Goal: Transaction & Acquisition: Purchase product/service

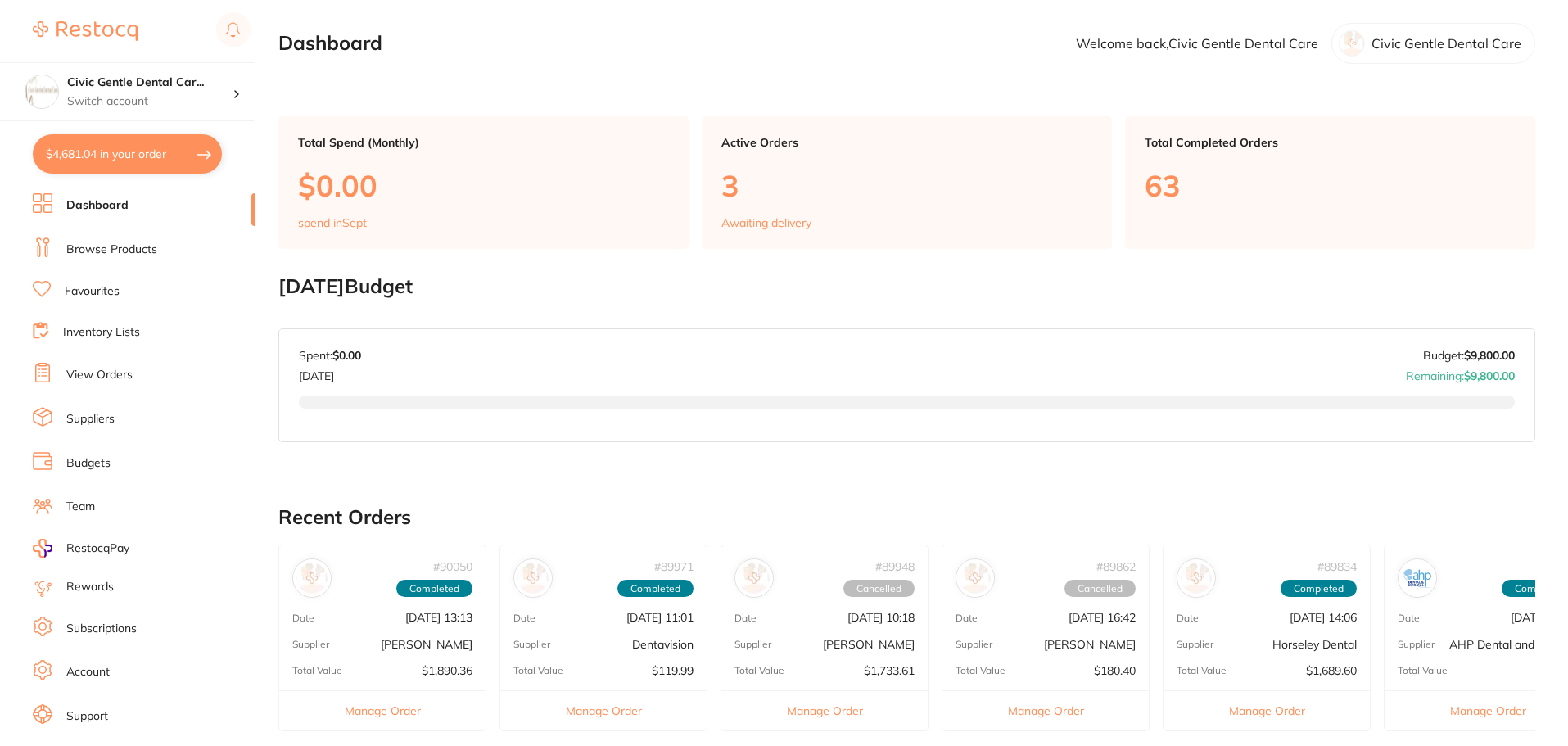
click at [114, 245] on link "Browse Products" at bounding box center [112, 249] width 91 height 16
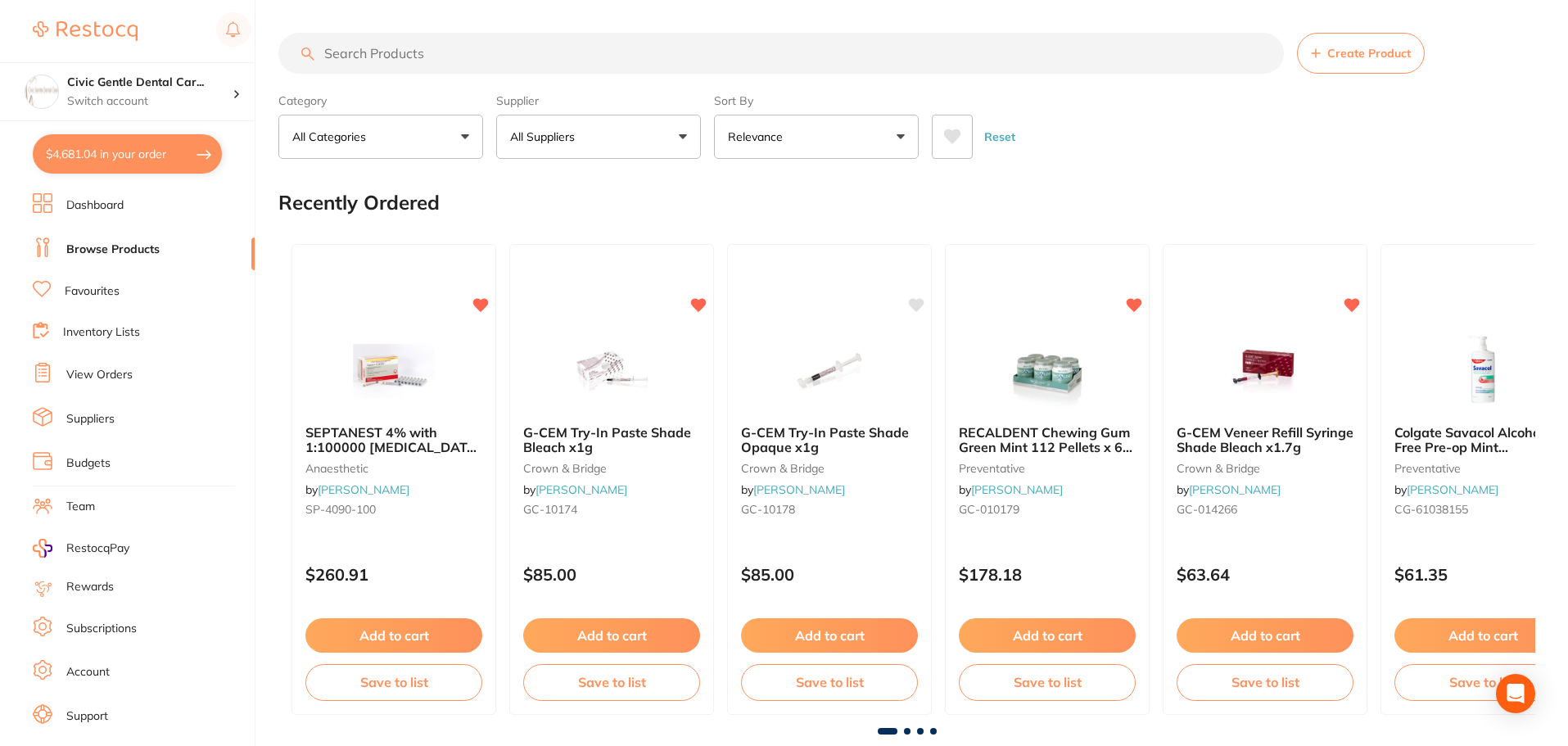
click at [365, 54] on input "search" at bounding box center [781, 53] width 1005 height 41
type input "DV1001"
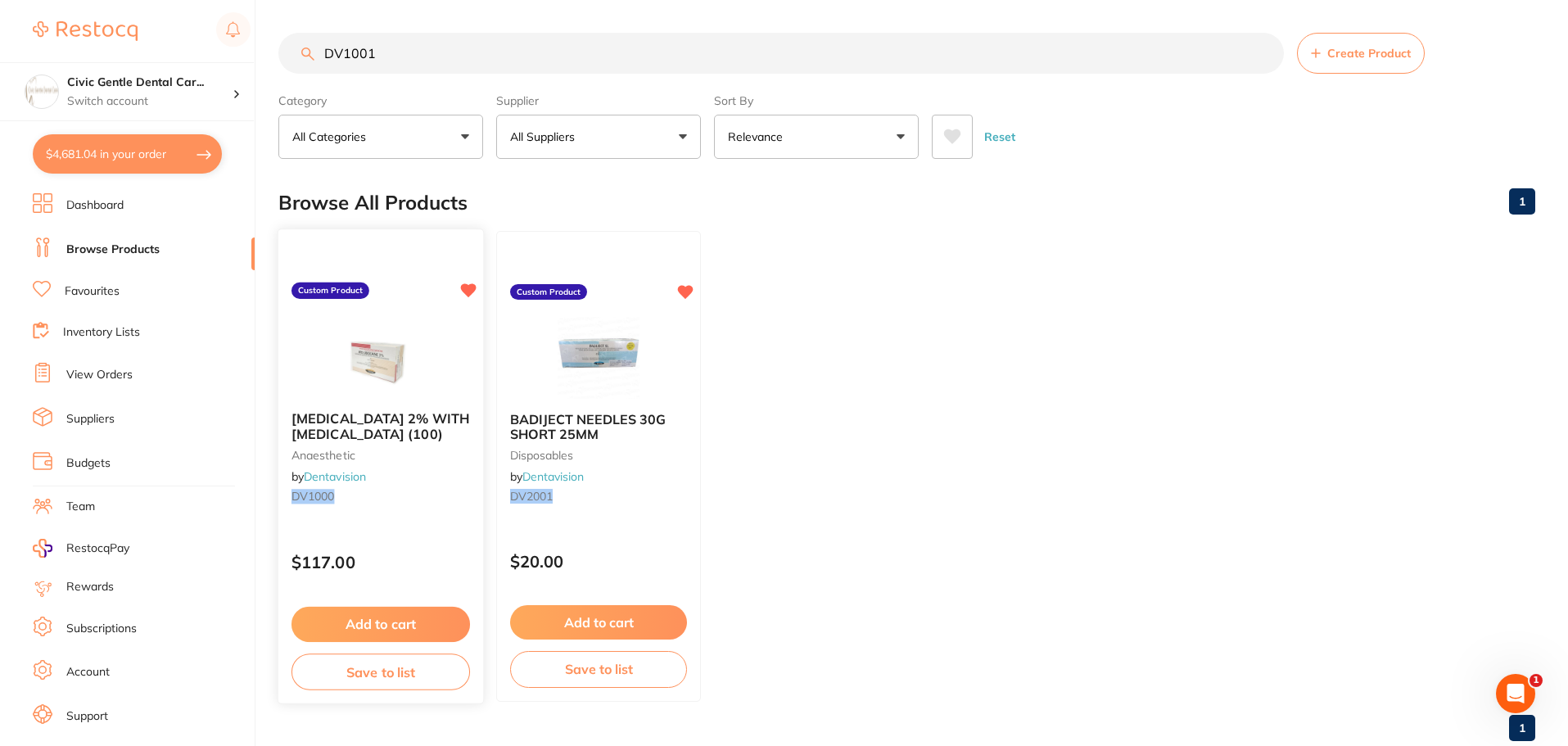
click at [407, 399] on div "LIDOCAINE 2% WITH ADRENALINE (100) anaesthetic by Dentavision DV1000" at bounding box center [381, 461] width 205 height 125
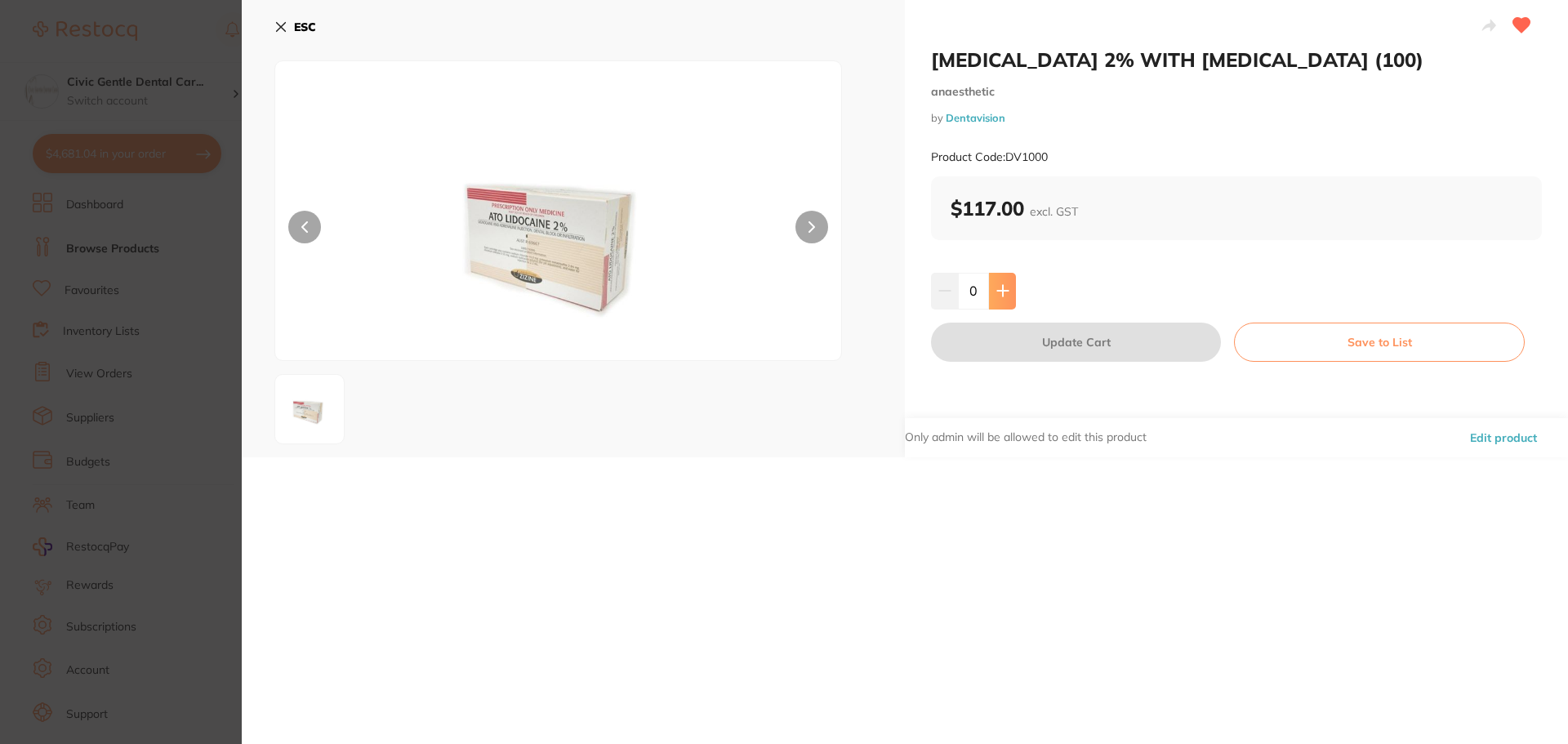
click at [999, 284] on icon at bounding box center [1003, 291] width 13 height 13
type input "1"
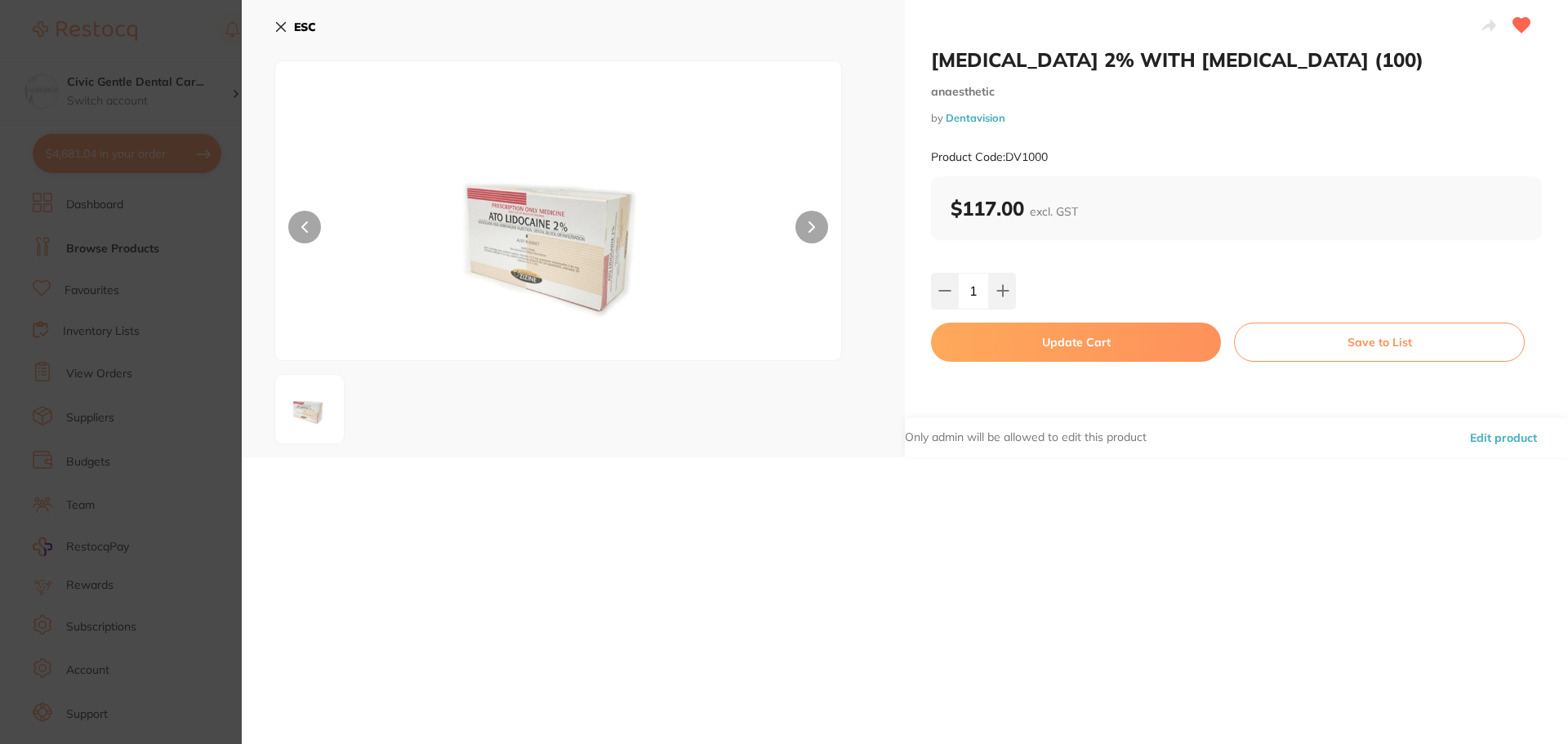
click at [1021, 351] on button "Update Cart" at bounding box center [1075, 342] width 290 height 39
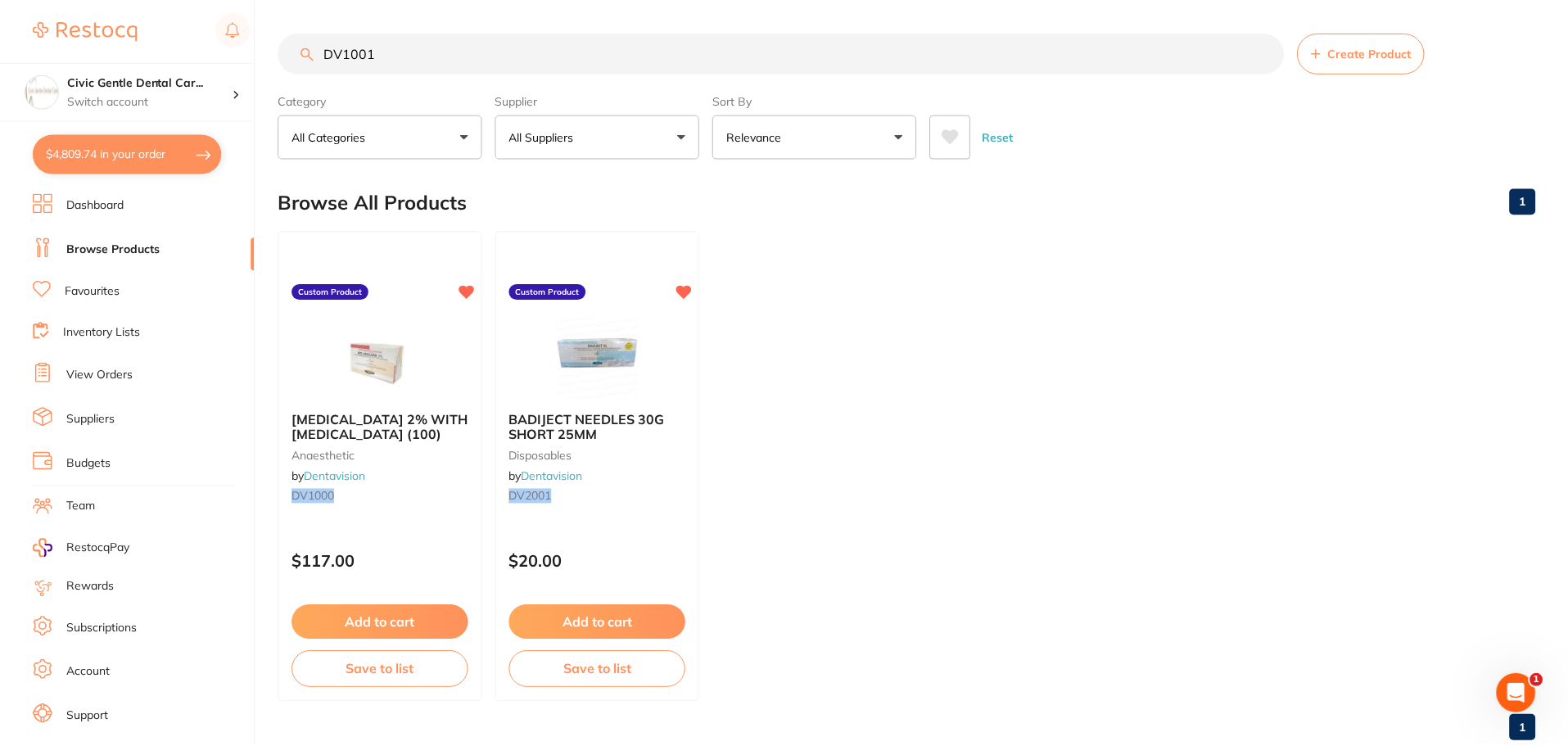
scroll to position [1, 0]
click at [112, 327] on link "Inventory Lists" at bounding box center [101, 332] width 77 height 16
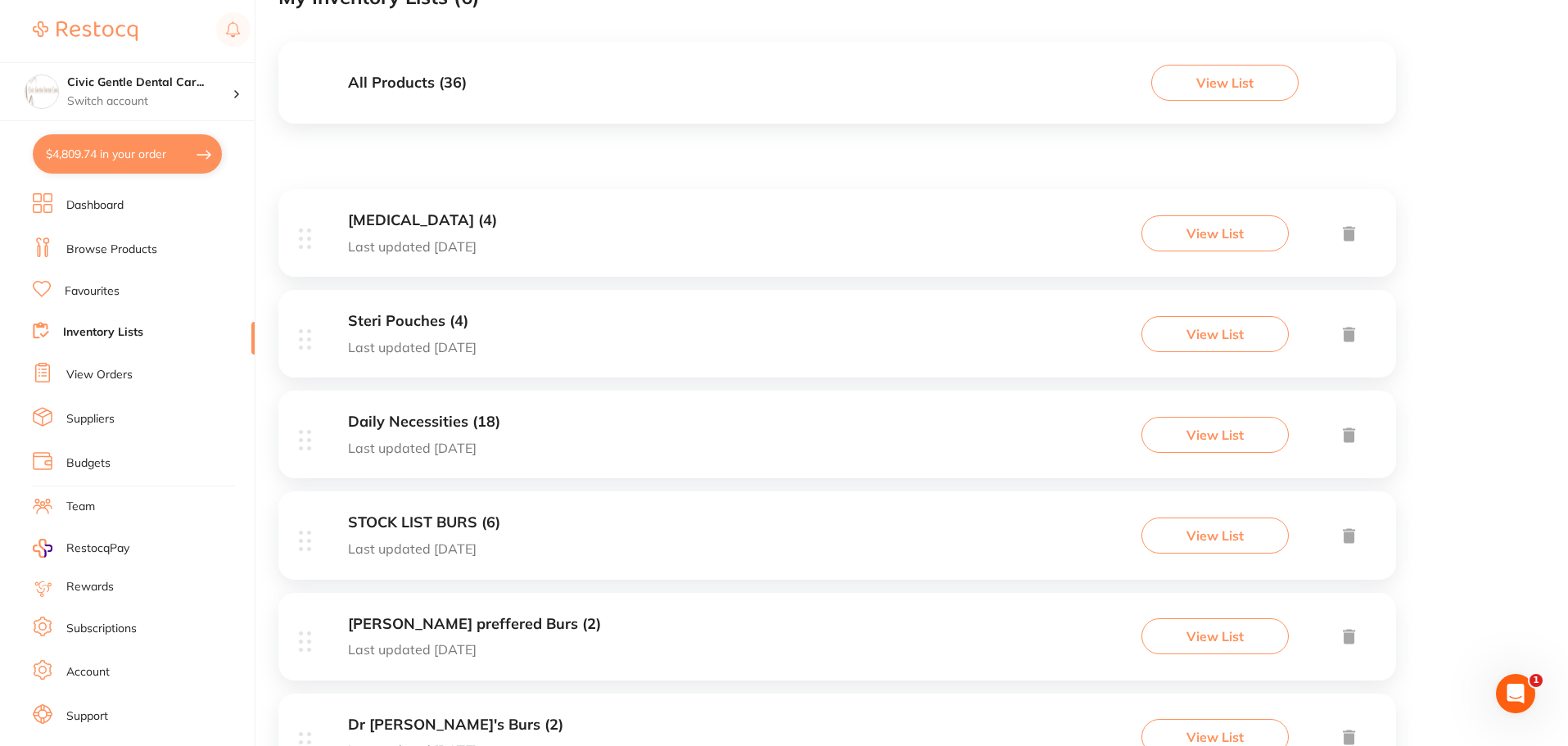
scroll to position [232, 0]
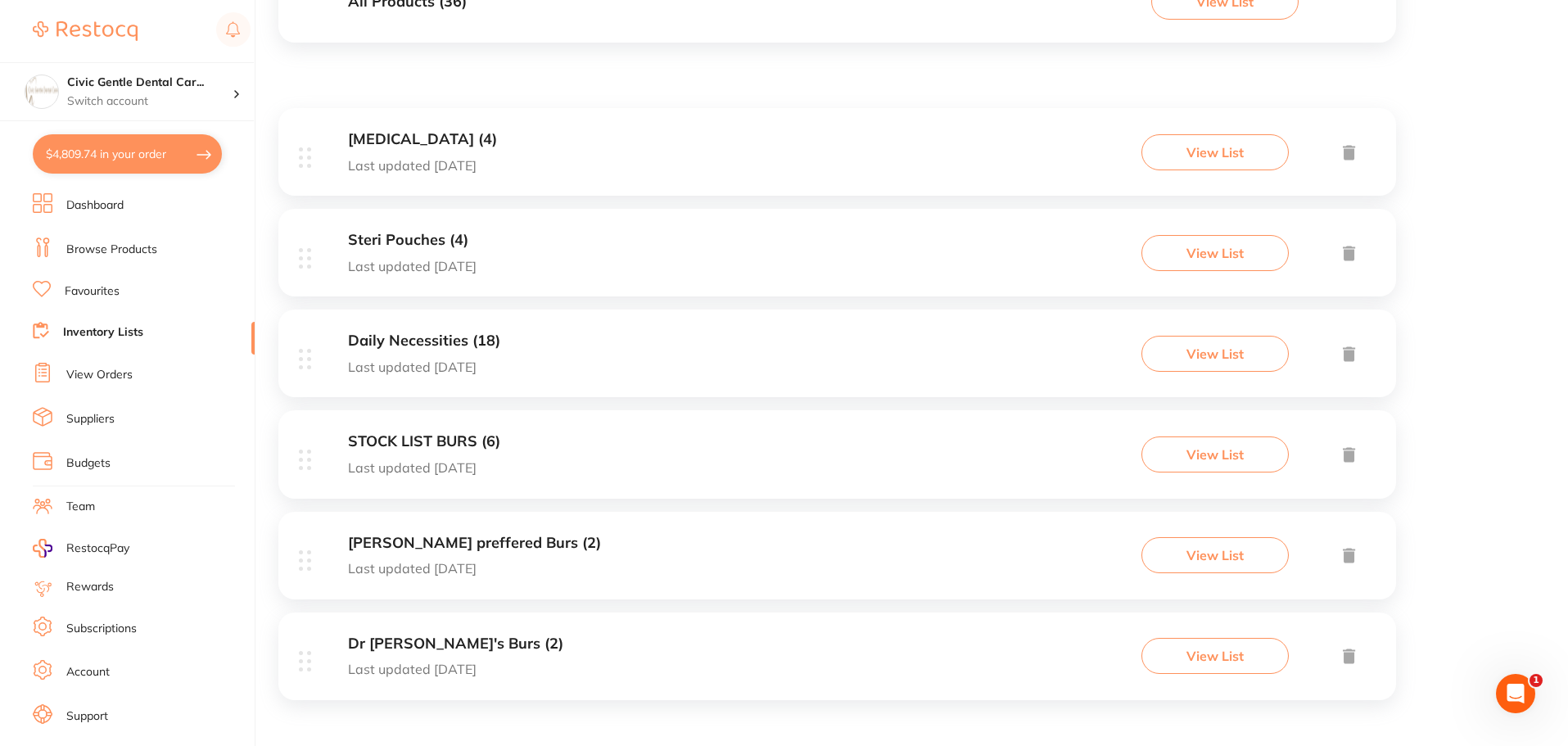
click at [1348, 352] on icon at bounding box center [1349, 354] width 13 height 15
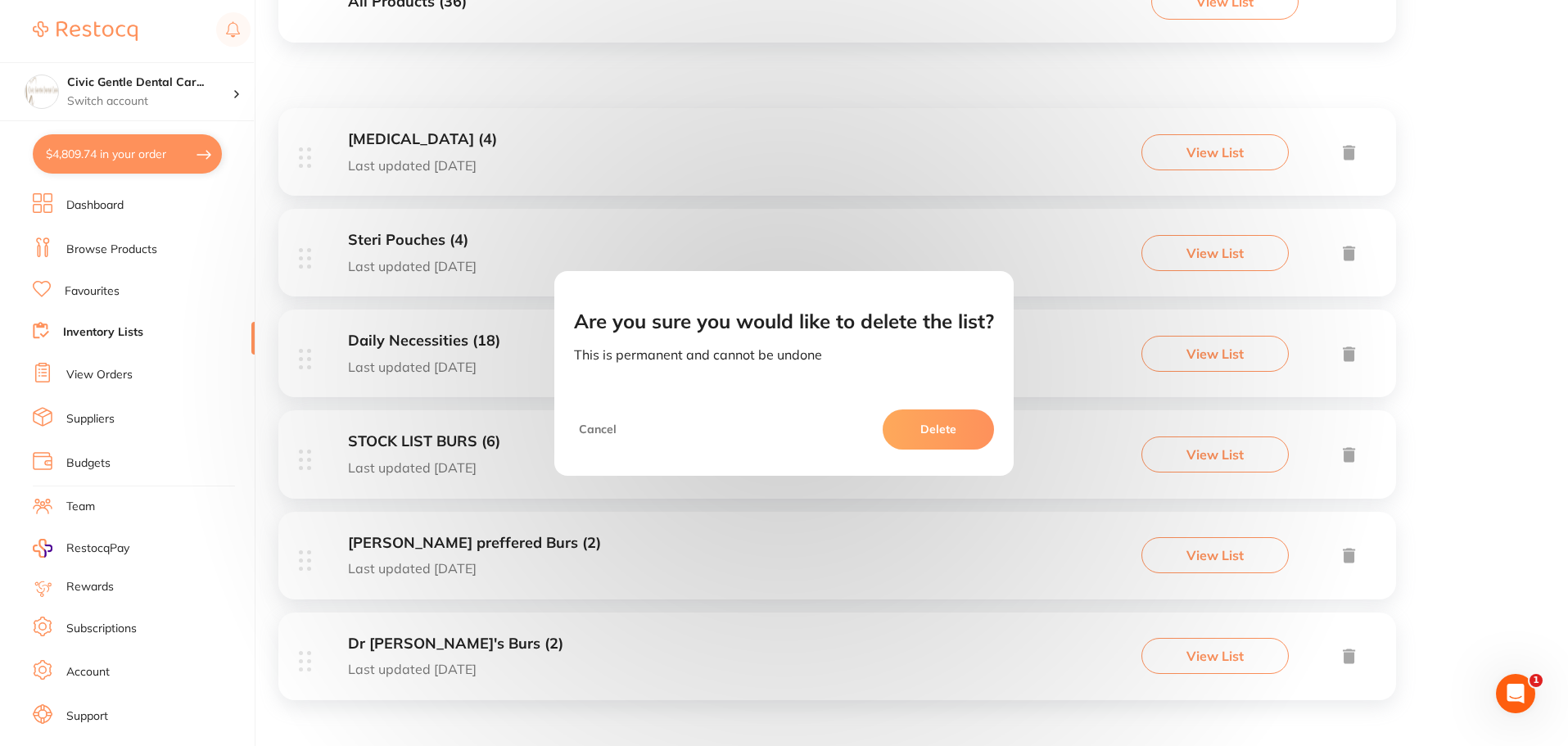
click at [953, 429] on button "Delete" at bounding box center [938, 429] width 111 height 40
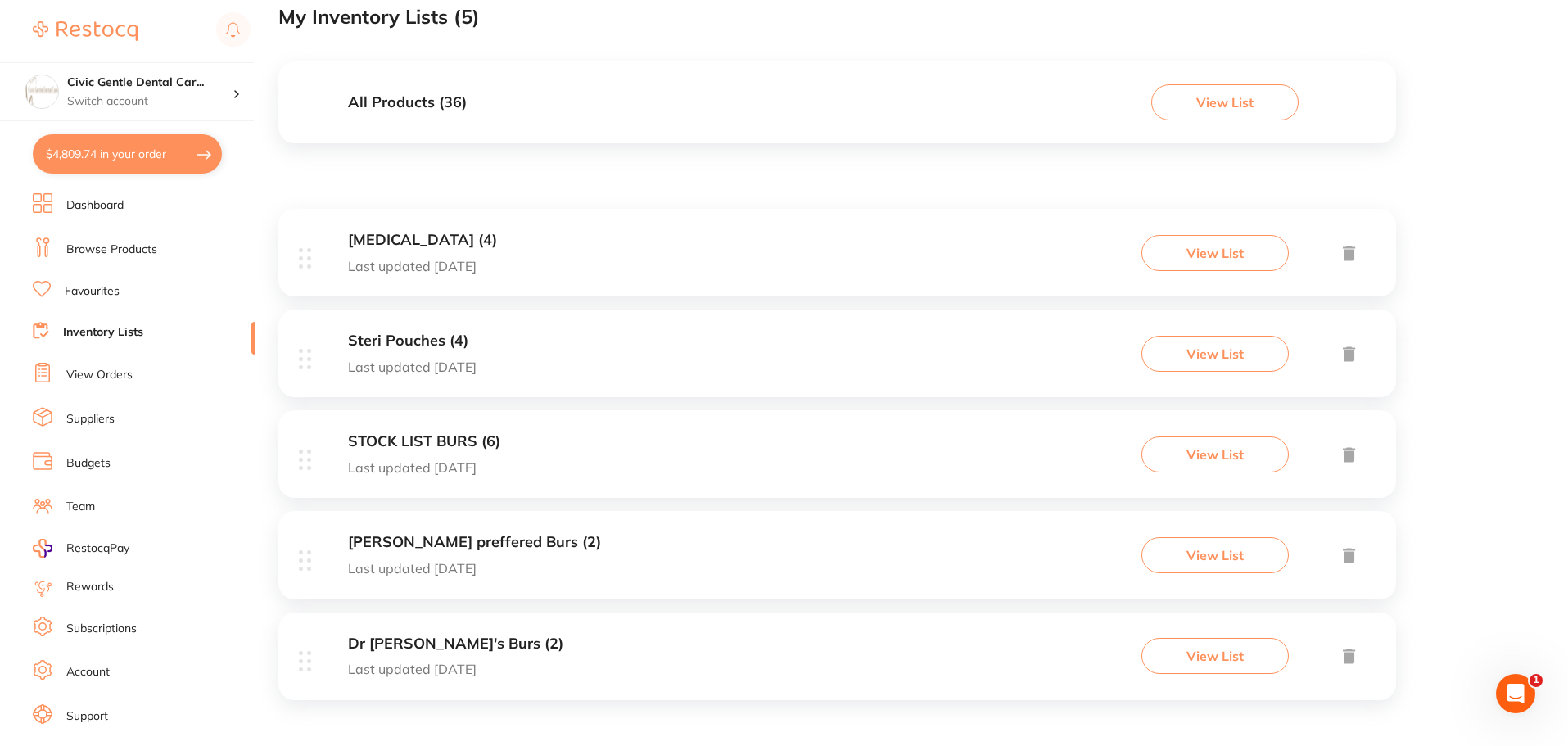
scroll to position [132, 0]
click at [1348, 353] on icon at bounding box center [1349, 354] width 13 height 15
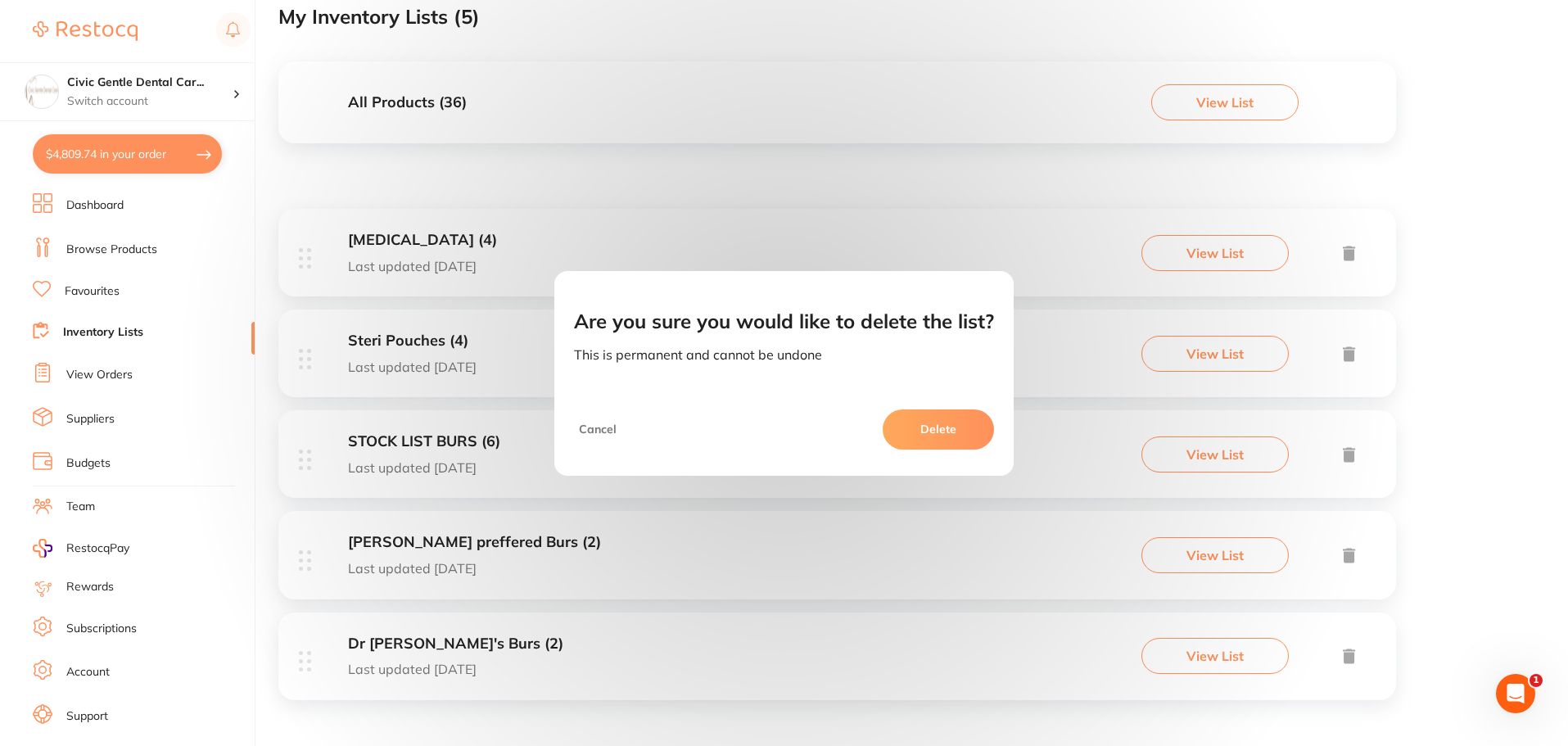
click at [981, 434] on button "Delete" at bounding box center [938, 429] width 111 height 40
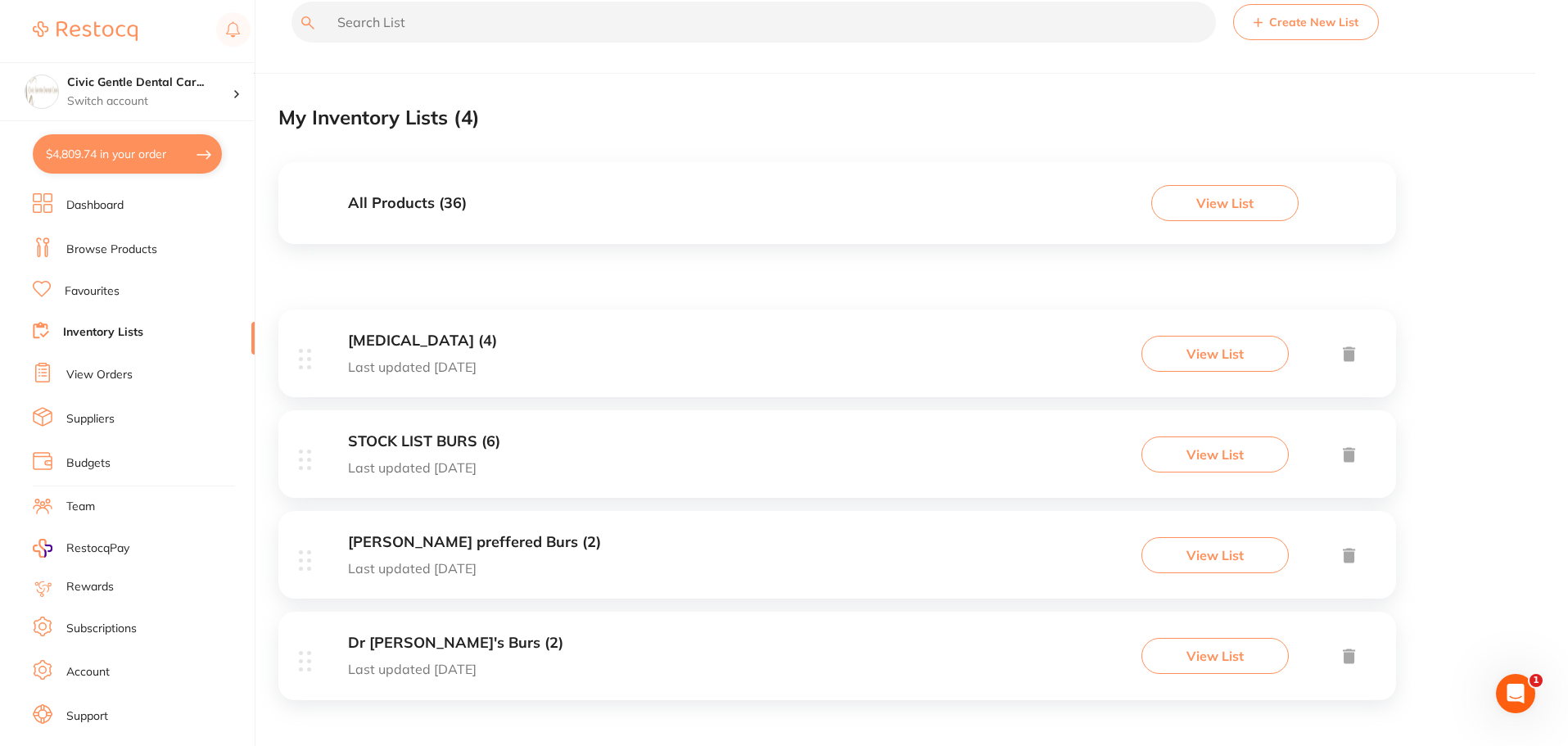
scroll to position [31, 0]
click at [1347, 344] on icon at bounding box center [1349, 354] width 19 height 20
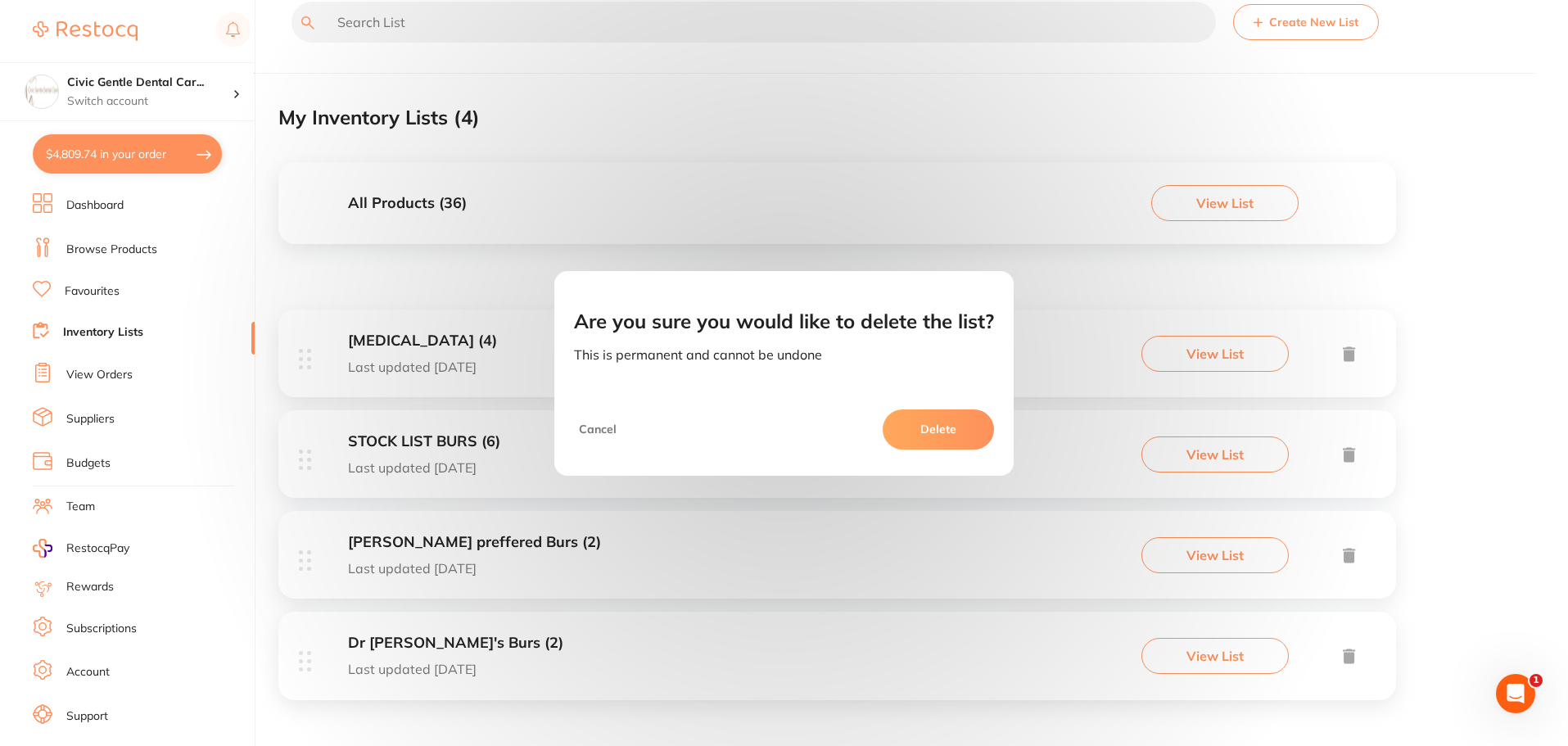
click at [937, 434] on button "Delete" at bounding box center [938, 429] width 111 height 40
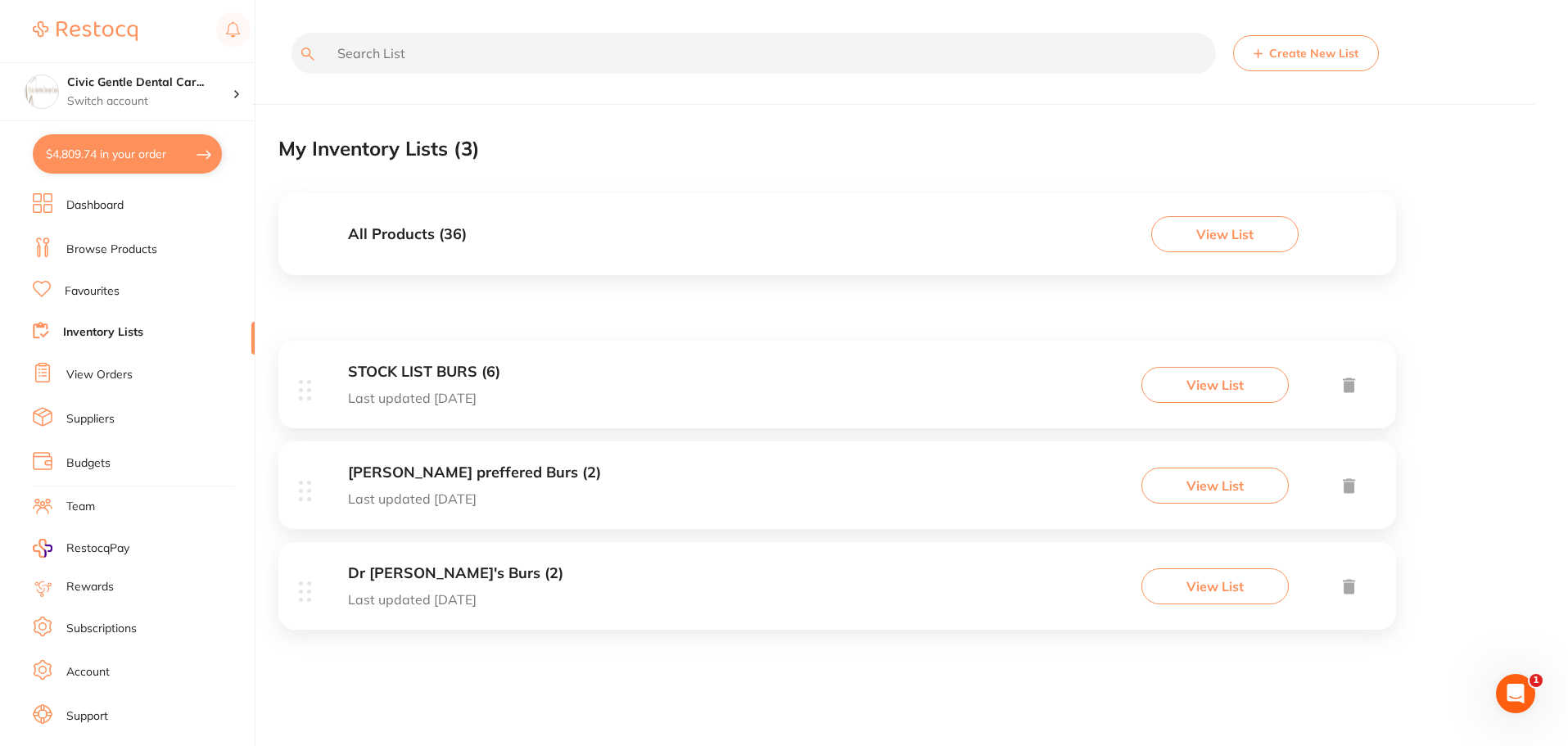
scroll to position [0, 0]
click at [1354, 382] on icon at bounding box center [1352, 385] width 13 height 15
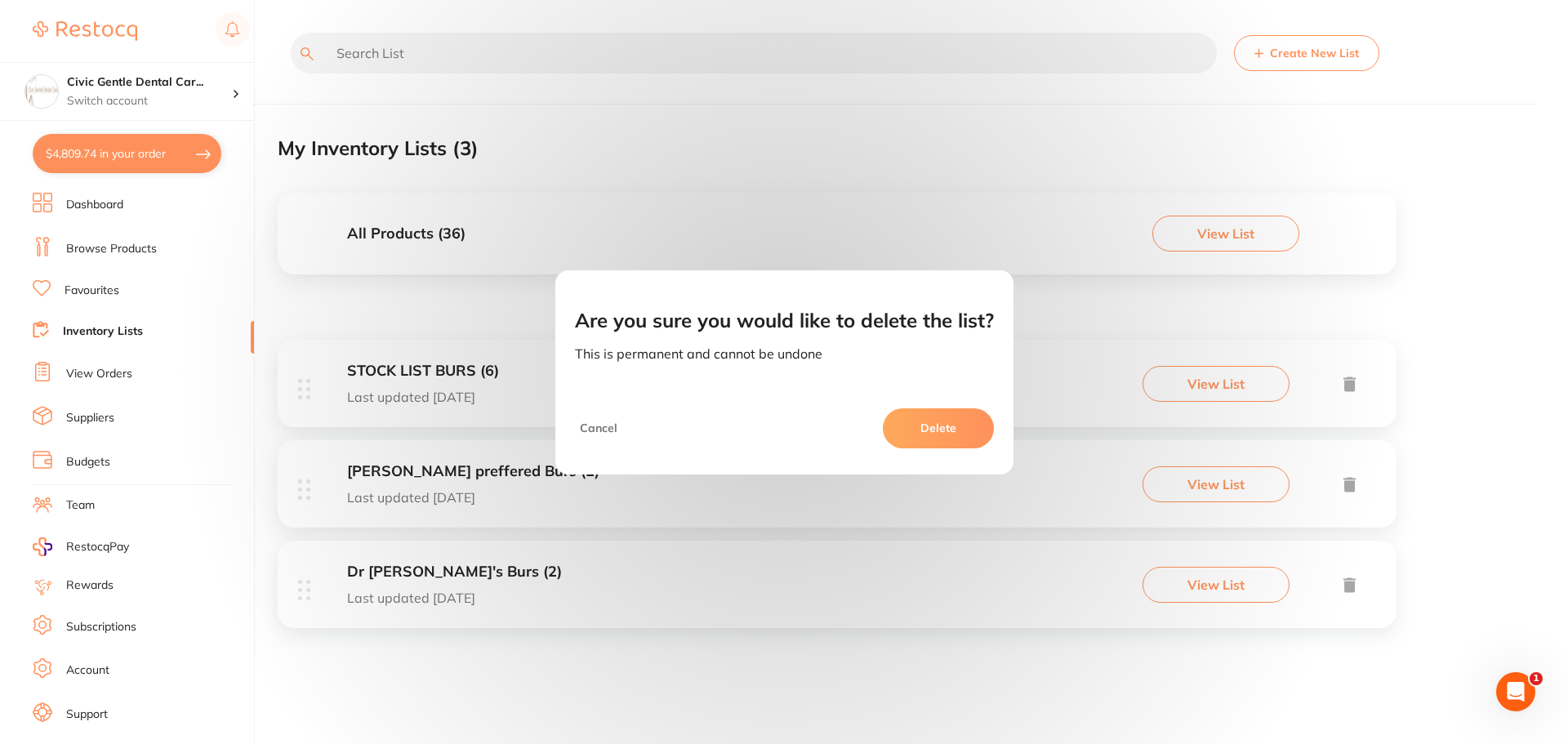
click at [960, 436] on button "Delete" at bounding box center [938, 427] width 111 height 39
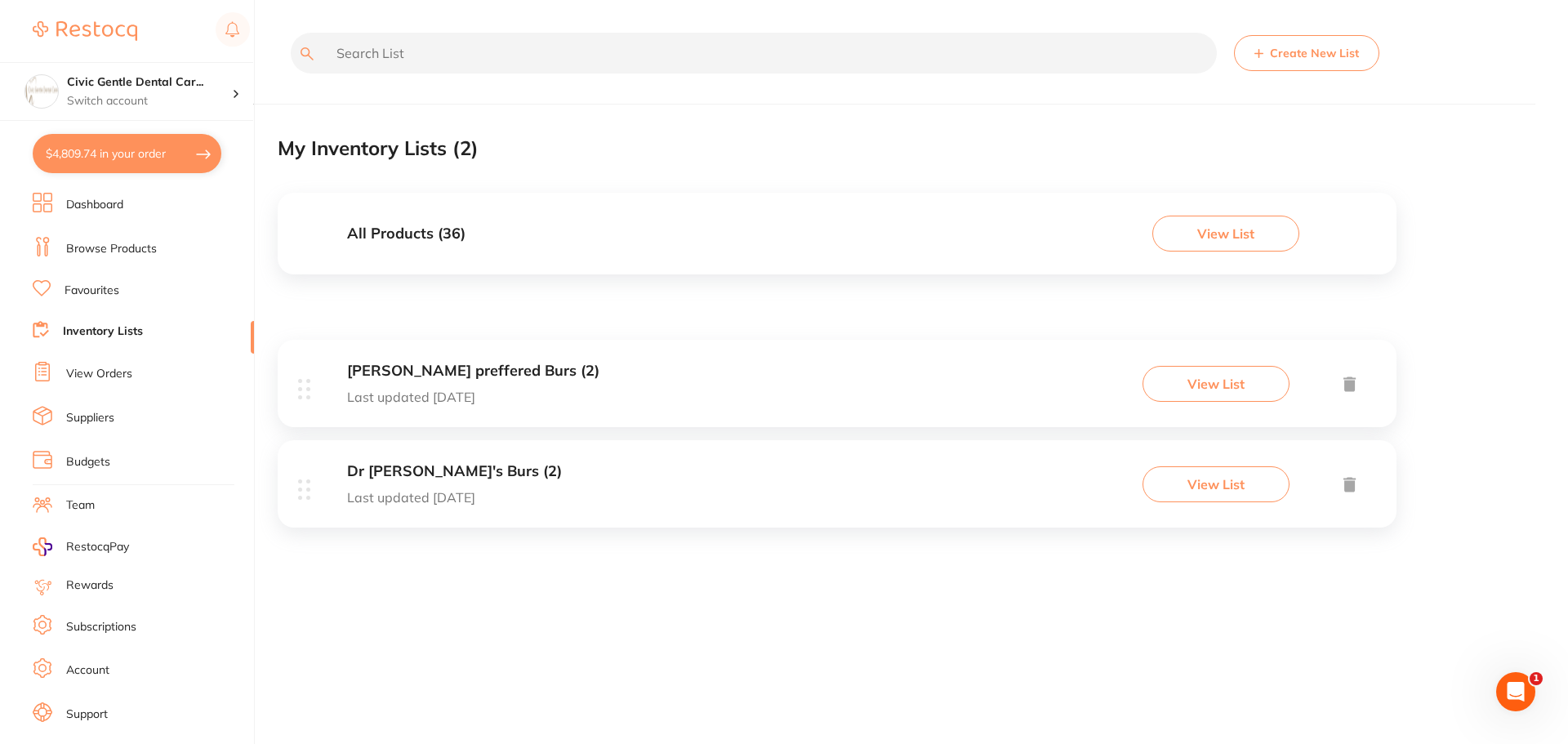
click at [103, 254] on link "Browse Products" at bounding box center [112, 249] width 91 height 16
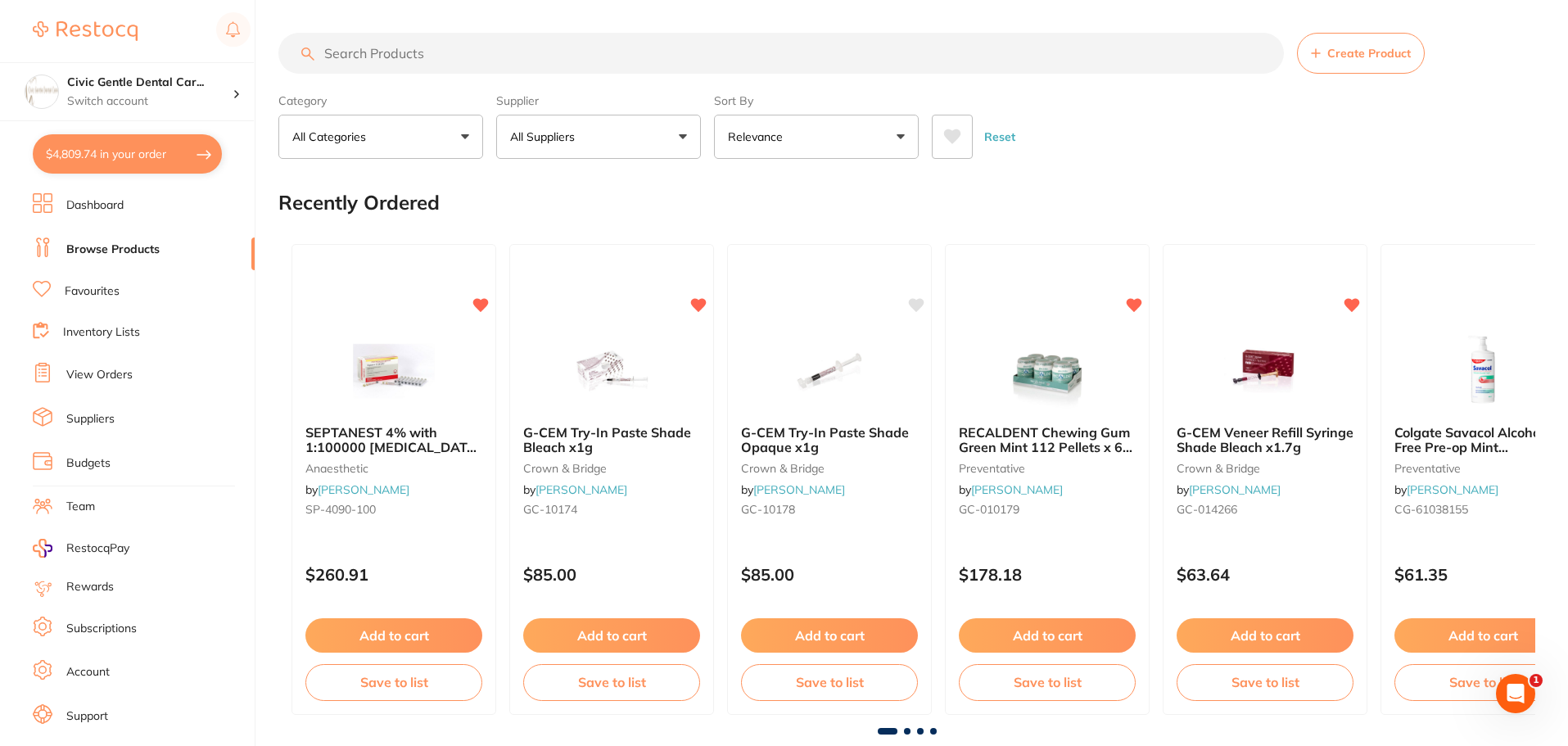
click at [392, 61] on input "search" at bounding box center [781, 53] width 1005 height 41
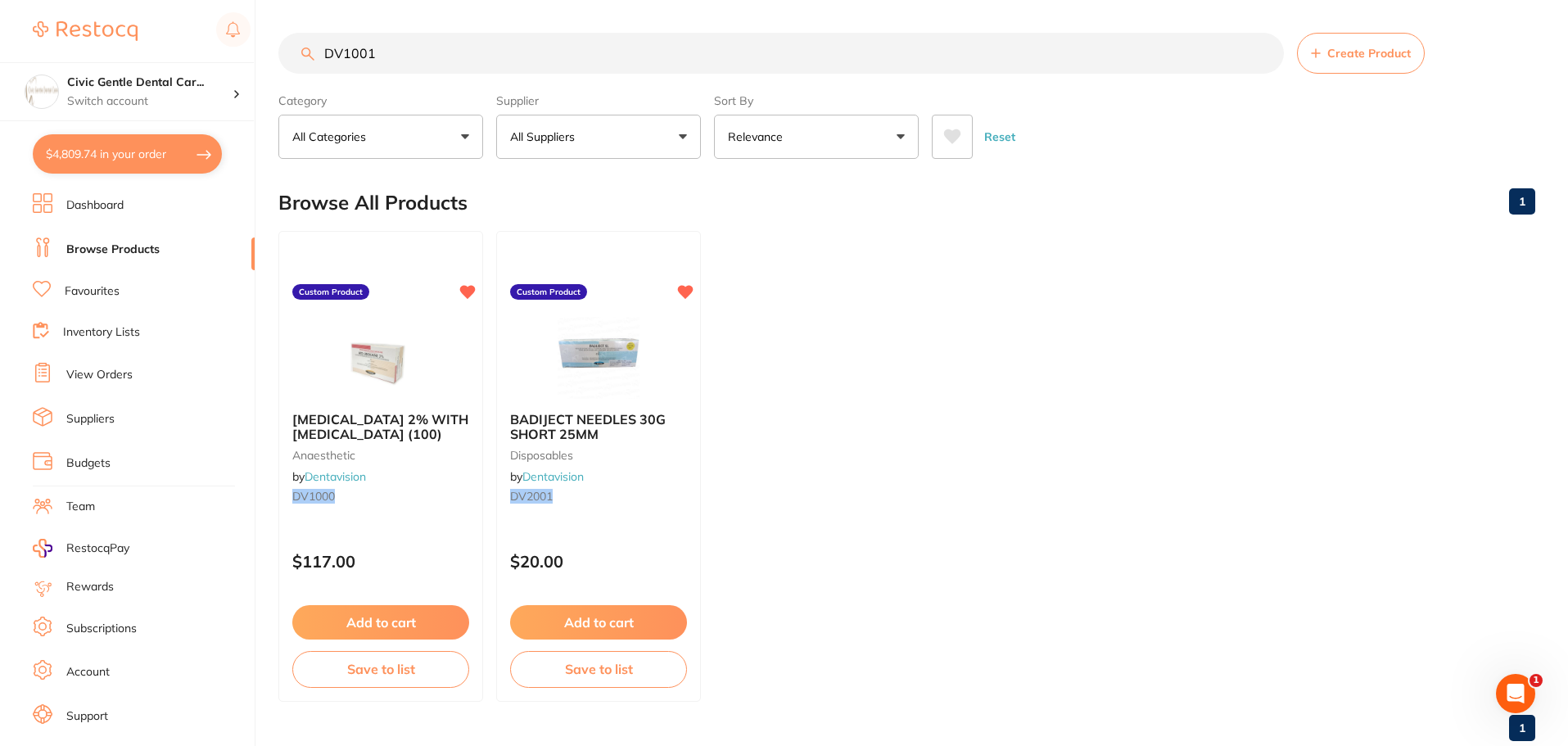
drag, startPoint x: 548, startPoint y: 51, endPoint x: 74, endPoint y: 45, distance: 474.0
click at [74, 45] on div "$4,809.74 Civic Gentle Dental Car... Switch account Civic Gentle Dental Care $4…" at bounding box center [784, 373] width 1568 height 746
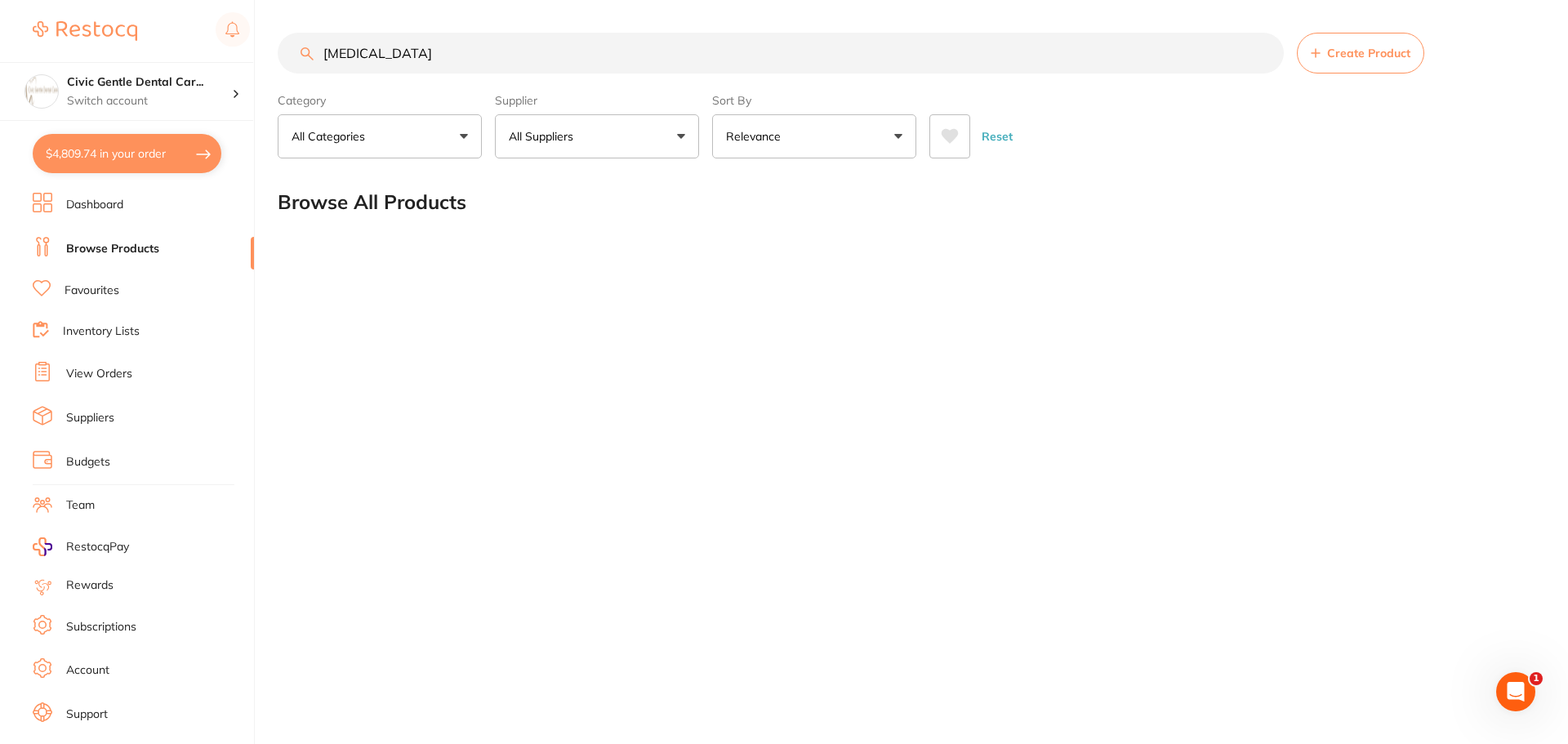
scroll to position [1, 0]
drag, startPoint x: 436, startPoint y: 51, endPoint x: 302, endPoint y: 69, distance: 135.2
click at [302, 69] on input "mepivacaine" at bounding box center [781, 53] width 1006 height 41
type input "dv2001"
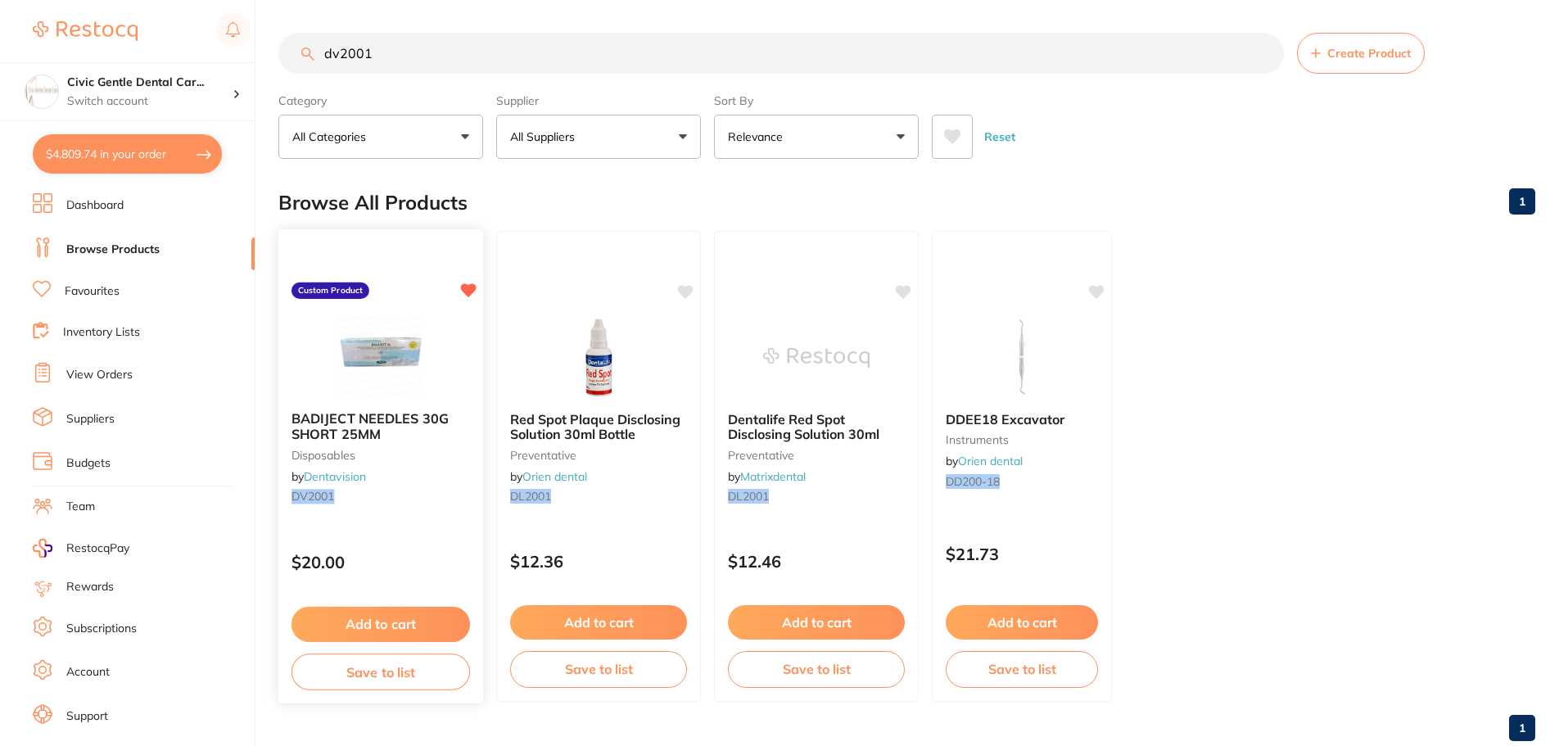
click at [401, 328] on img at bounding box center [380, 356] width 107 height 83
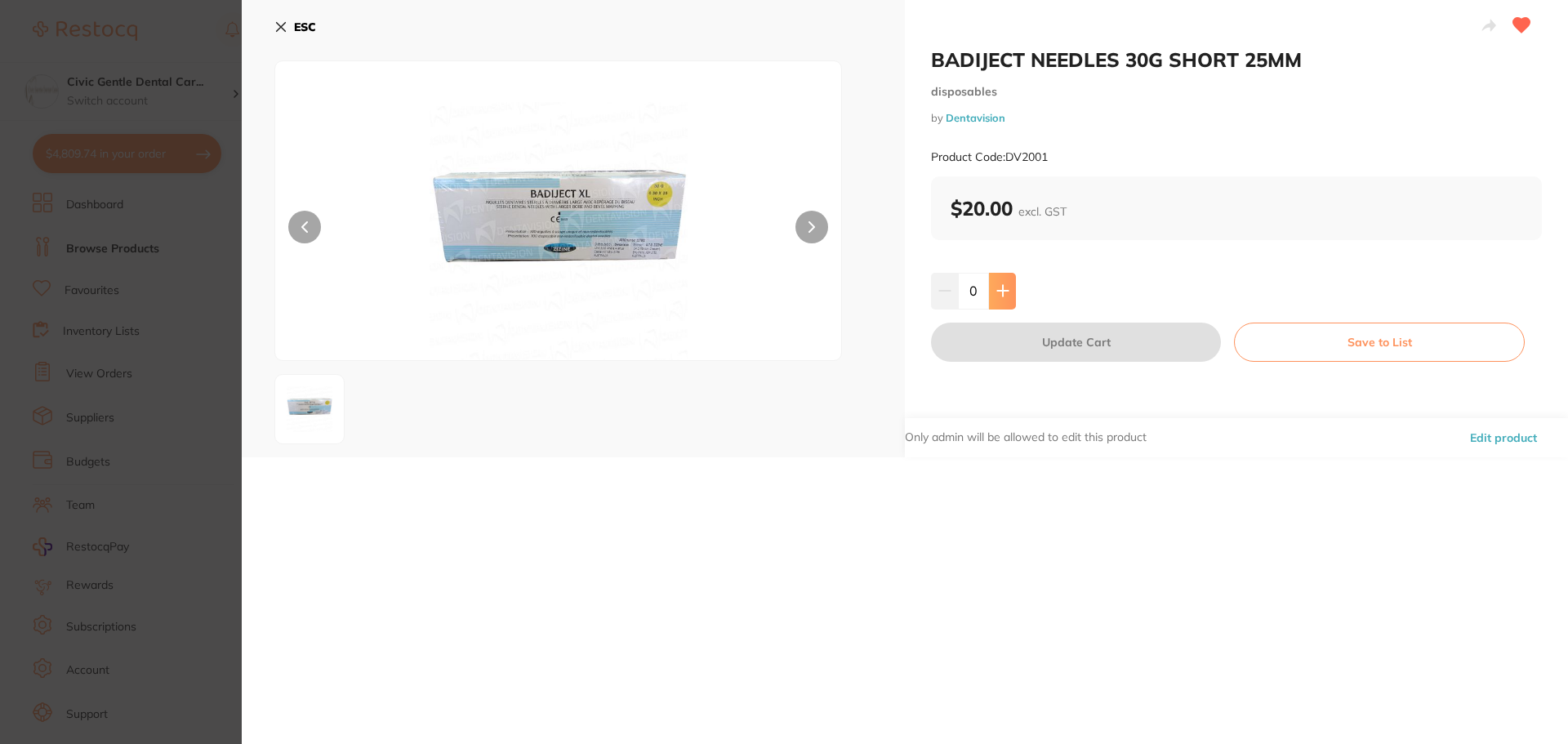
click at [999, 293] on icon at bounding box center [1003, 291] width 13 height 13
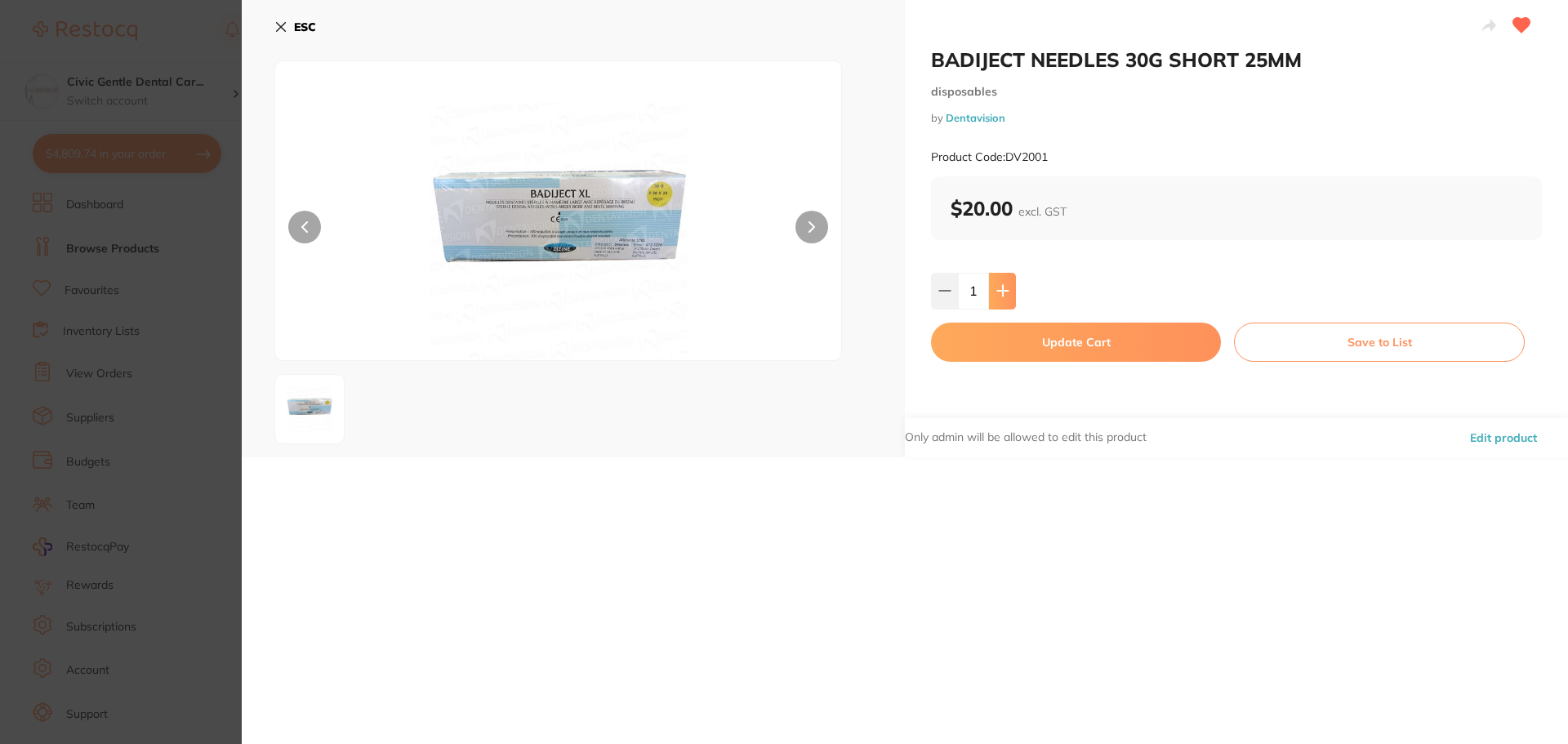
click at [999, 293] on icon at bounding box center [1003, 291] width 13 height 13
type input "2"
click at [1151, 353] on button "Update Cart" at bounding box center [1075, 342] width 290 height 39
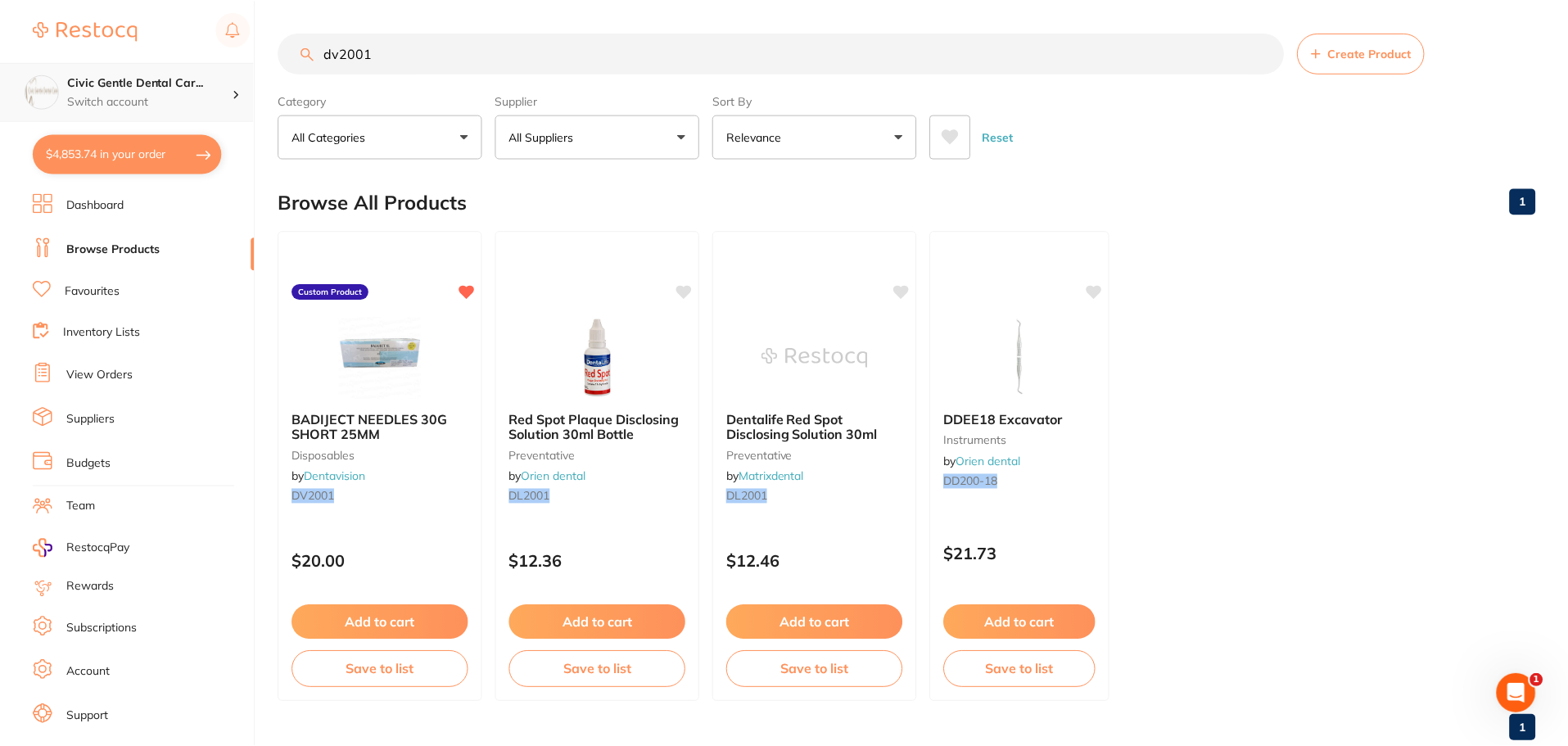
scroll to position [31, 0]
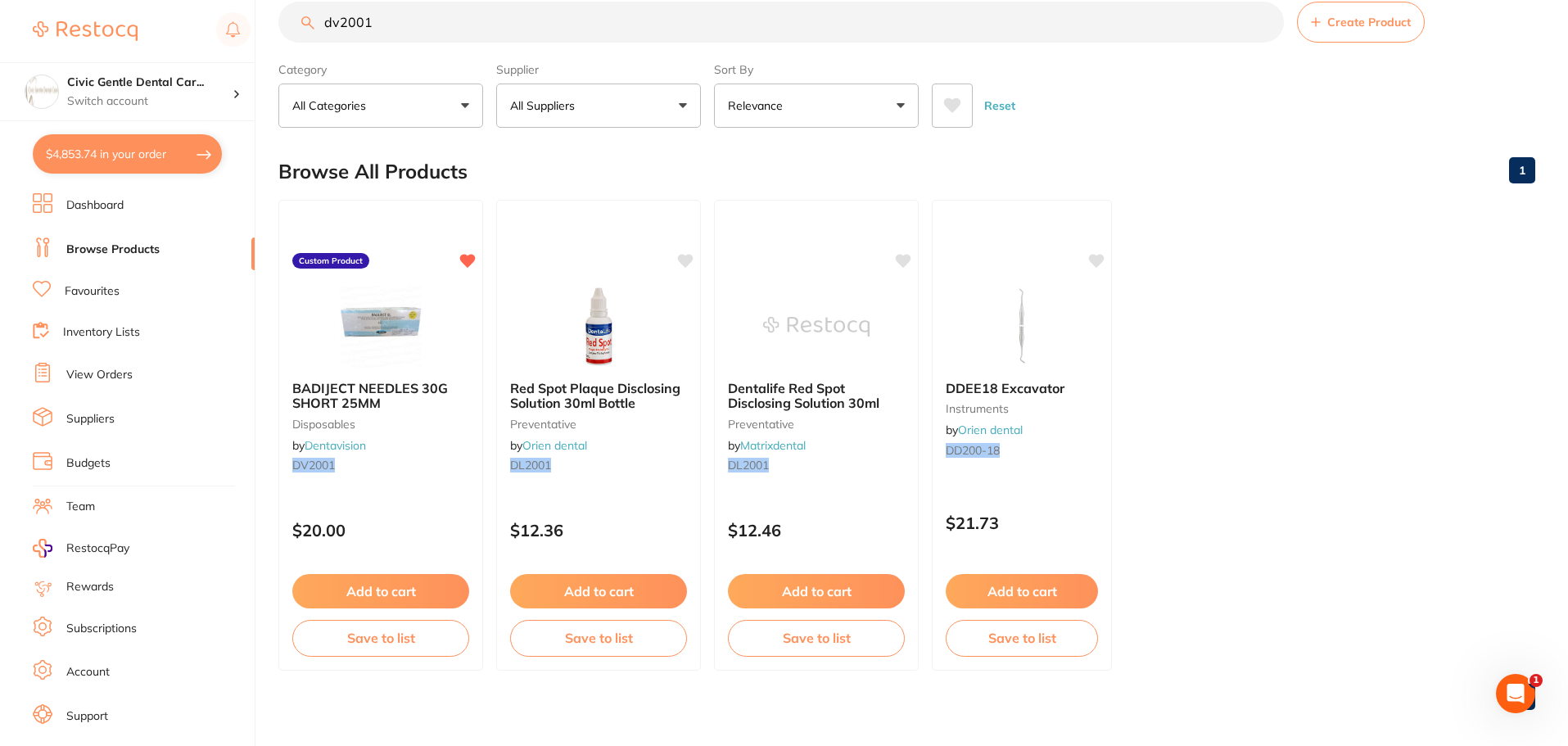
drag, startPoint x: 385, startPoint y: 23, endPoint x: 124, endPoint y: 20, distance: 261.0
click at [124, 20] on div "$4,853.74 Civic Gentle Dental Car... Switch account Civic Gentle Dental Care $4…" at bounding box center [784, 342] width 1568 height 746
type input "dmusc"
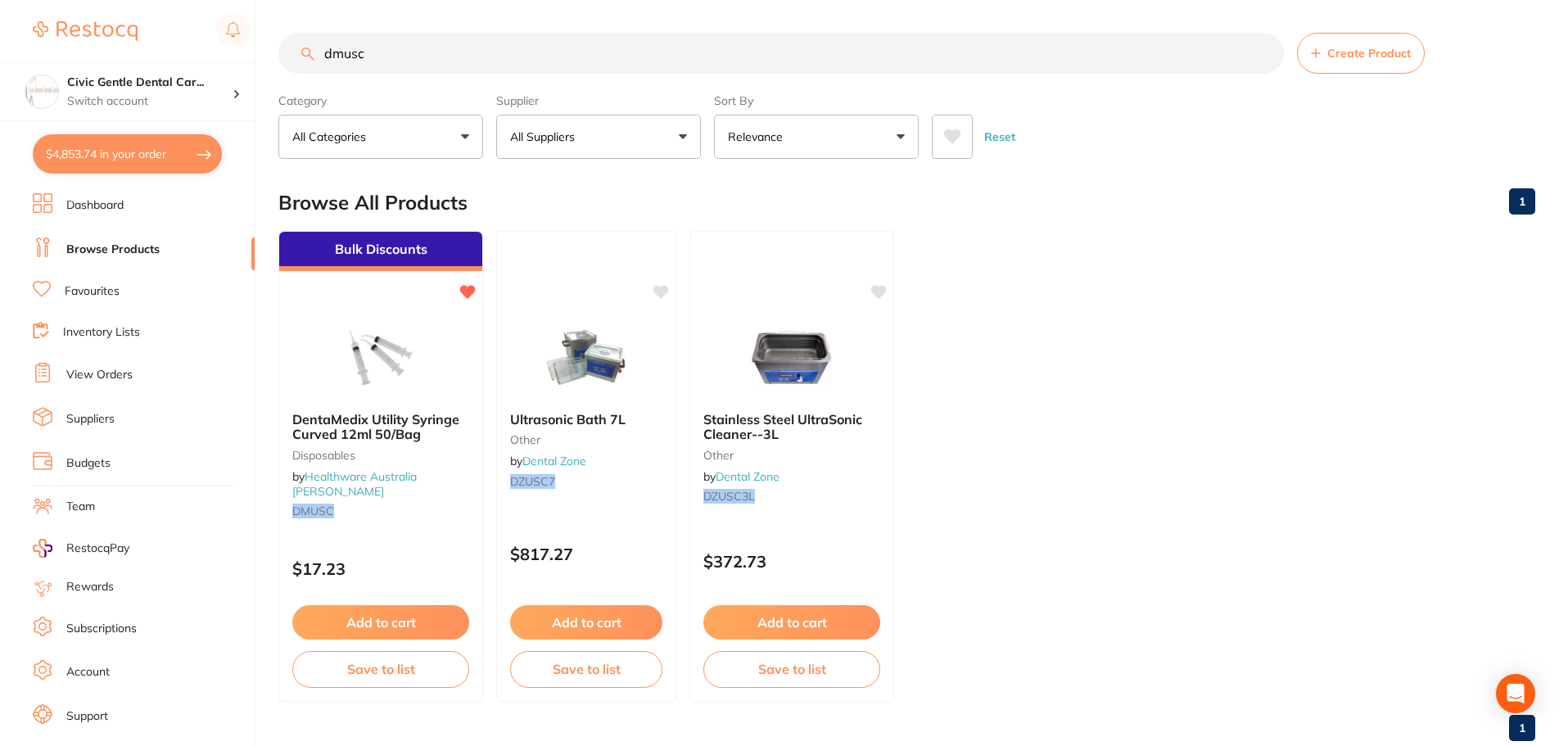
click at [416, 322] on img at bounding box center [381, 357] width 106 height 82
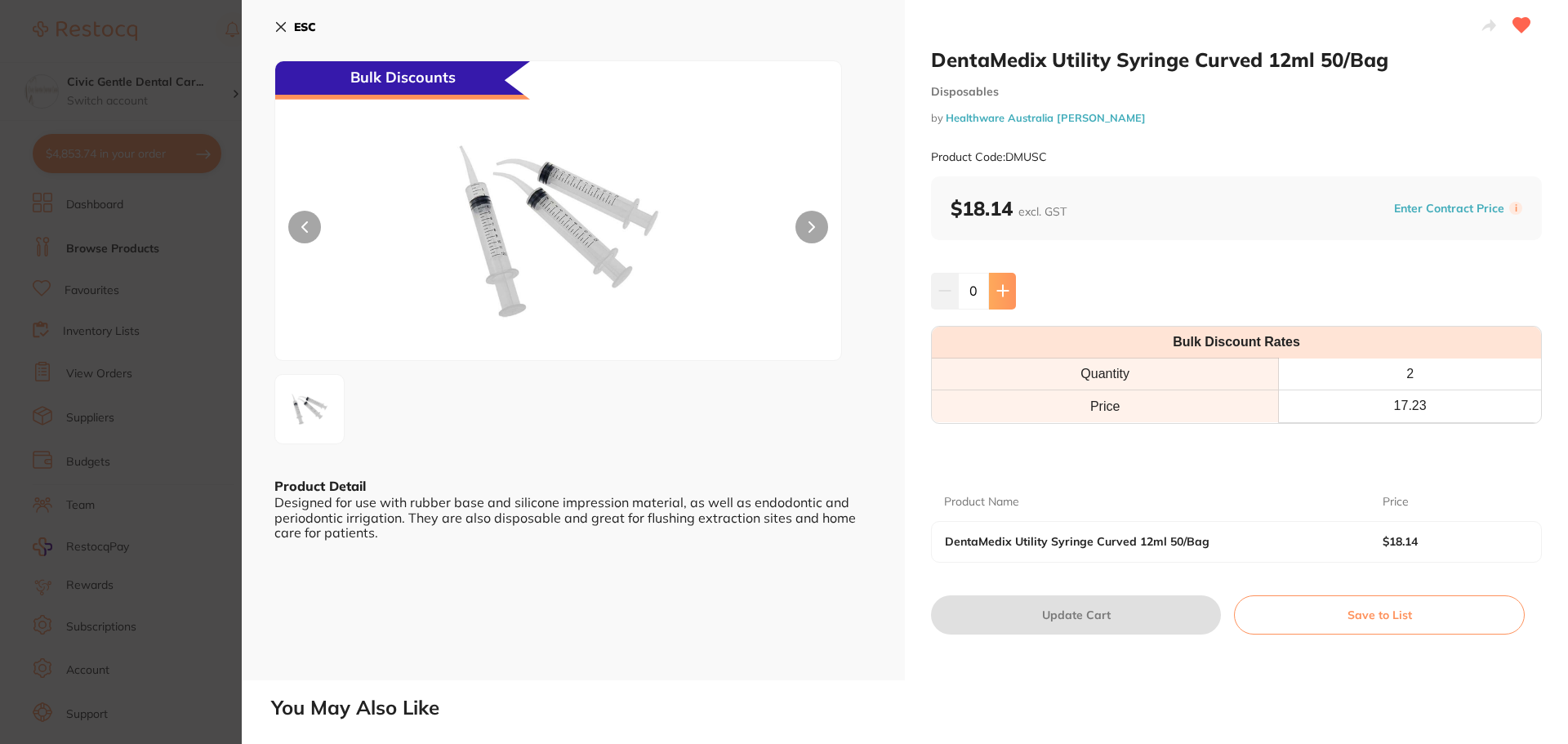
click at [1000, 288] on icon at bounding box center [1002, 291] width 11 height 11
type input "1"
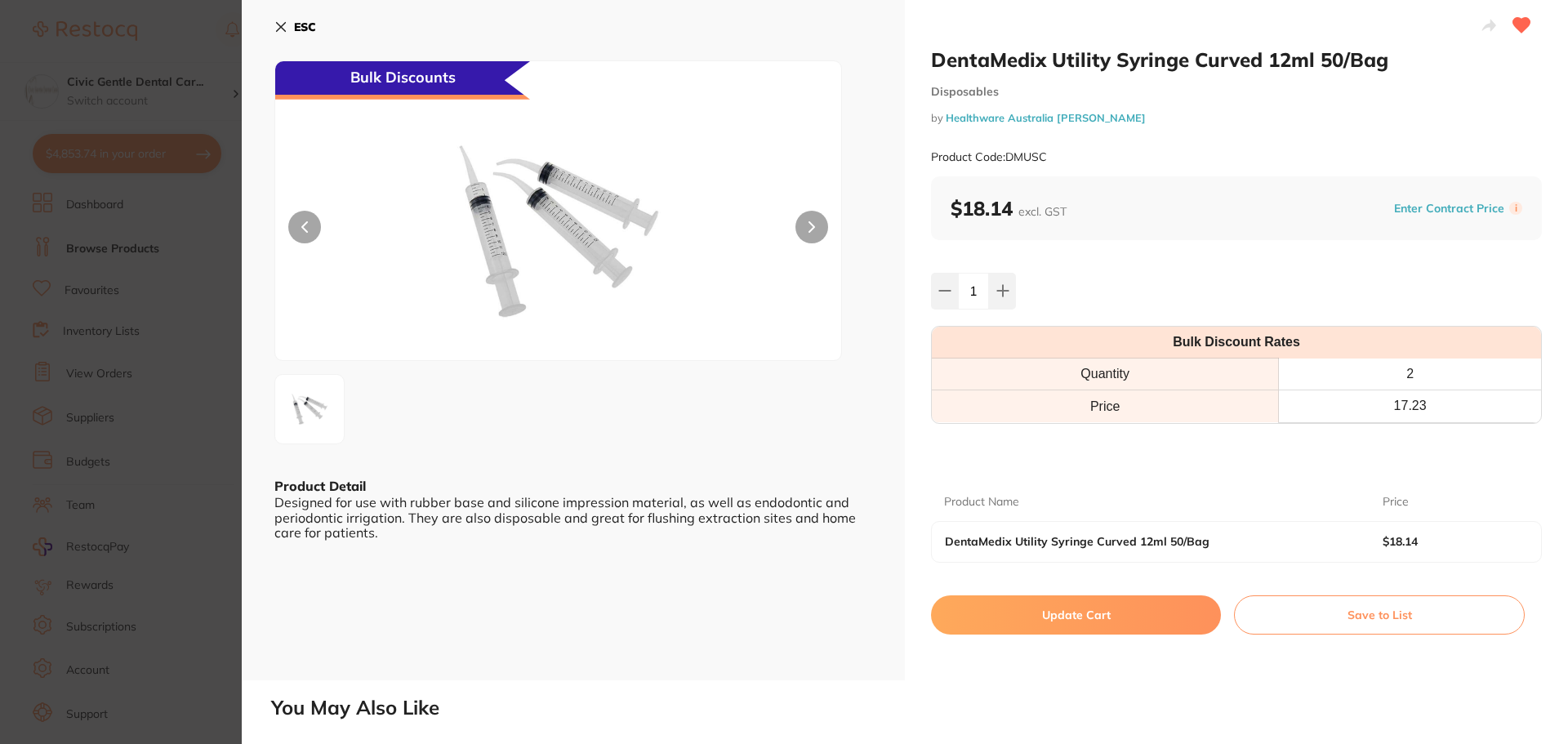
click at [1146, 614] on button "Update Cart" at bounding box center [1075, 615] width 290 height 39
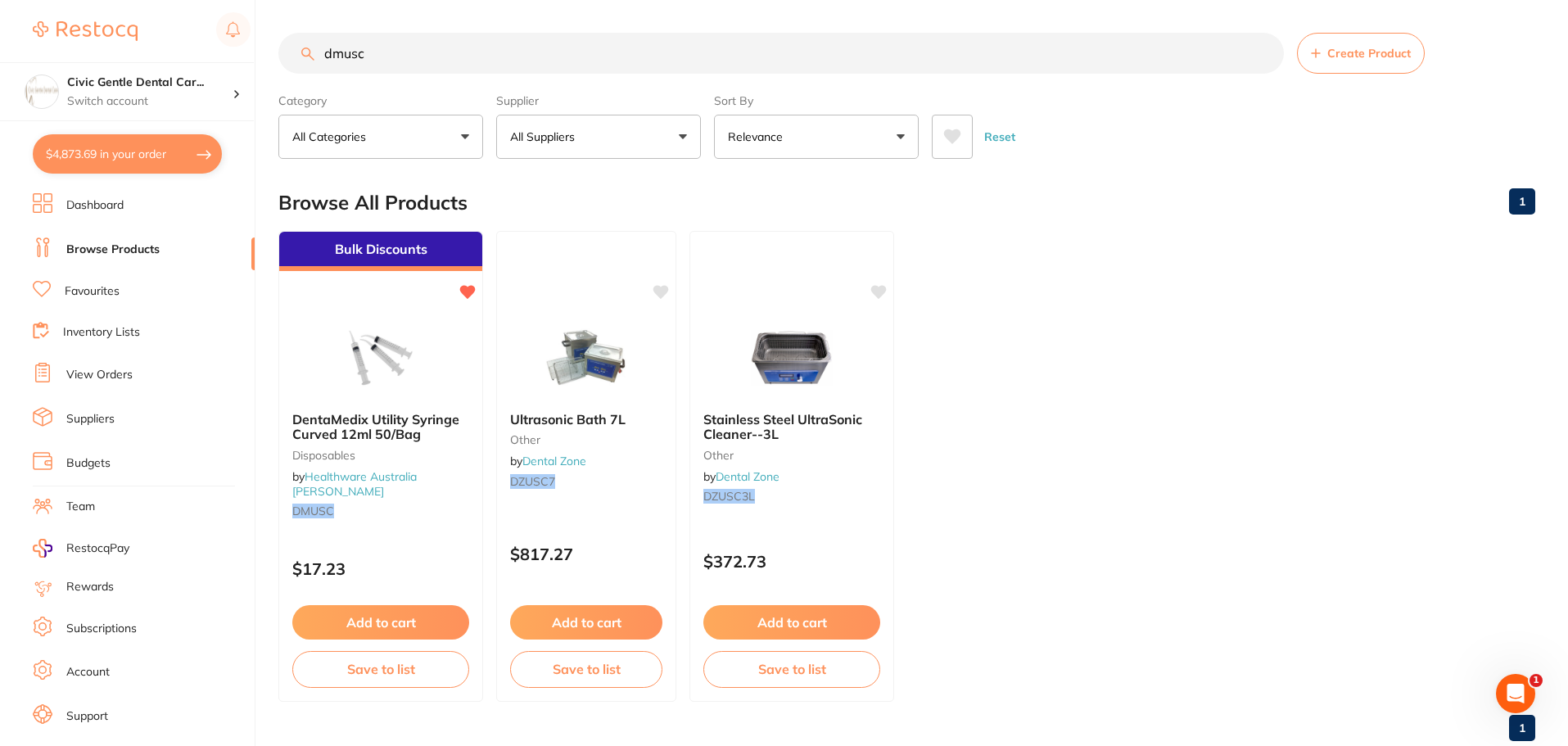
drag, startPoint x: 380, startPoint y: 23, endPoint x: 87, endPoint y: -1, distance: 294.0
click at [87, 0] on html "$4,873.69 Civic Gentle Dental Car... Switch account Civic Gentle Dental Care $4…" at bounding box center [784, 373] width 1568 height 746
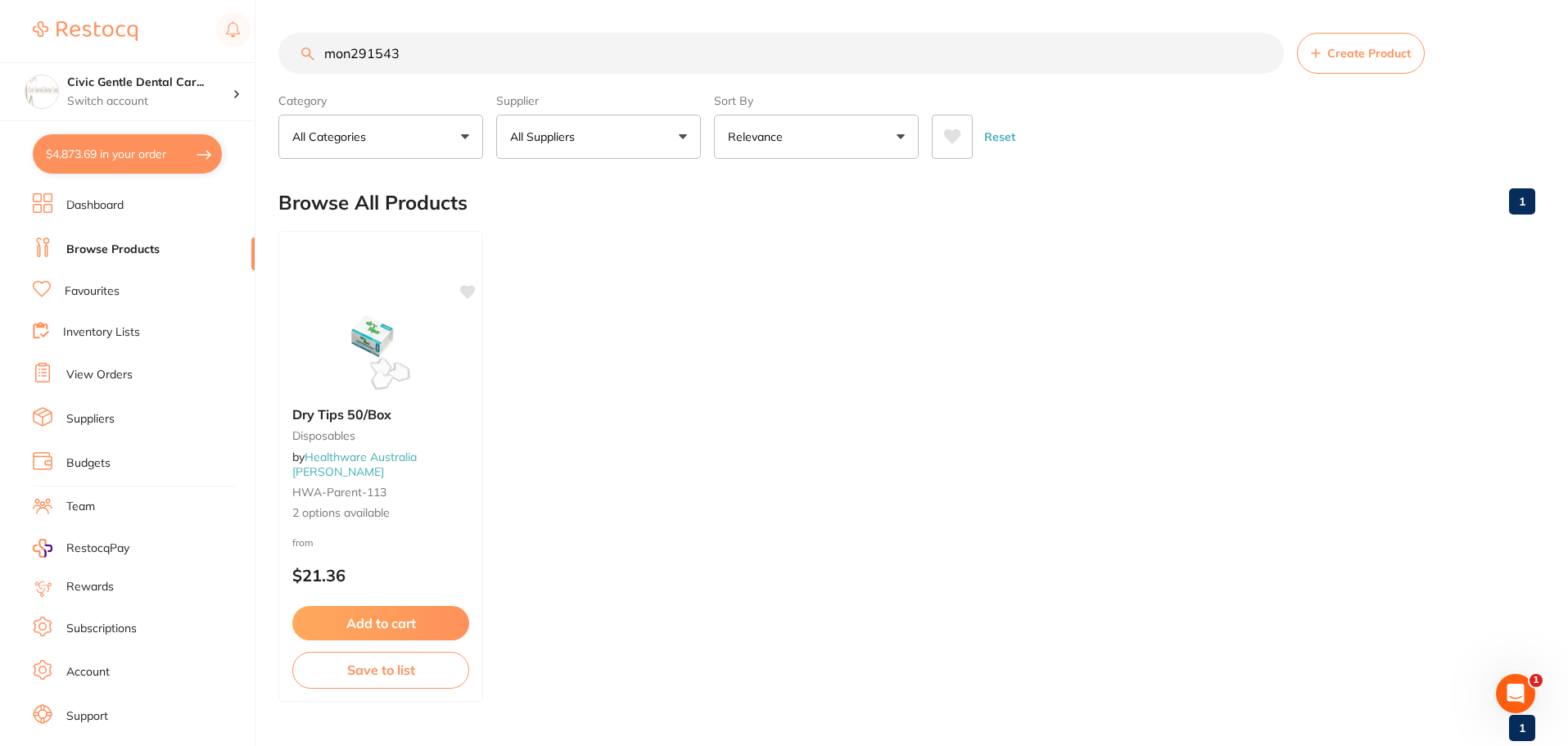
type input "mon291543"
click at [403, 415] on b "Dry Tips 50/Box" at bounding box center [381, 414] width 179 height 15
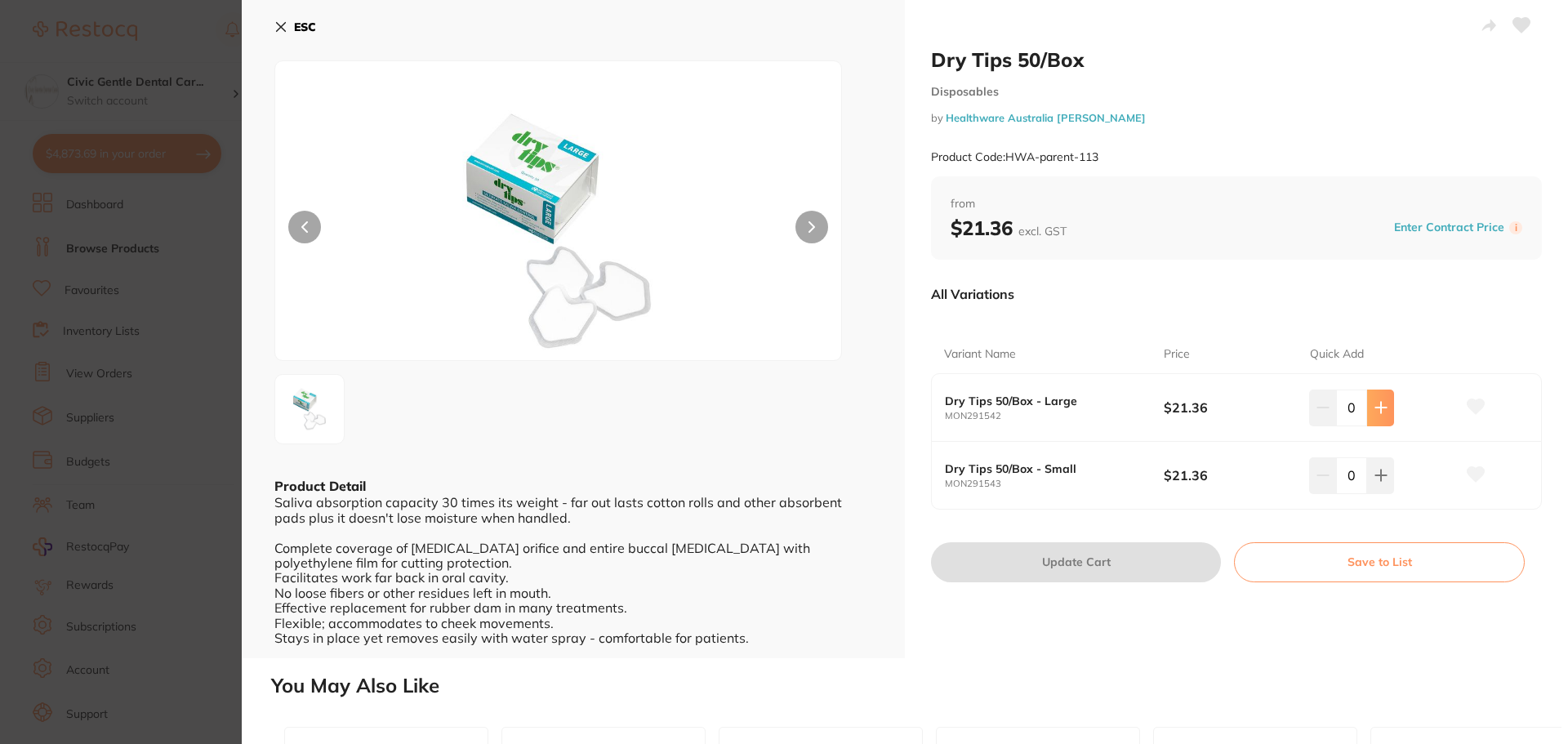
click at [1384, 419] on button at bounding box center [1381, 407] width 27 height 36
type input "1"
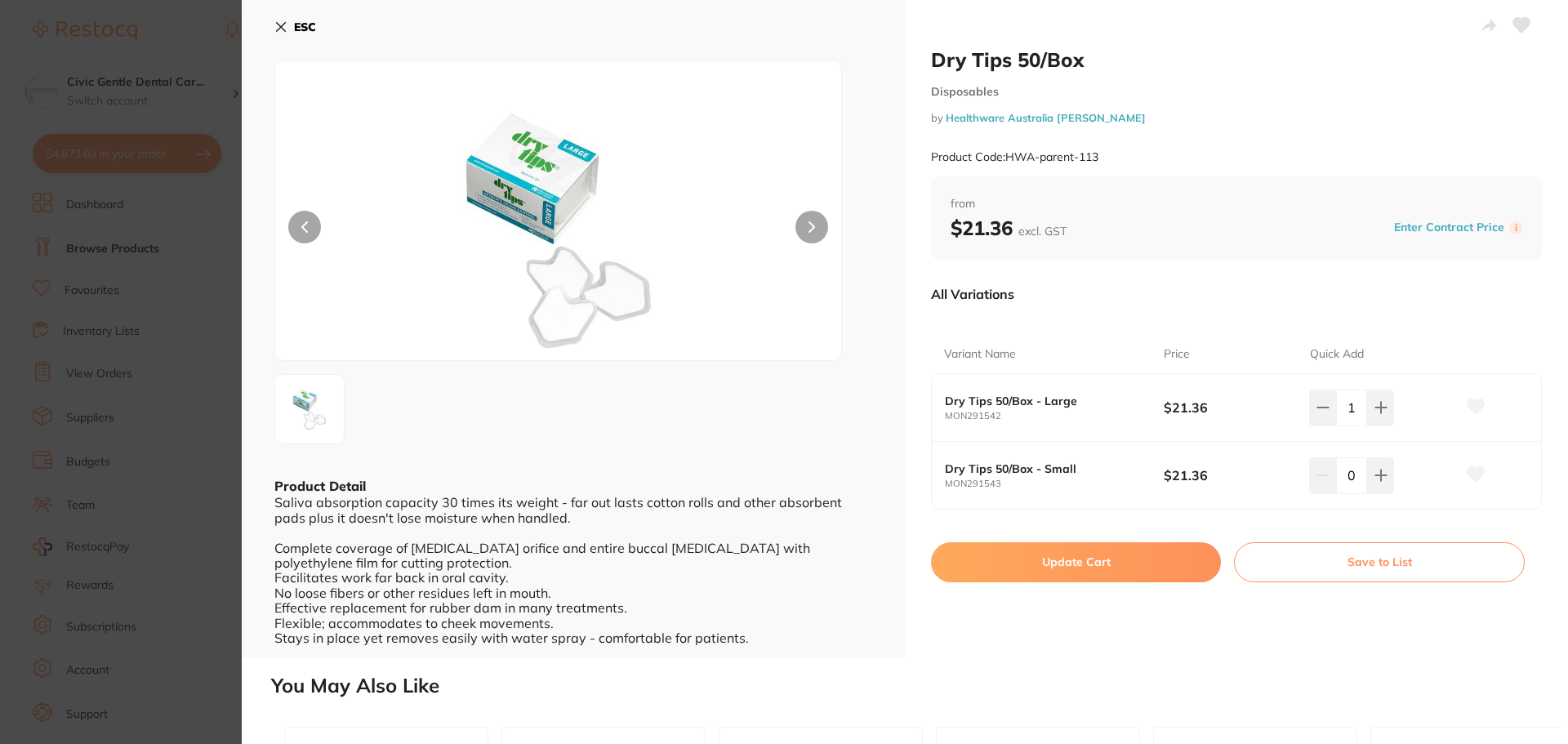
click at [1146, 561] on button "Update Cart" at bounding box center [1075, 562] width 290 height 39
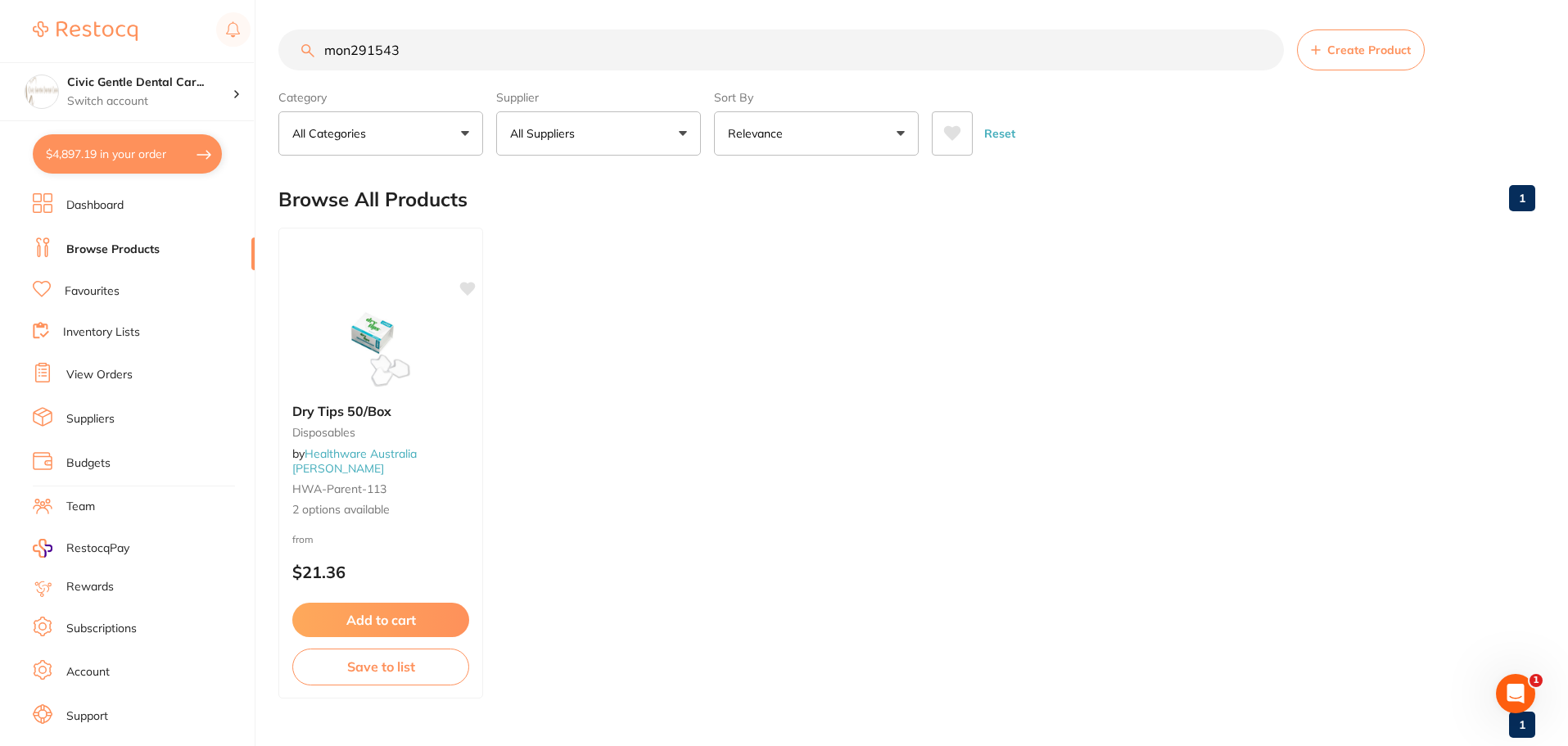
drag, startPoint x: 435, startPoint y: 45, endPoint x: 56, endPoint y: 45, distance: 379.0
click at [56, 45] on div "$4,897.19 Civic Gentle Dental Car... Switch account Civic Gentle Dental Care $4…" at bounding box center [784, 370] width 1568 height 746
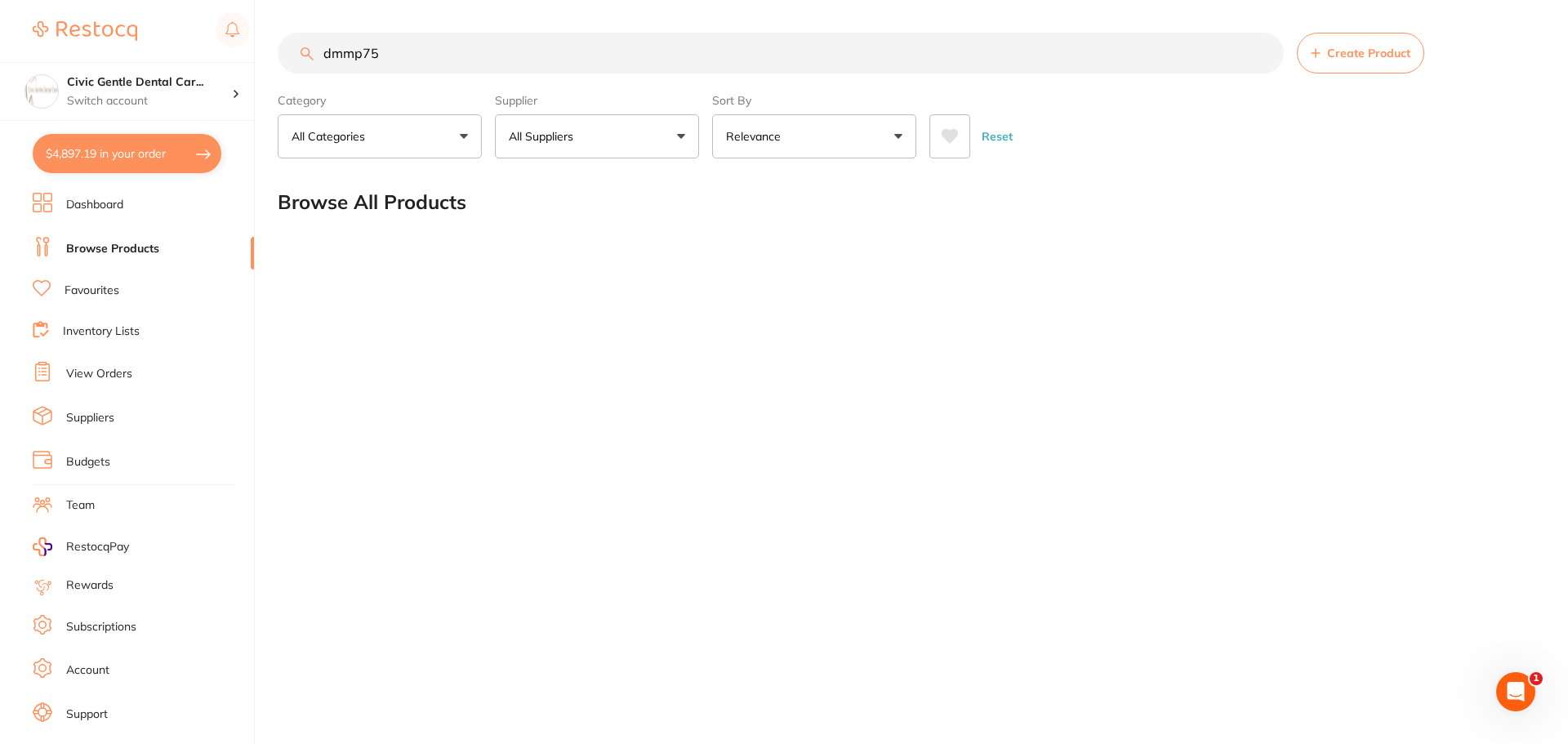
drag, startPoint x: 436, startPoint y: 49, endPoint x: 148, endPoint y: 29, distance: 288.7
click at [148, 29] on div "$4,897.19 Civic Gentle Dental Car... Switch account Civic Gentle Dental Care $4…" at bounding box center [784, 372] width 1568 height 744
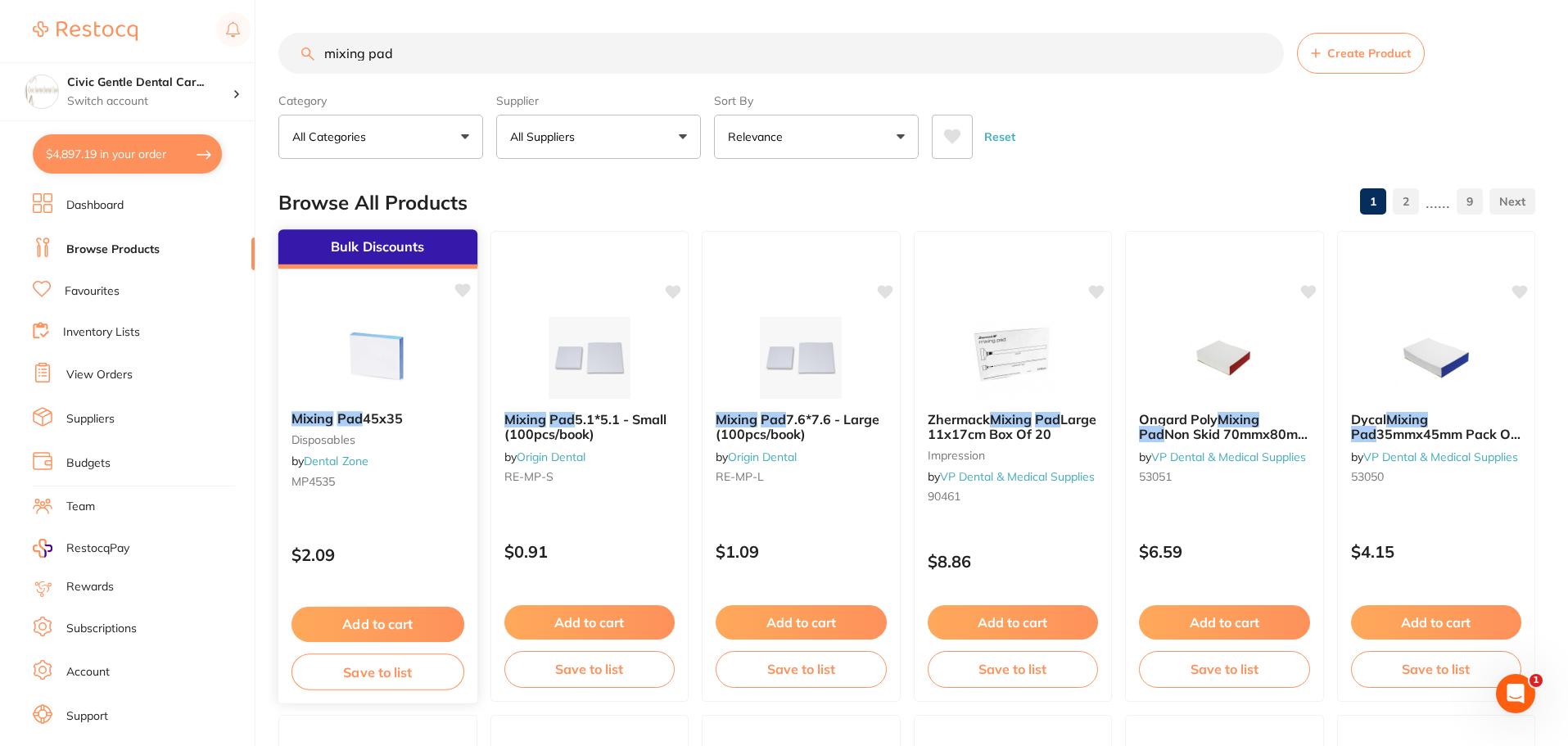
click at [399, 358] on img at bounding box center [377, 356] width 107 height 83
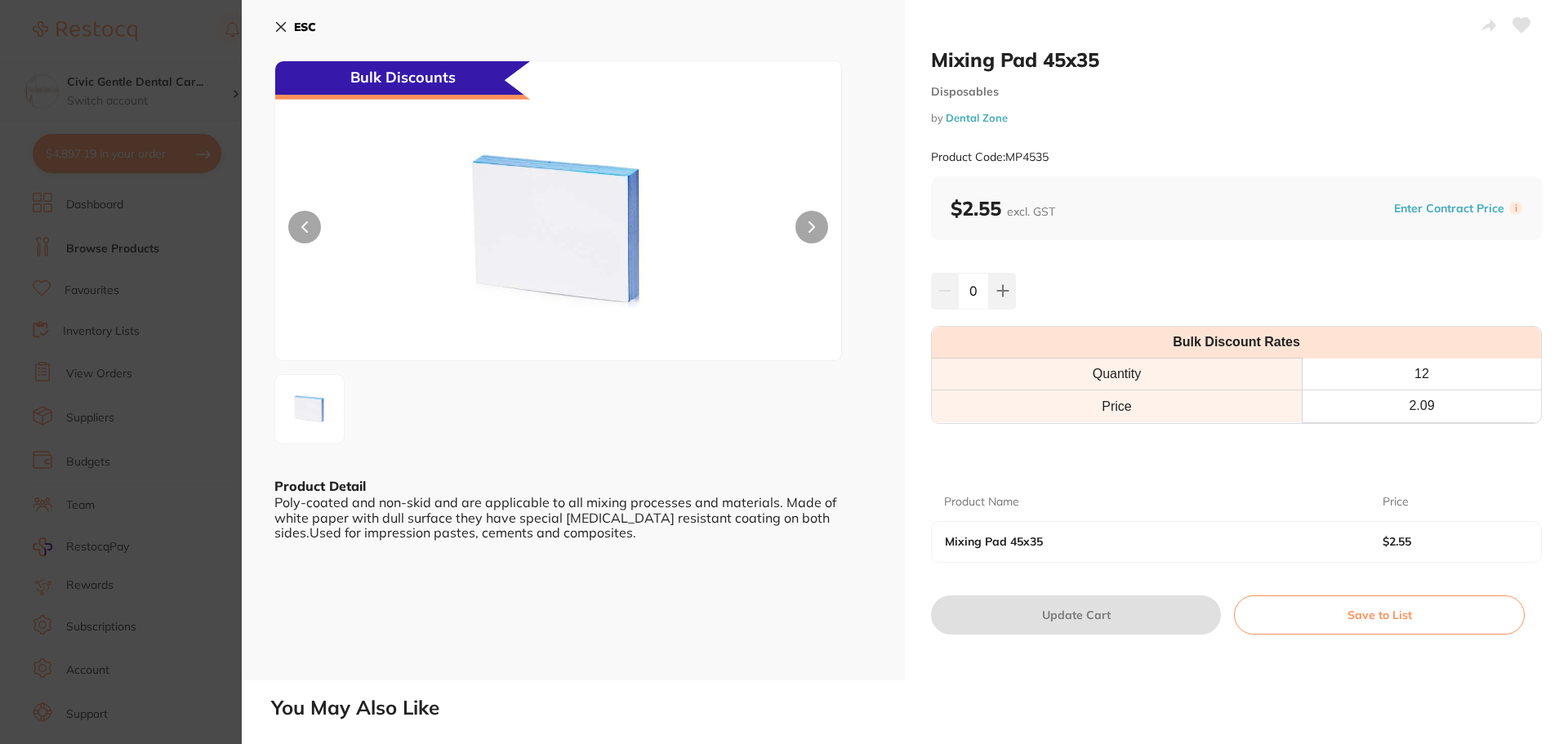
drag, startPoint x: 302, startPoint y: 27, endPoint x: 291, endPoint y: 26, distance: 11.0
click at [299, 27] on b "ESC" at bounding box center [305, 27] width 22 height 15
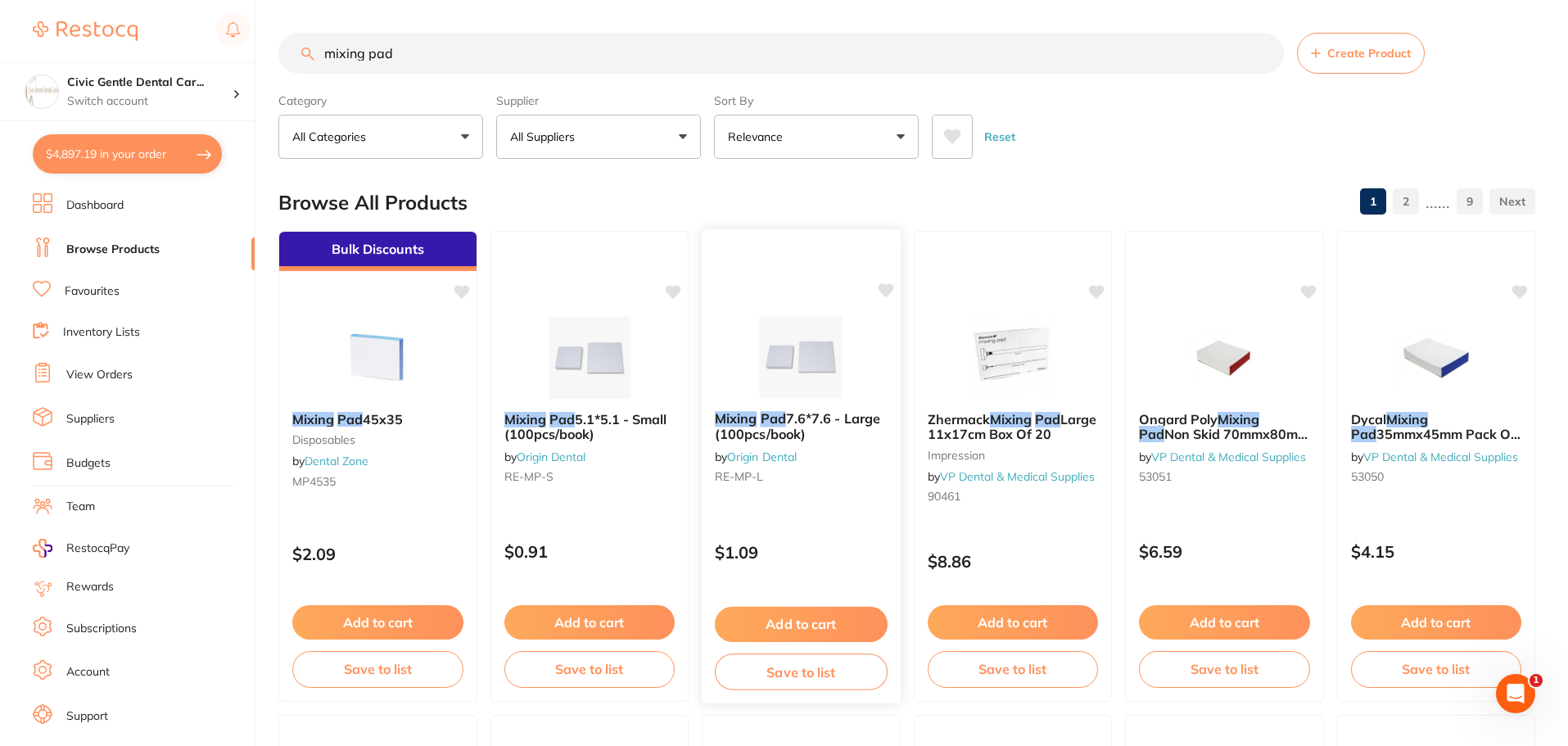
drag, startPoint x: 830, startPoint y: 624, endPoint x: 808, endPoint y: 318, distance: 306.8
drag, startPoint x: 426, startPoint y: 56, endPoint x: 98, endPoint y: 38, distance: 328.5
click at [98, 38] on div "$4,897.19 Civic Gentle Dental Car... Switch account Civic Gentle Dental Care $4…" at bounding box center [784, 373] width 1568 height 746
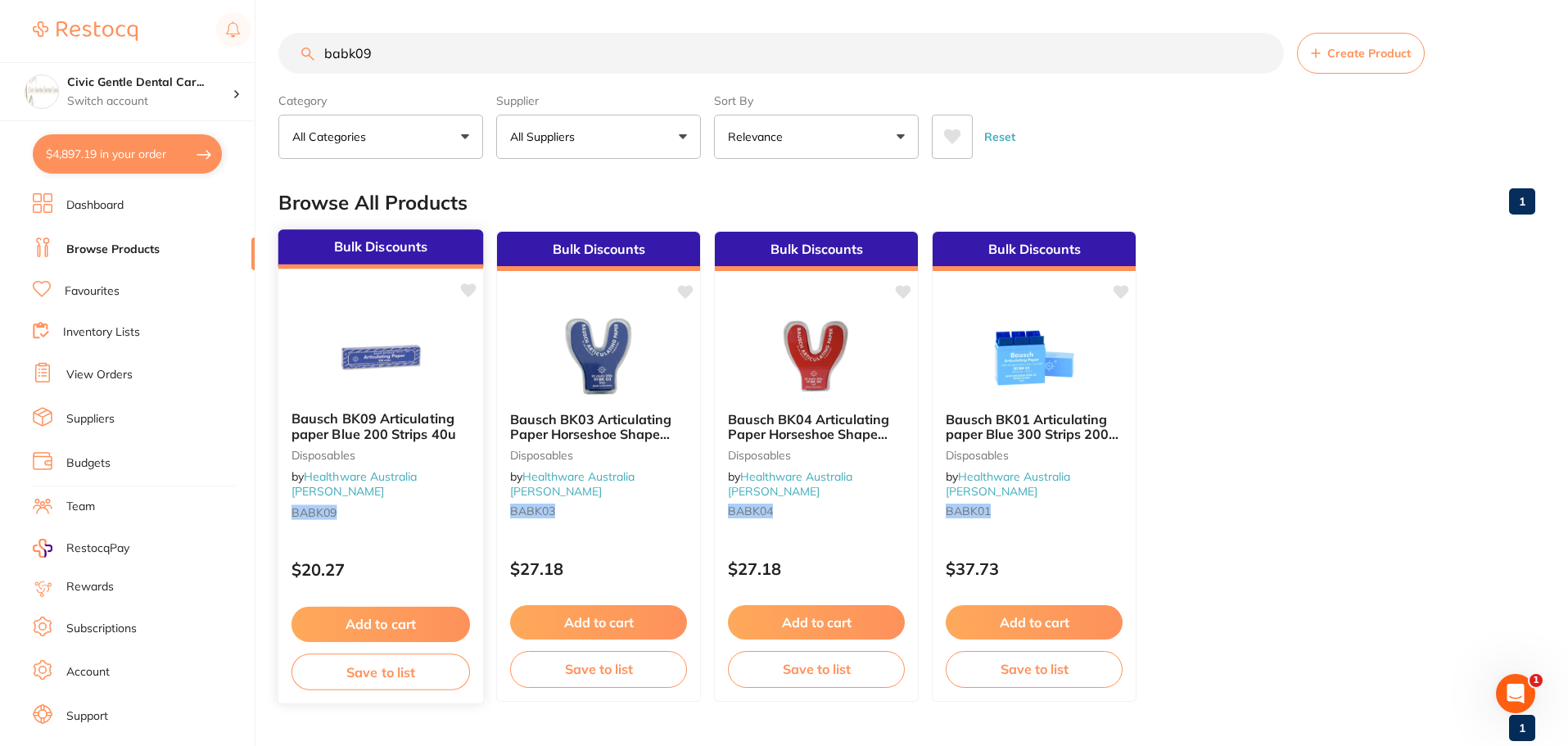
type input "babk09"
click at [367, 370] on img at bounding box center [380, 356] width 107 height 83
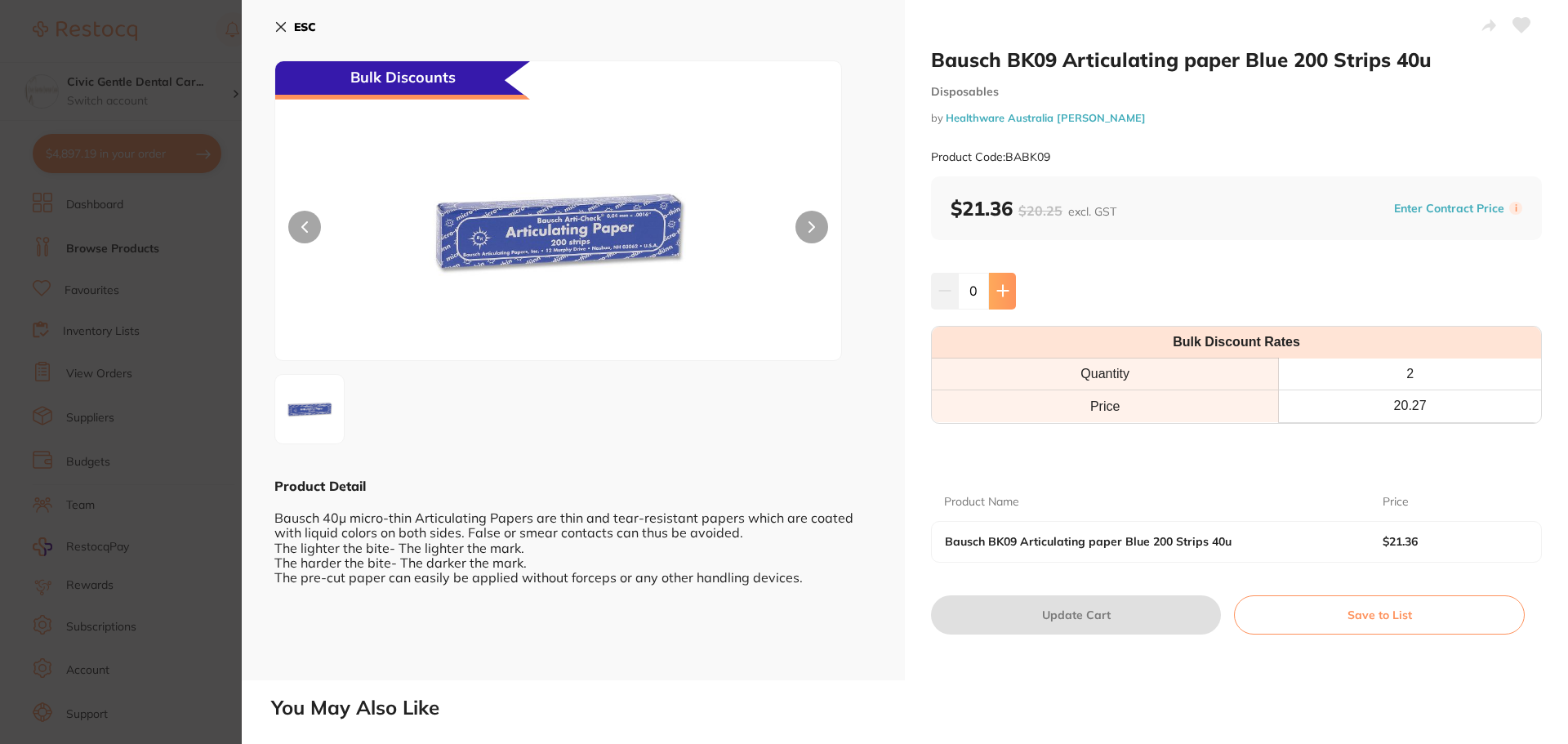
click at [996, 295] on icon at bounding box center [1003, 291] width 13 height 13
type input "1"
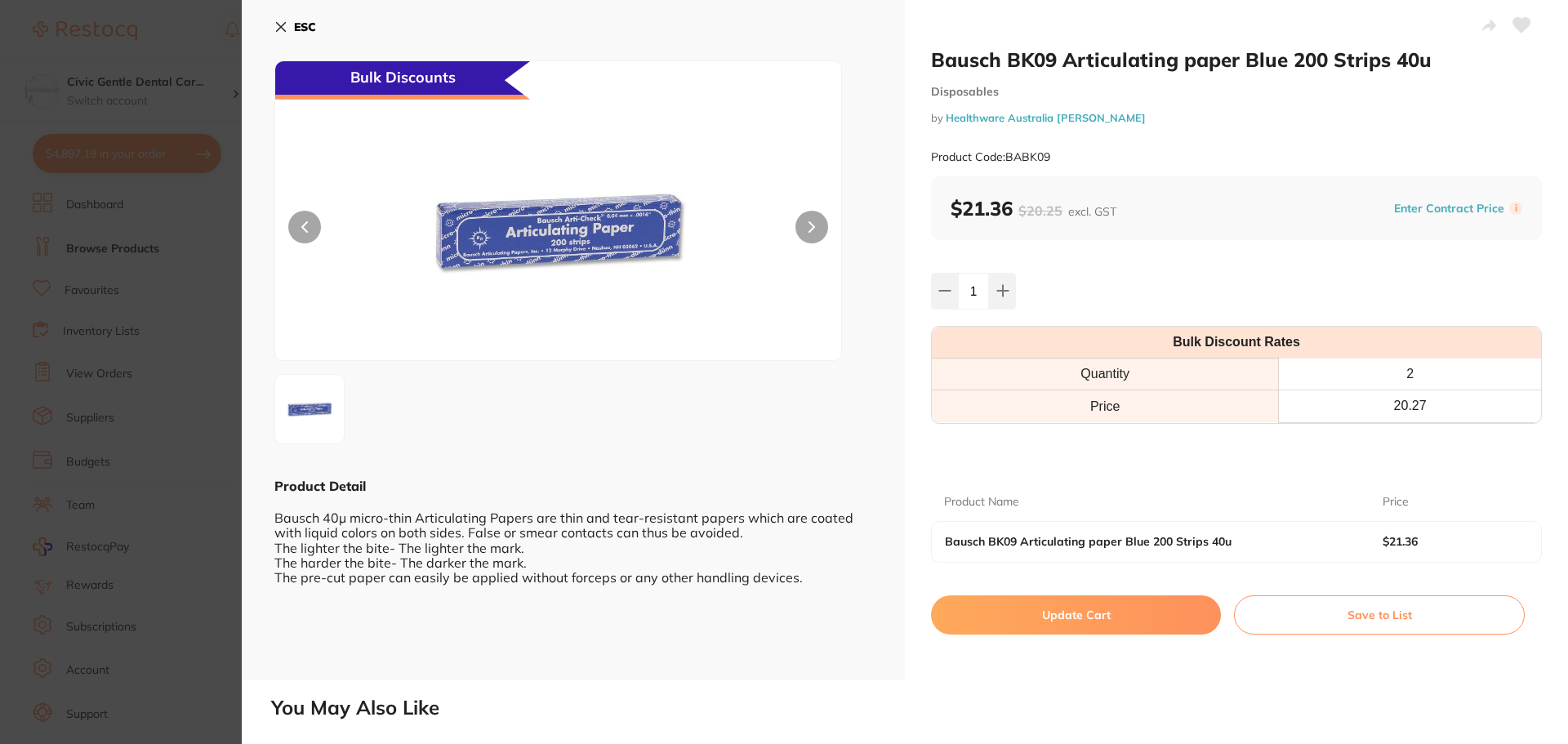
click at [985, 603] on button "Update Cart" at bounding box center [1075, 615] width 290 height 39
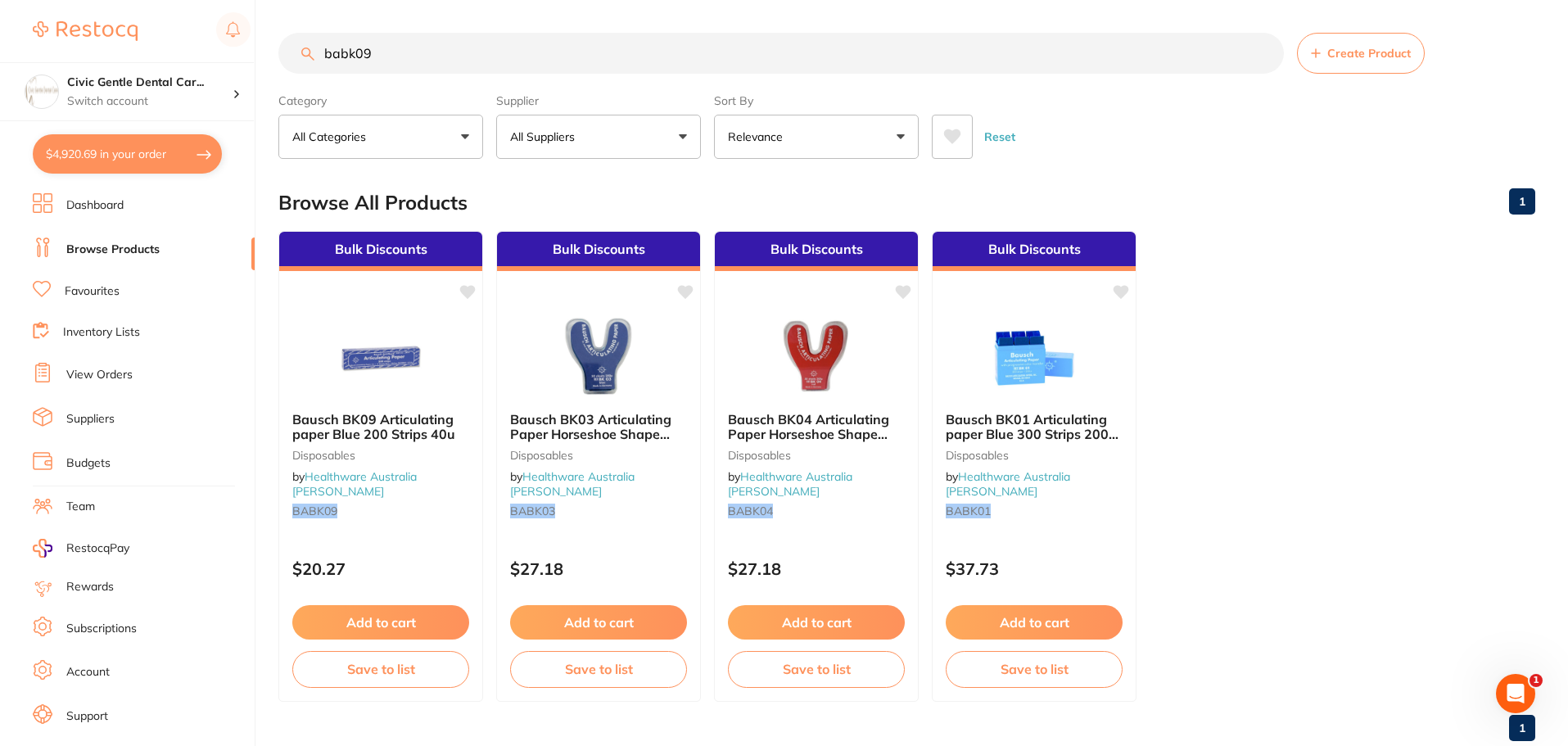
drag, startPoint x: 339, startPoint y: 11, endPoint x: 72, endPoint y: 23, distance: 267.3
click at [76, 8] on div "$4,920.69 Civic Gentle Dental Car... Switch account Civic Gentle Dental Care $4…" at bounding box center [784, 373] width 1568 height 746
type input "dmpb20"
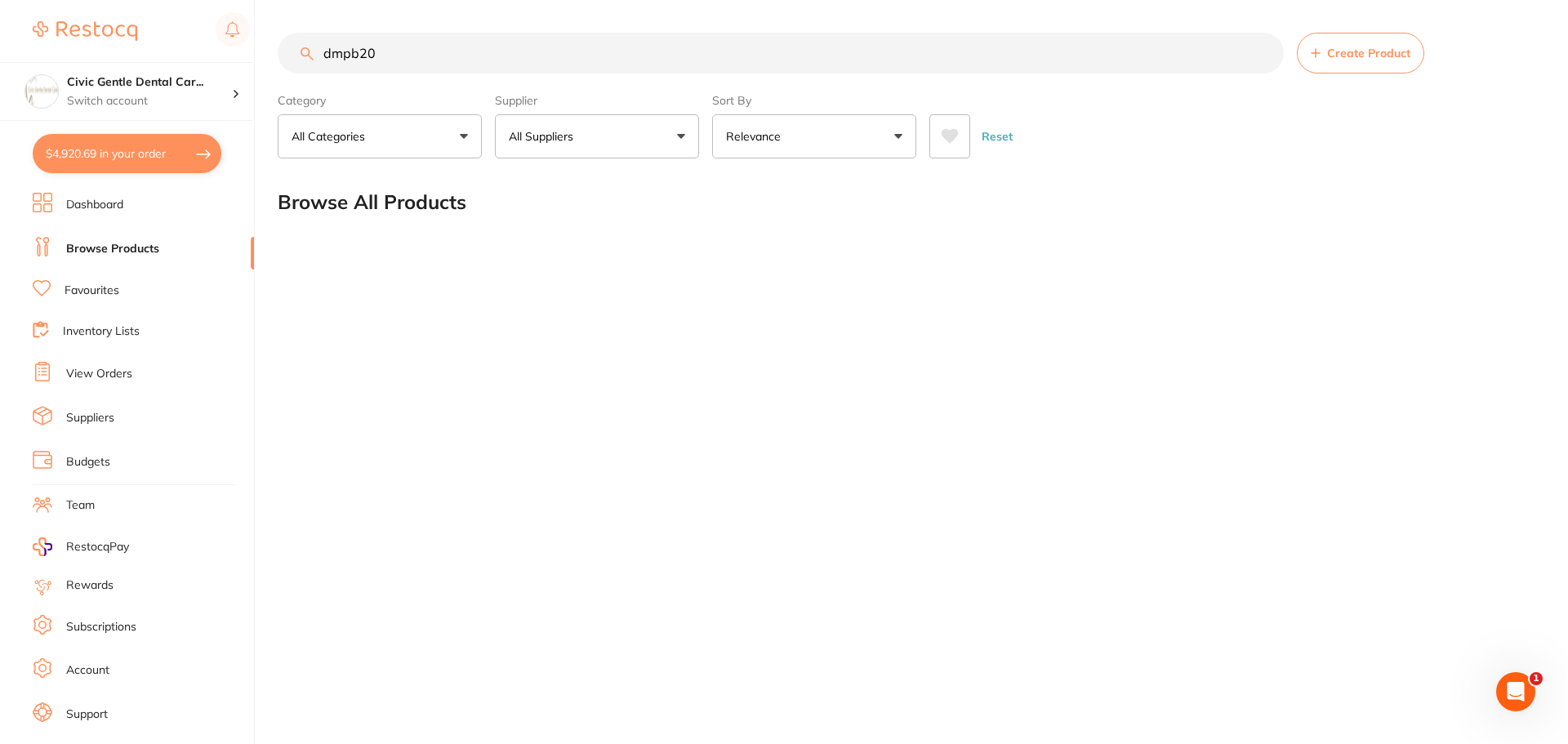
drag, startPoint x: 410, startPoint y: 59, endPoint x: 262, endPoint y: 54, distance: 148.1
click at [264, 54] on div "$4,920.69 Civic Gentle Dental Car... Switch account Civic Gentle Dental Care $4…" at bounding box center [784, 372] width 1568 height 744
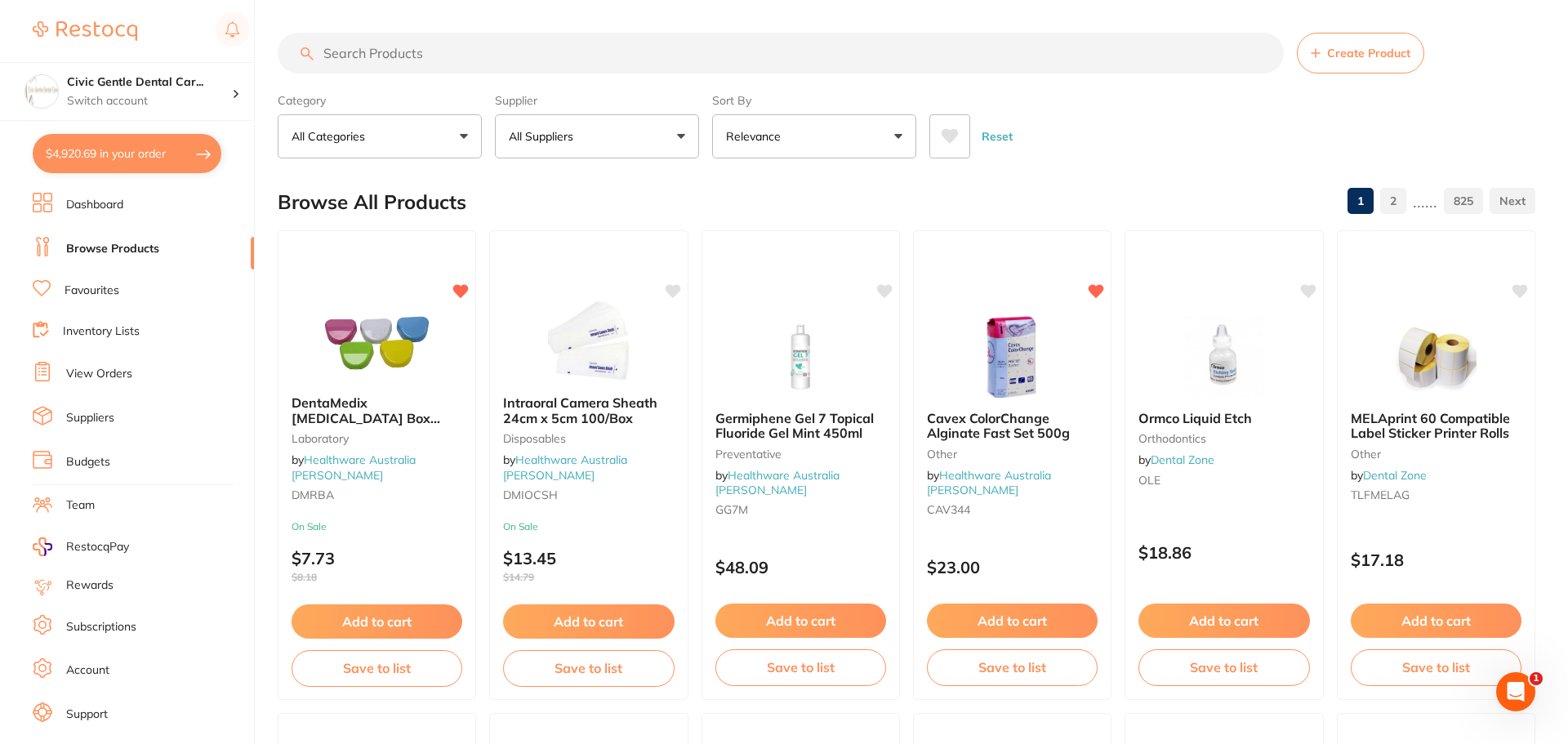
click at [62, 374] on li "View Orders" at bounding box center [144, 374] width 222 height 24
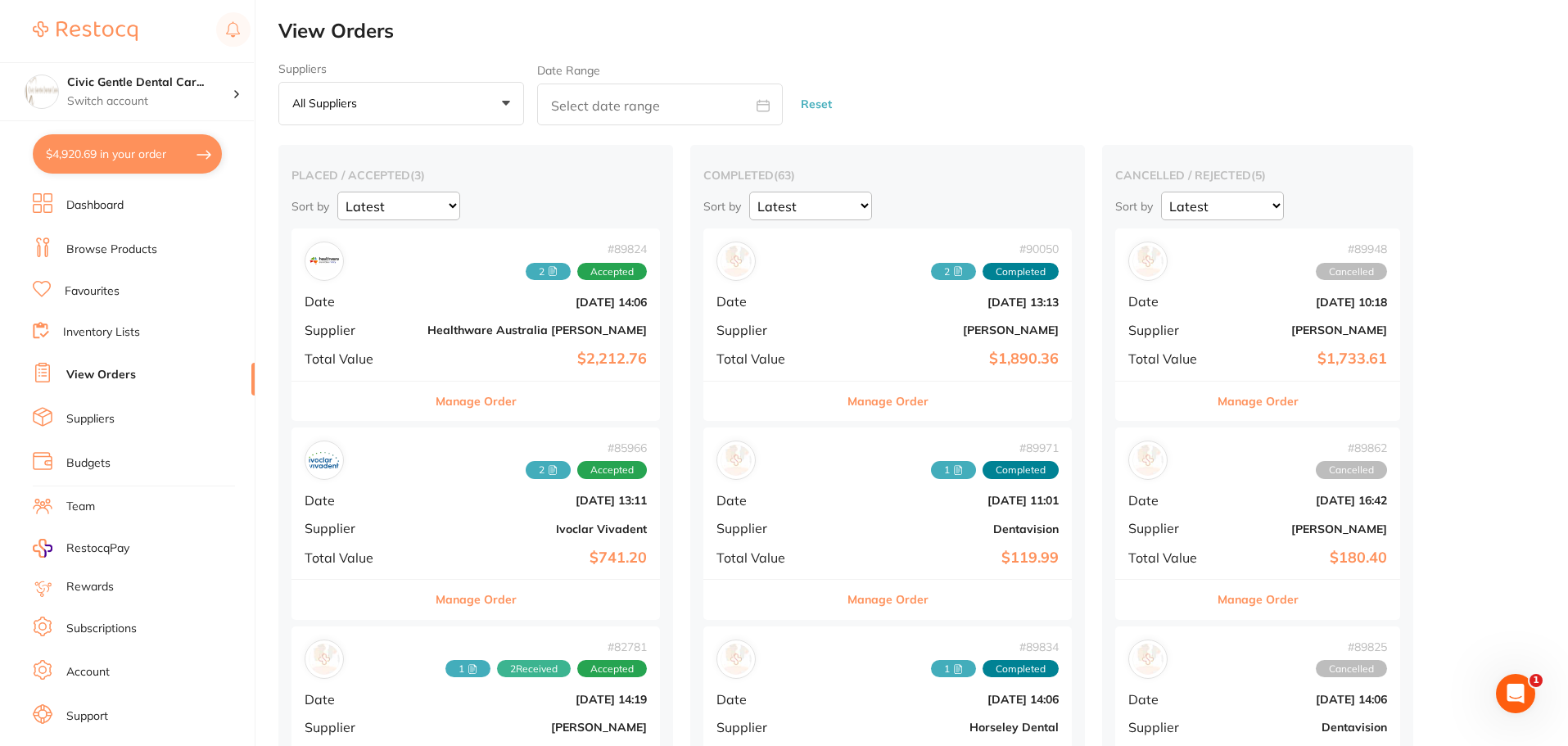
click at [463, 301] on b "[DATE] 14:06" at bounding box center [537, 302] width 220 height 13
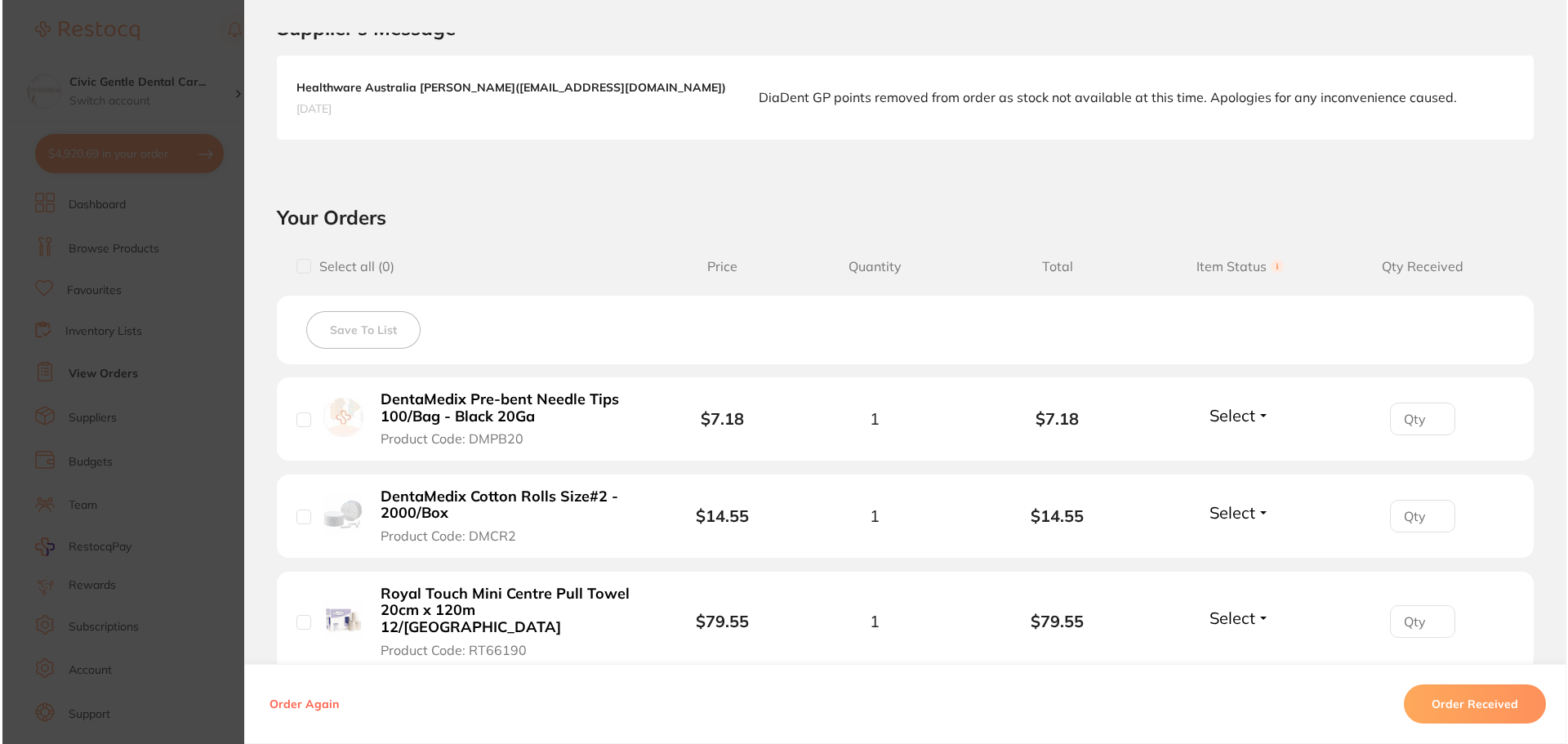
scroll to position [490, 0]
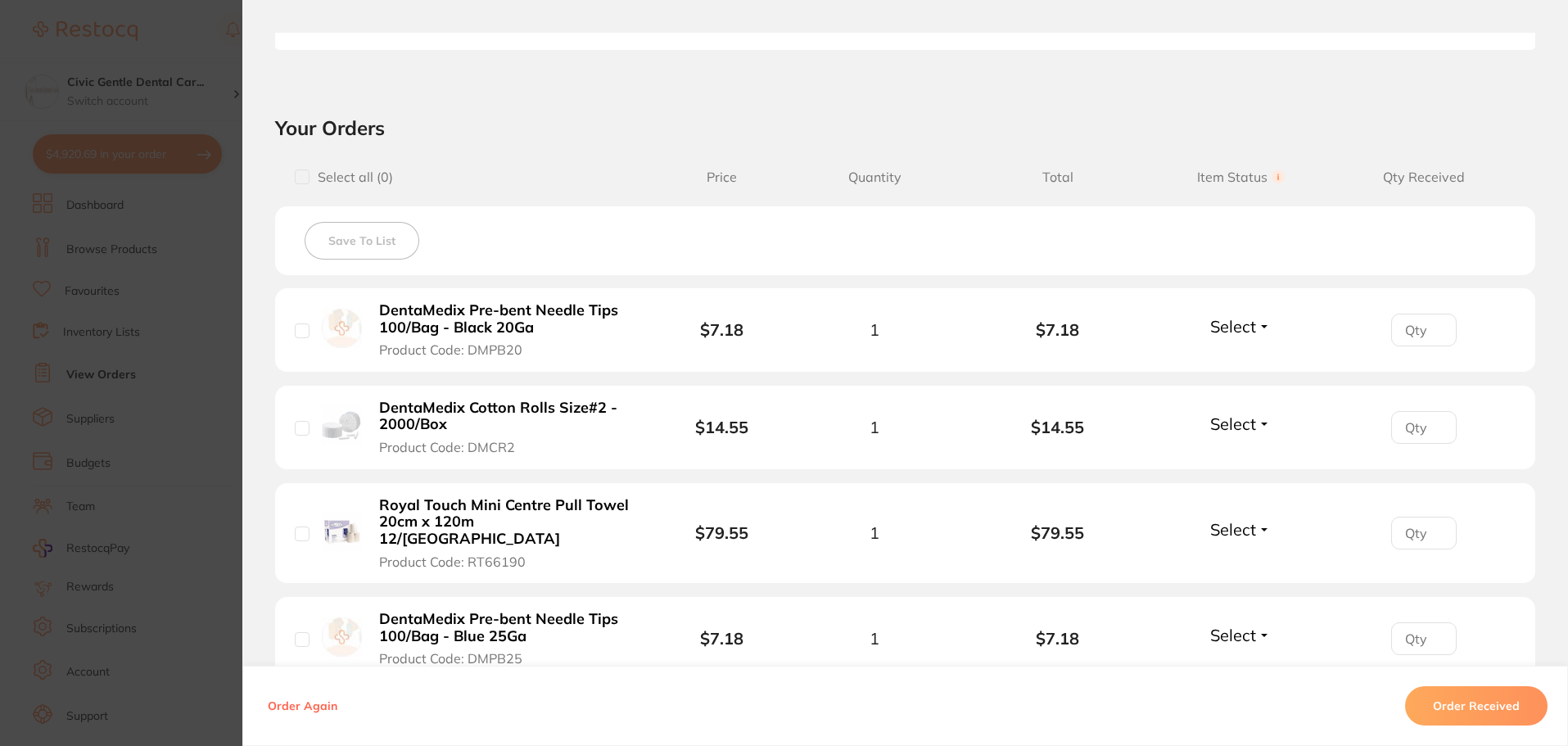
click at [501, 324] on b "DentaMedix Pre-bent Needle Tips 100/Bag - Black 20Ga" at bounding box center [505, 319] width 253 height 34
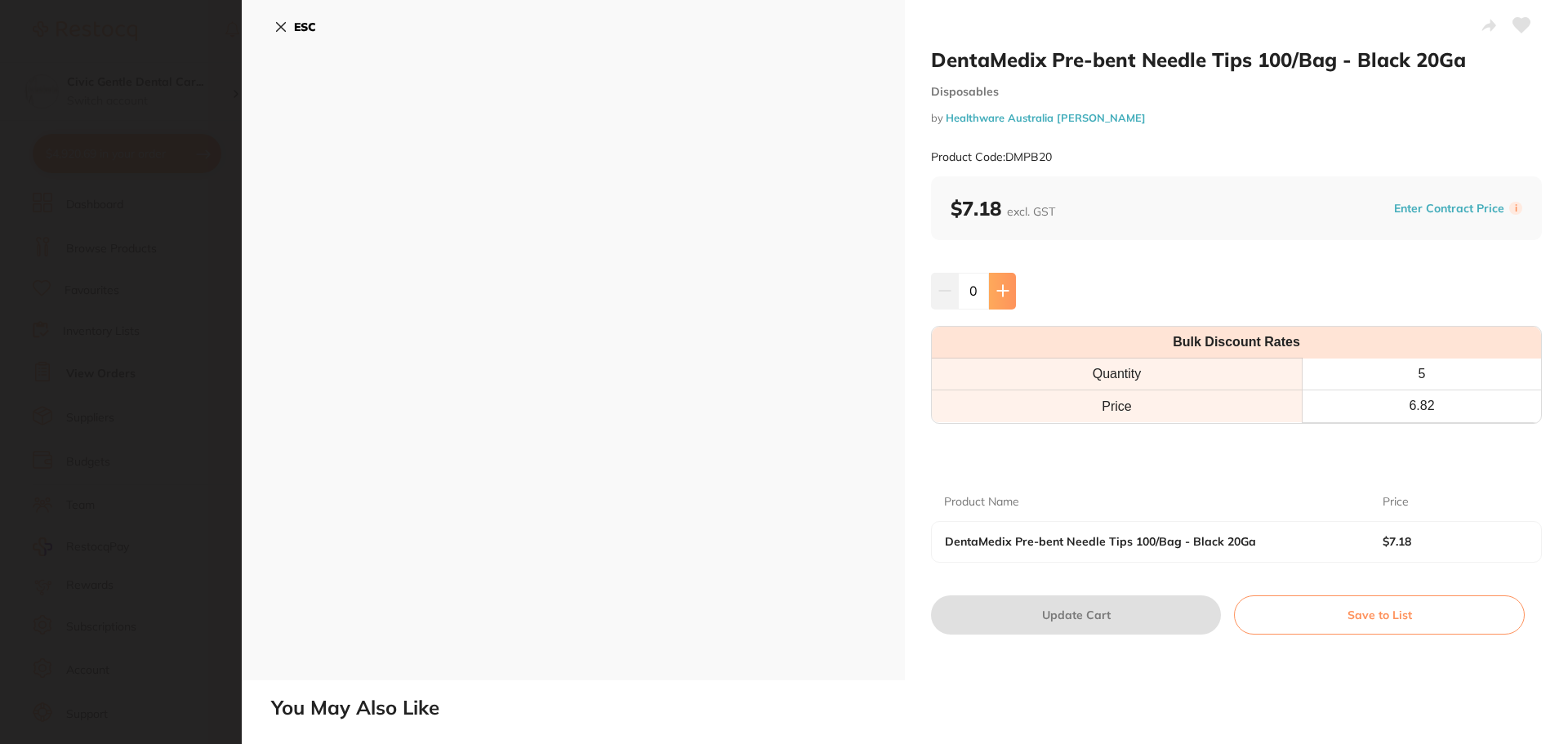
click at [1004, 292] on icon at bounding box center [1003, 291] width 13 height 13
type input "1"
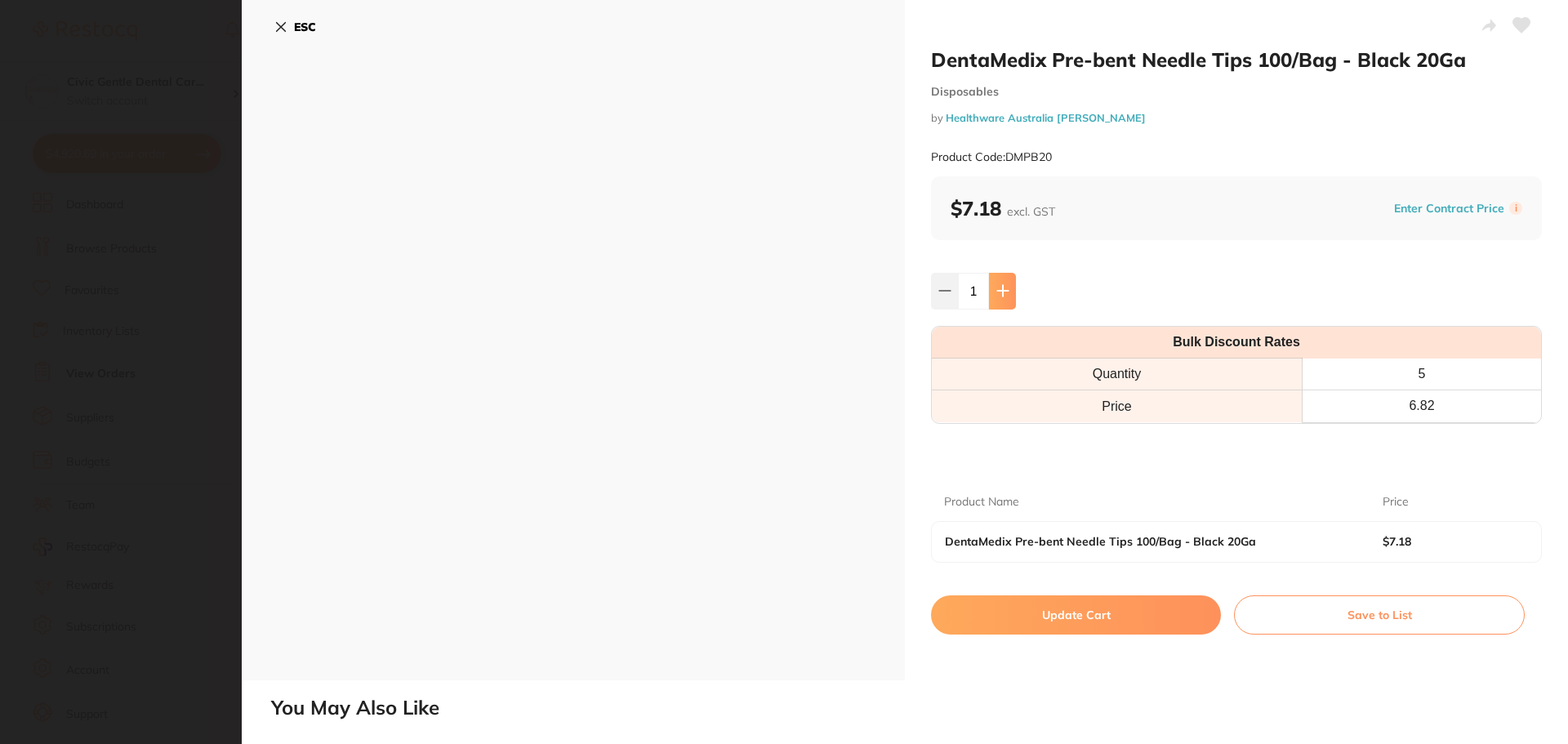
scroll to position [0, 0]
click at [1078, 615] on button "Update Cart" at bounding box center [1075, 615] width 290 height 39
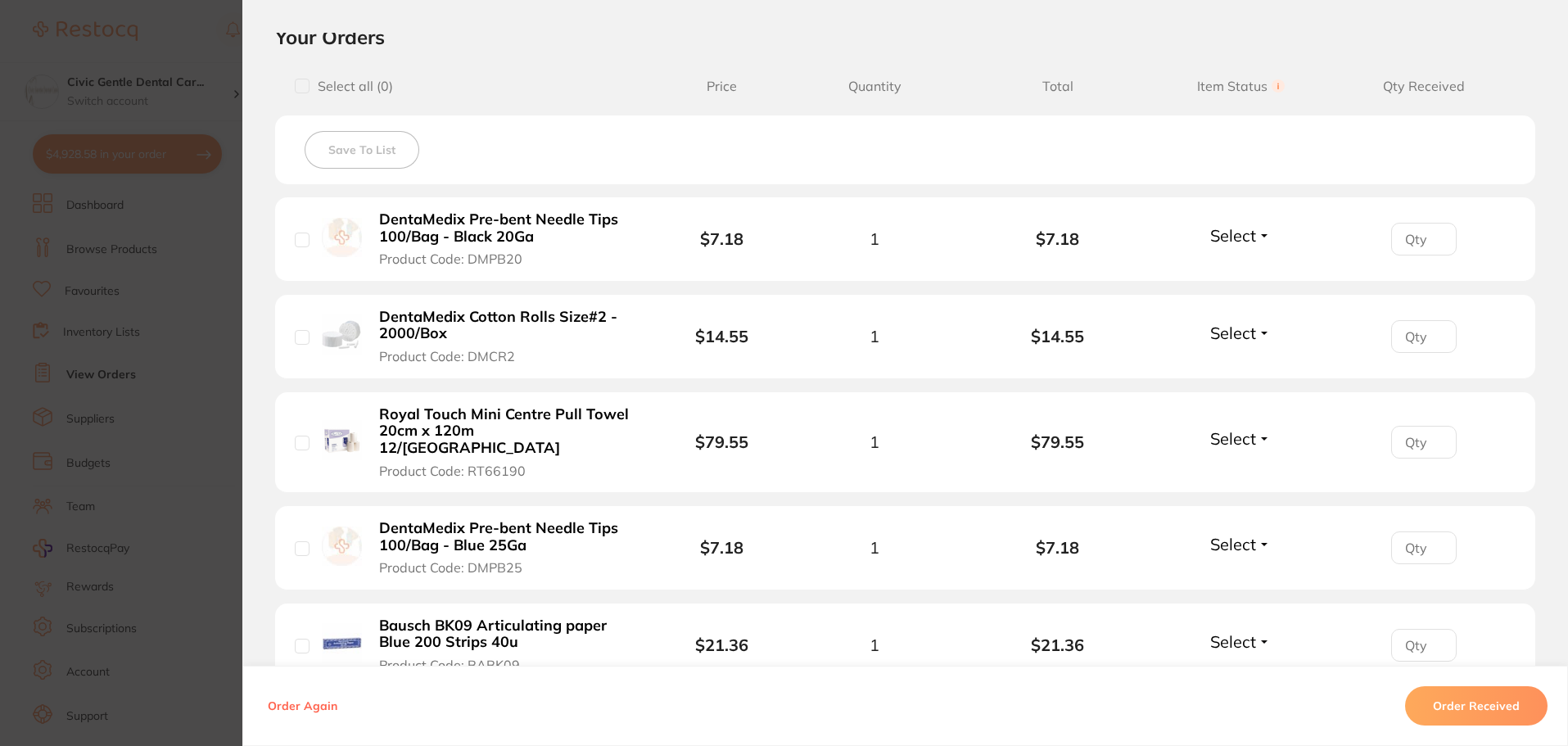
scroll to position [737, 0]
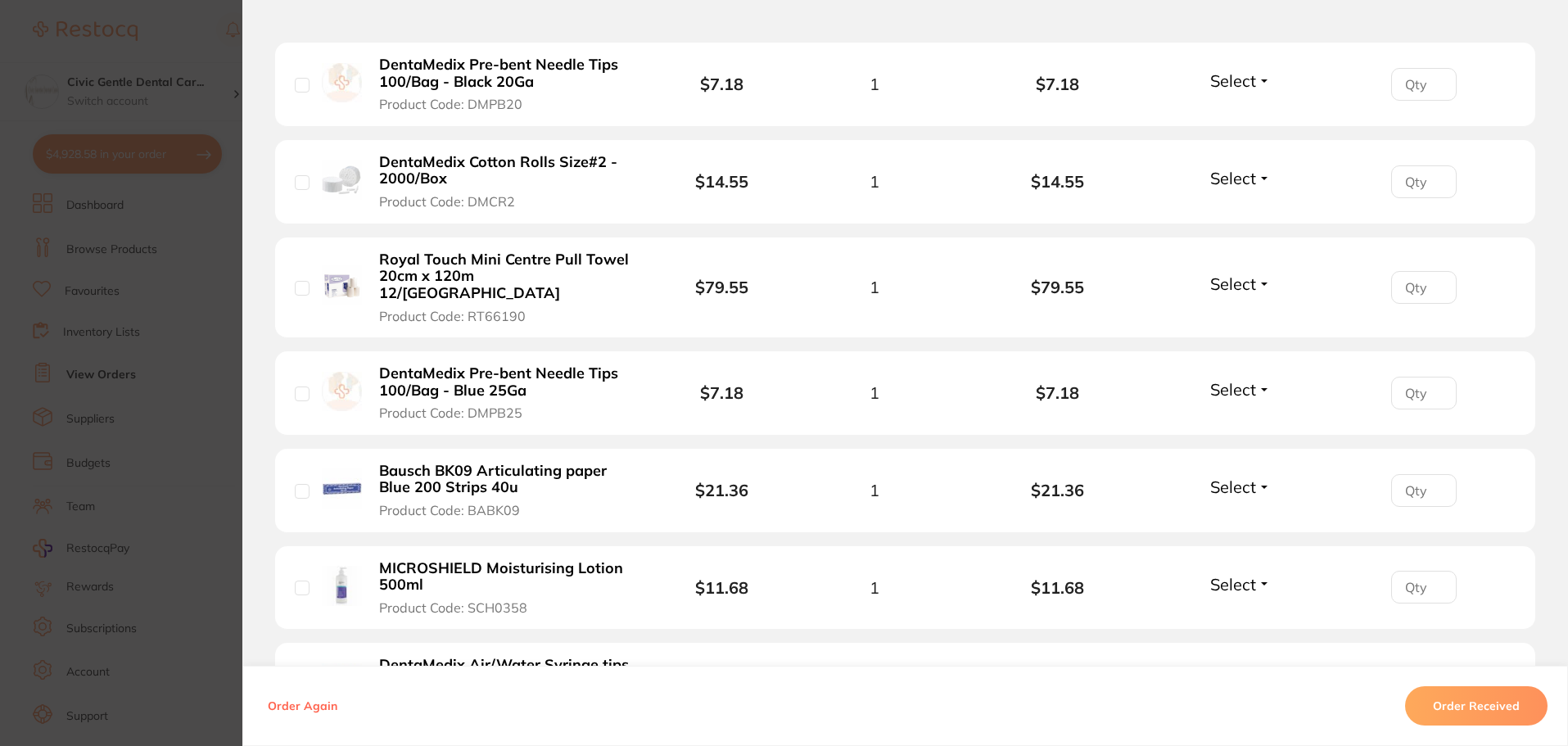
click at [492, 367] on b "DentaMedix Pre-bent Needle Tips 100/Bag - Blue 25Ga" at bounding box center [505, 382] width 253 height 34
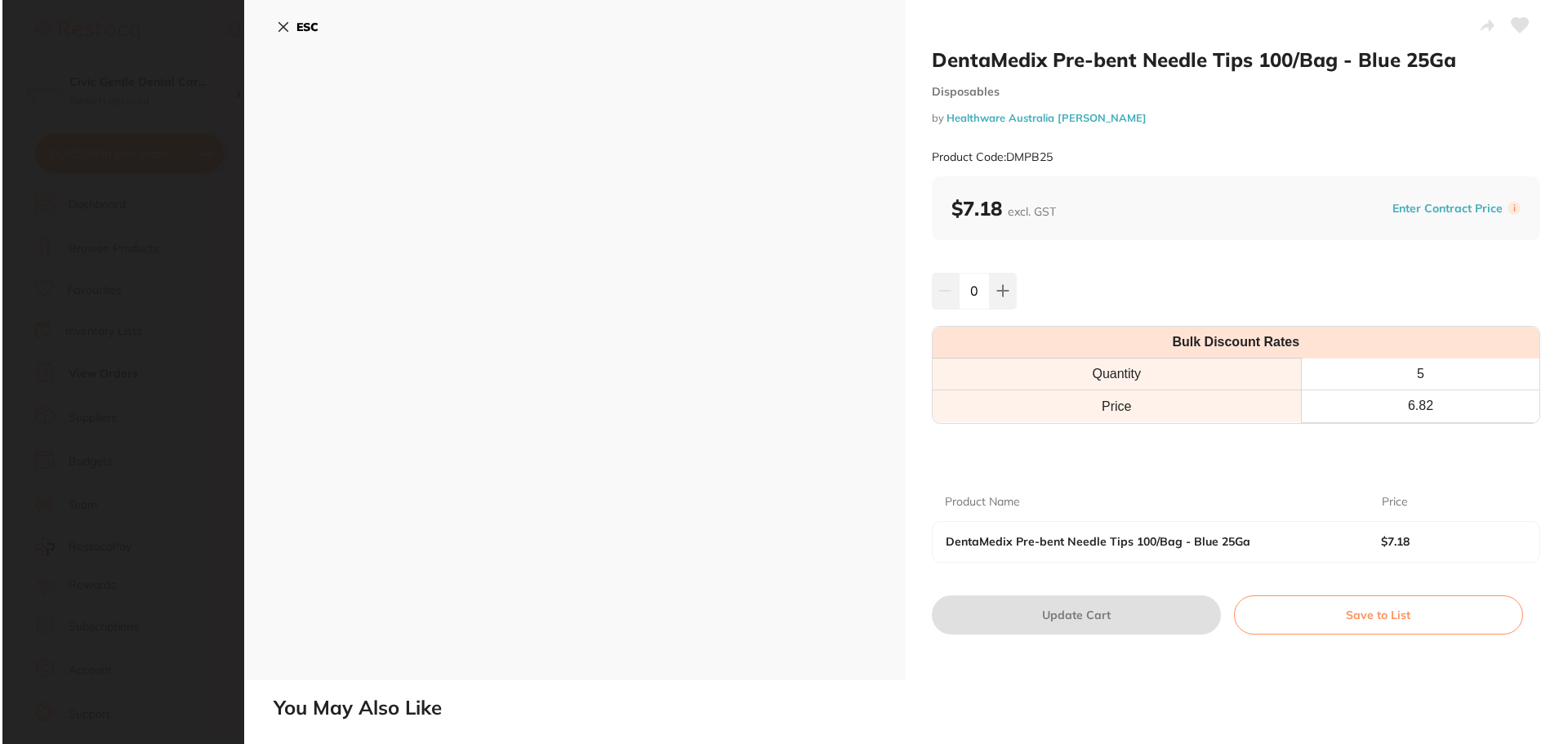
scroll to position [0, 0]
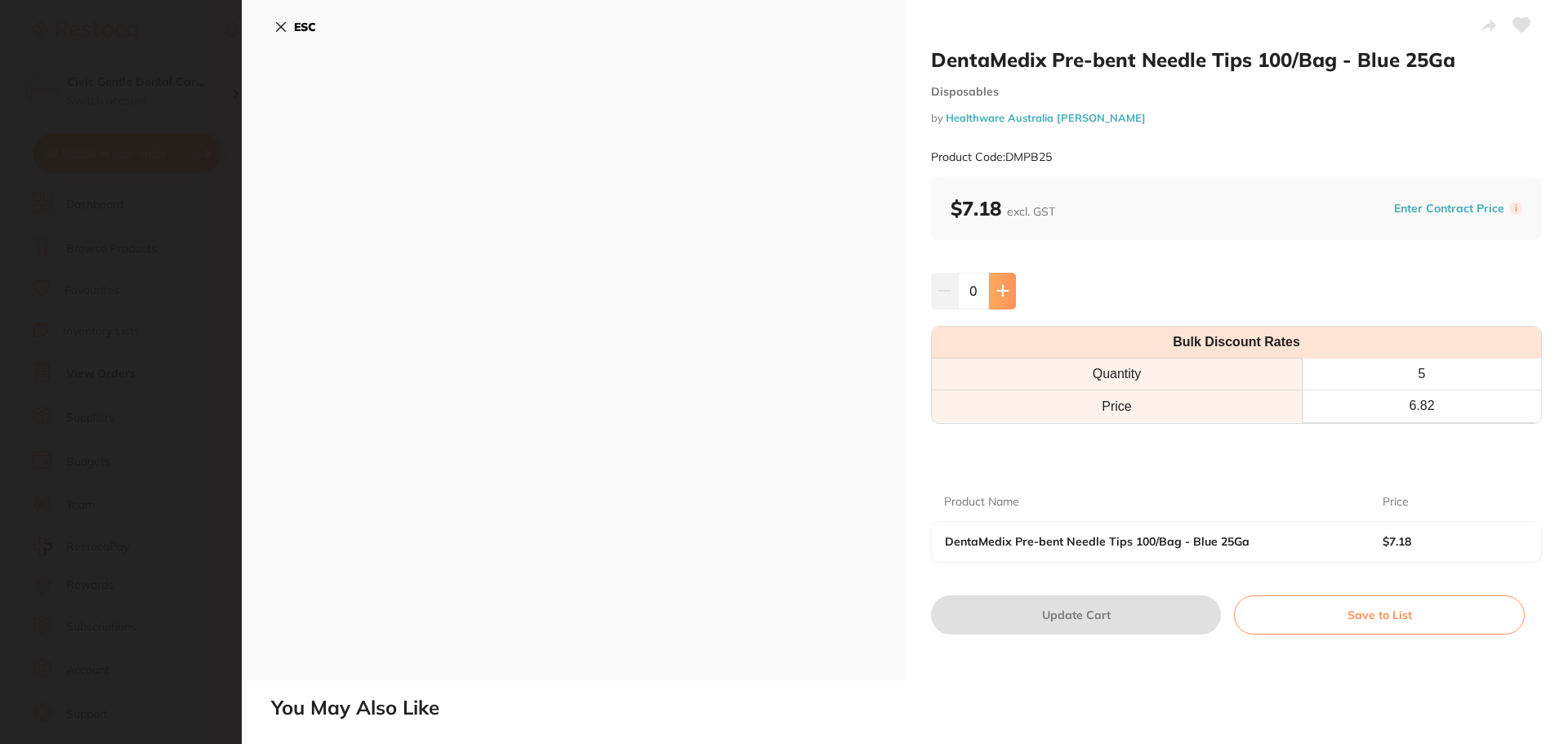
click at [1006, 290] on icon at bounding box center [1003, 291] width 13 height 13
type input "1"
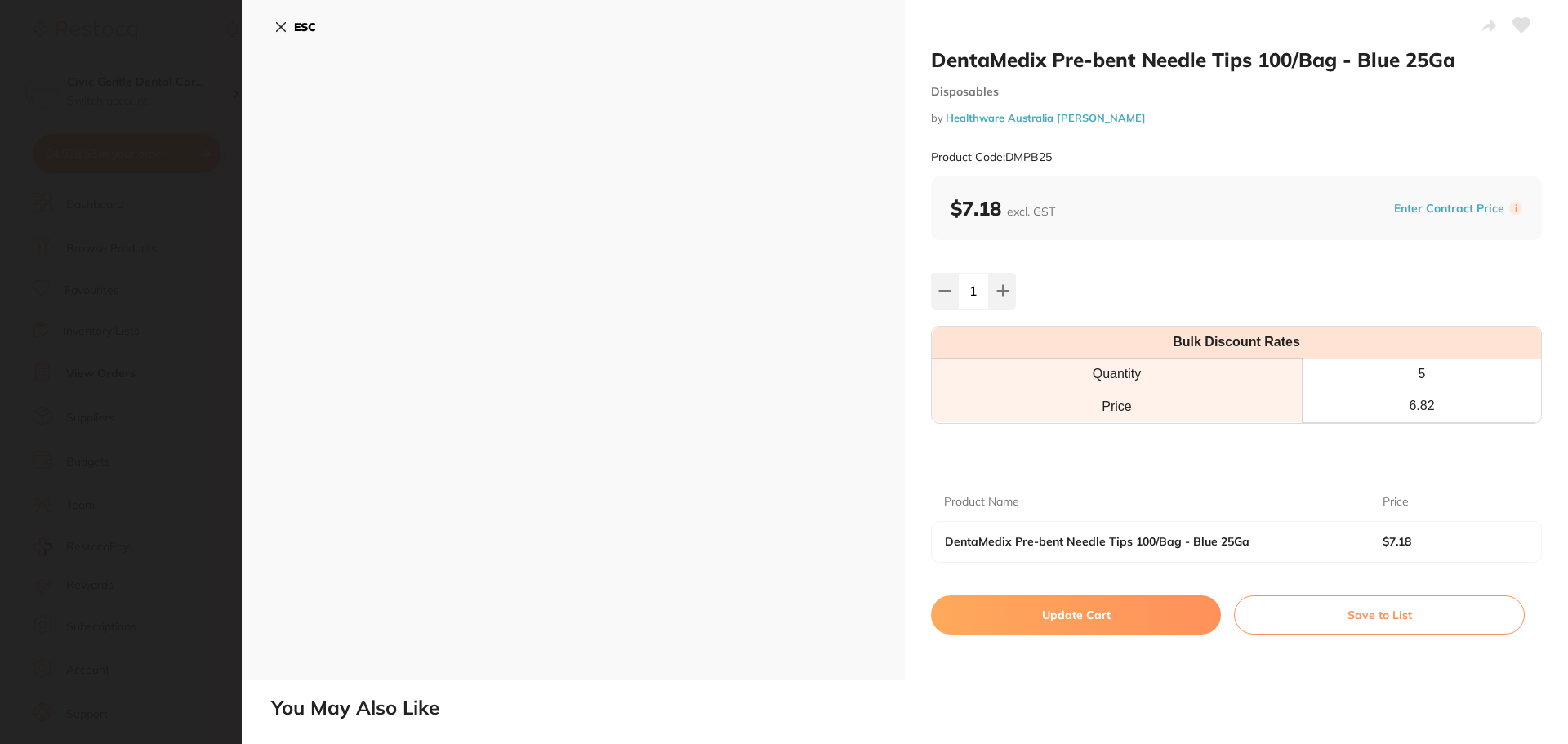
click at [1057, 617] on button "Update Cart" at bounding box center [1075, 615] width 290 height 39
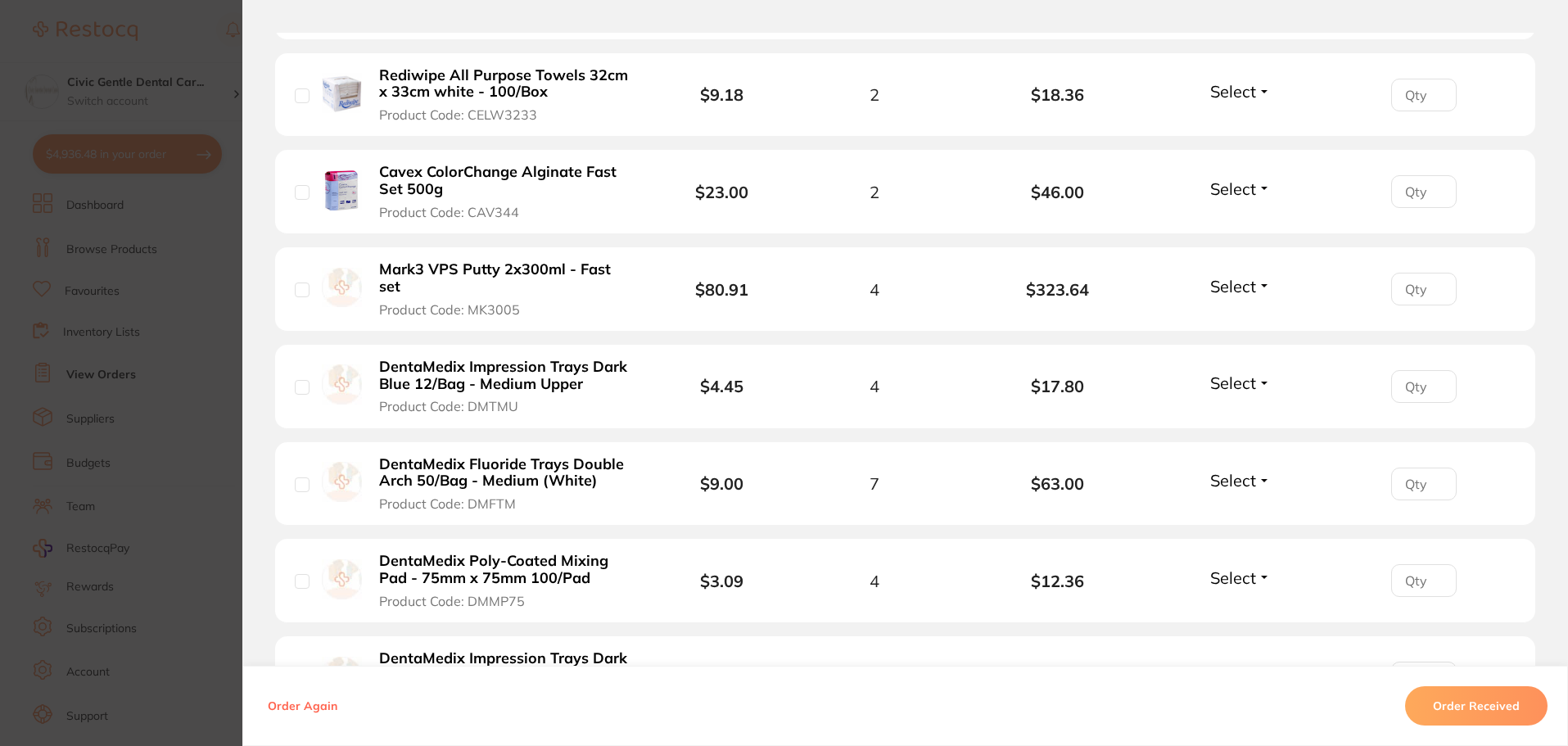
scroll to position [2047, 0]
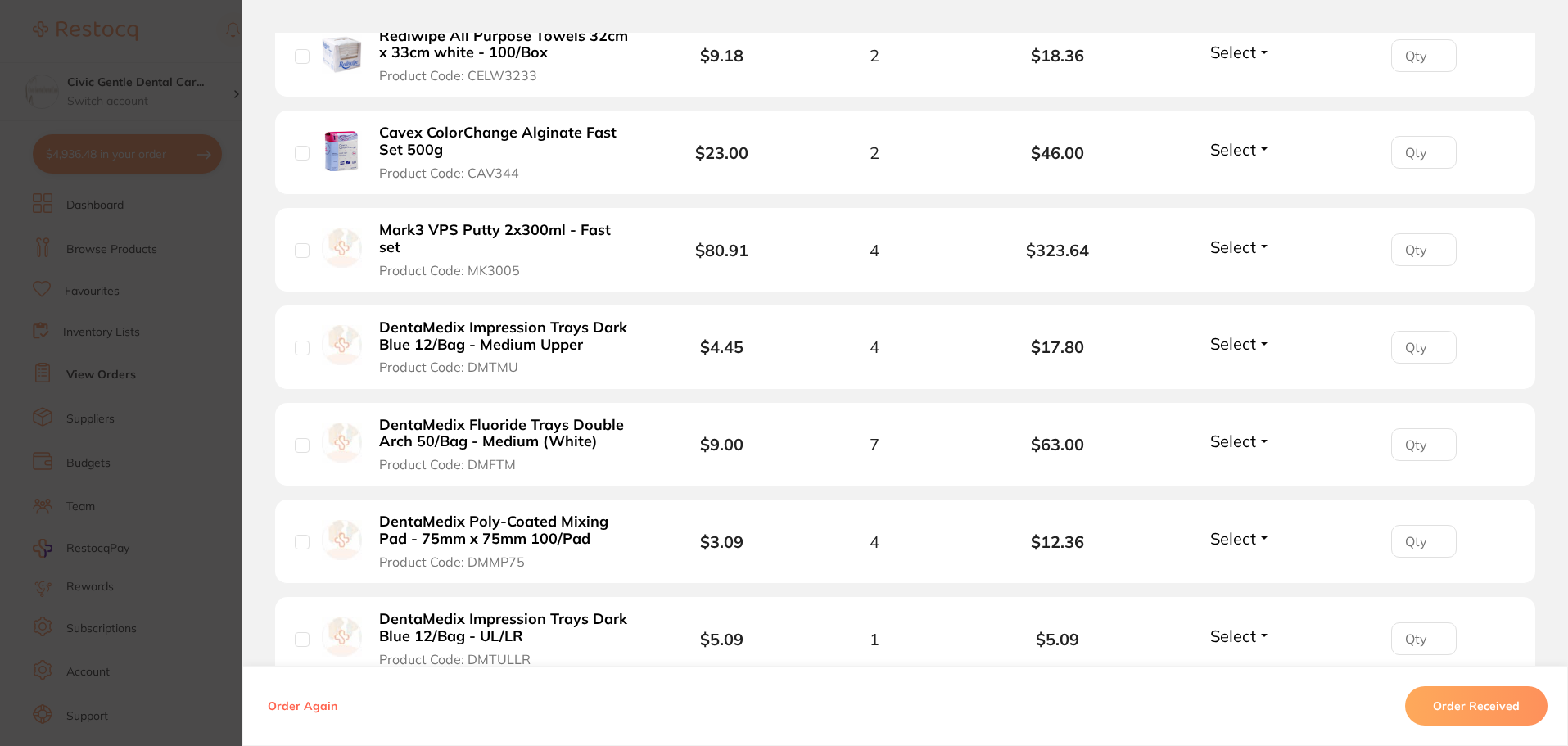
drag, startPoint x: 538, startPoint y: 494, endPoint x: 653, endPoint y: 464, distance: 118.8
click at [538, 514] on b "DentaMedix Poly-Coated Mixing Pad - 75mm x 75mm 100/Pad" at bounding box center [505, 530] width 253 height 34
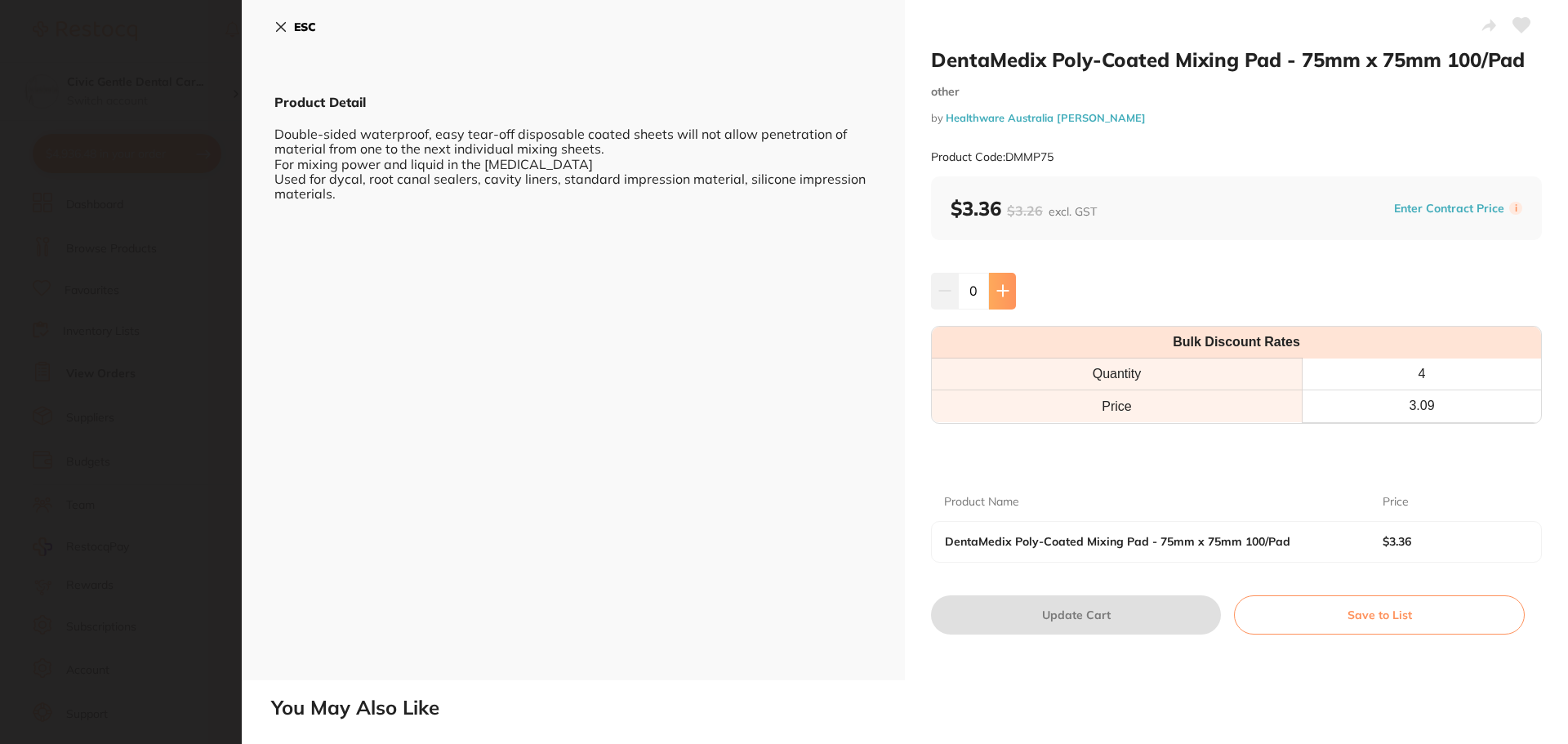
scroll to position [0, 0]
click at [1000, 289] on icon at bounding box center [1002, 291] width 11 height 11
type input "1"
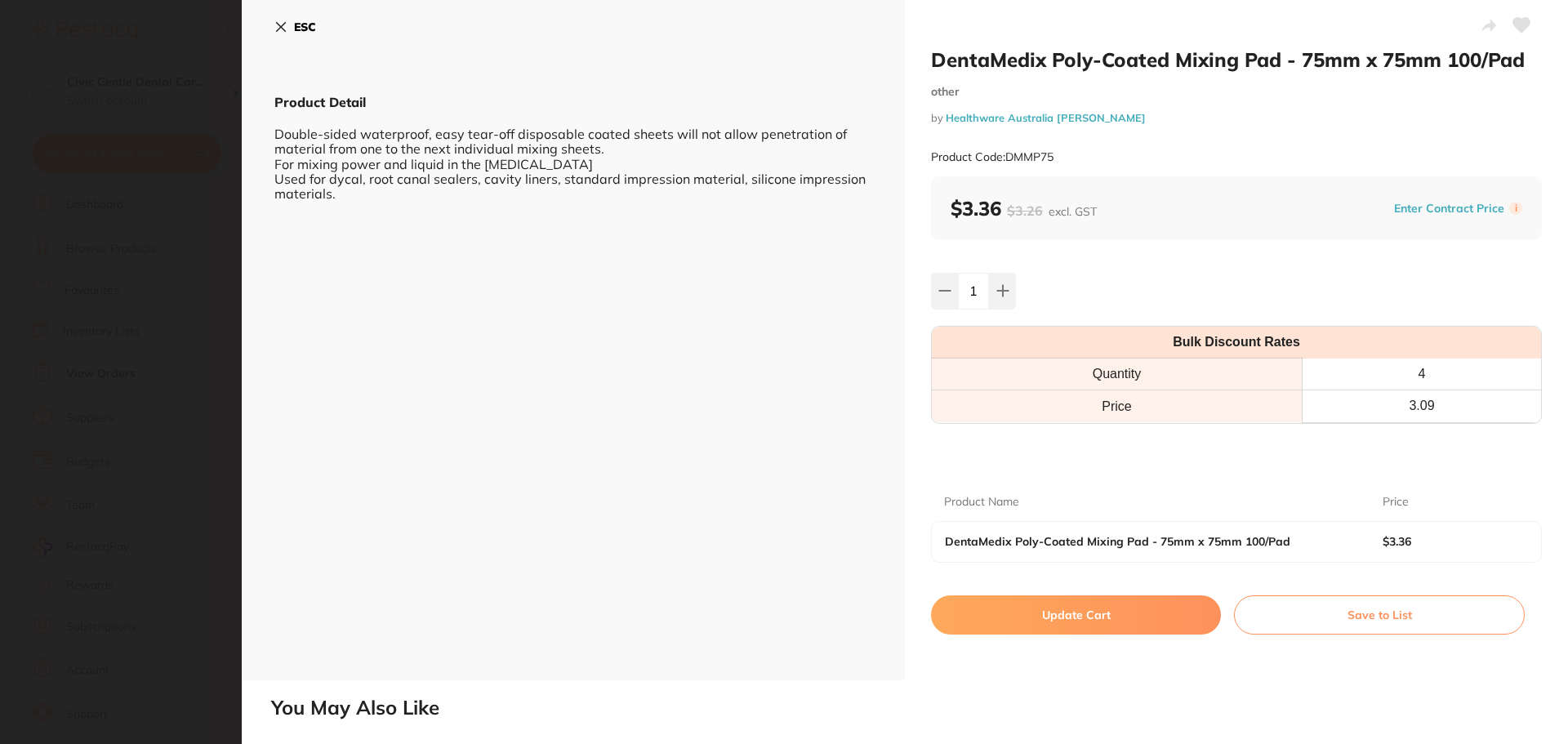
click at [1067, 614] on button "Update Cart" at bounding box center [1075, 615] width 290 height 39
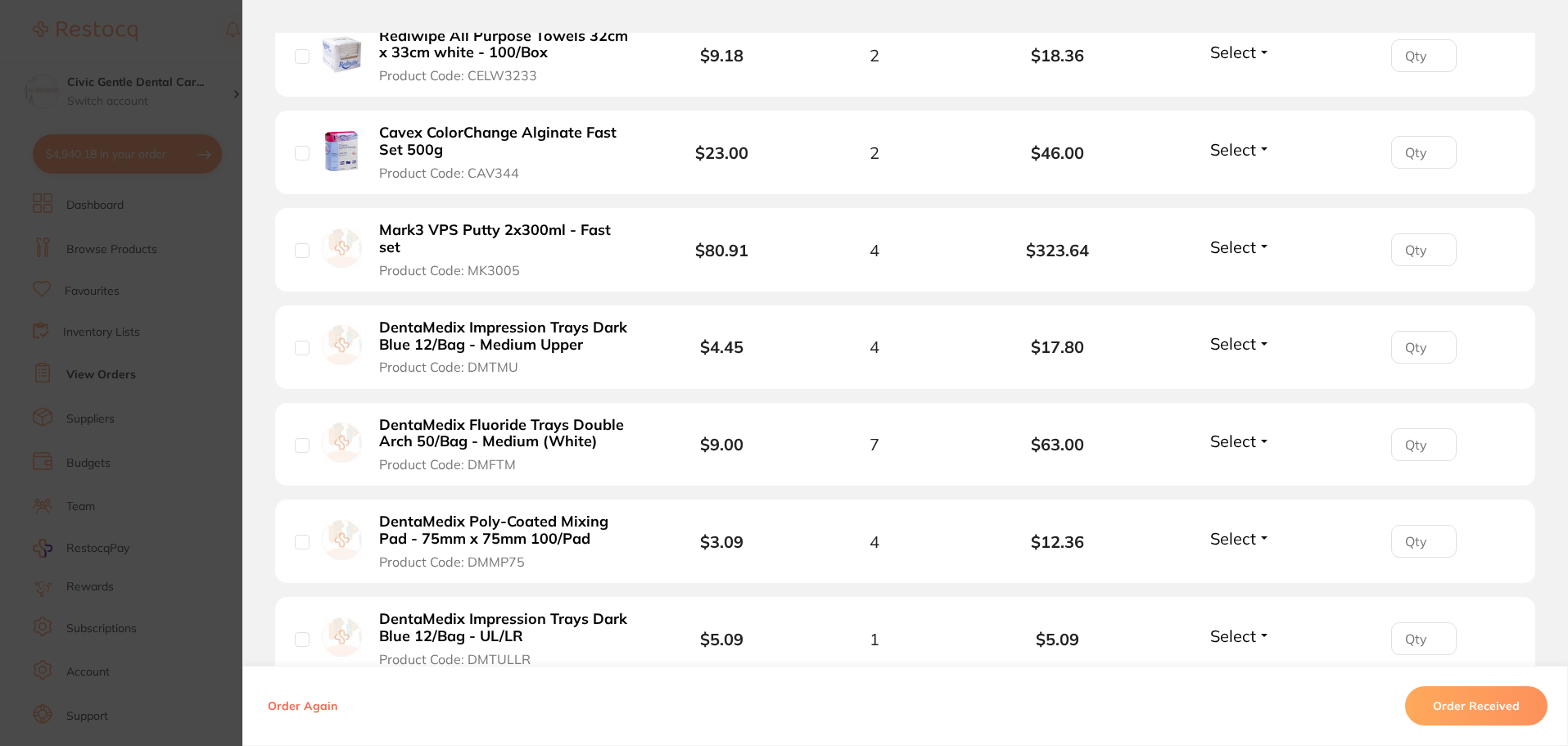
click at [10, 117] on section "Order ID: Restocq- 89824 Order Information Accepted Order Order Date Aug 11 202…" at bounding box center [784, 373] width 1568 height 746
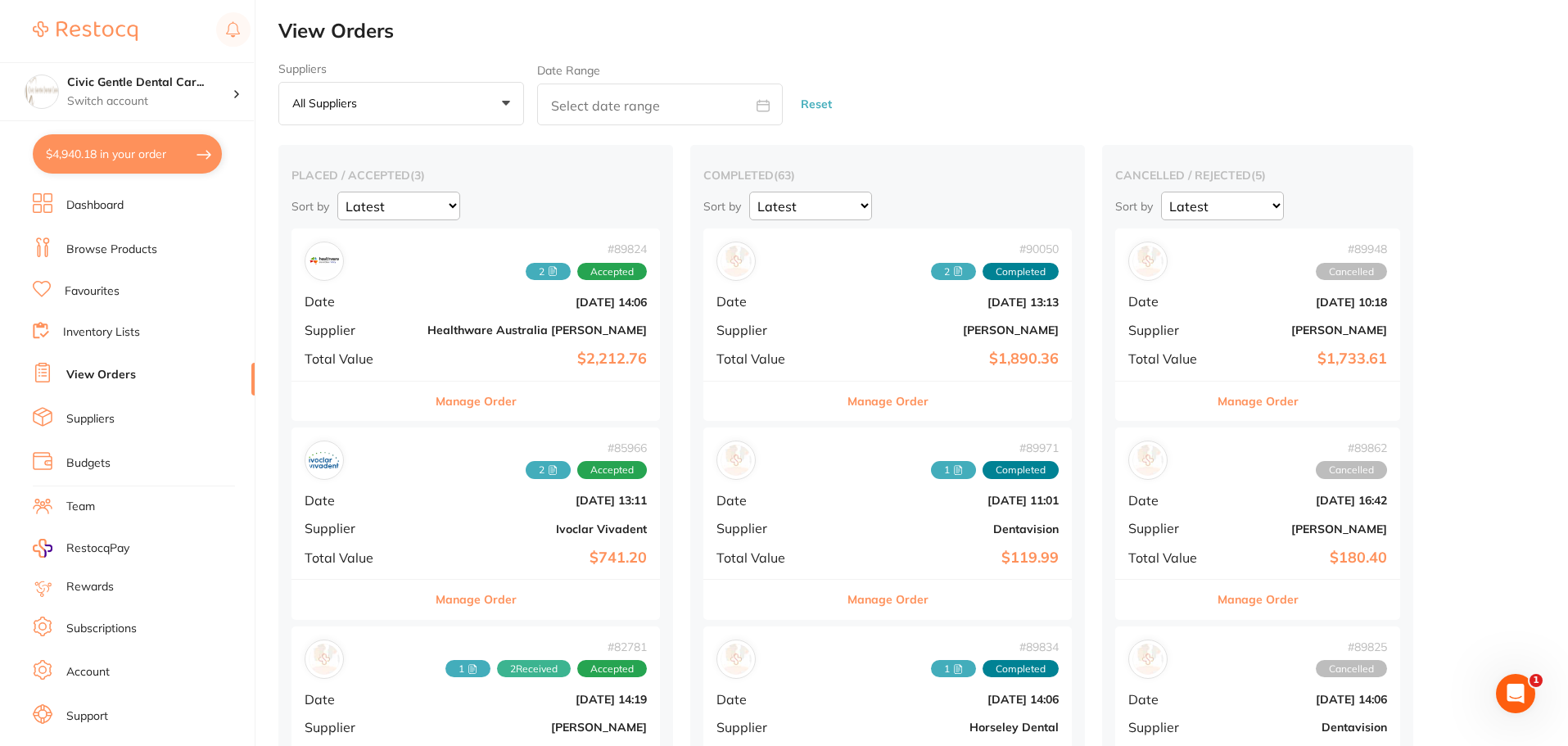
click at [91, 244] on link "Browse Products" at bounding box center [112, 249] width 91 height 16
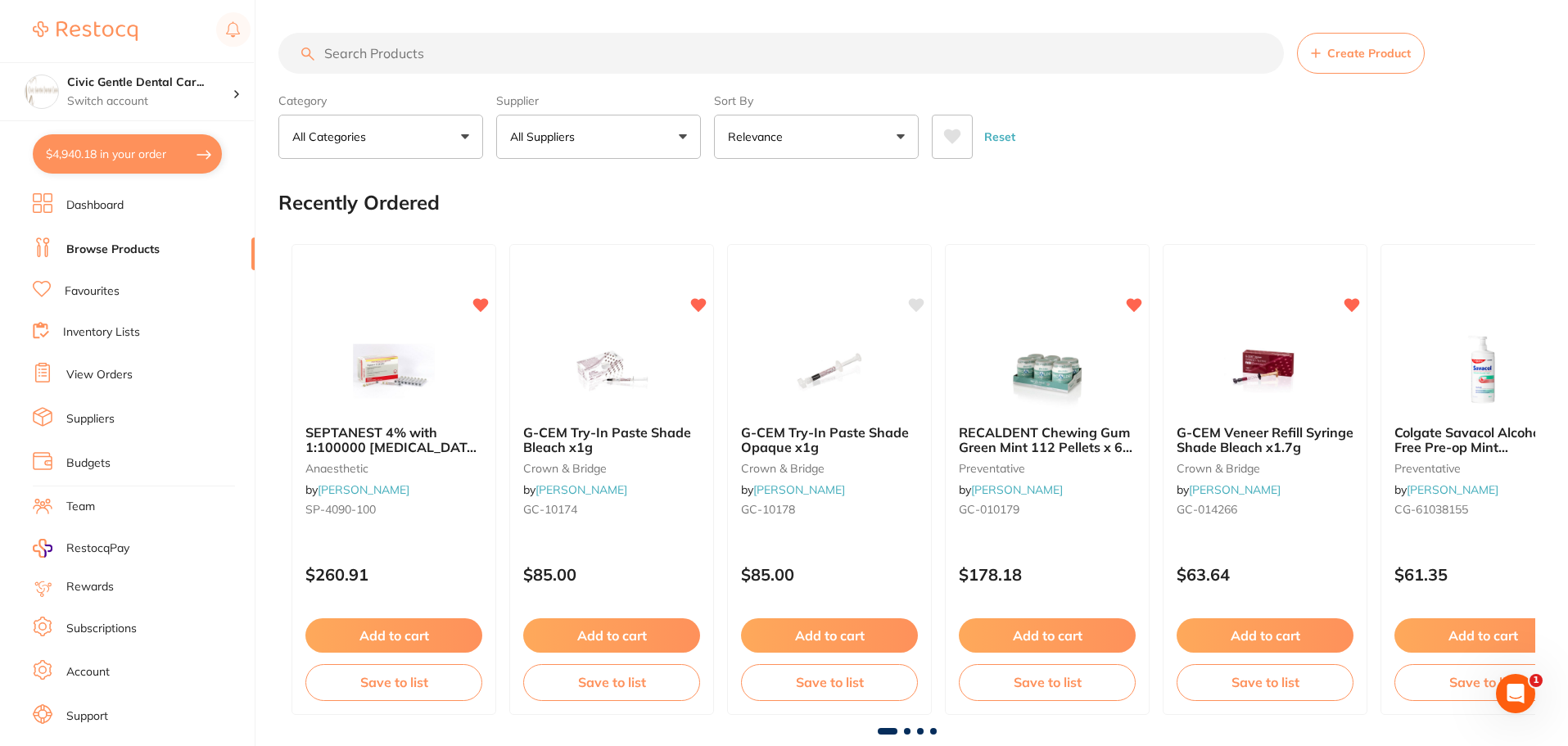
click at [473, 45] on input "search" at bounding box center [781, 53] width 1005 height 41
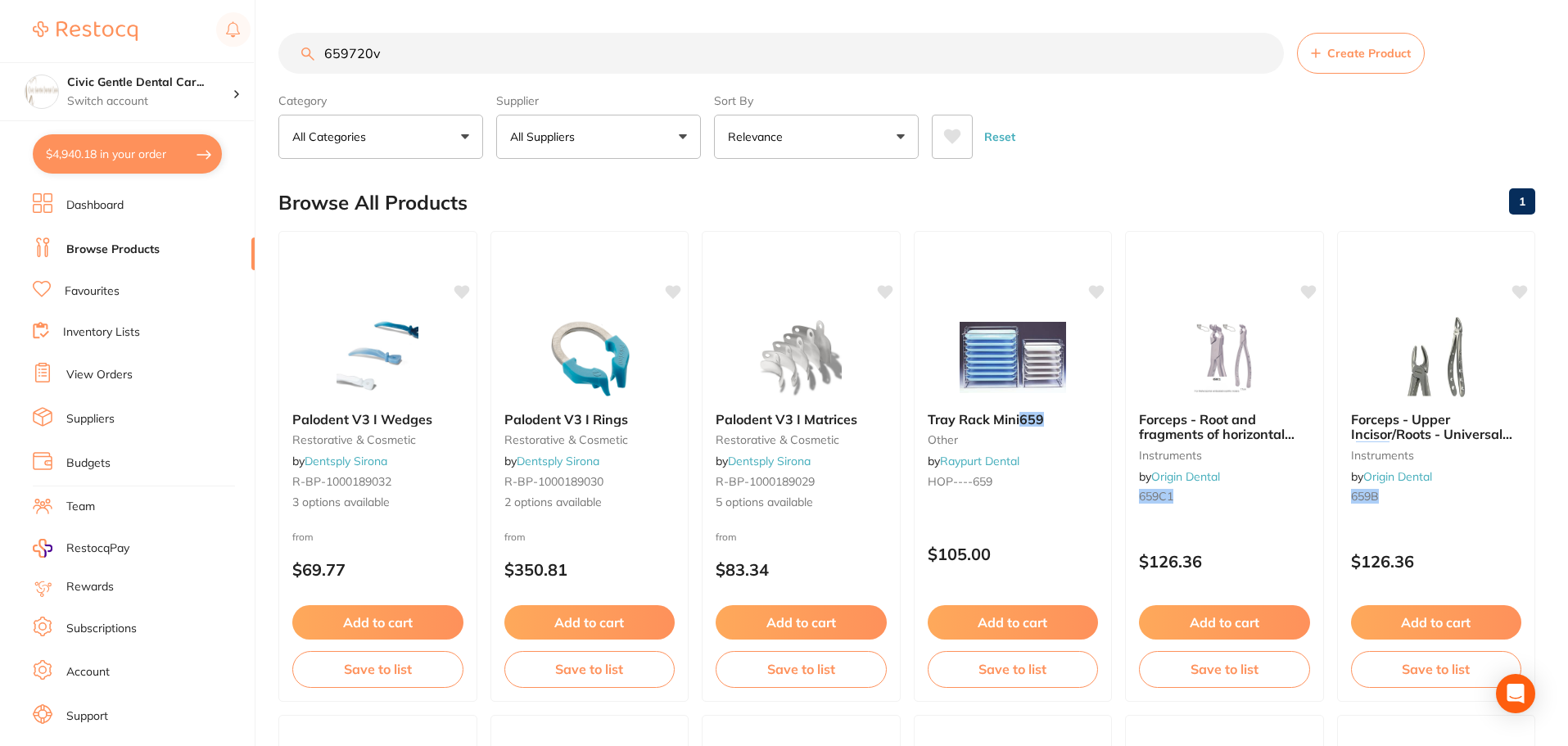
type input "659720v"
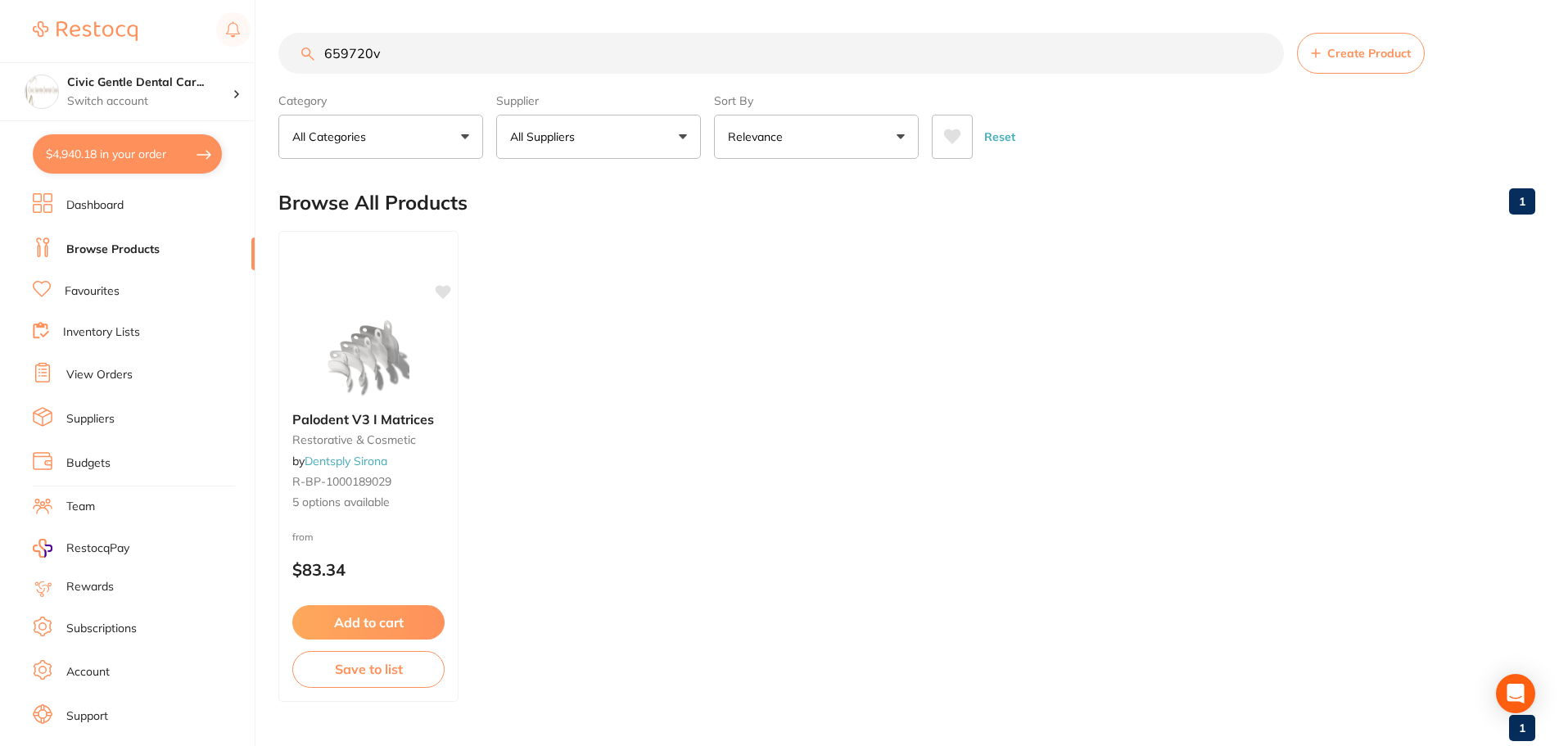
click at [352, 379] on img at bounding box center [368, 357] width 106 height 82
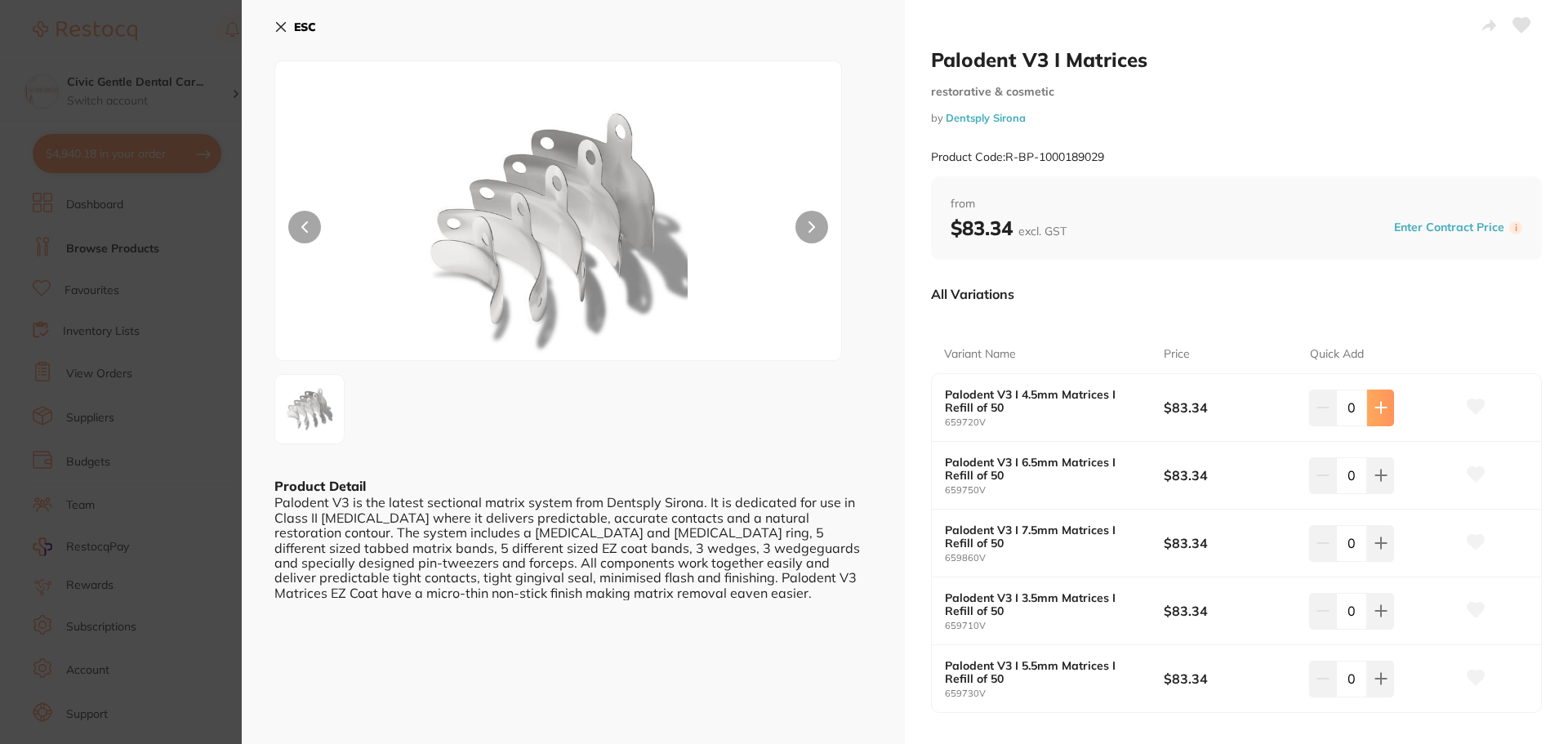
click at [1380, 411] on icon at bounding box center [1381, 407] width 13 height 13
type input "1"
click at [1369, 477] on button at bounding box center [1381, 475] width 27 height 36
type input "1"
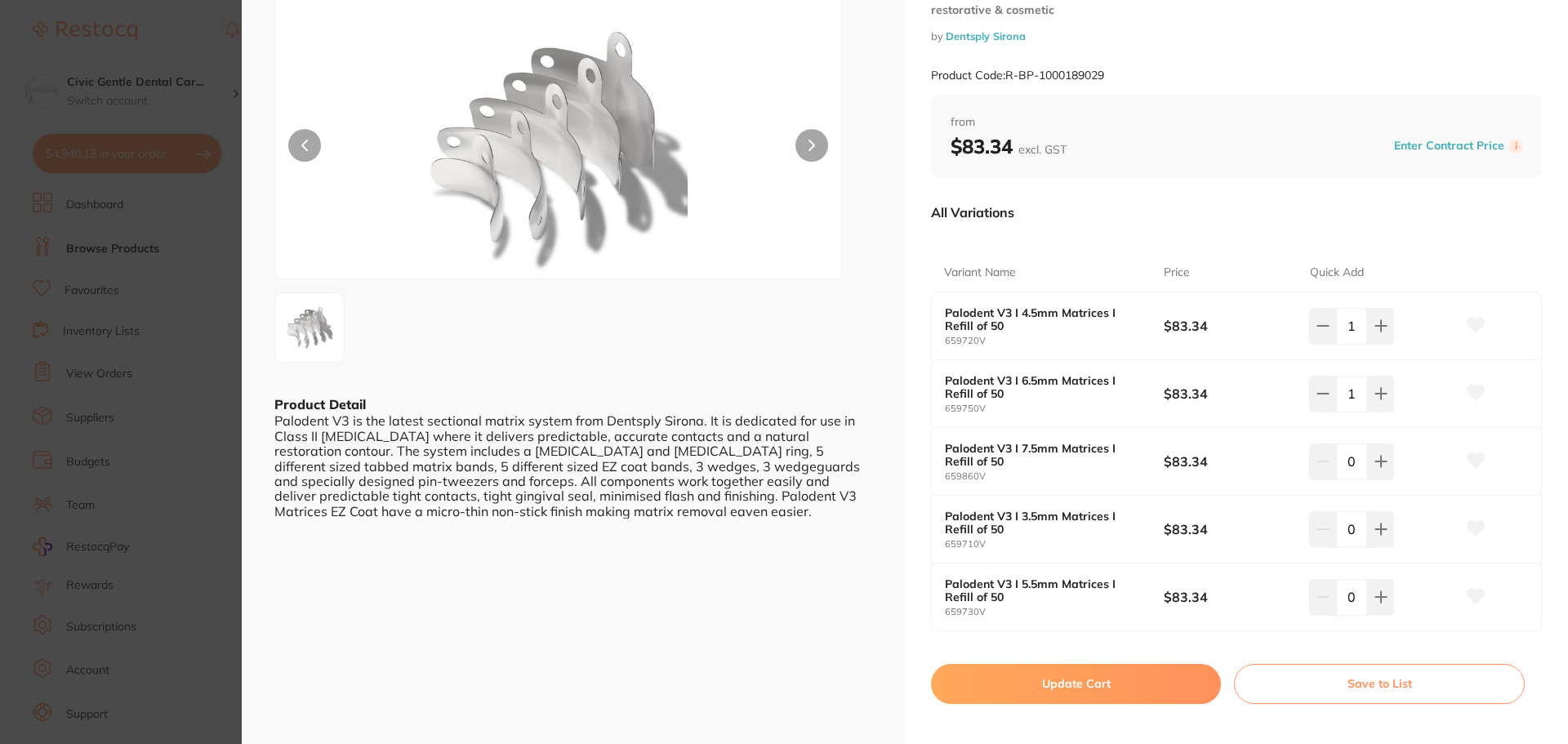
click at [1383, 624] on div "Palodent V3 I 5.5mm Matrices I Refill of 50 659730V $83.34 0" at bounding box center [1235, 597] width 609 height 67
click at [1379, 608] on button at bounding box center [1381, 596] width 27 height 36
type input "1"
click at [1067, 686] on button "Update Cart" at bounding box center [1075, 684] width 290 height 39
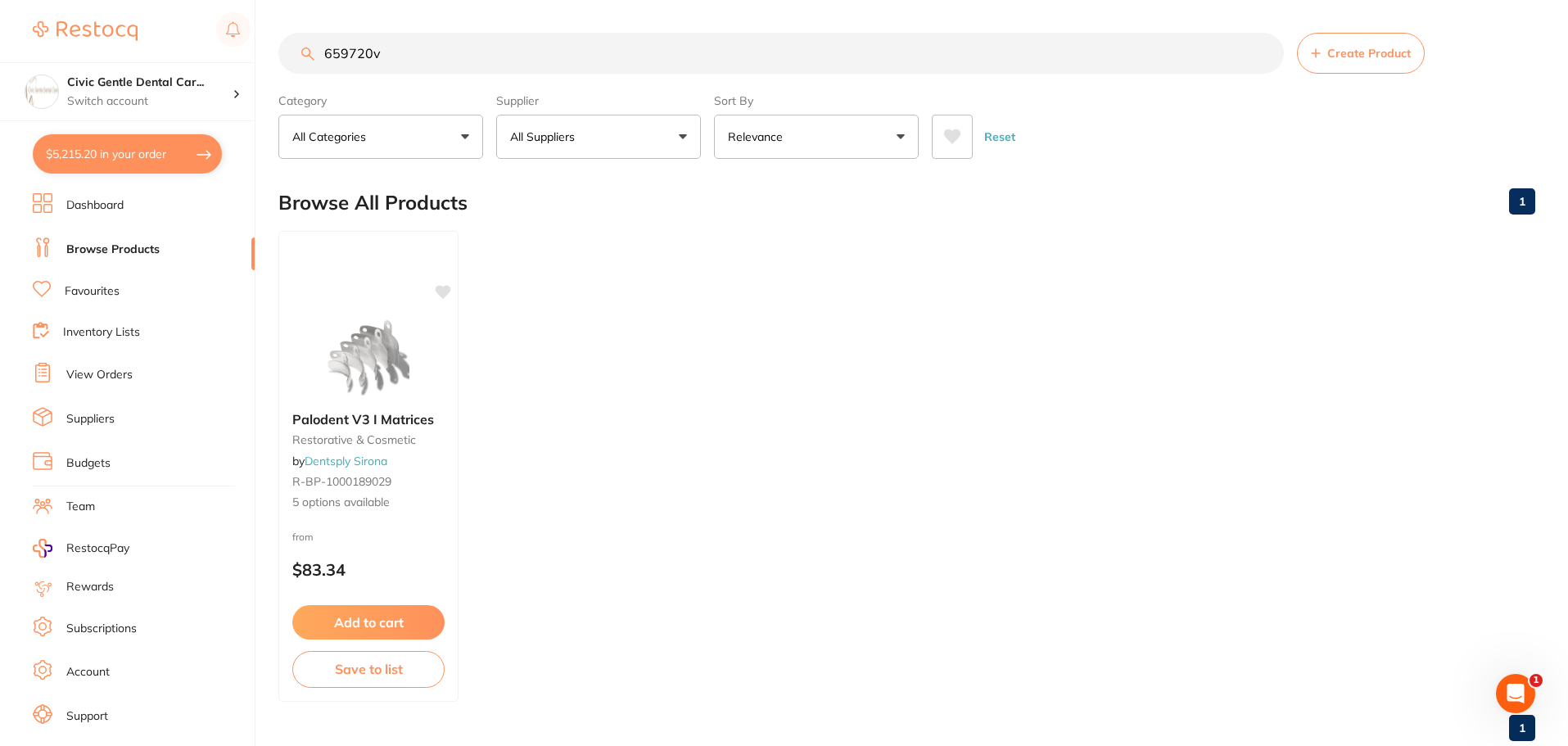
drag, startPoint x: 399, startPoint y: 61, endPoint x: 3, endPoint y: 185, distance: 415.0
click at [96, 31] on div "$5,215.20 Civic Gentle Dental Car... Switch account Civic Gentle Dental Care $5…" at bounding box center [784, 373] width 1568 height 746
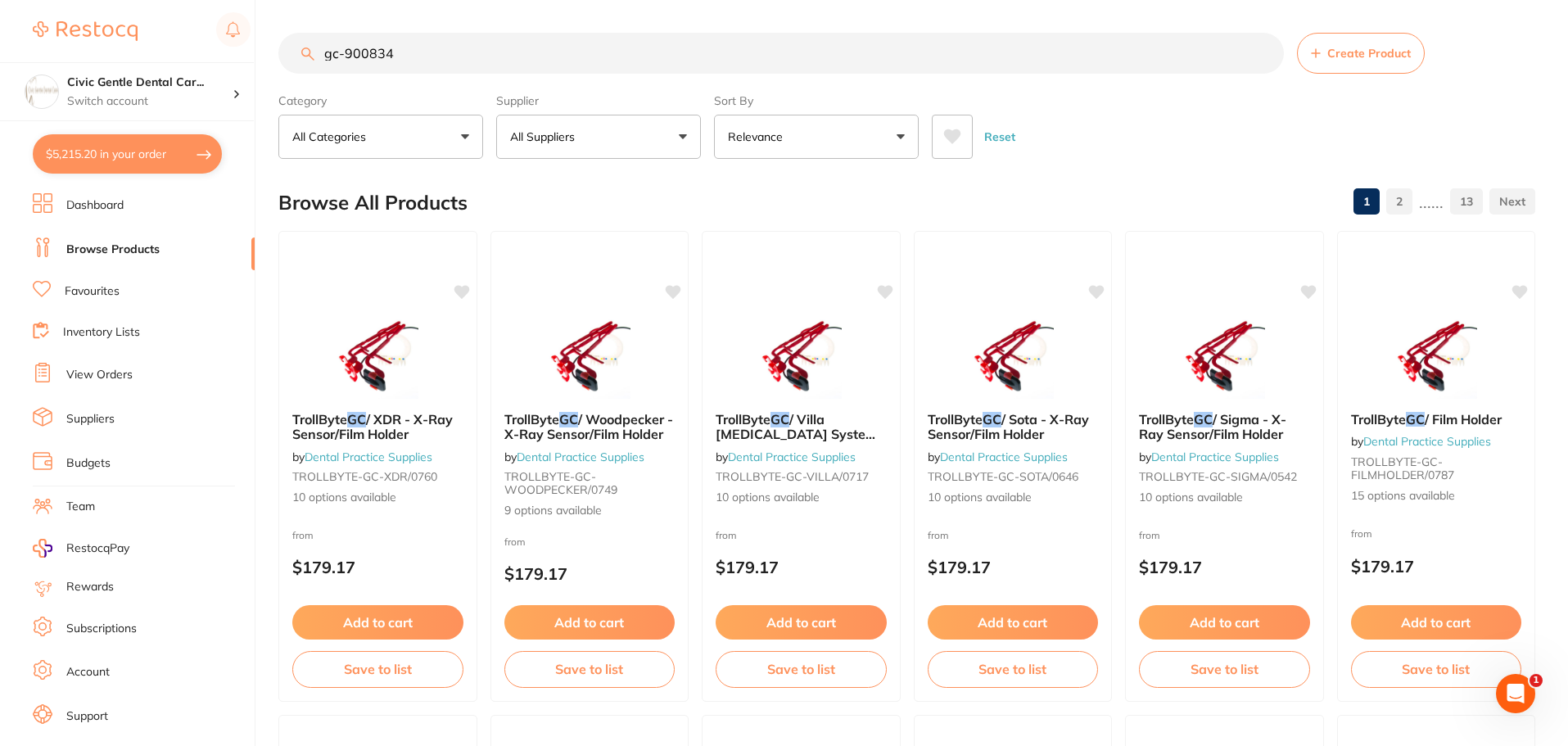
type input "gc-900834"
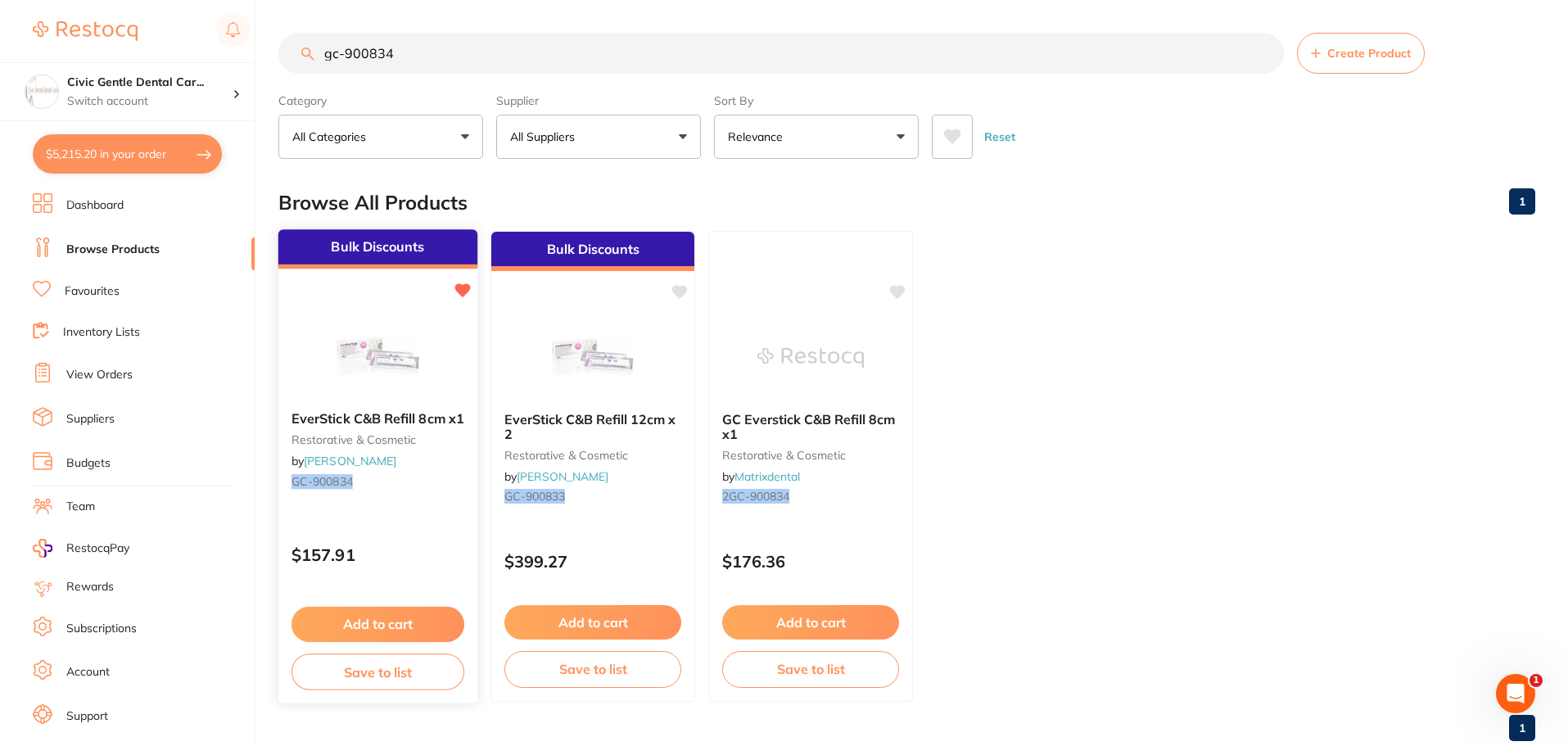
click at [348, 412] on span "EverStick C&B Refill 8cm x1" at bounding box center [377, 418] width 173 height 16
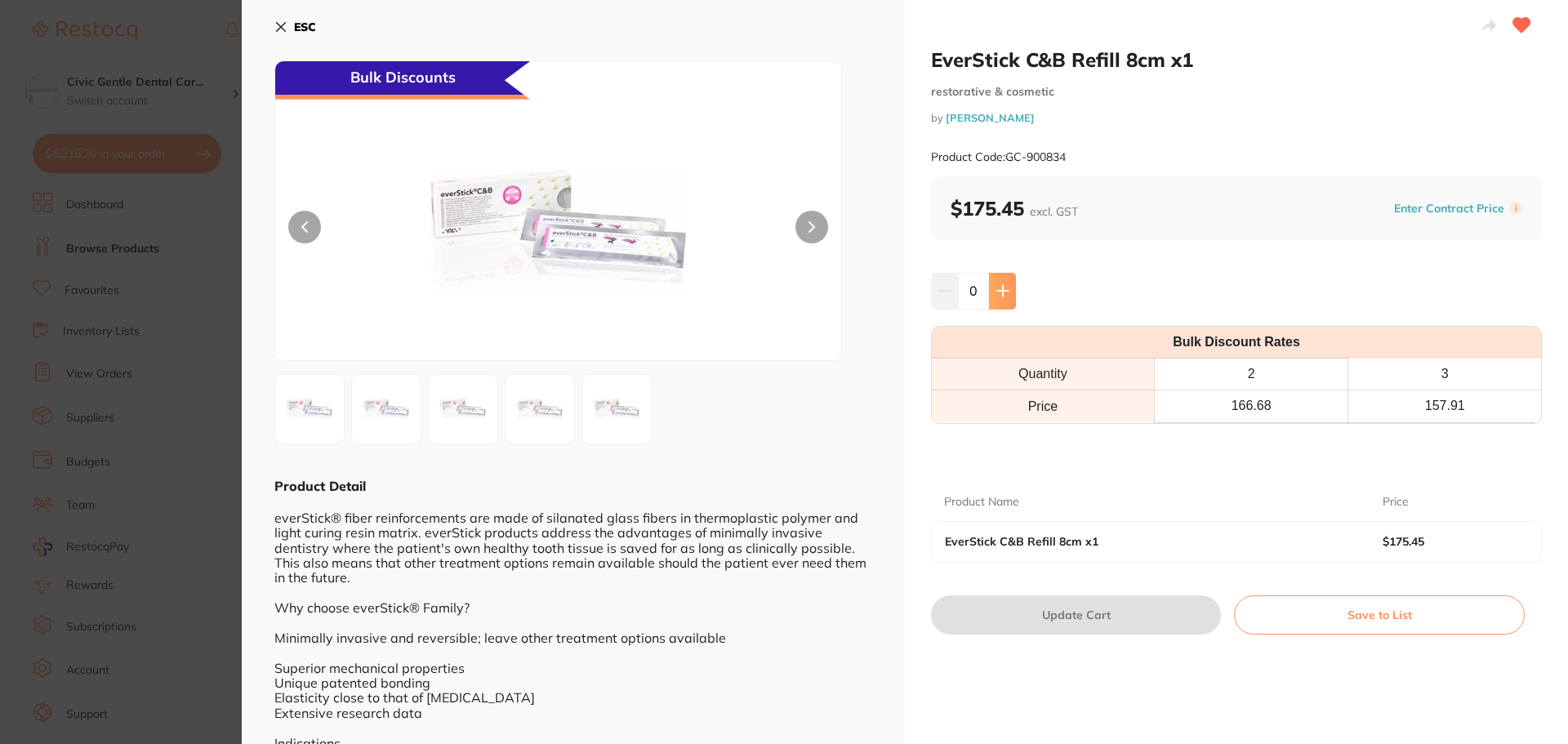
click at [1006, 291] on icon at bounding box center [1002, 291] width 11 height 11
type input "1"
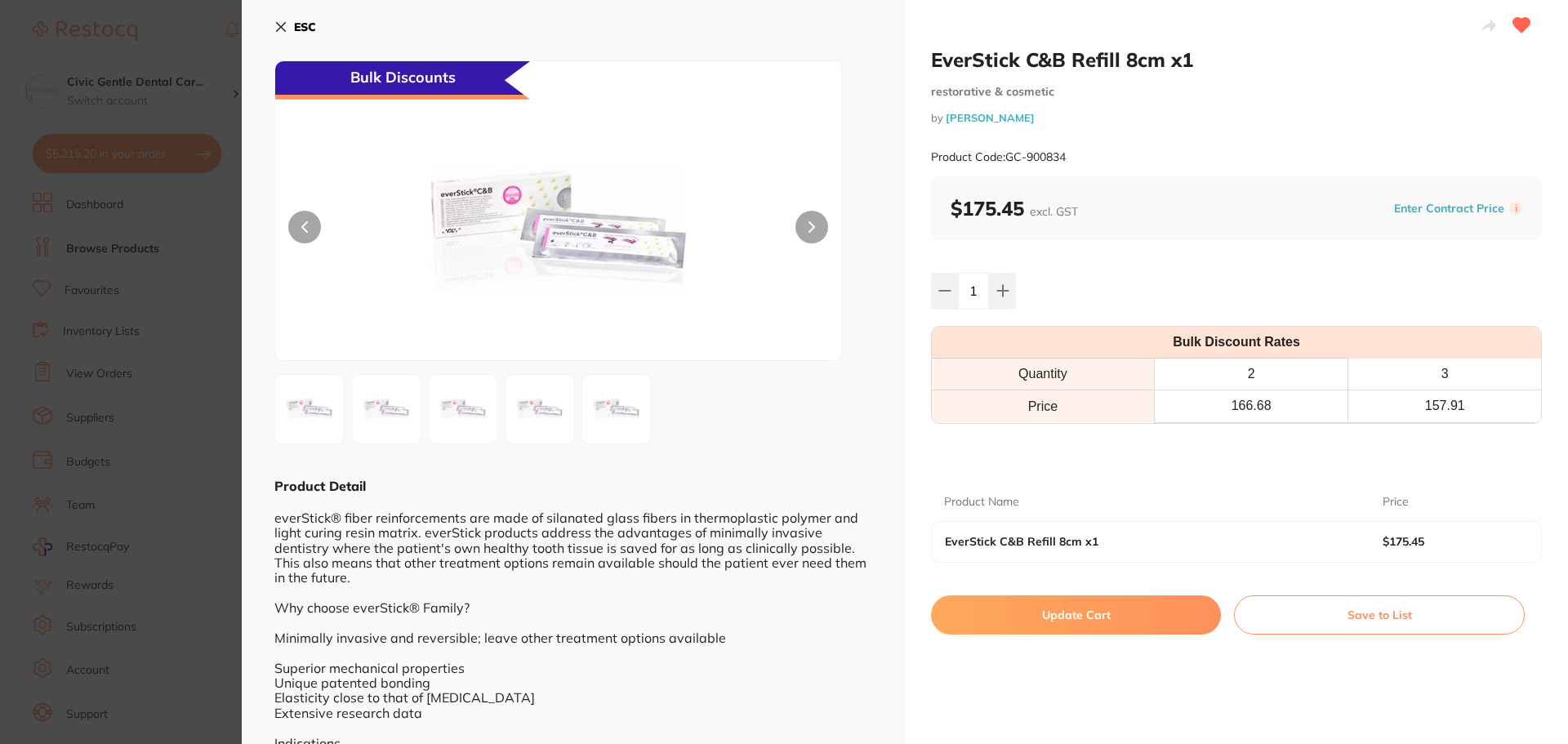
click at [1036, 616] on button "Update Cart" at bounding box center [1075, 615] width 290 height 39
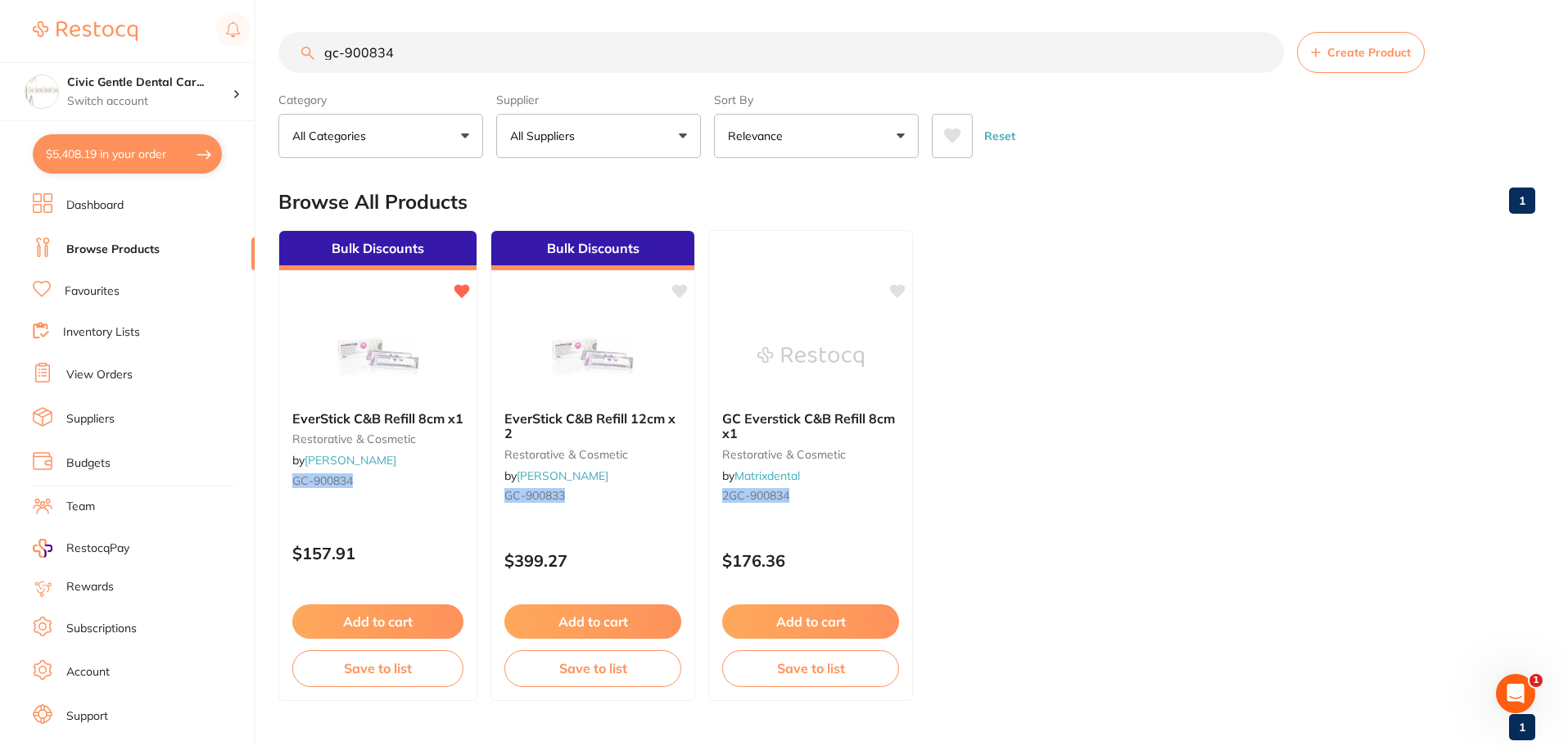
drag, startPoint x: 465, startPoint y: 65, endPoint x: 94, endPoint y: 19, distance: 373.8
click at [94, 19] on div "$5,408.19 Civic Gentle Dental Car... Switch account Civic Gentle Dental Care $5…" at bounding box center [784, 372] width 1568 height 746
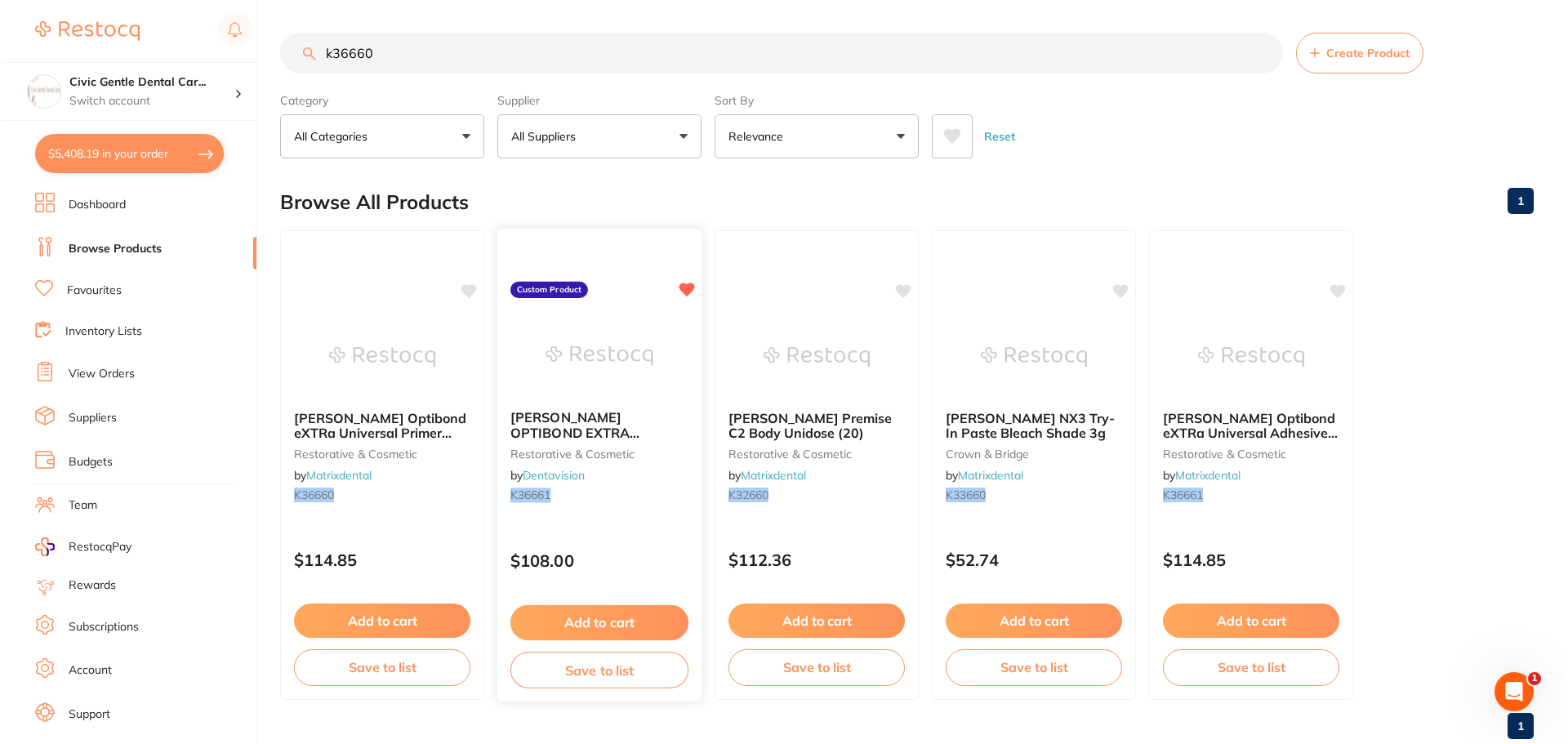
scroll to position [0, 0]
type input "k36660"
click at [581, 382] on img at bounding box center [596, 355] width 107 height 82
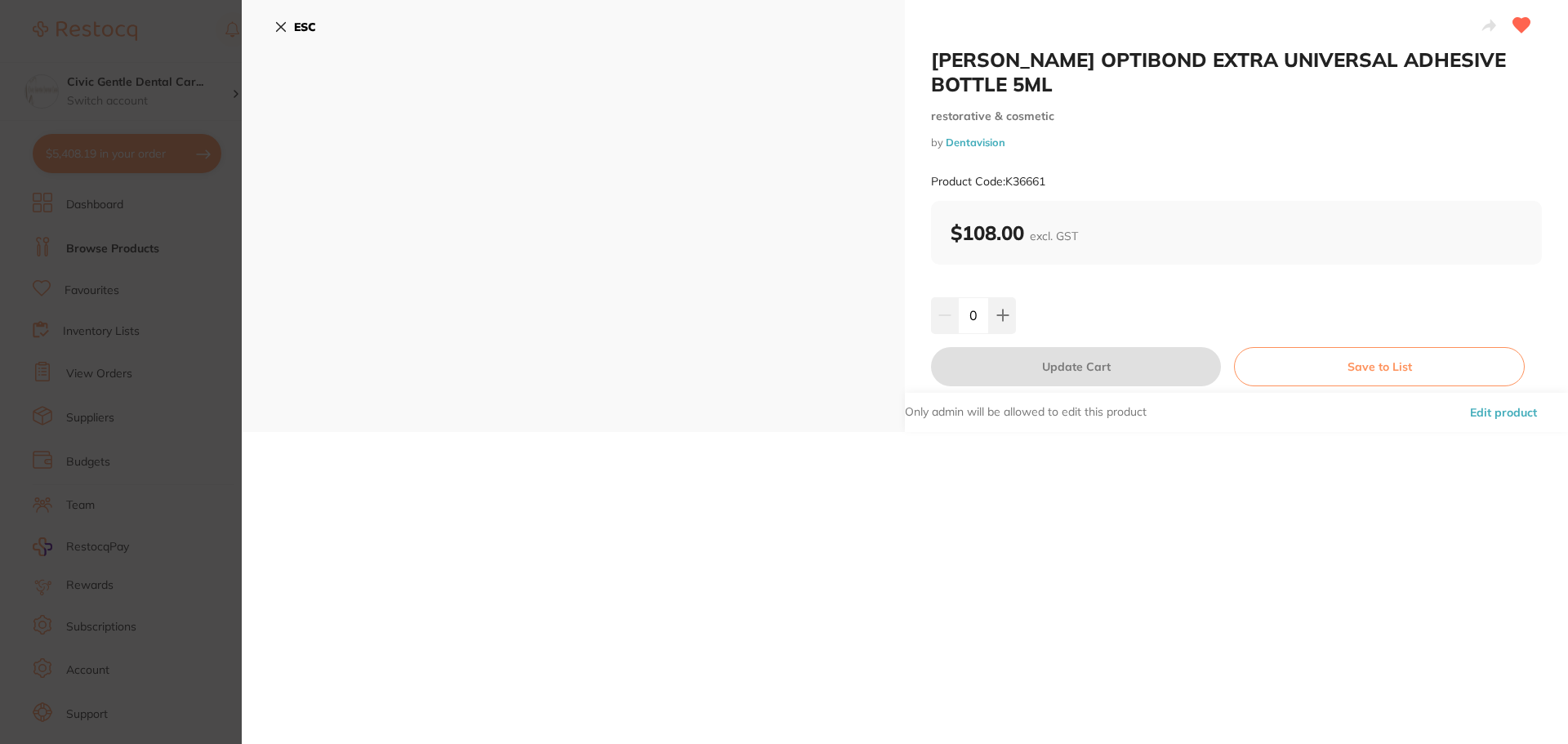
click at [282, 22] on icon at bounding box center [281, 27] width 13 height 13
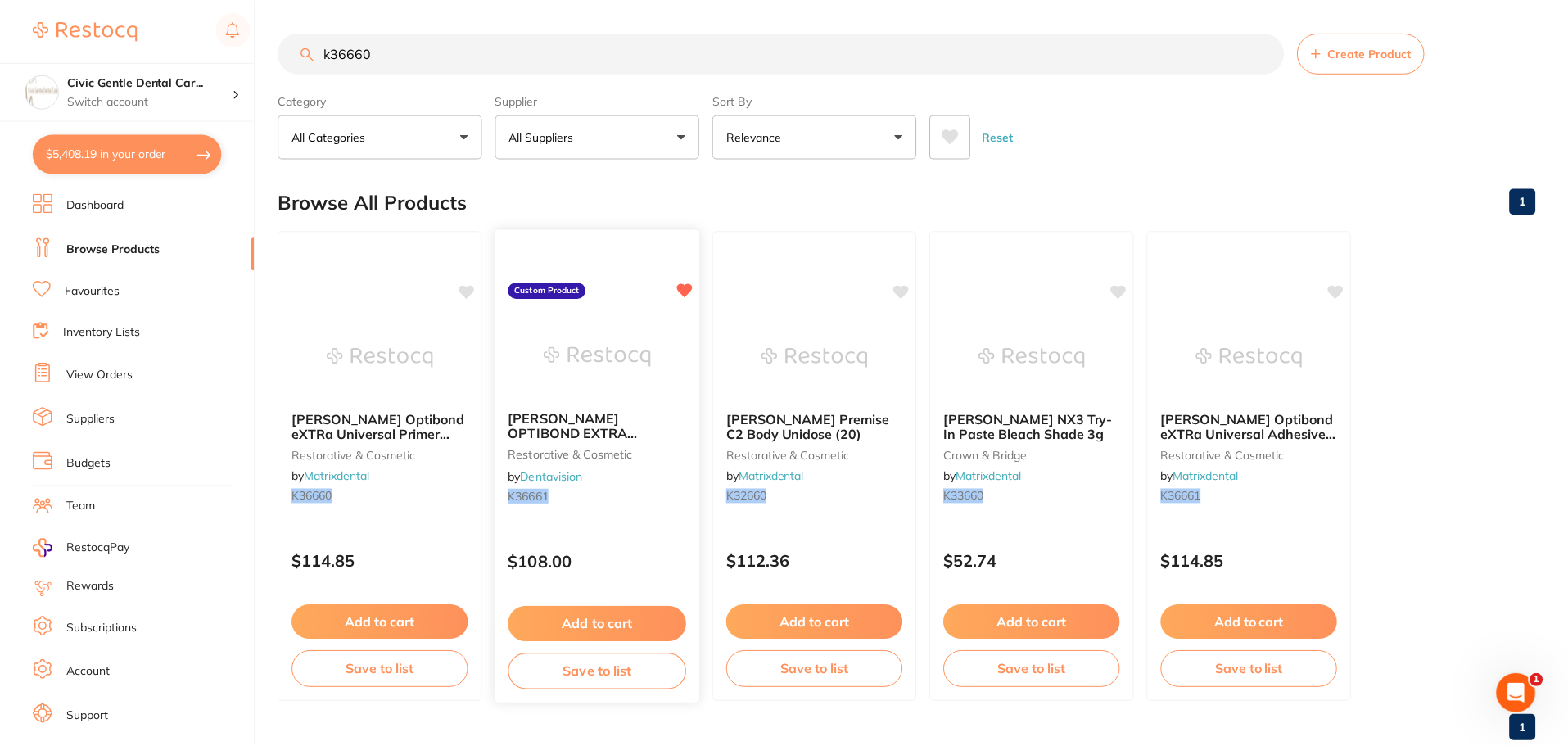
scroll to position [1, 0]
click at [113, 337] on link "Inventory Lists" at bounding box center [101, 332] width 77 height 16
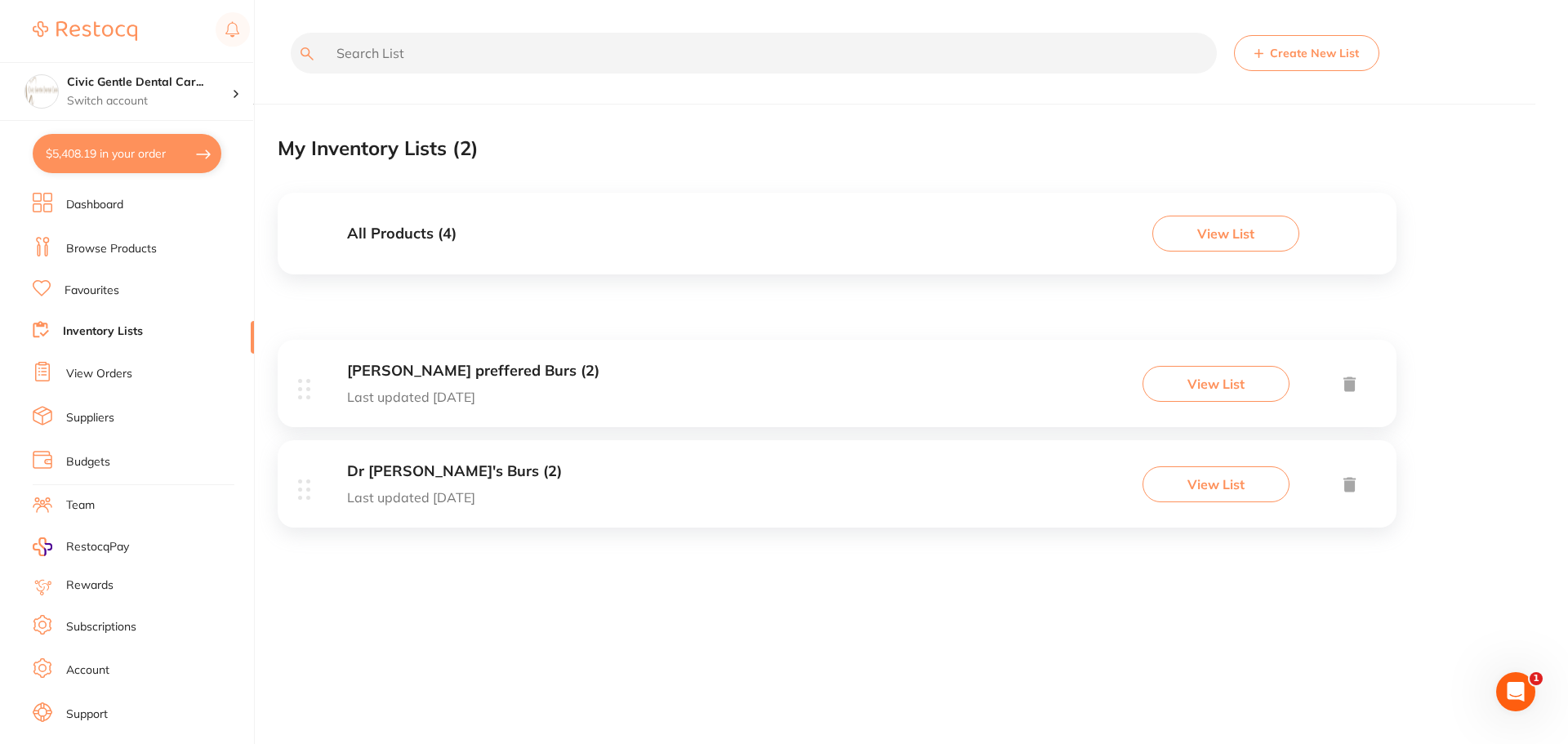
click at [83, 369] on link "View Orders" at bounding box center [99, 374] width 66 height 16
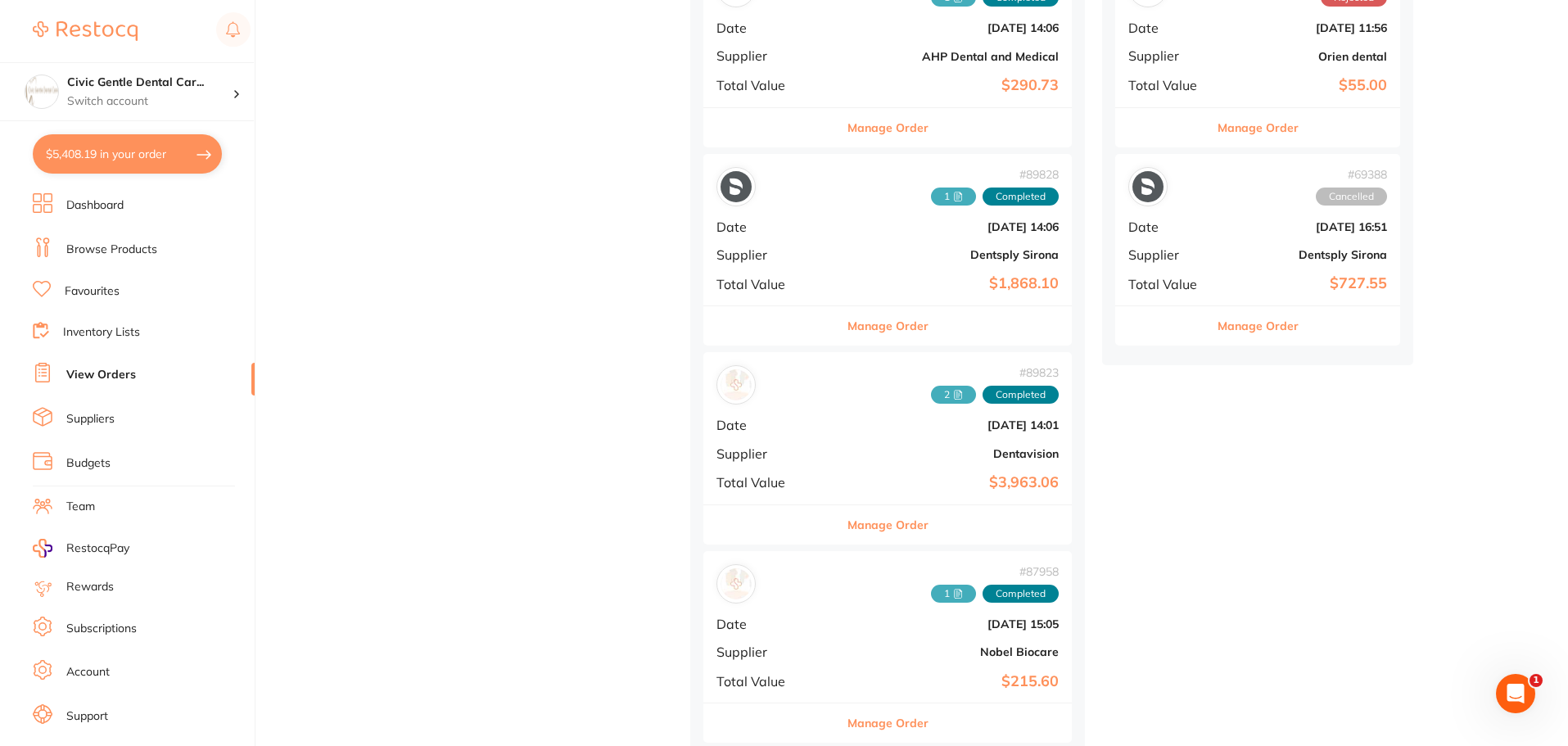
scroll to position [962, 0]
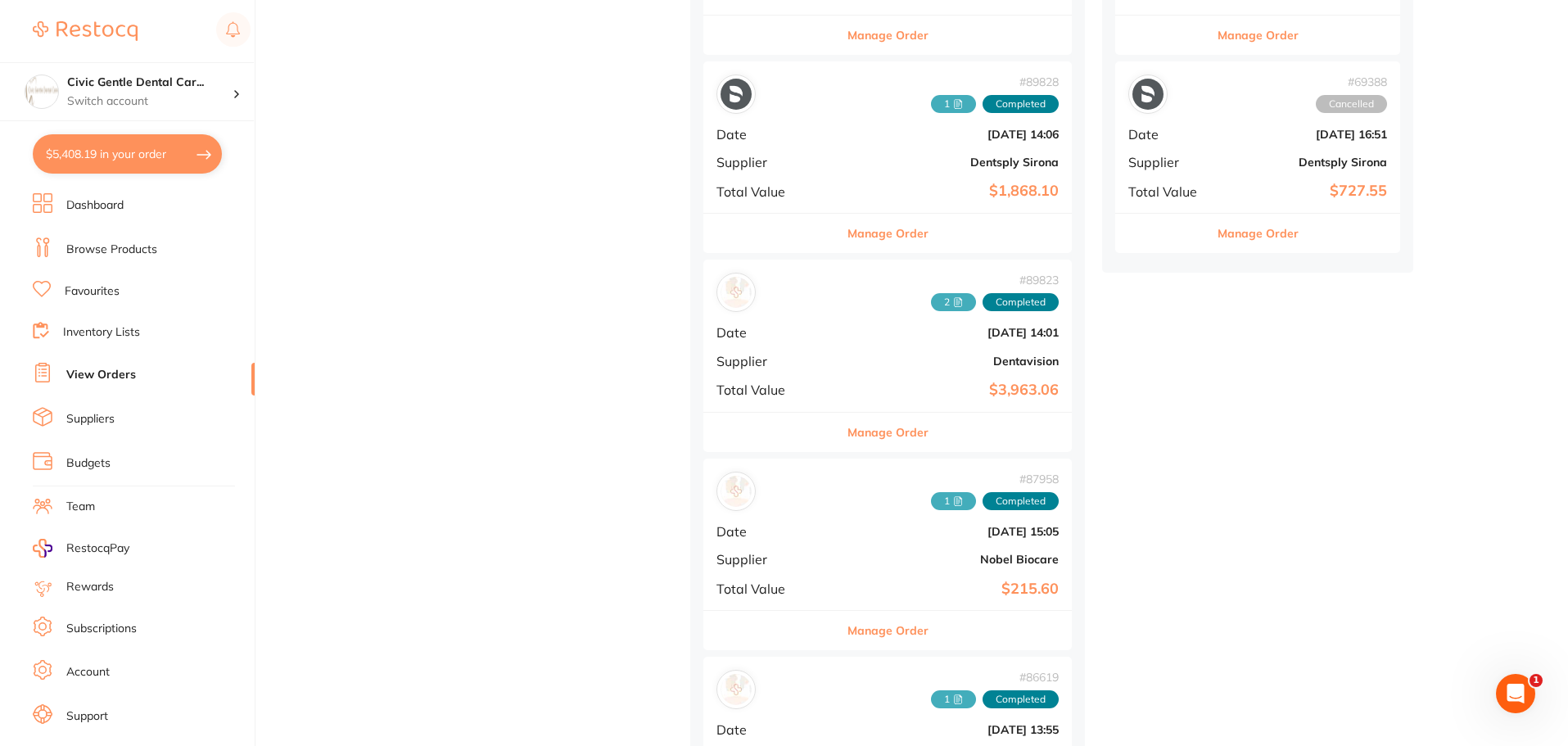
click at [847, 439] on button "Manage Order" at bounding box center [888, 432] width 81 height 40
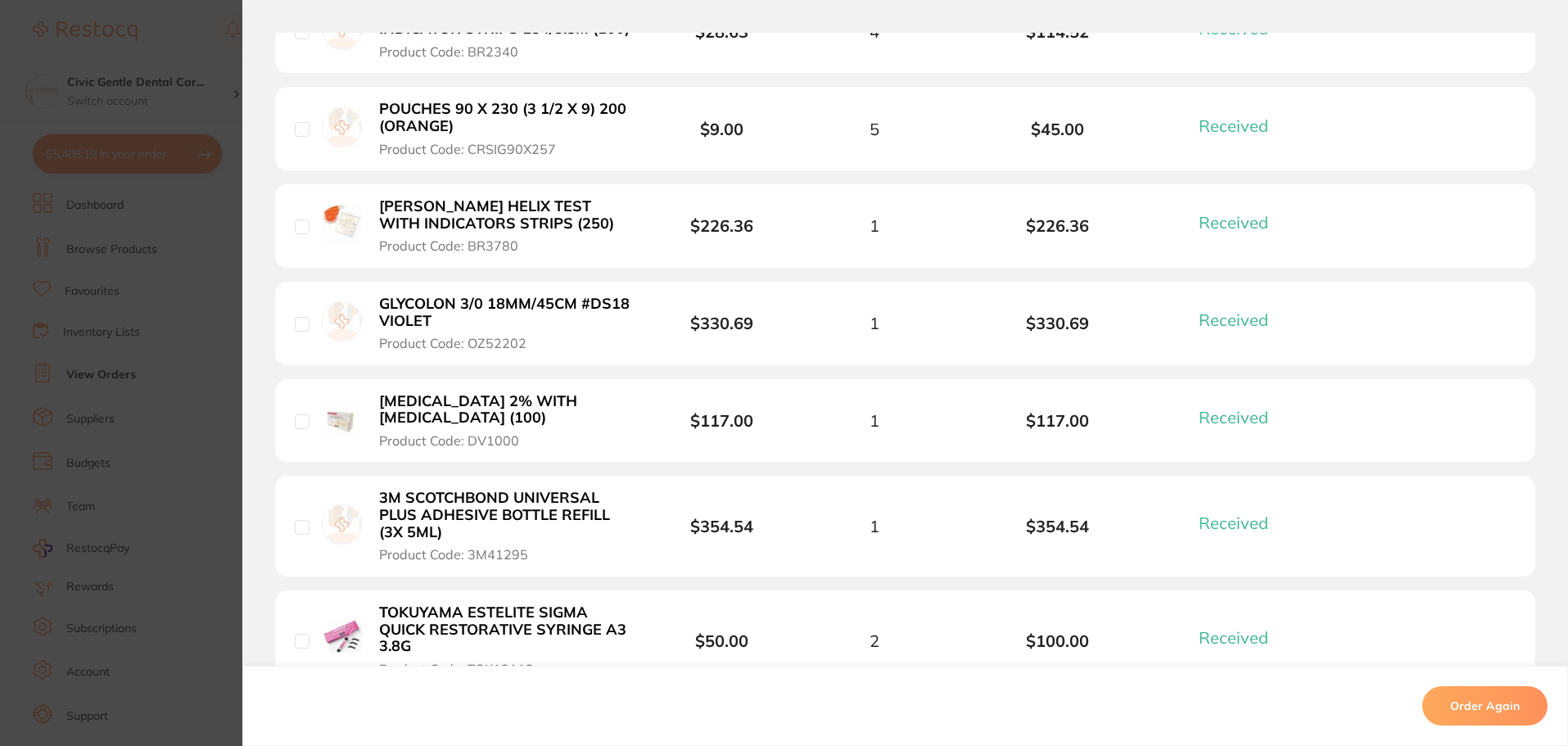
drag, startPoint x: 644, startPoint y: 502, endPoint x: 661, endPoint y: 556, distance: 56.6
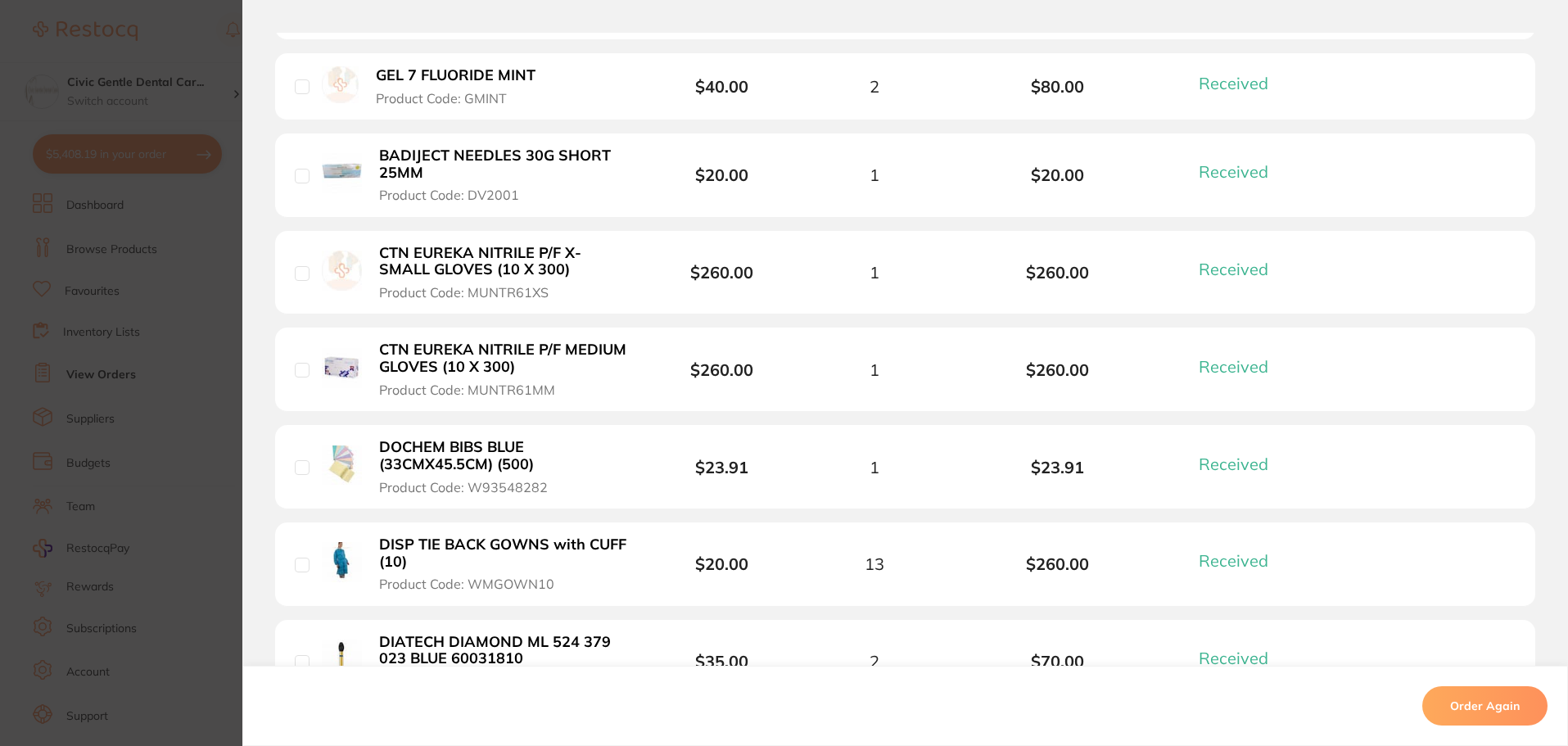
scroll to position [2275, 0]
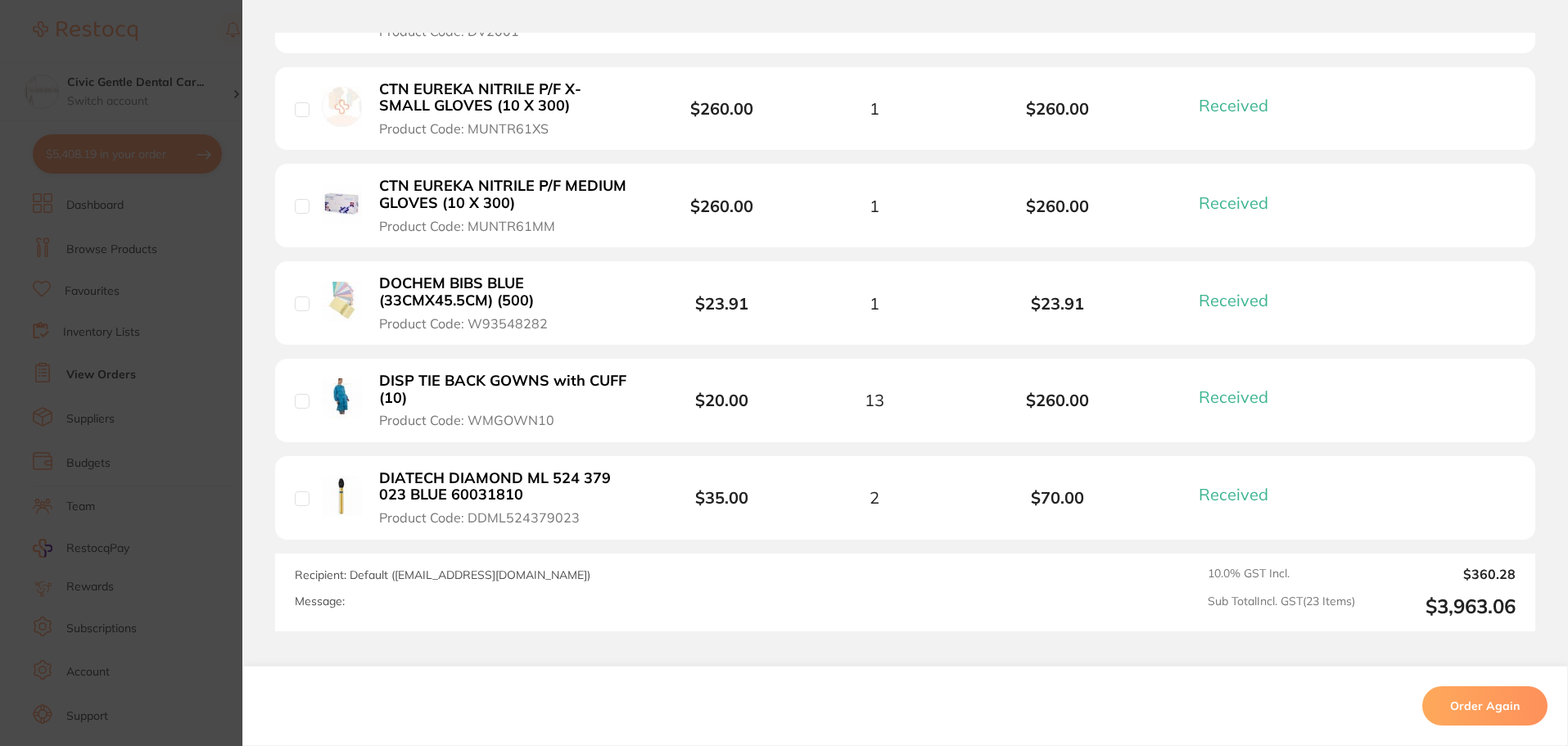
click at [216, 456] on section "Order ID: Restocq- 89823 Order Information 23 Received Completed Order Order Da…" at bounding box center [784, 373] width 1568 height 746
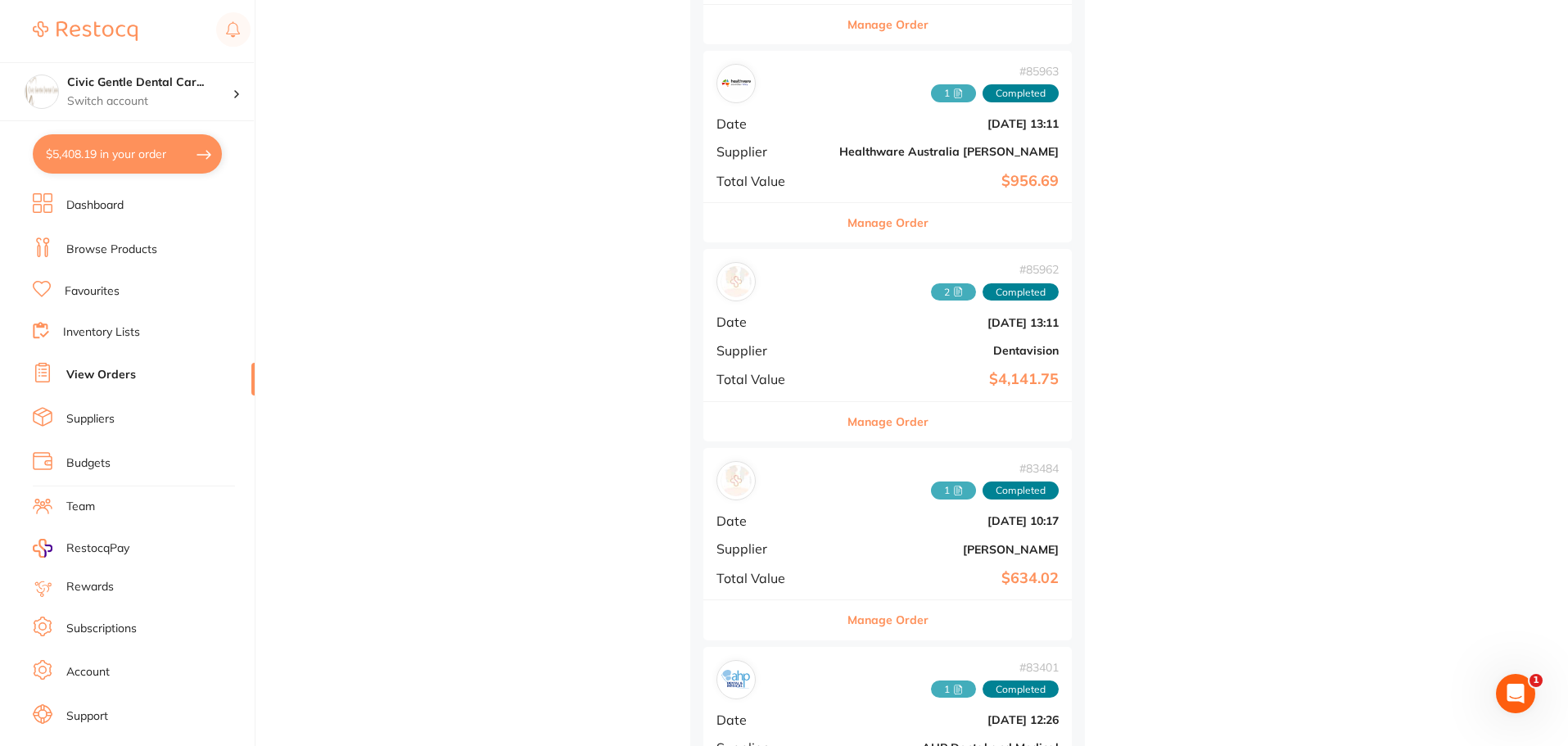
scroll to position [3173, 0]
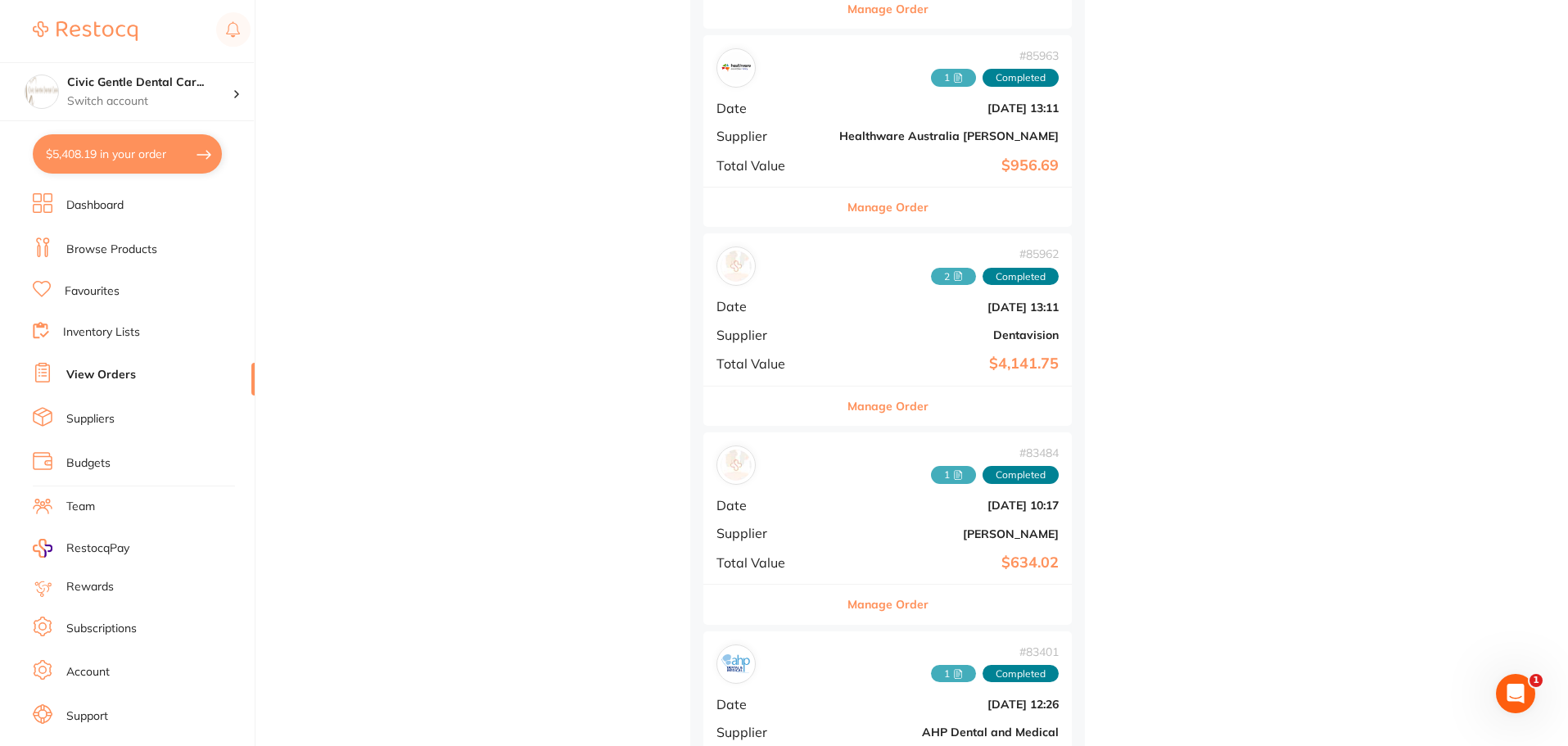
click at [840, 364] on b "$4,141.75" at bounding box center [949, 364] width 220 height 17
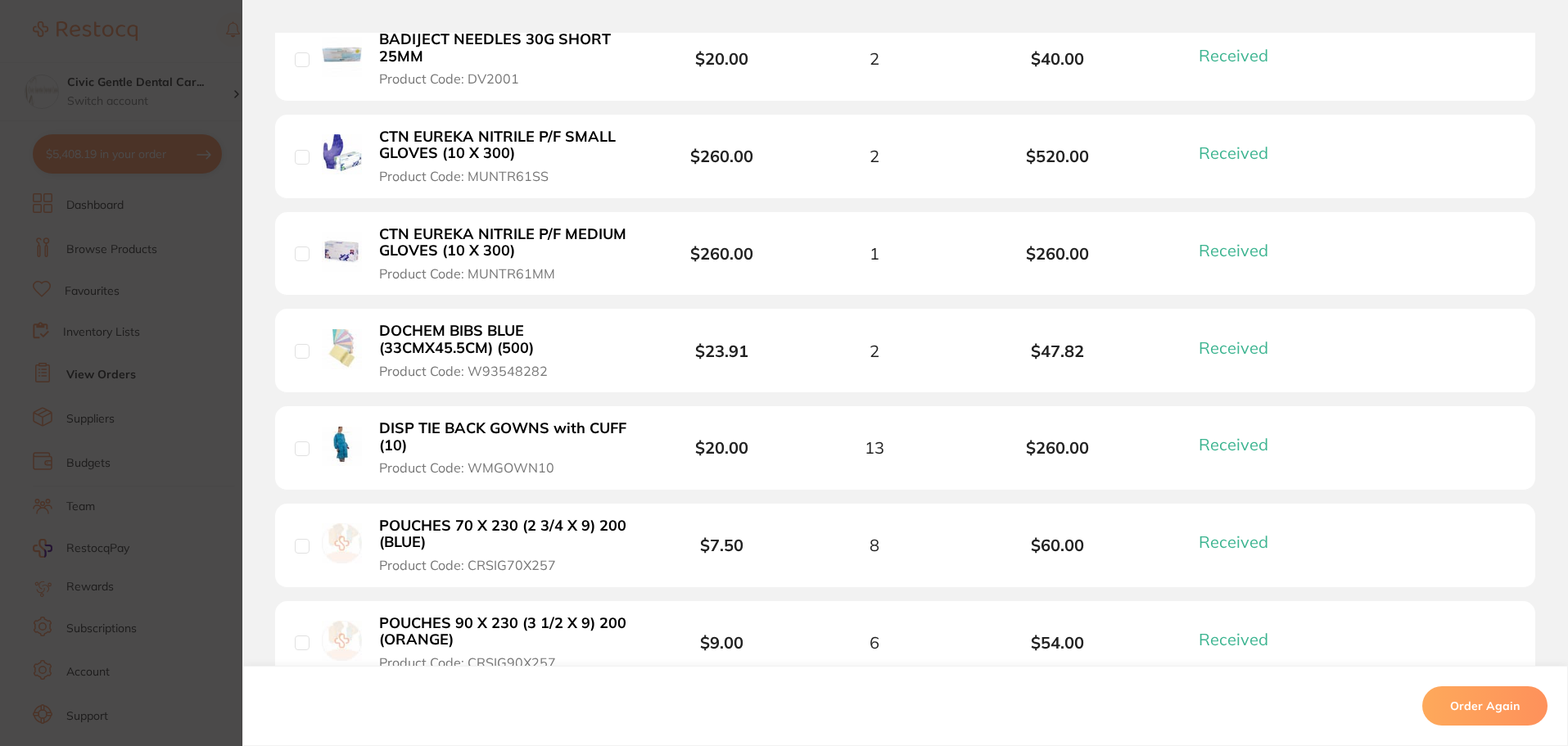
scroll to position [818, 0]
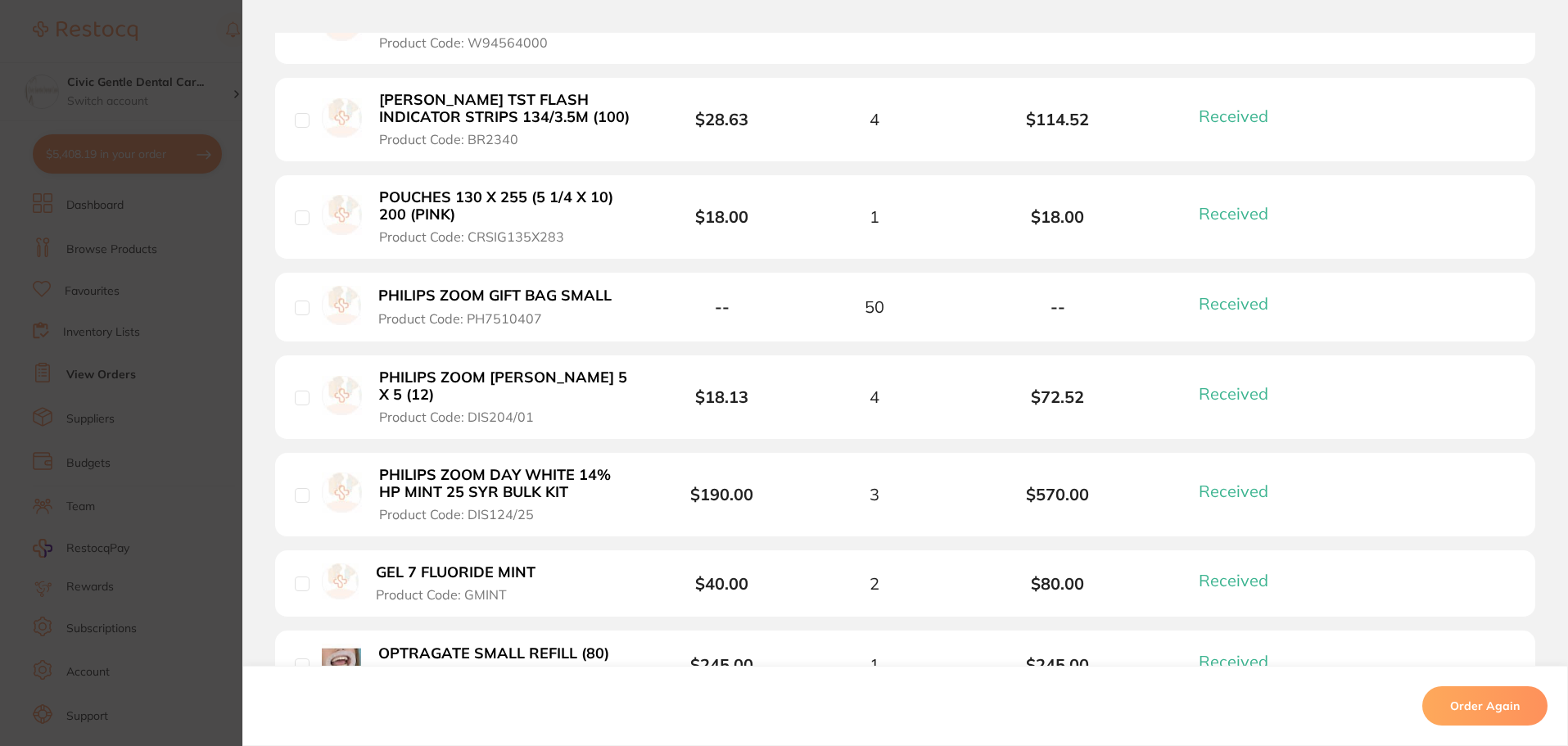
drag, startPoint x: 643, startPoint y: 550, endPoint x: 640, endPoint y: 631, distance: 81.1
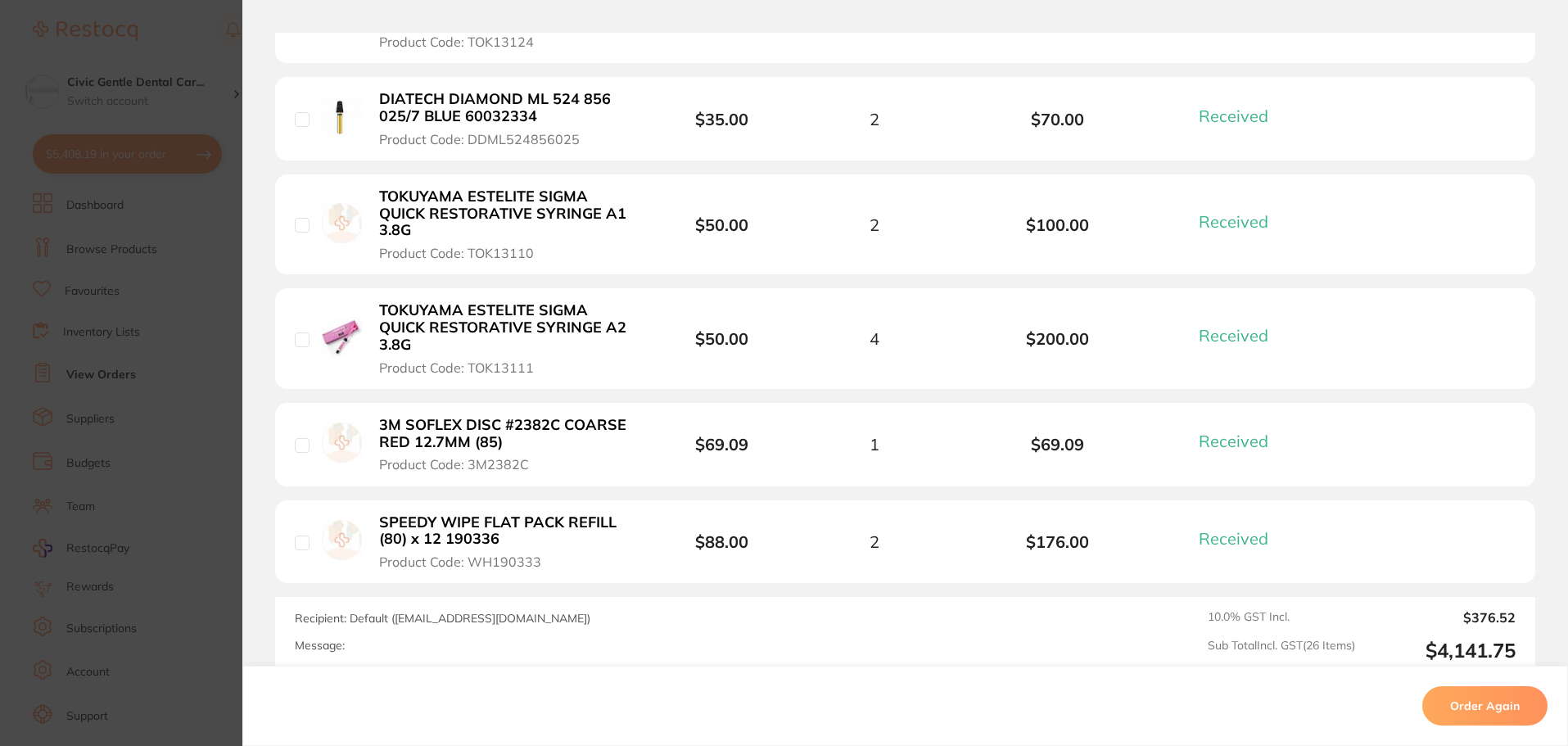
scroll to position [2692, 0]
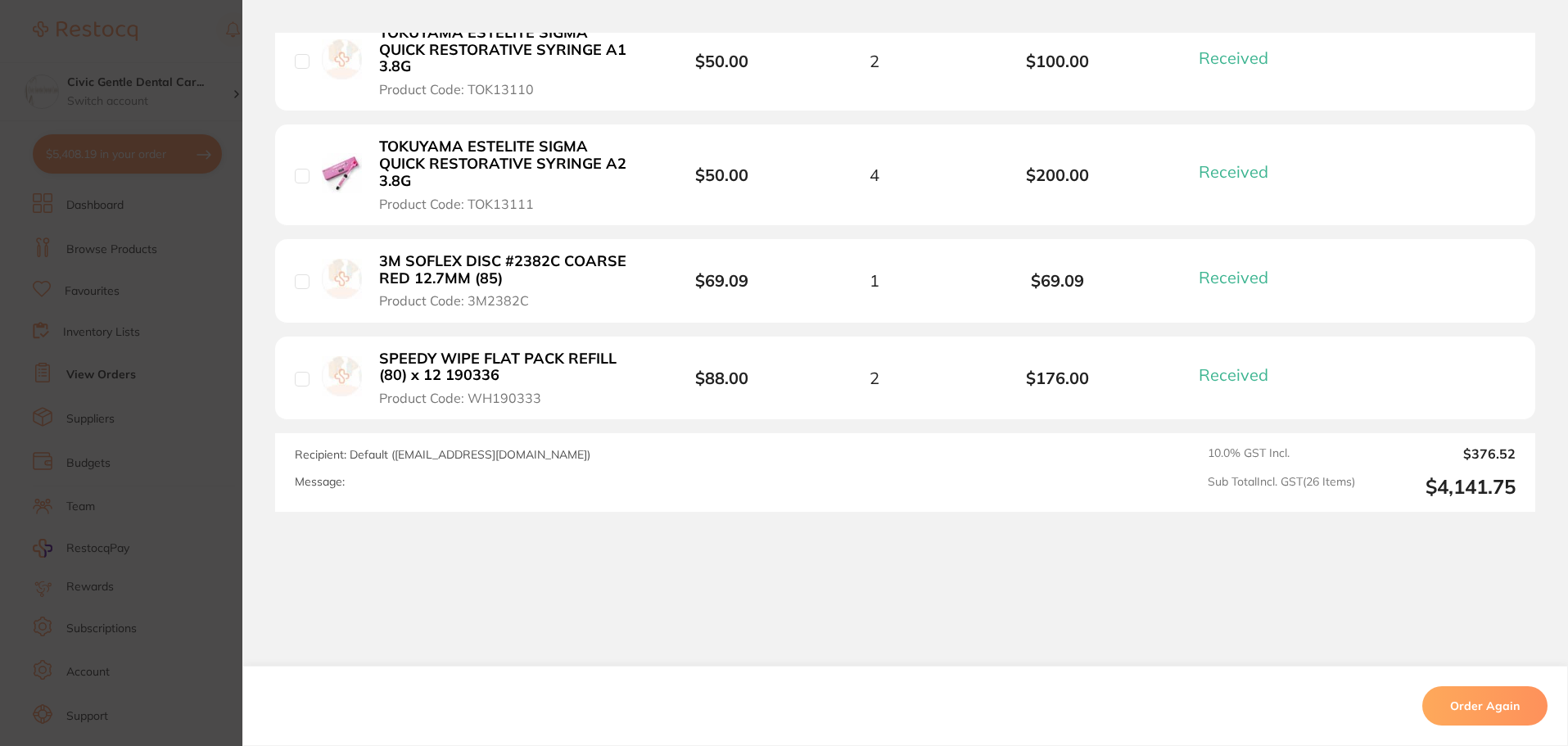
click at [201, 301] on section "Order ID: Restocq- 85962 Order Information 26 Received Completed Order Order Da…" at bounding box center [784, 373] width 1568 height 746
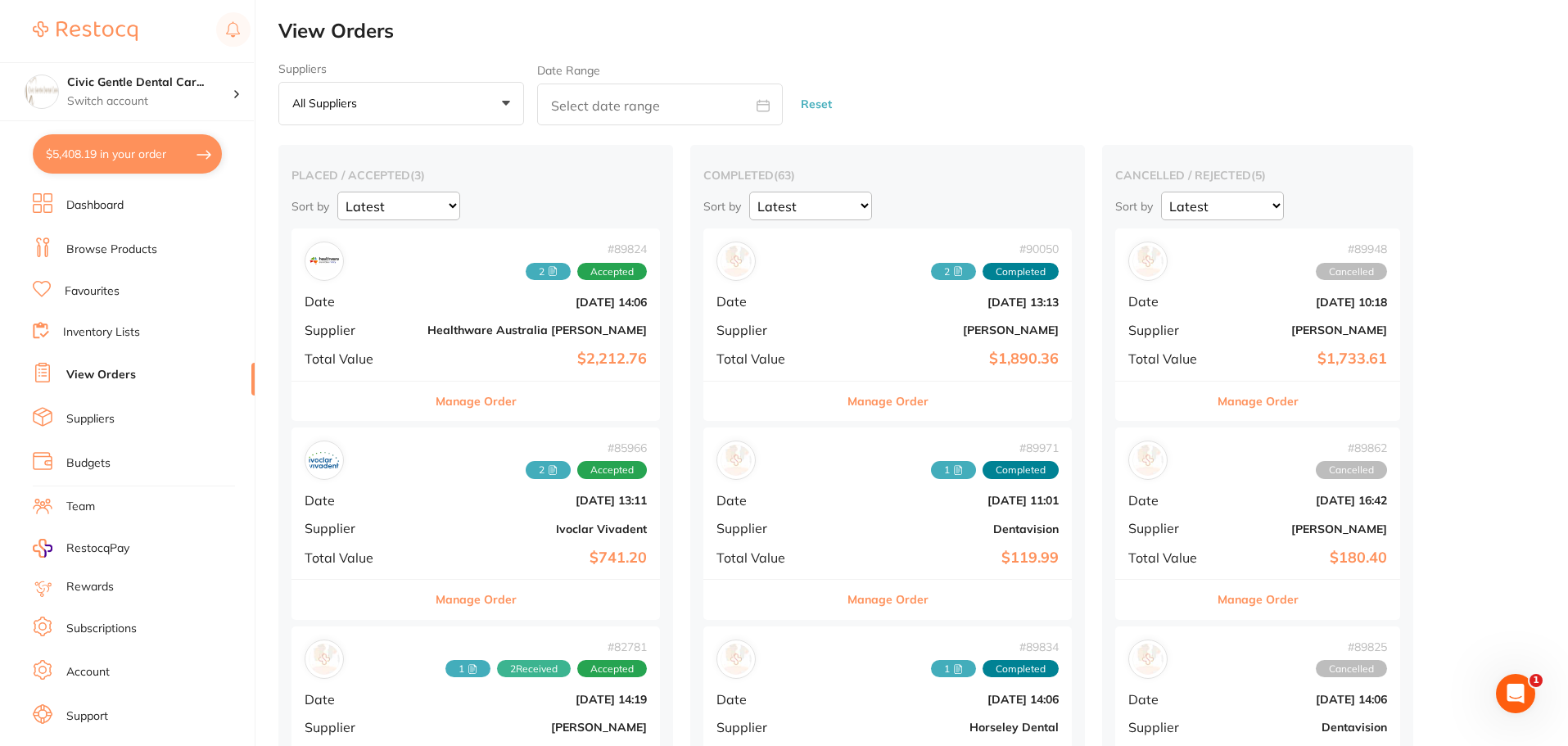
drag, startPoint x: 507, startPoint y: 205, endPoint x: 508, endPoint y: -70, distance: 275.0
click at [168, 243] on li "Browse Products" at bounding box center [144, 249] width 222 height 24
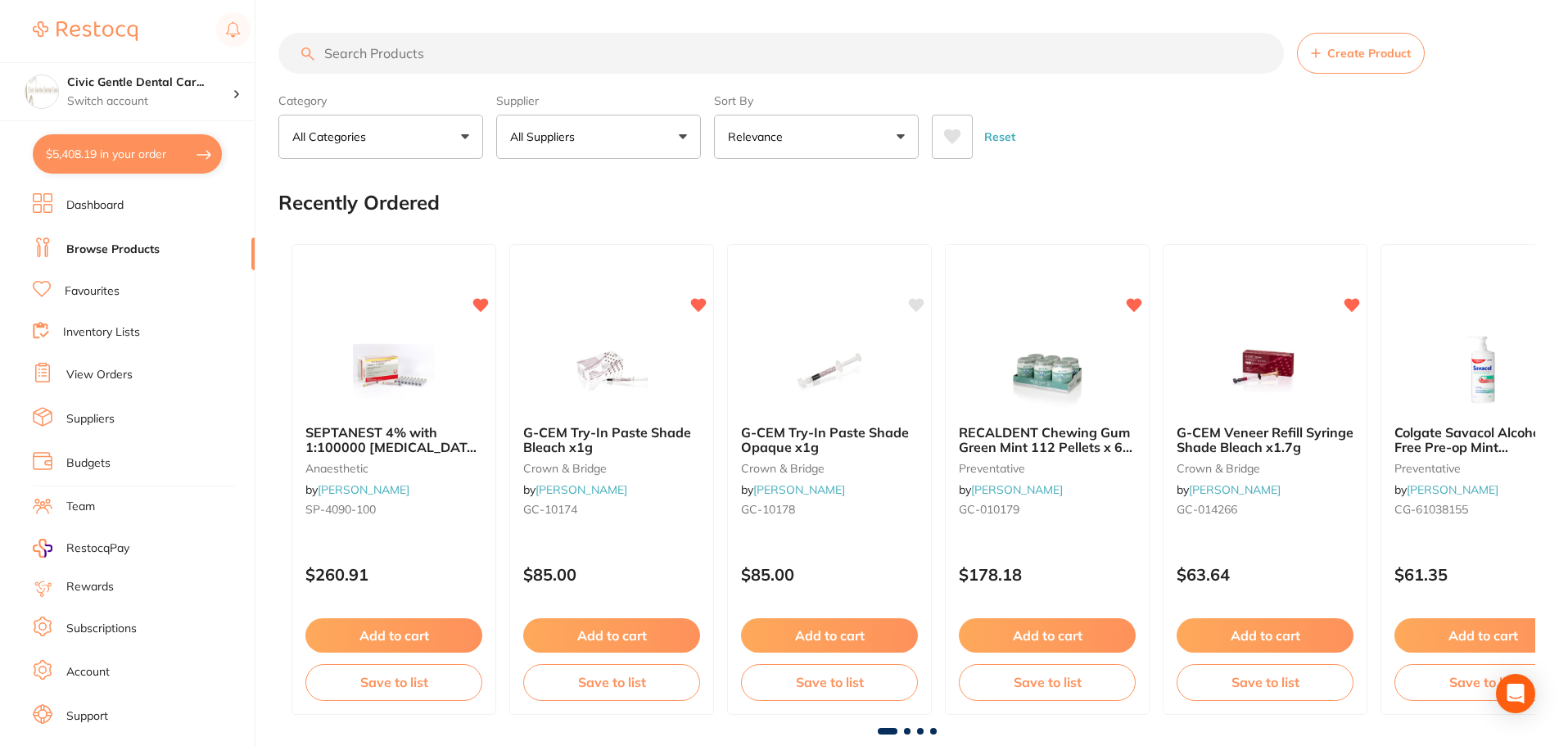
click at [347, 45] on input "search" at bounding box center [781, 53] width 1005 height 41
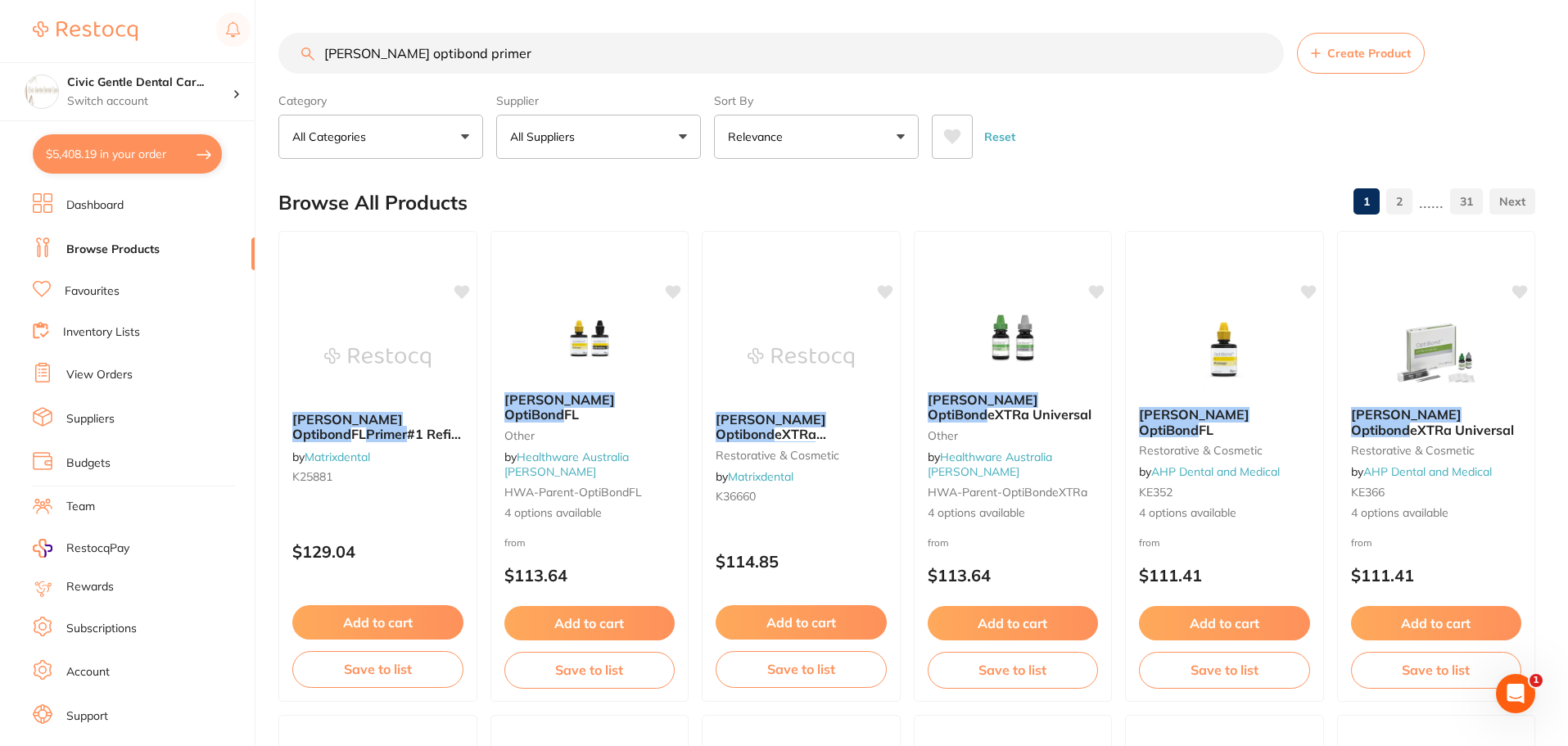
drag, startPoint x: 488, startPoint y: 47, endPoint x: -269, endPoint y: 45, distance: 757.0
click at [0, 45] on html "$5,408.19 Civic Gentle Dental Car... Switch account Civic Gentle Dental Care $5…" at bounding box center [784, 373] width 1568 height 746
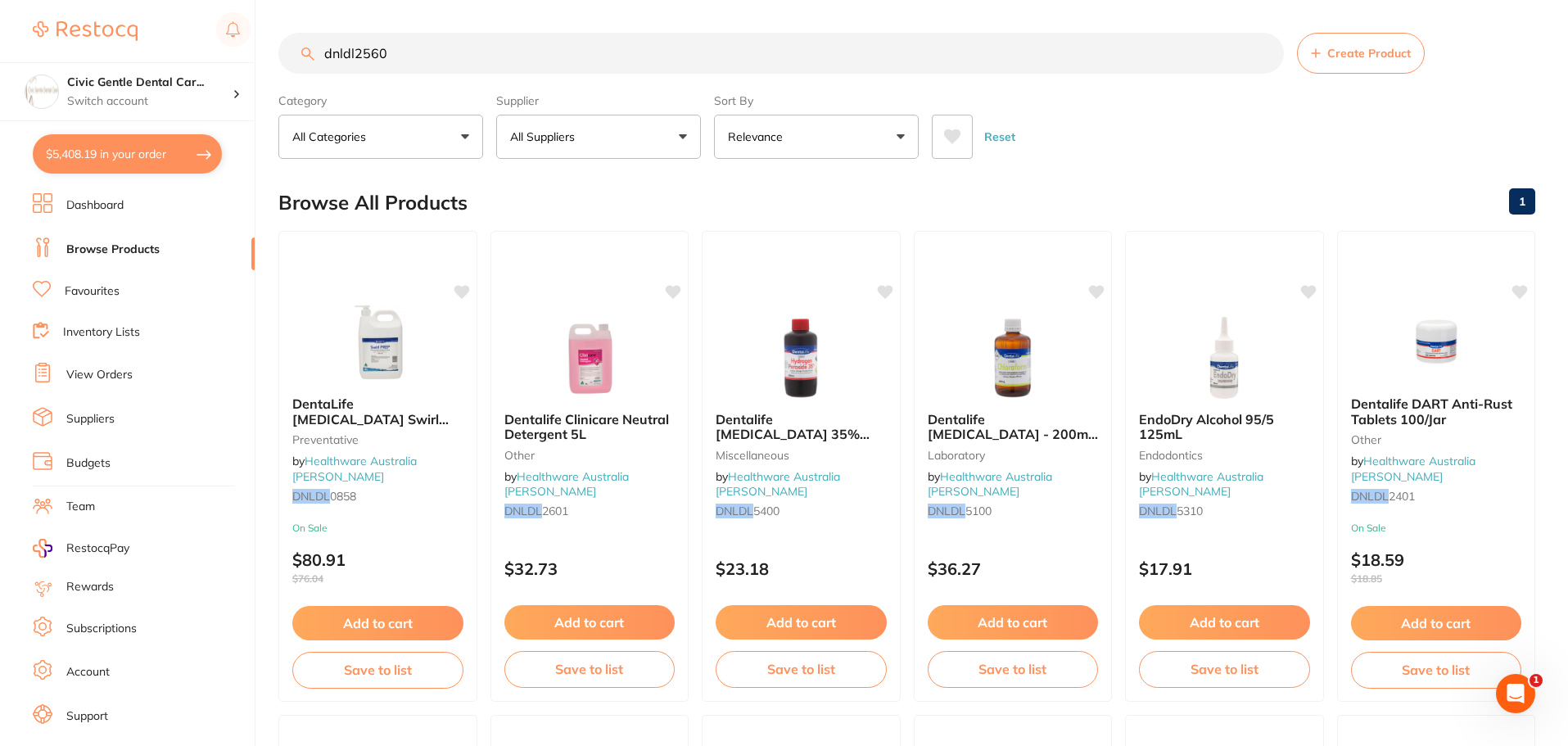
type input "dnldl2560"
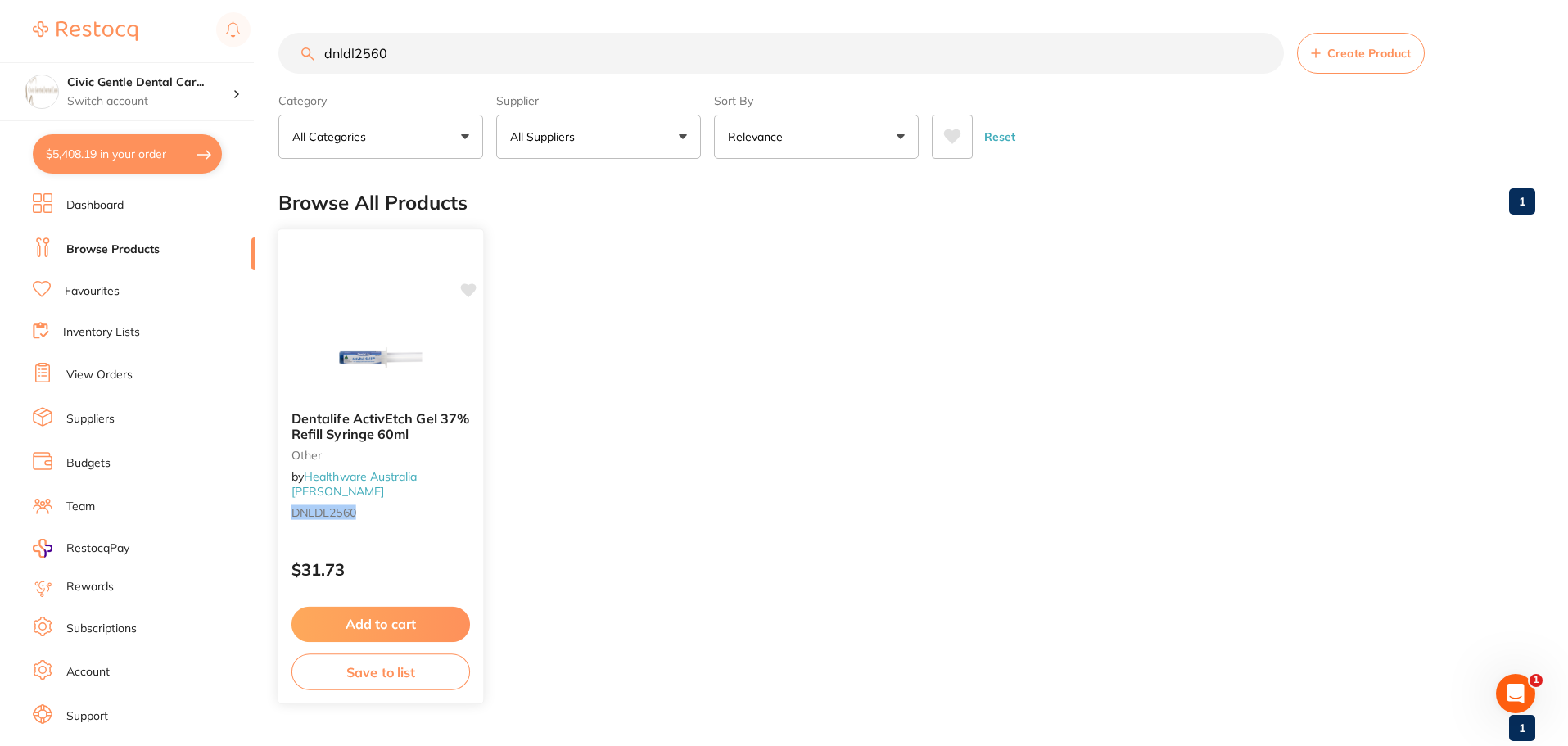
click at [424, 405] on div "Dentalife ActivEtch Gel 37% Refill Syringe 60ml other by Healthware Australia R…" at bounding box center [381, 468] width 205 height 140
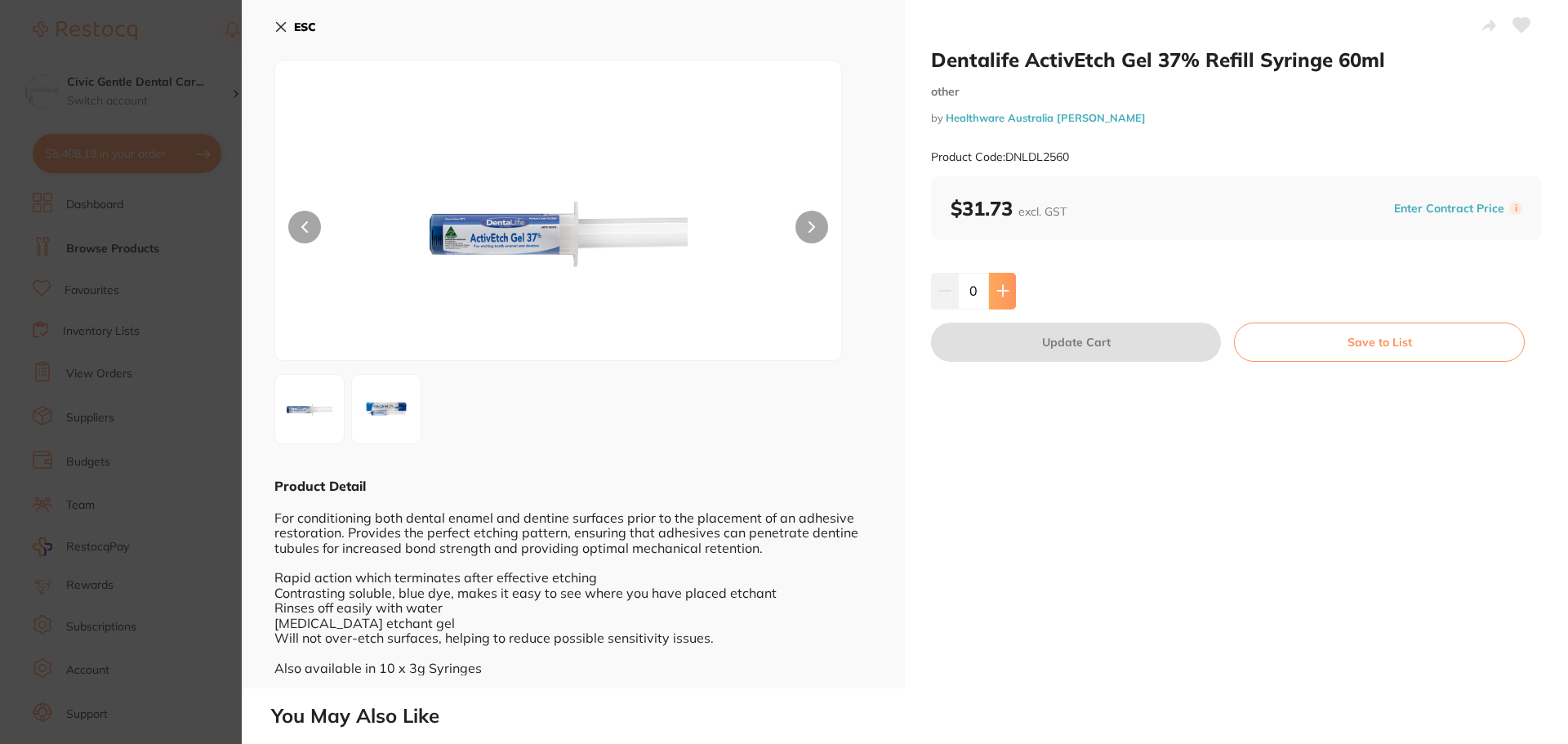
click at [998, 285] on icon at bounding box center [1003, 291] width 13 height 13
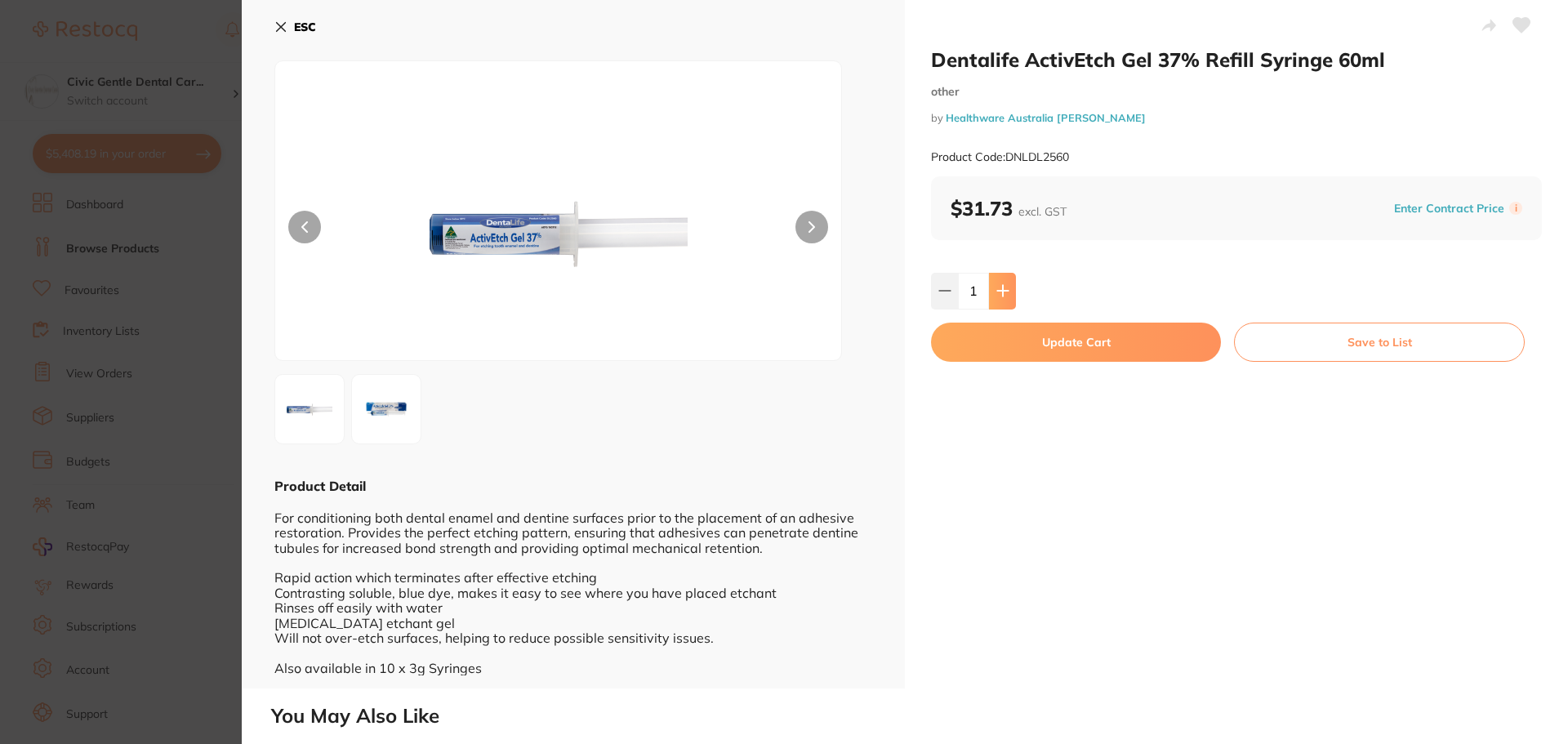
click at [998, 285] on icon at bounding box center [1003, 291] width 13 height 13
type input "2"
click at [1030, 341] on button "Update Cart" at bounding box center [1075, 342] width 290 height 39
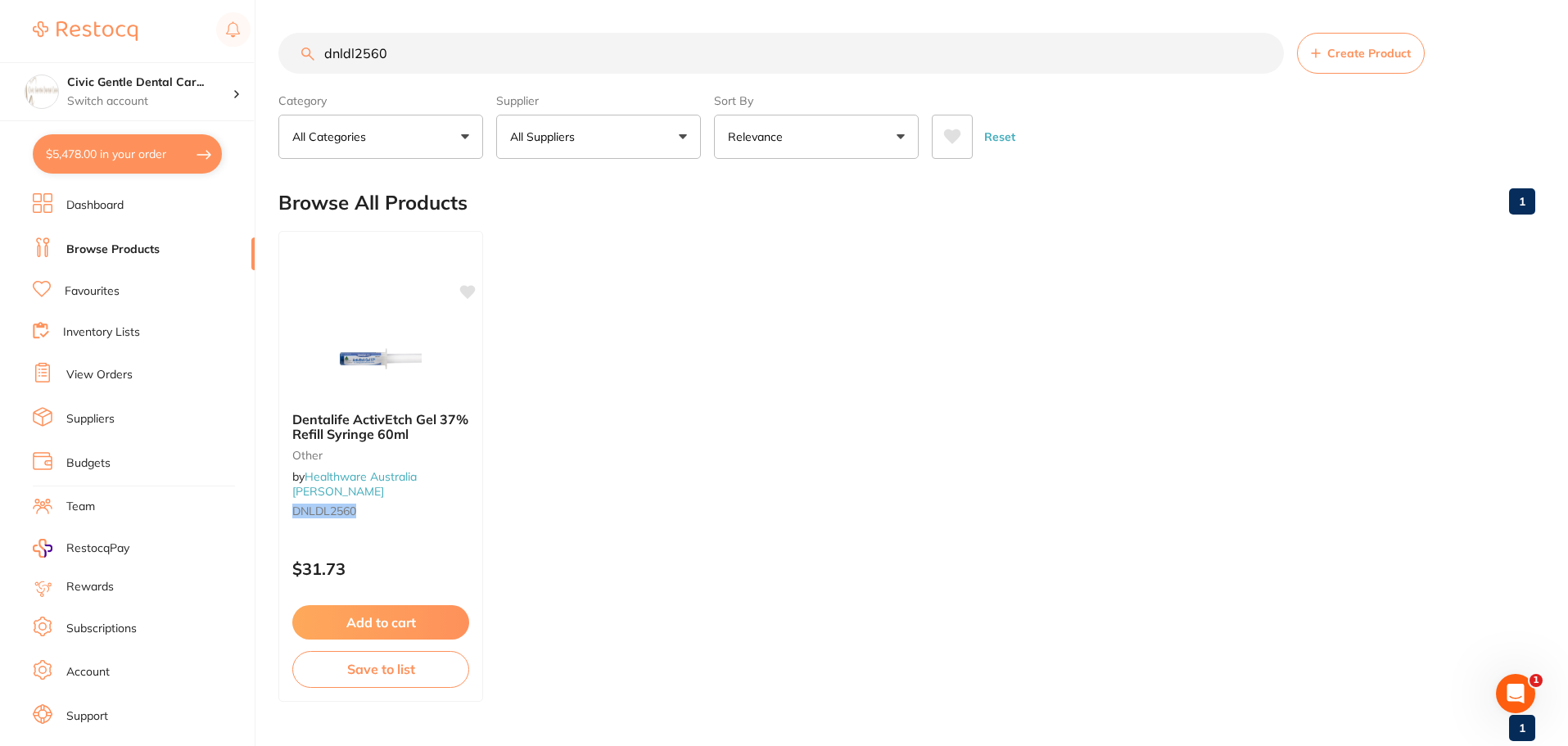
drag, startPoint x: 408, startPoint y: 16, endPoint x: 176, endPoint y: 2, distance: 232.4
click at [176, 2] on div "$5,478.00 Civic Gentle Dental Car... Switch account Civic Gentle Dental Care $5…" at bounding box center [784, 373] width 1568 height 746
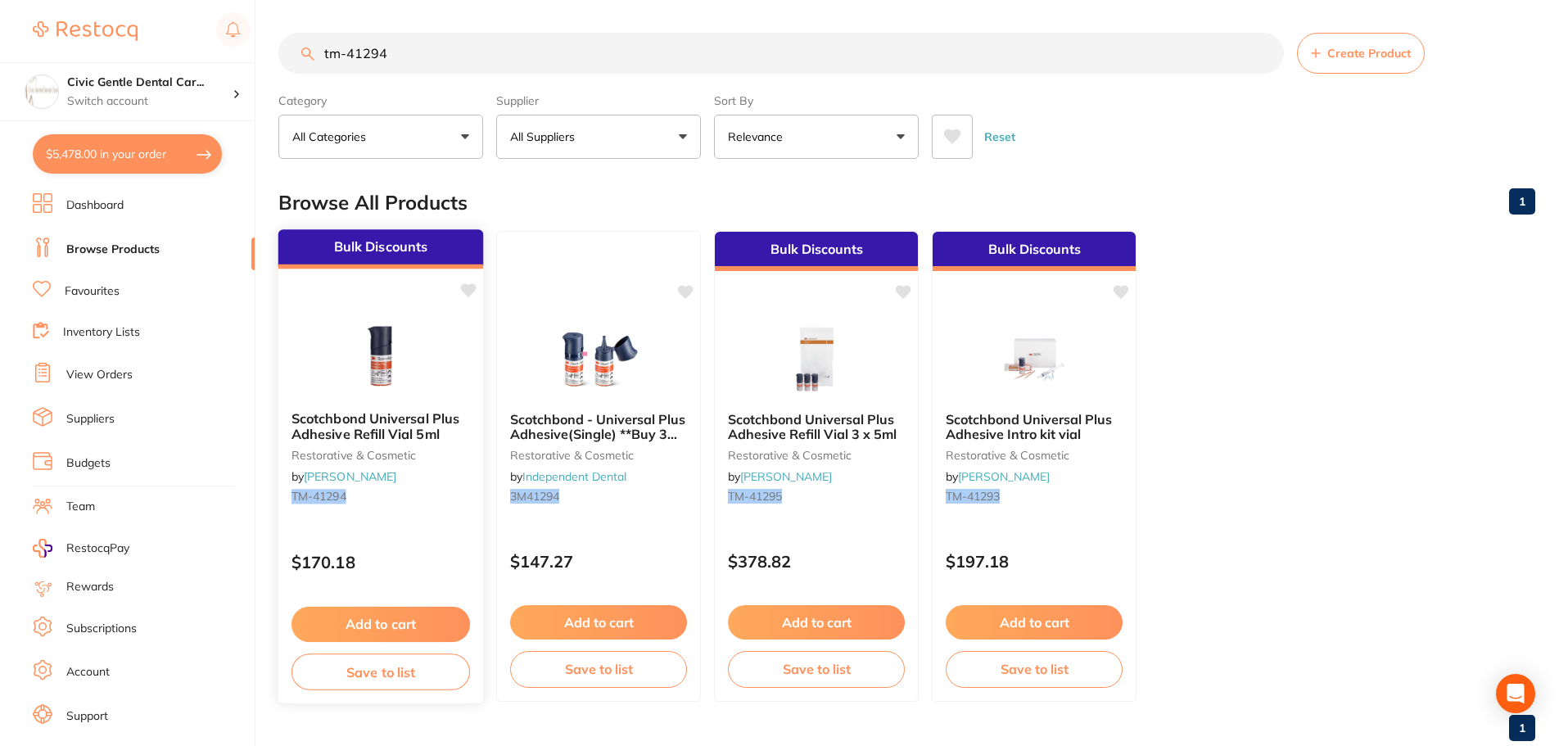
click at [380, 341] on img at bounding box center [380, 356] width 107 height 83
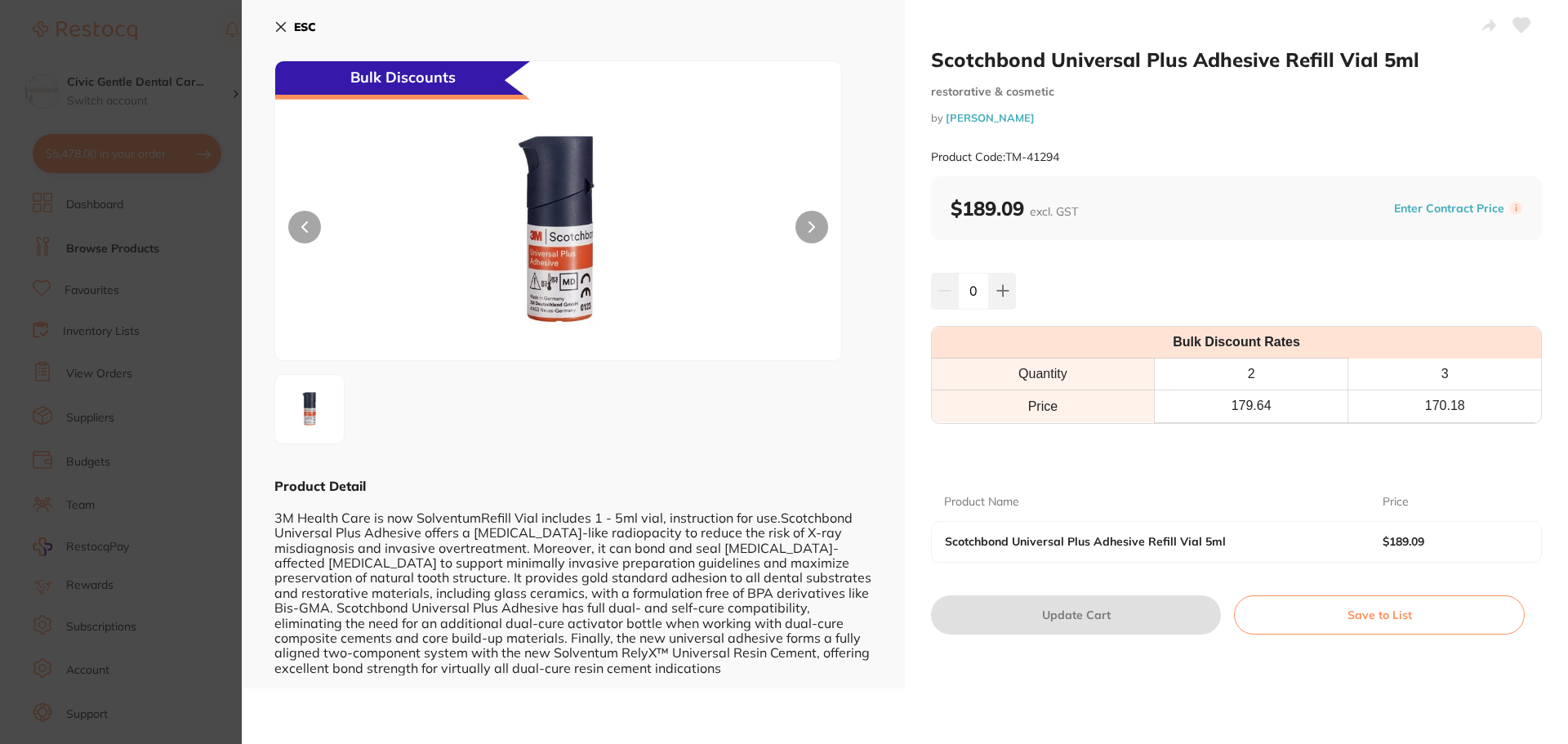
click at [281, 21] on icon at bounding box center [281, 27] width 13 height 13
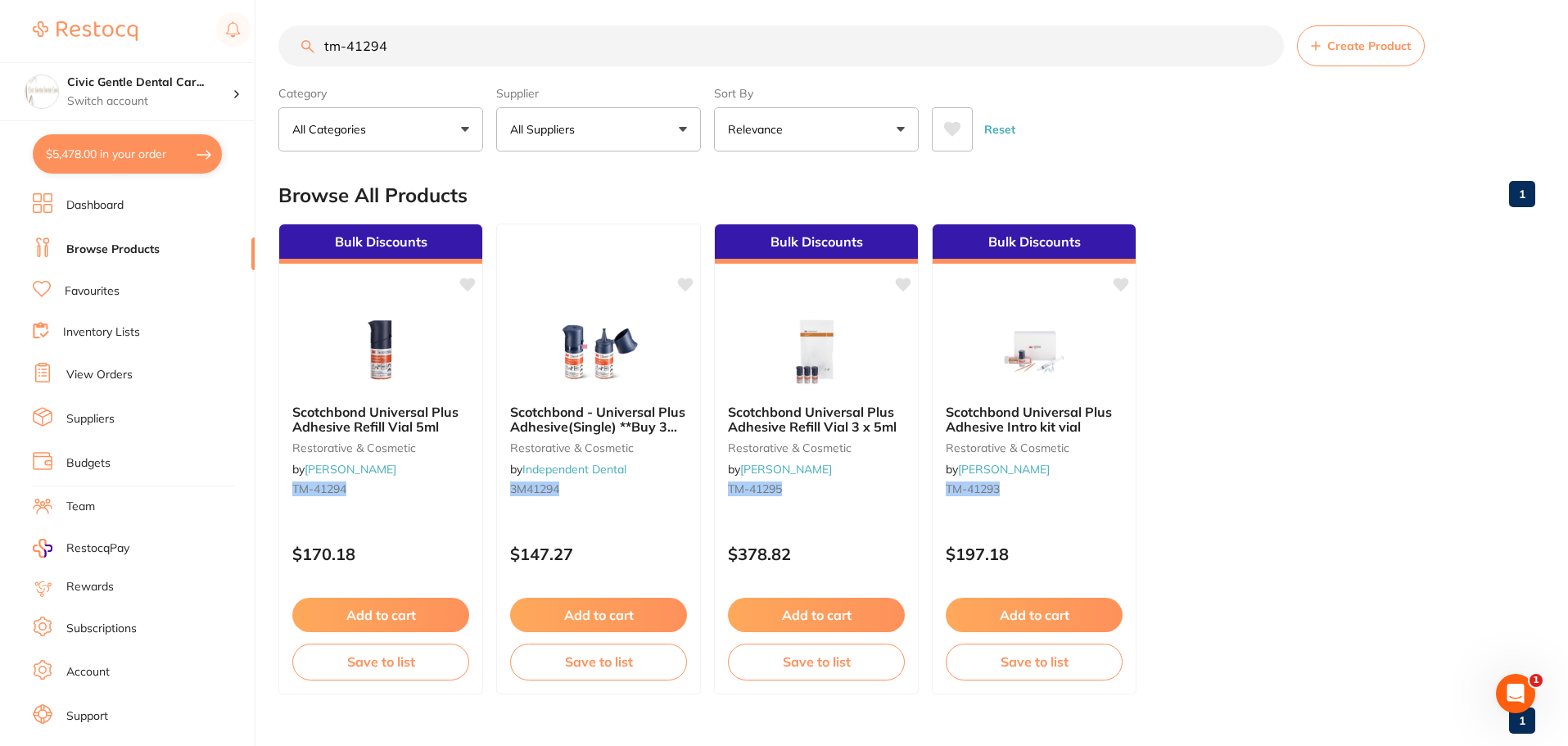
drag, startPoint x: 424, startPoint y: 399, endPoint x: 397, endPoint y: 45, distance: 355.0
click at [398, 40] on input "tm-41294" at bounding box center [781, 45] width 1005 height 41
drag, startPoint x: 392, startPoint y: 47, endPoint x: 252, endPoint y: 33, distance: 140.7
click at [252, 33] on div "$5,478.00 Civic Gentle Dental Car... Switch account Civic Gentle Dental Care $5…" at bounding box center [784, 365] width 1568 height 746
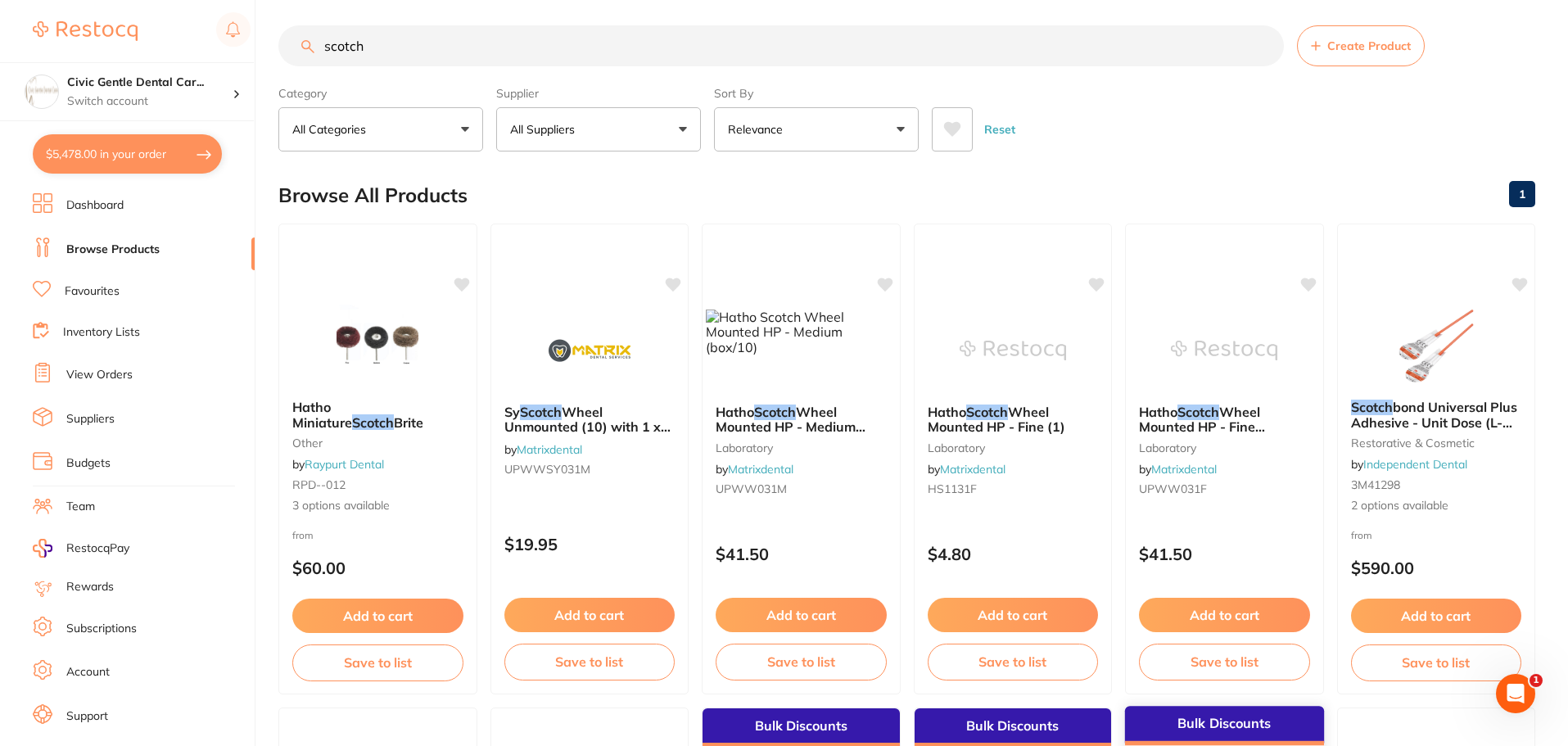
scroll to position [0, 0]
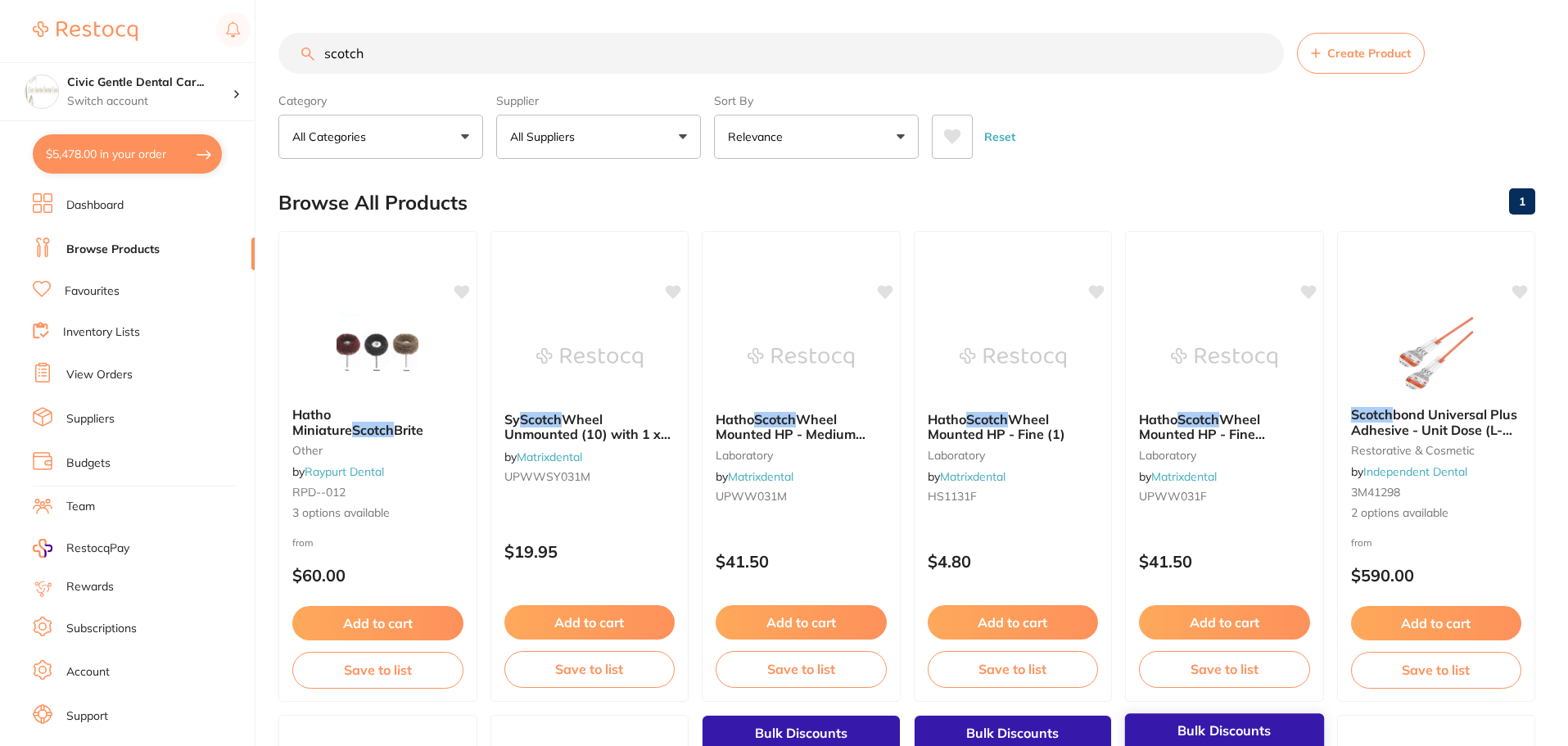
type input "scotch"
click at [381, 59] on input "scotch" at bounding box center [781, 53] width 1005 height 41
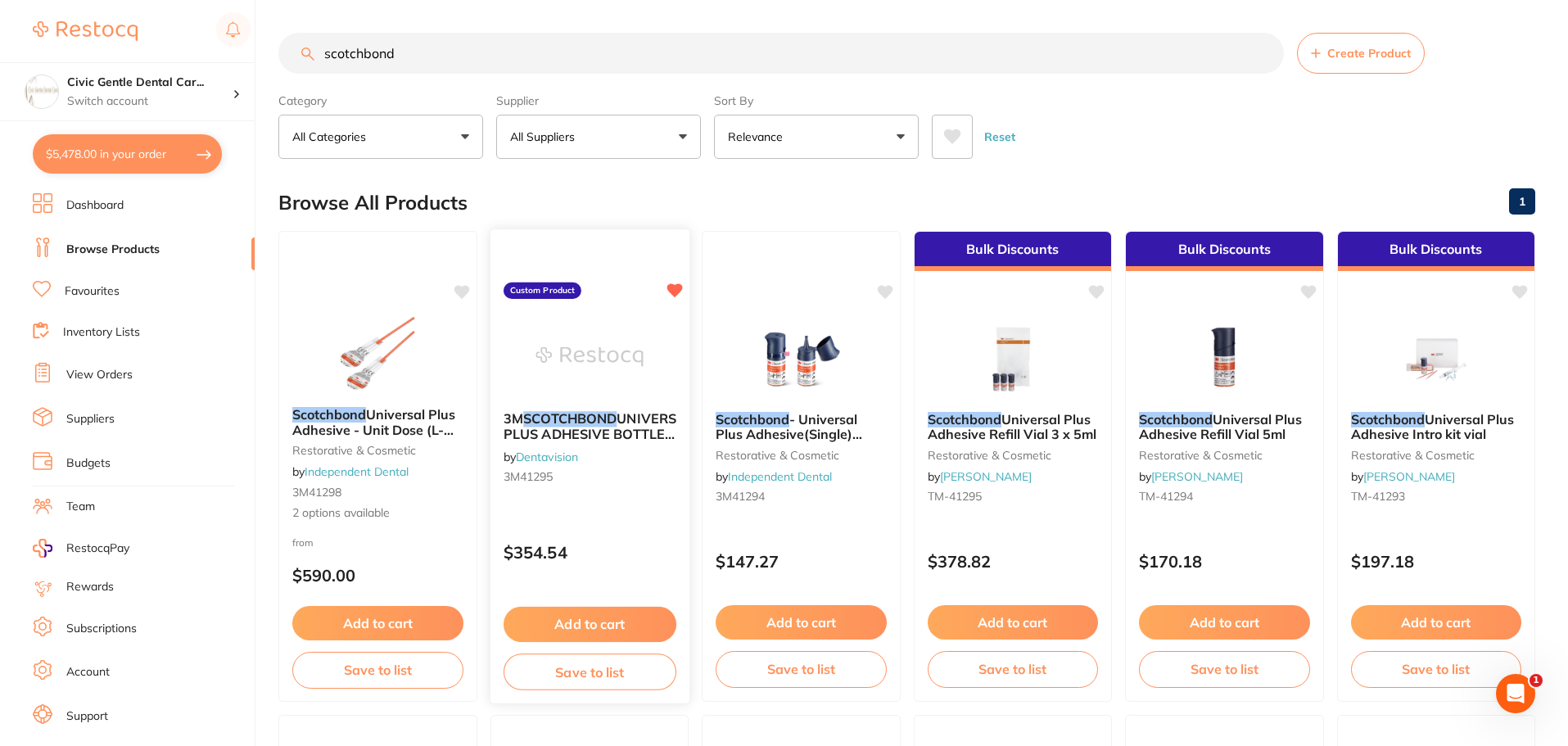
type input "scotchbond"
click at [650, 328] on div at bounding box center [589, 356] width 199 height 83
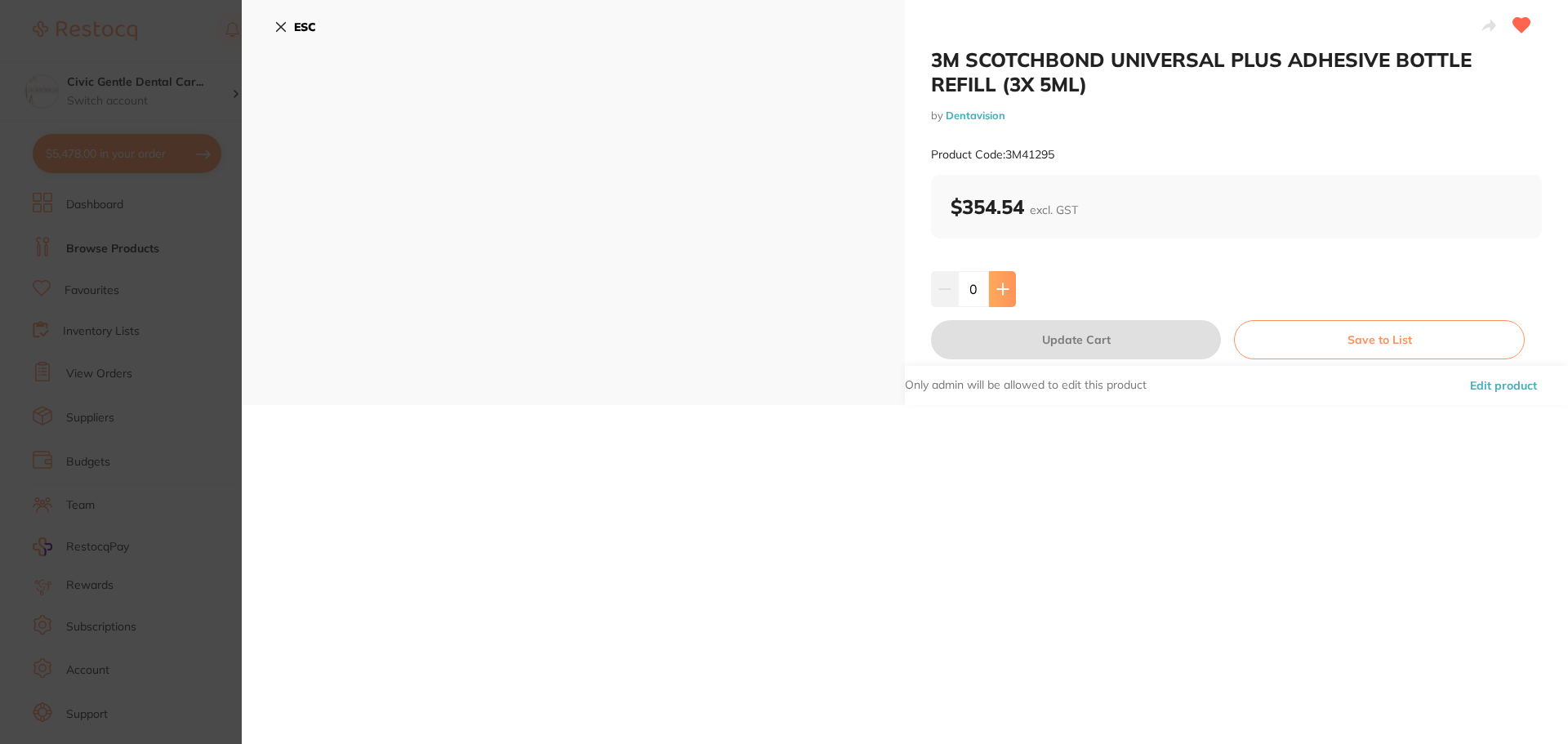
click at [1004, 301] on button at bounding box center [1002, 289] width 27 height 36
type input "1"
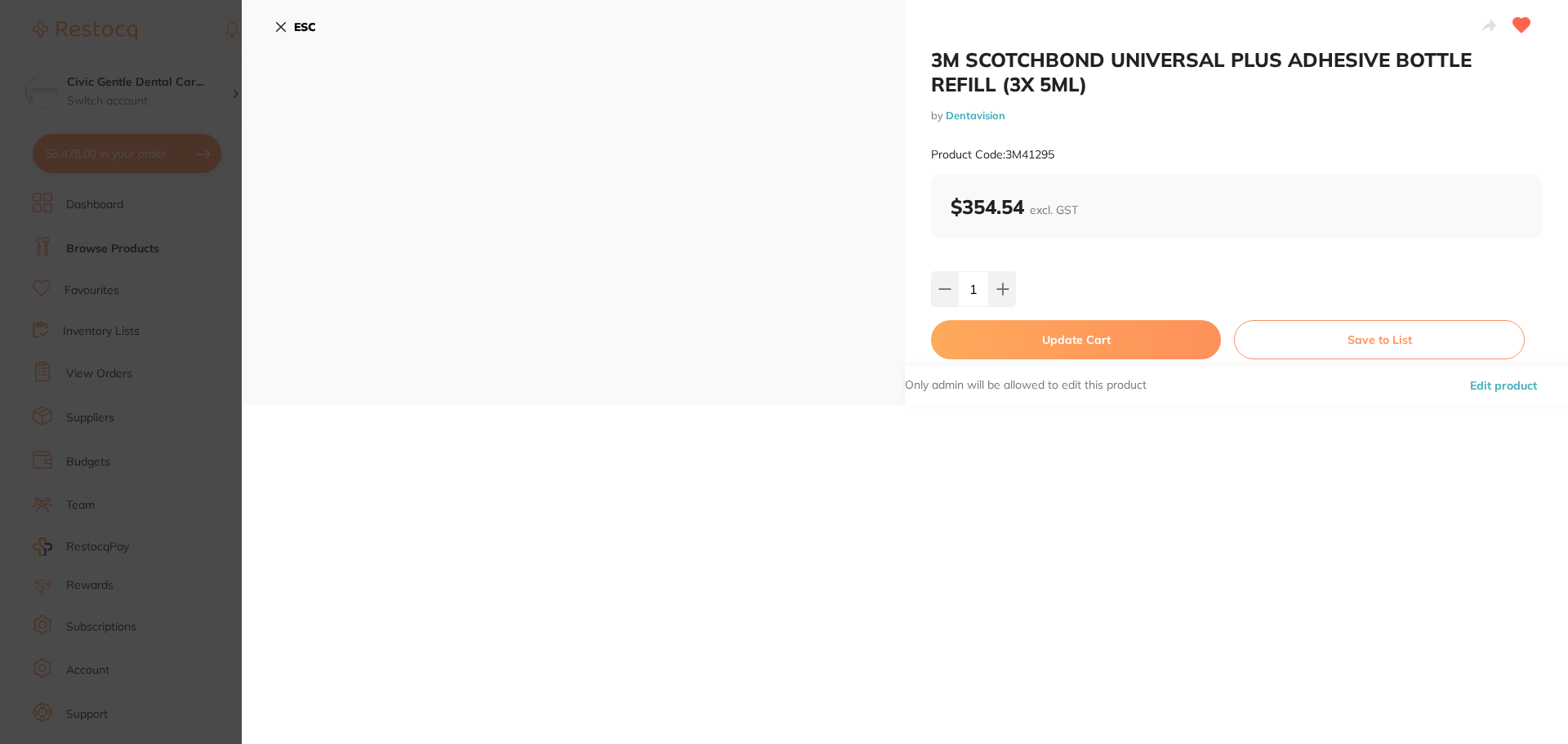
click at [1048, 350] on button "Update Cart" at bounding box center [1075, 339] width 290 height 39
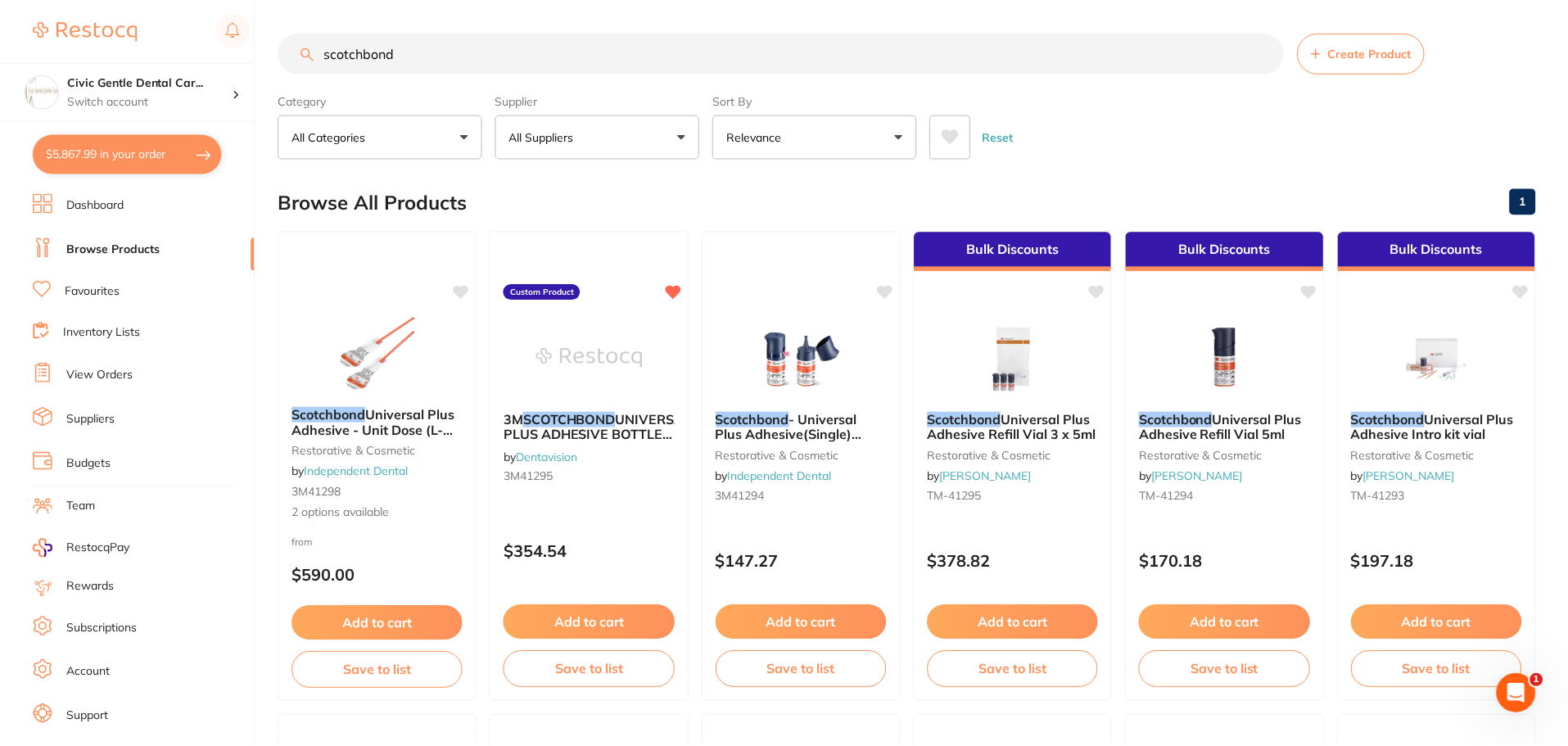
scroll to position [8, 0]
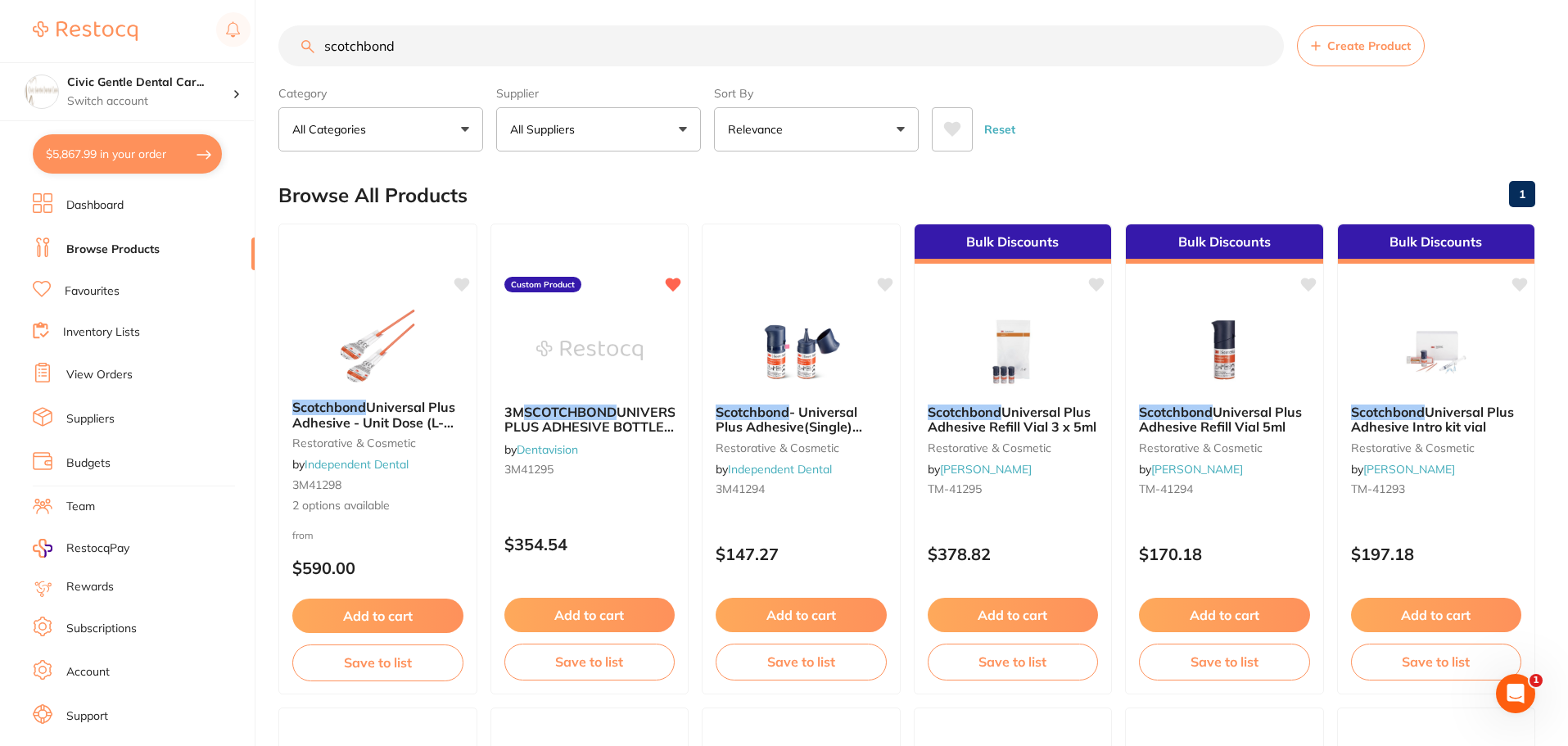
drag, startPoint x: 434, startPoint y: 47, endPoint x: 208, endPoint y: 29, distance: 226.7
click at [208, 29] on div "$5,867.99 Civic Gentle Dental Car... Switch account Civic Gentle Dental Care $5…" at bounding box center [784, 365] width 1568 height 746
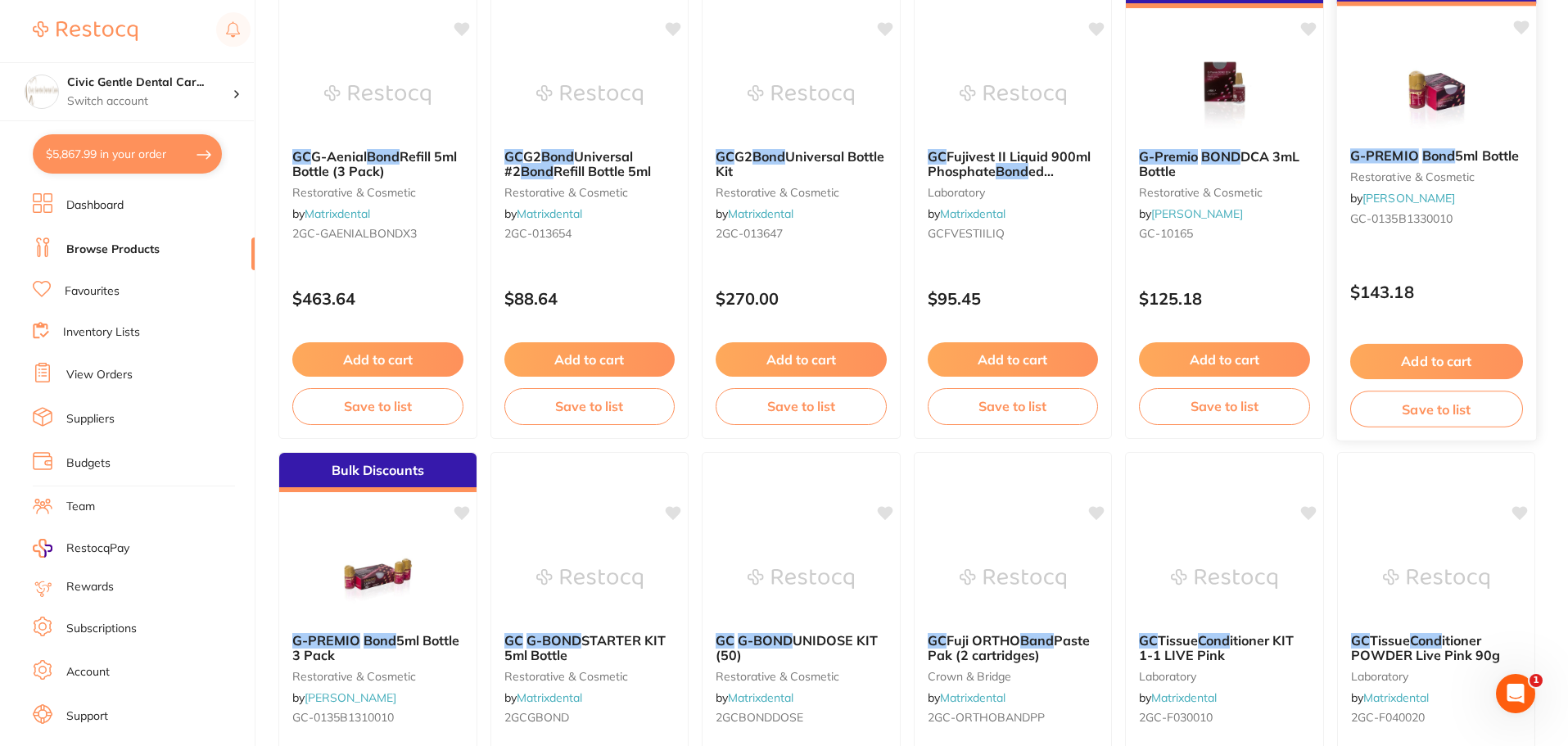
scroll to position [818, 0]
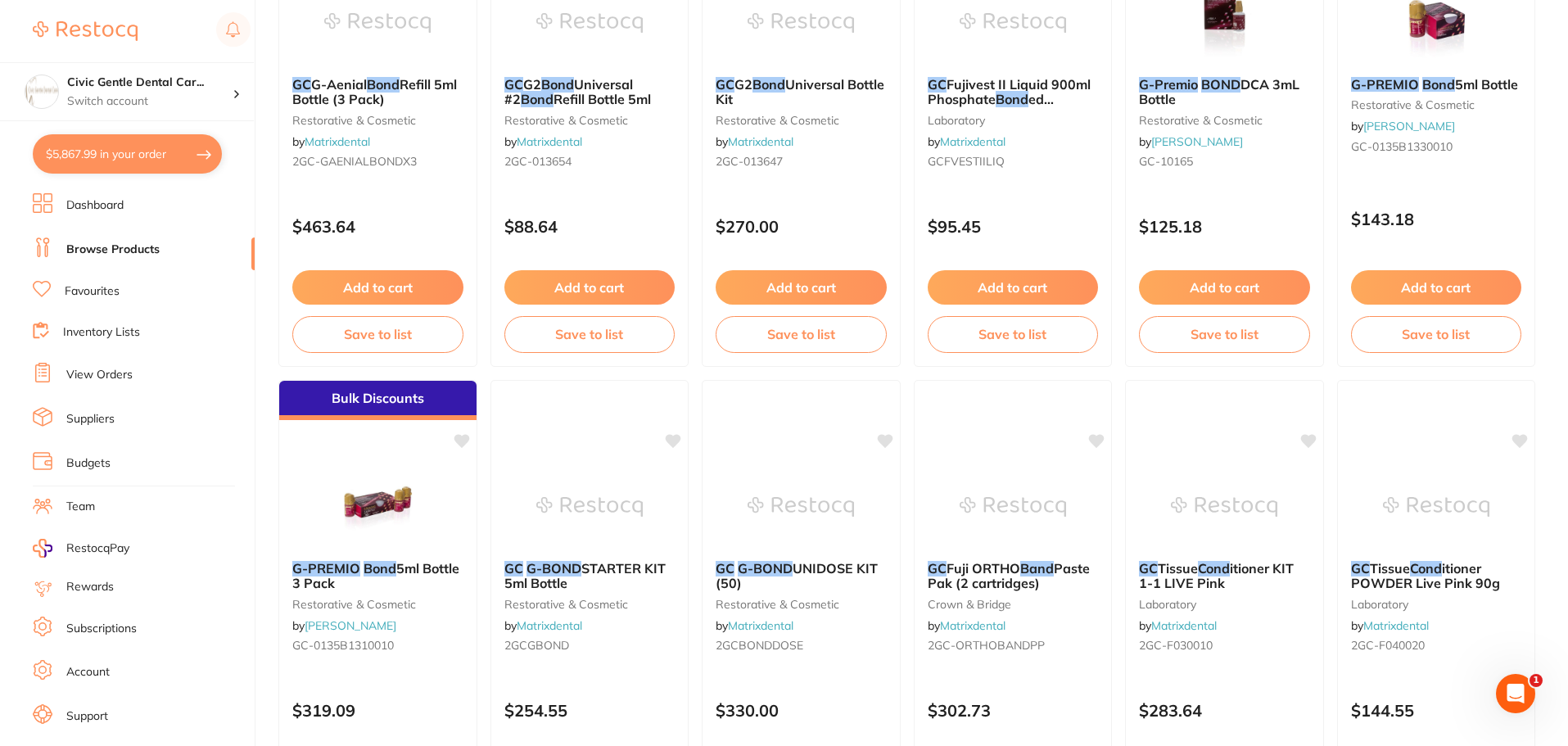
type input "gc premio bond"
click at [418, 549] on div "G-PREMIO Bond 5ml Bottle 3 Pack restorative & cosmetic by Henry Schein Halas GC…" at bounding box center [378, 610] width 199 height 125
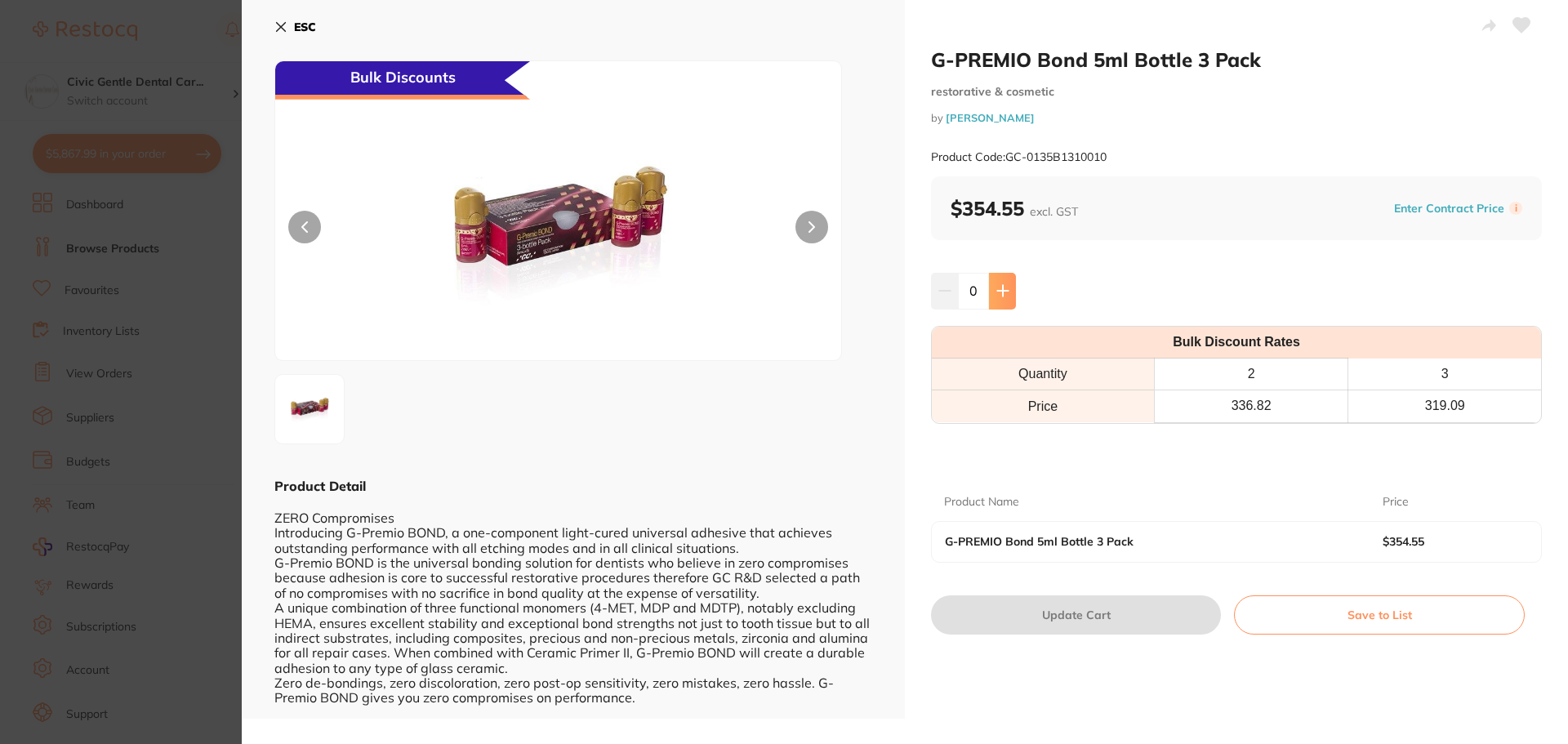
click at [1001, 294] on icon at bounding box center [1002, 291] width 11 height 11
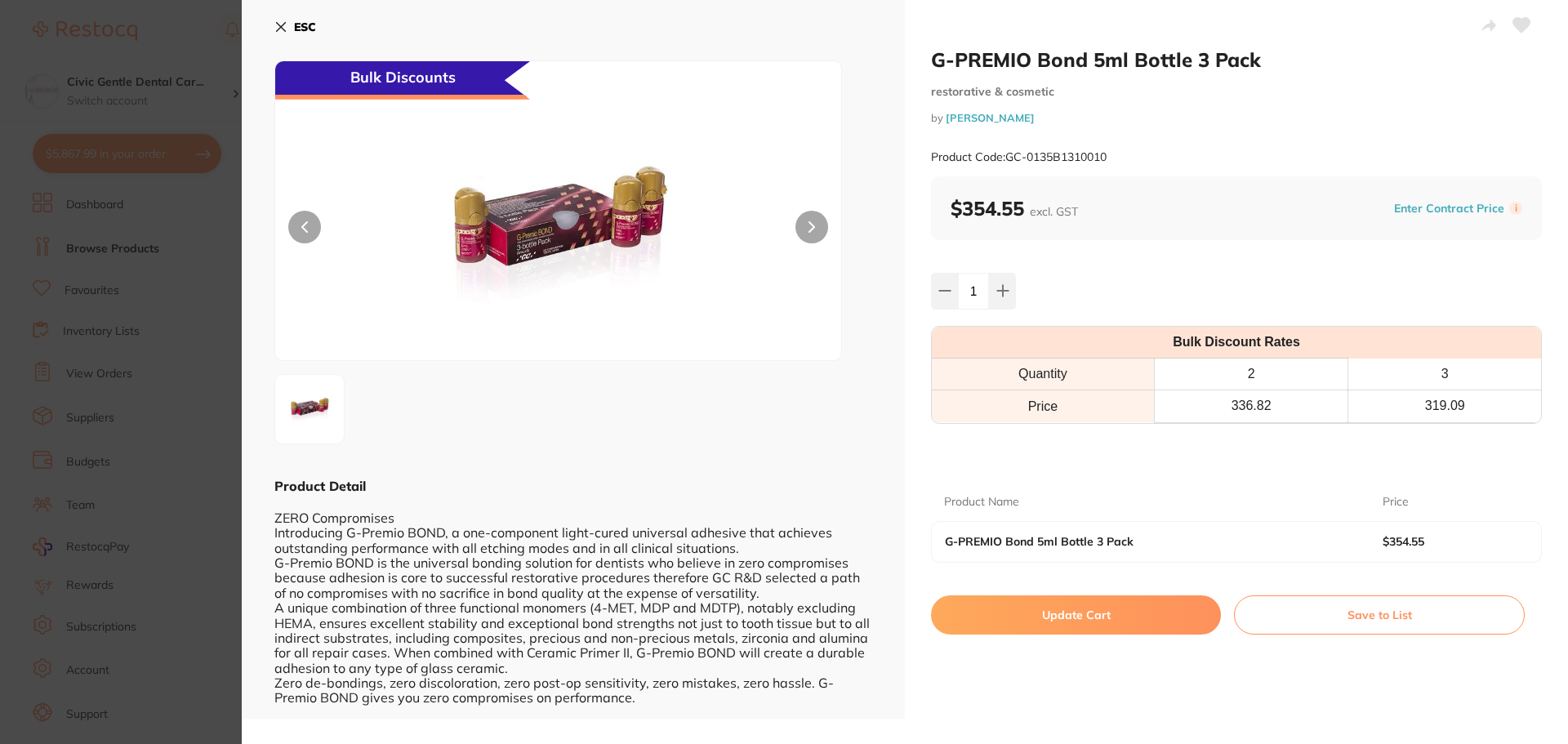
drag, startPoint x: 1084, startPoint y: 610, endPoint x: 897, endPoint y: 271, distance: 387.2
click at [895, 271] on div "G-PREMIO Bond 5ml Bottle 3 Pack restorative & cosmetic by Henry Schein Halas Pr…" at bounding box center [905, 359] width 1326 height 719
click at [941, 290] on icon at bounding box center [945, 291] width 13 height 13
type input "0"
click at [24, 224] on section "G-PREMIO Bond 5ml Bottle 3 Pack restorative & cosmetic by Henry Schein Halas Pr…" at bounding box center [784, 372] width 1568 height 744
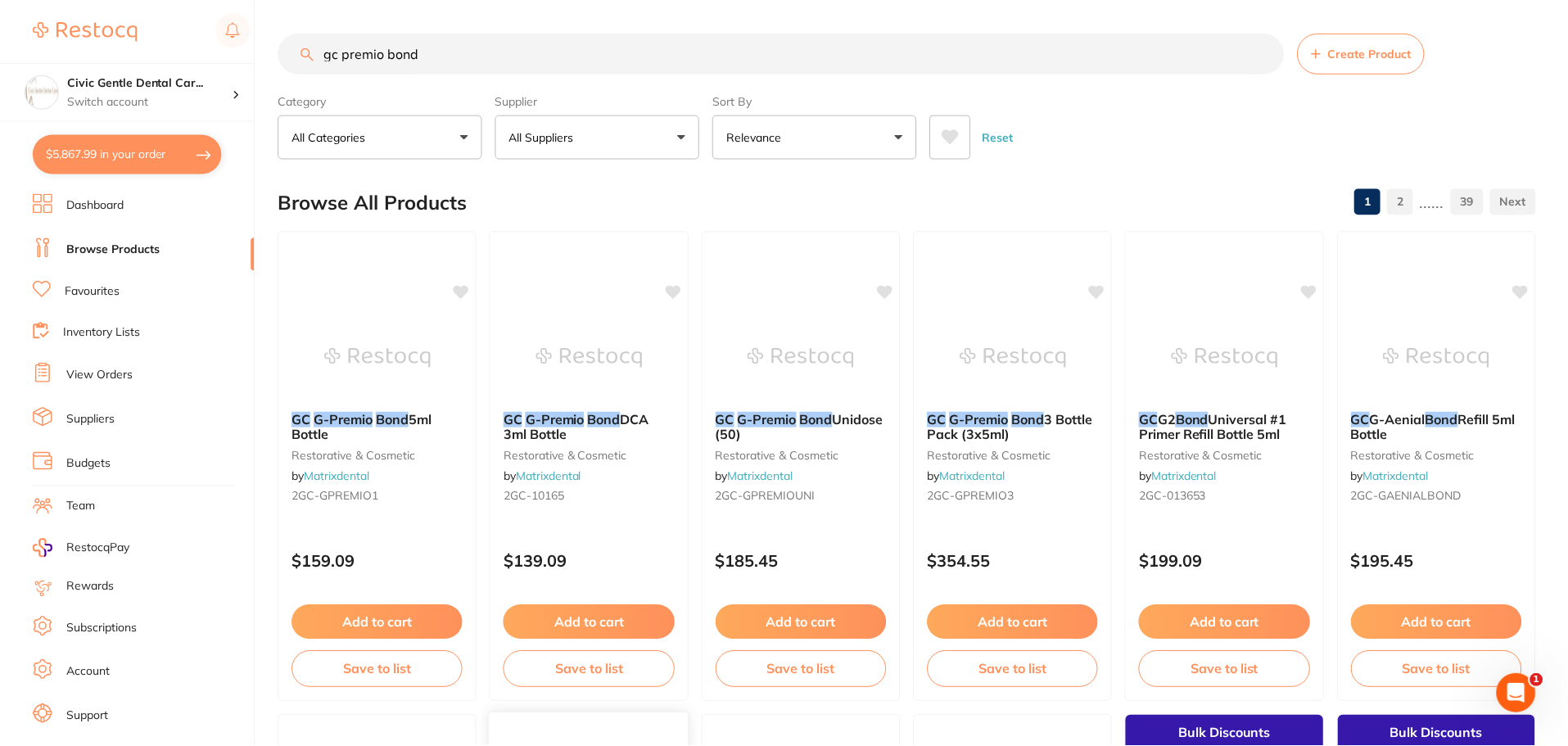
scroll to position [818, 0]
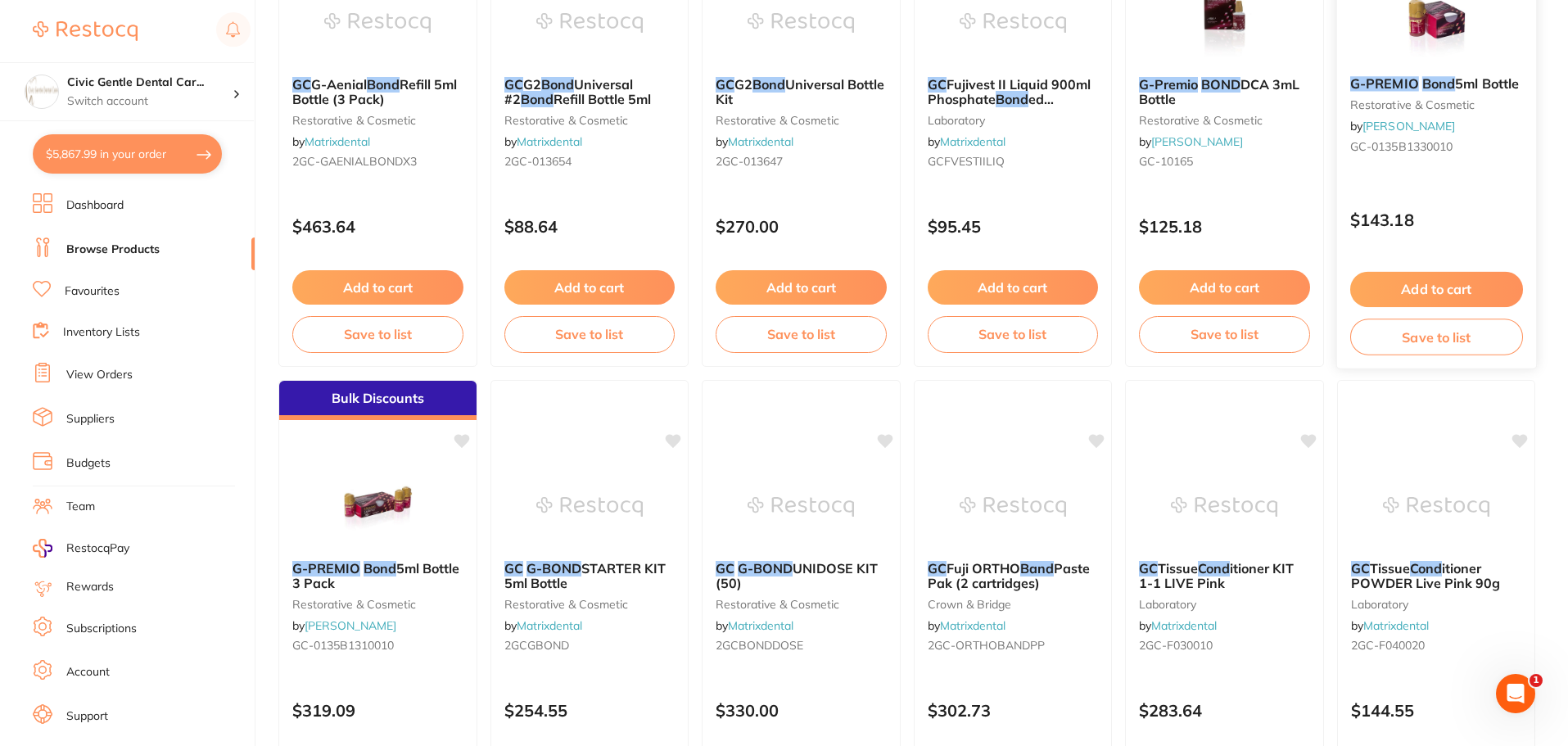
click at [1405, 106] on small "restorative & cosmetic" at bounding box center [1435, 105] width 173 height 13
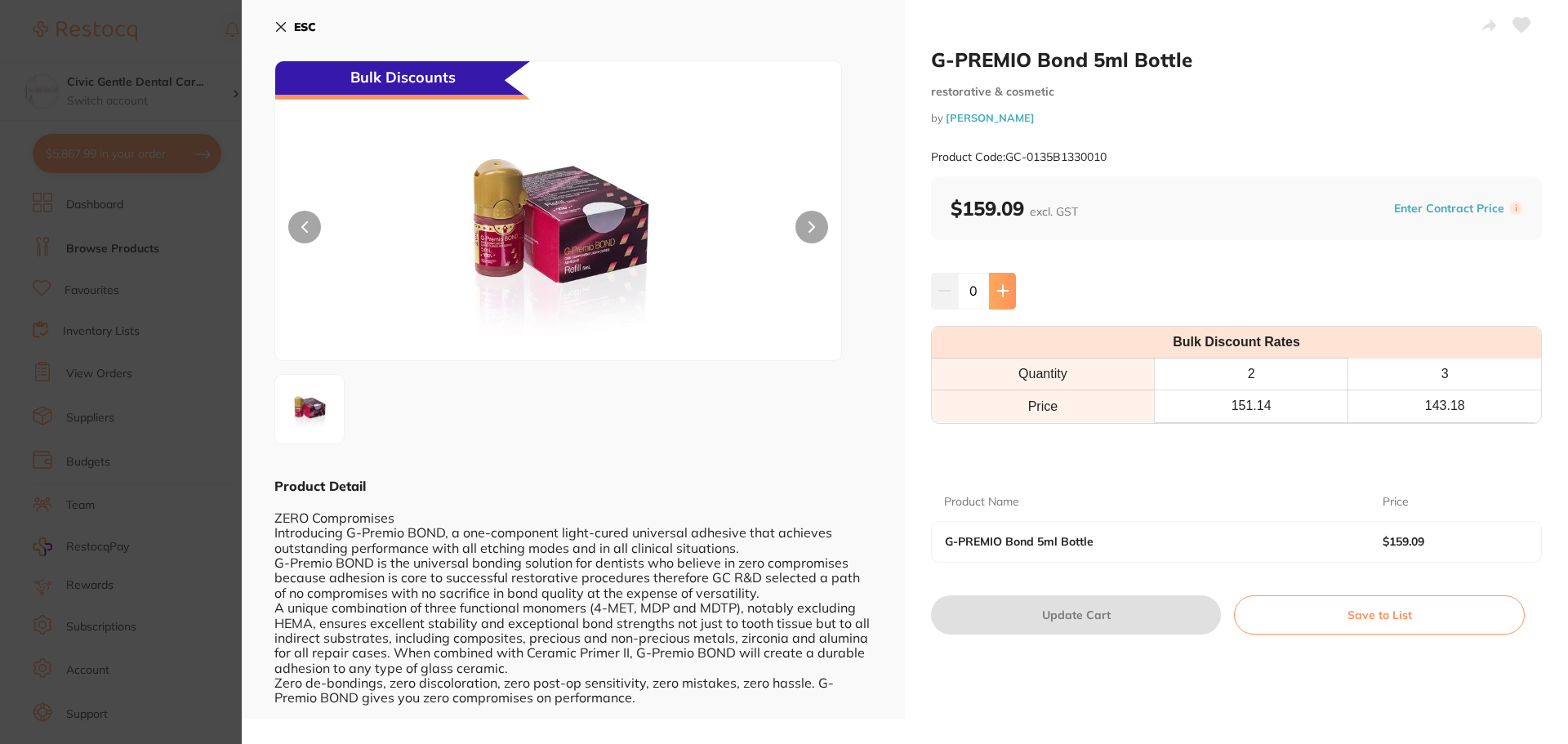
click at [1004, 286] on icon at bounding box center [1003, 291] width 13 height 13
type input "1"
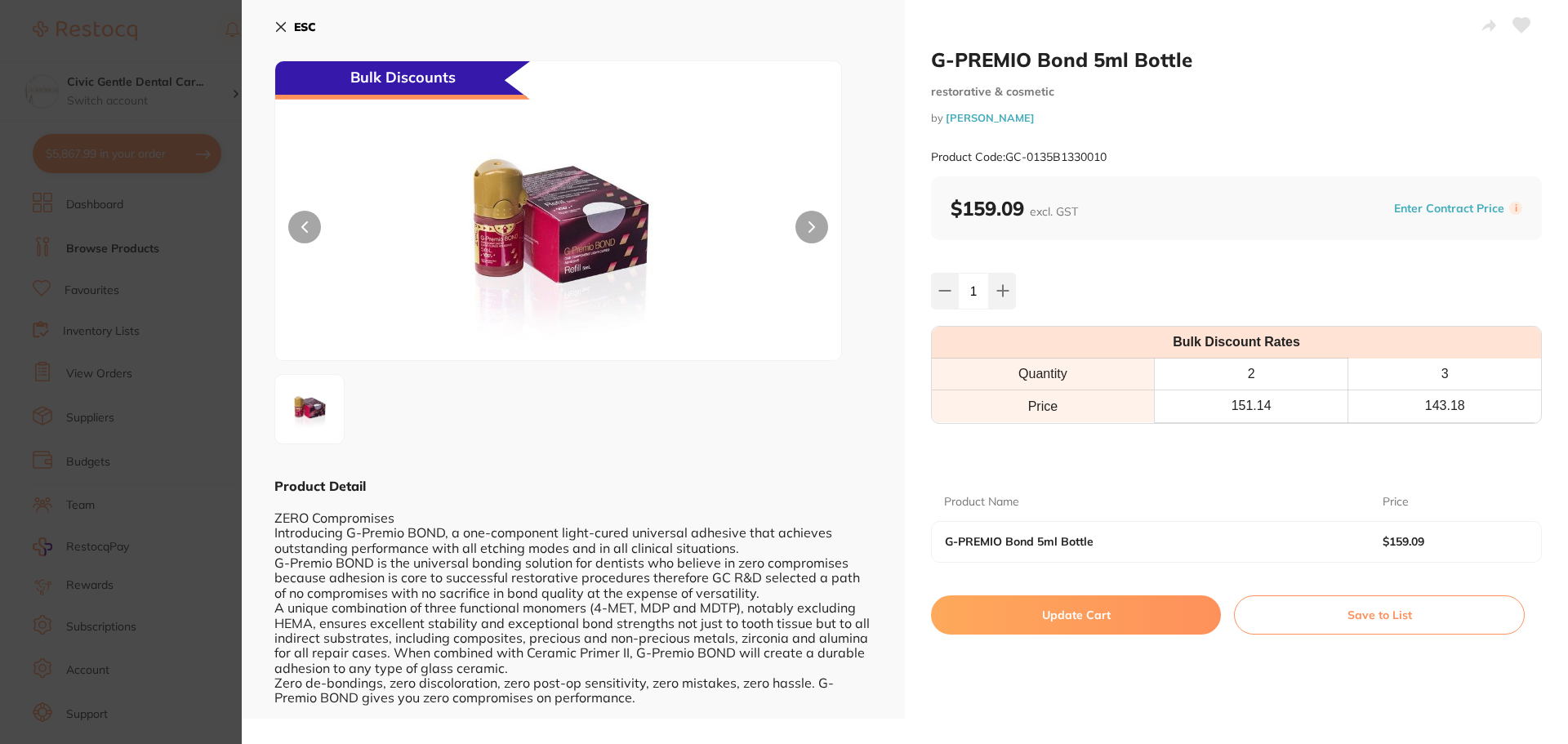
click at [1040, 605] on button "Update Cart" at bounding box center [1075, 615] width 290 height 39
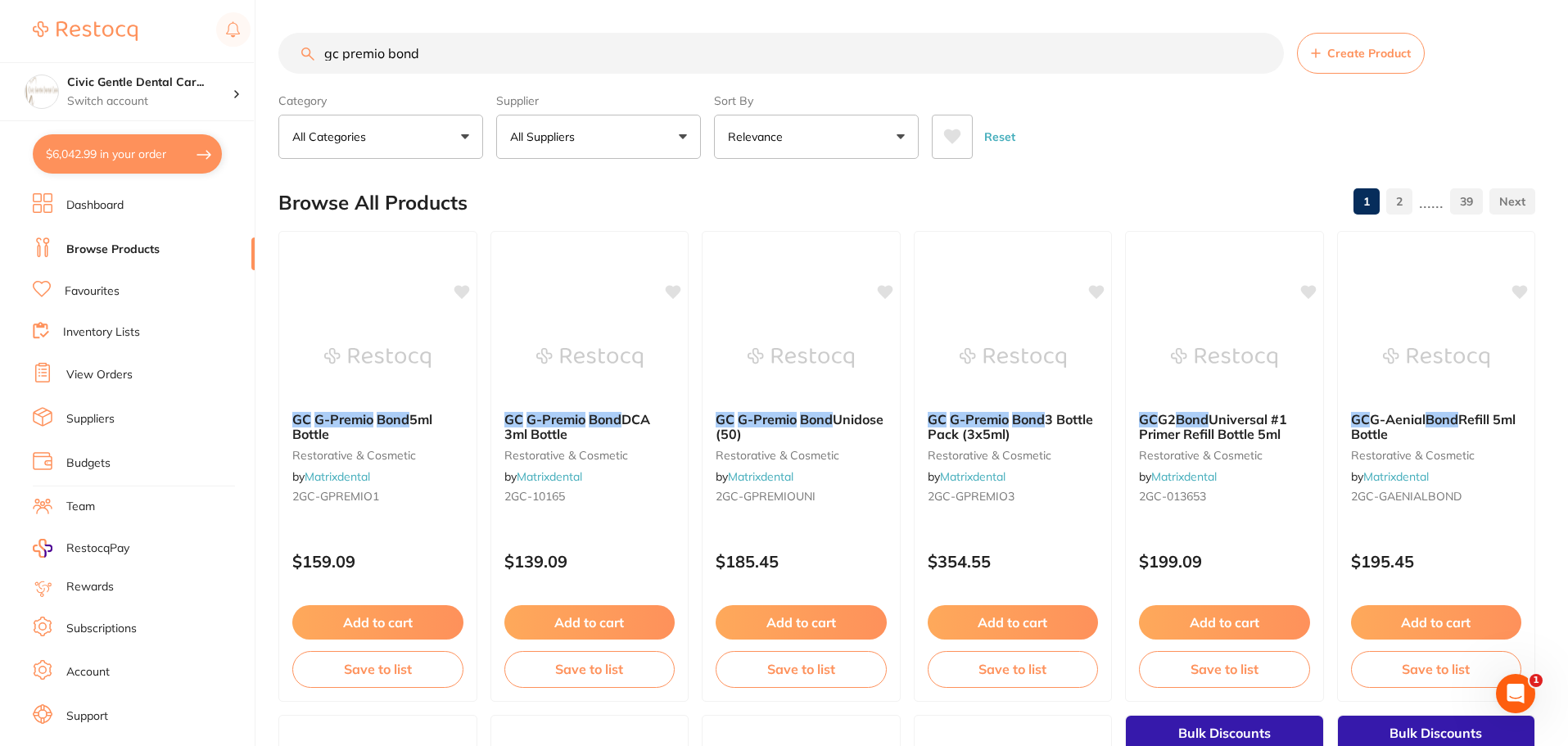
drag, startPoint x: 458, startPoint y: 49, endPoint x: 28, endPoint y: 46, distance: 430.0
click at [28, 46] on div "$6,042.99 Civic Gentle Dental Car... Switch account Civic Gentle Dental Care $6…" at bounding box center [784, 373] width 1568 height 746
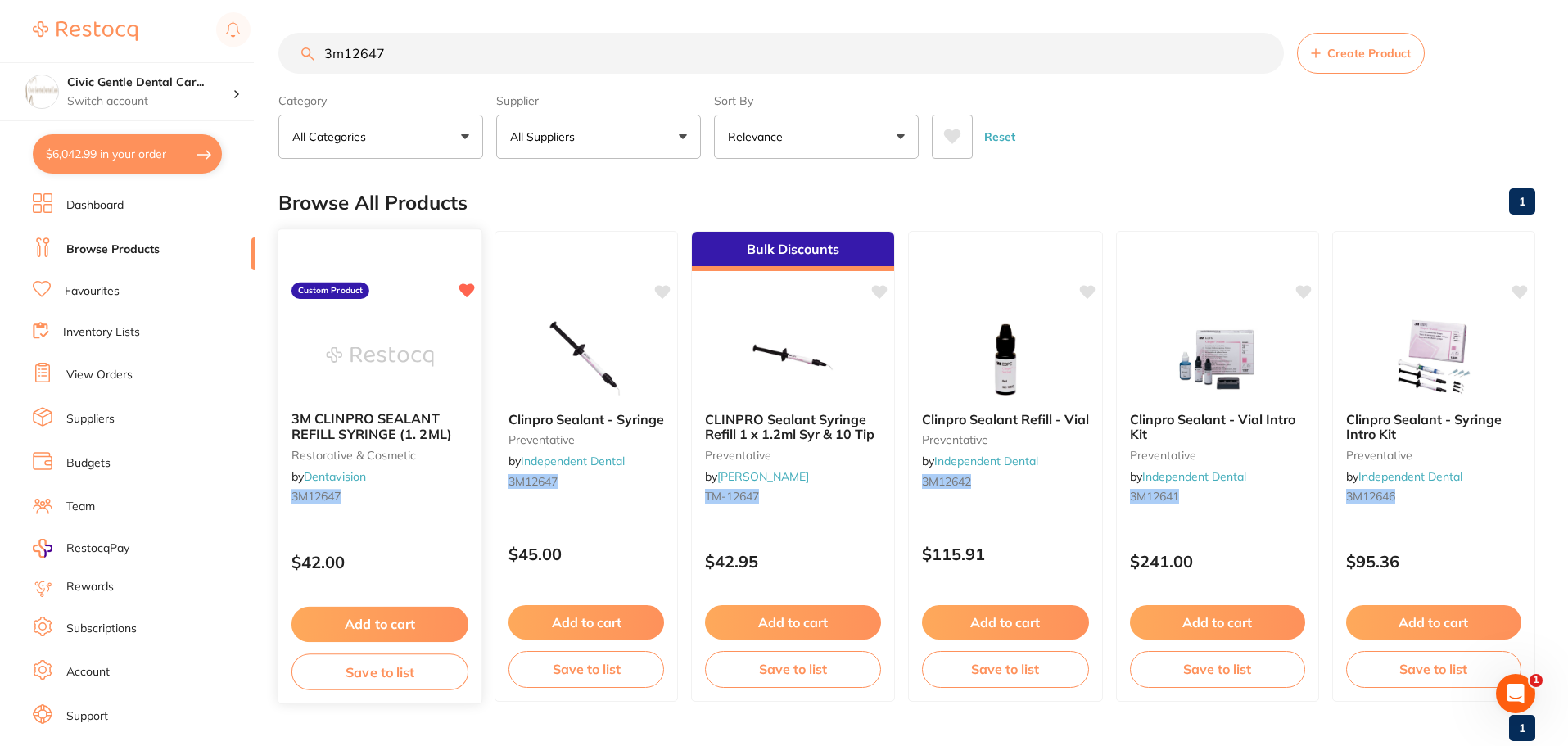
type input "3m12647"
click at [408, 375] on img at bounding box center [379, 356] width 107 height 83
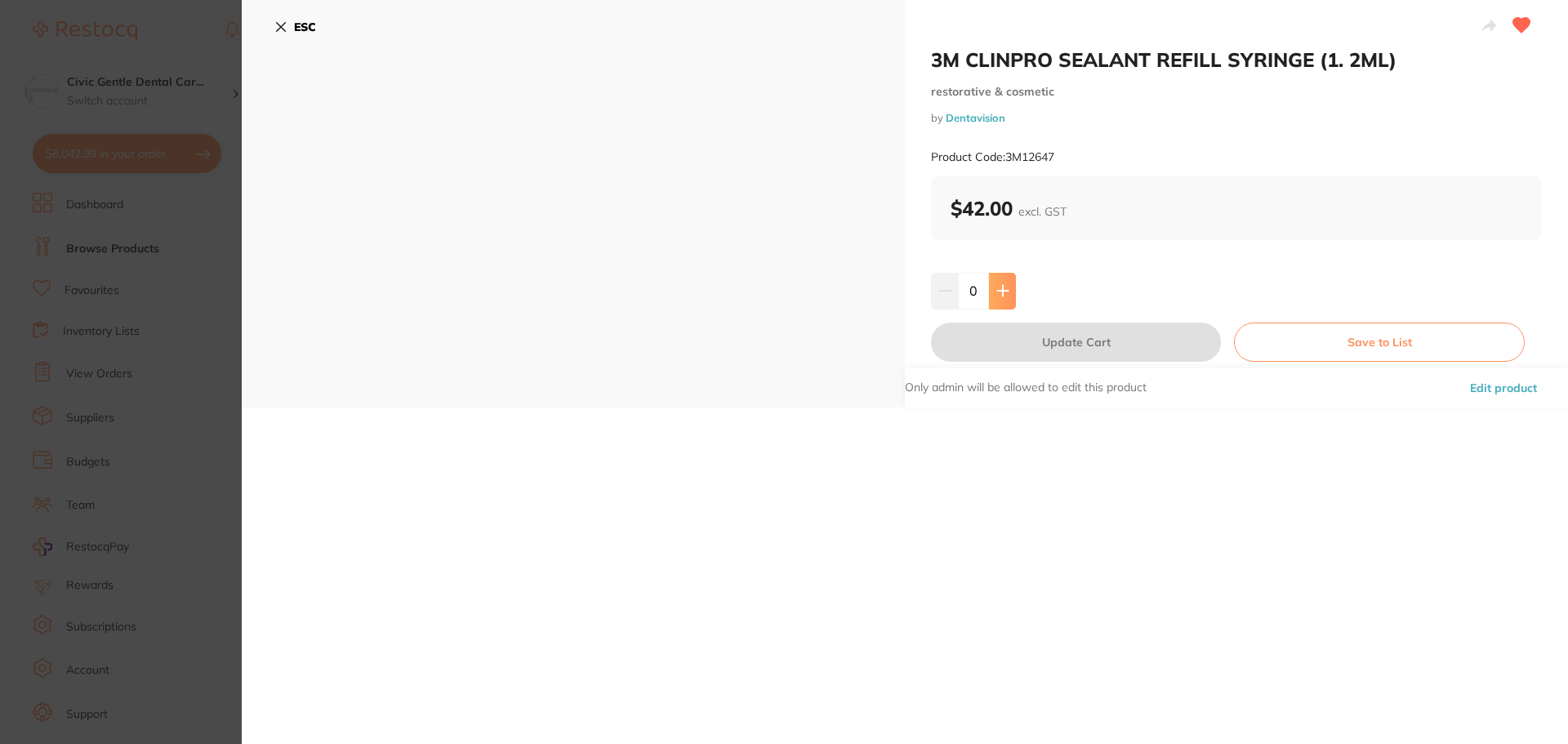
click at [1000, 289] on icon at bounding box center [1002, 291] width 11 height 11
type input "1"
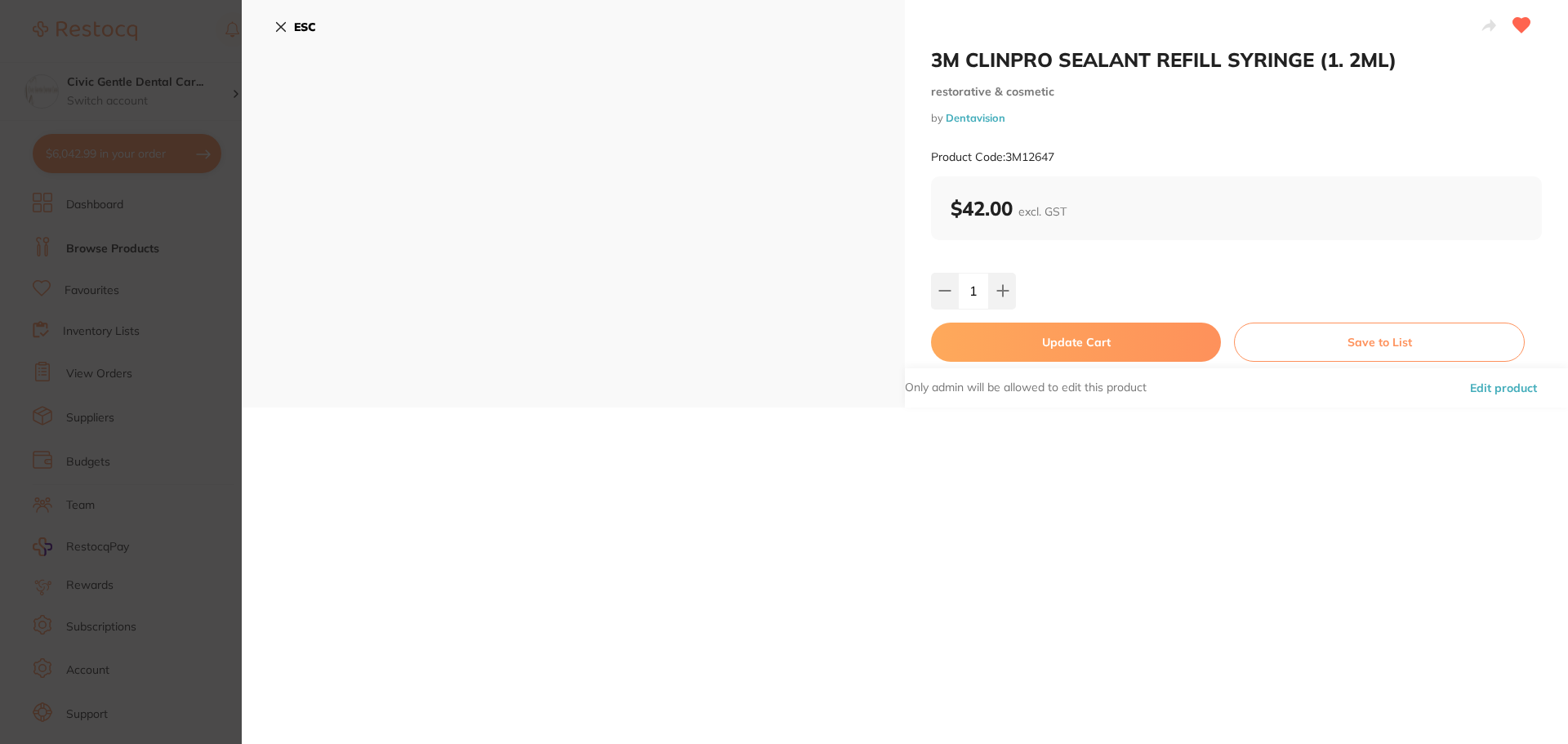
click at [1037, 347] on button "Update Cart" at bounding box center [1075, 342] width 290 height 39
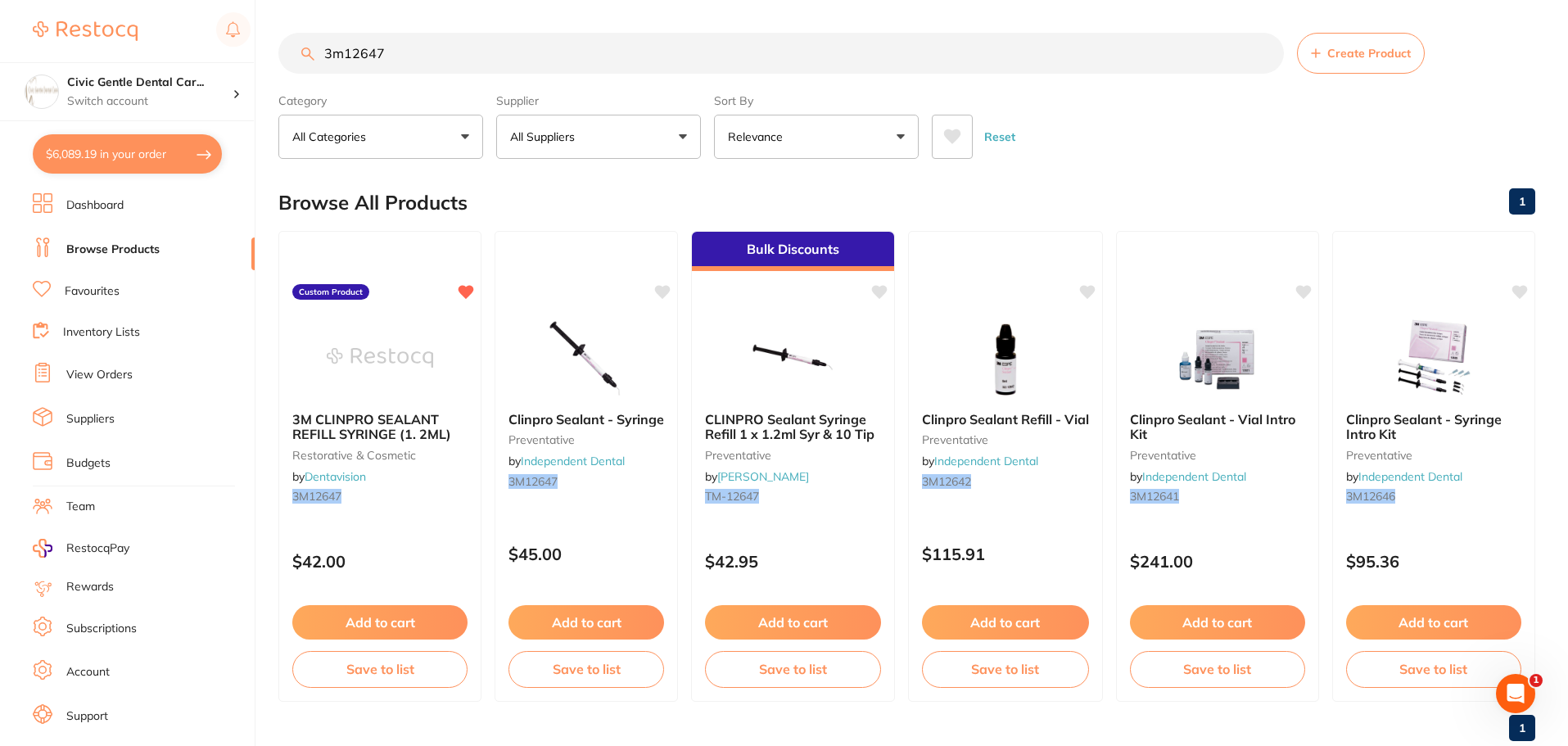
drag, startPoint x: 384, startPoint y: 35, endPoint x: -99, endPoint y: -34, distance: 487.9
click at [0, 0] on html "$6,089.19 Civic Gentle Dental Car... Switch account Civic Gentle Dental Care $6…" at bounding box center [784, 373] width 1568 height 746
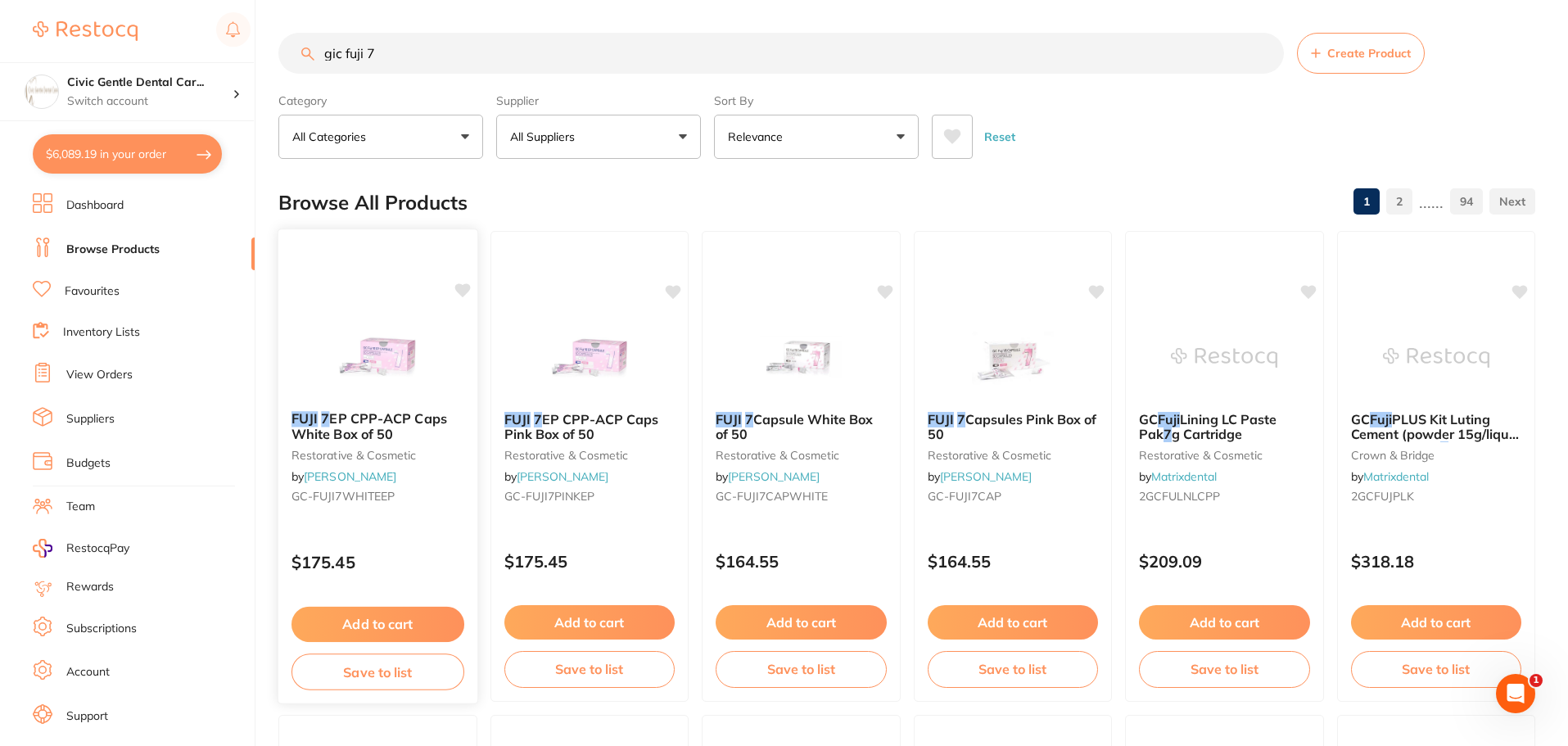
type input "gic fuji 7"
click at [372, 440] on span "EP CPP-ACP Caps White Box of 50" at bounding box center [369, 426] width 156 height 32
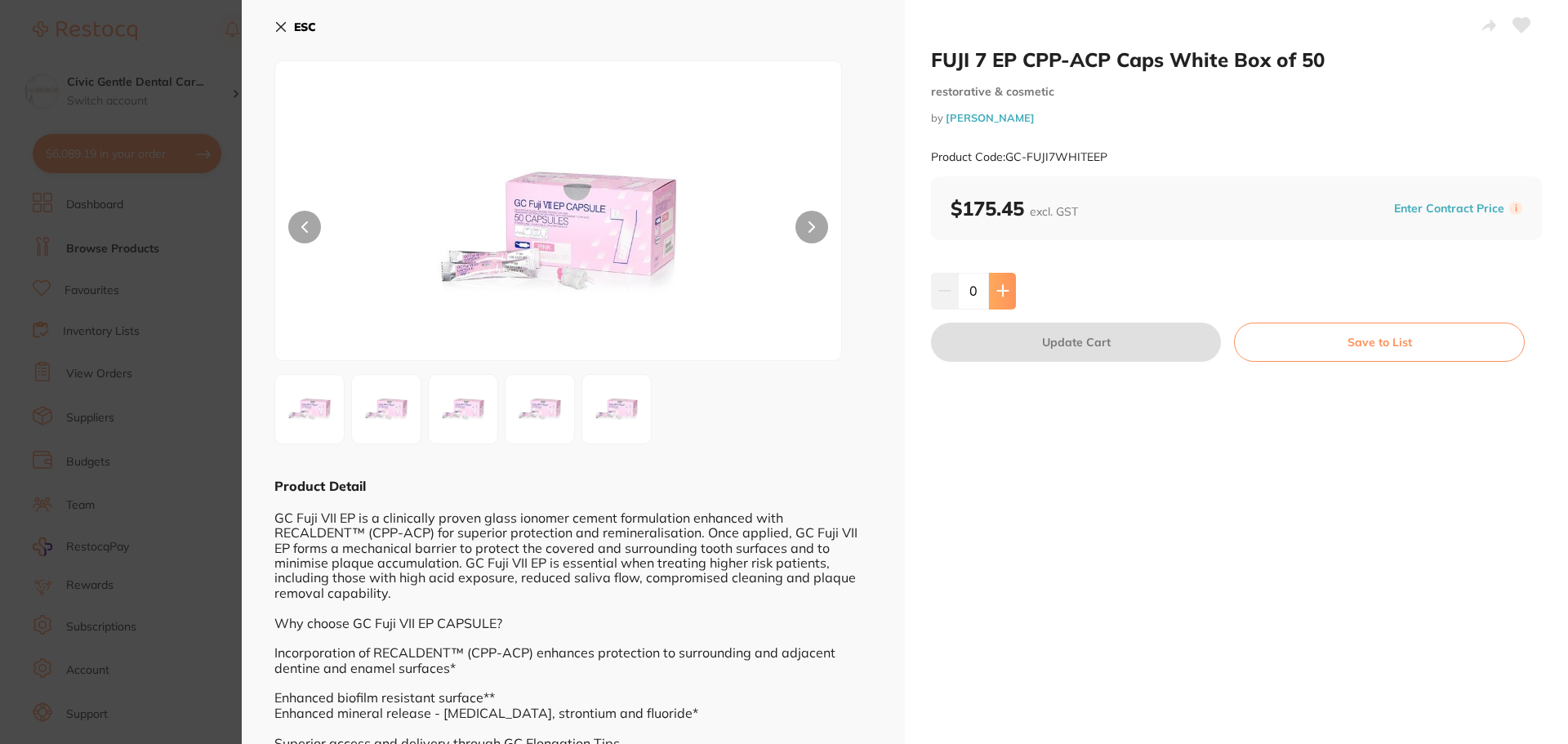
click at [1014, 293] on button at bounding box center [1002, 291] width 27 height 36
type input "1"
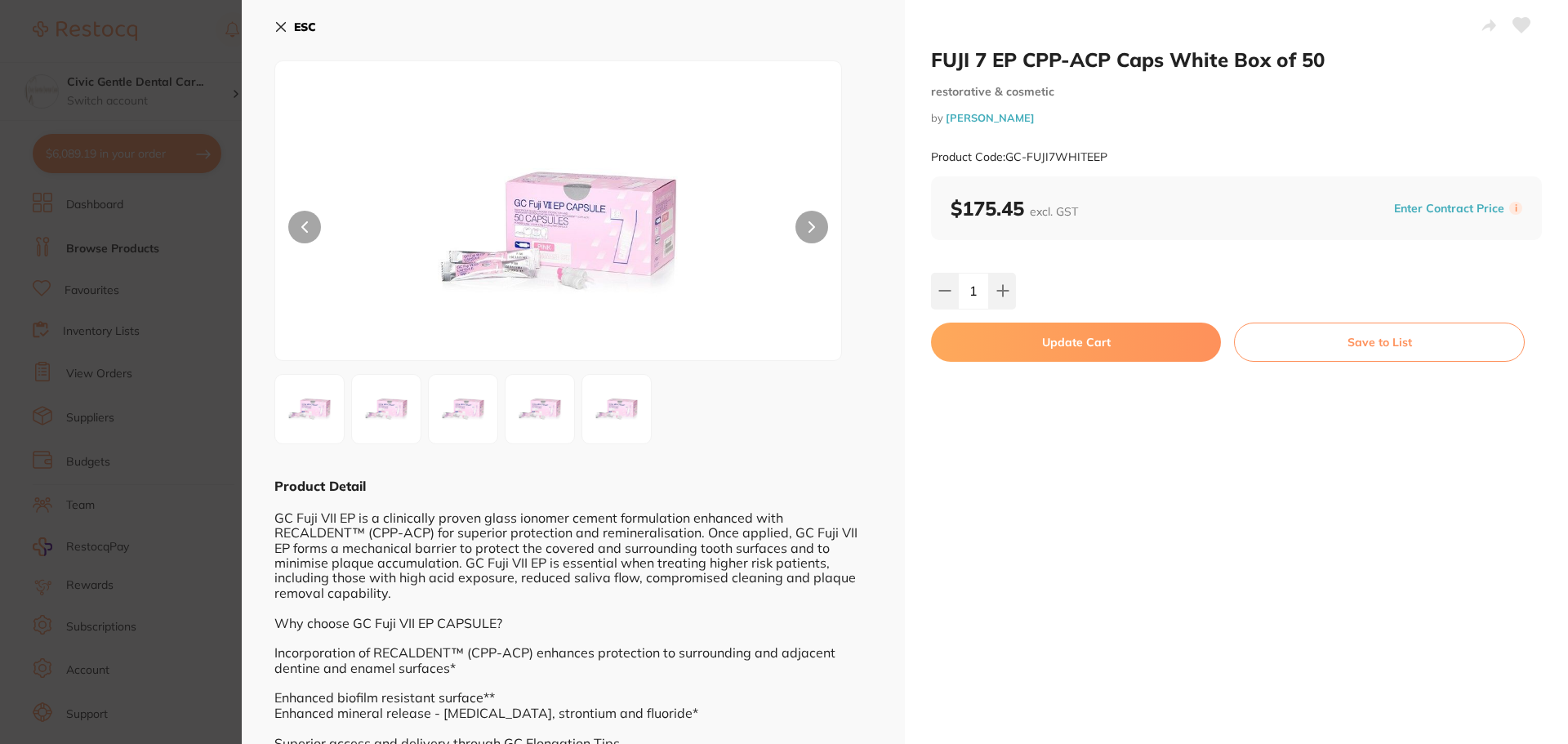
click at [1027, 336] on button "Update Cart" at bounding box center [1075, 342] width 290 height 39
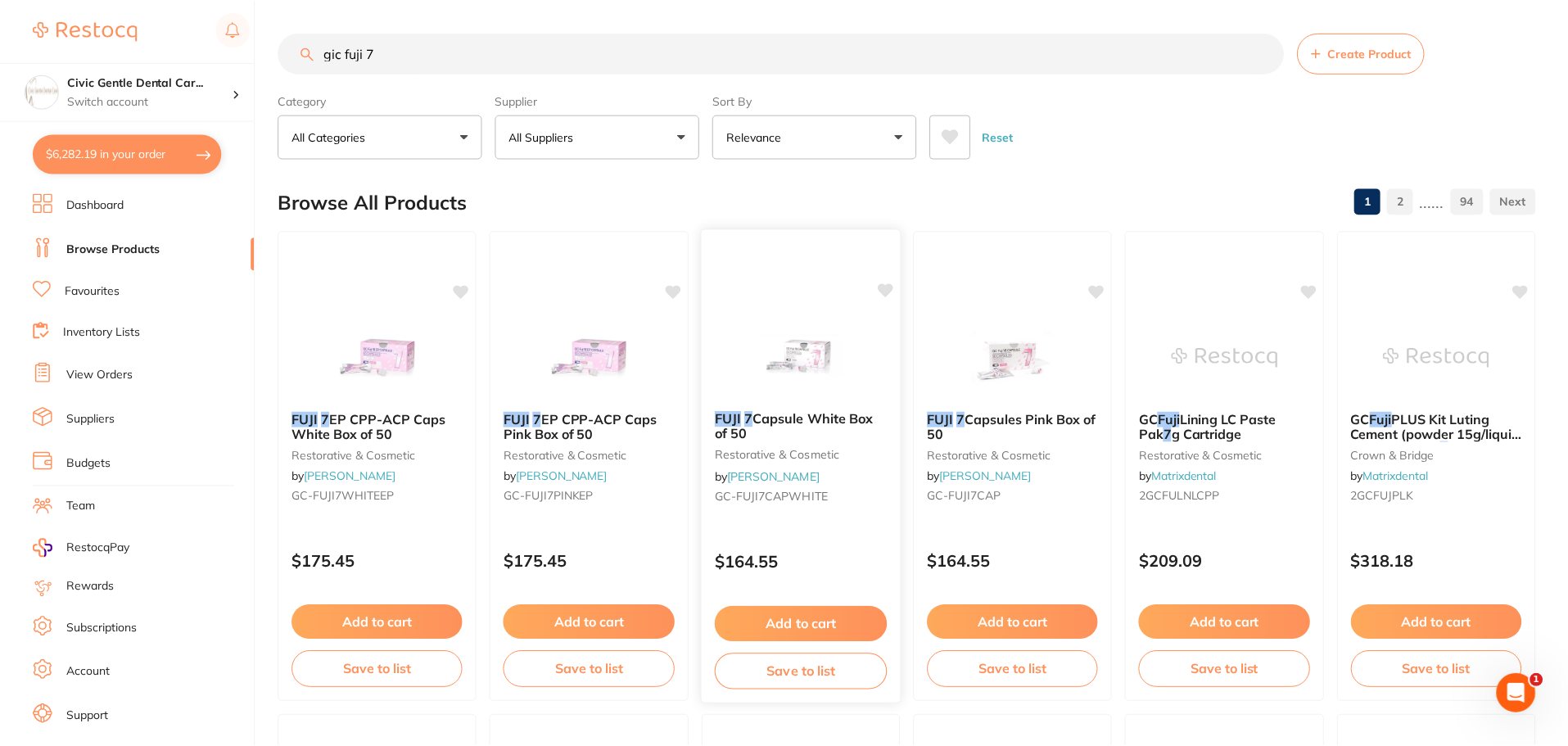
scroll to position [1, 0]
click at [397, 58] on input "gic fuji 7" at bounding box center [781, 52] width 1005 height 41
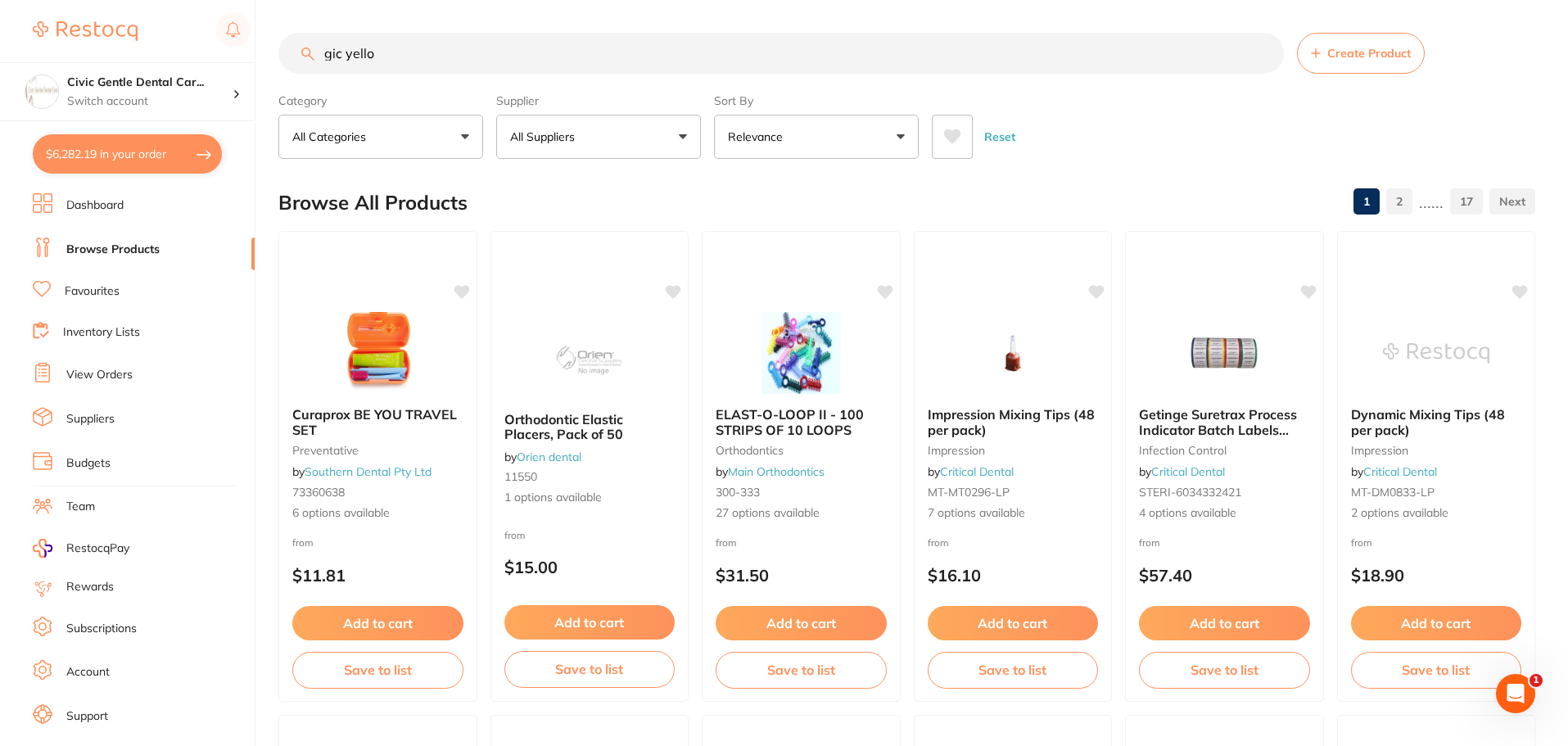
scroll to position [0, 0]
type input "g"
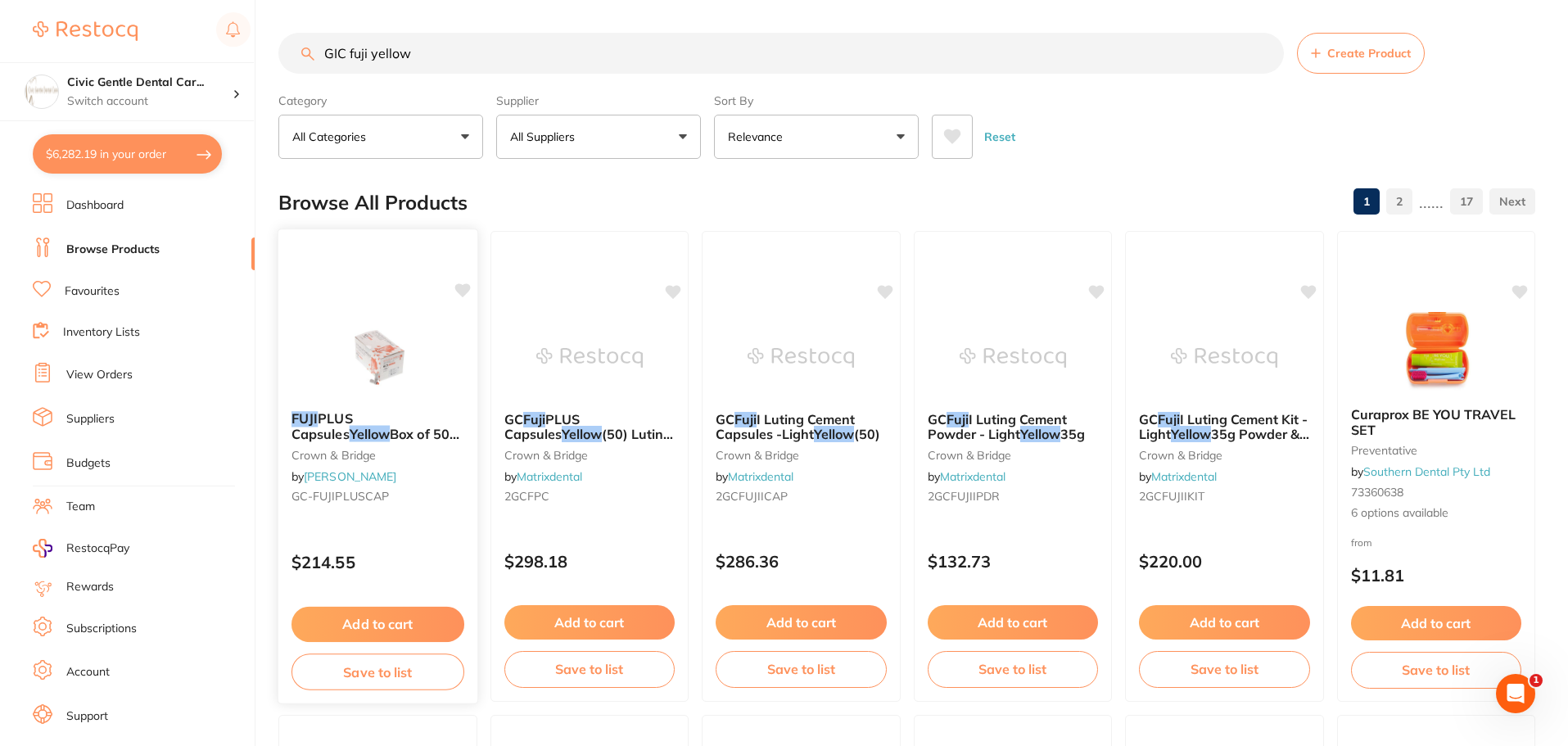
type input "GIC fuji yellow"
click at [377, 323] on img at bounding box center [377, 356] width 107 height 83
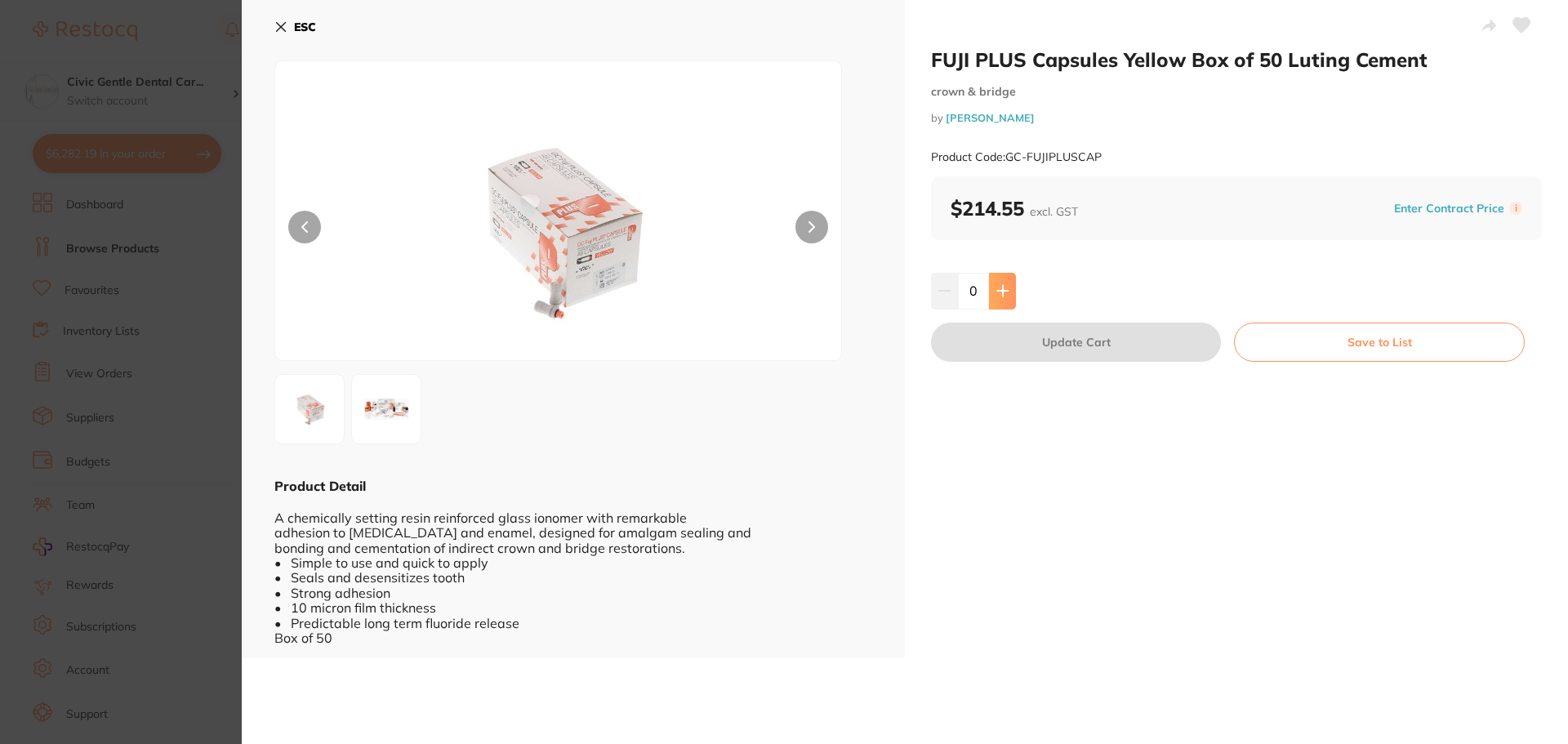
click at [1012, 281] on button at bounding box center [1002, 291] width 27 height 36
type input "1"
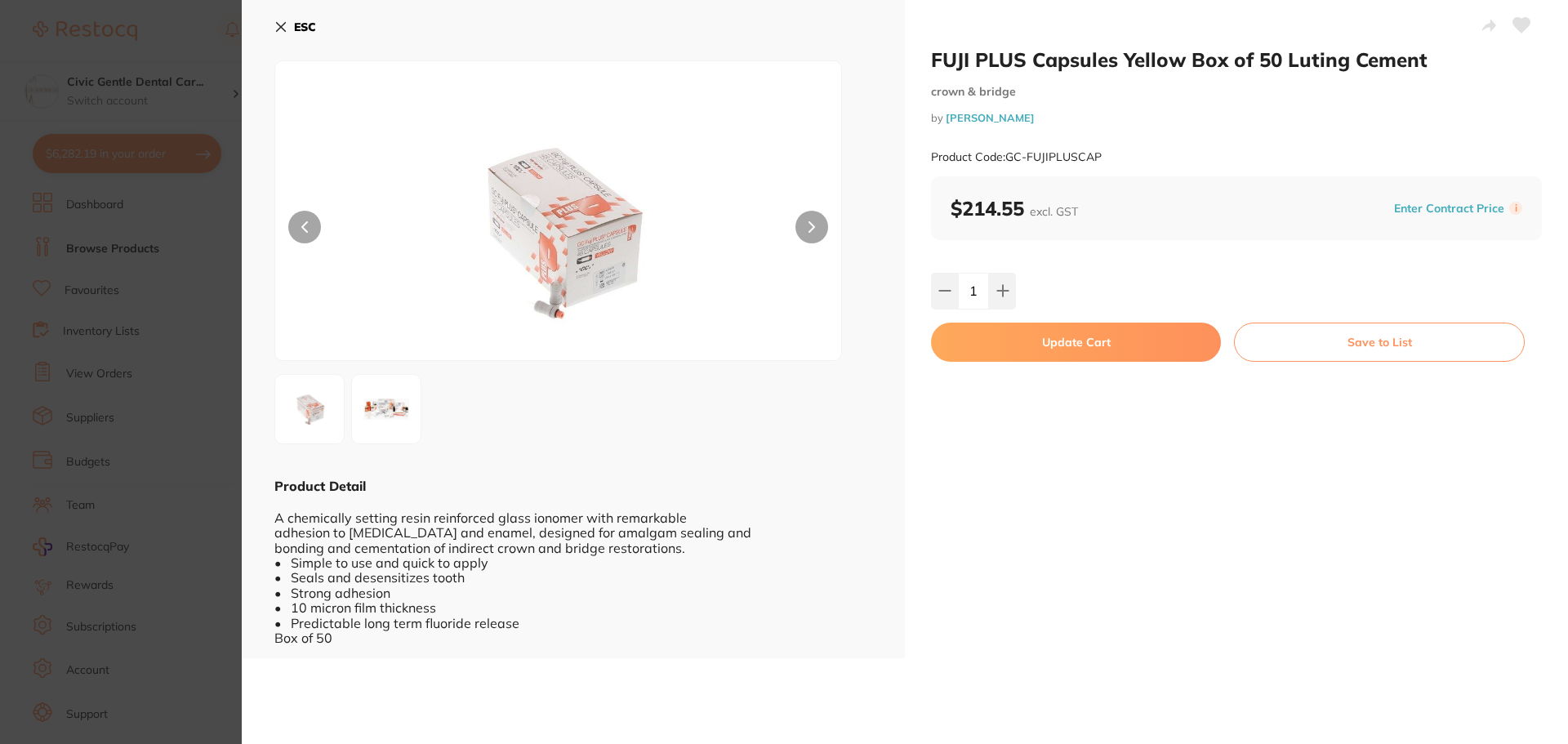
click at [1037, 352] on button "Update Cart" at bounding box center [1075, 342] width 290 height 39
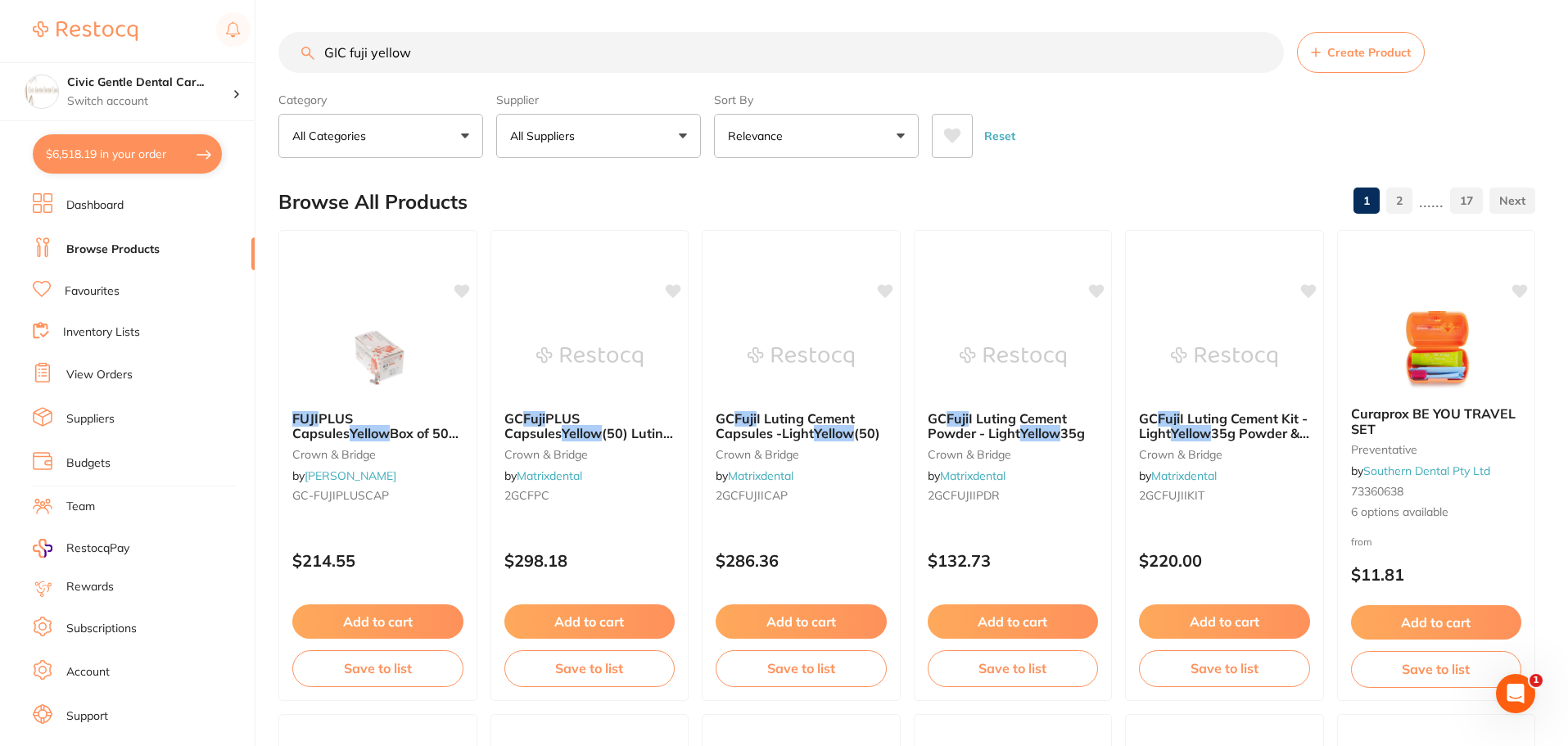
drag, startPoint x: 377, startPoint y: 48, endPoint x: 45, endPoint y: 14, distance: 333.7
click at [45, 14] on div "$6,518.19 Civic Gentle Dental Car... Switch account Civic Gentle Dental Care $6…" at bounding box center [784, 372] width 1568 height 746
type input "tok12703"
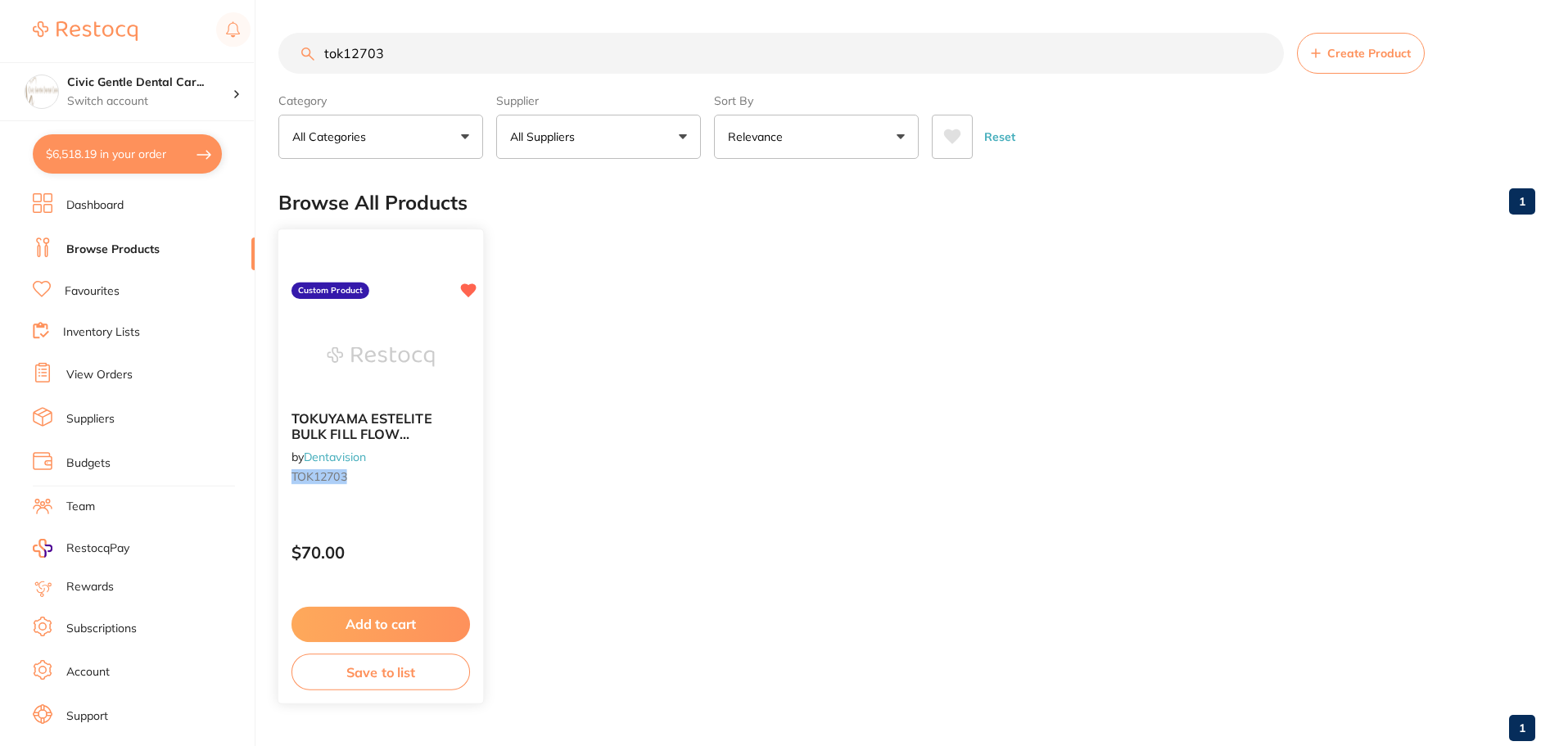
click at [396, 325] on img at bounding box center [380, 356] width 107 height 83
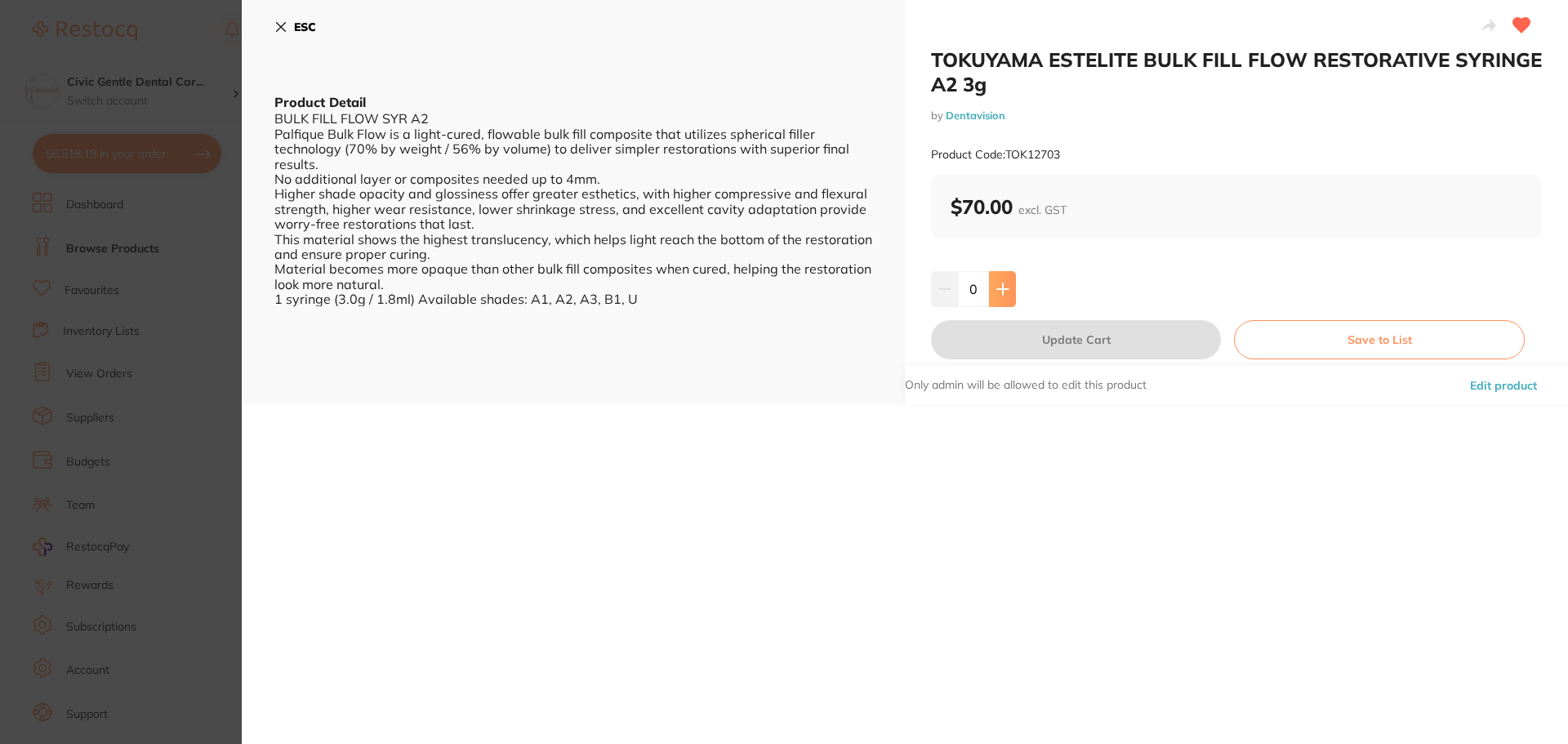
click at [1004, 291] on icon at bounding box center [1003, 289] width 13 height 13
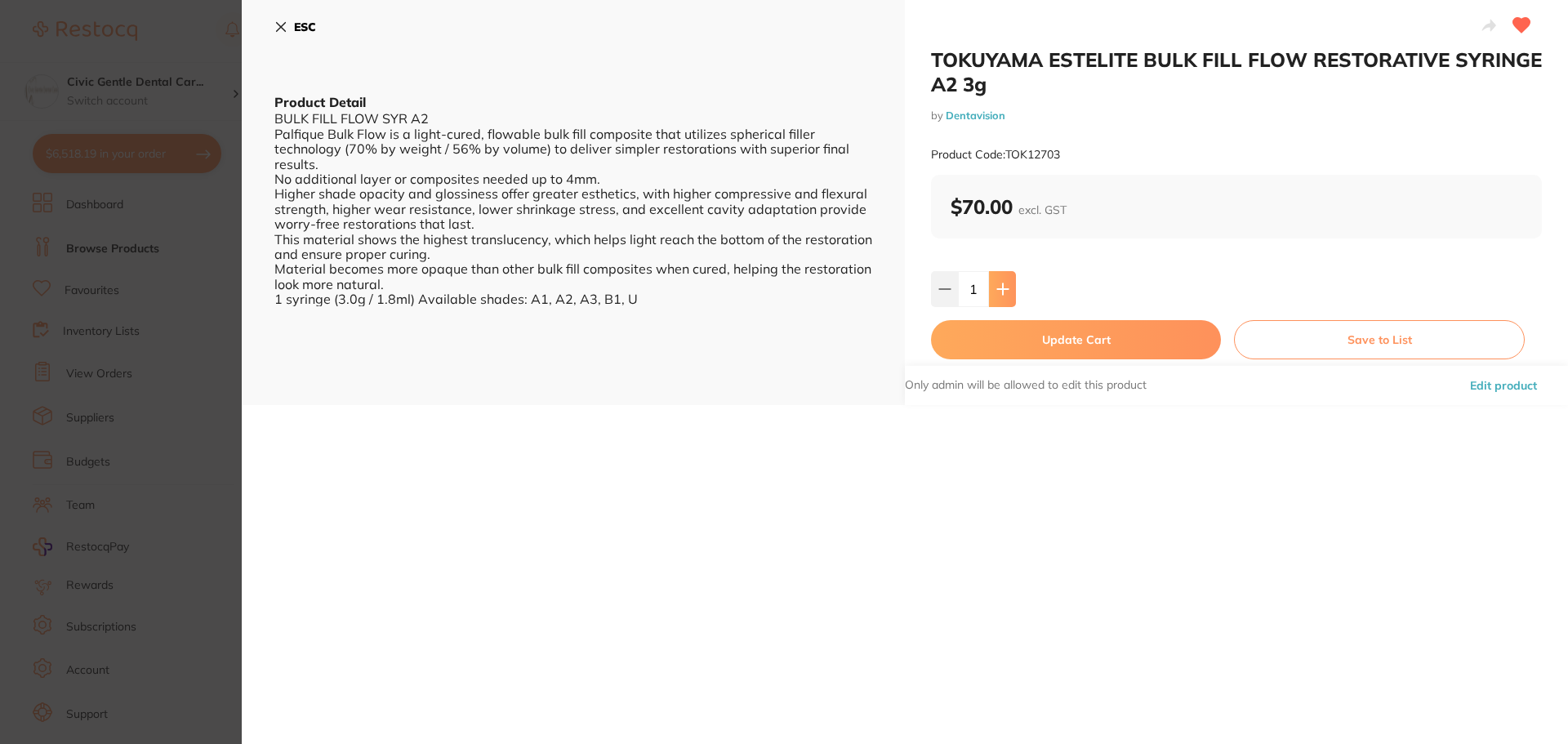
click at [1004, 291] on icon at bounding box center [1003, 289] width 13 height 13
type input "2"
click at [1007, 346] on button "Update Cart" at bounding box center [1075, 339] width 290 height 39
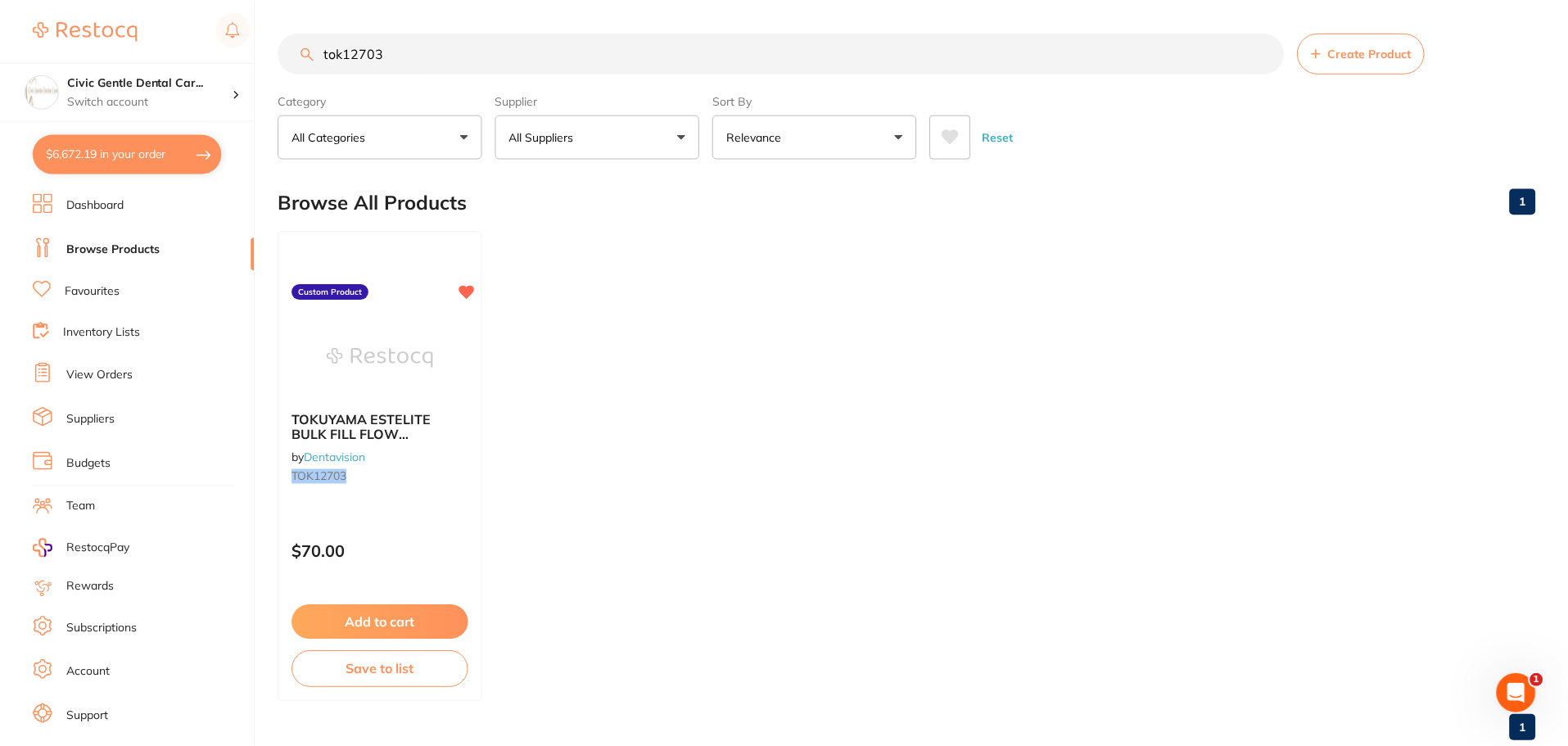
scroll to position [1, 0]
drag, startPoint x: 267, startPoint y: 48, endPoint x: -10, endPoint y: 48, distance: 277.0
click at [0, 48] on html "$6,672.19 Civic Gentle Dental Car... Switch account Civic Gentle Dental Care $6…" at bounding box center [784, 372] width 1568 height 746
type input "tok13808"
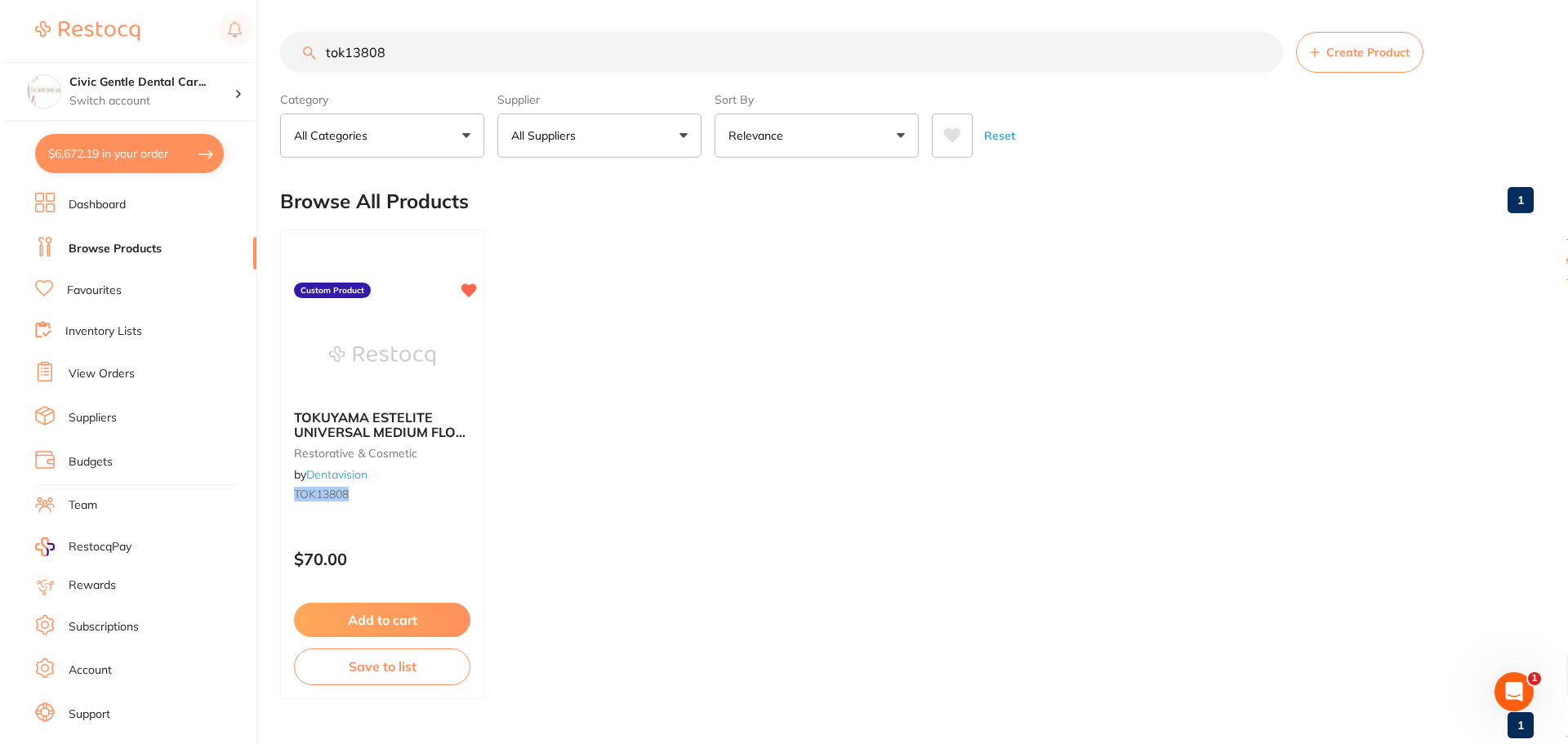
scroll to position [0, 0]
click at [382, 333] on img at bounding box center [379, 355] width 107 height 82
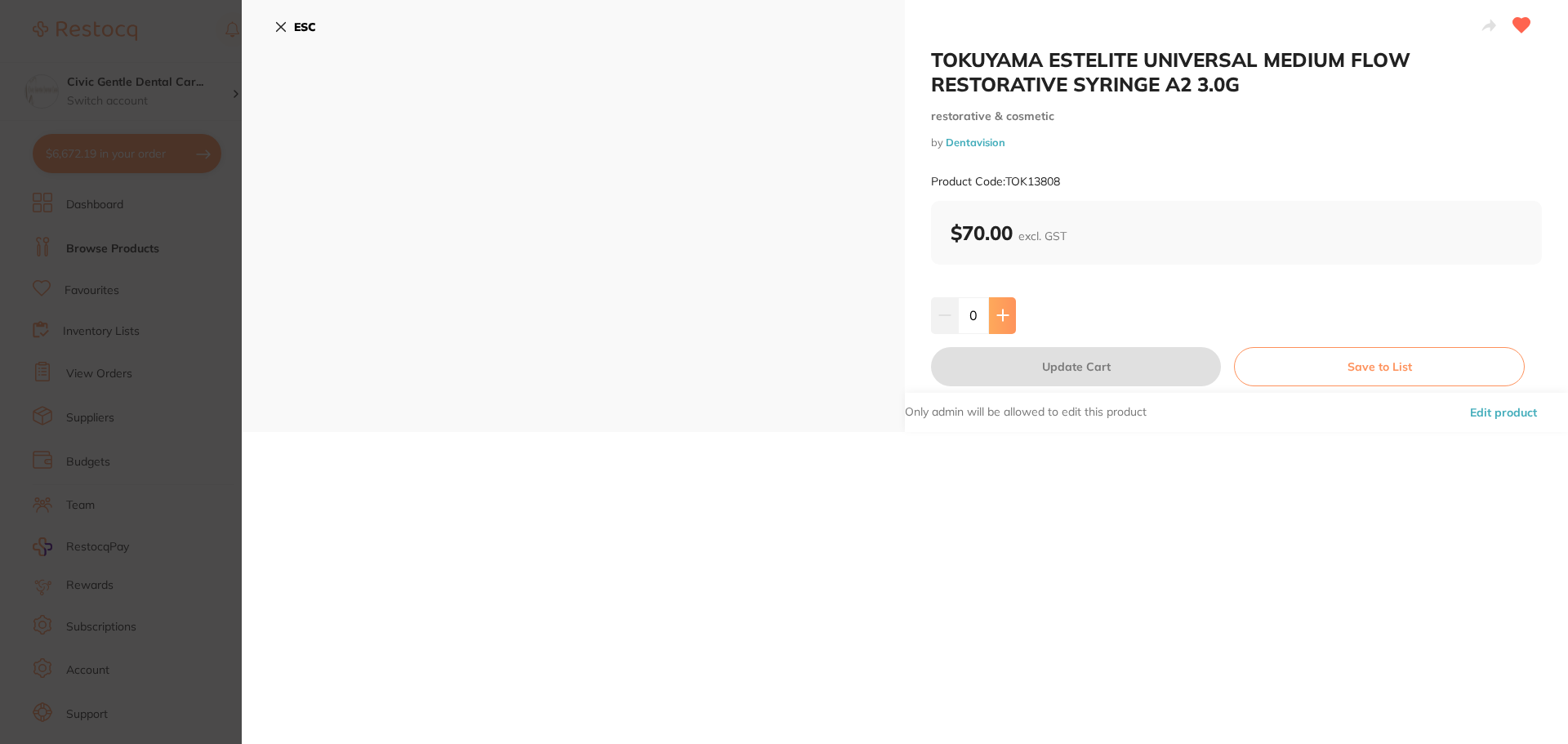
click at [999, 312] on icon at bounding box center [1002, 315] width 11 height 11
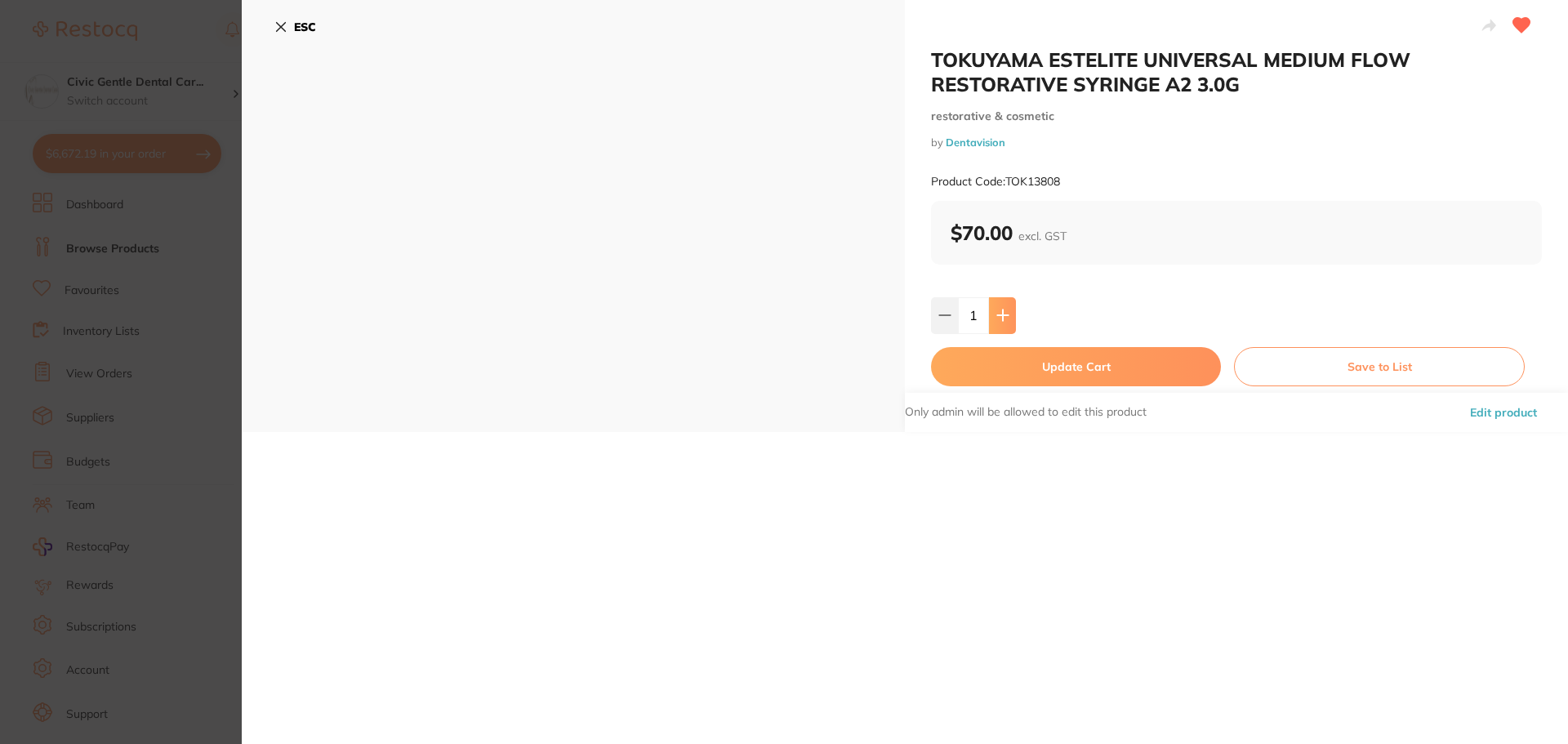
click at [999, 312] on icon at bounding box center [1002, 315] width 11 height 11
click at [1000, 313] on icon at bounding box center [1002, 315] width 11 height 11
type input "3"
click at [1015, 359] on button "Update Cart" at bounding box center [1075, 366] width 290 height 39
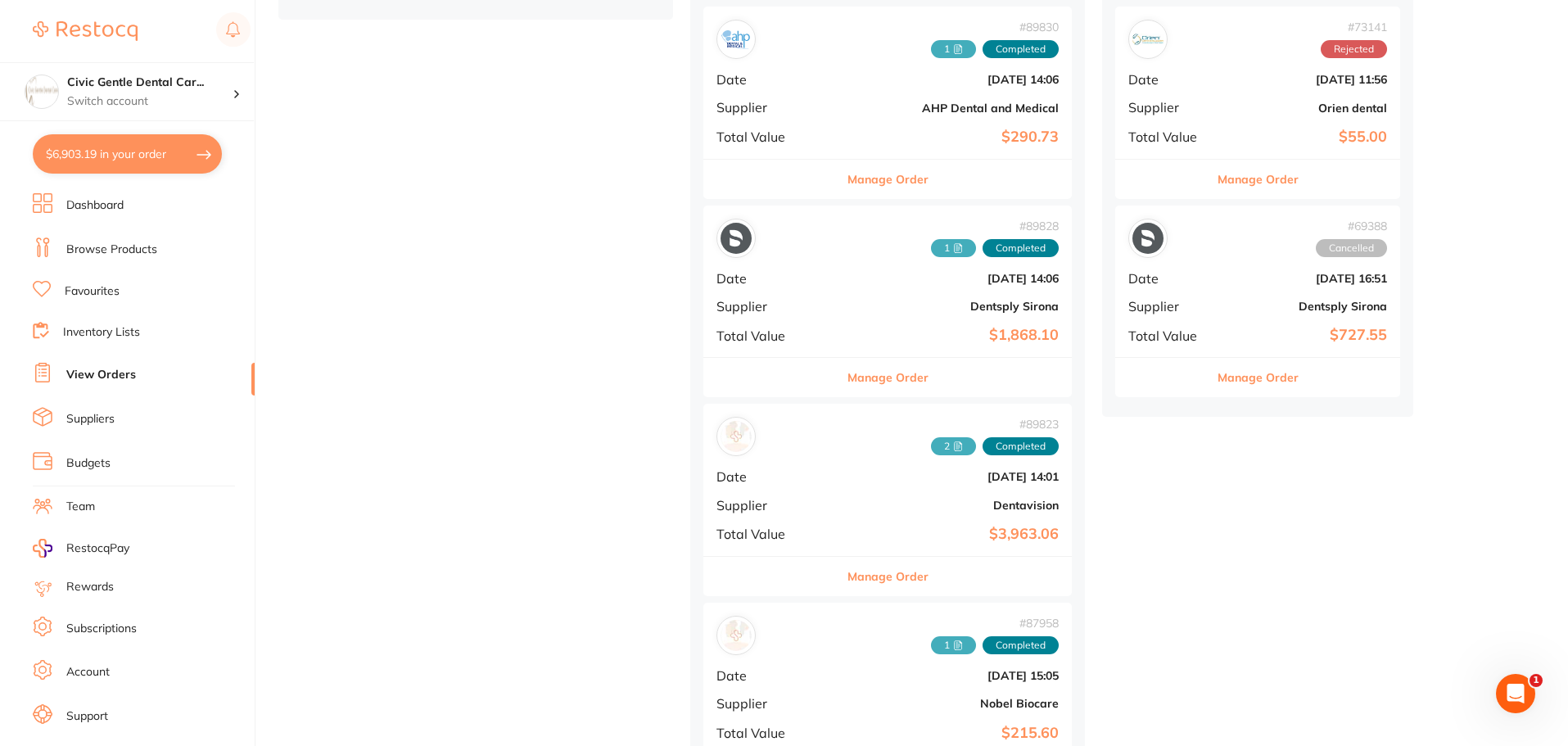
scroll to position [818, 0]
click at [847, 577] on button "Manage Order" at bounding box center [888, 575] width 81 height 40
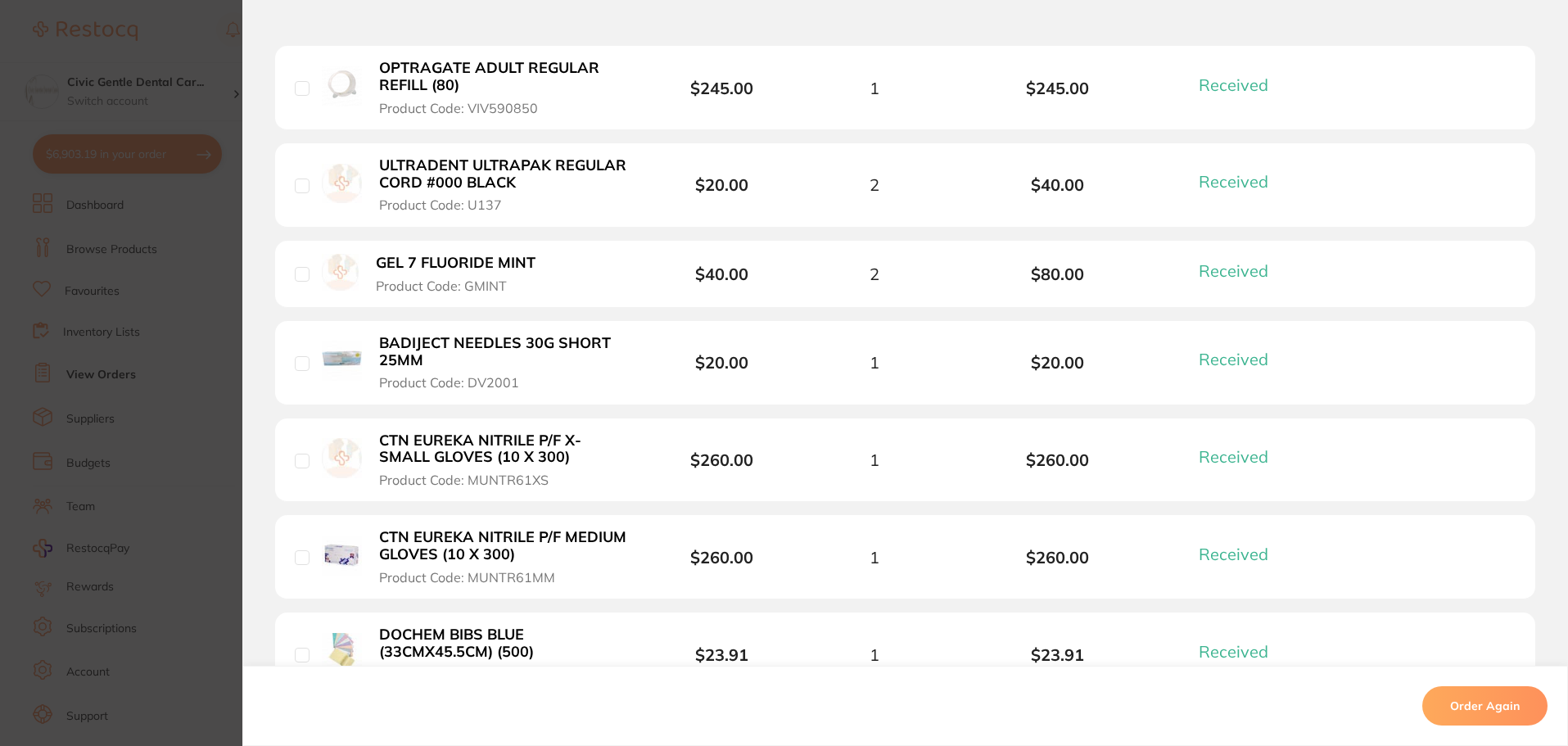
drag, startPoint x: 597, startPoint y: 462, endPoint x: 615, endPoint y: 516, distance: 56.9
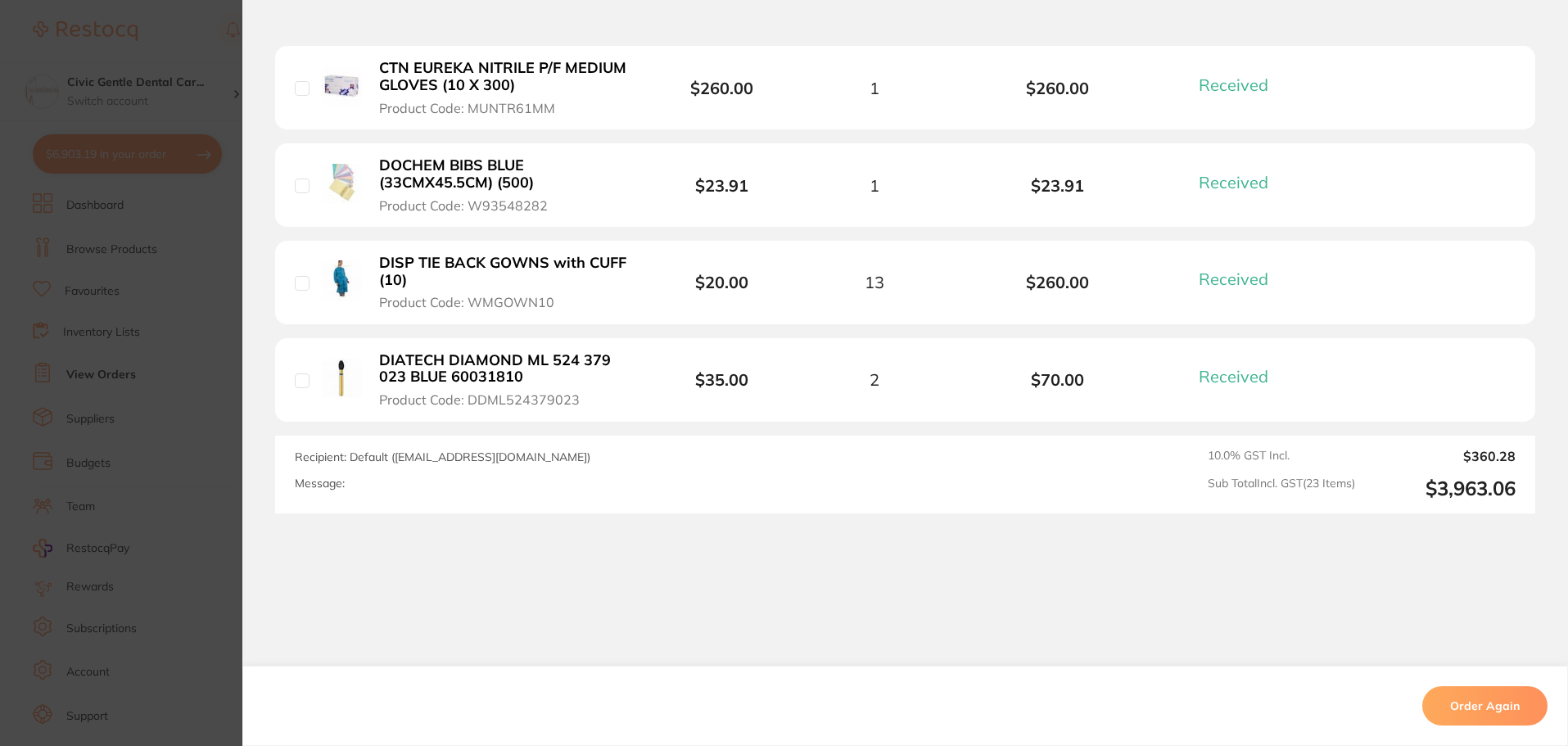
drag, startPoint x: 615, startPoint y: 516, endPoint x: 627, endPoint y: 580, distance: 65.1
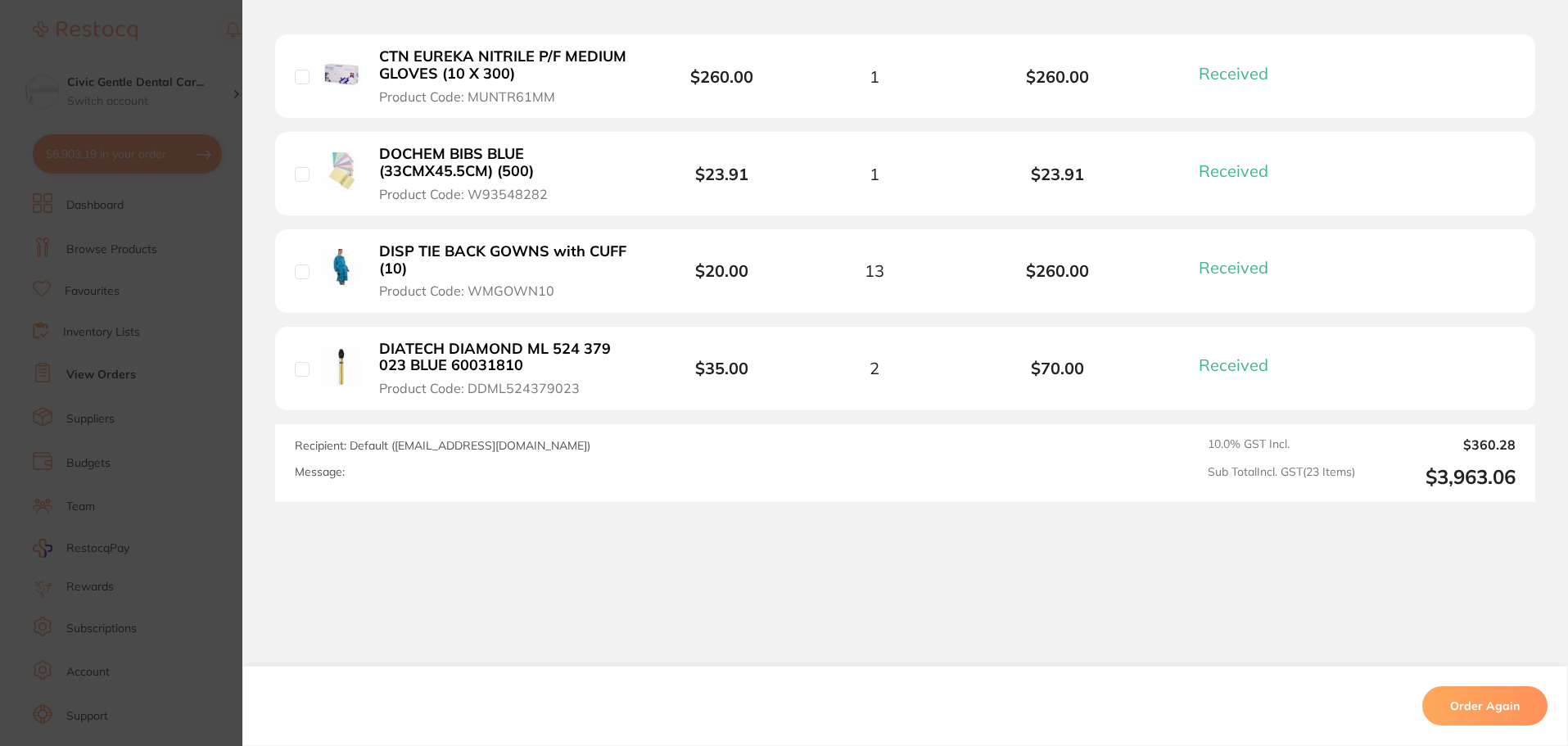
click at [211, 431] on section "Order ID: Restocq- 89823 Order Information 23 Received Completed Order Order Da…" at bounding box center [784, 373] width 1568 height 746
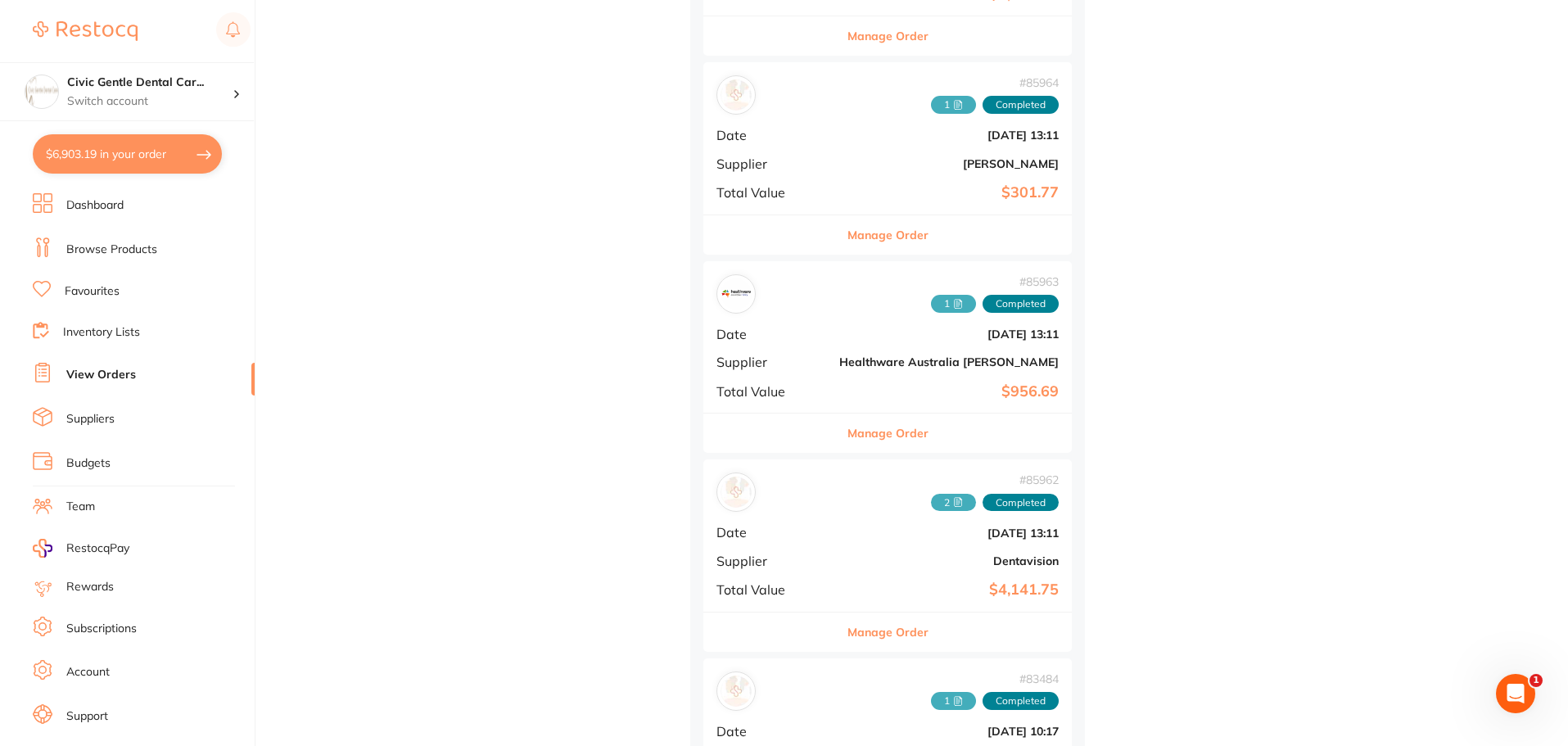
scroll to position [2947, 0]
click at [847, 624] on button "Manage Order" at bounding box center [888, 631] width 81 height 40
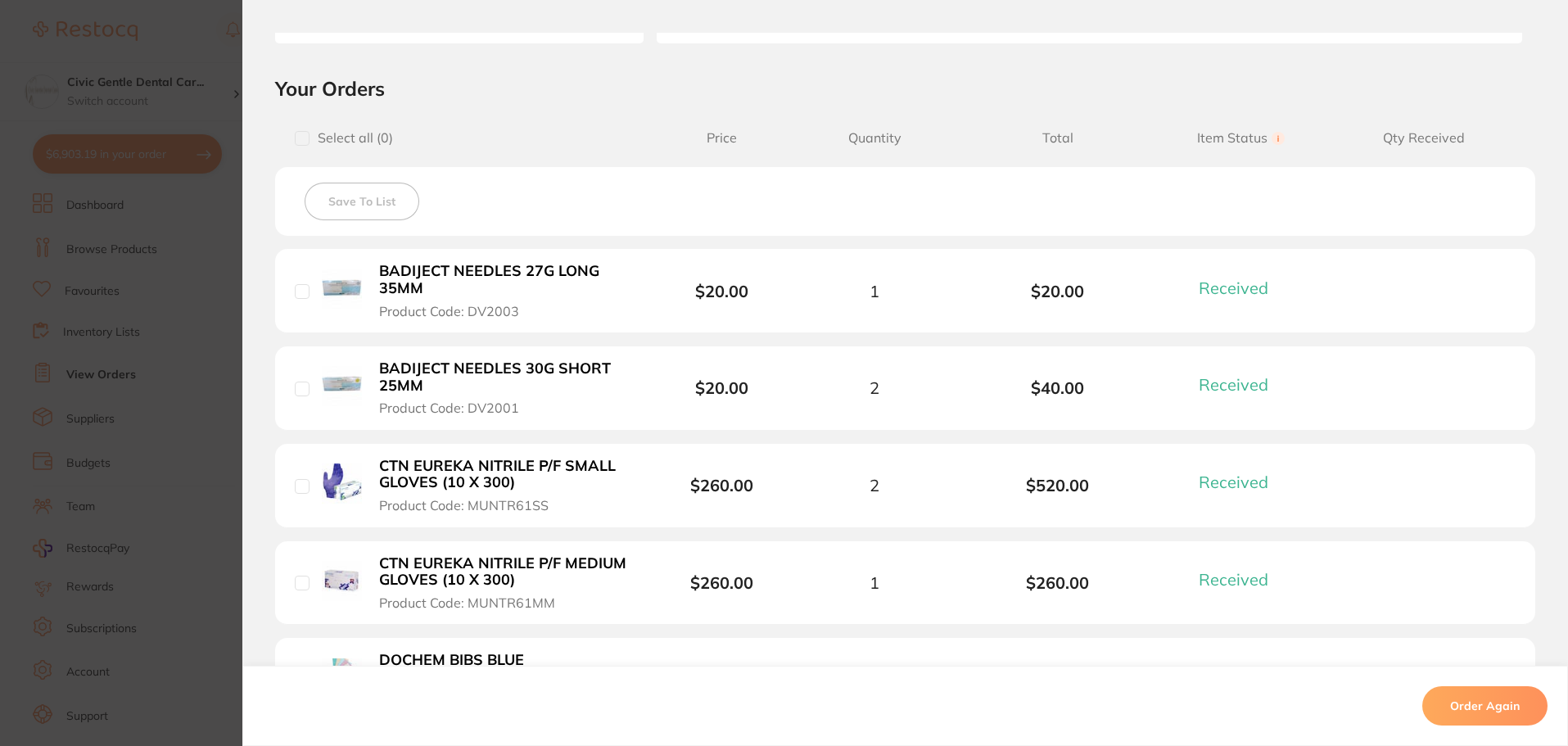
scroll to position [541, 0]
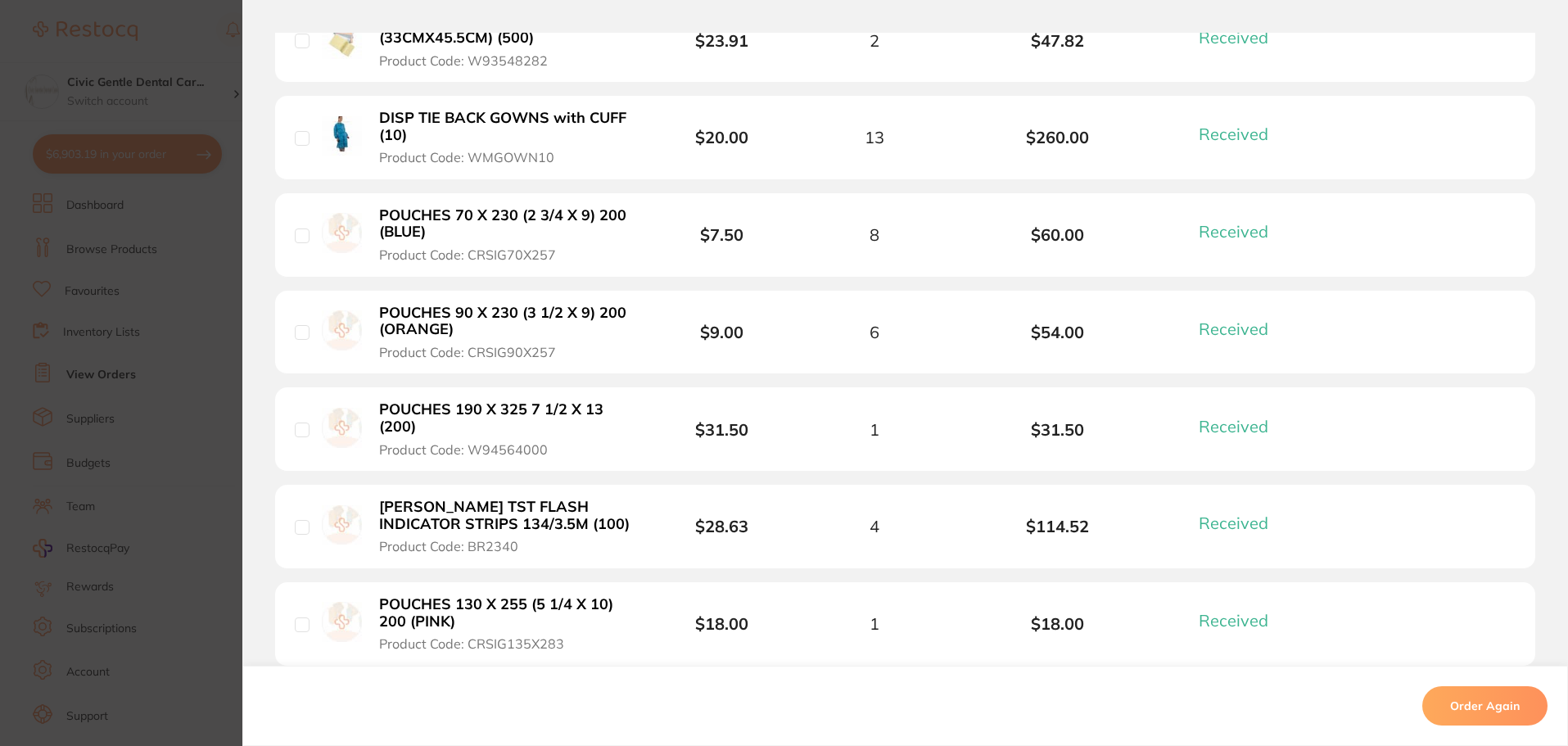
drag, startPoint x: 725, startPoint y: 445, endPoint x: 728, endPoint y: 530, distance: 85.1
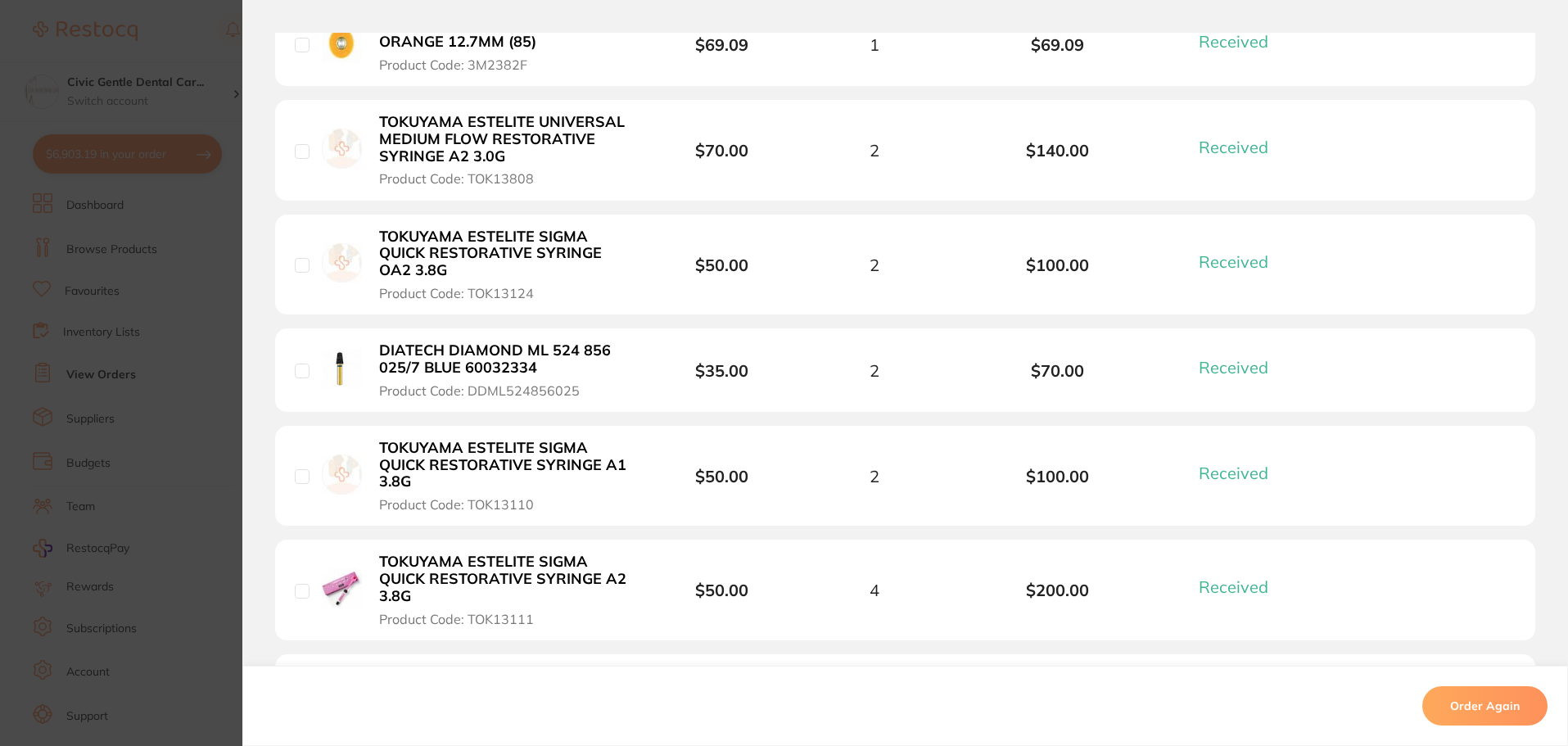
scroll to position [2278, 0]
click at [500, 445] on b "TOKUYAMA ESTELITE SIGMA QUICK RESTORATIVE SYRINGE A1 3.8G" at bounding box center [505, 464] width 253 height 51
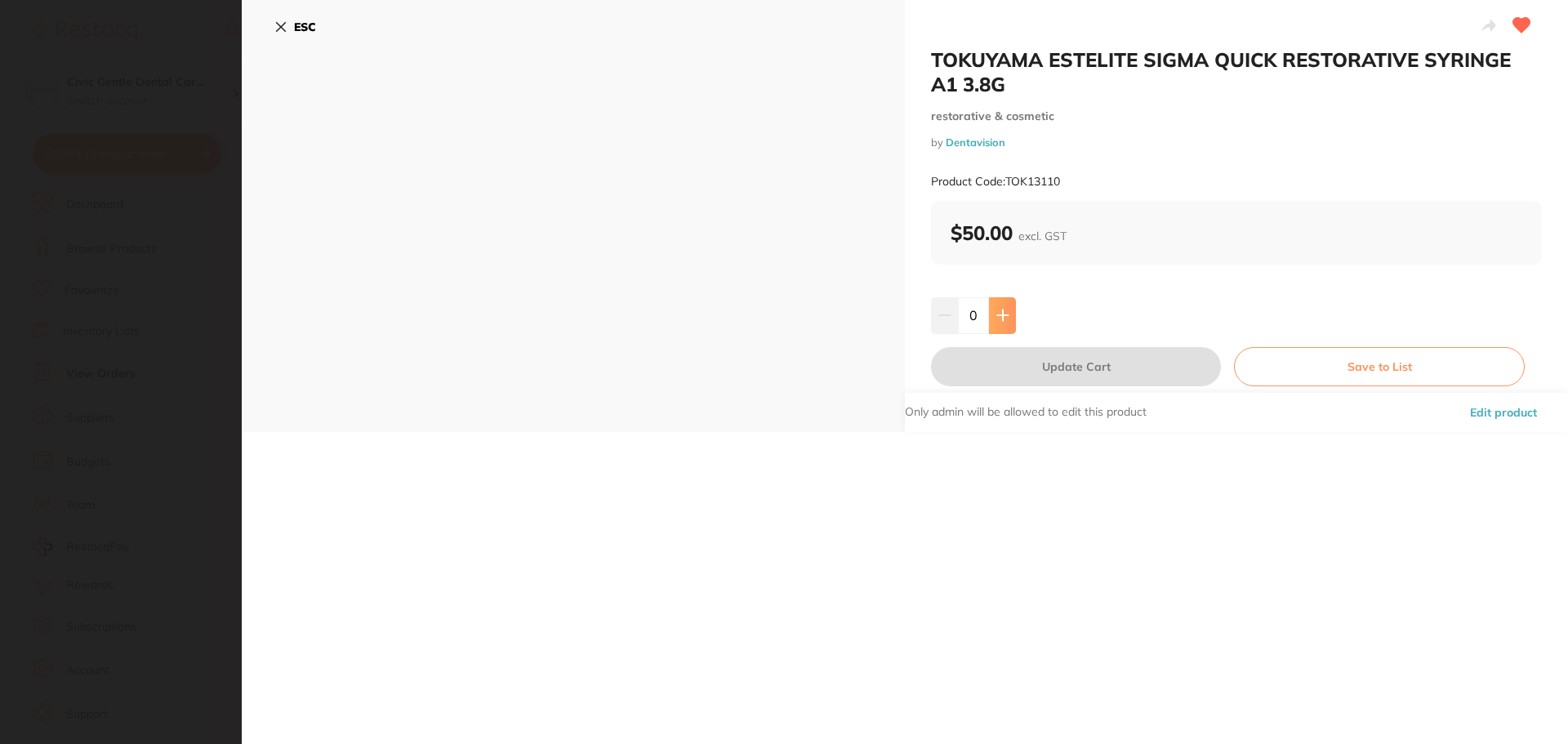
scroll to position [0, 0]
click at [996, 319] on icon at bounding box center [1003, 316] width 13 height 13
type input "1"
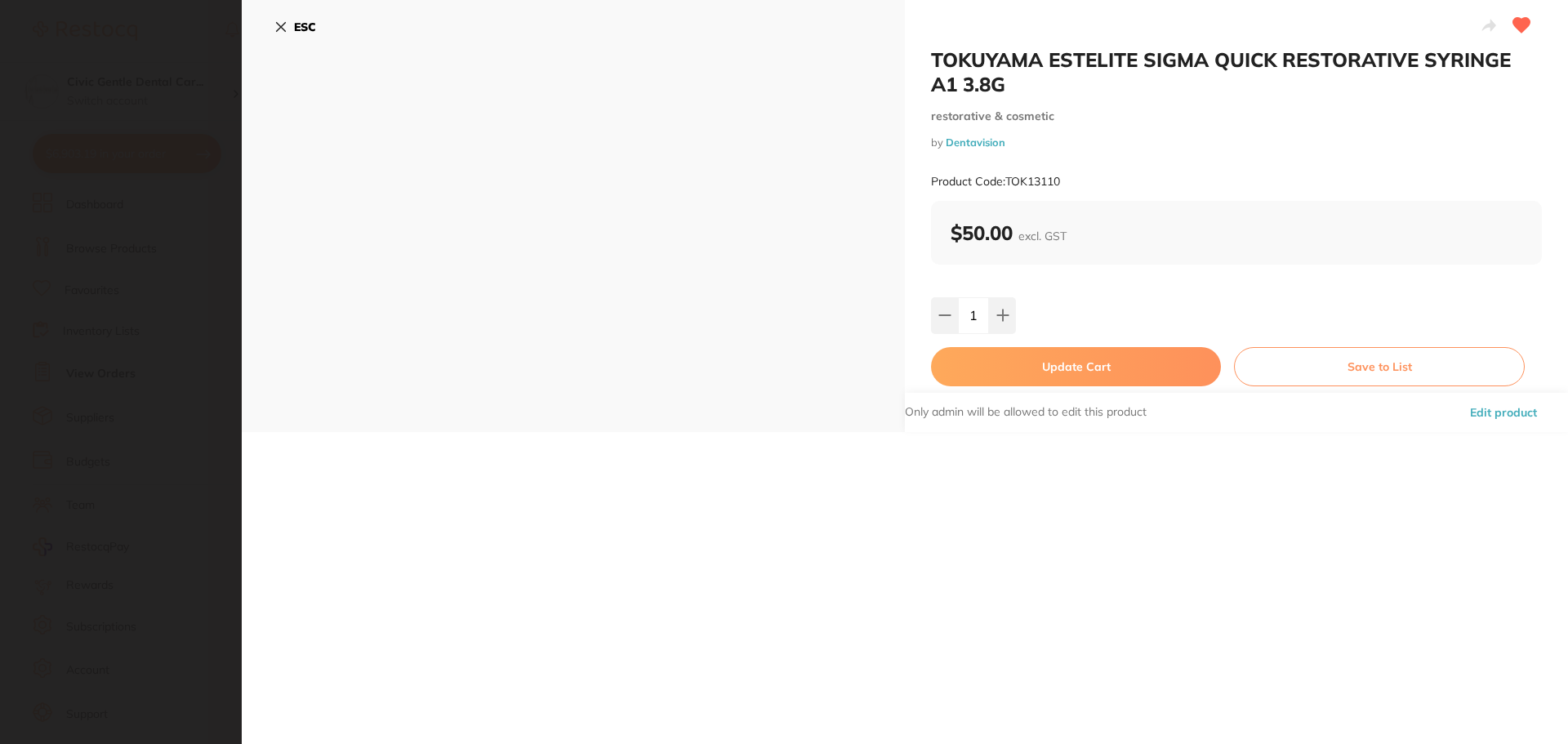
click at [1007, 363] on button "Update Cart" at bounding box center [1075, 366] width 290 height 39
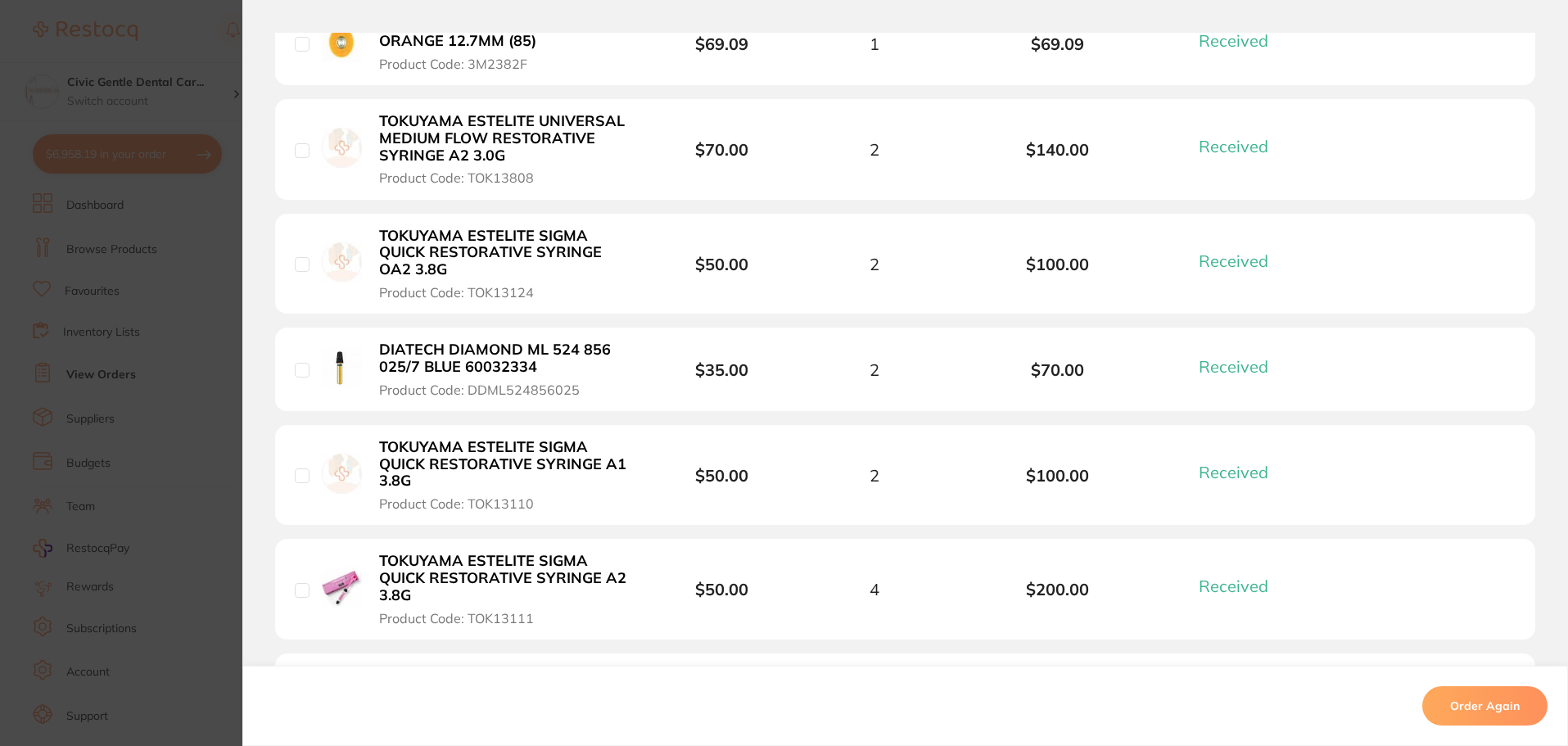
scroll to position [2359, 0]
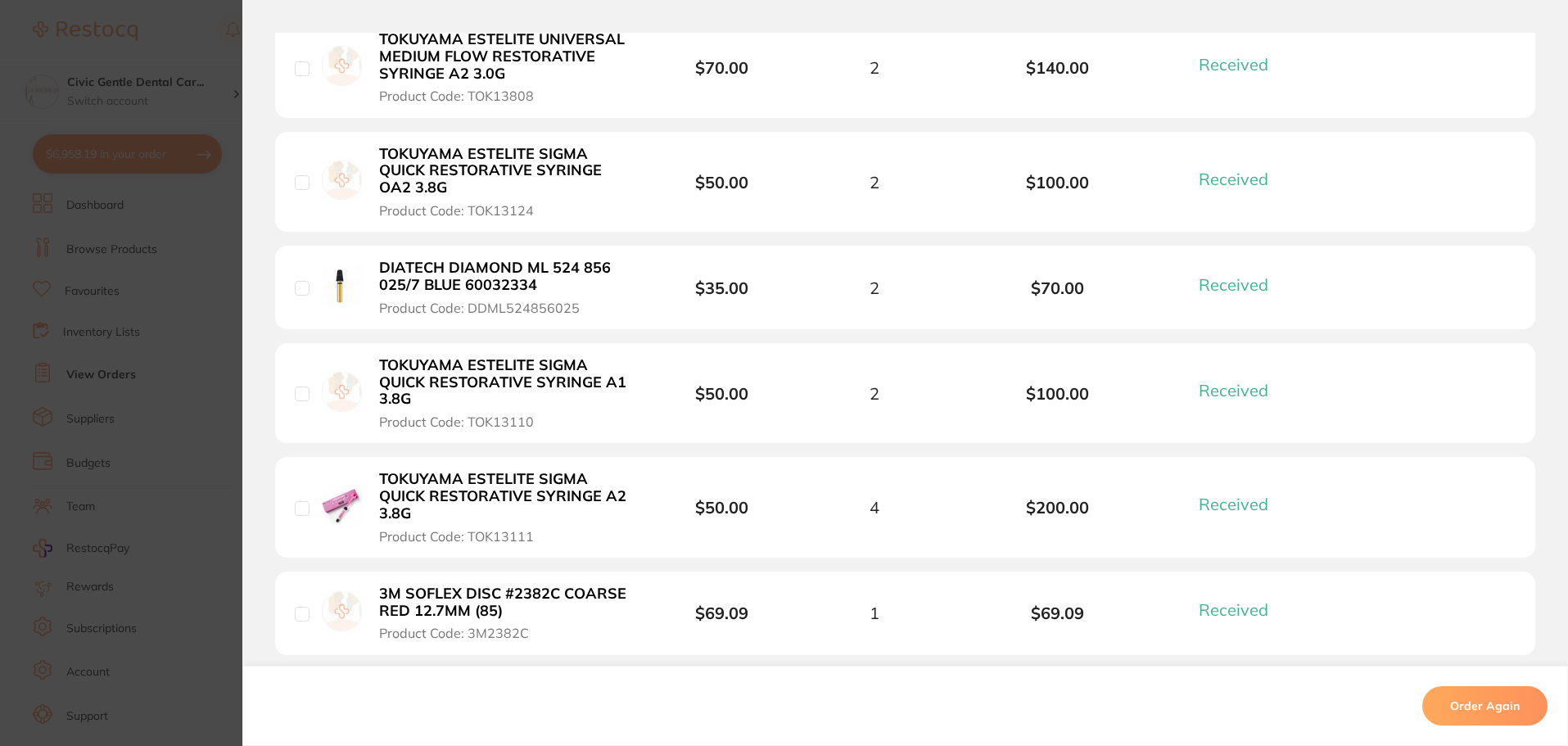
click at [520, 487] on b "TOKUYAMA ESTELITE SIGMA QUICK RESTORATIVE SYRINGE A2 3.8G" at bounding box center [505, 496] width 253 height 51
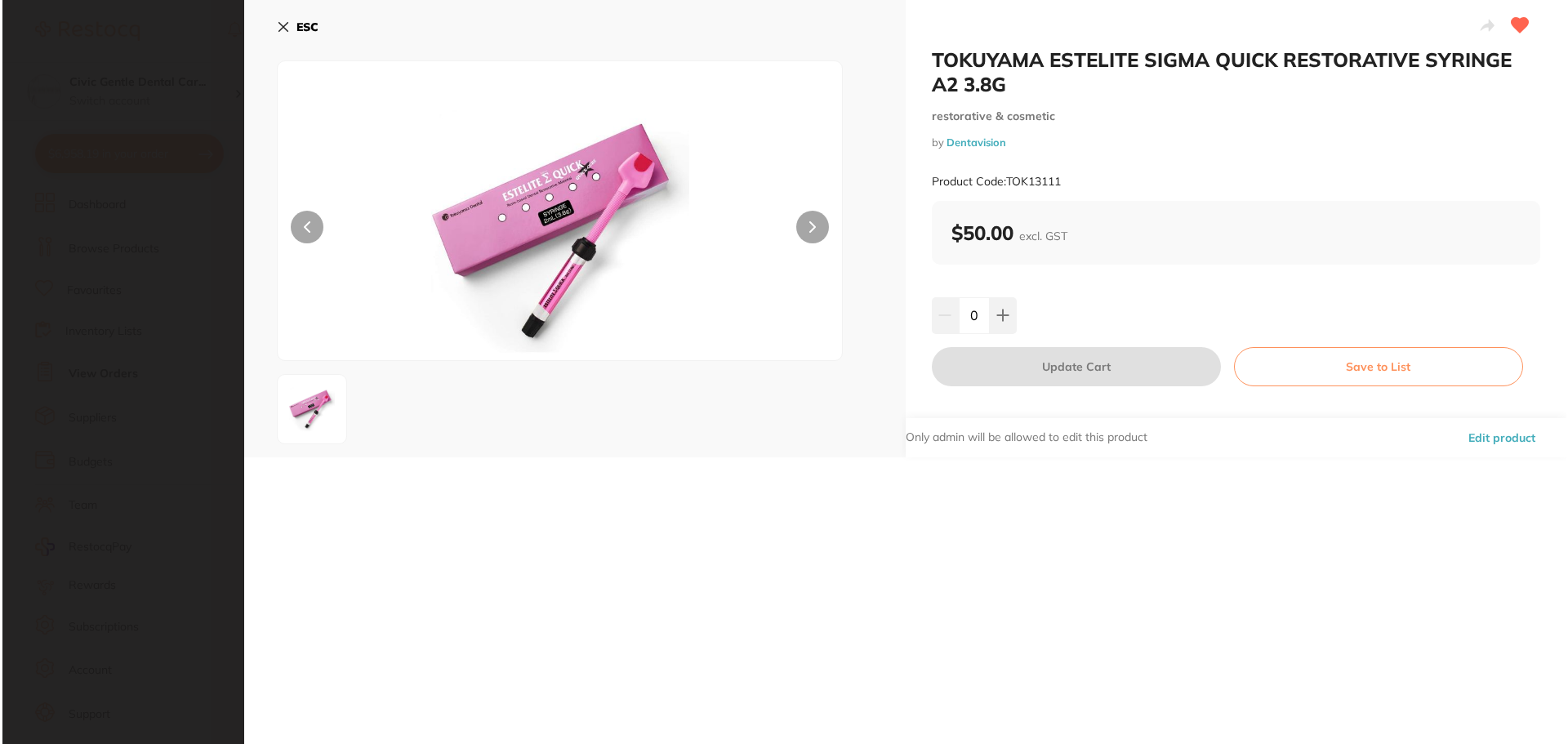
scroll to position [0, 0]
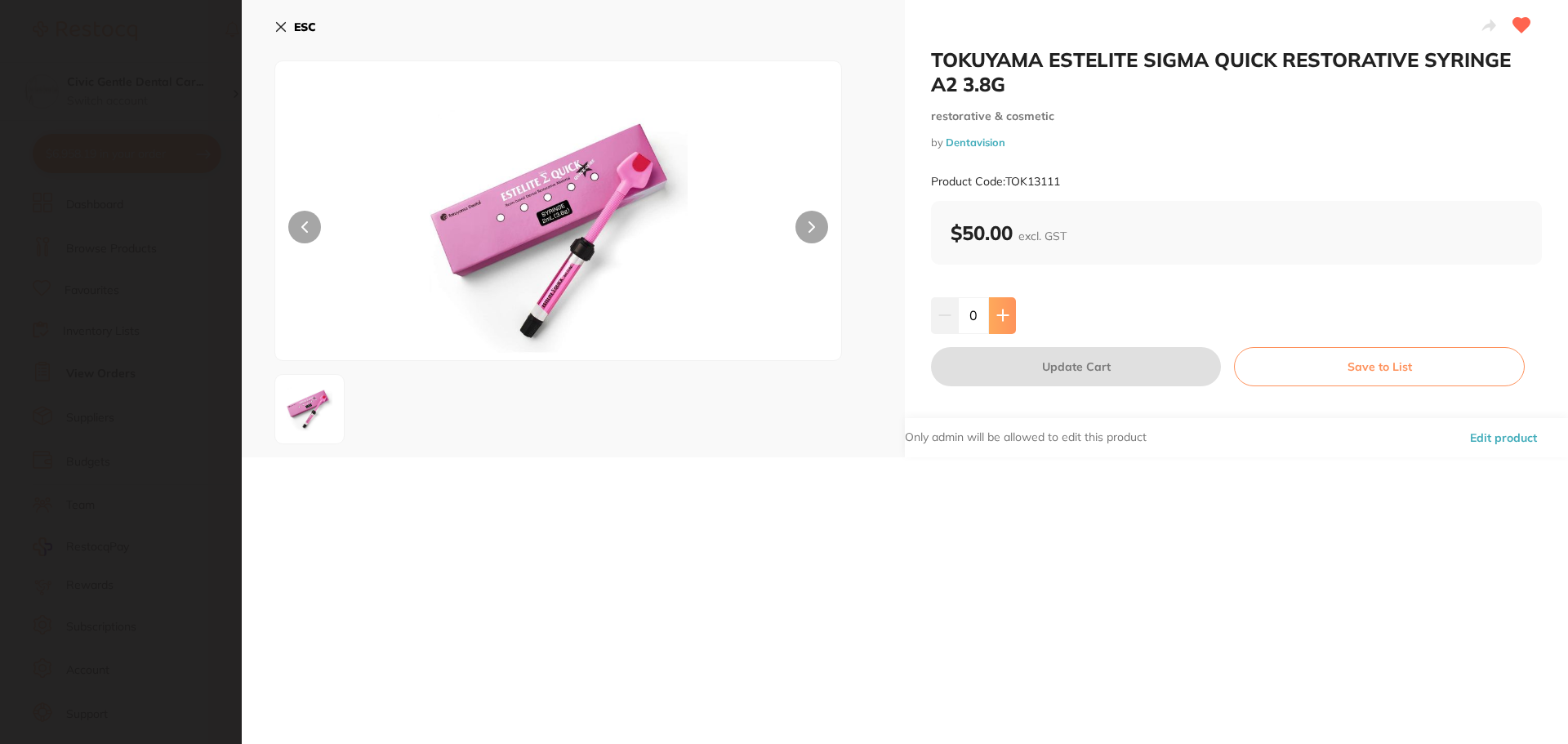
click at [997, 318] on icon at bounding box center [1003, 316] width 13 height 13
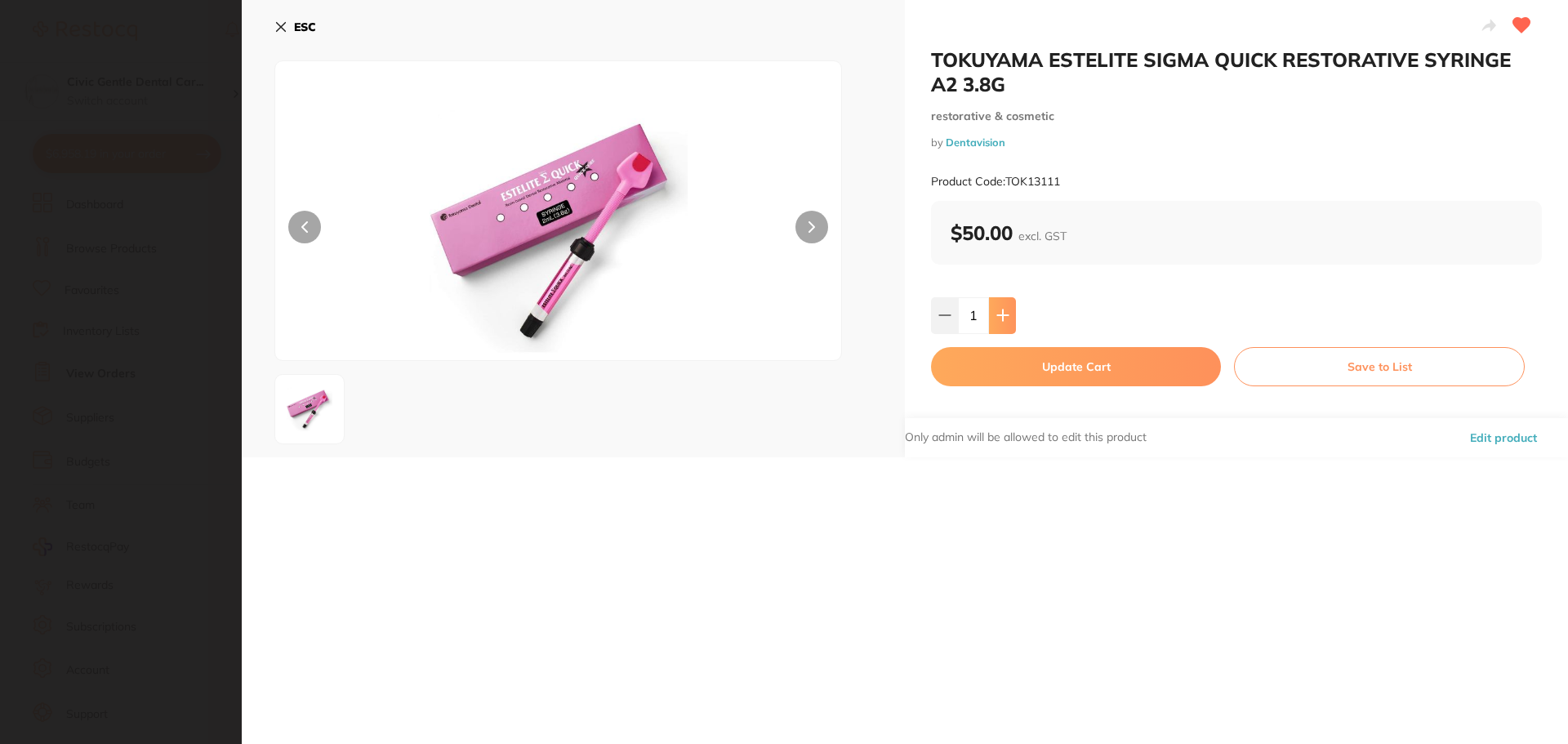
click at [997, 318] on icon at bounding box center [1003, 316] width 13 height 13
type input "4"
click at [1007, 365] on button "Update Cart" at bounding box center [1075, 366] width 290 height 39
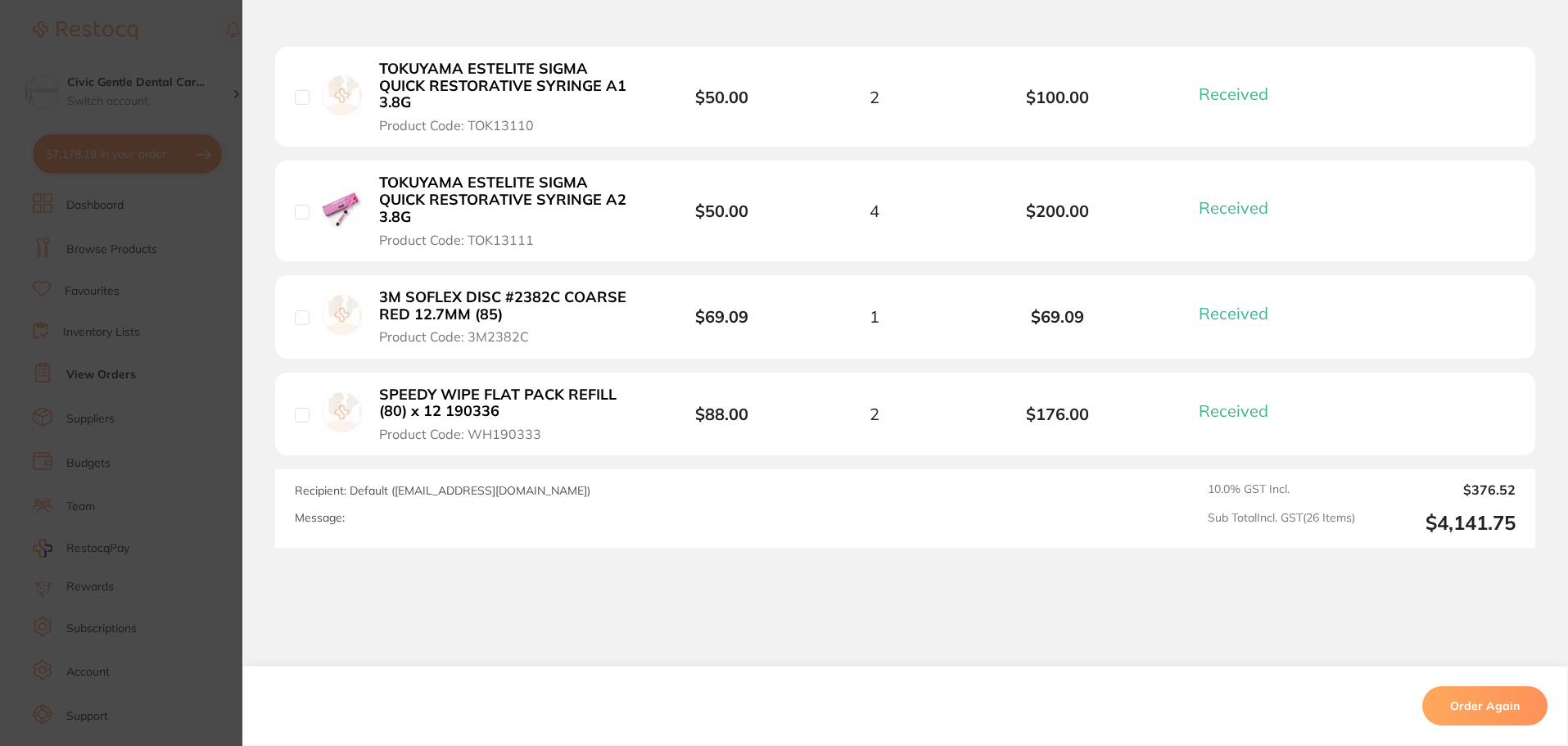
scroll to position [2702, 0]
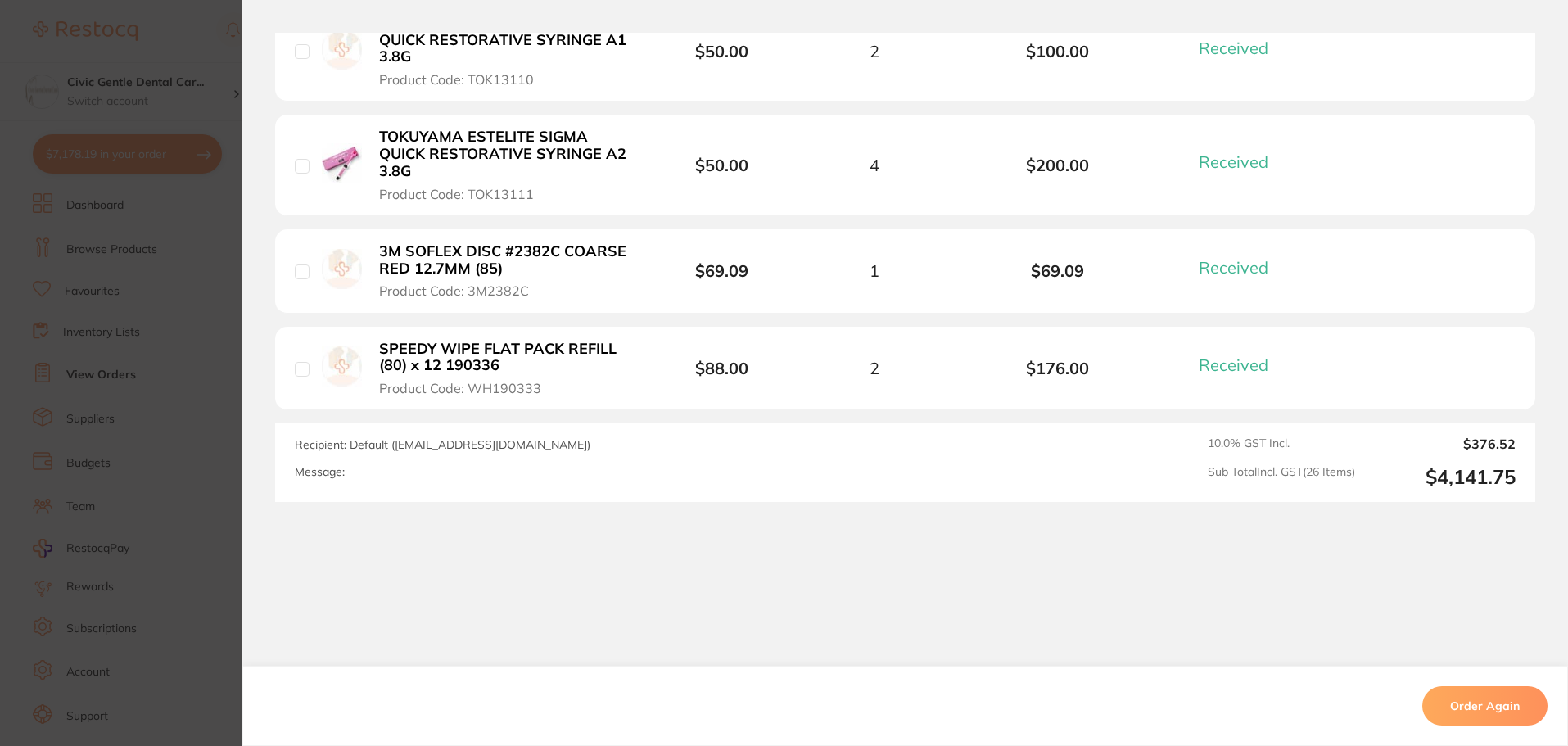
click at [192, 376] on section "Order ID: Restocq- 85962 Order Information 26 Received Completed Order Order Da…" at bounding box center [784, 373] width 1568 height 746
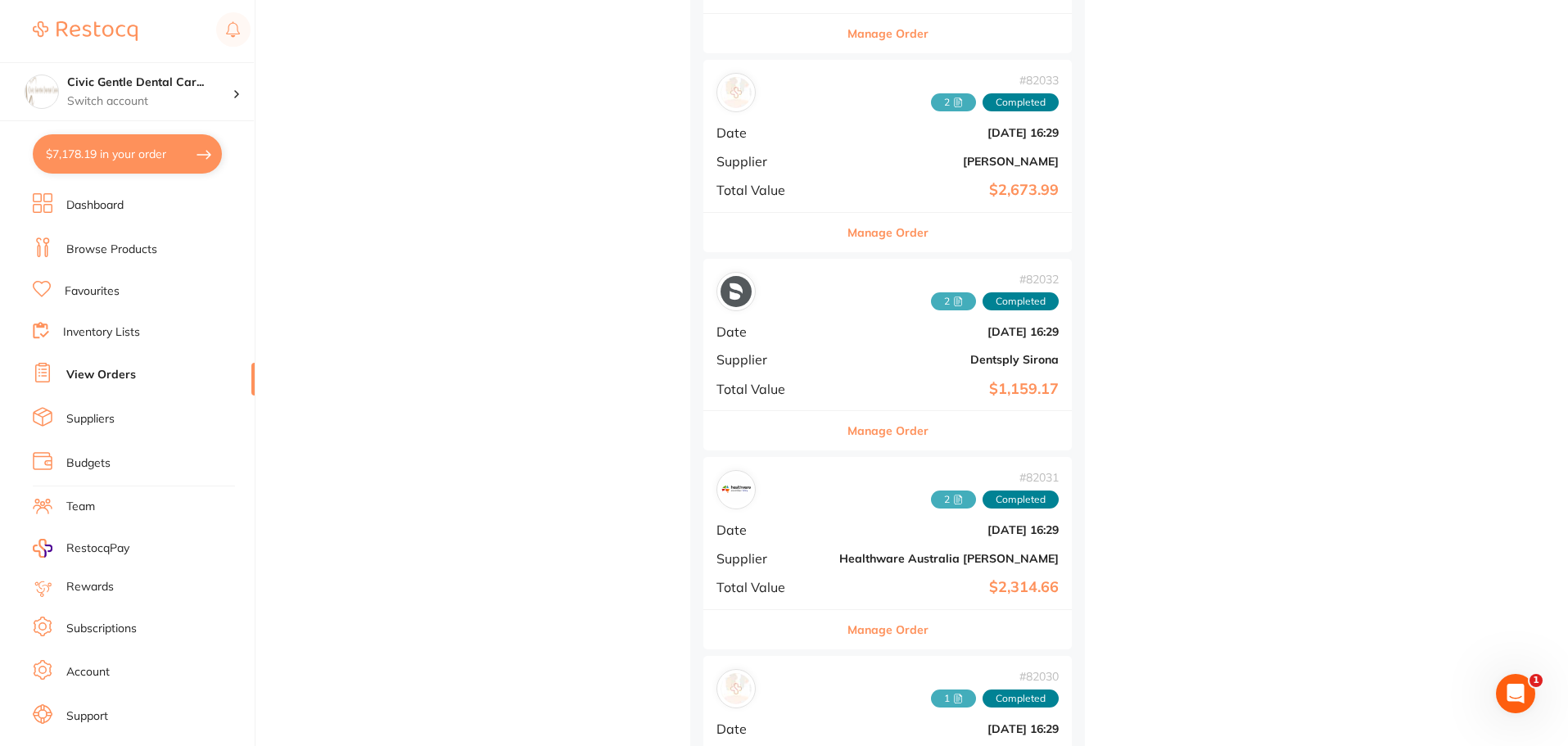
scroll to position [4666, 0]
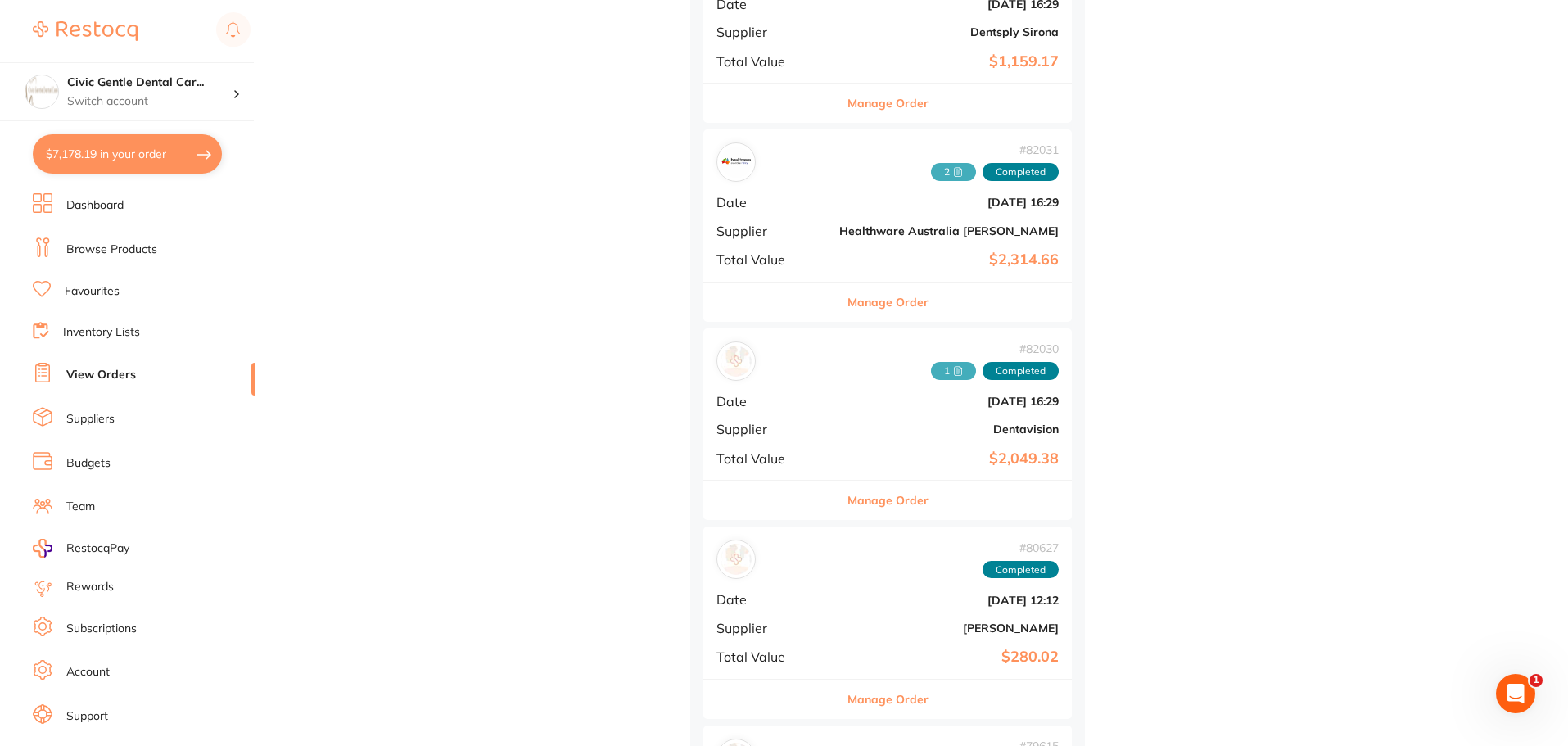
click at [847, 504] on button "Manage Order" at bounding box center [888, 500] width 81 height 40
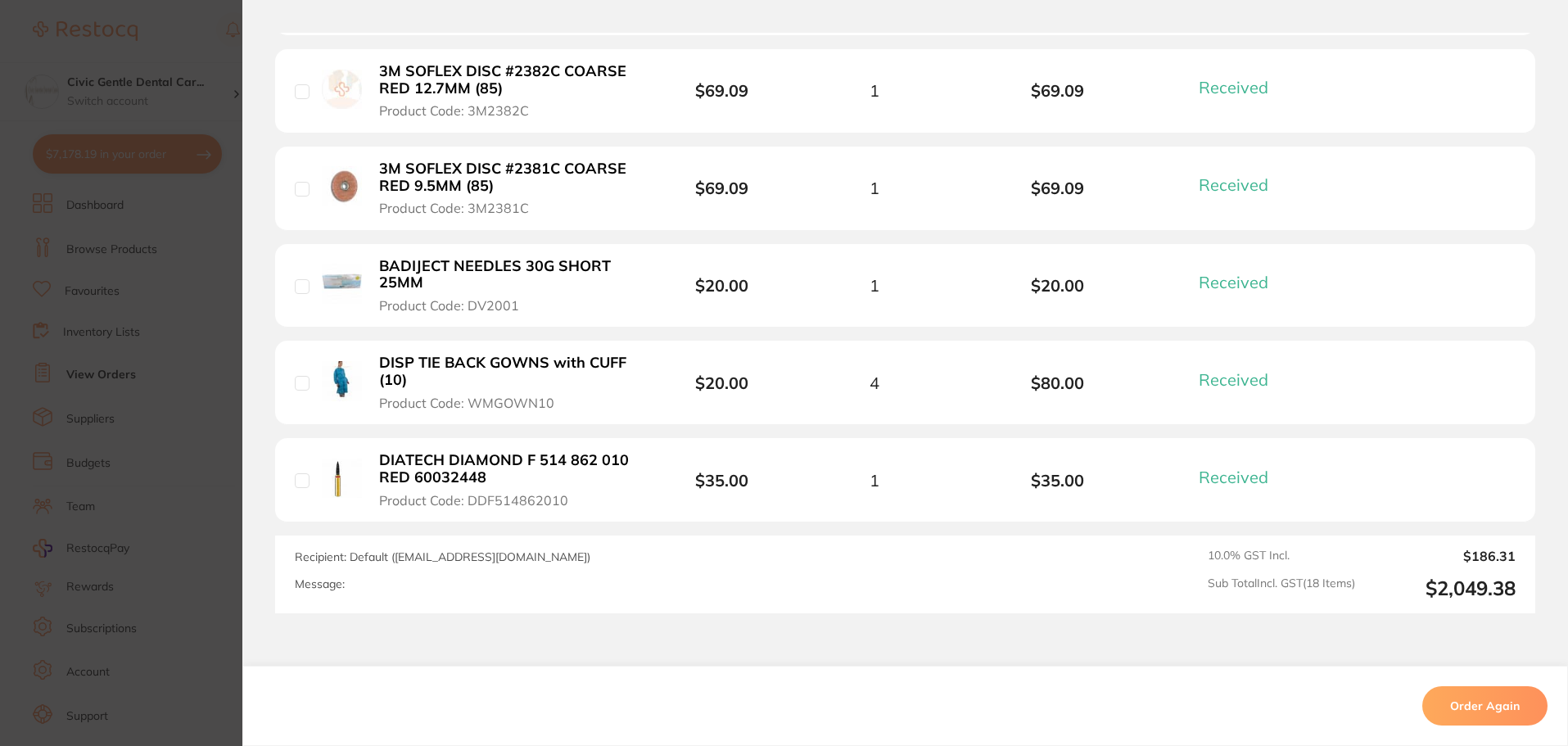
scroll to position [1921, 0]
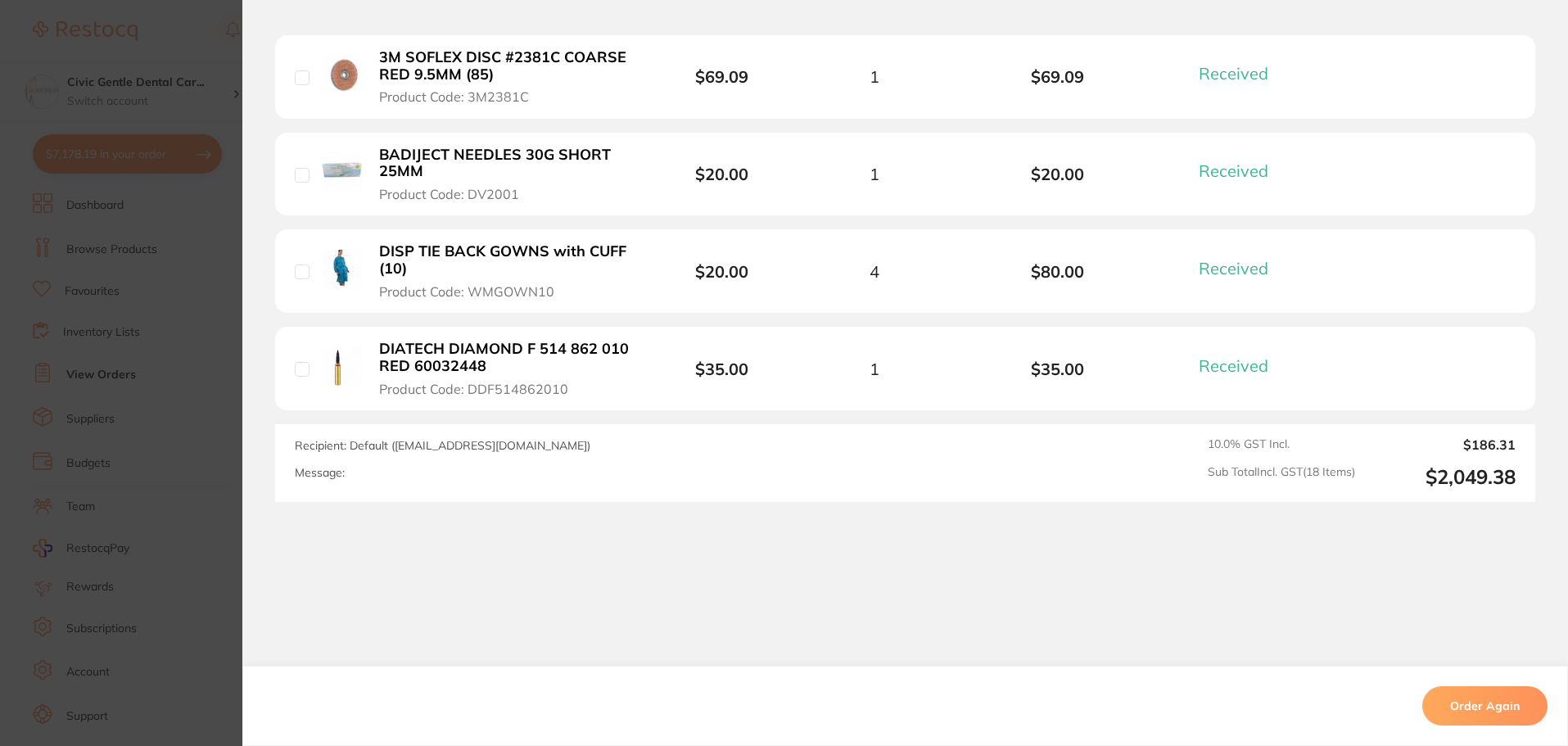
click at [179, 444] on section "Order ID: Restocq- 82030 Order Information 18 Received Completed Order Order Da…" at bounding box center [784, 373] width 1568 height 746
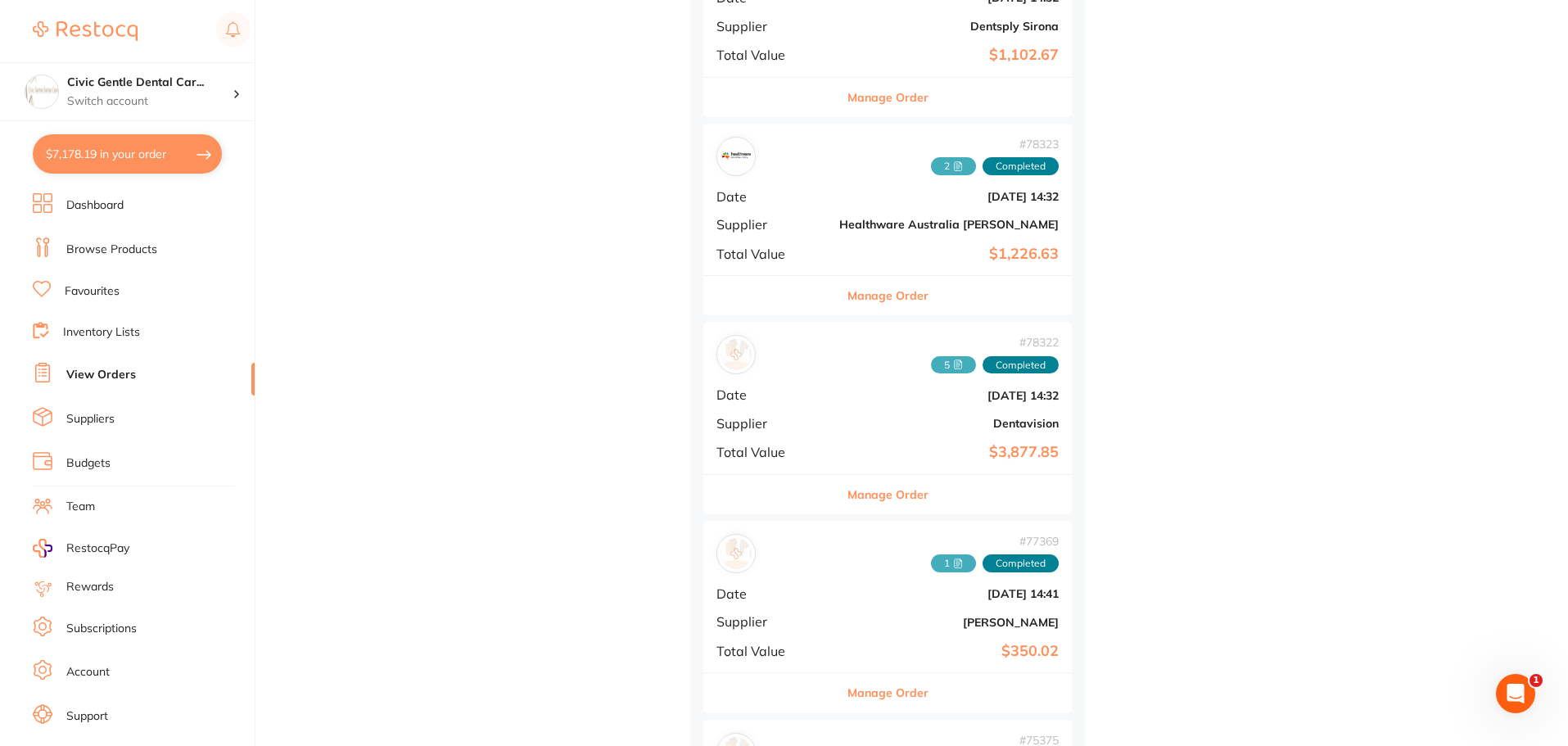
scroll to position [6386, 0]
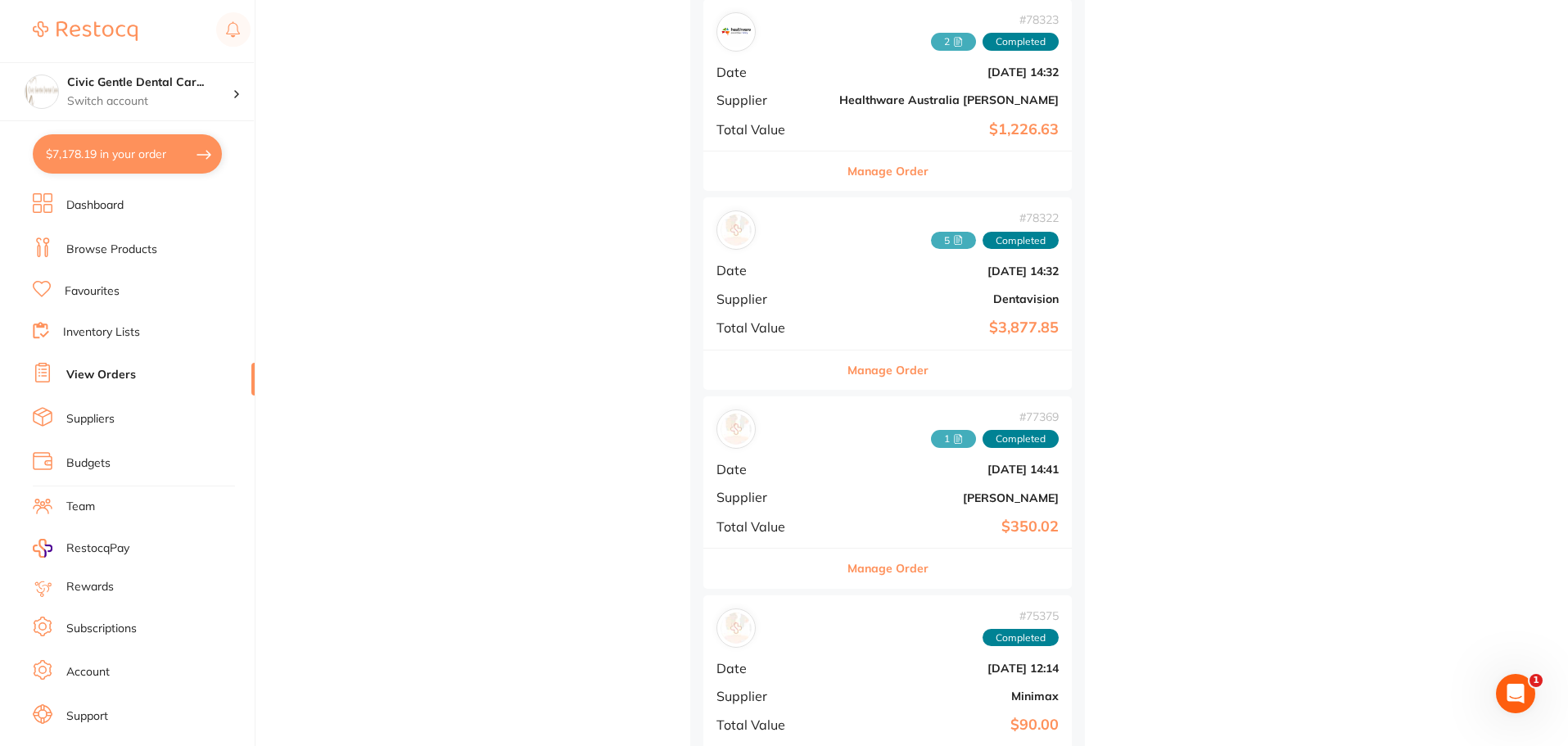
click at [847, 370] on button "Manage Order" at bounding box center [888, 370] width 81 height 40
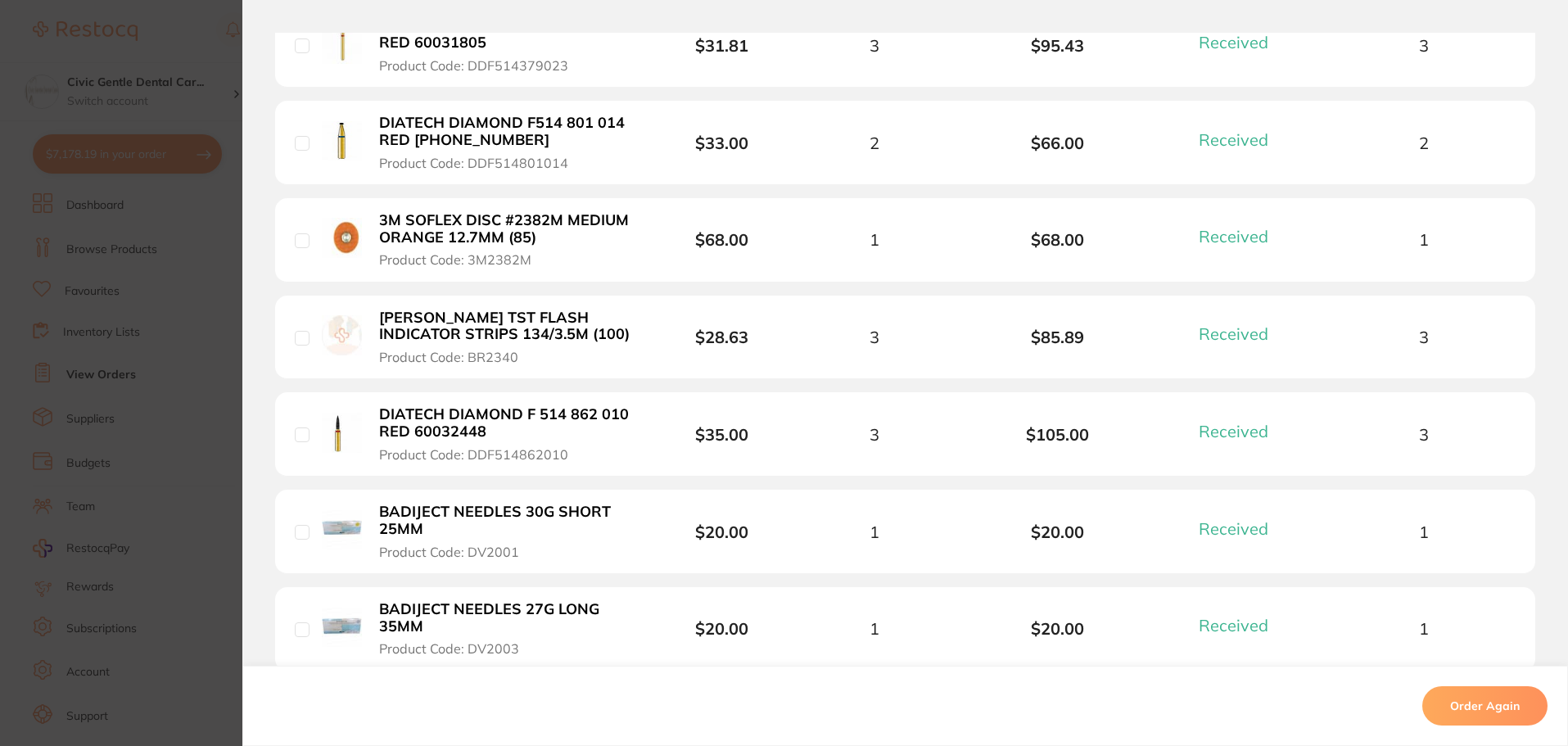
scroll to position [2702, 0]
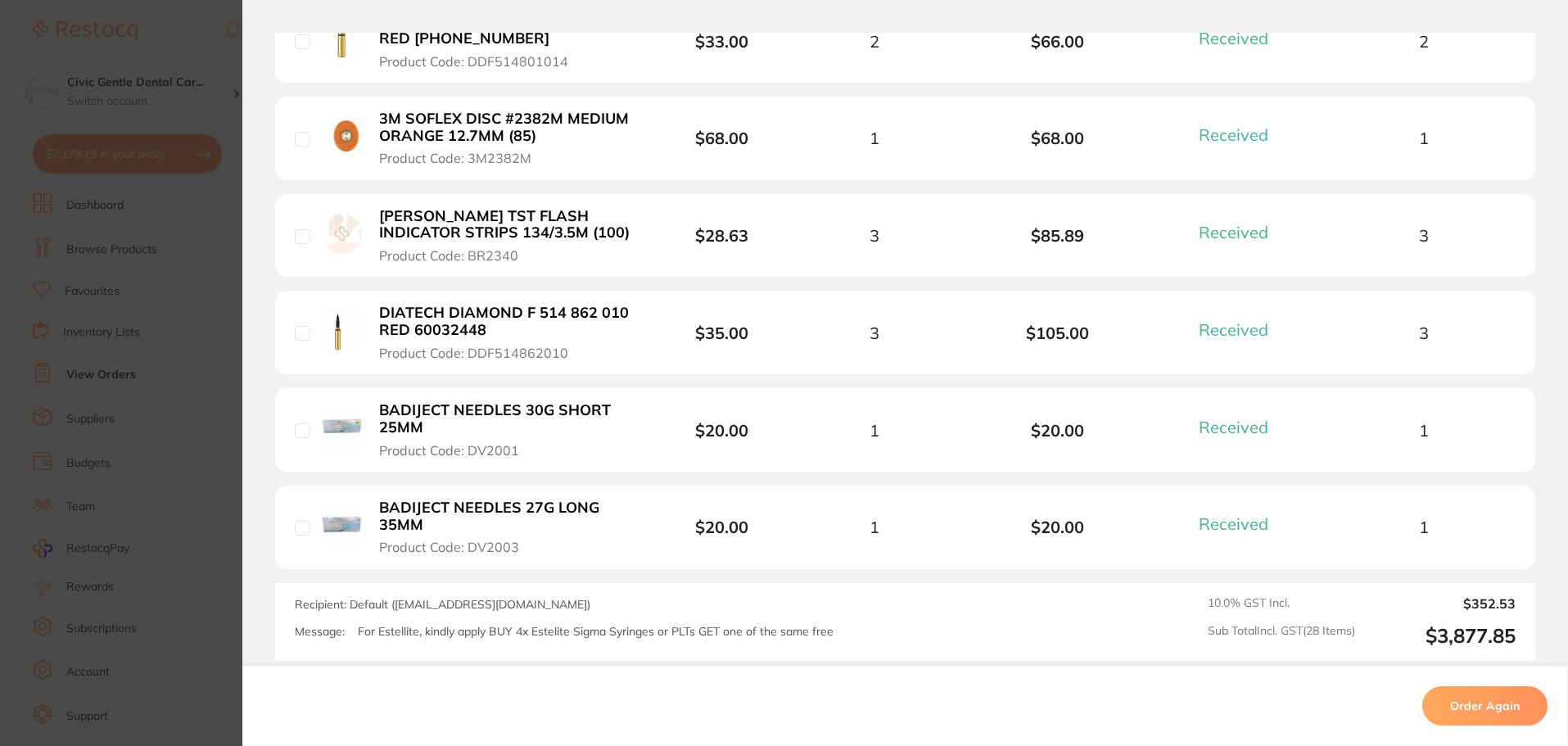
click at [191, 258] on section "Order ID: Restocq- 78322 Order Information 28 Received Completed Order Order Da…" at bounding box center [784, 373] width 1568 height 746
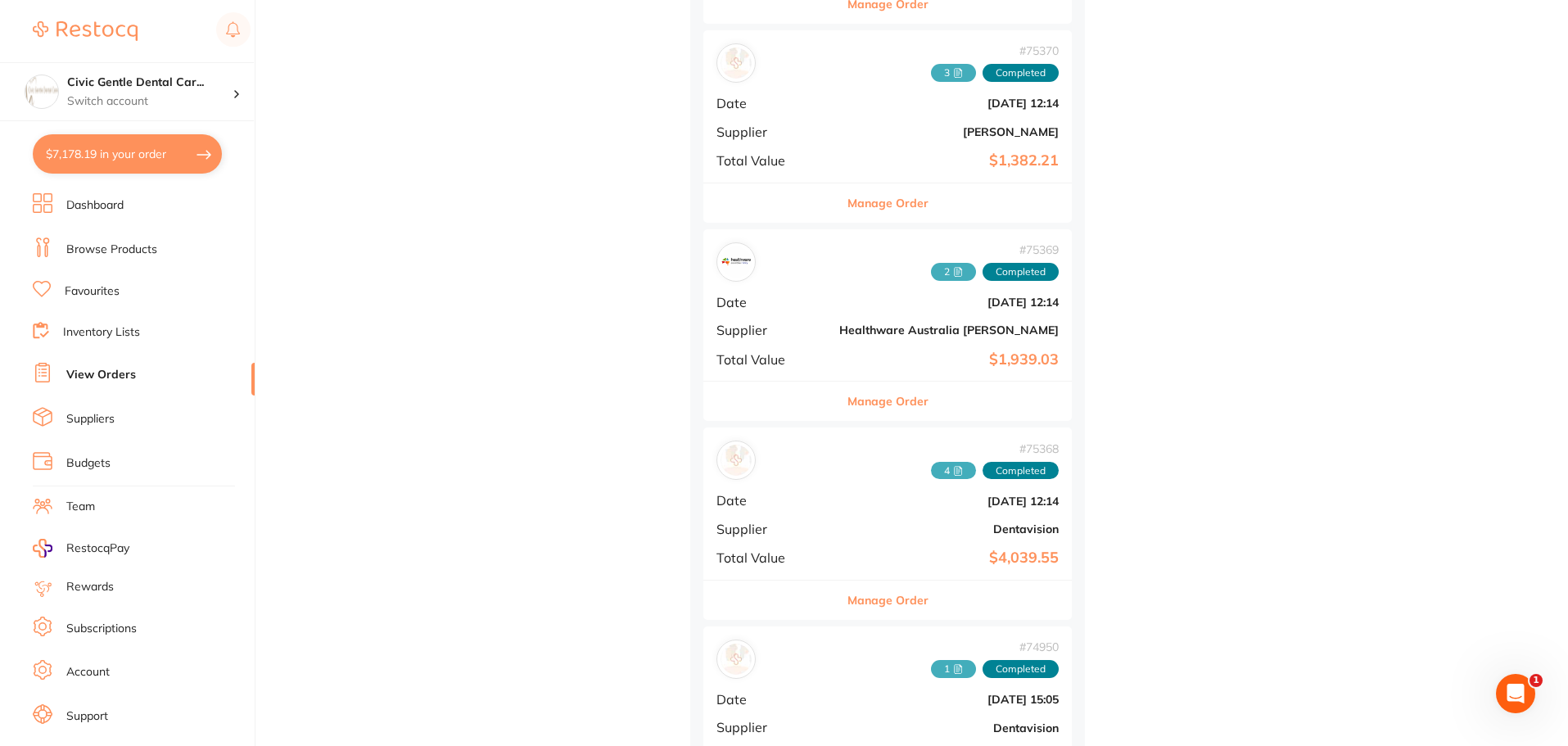
scroll to position [8023, 0]
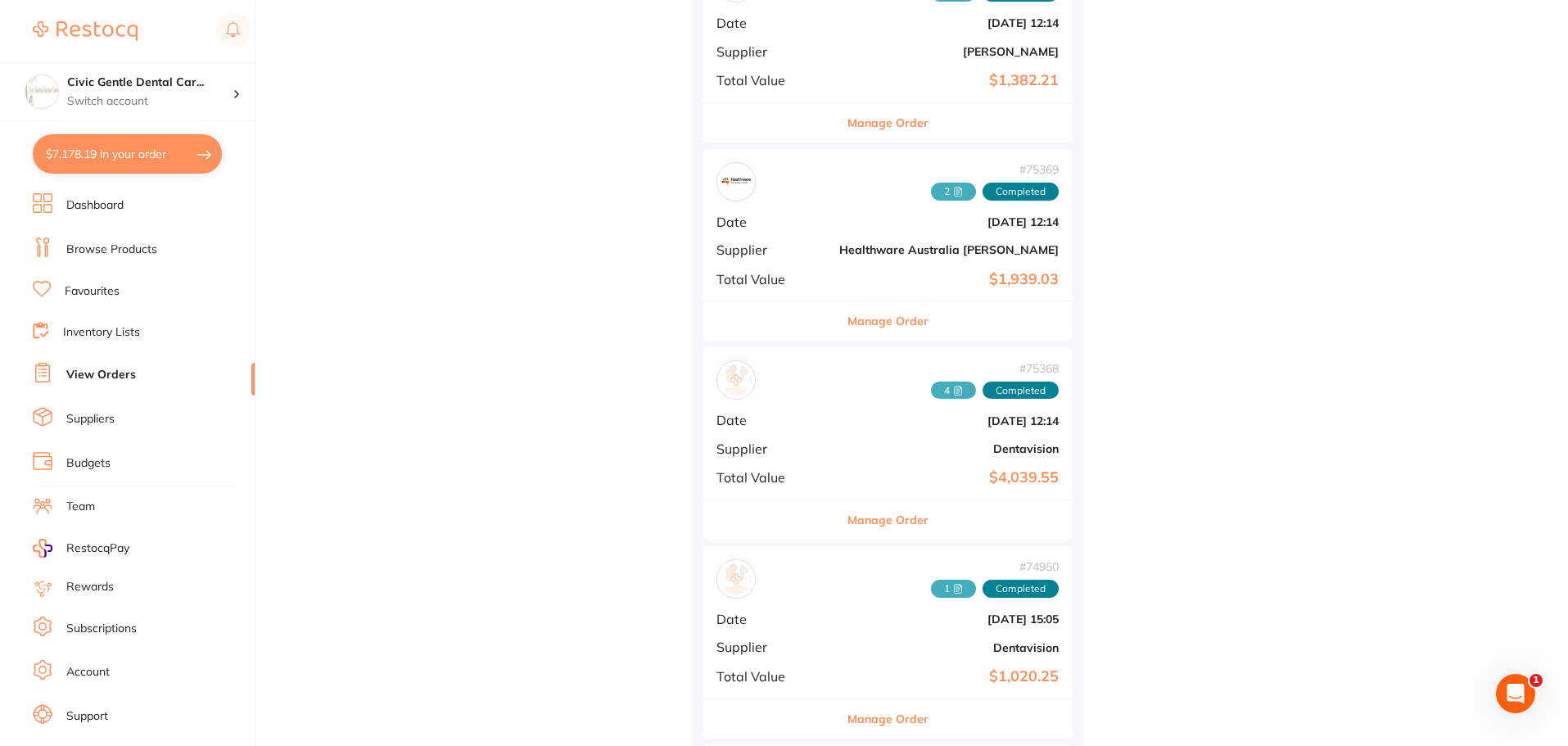
click at [789, 468] on div "# 75368 4 Completed Date Apr 2 2025, 12:14 Supplier Dentavision Total Value $4,…" at bounding box center [888, 423] width 369 height 152
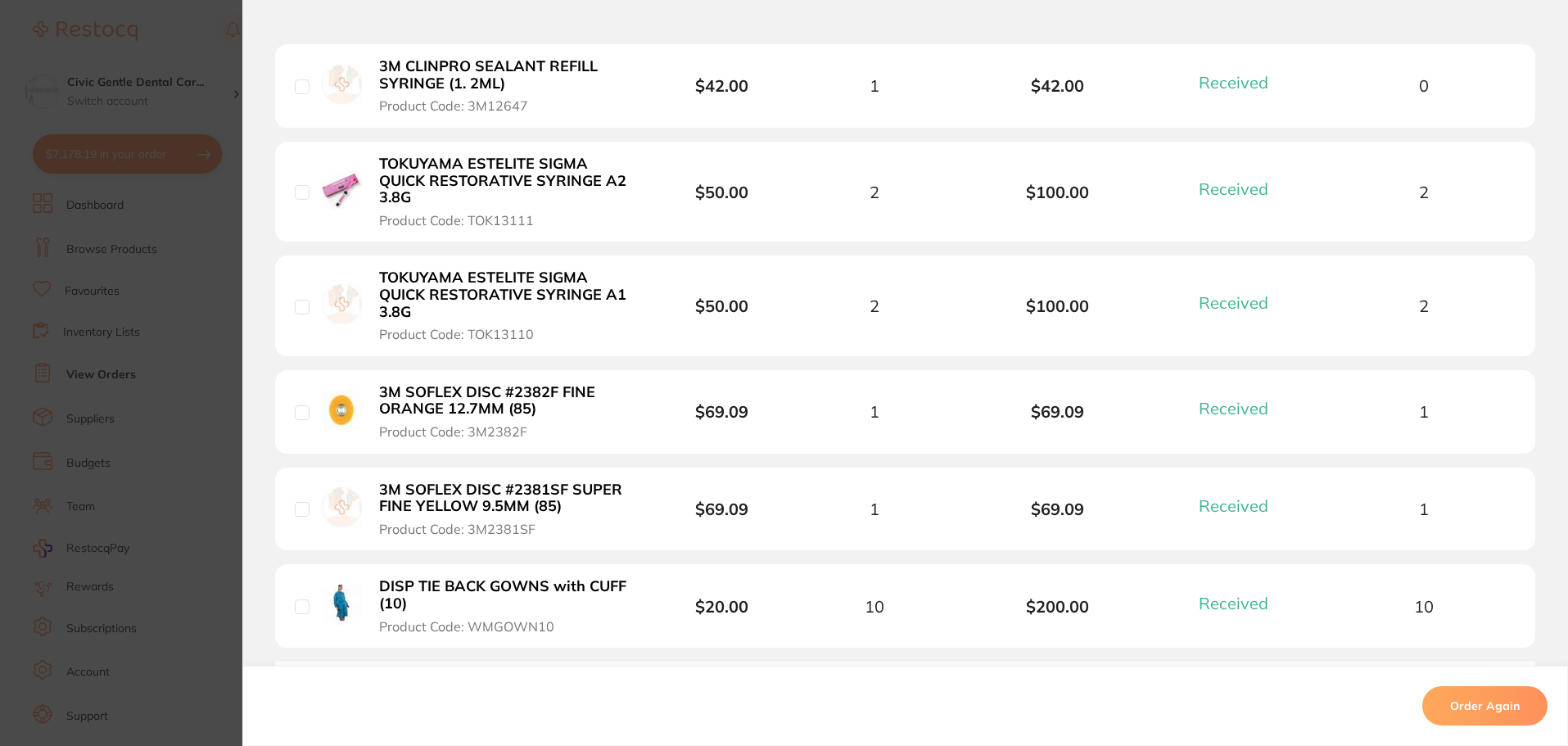
scroll to position [2947, 0]
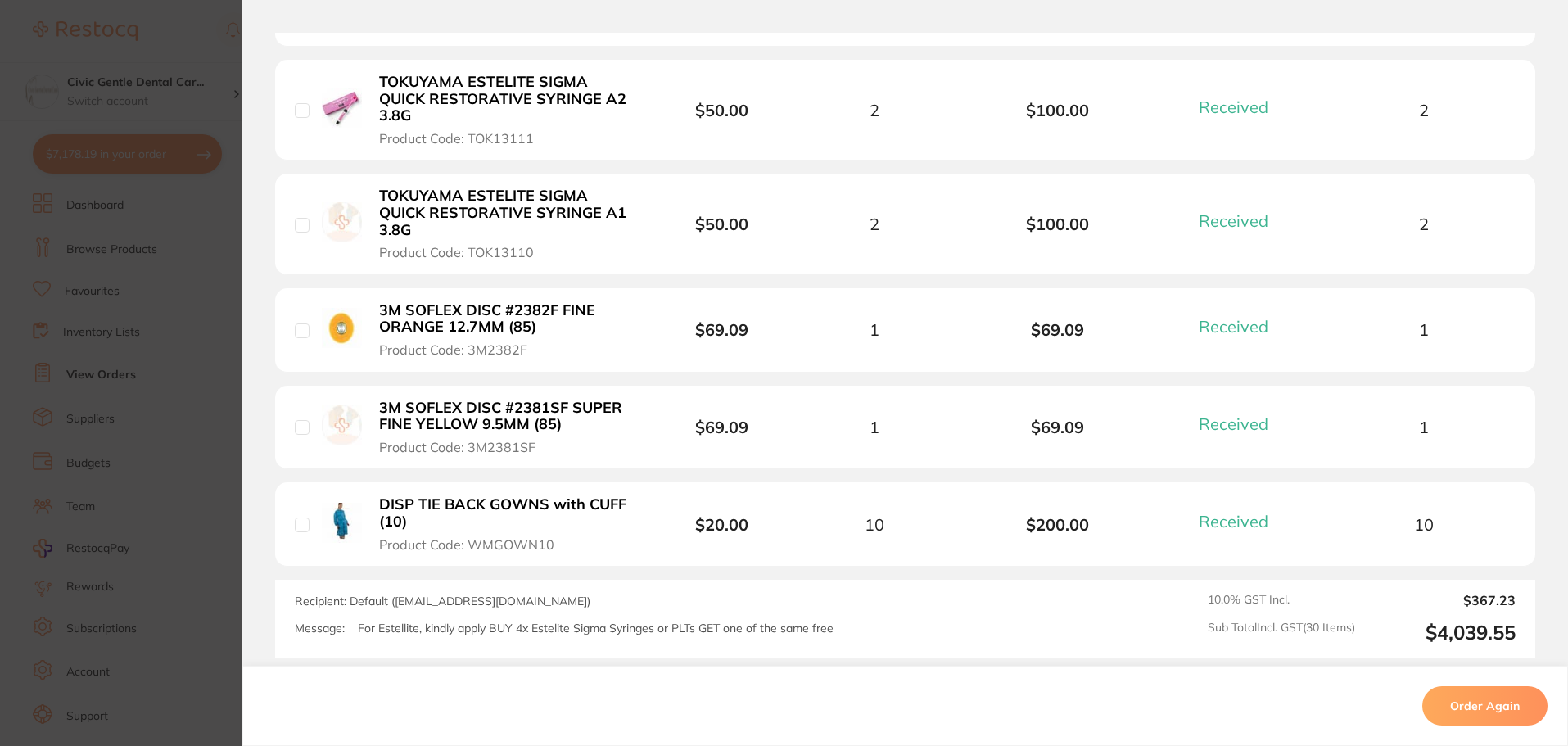
click at [165, 354] on section "Order ID: Restocq- 75368 Order Information 30 Received Completed Order Order Da…" at bounding box center [784, 373] width 1568 height 746
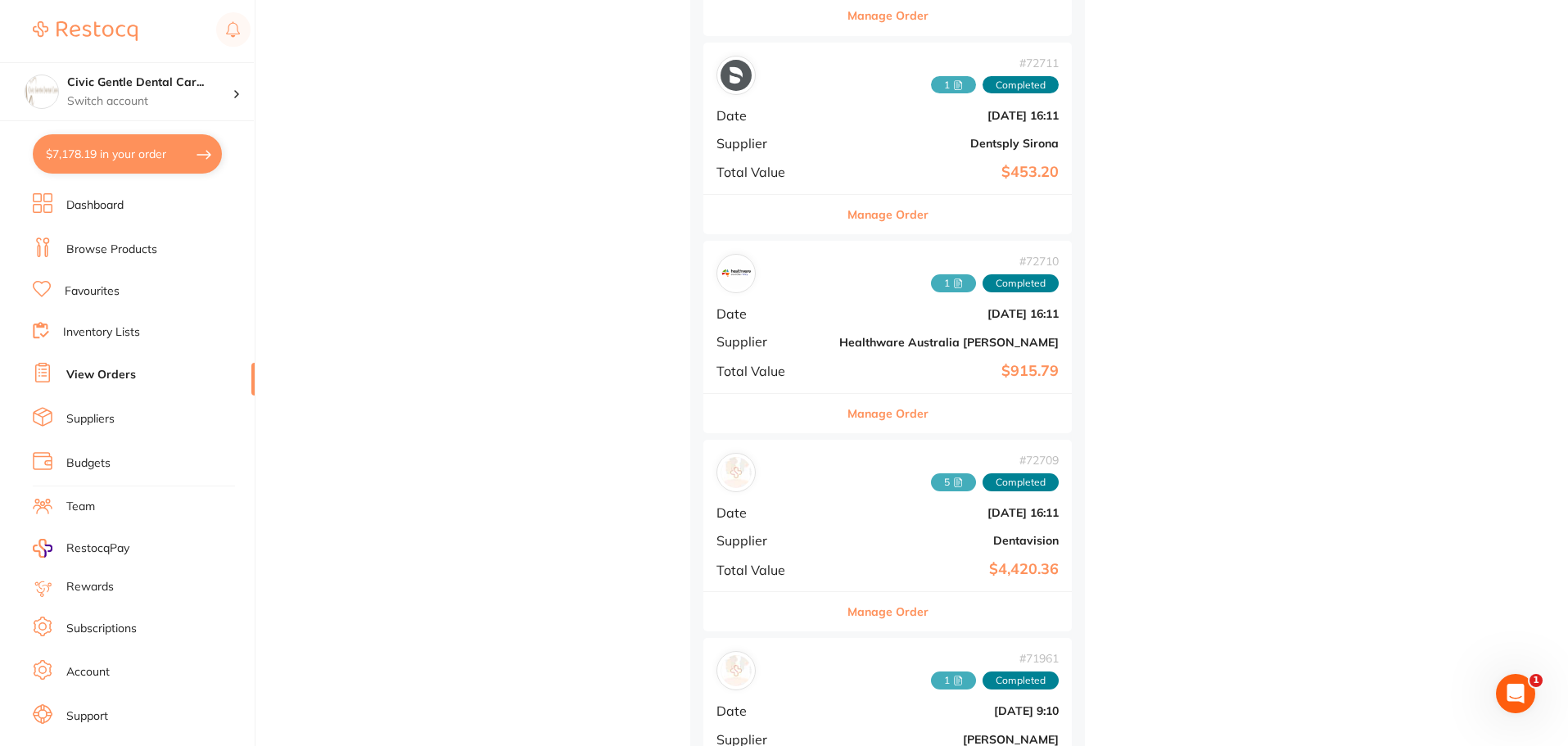
scroll to position [10234, 0]
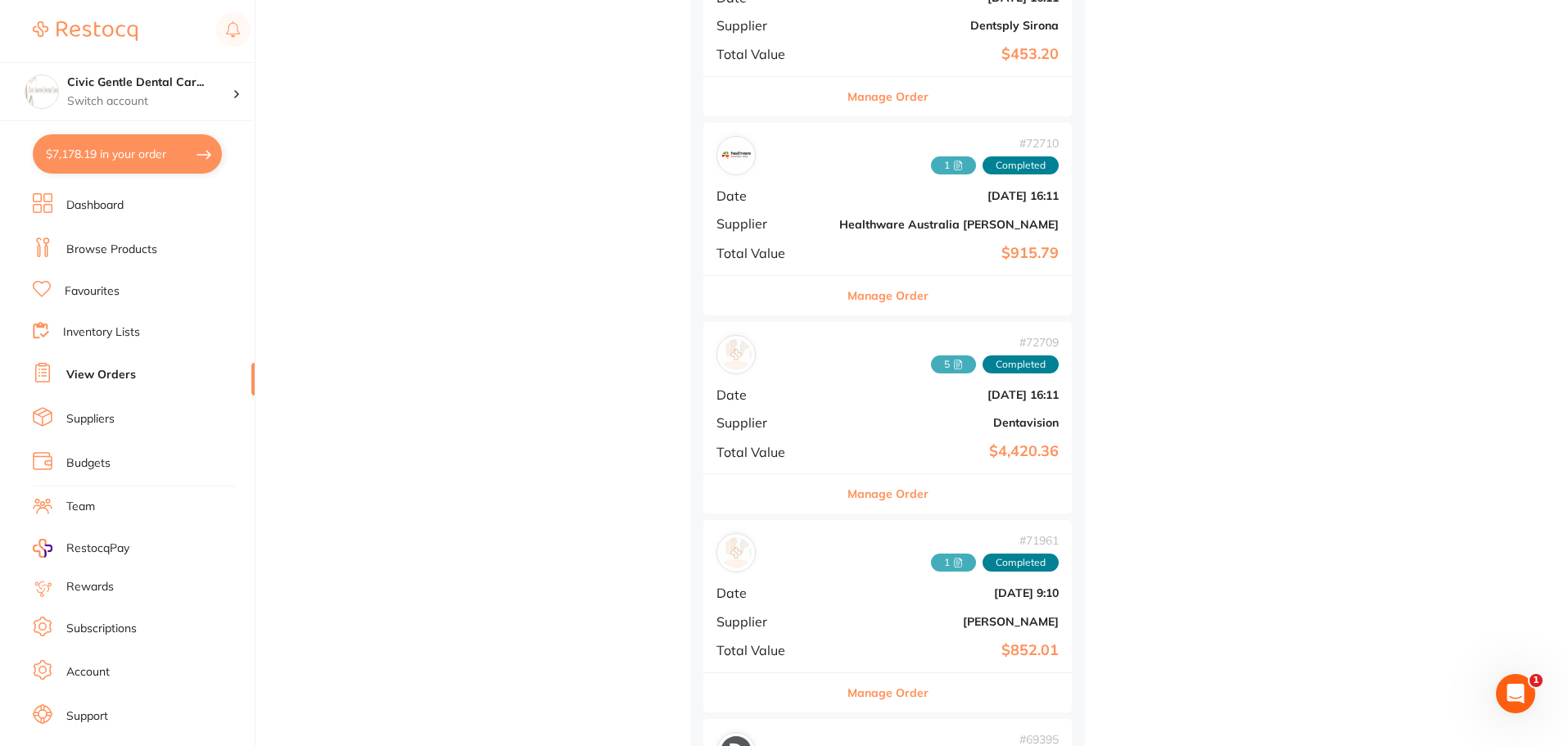
click at [847, 488] on button "Manage Order" at bounding box center [888, 493] width 81 height 40
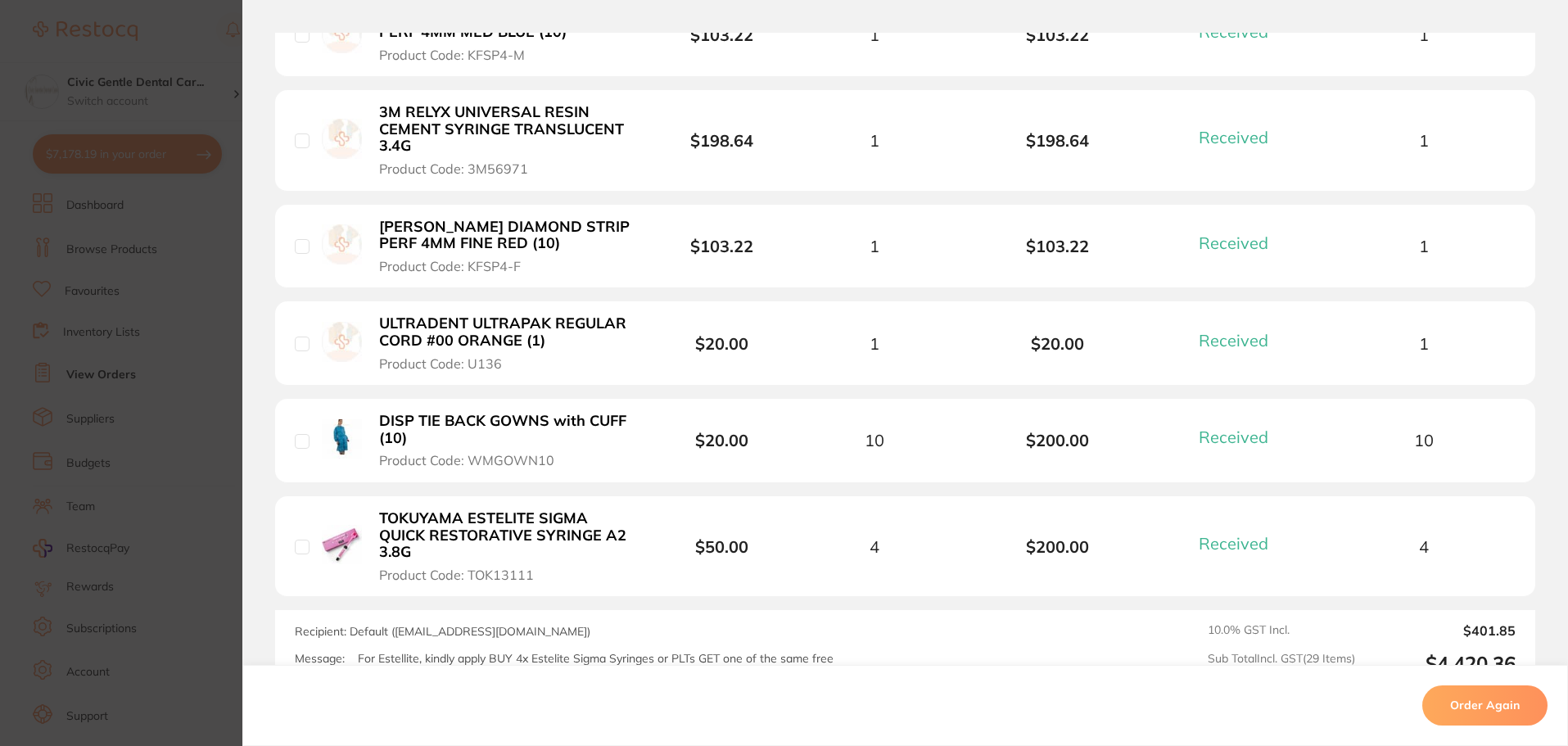
scroll to position [2865, 0]
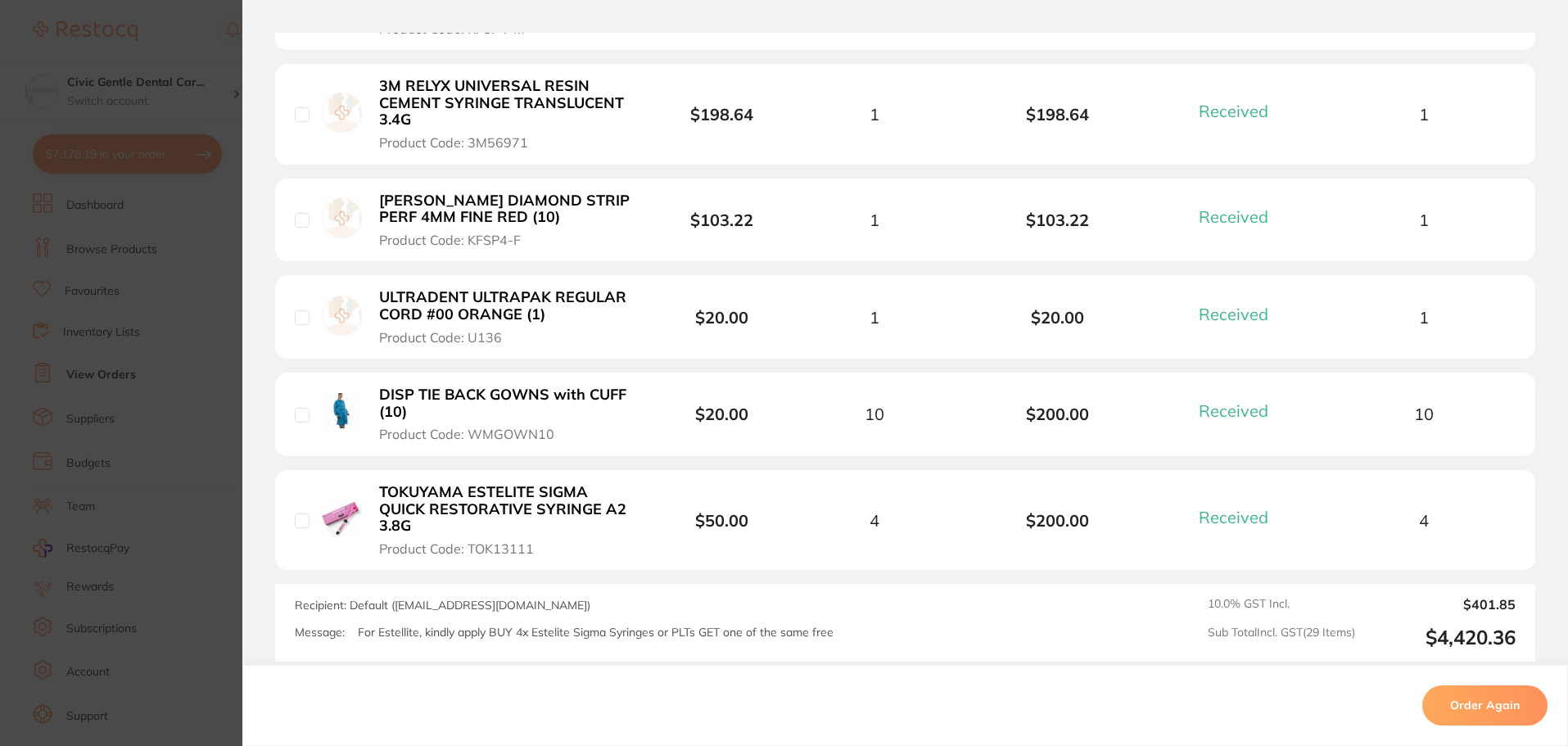
click at [149, 313] on section "Order ID: Restocq- 72709 Order Information 29 Received Completed Order Order Da…" at bounding box center [784, 373] width 1568 height 746
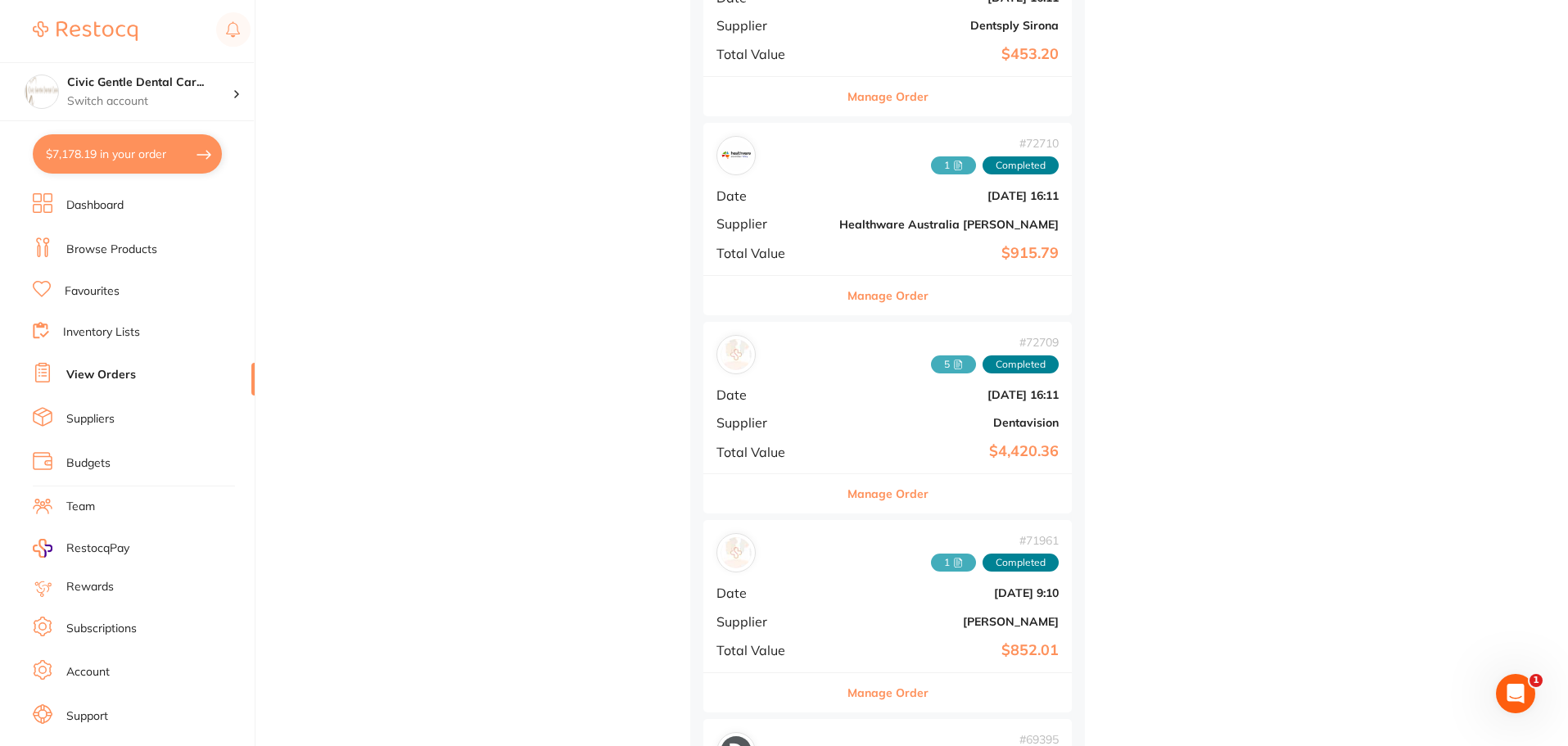
click at [113, 209] on link "Dashboard" at bounding box center [95, 205] width 57 height 16
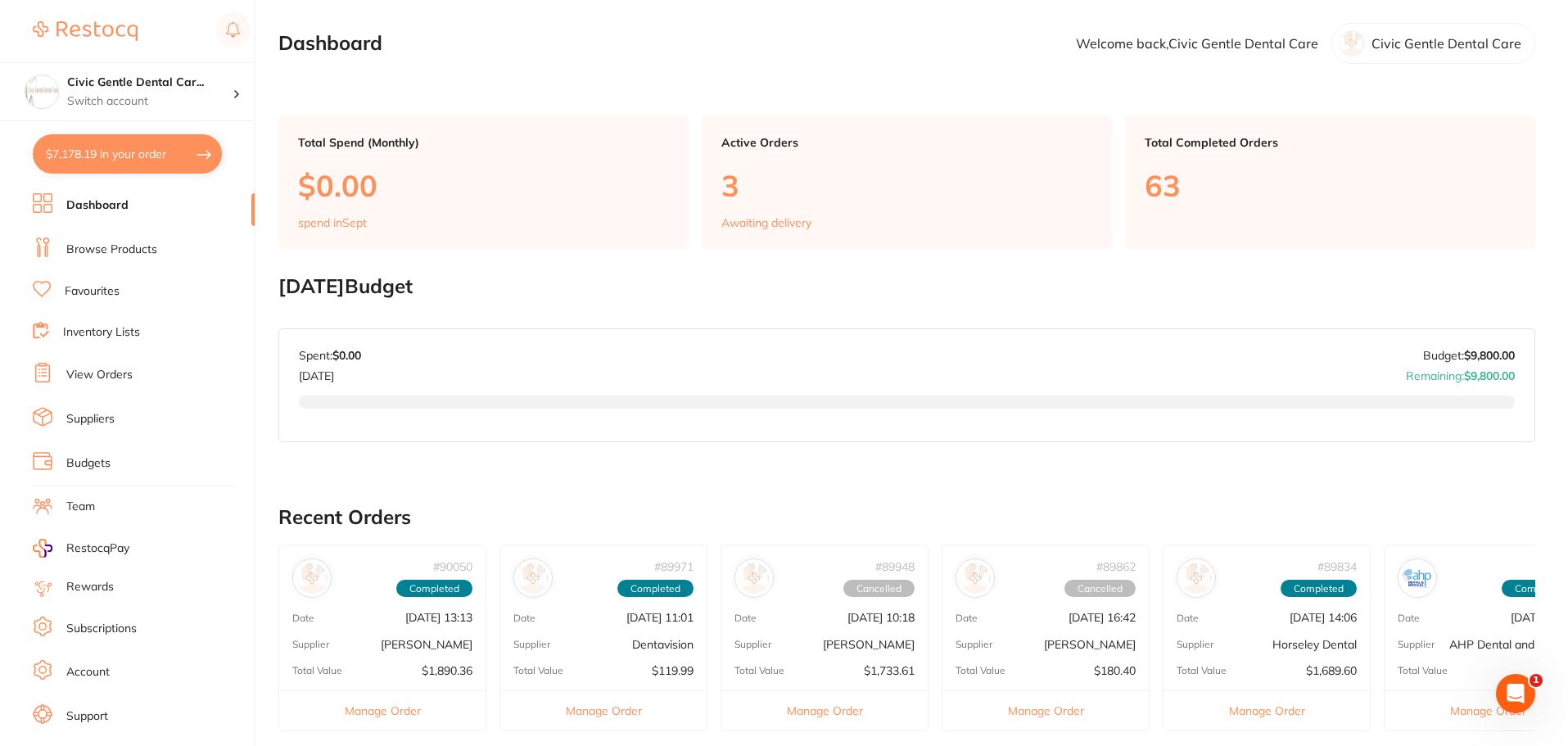
click at [137, 246] on link "Browse Products" at bounding box center [112, 249] width 91 height 16
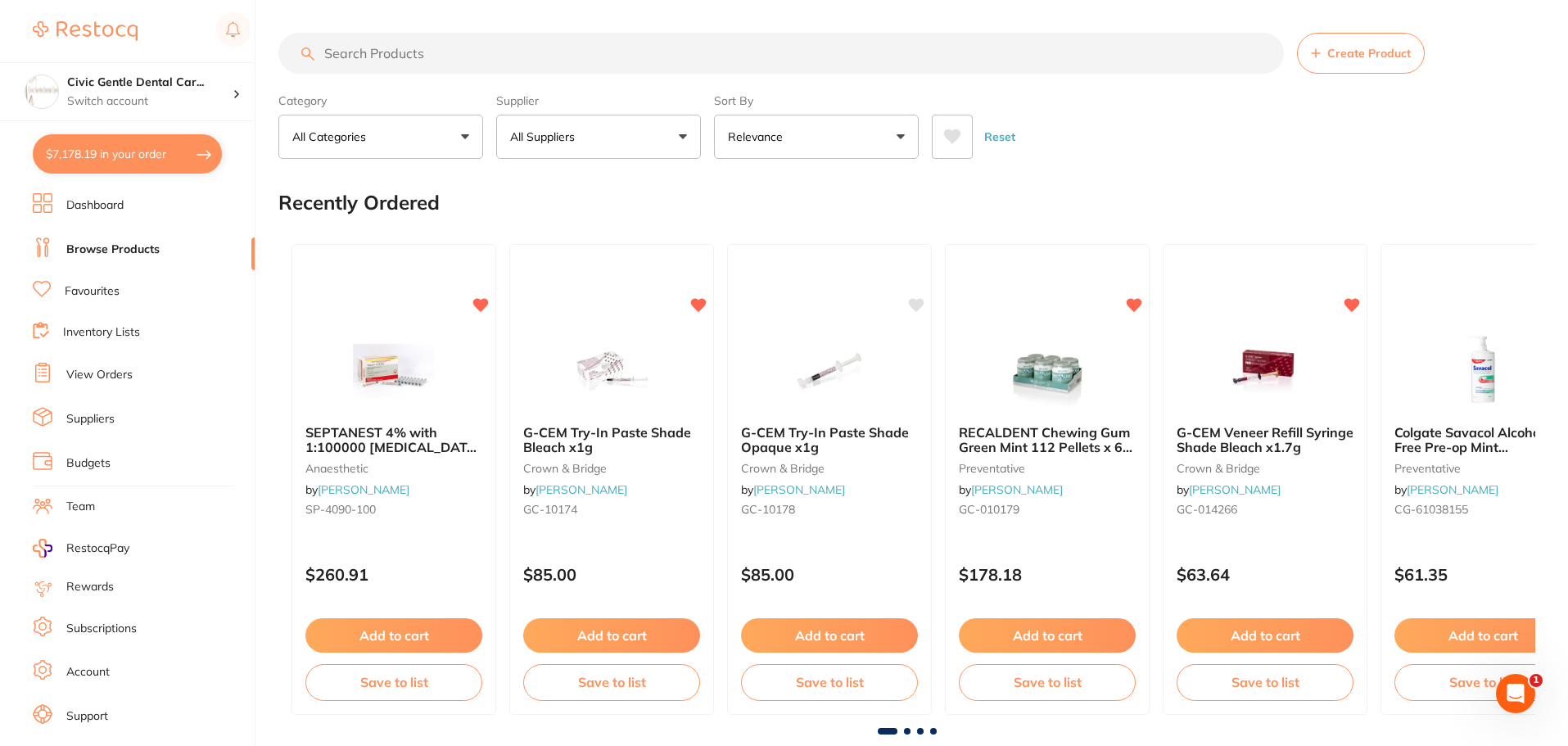
click at [371, 52] on input "search" at bounding box center [781, 53] width 1005 height 41
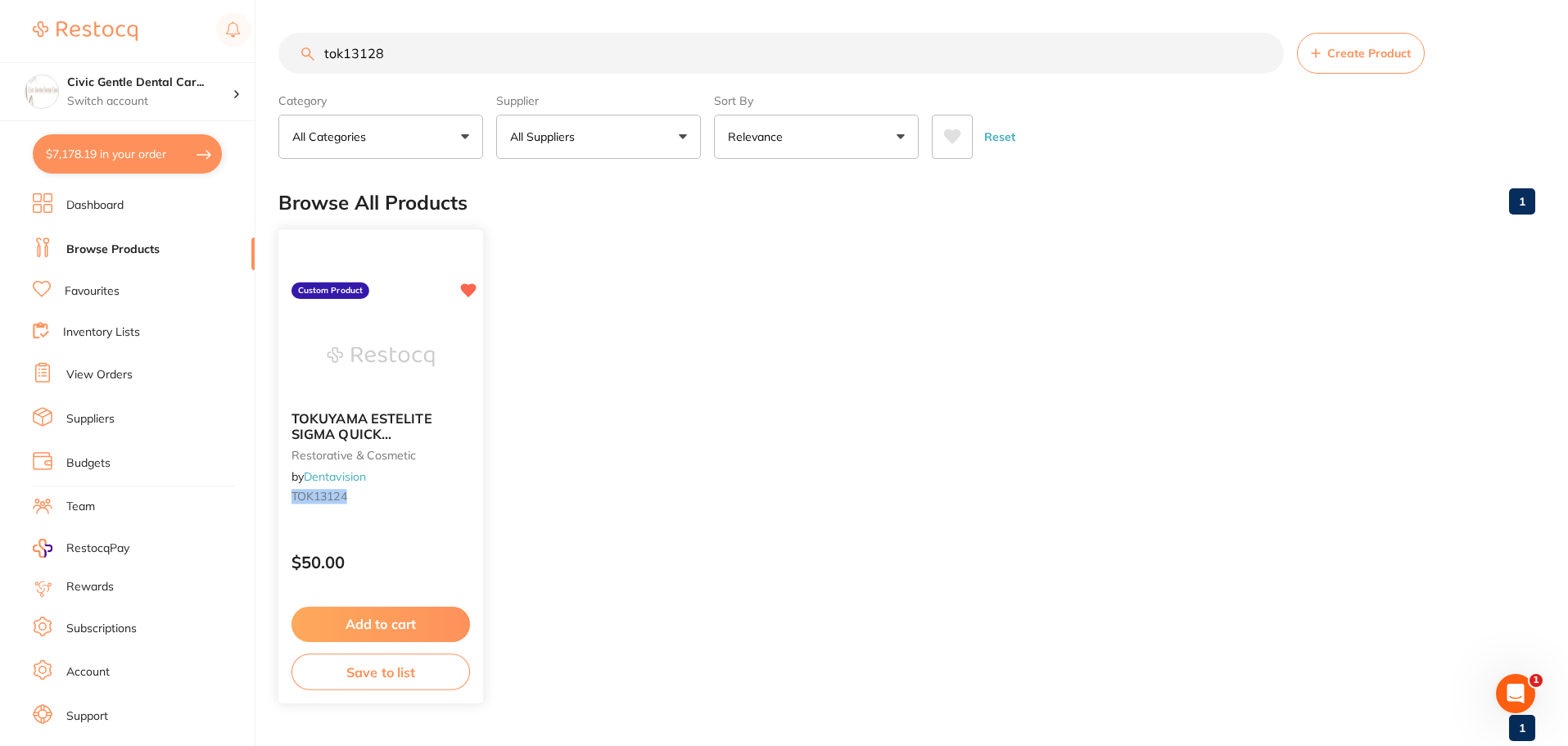
click at [316, 360] on div at bounding box center [381, 356] width 205 height 83
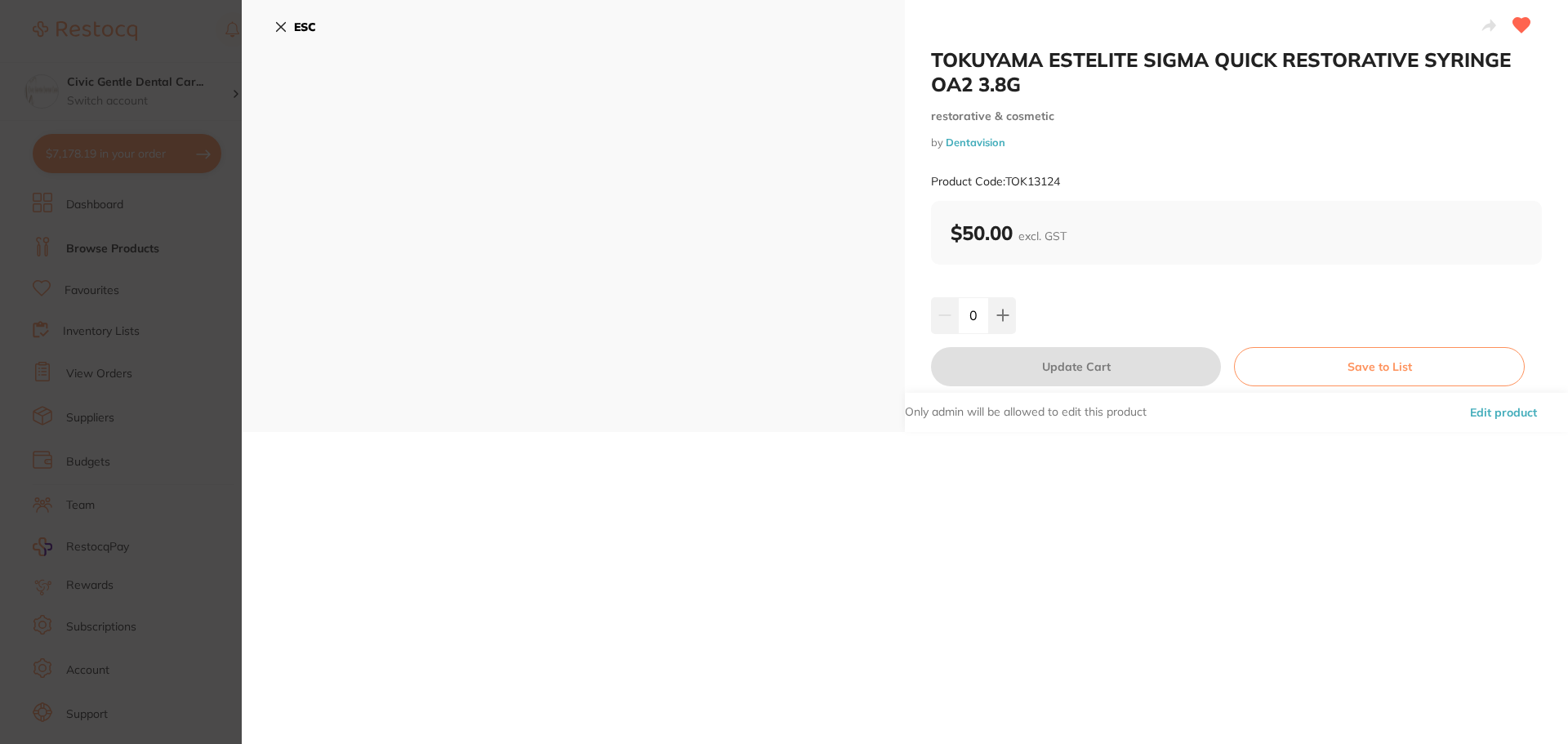
click at [289, 24] on button "ESC" at bounding box center [296, 27] width 42 height 28
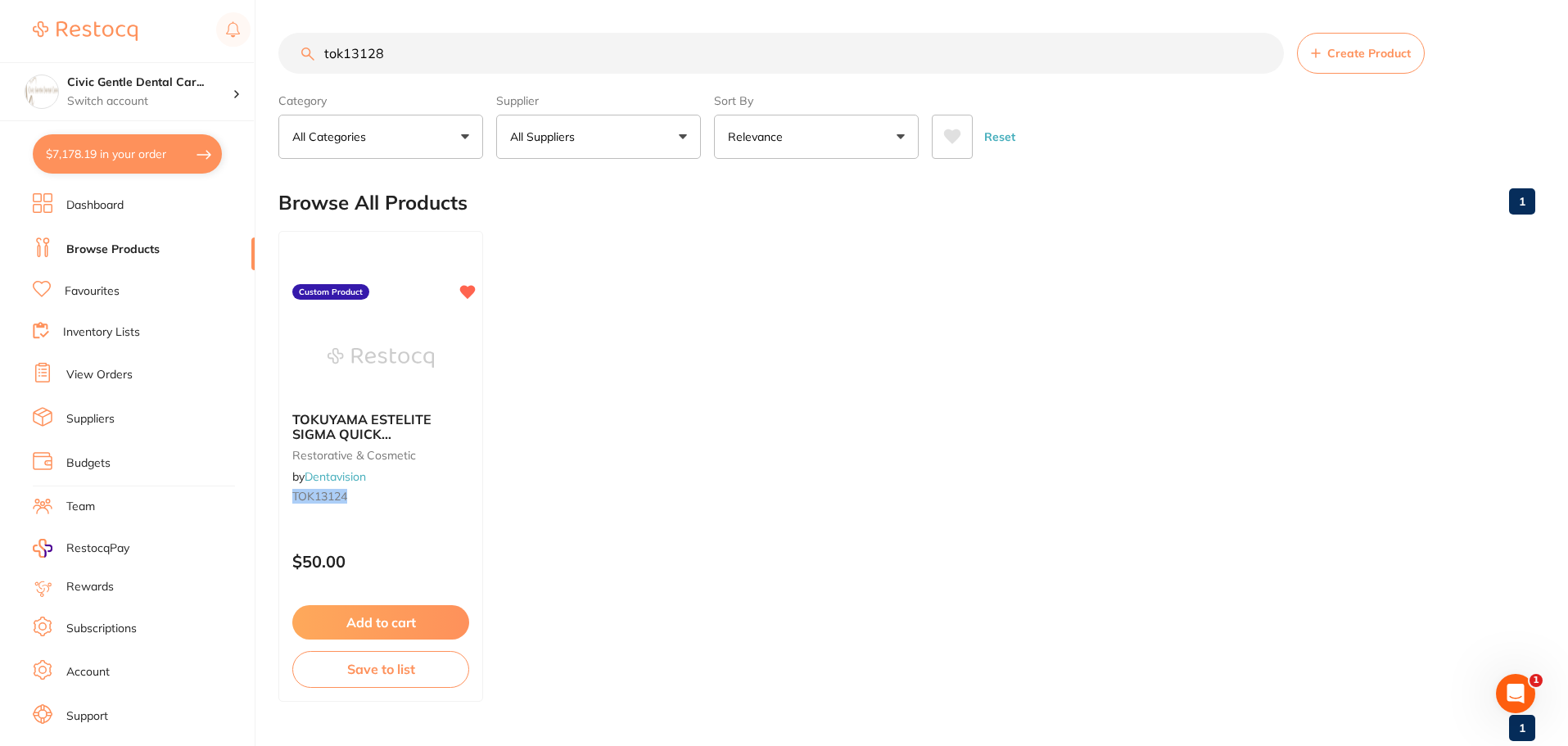
drag, startPoint x: 403, startPoint y: 9, endPoint x: 96, endPoint y: -32, distance: 309.7
click at [96, 0] on html "$7,178.19 Civic Gentle Dental Car... Switch account Civic Gentle Dental Care $7…" at bounding box center [784, 373] width 1568 height 746
type input "qs-ser"
drag, startPoint x: 384, startPoint y: 43, endPoint x: 291, endPoint y: 45, distance: 93.0
click at [291, 45] on input "qs-ser" at bounding box center [781, 53] width 1005 height 41
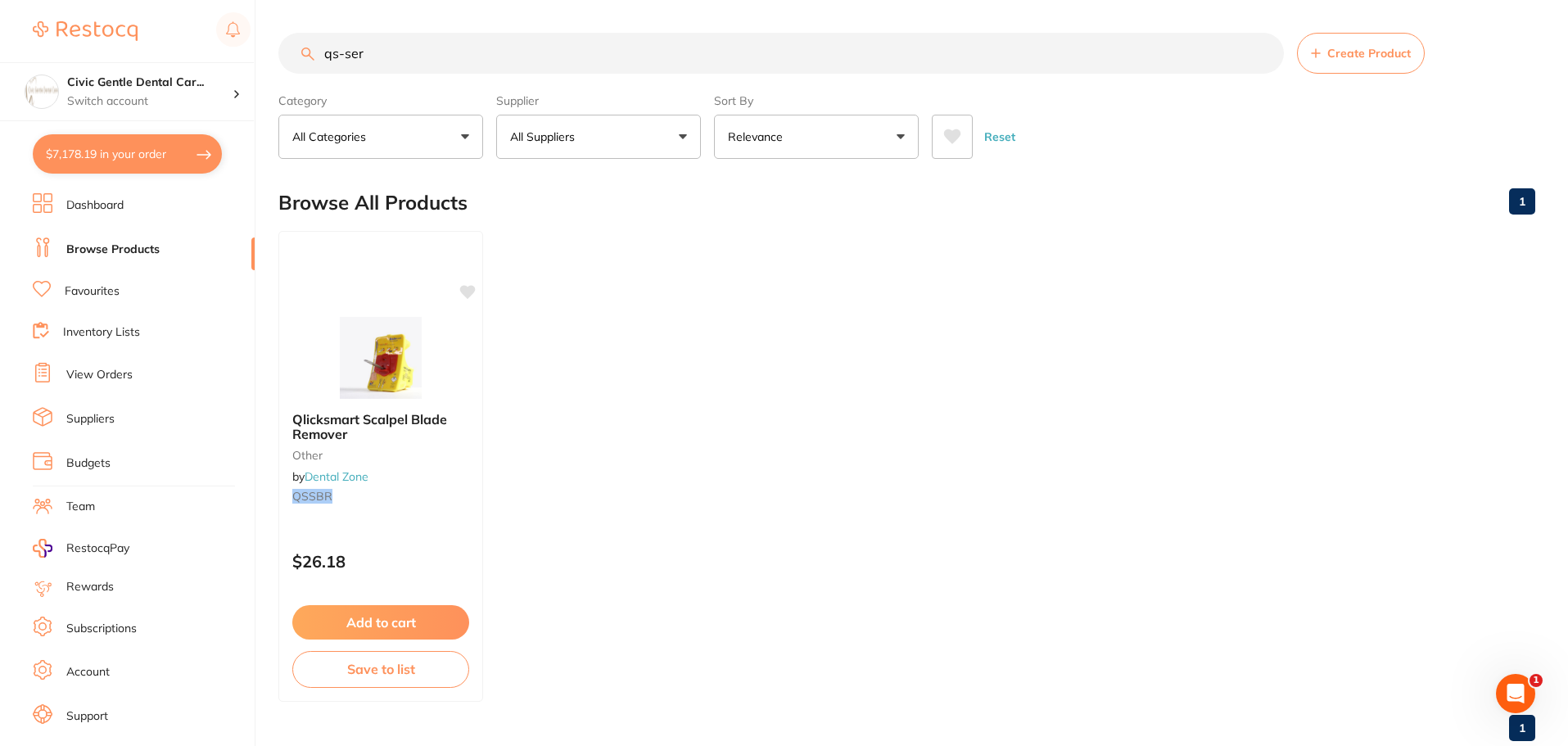
click at [612, 145] on button "All Suppliers" at bounding box center [598, 136] width 205 height 45
drag, startPoint x: 347, startPoint y: 56, endPoint x: -107, endPoint y: 53, distance: 454.0
click at [0, 53] on html "$7,178.19 Civic Gentle Dental Car... Switch account Civic Gentle Dental Care $7…" at bounding box center [784, 373] width 1568 height 746
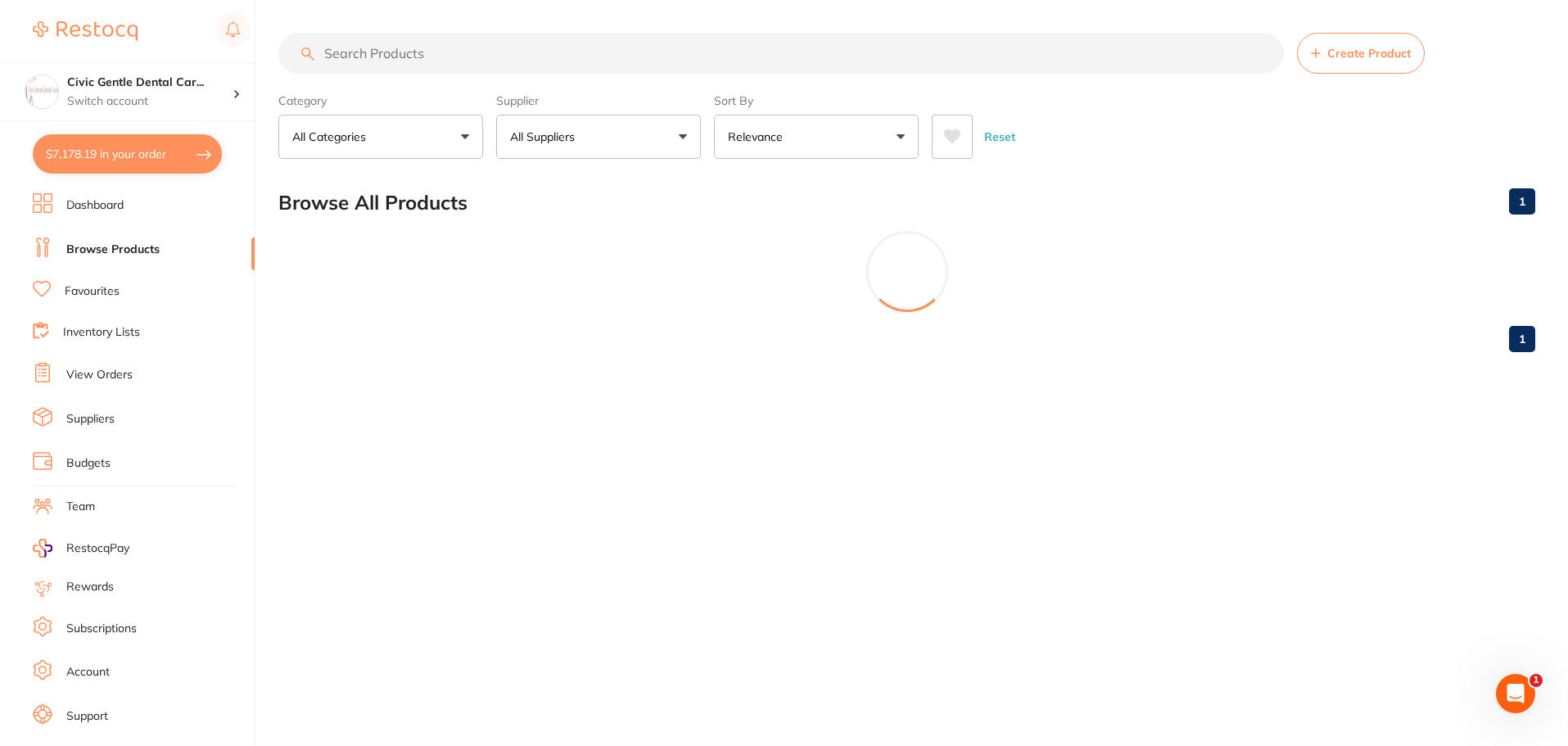
click at [658, 147] on button "All Suppliers" at bounding box center [598, 136] width 205 height 45
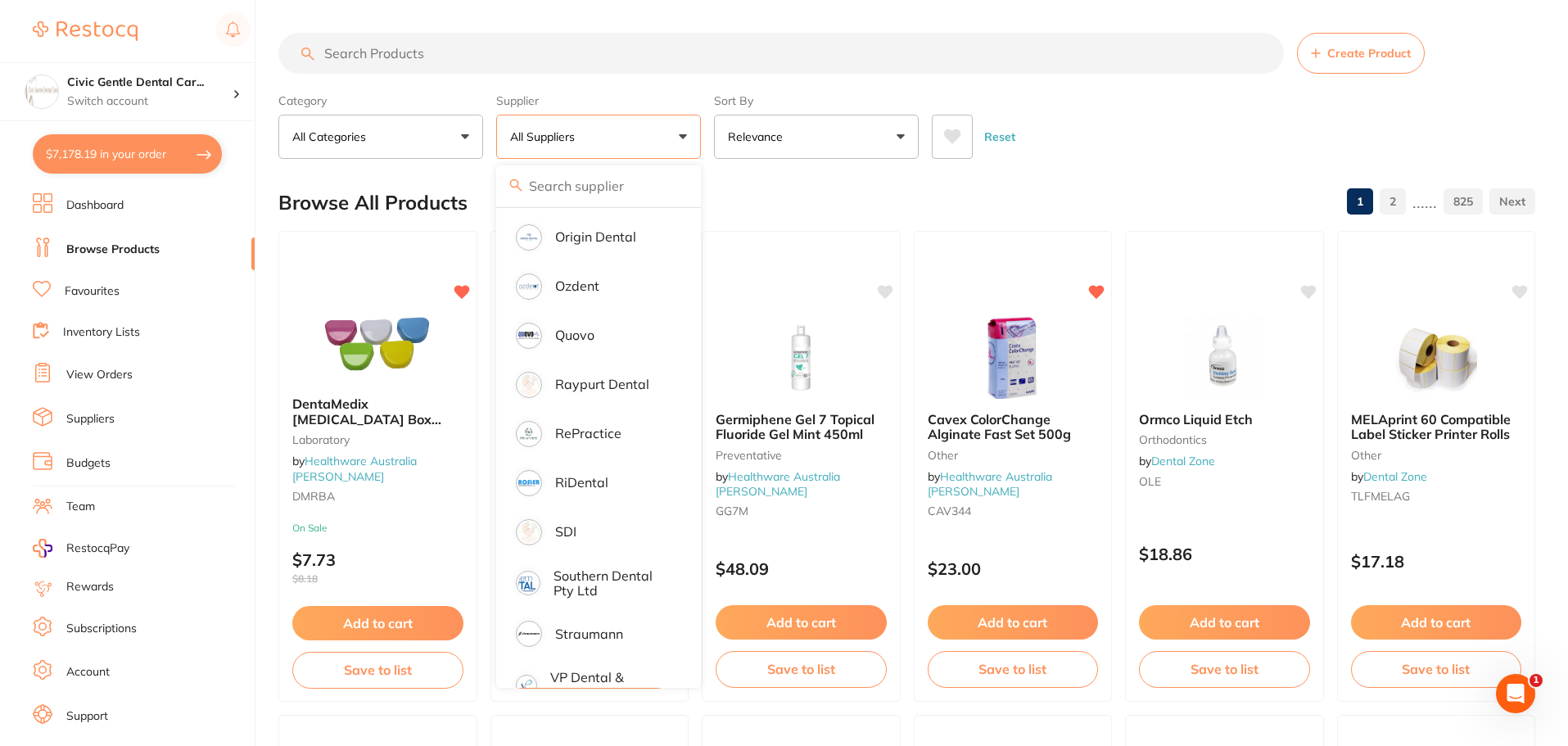
scroll to position [1782, 0]
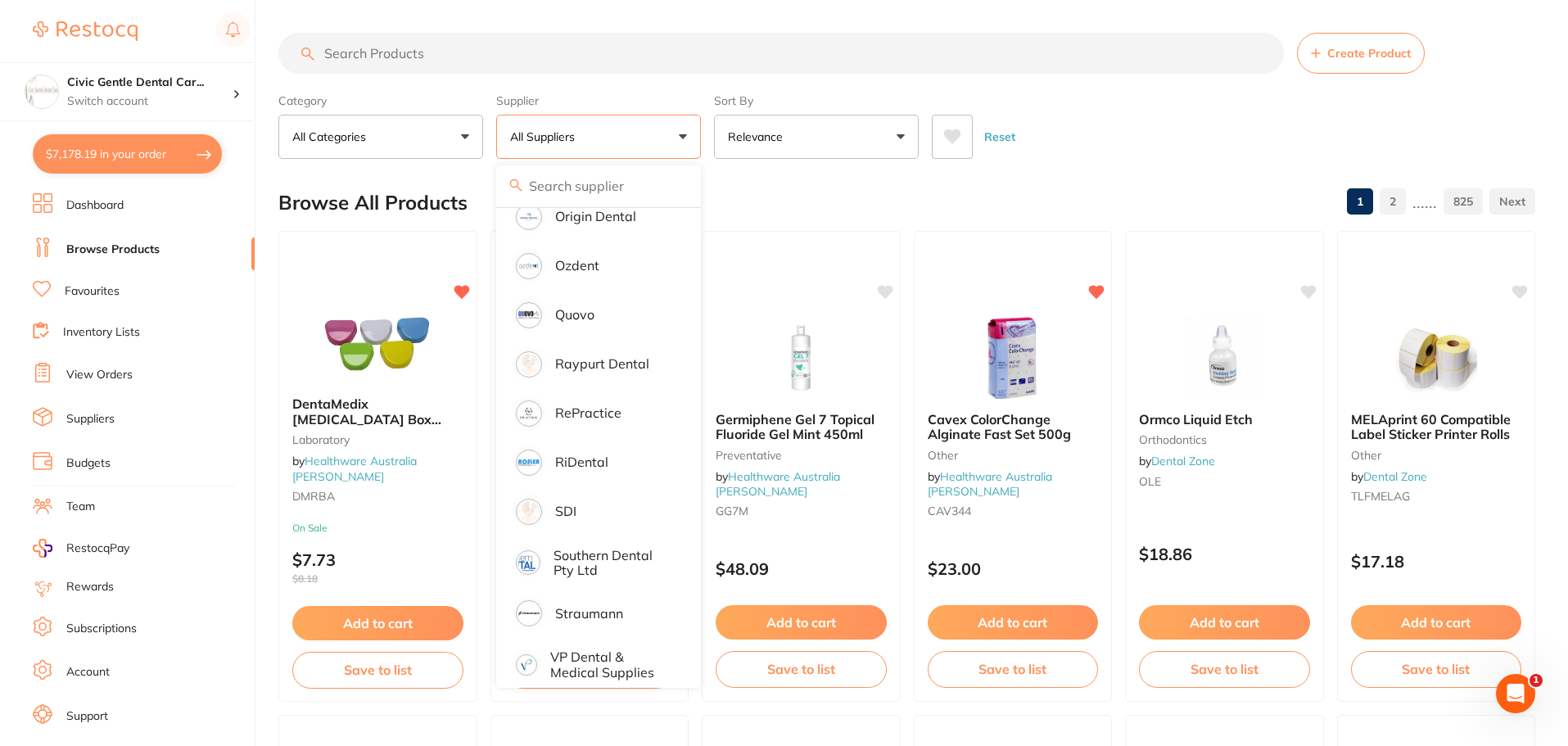
click at [599, 130] on button "All Suppliers" at bounding box center [598, 136] width 205 height 45
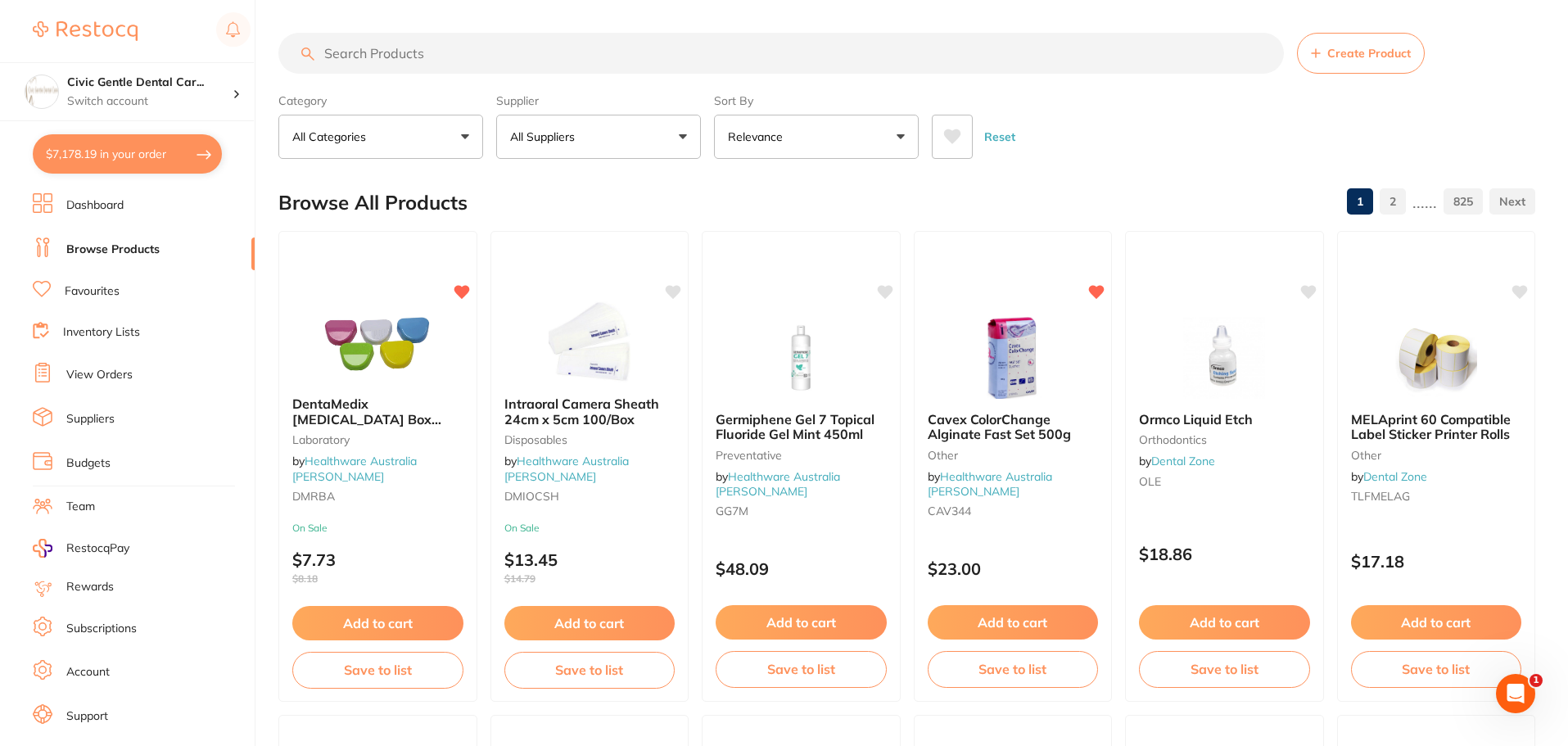
click at [437, 41] on input "search" at bounding box center [781, 53] width 1005 height 41
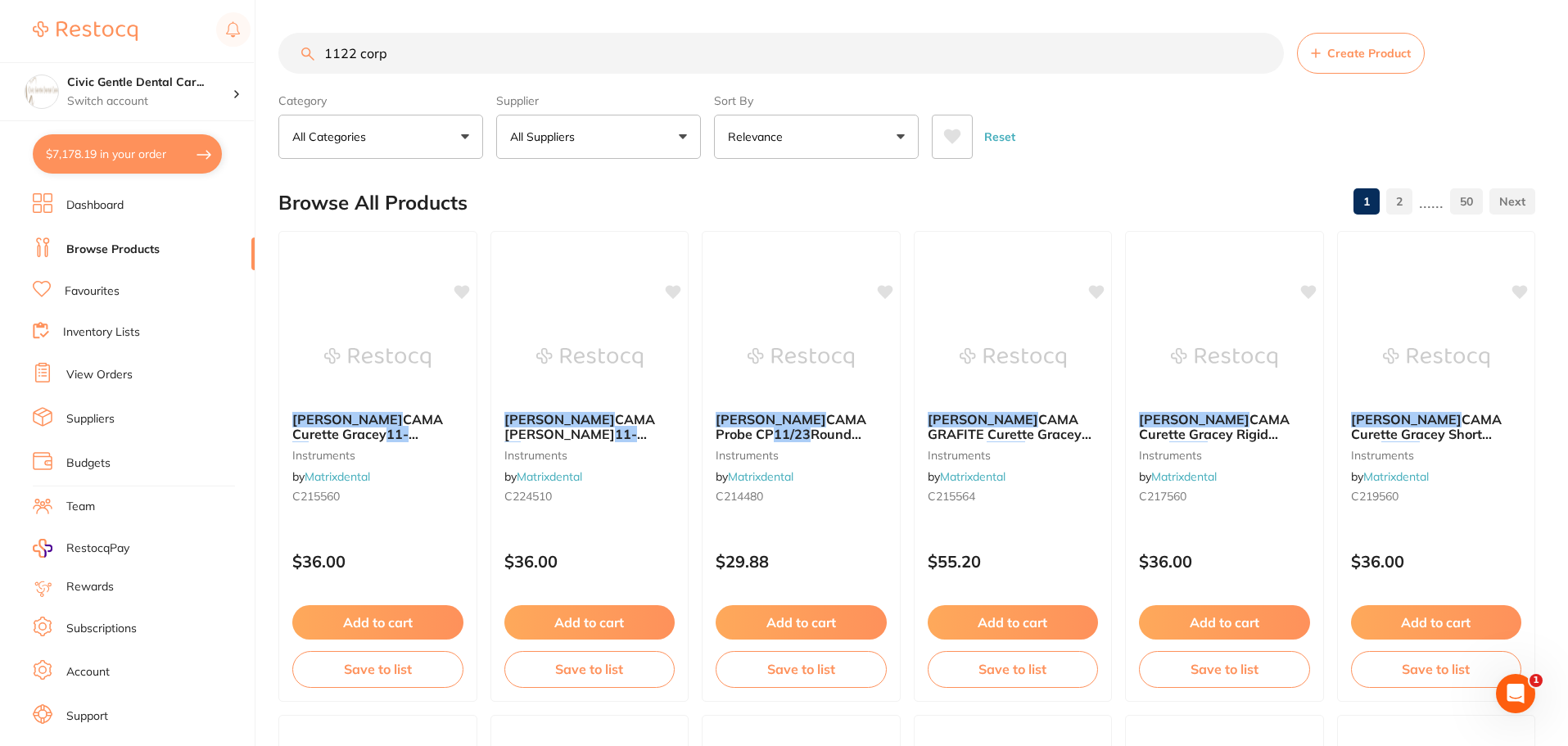
scroll to position [0, 0]
drag, startPoint x: 409, startPoint y: 47, endPoint x: 128, endPoint y: 23, distance: 282.0
click at [128, 23] on div "$7,178.19 Civic Gentle Dental Car... Switch account Civic Gentle Dental Care $7…" at bounding box center [784, 373] width 1568 height 746
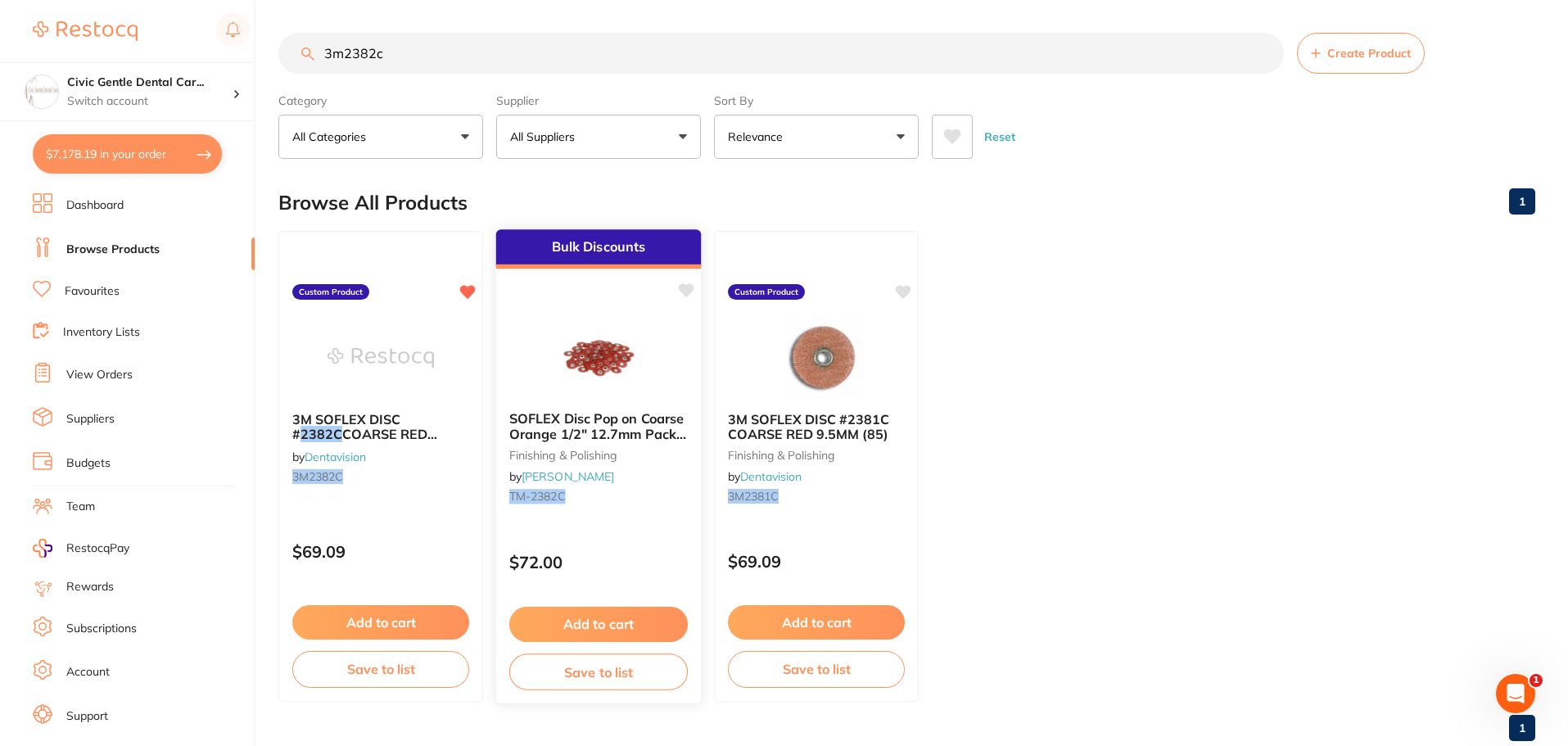
type input "3m2382c"
click at [627, 387] on img at bounding box center [598, 356] width 107 height 83
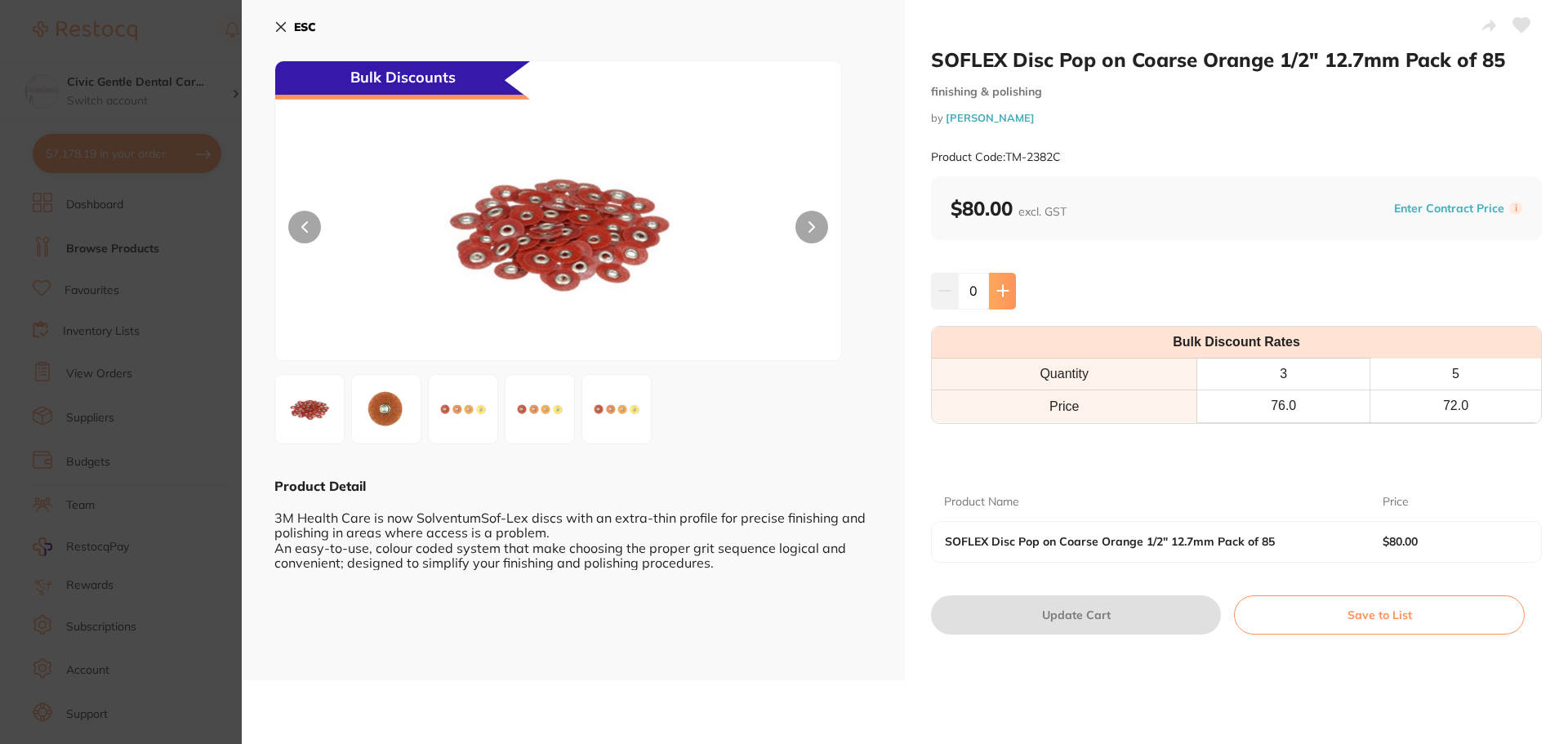
click at [1001, 291] on icon at bounding box center [1002, 291] width 11 height 11
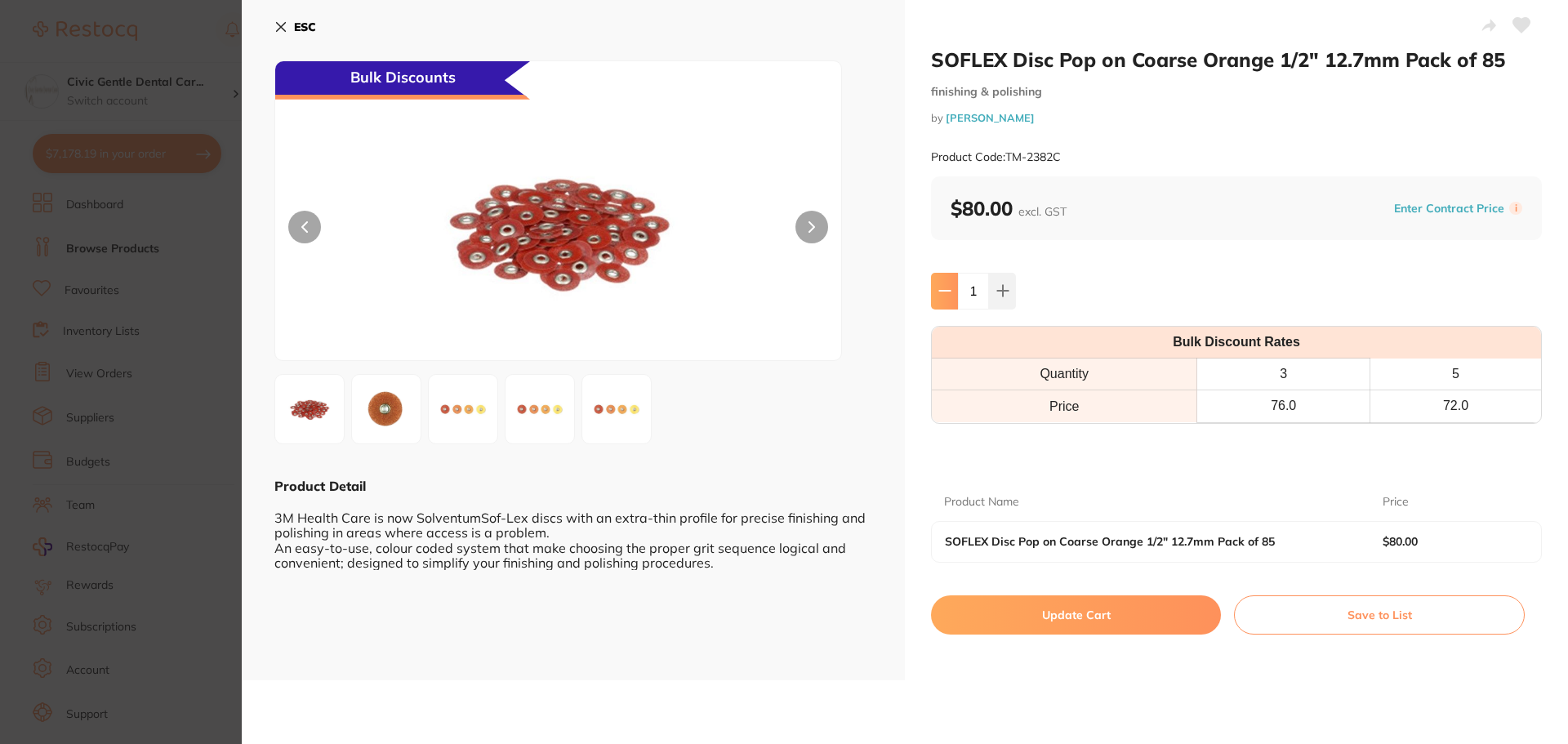
click at [941, 305] on button at bounding box center [944, 291] width 27 height 36
type input "0"
click at [289, 26] on button "ESC" at bounding box center [296, 27] width 42 height 28
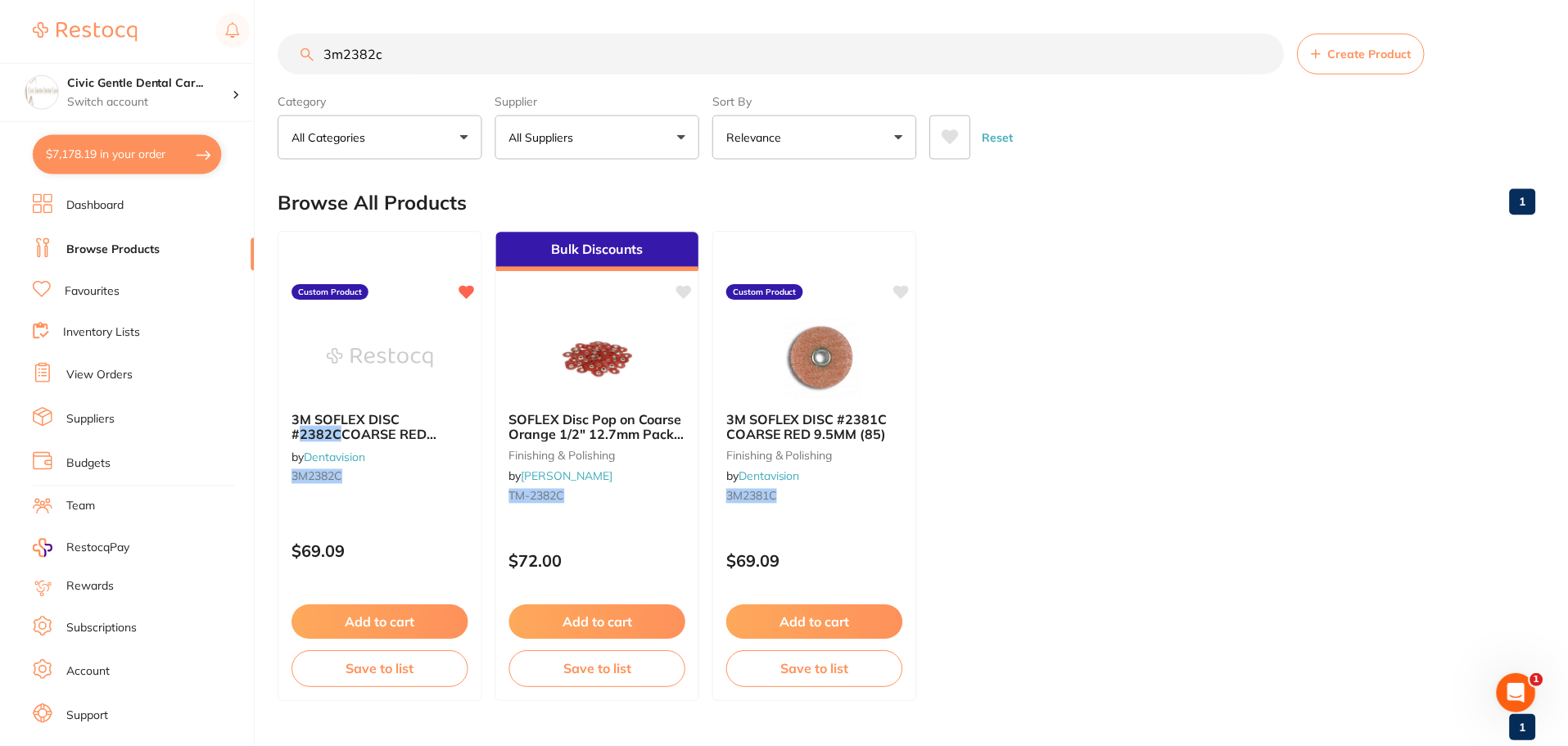
scroll to position [13, 0]
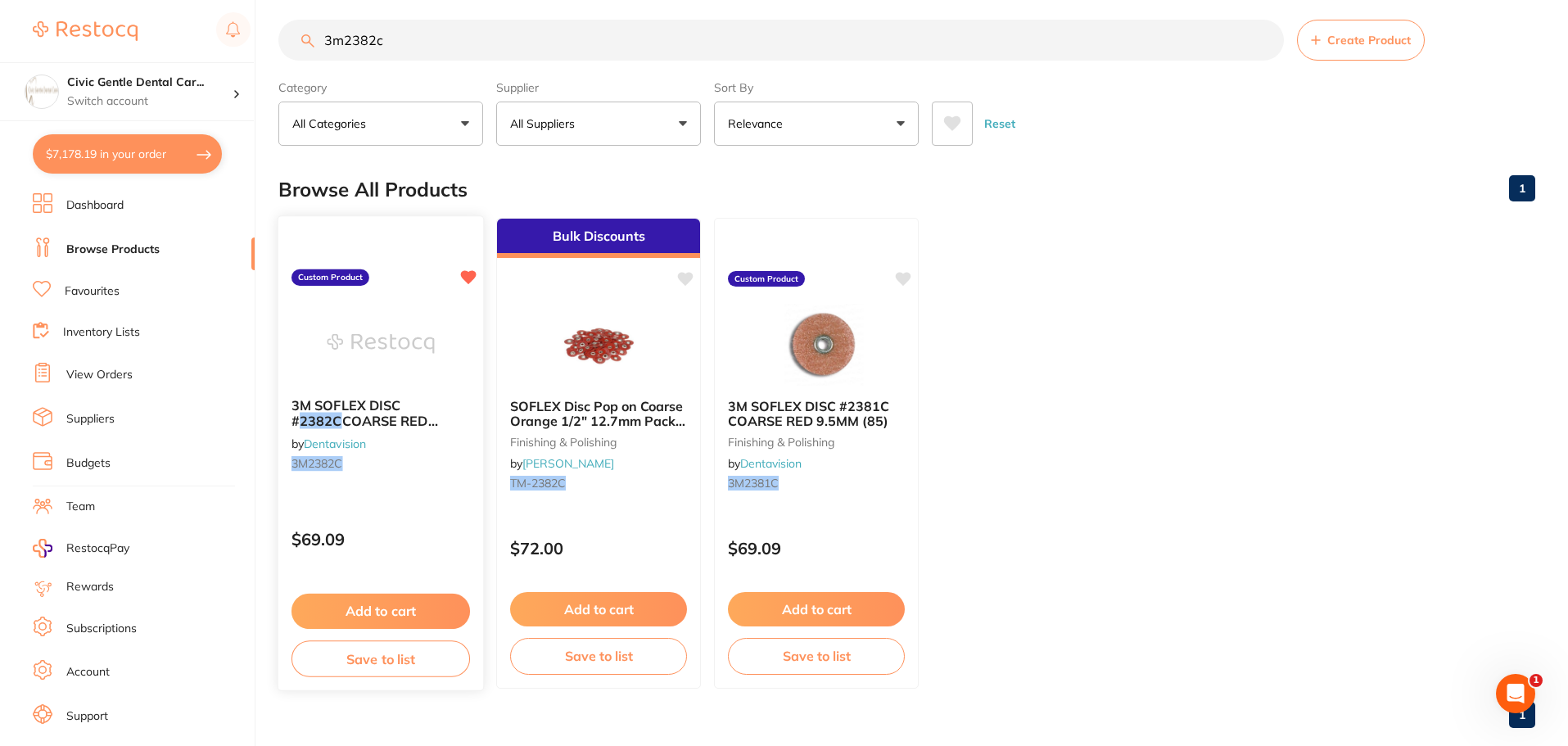
click at [400, 377] on img at bounding box center [380, 344] width 107 height 83
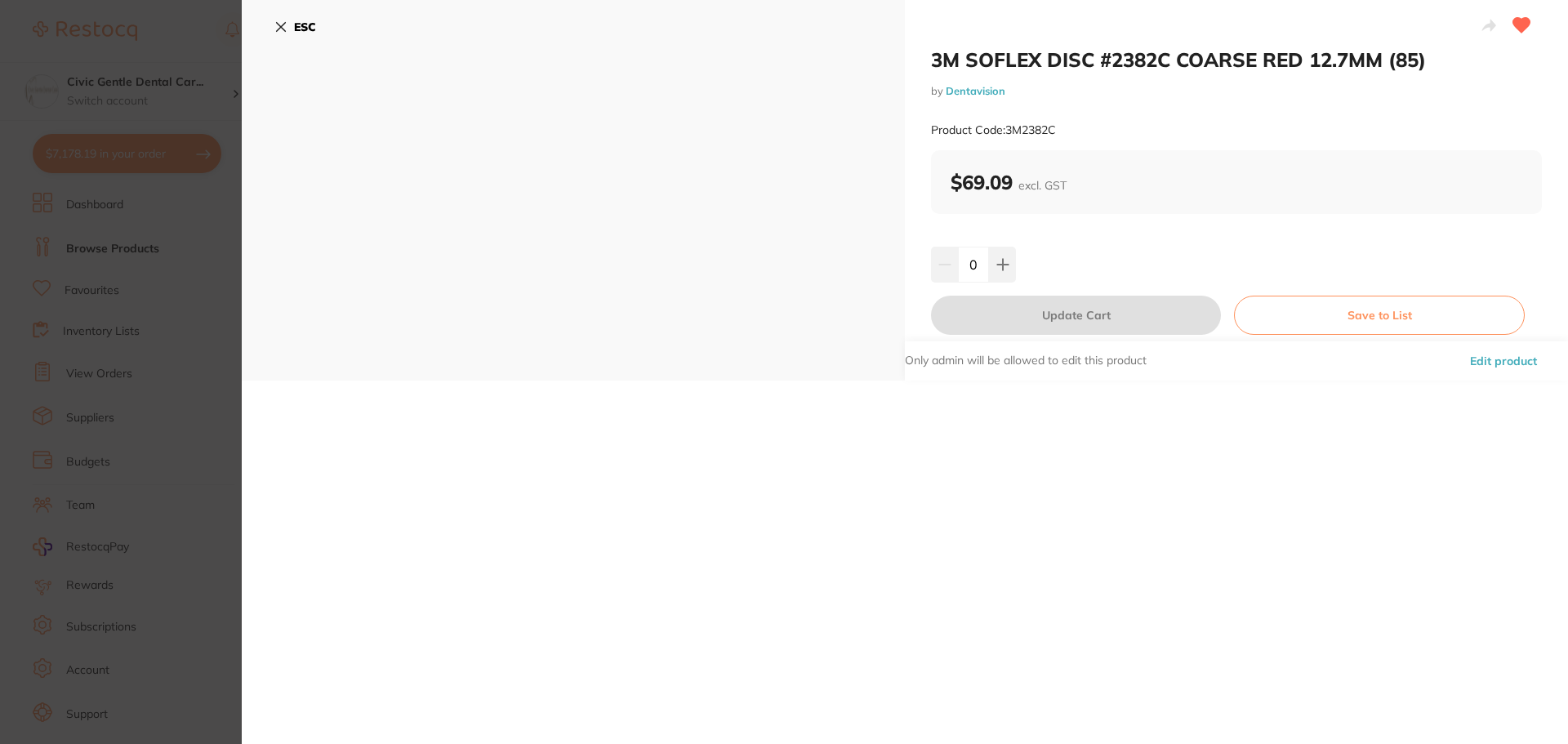
click at [1022, 247] on div "0" at bounding box center [1235, 265] width 611 height 36
click at [1007, 258] on button at bounding box center [1002, 265] width 27 height 36
type input "1"
drag, startPoint x: 1089, startPoint y: 339, endPoint x: 1089, endPoint y: 330, distance: 9.0
click at [1090, 338] on div "3M SOFLEX DISC #2382C COARSE RED 12.7MM (85) by Dentavision Product Code: 3M238…" at bounding box center [1236, 190] width 663 height 380
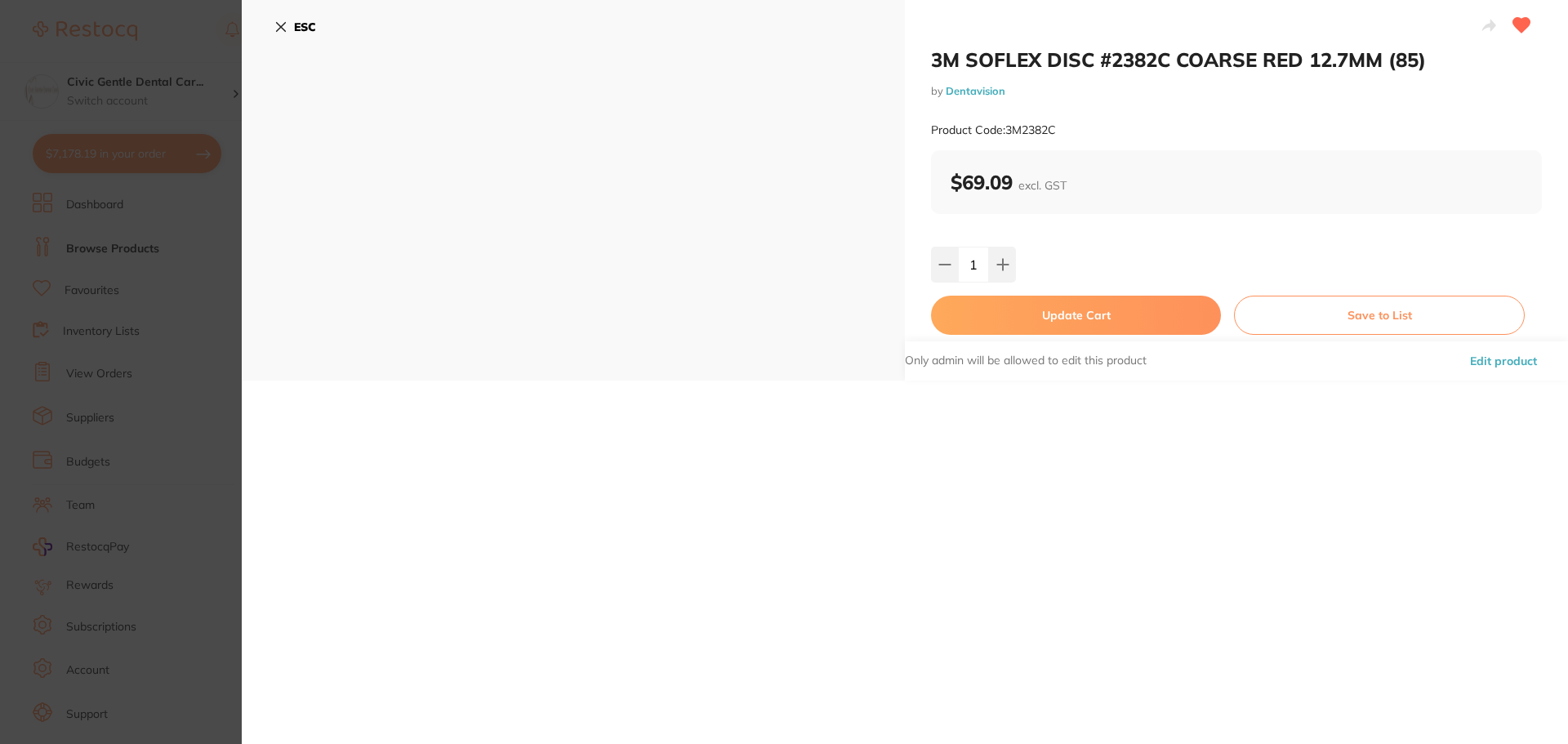
click at [1089, 329] on button "Update Cart" at bounding box center [1075, 315] width 290 height 39
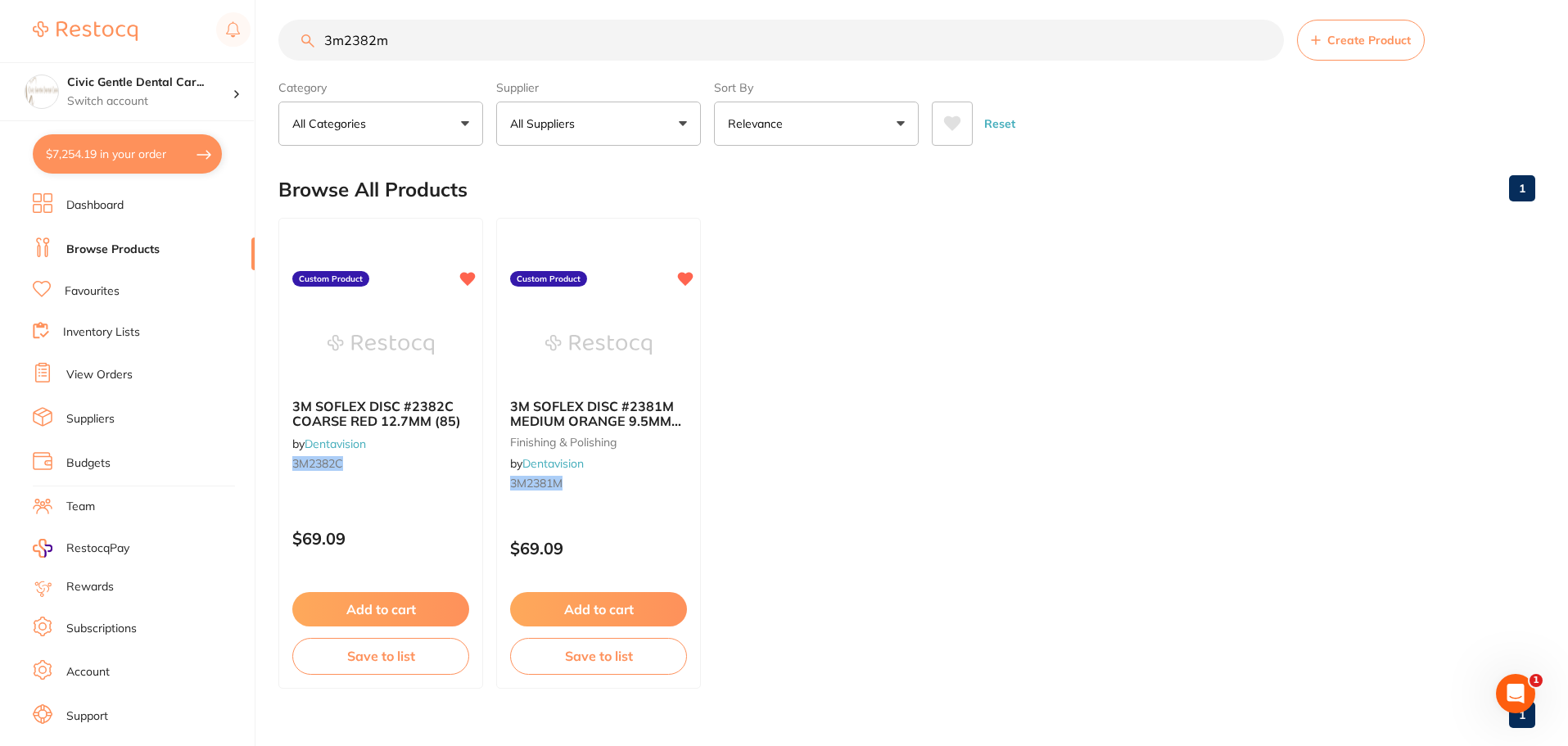
scroll to position [1, 0]
drag, startPoint x: 472, startPoint y: 40, endPoint x: 321, endPoint y: 53, distance: 151.6
click at [321, 53] on input "3m2382m" at bounding box center [781, 40] width 1005 height 41
click at [559, 351] on img at bounding box center [598, 344] width 107 height 83
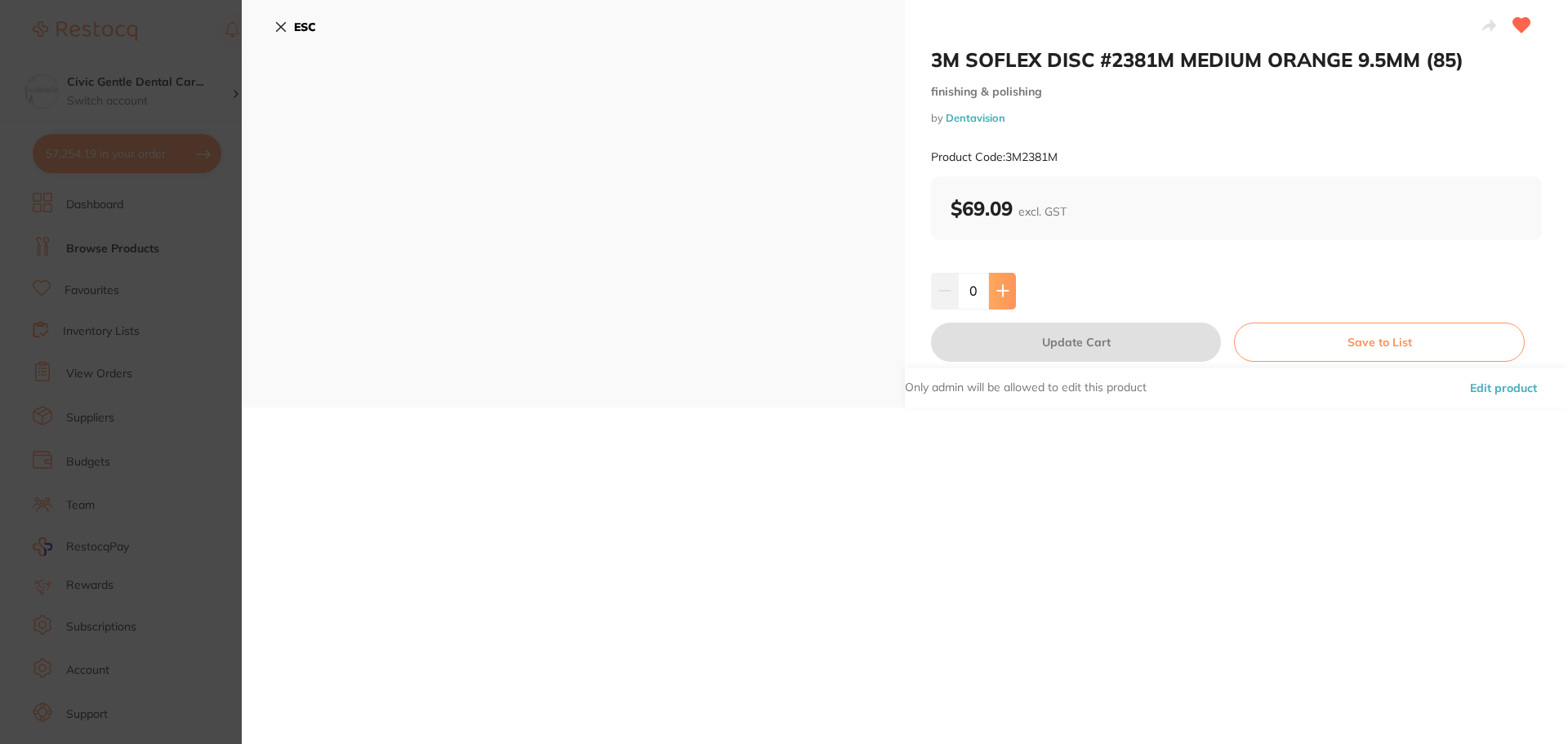
click at [999, 284] on icon at bounding box center [1003, 291] width 13 height 13
type input "1"
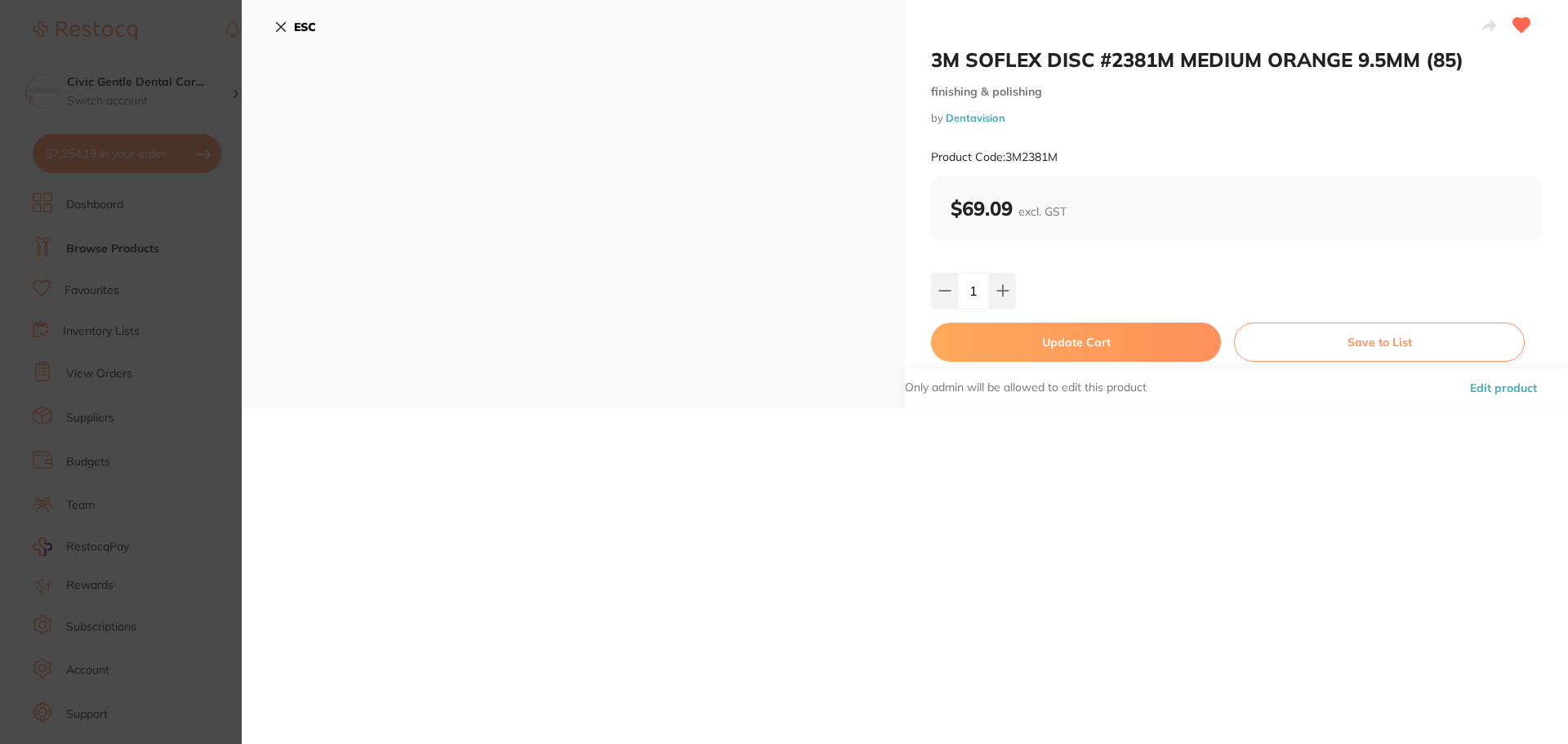
click at [1027, 322] on button "Update Cart" at bounding box center [1075, 342] width 290 height 39
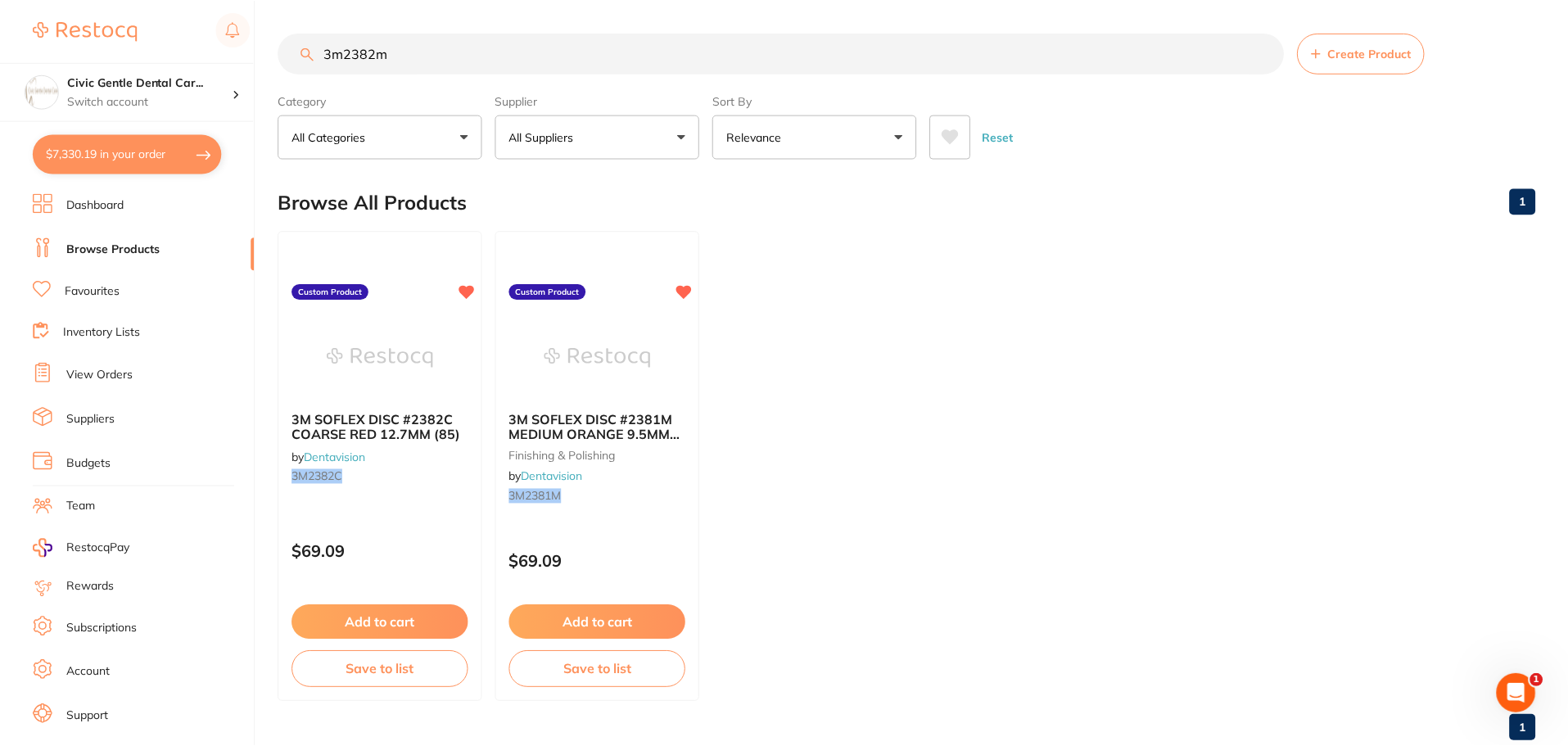
scroll to position [13, 0]
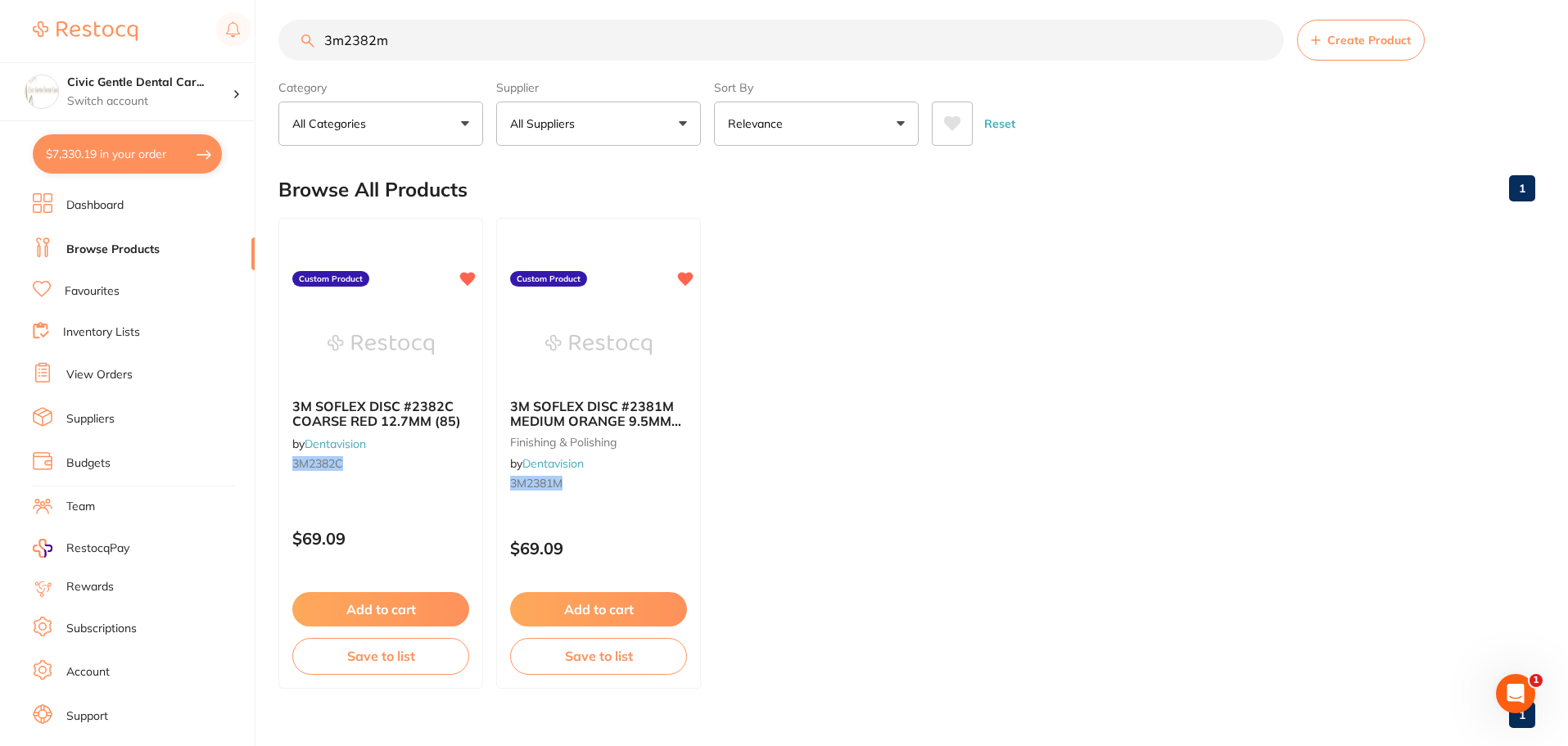
click at [389, 42] on input "3m2382m" at bounding box center [781, 40] width 1005 height 41
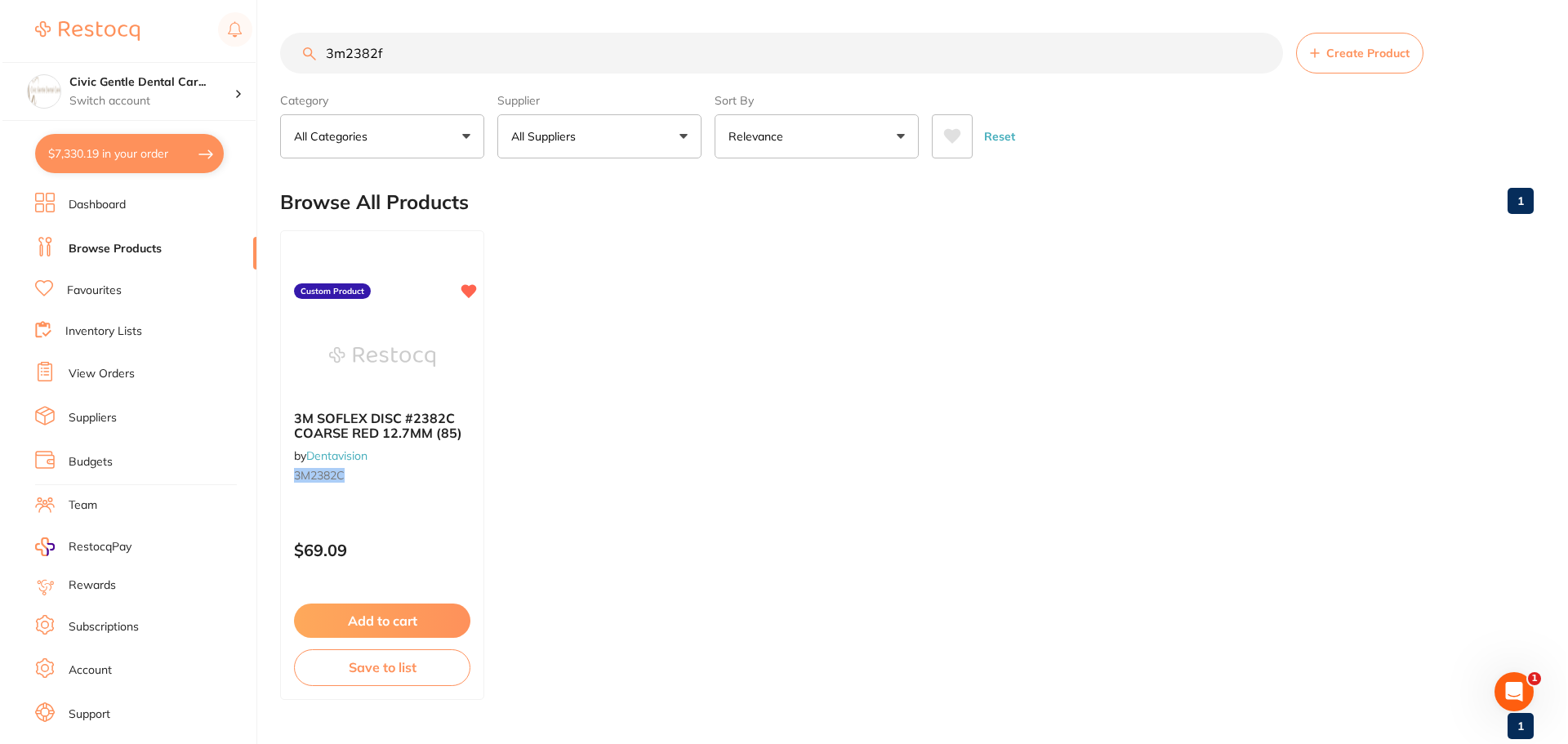
scroll to position [0, 0]
click at [419, 417] on span "3M SOFLEX DISC #2382C COARSE RED 12.7MM (85)" at bounding box center [375, 425] width 170 height 32
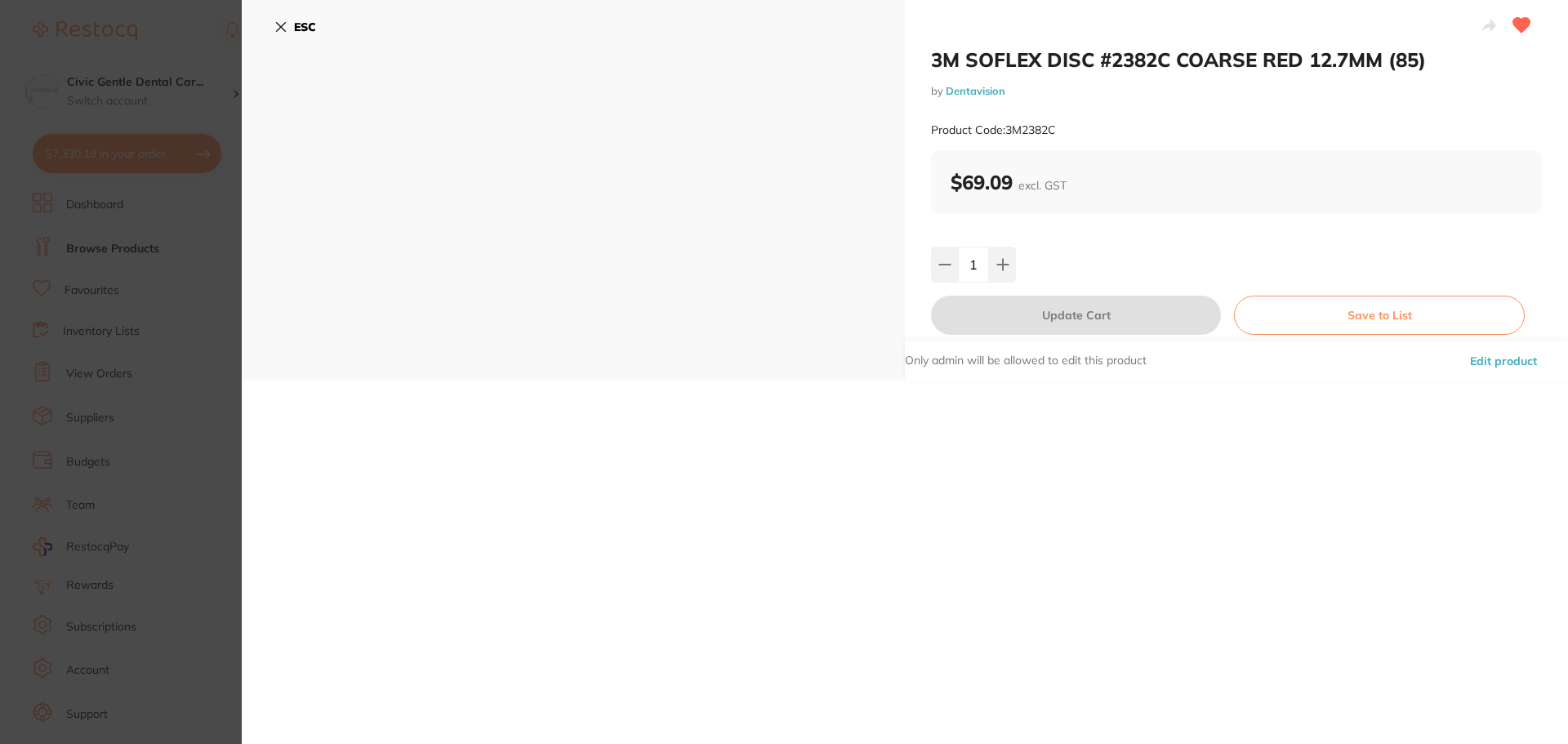
click at [272, 26] on div "ESC" at bounding box center [574, 190] width 663 height 380
click at [279, 31] on icon at bounding box center [281, 27] width 13 height 13
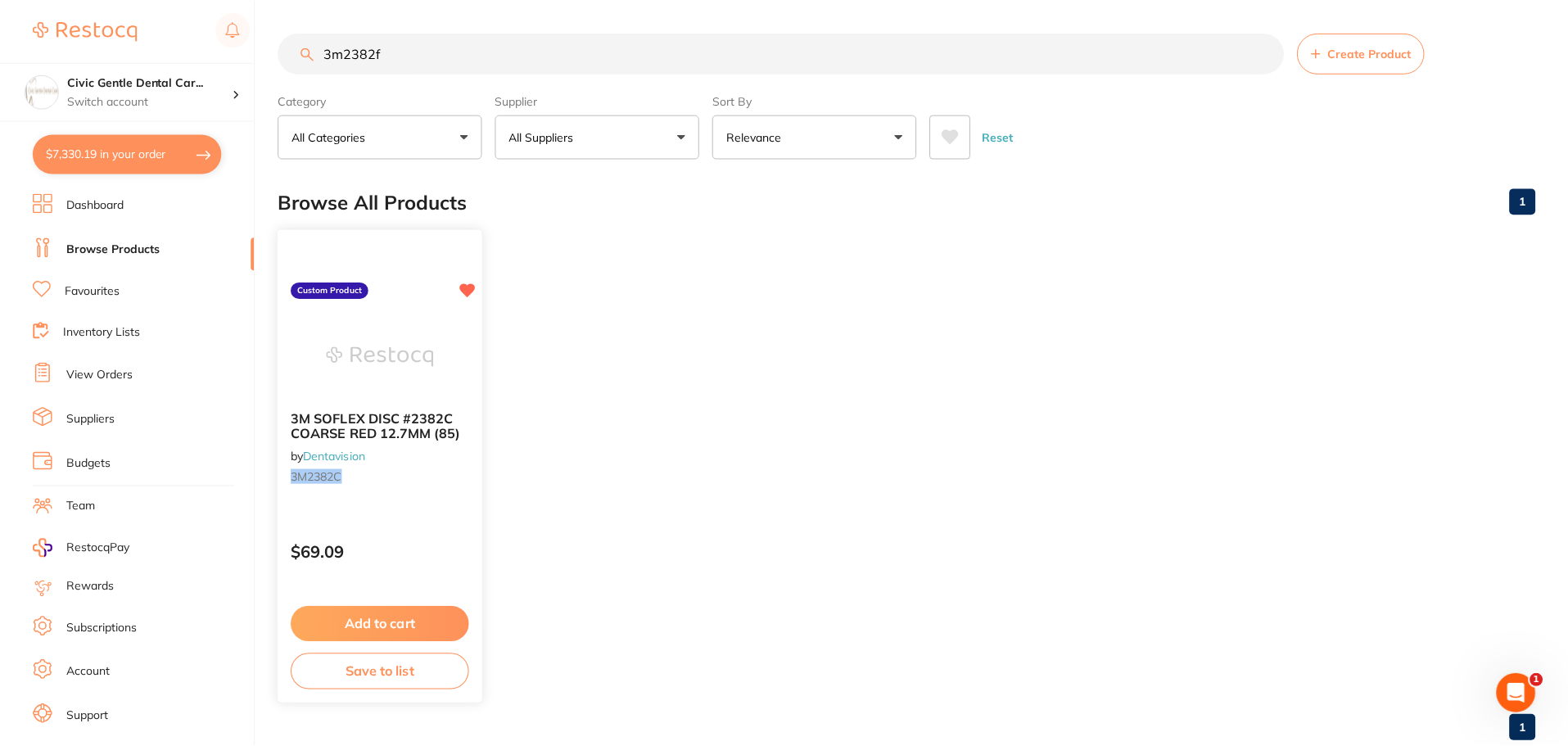
scroll to position [13, 0]
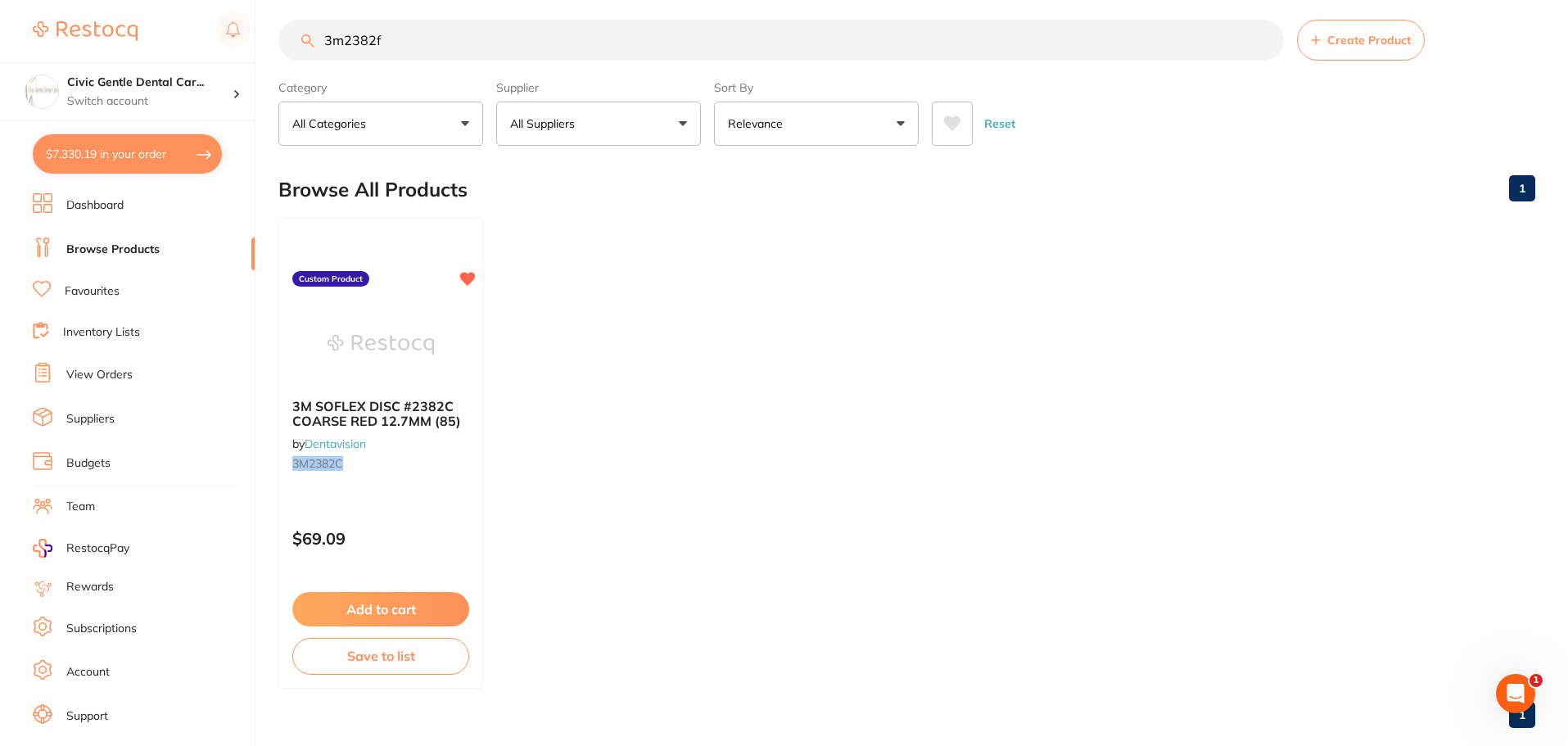
click at [408, 37] on input "3m2382f" at bounding box center [781, 40] width 1005 height 41
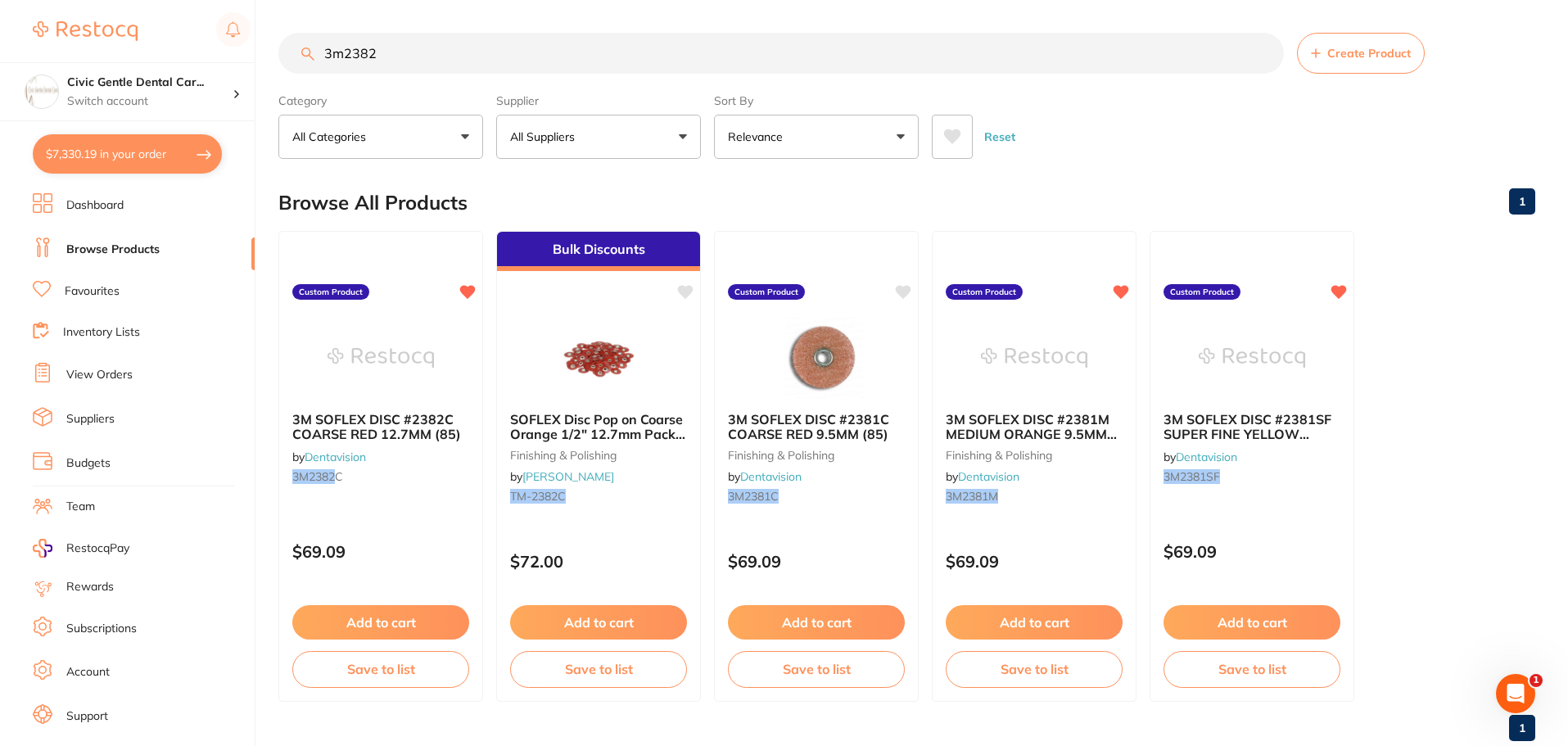
scroll to position [0, 0]
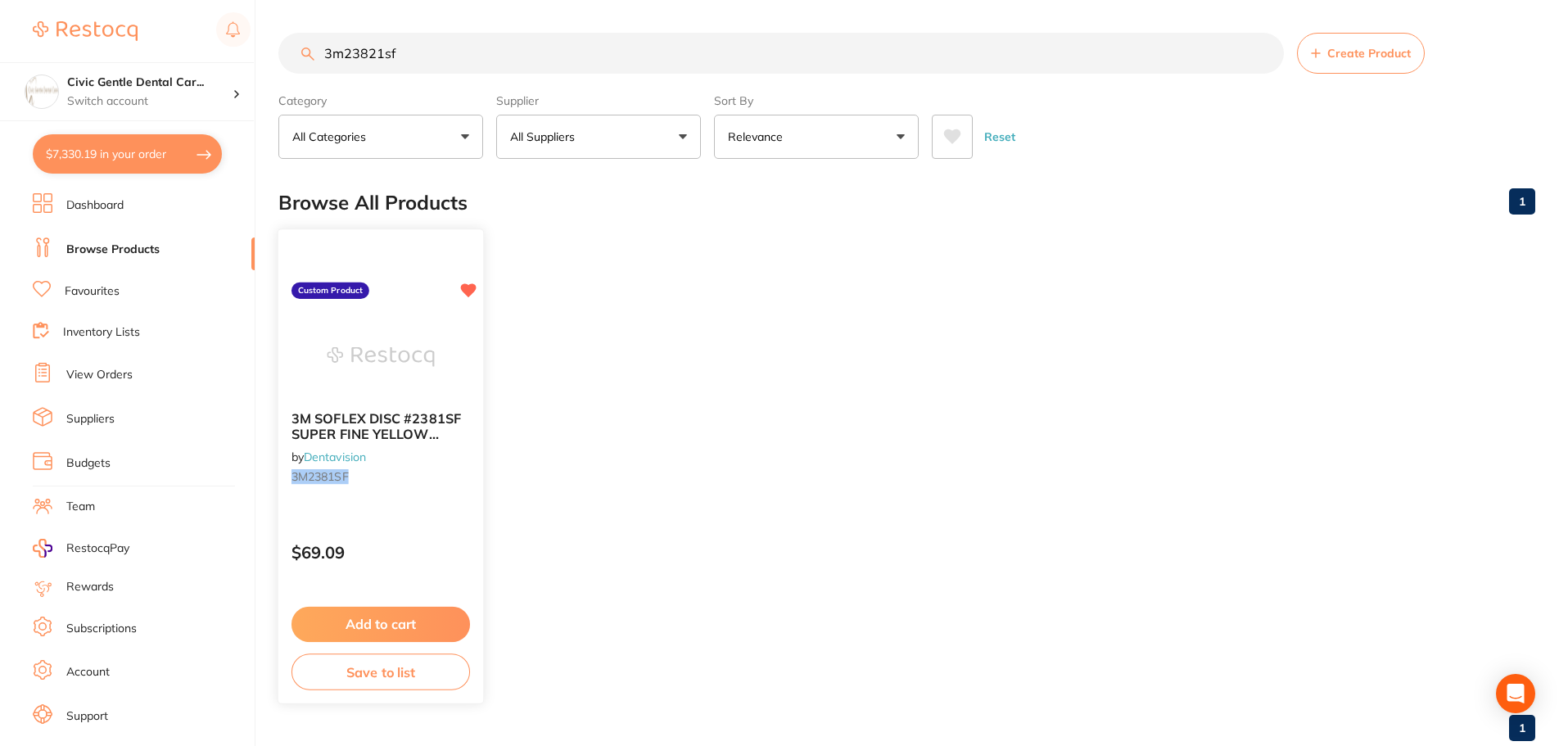
type input "3m23821sf"
click at [433, 338] on img at bounding box center [380, 356] width 107 height 83
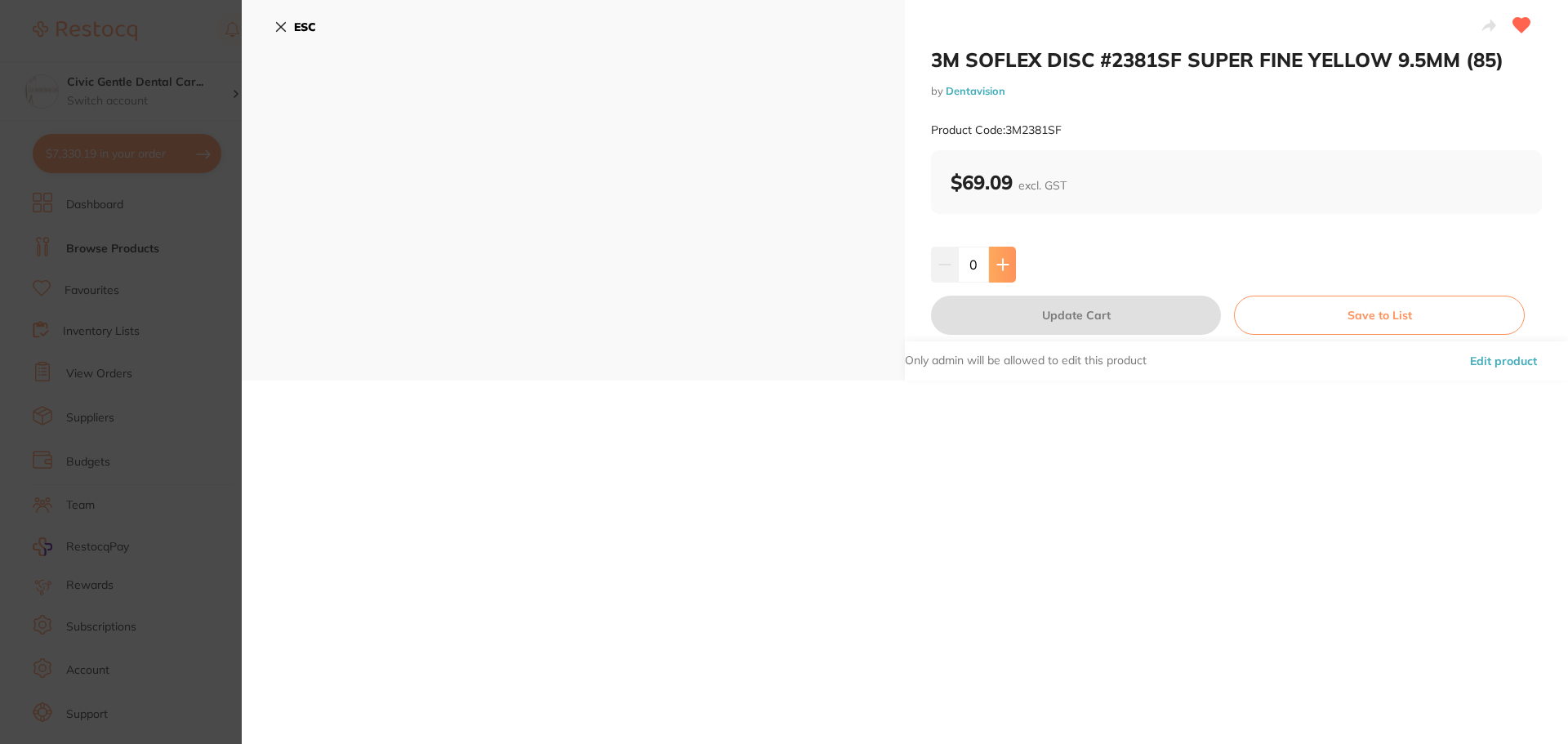
click at [1002, 274] on button at bounding box center [1002, 265] width 27 height 36
type input "1"
click at [1025, 337] on div "3M SOFLEX DISC #2381SF SUPER FINE YELLOW 9.5MM (85) by Dentavision Product Code…" at bounding box center [1236, 190] width 663 height 380
click at [1025, 331] on button "Update Cart" at bounding box center [1075, 315] width 290 height 39
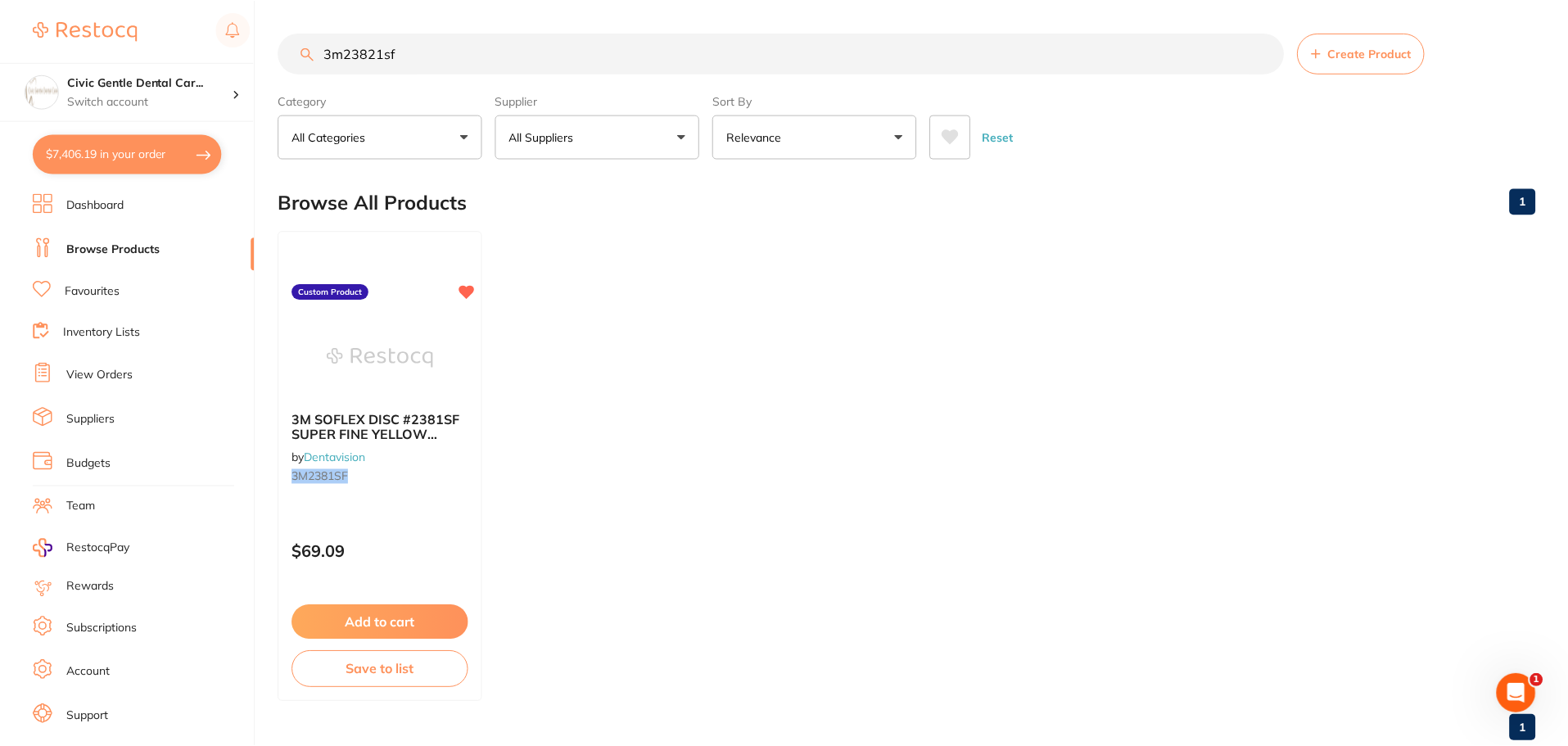
scroll to position [13, 0]
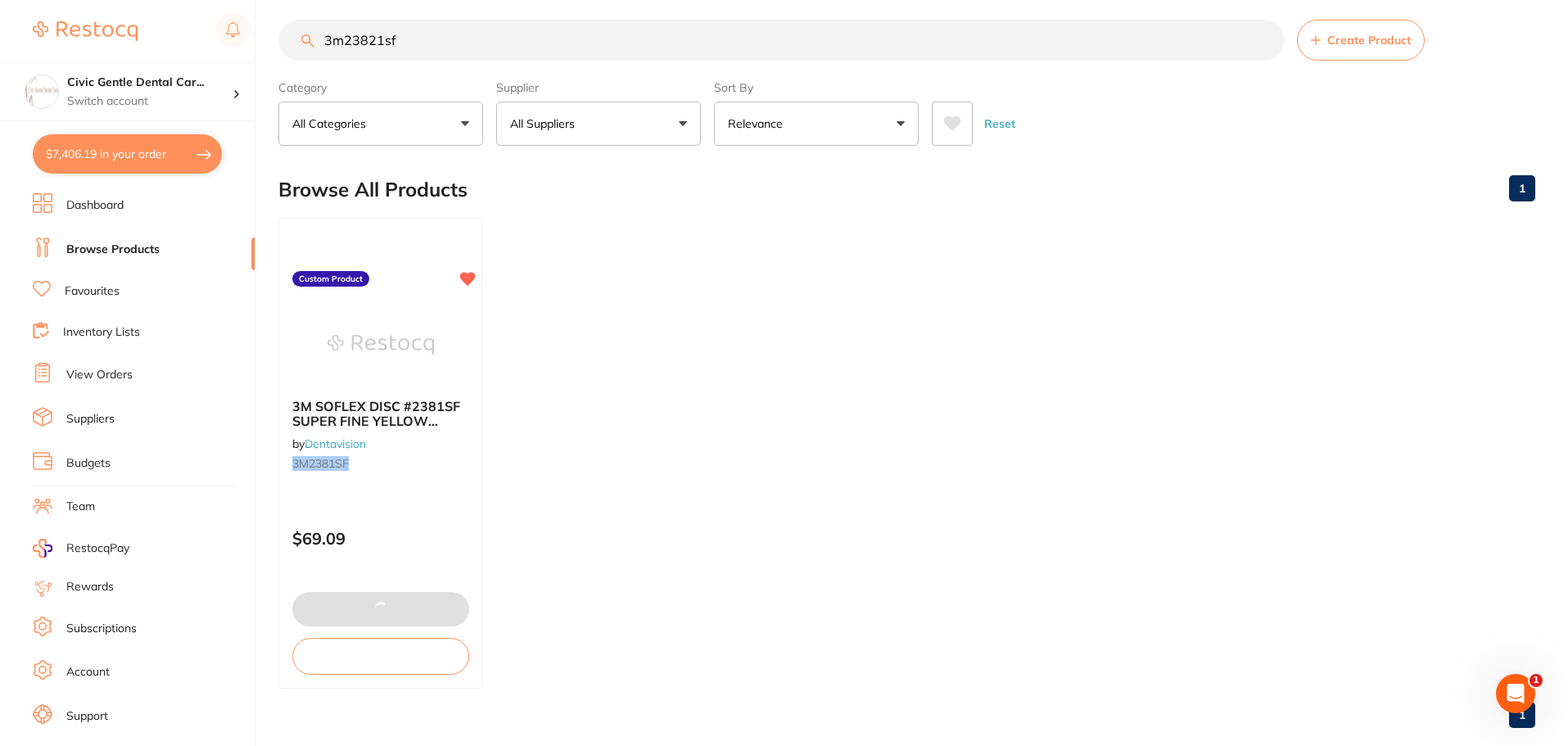
click at [381, 43] on input "3m23821sf" at bounding box center [781, 40] width 1005 height 41
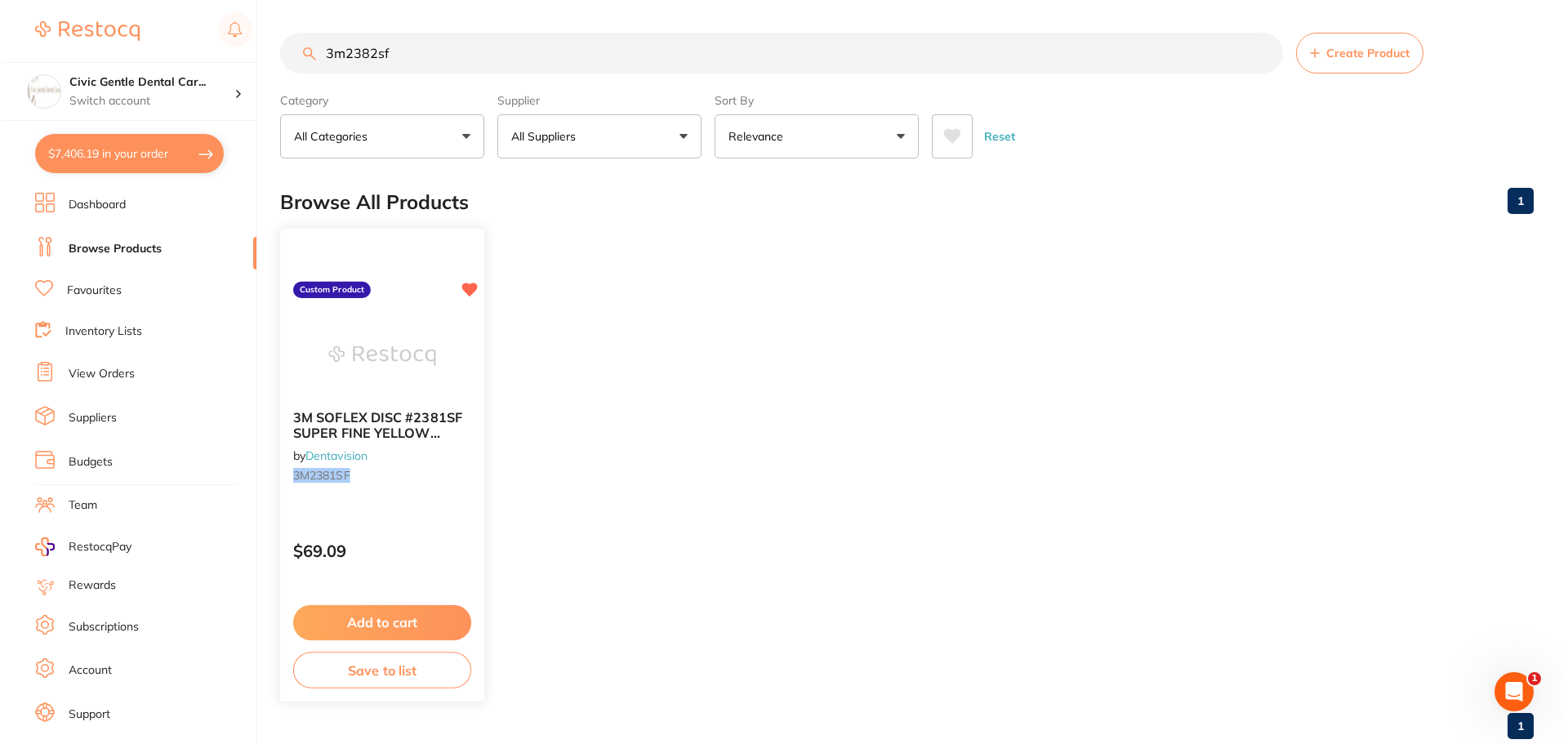
scroll to position [0, 0]
click at [397, 345] on img at bounding box center [379, 355] width 107 height 82
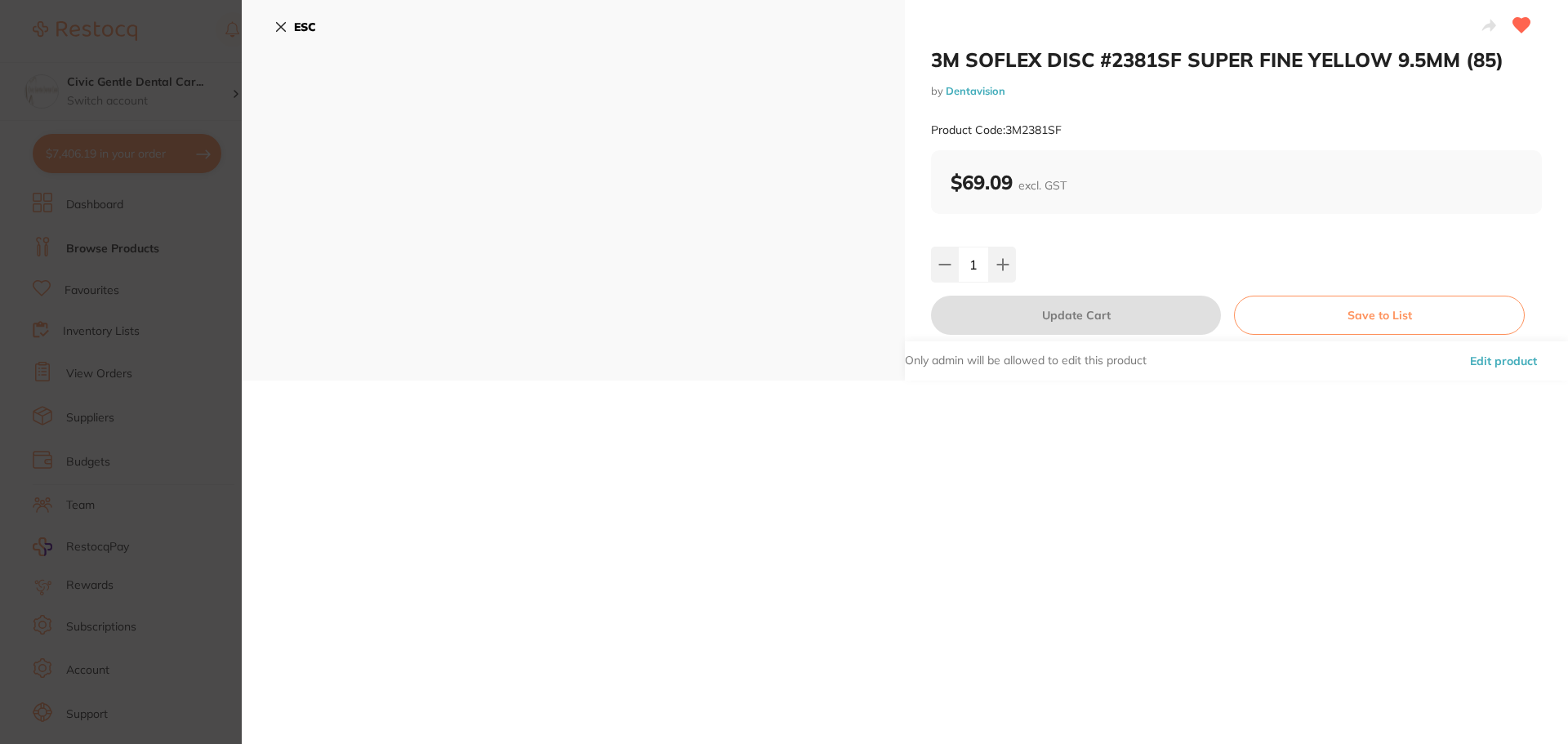
click at [291, 23] on button "ESC" at bounding box center [296, 27] width 42 height 28
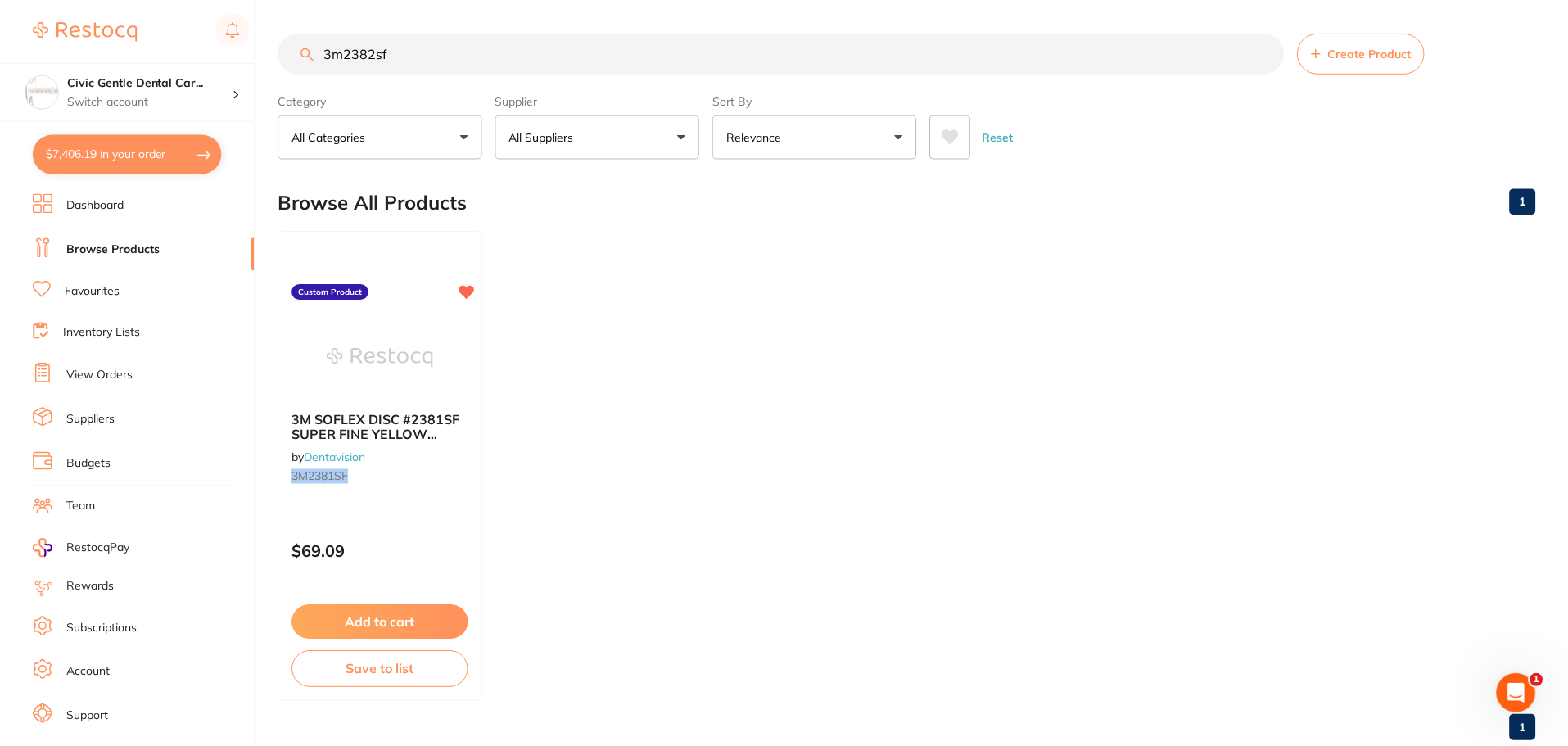
scroll to position [13, 0]
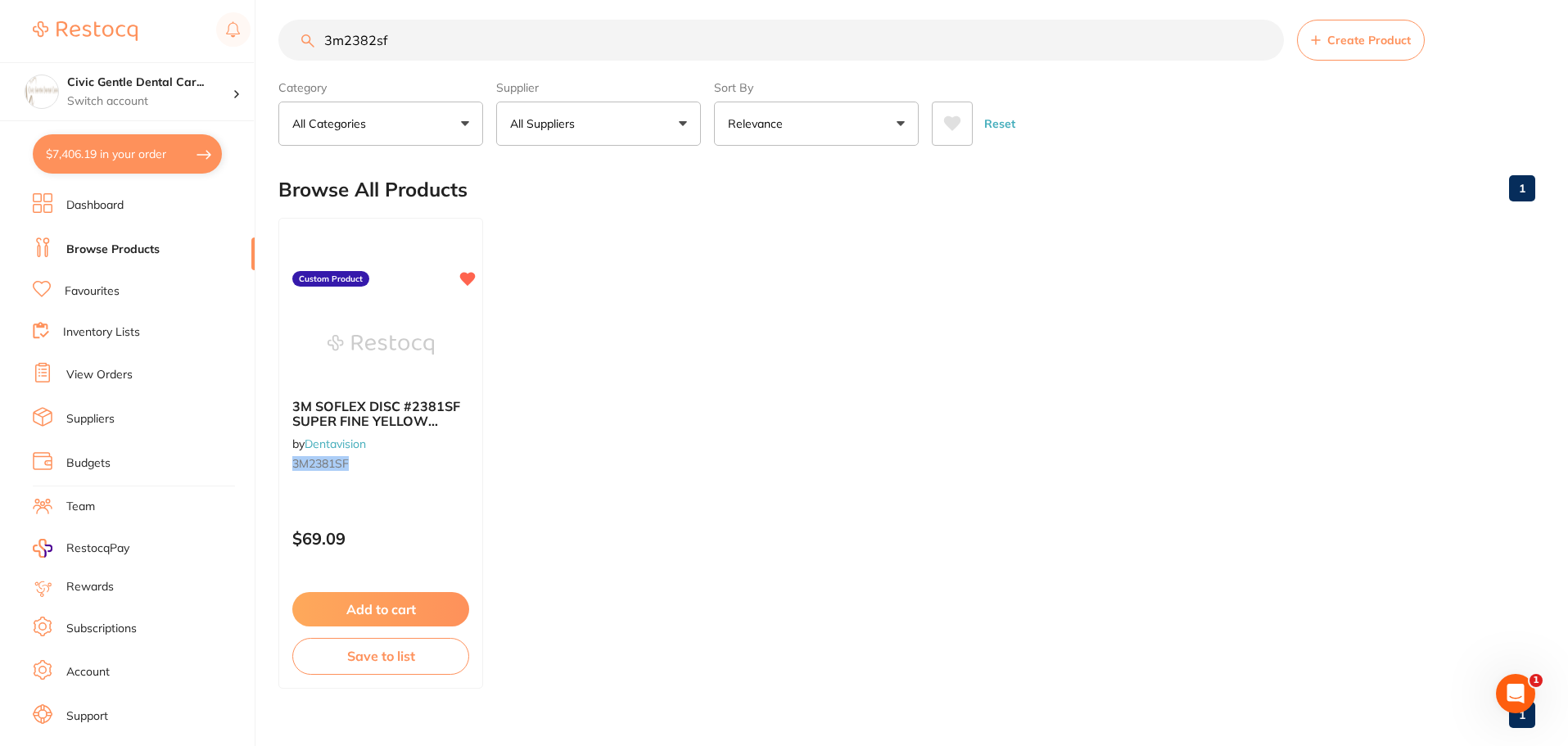
drag, startPoint x: 429, startPoint y: 38, endPoint x: 258, endPoint y: 38, distance: 171.0
click at [258, 38] on div "$7,406.19 Civic Gentle Dental Car... Switch account Civic Gentle Dental Care $7…" at bounding box center [784, 360] width 1568 height 746
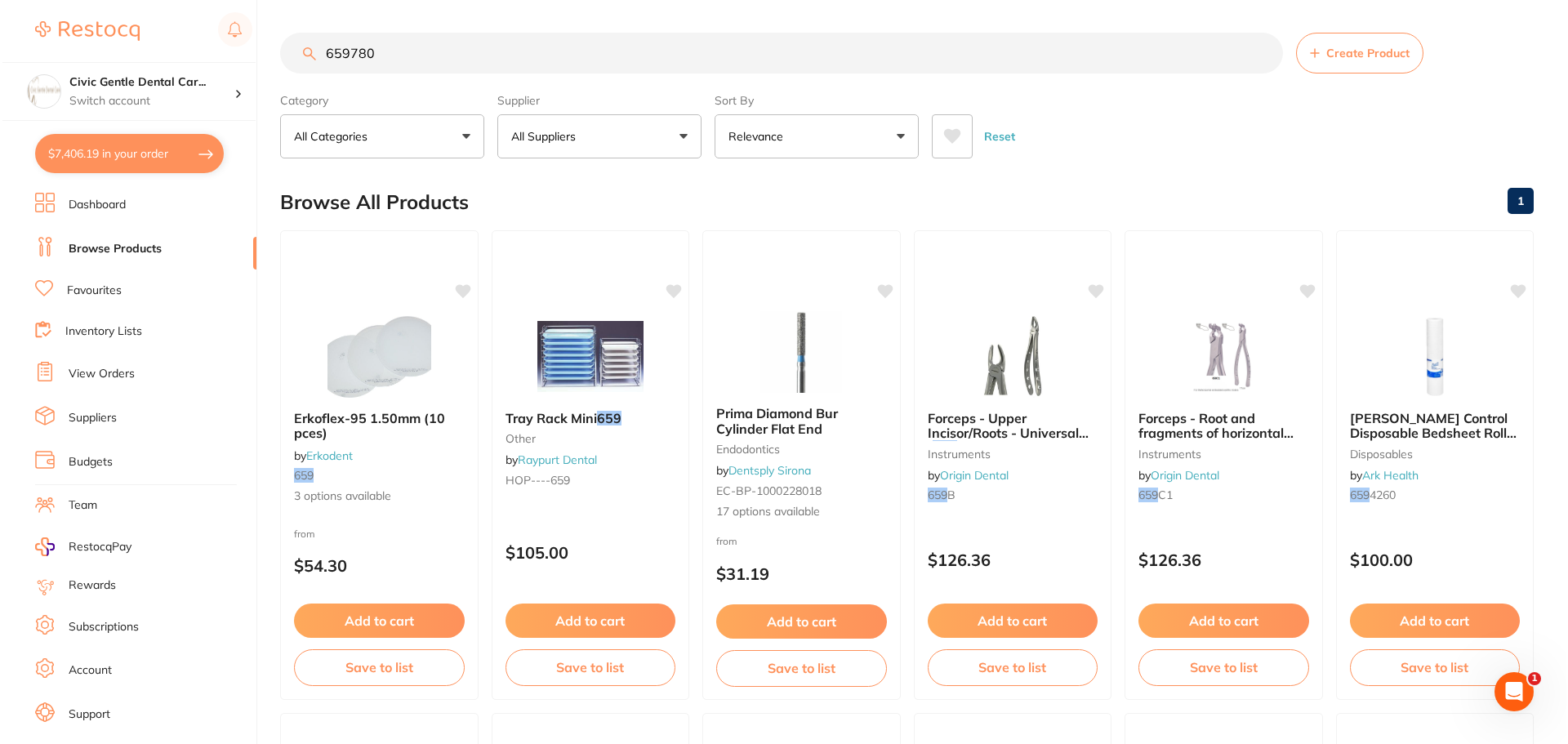
scroll to position [0, 0]
type input "659780v"
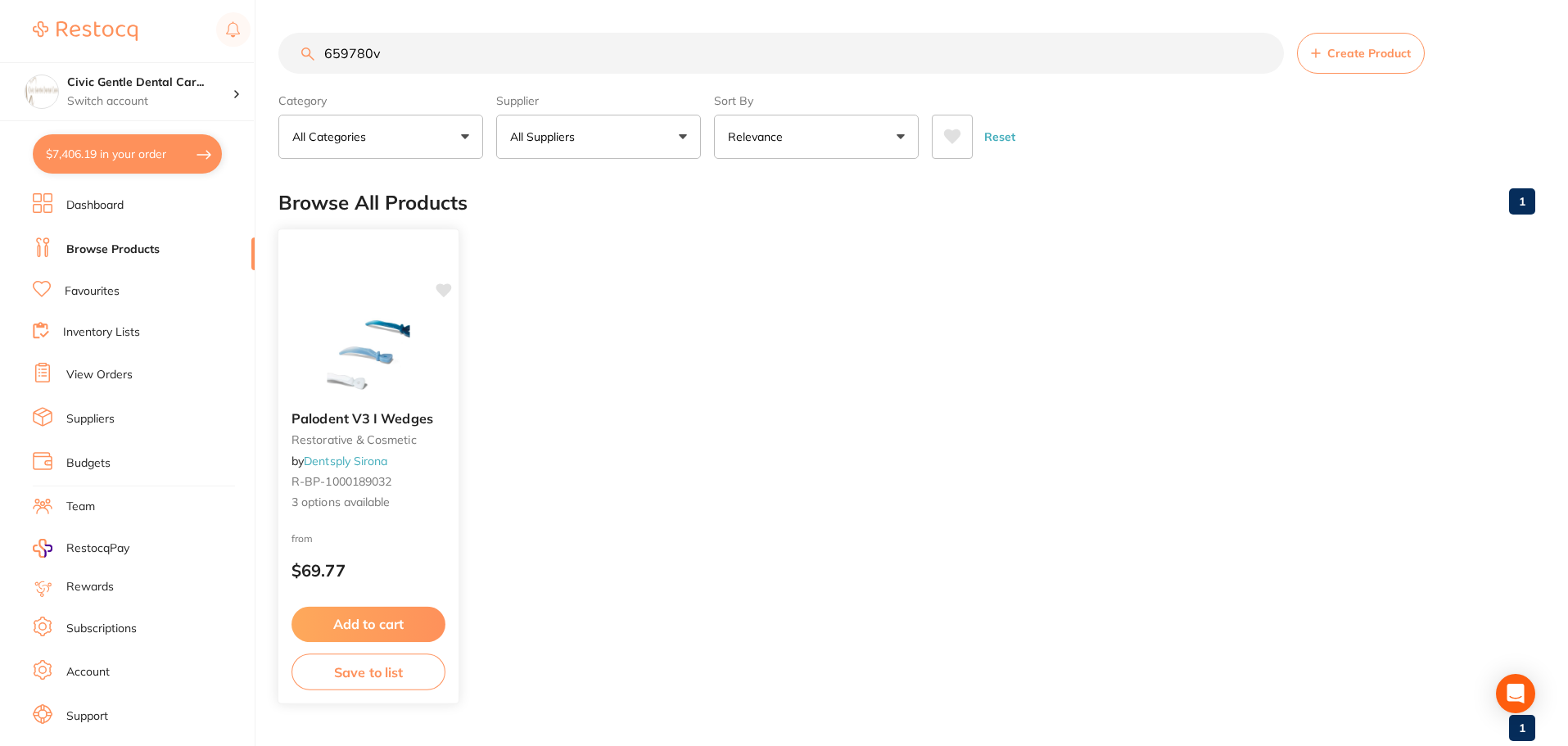
click at [419, 385] on img at bounding box center [367, 356] width 107 height 83
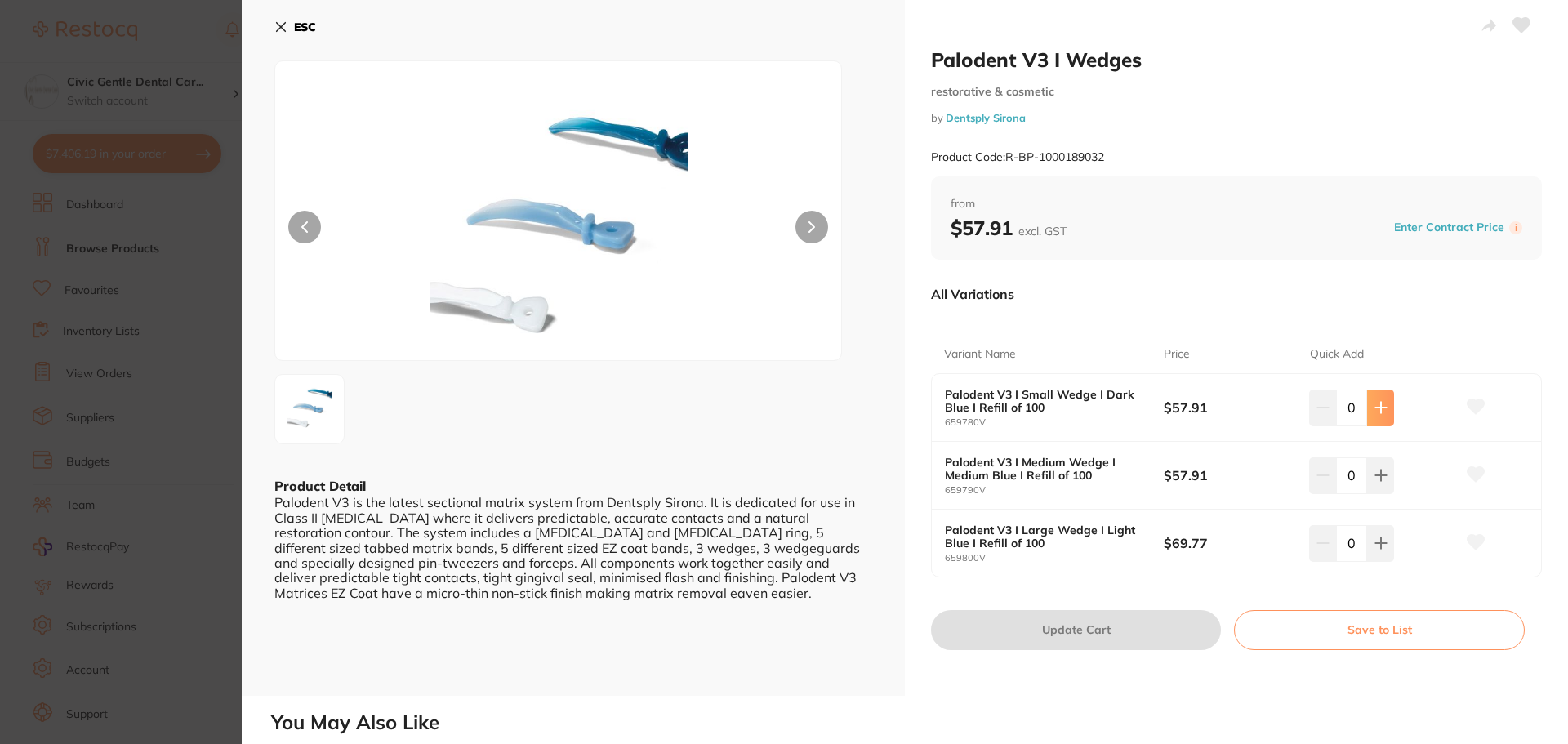
click at [1384, 401] on button at bounding box center [1381, 407] width 27 height 36
type input "1"
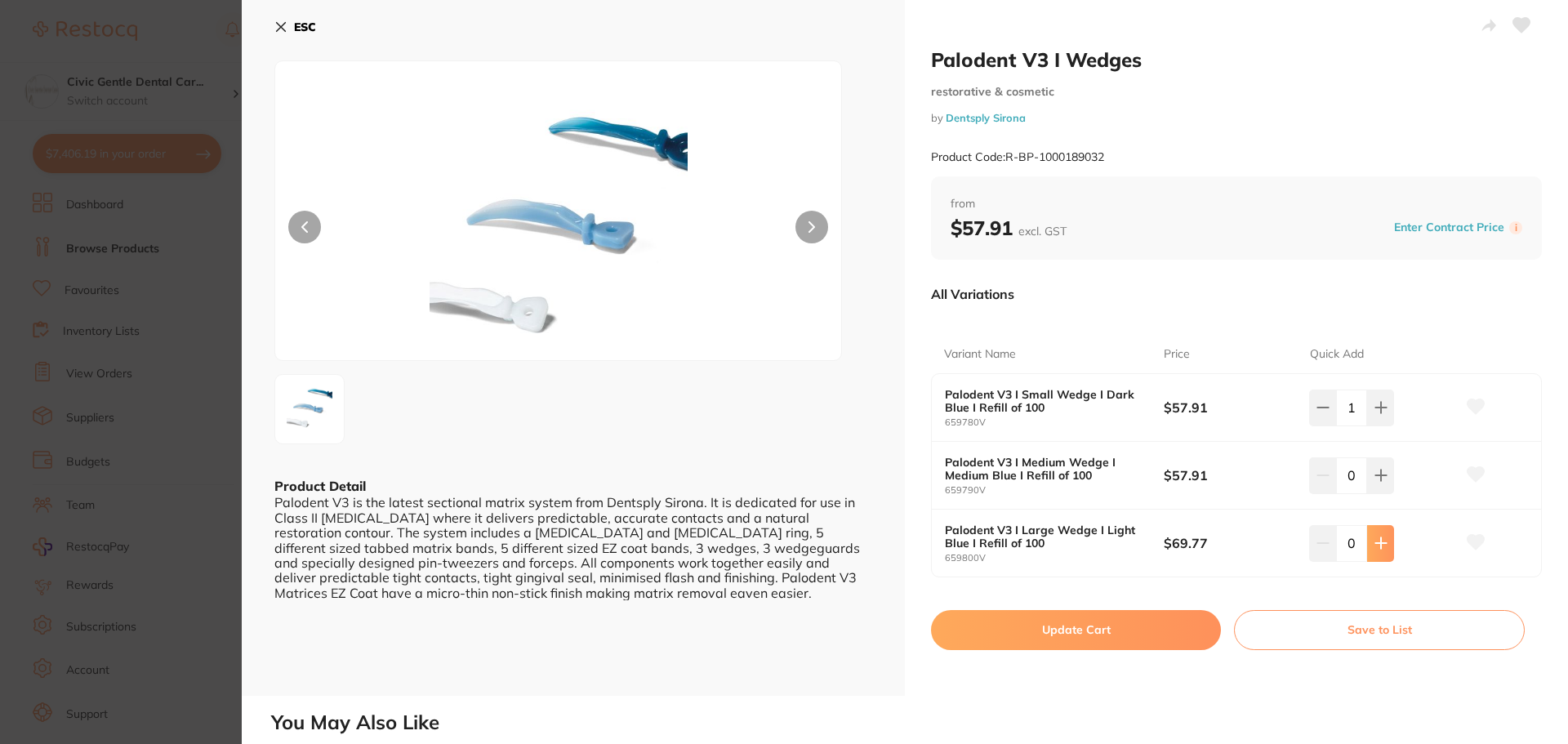
click at [1374, 548] on icon at bounding box center [1381, 543] width 13 height 13
type input "1"
click at [1166, 639] on button "Update Cart" at bounding box center [1075, 629] width 290 height 39
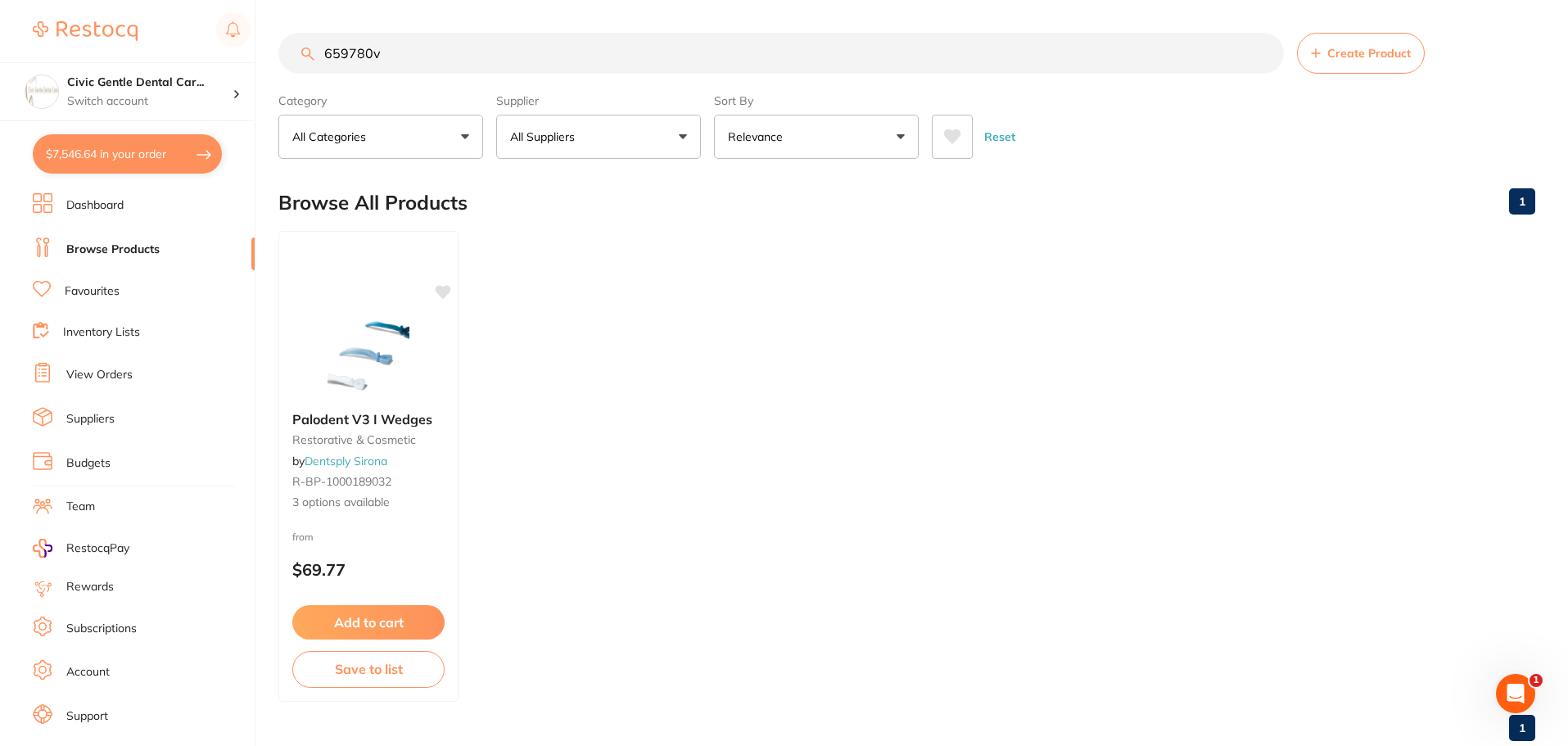
drag, startPoint x: 432, startPoint y: 40, endPoint x: 185, endPoint y: 10, distance: 248.8
click at [186, 8] on div "$7,546.64 Civic Gentle Dental Car... Switch account Civic Gentle Dental Care $7…" at bounding box center [784, 373] width 1568 height 746
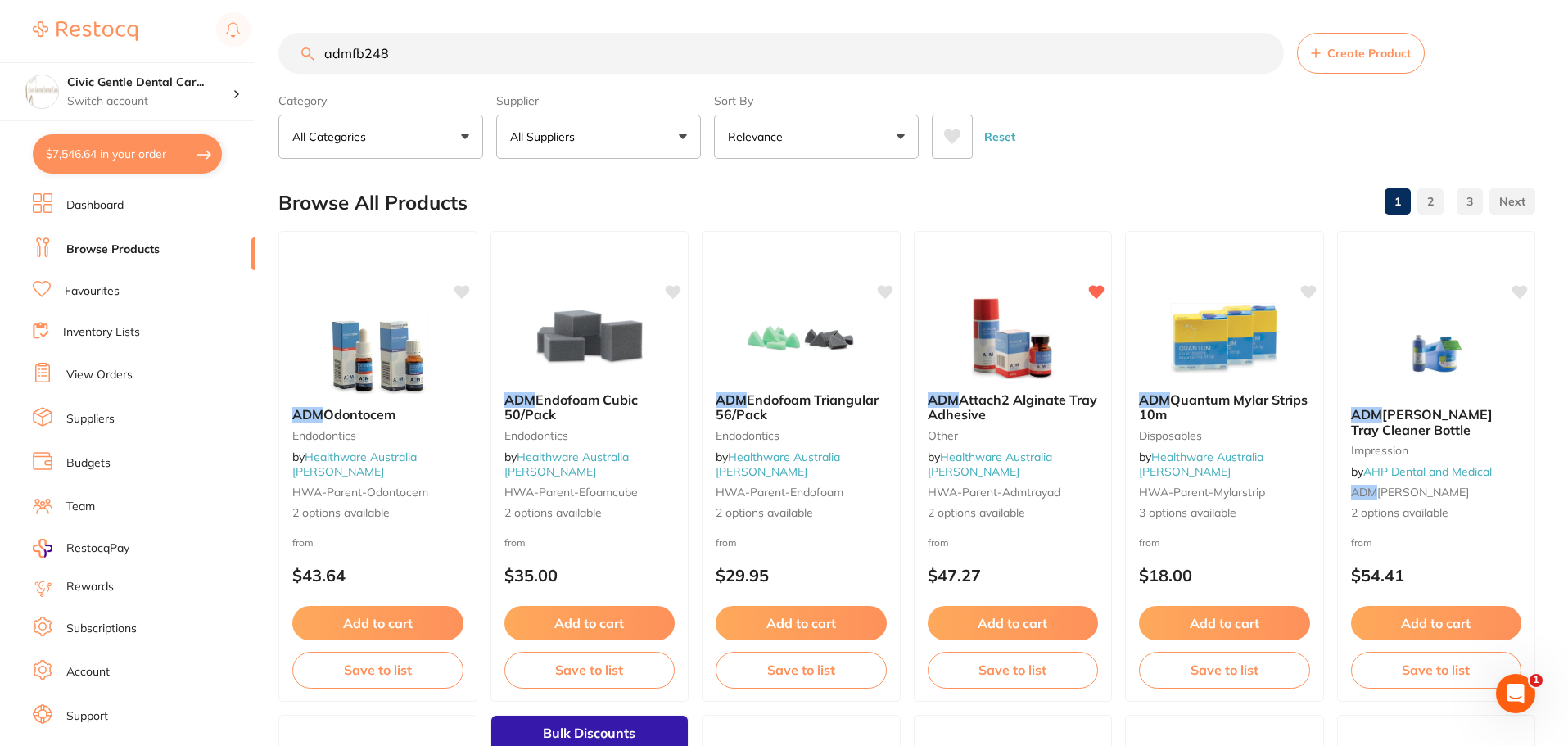
type input "admfb248"
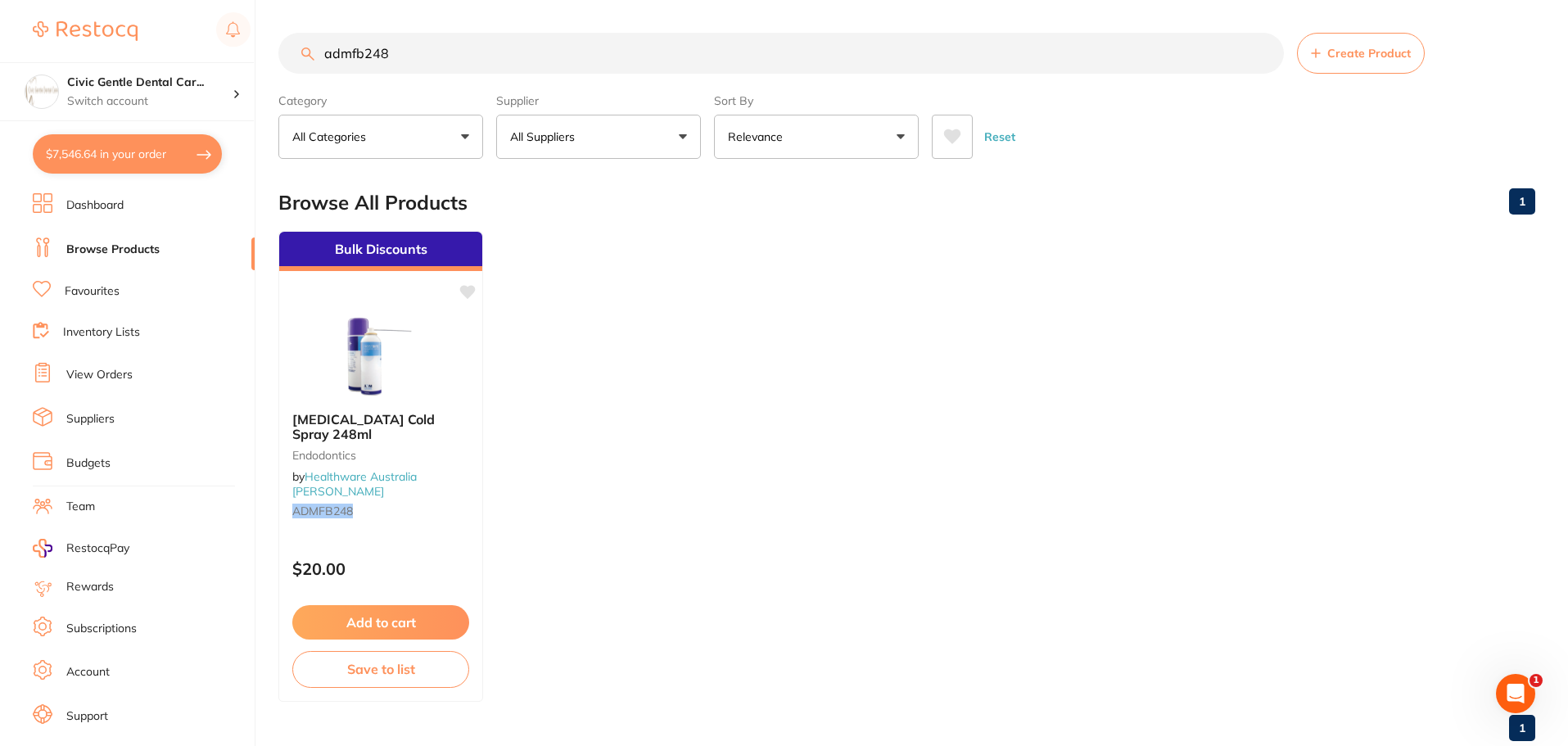
click at [339, 388] on img at bounding box center [381, 357] width 106 height 82
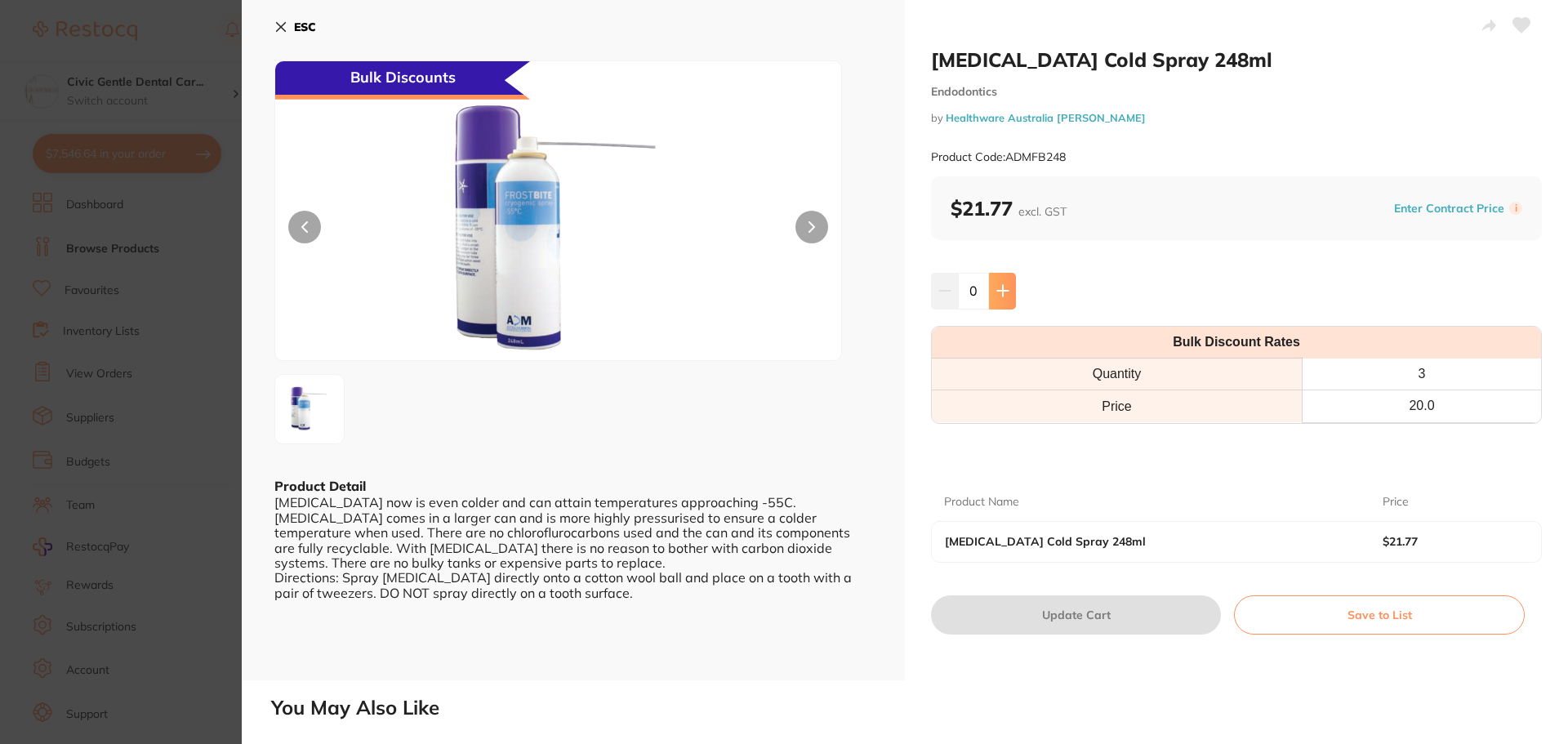
click at [992, 285] on button at bounding box center [1002, 291] width 27 height 36
type input "1"
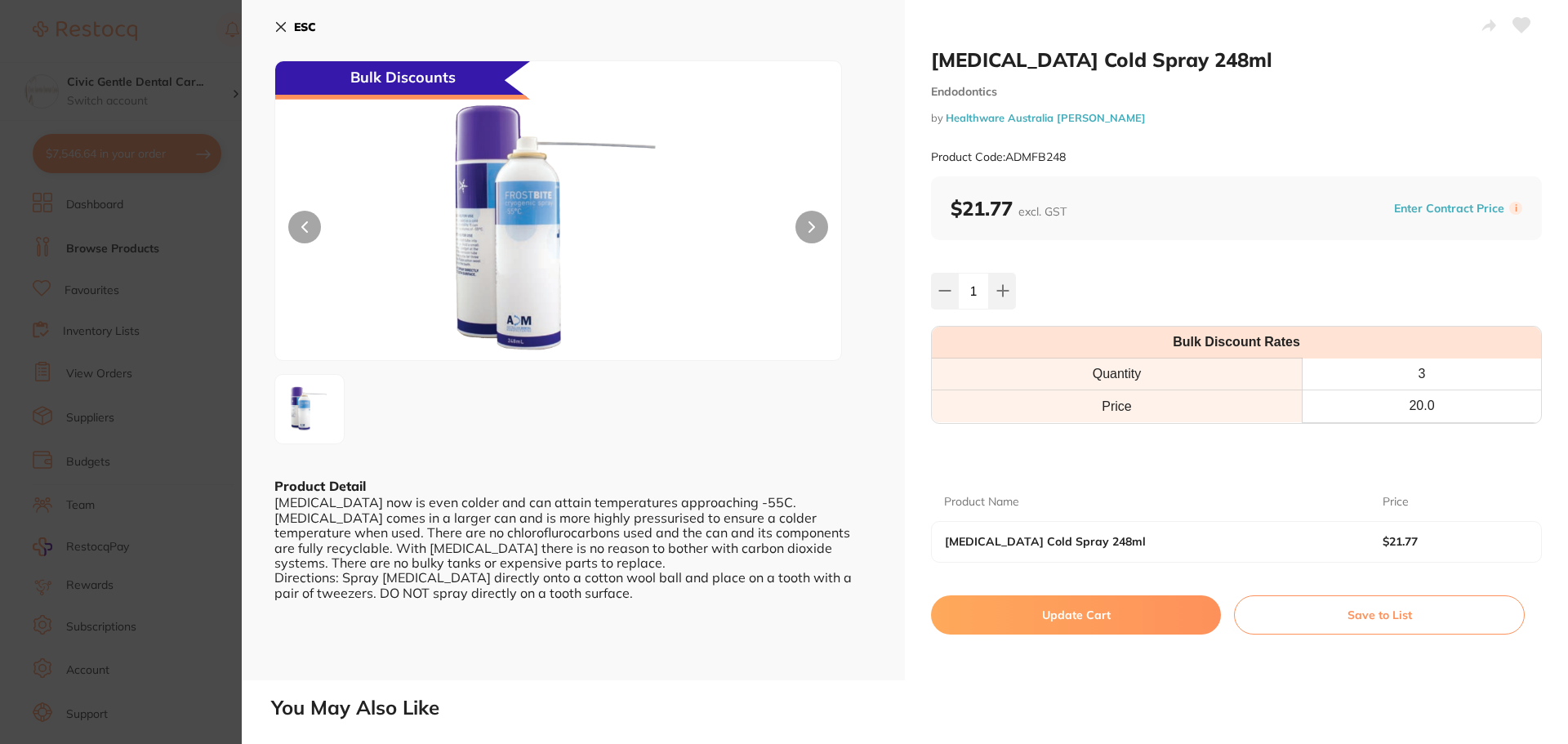
click at [999, 629] on button "Update Cart" at bounding box center [1075, 615] width 290 height 39
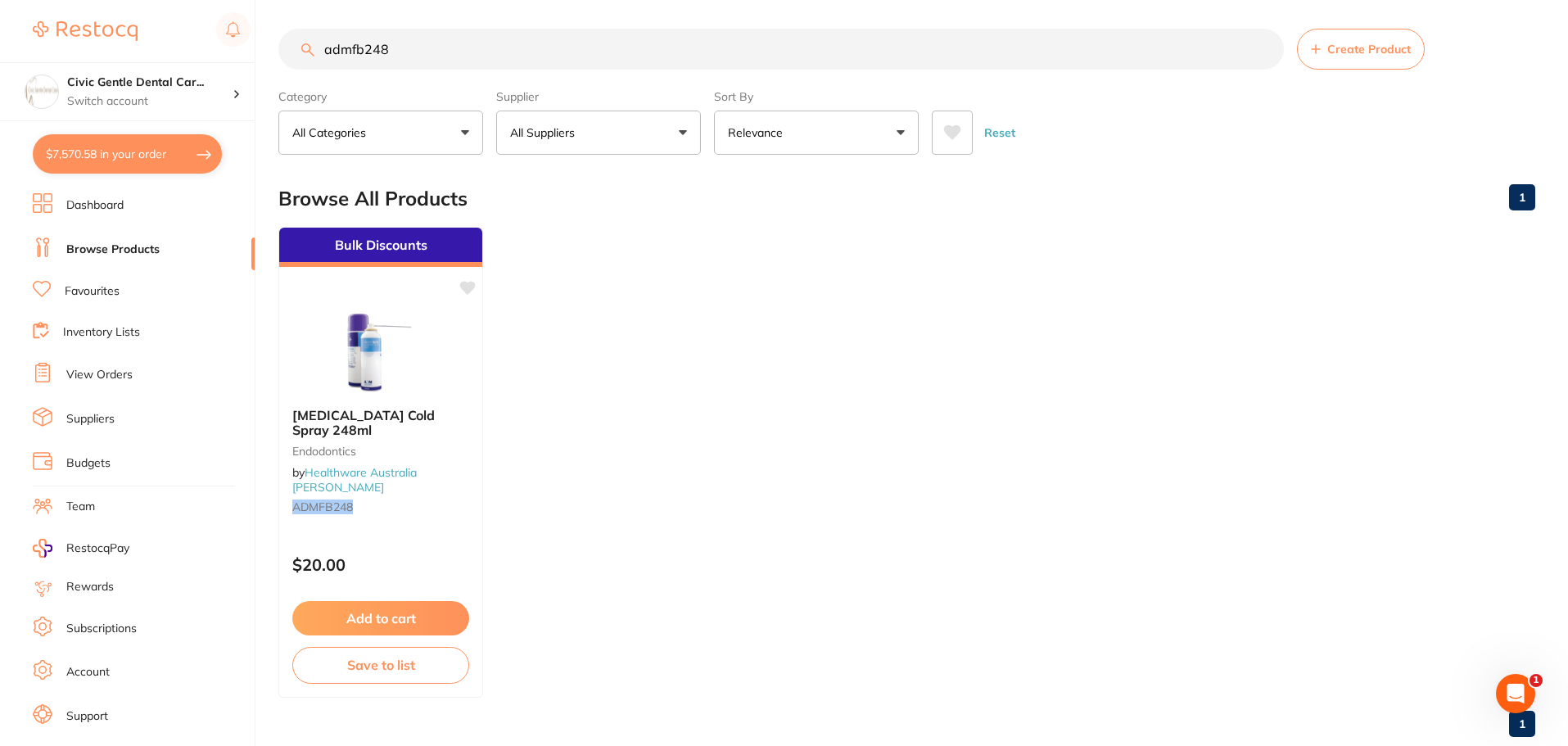
drag, startPoint x: 402, startPoint y: 49, endPoint x: 191, endPoint y: 18, distance: 213.3
click at [191, 18] on div "$7,570.58 Civic Gentle Dental Car... Switch account Civic Gentle Dental Care $7…" at bounding box center [784, 369] width 1568 height 746
type input "k files"
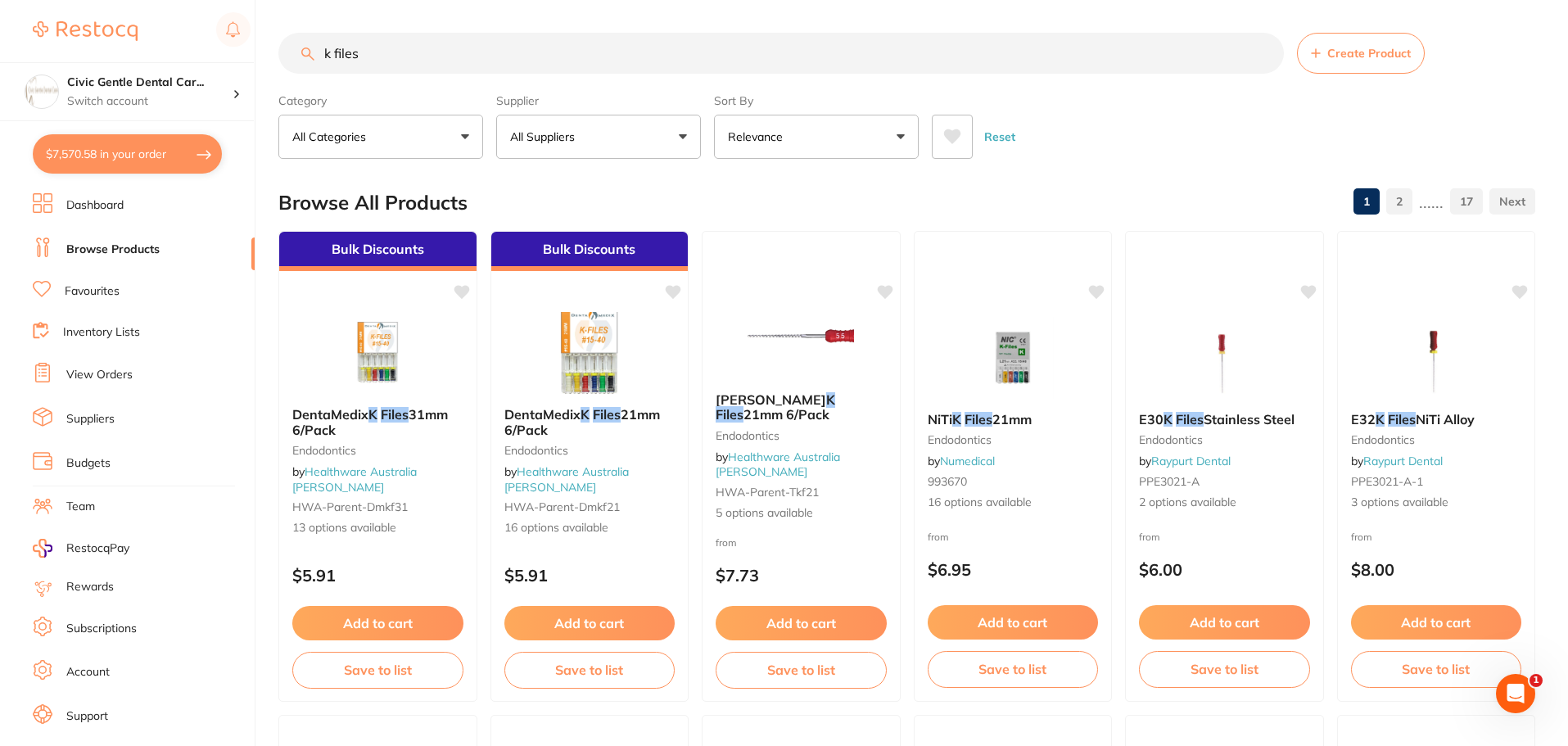
click at [554, 117] on button "All Suppliers" at bounding box center [598, 136] width 205 height 45
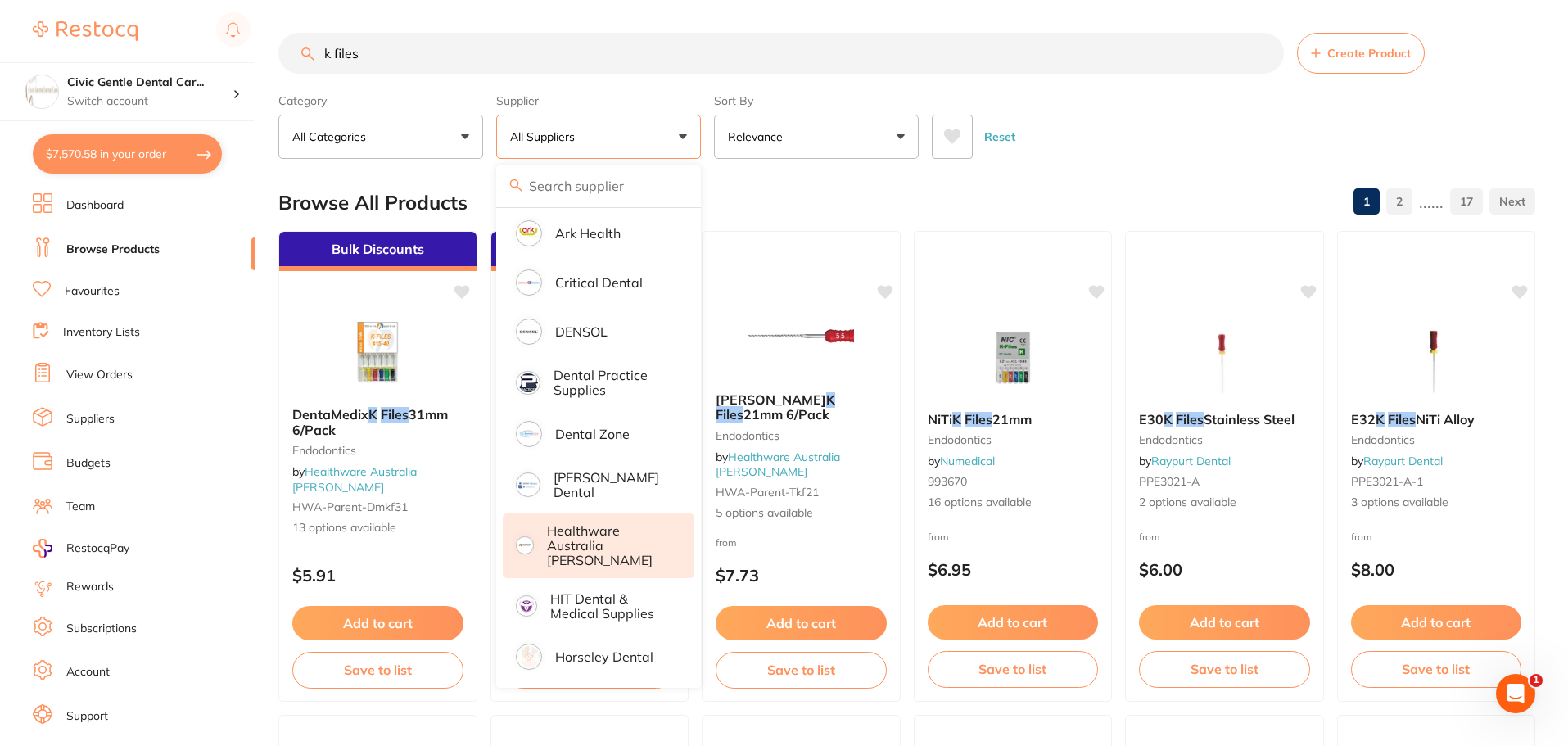
scroll to position [409, 0]
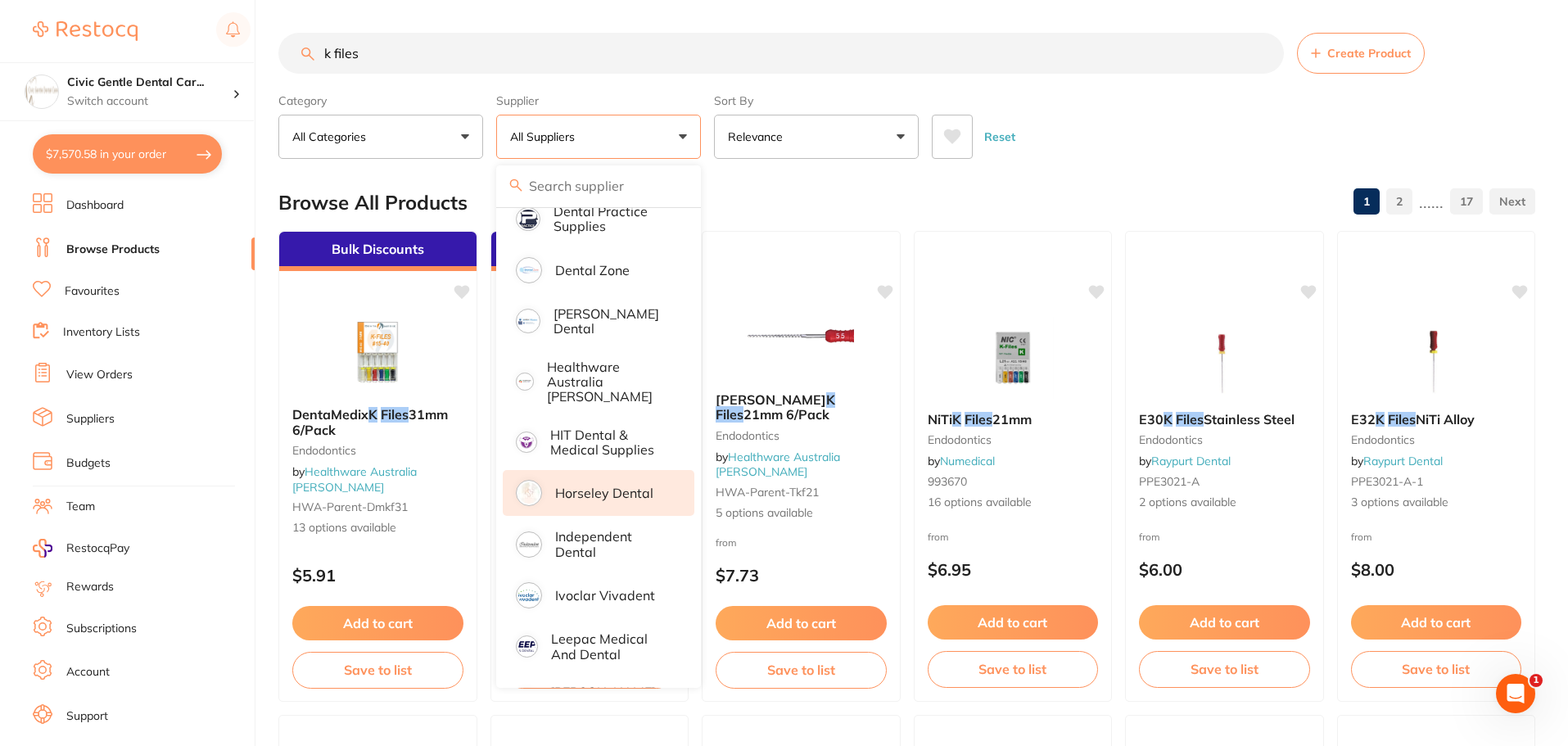
click at [588, 470] on li "Horseley Dental" at bounding box center [599, 493] width 192 height 45
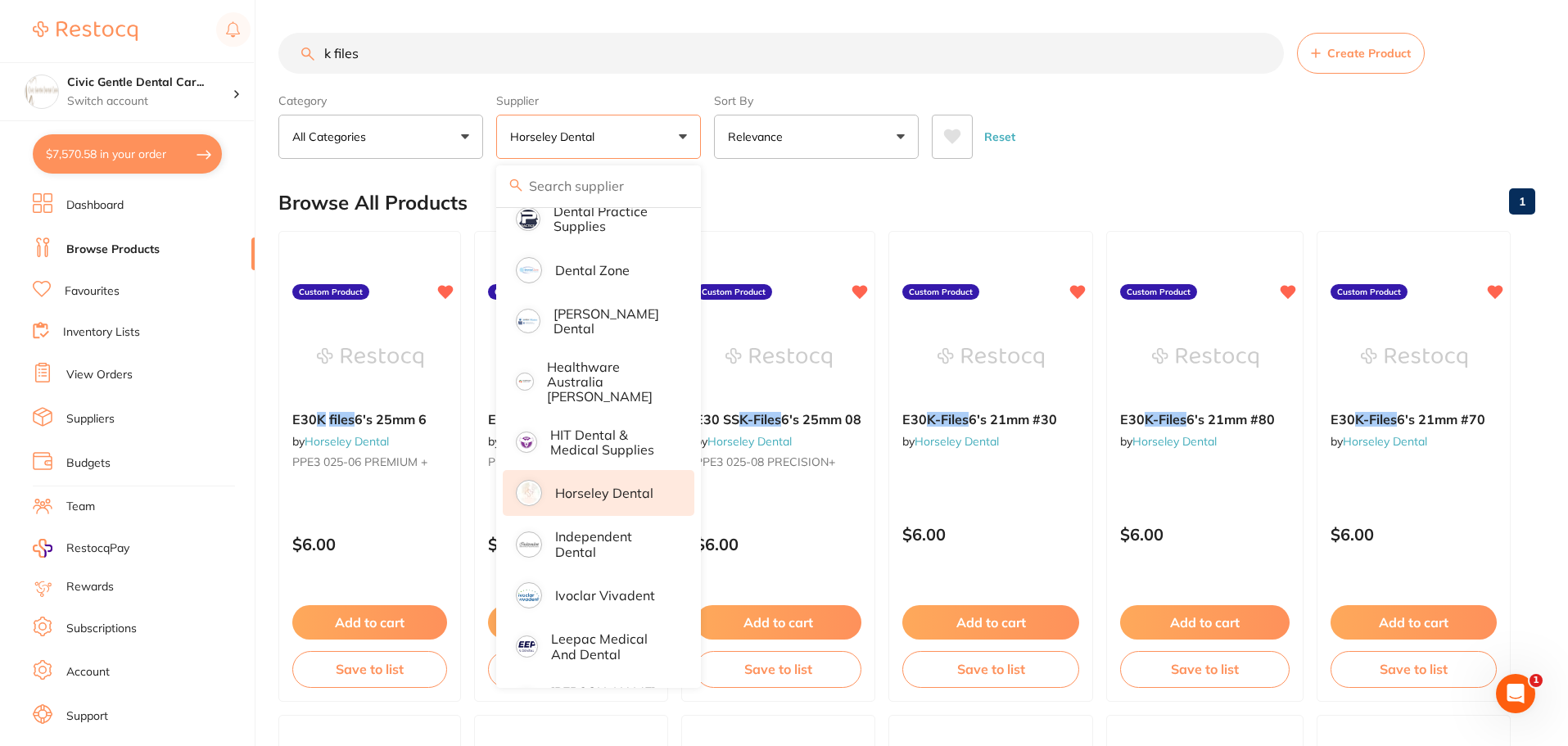
scroll to position [0, 0]
click at [1099, 102] on div "Reset" at bounding box center [1227, 131] width 590 height 57
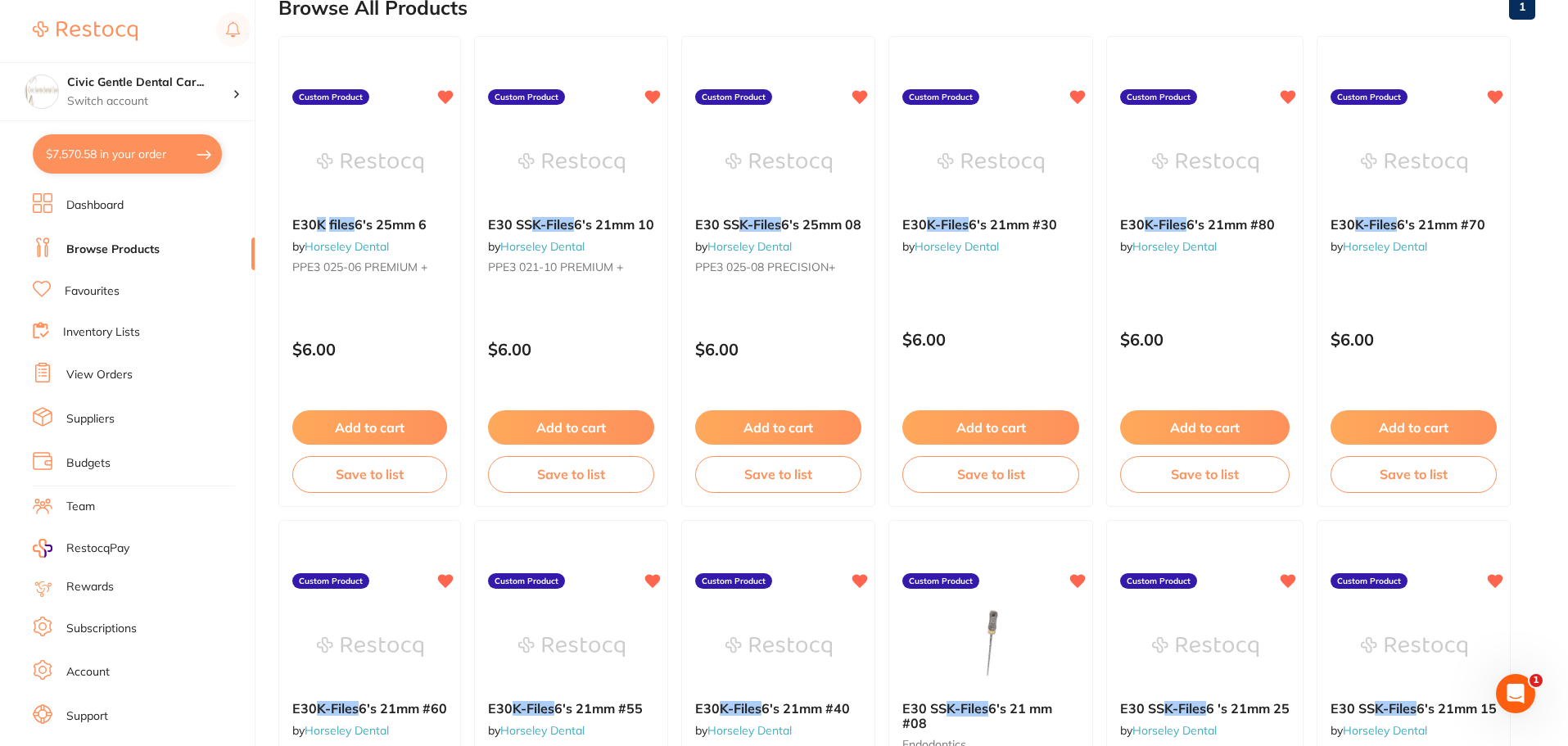
scroll to position [181, 0]
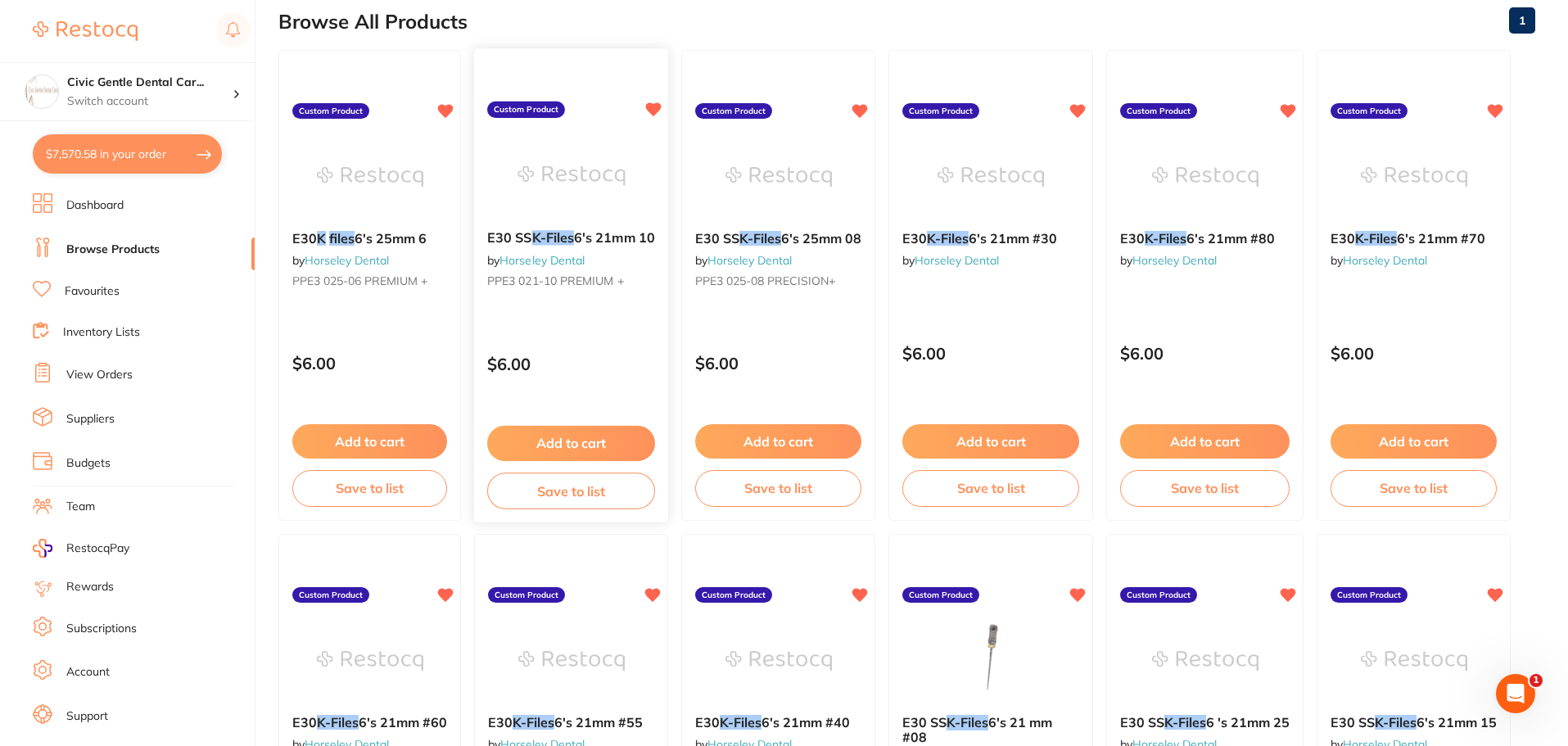
click at [586, 446] on button "Add to cart" at bounding box center [571, 444] width 168 height 35
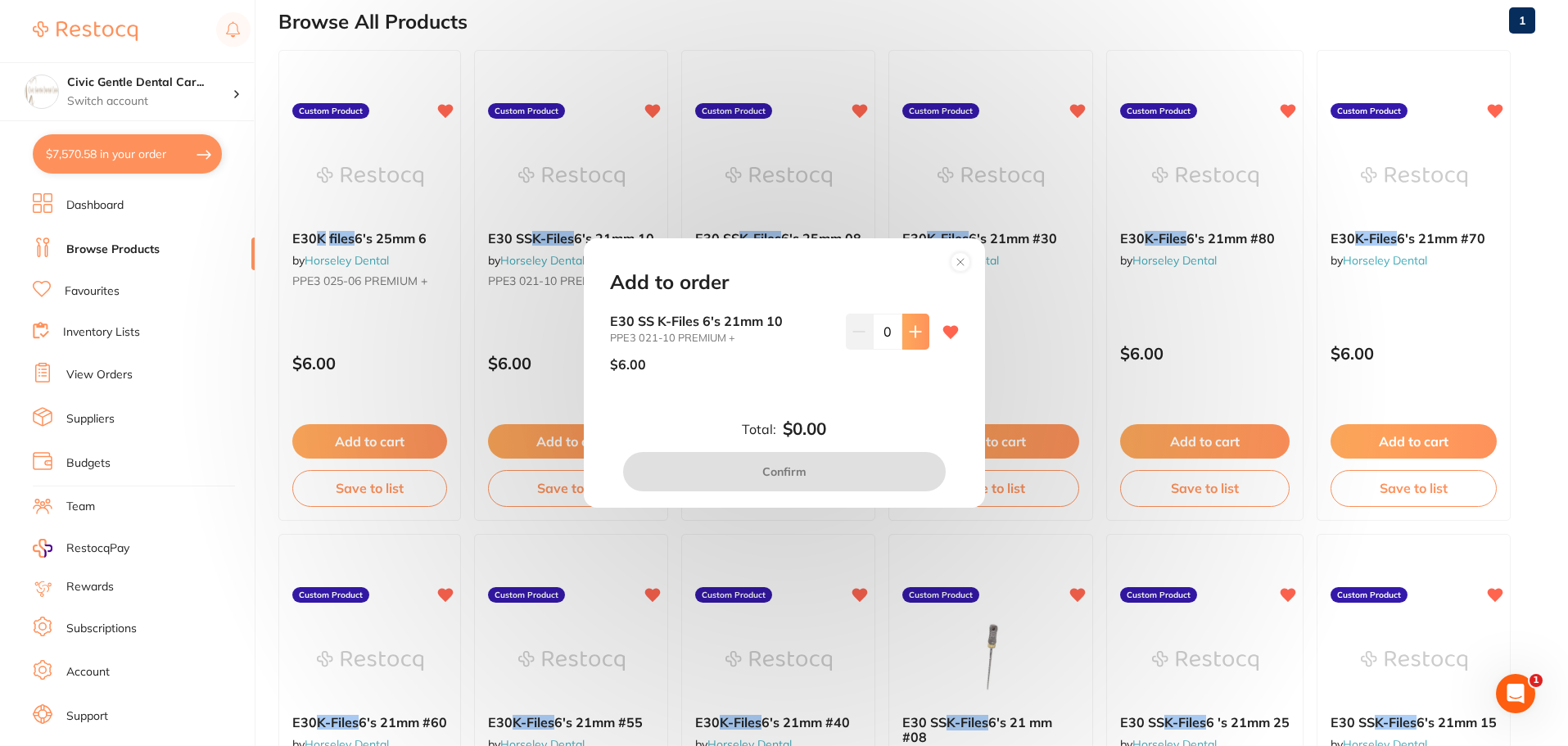
click at [909, 322] on button at bounding box center [916, 331] width 27 height 36
type input "1"
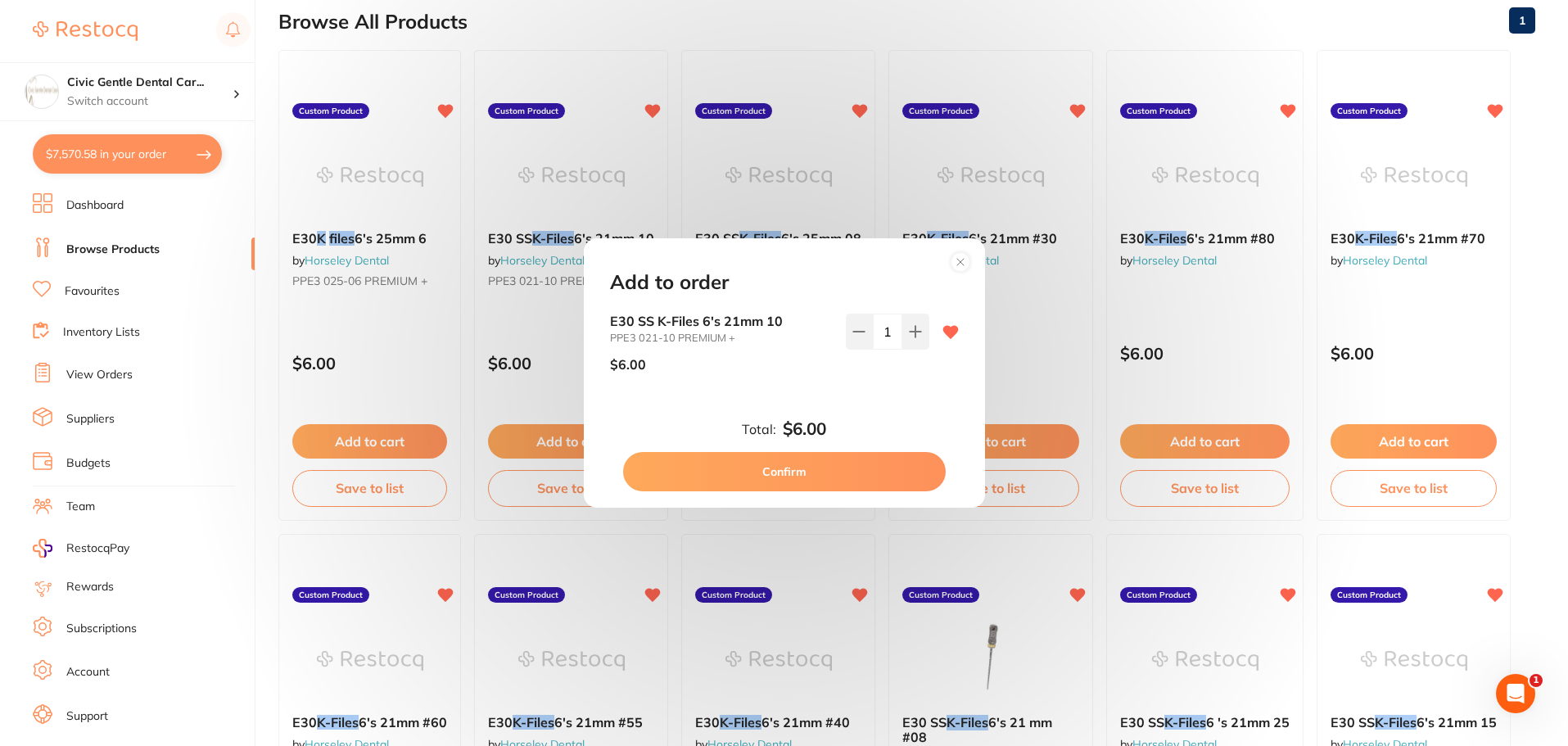
click at [817, 477] on button "Confirm" at bounding box center [784, 472] width 323 height 40
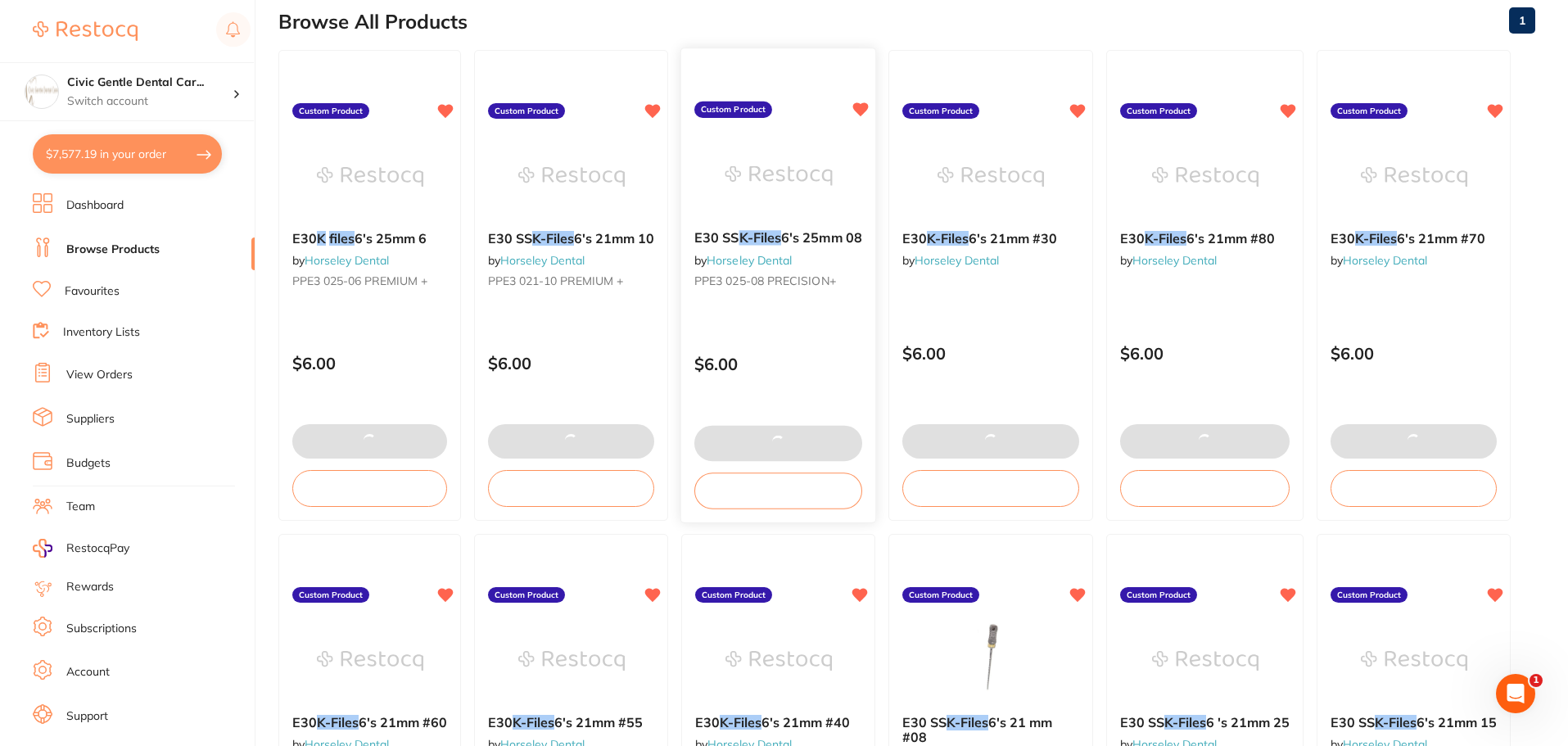
type textarea "Buy 2 get 1 free promotion on K files"
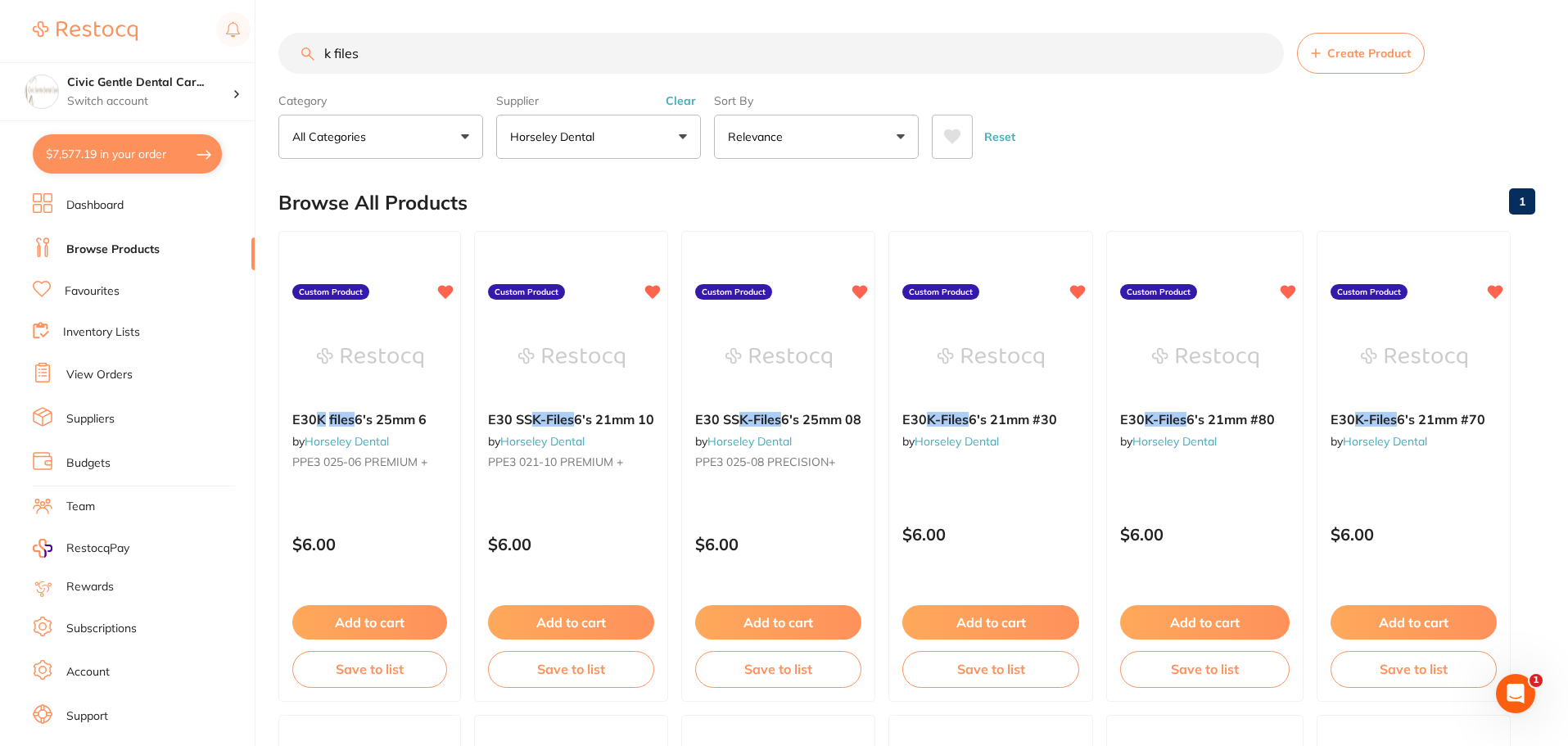
click at [384, 53] on input "k files" at bounding box center [781, 53] width 1005 height 41
click at [578, 138] on p "Horseley Dental" at bounding box center [556, 136] width 91 height 16
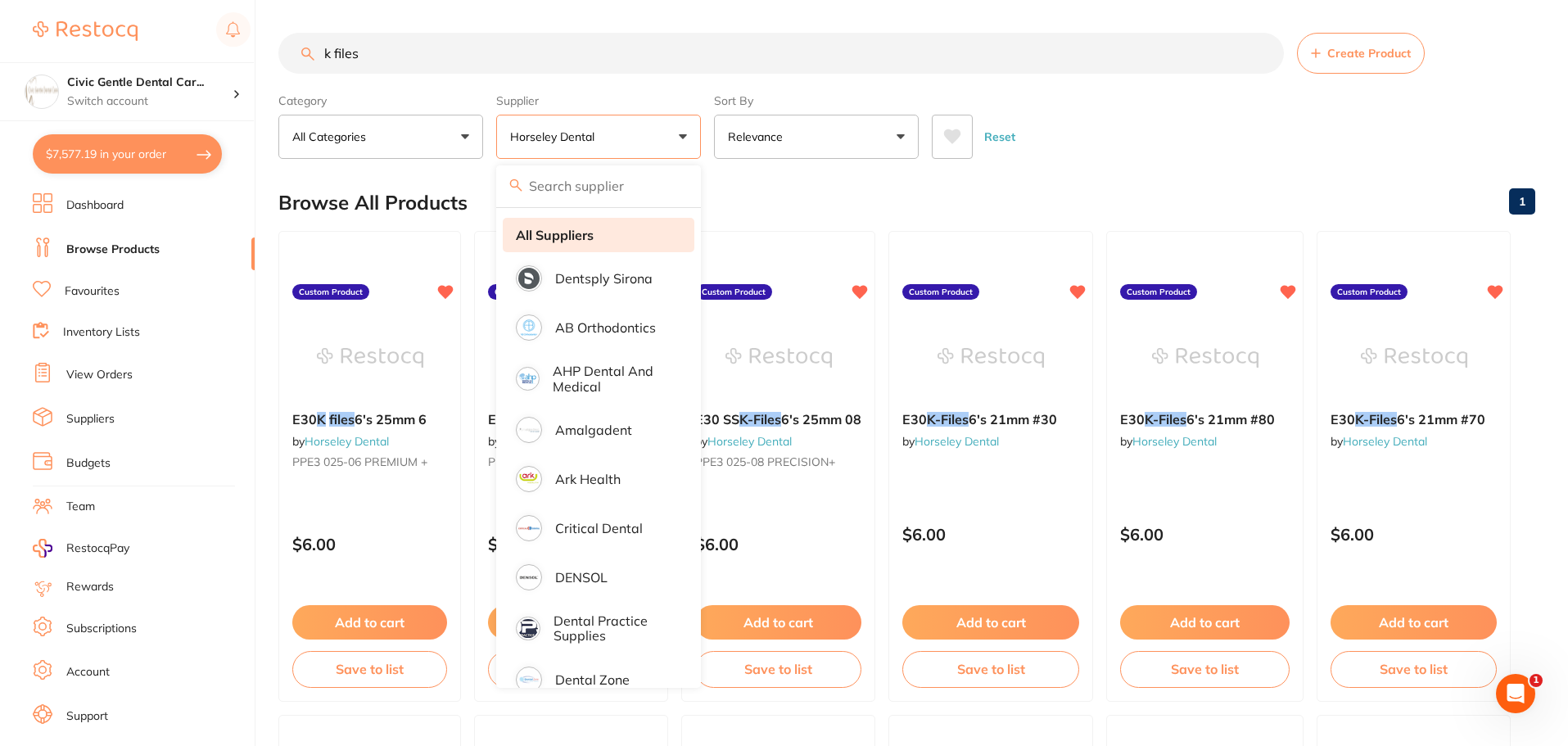
click at [577, 237] on strong "All Suppliers" at bounding box center [555, 235] width 77 height 15
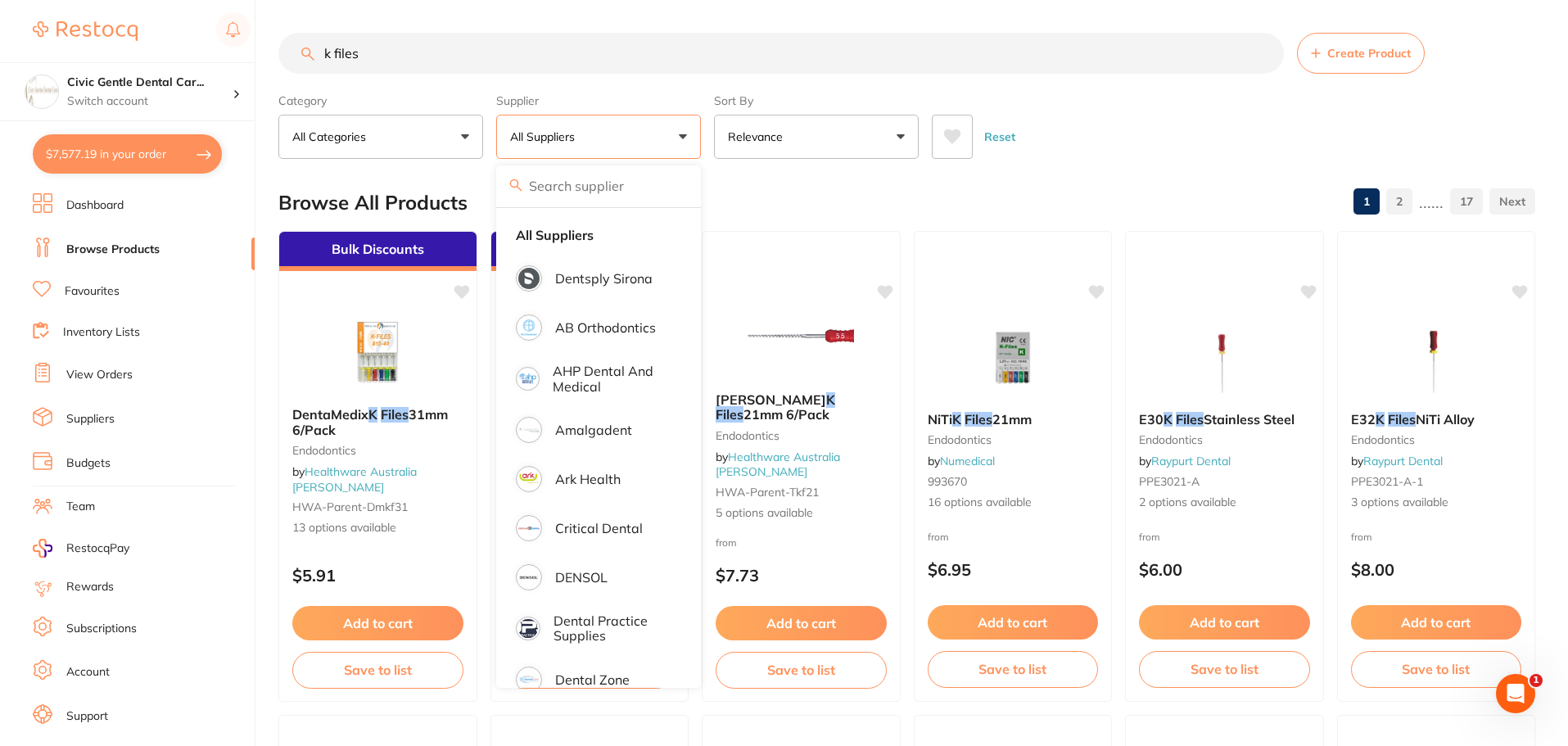
click at [829, 192] on div "Browse All Products 1 2 ...... 17" at bounding box center [907, 202] width 1257 height 55
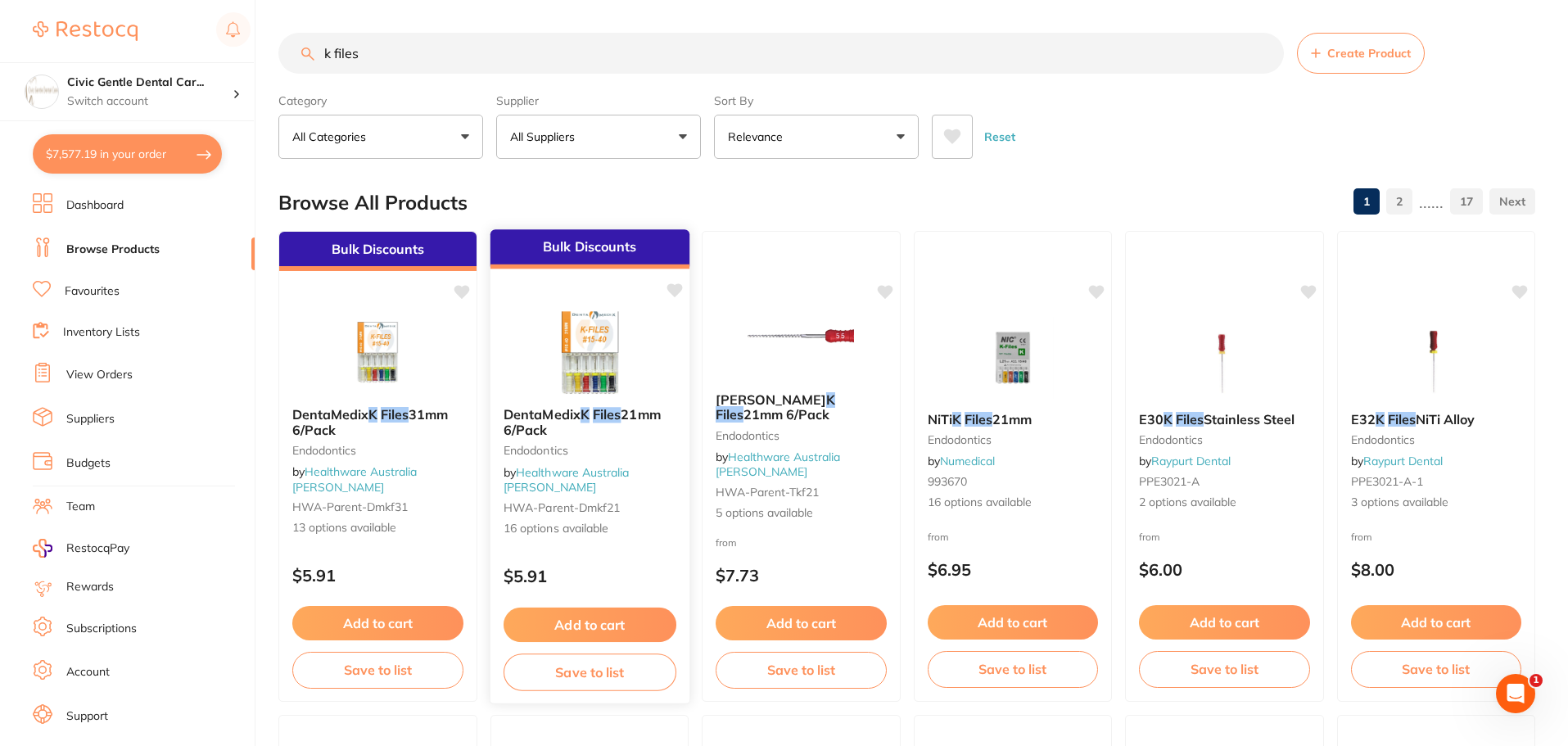
click at [608, 336] on img at bounding box center [589, 352] width 107 height 83
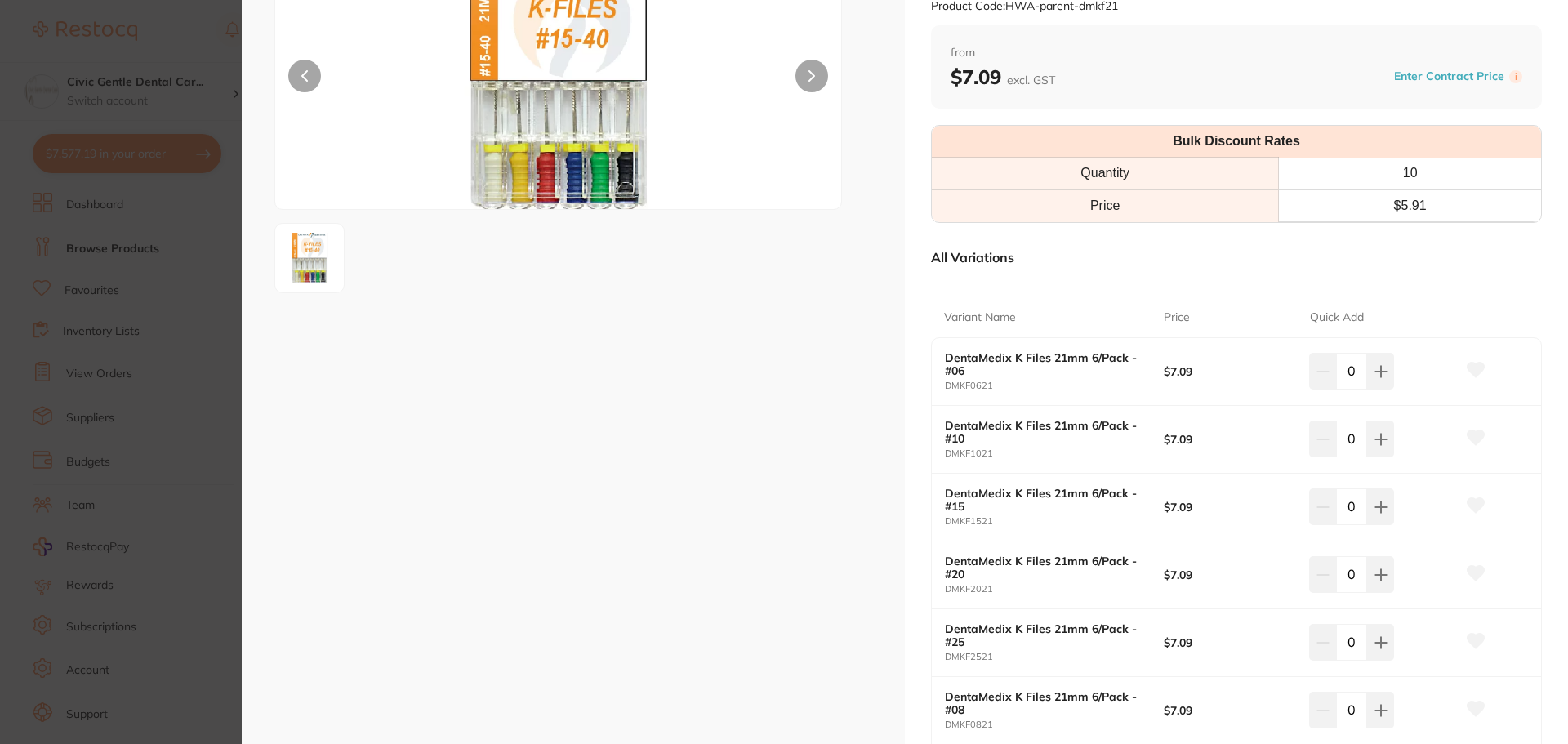
scroll to position [233, 0]
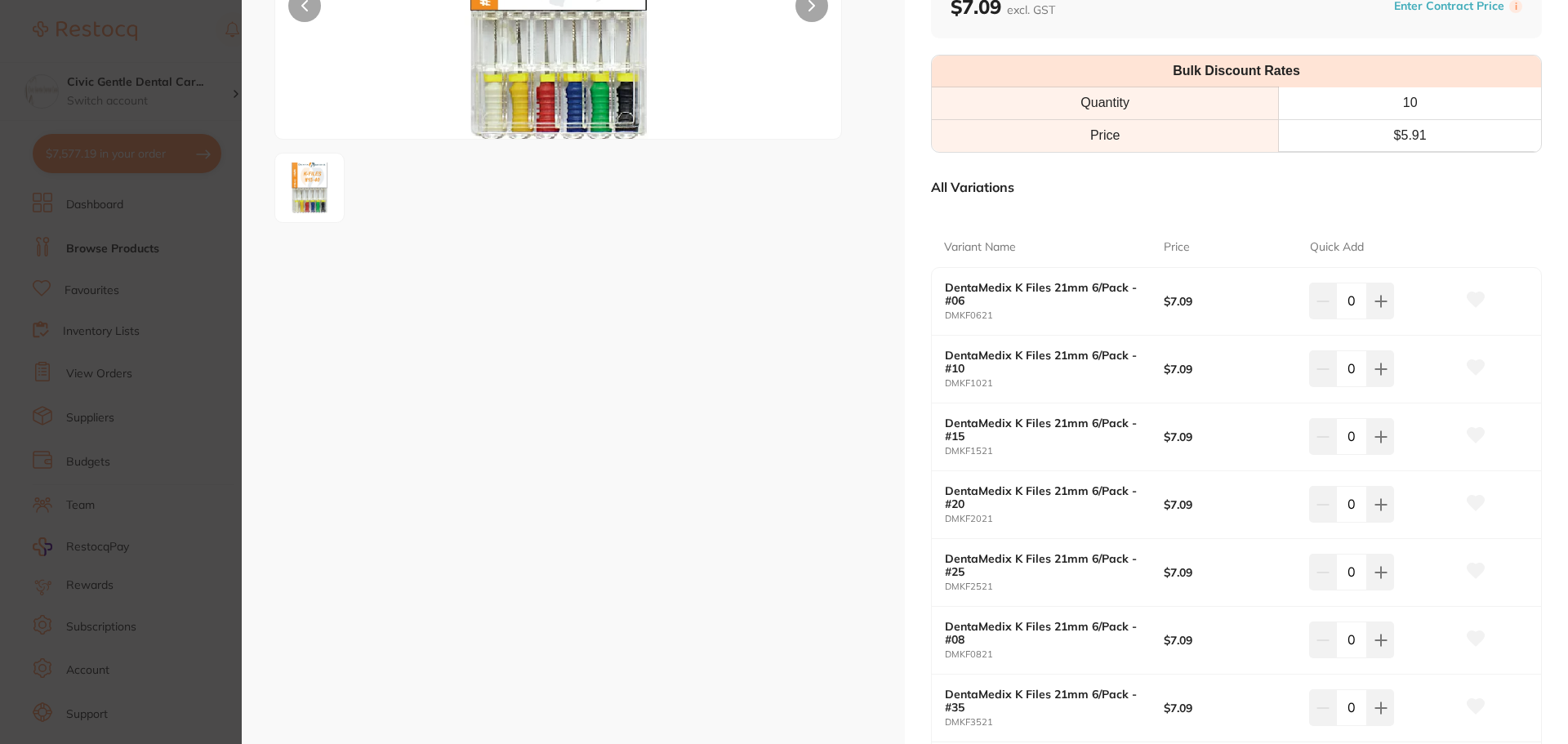
drag, startPoint x: 1465, startPoint y: 479, endPoint x: 1461, endPoint y: 547, distance: 68.1
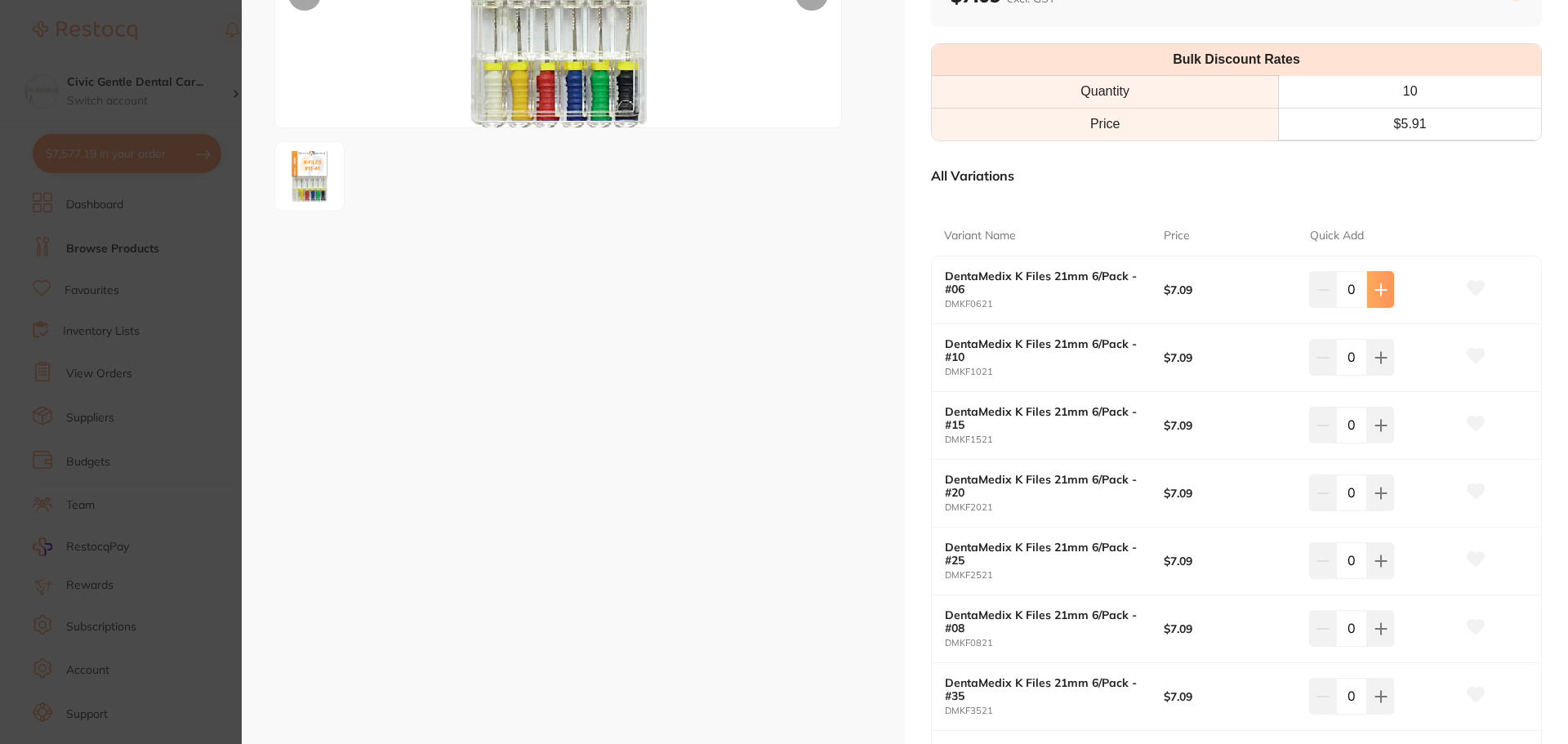
click at [1369, 299] on button at bounding box center [1381, 289] width 27 height 36
type input "1"
click at [1375, 354] on icon at bounding box center [1381, 358] width 13 height 13
type input "1"
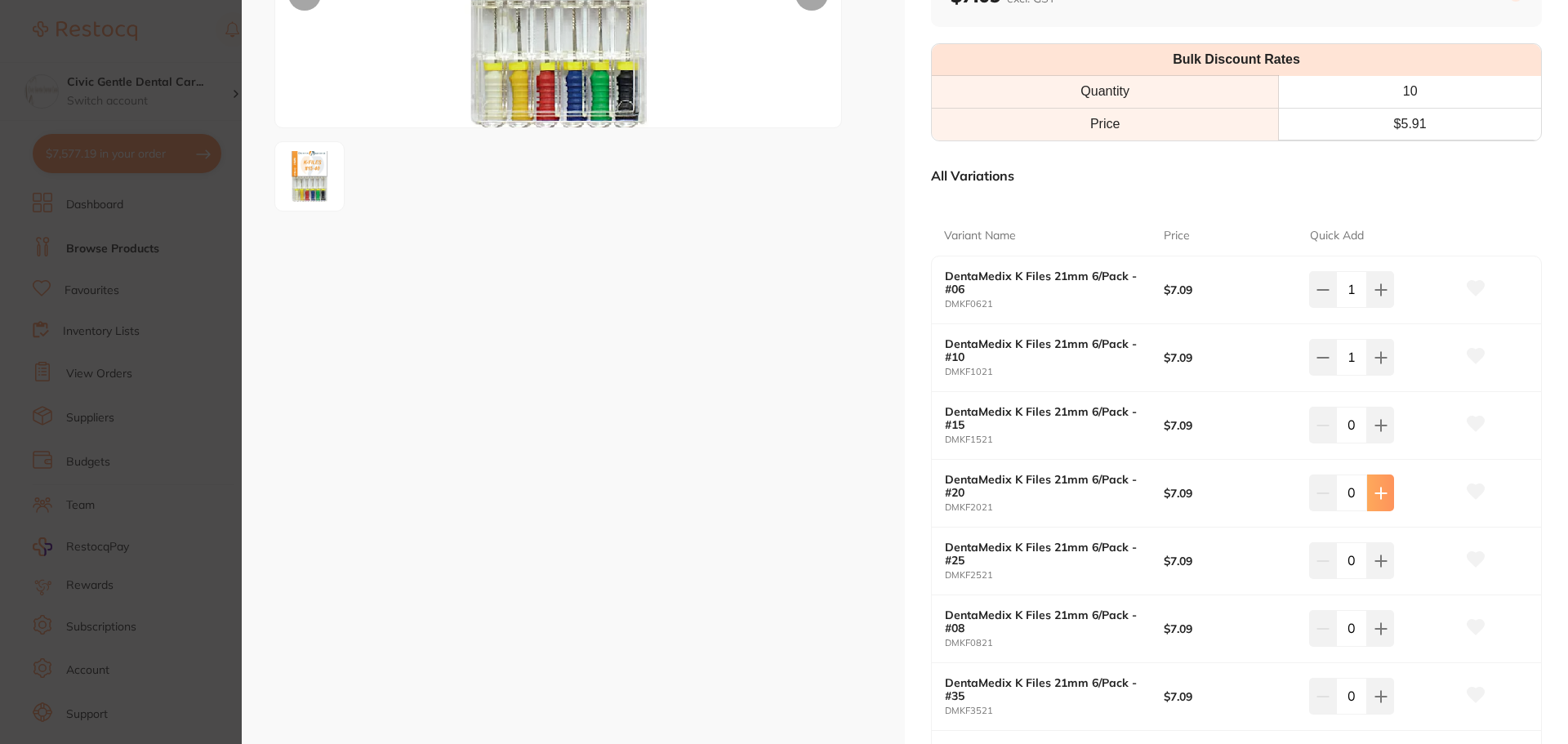
click at [1381, 495] on icon at bounding box center [1381, 494] width 13 height 13
type input "1"
click at [1377, 568] on button at bounding box center [1381, 560] width 27 height 36
type input "1"
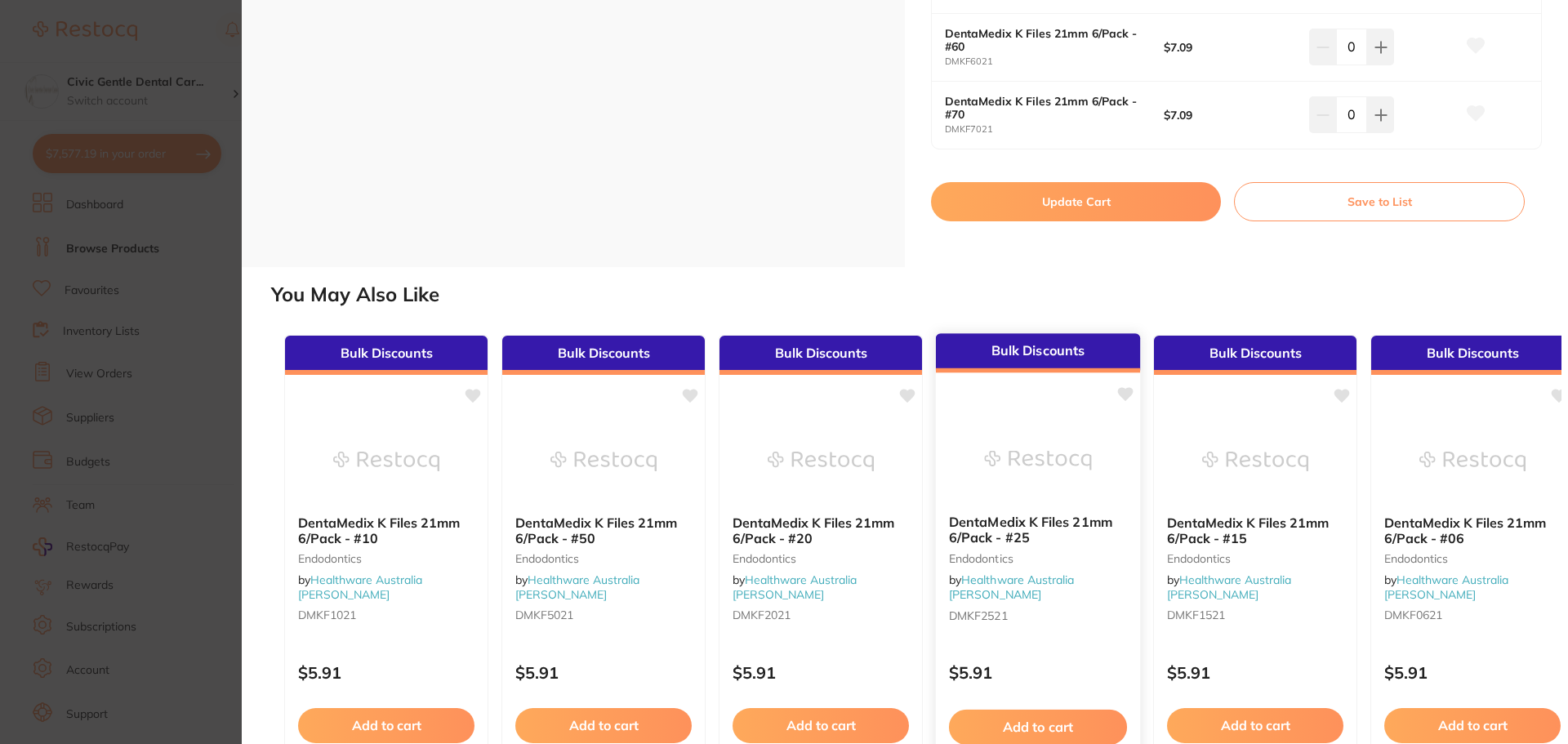
scroll to position [1458, 0]
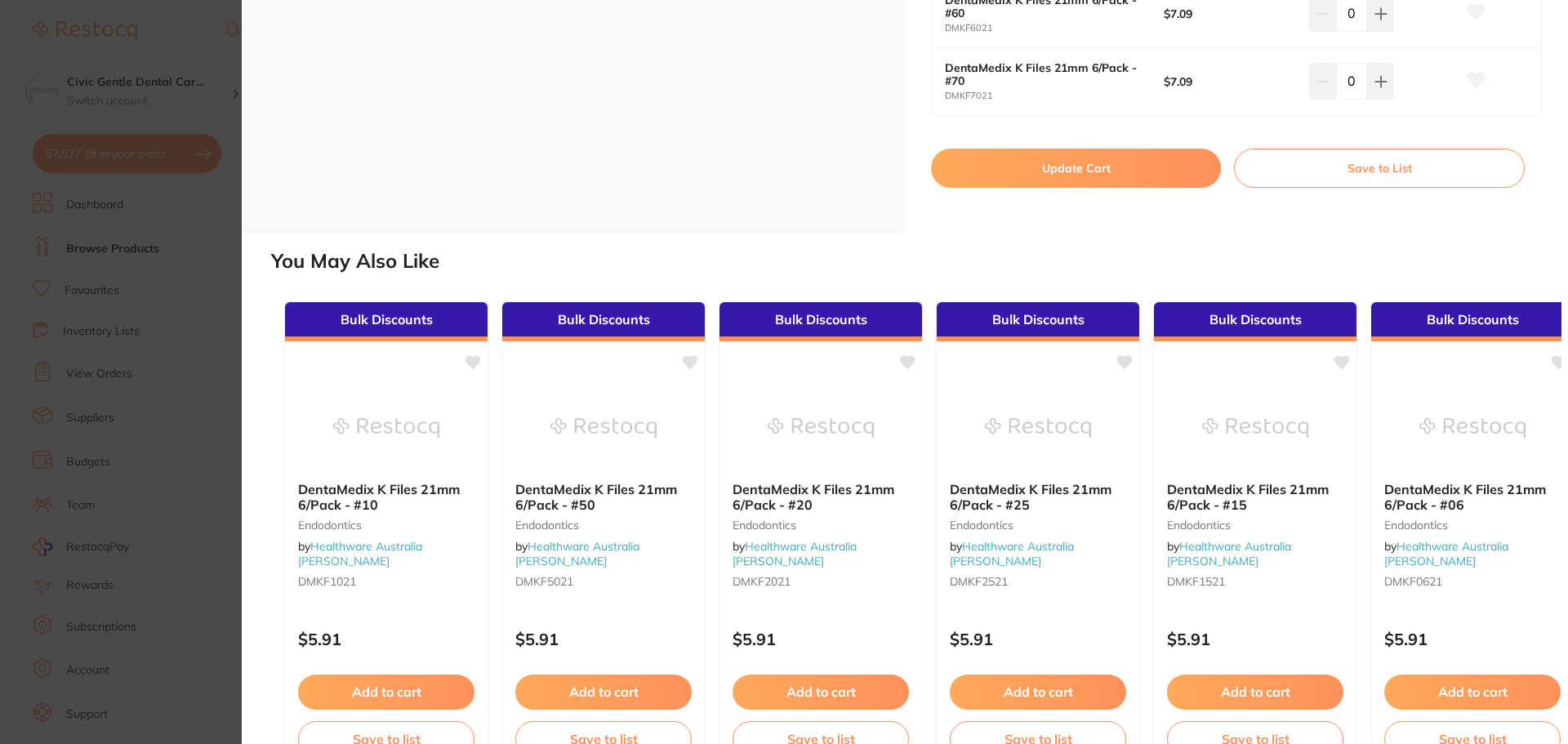
click at [1019, 180] on button "Update Cart" at bounding box center [1075, 168] width 290 height 39
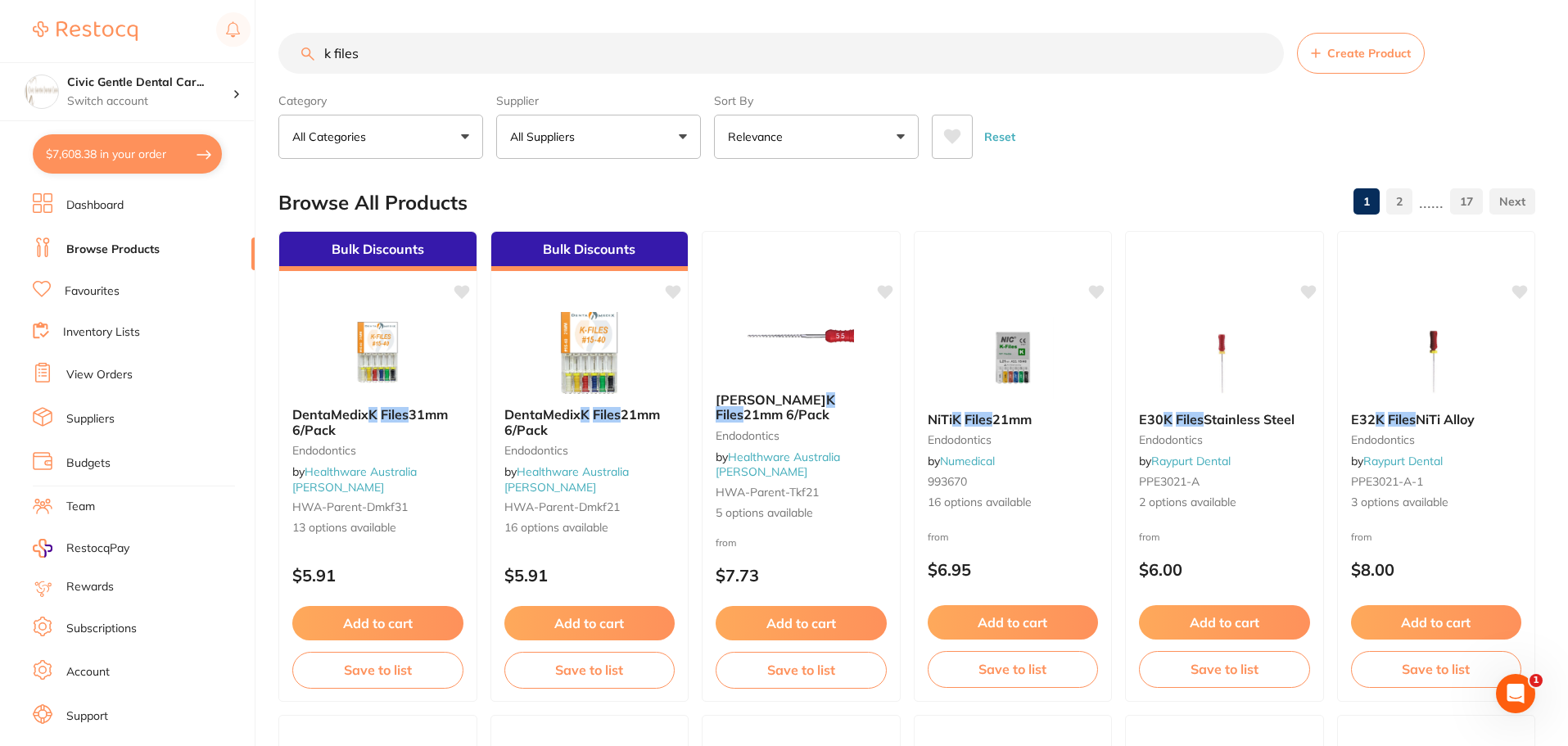
drag, startPoint x: 1553, startPoint y: 411, endPoint x: 1505, endPoint y: 182, distance: 234.0
click at [674, 125] on button "All Suppliers" at bounding box center [598, 136] width 205 height 45
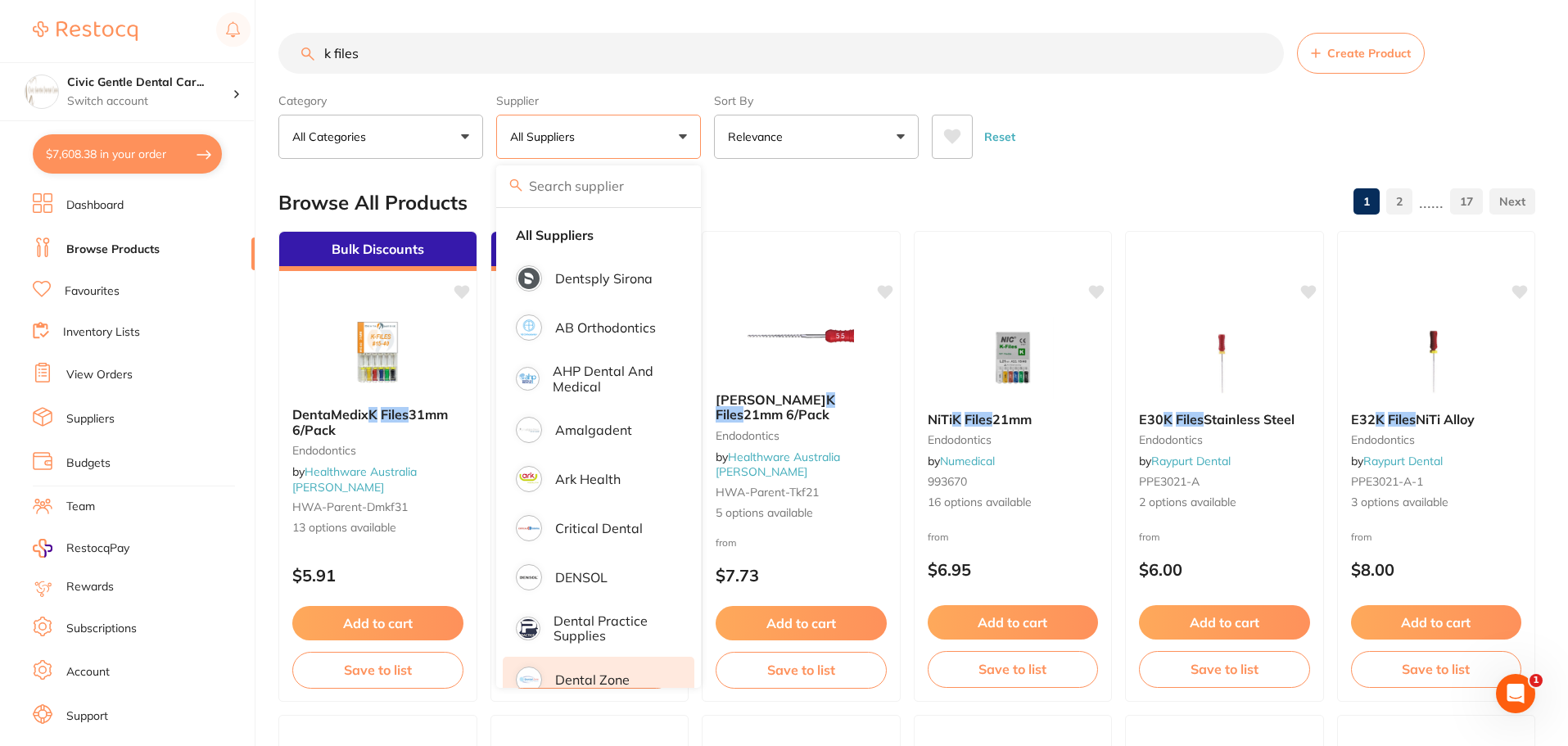
scroll to position [246, 0]
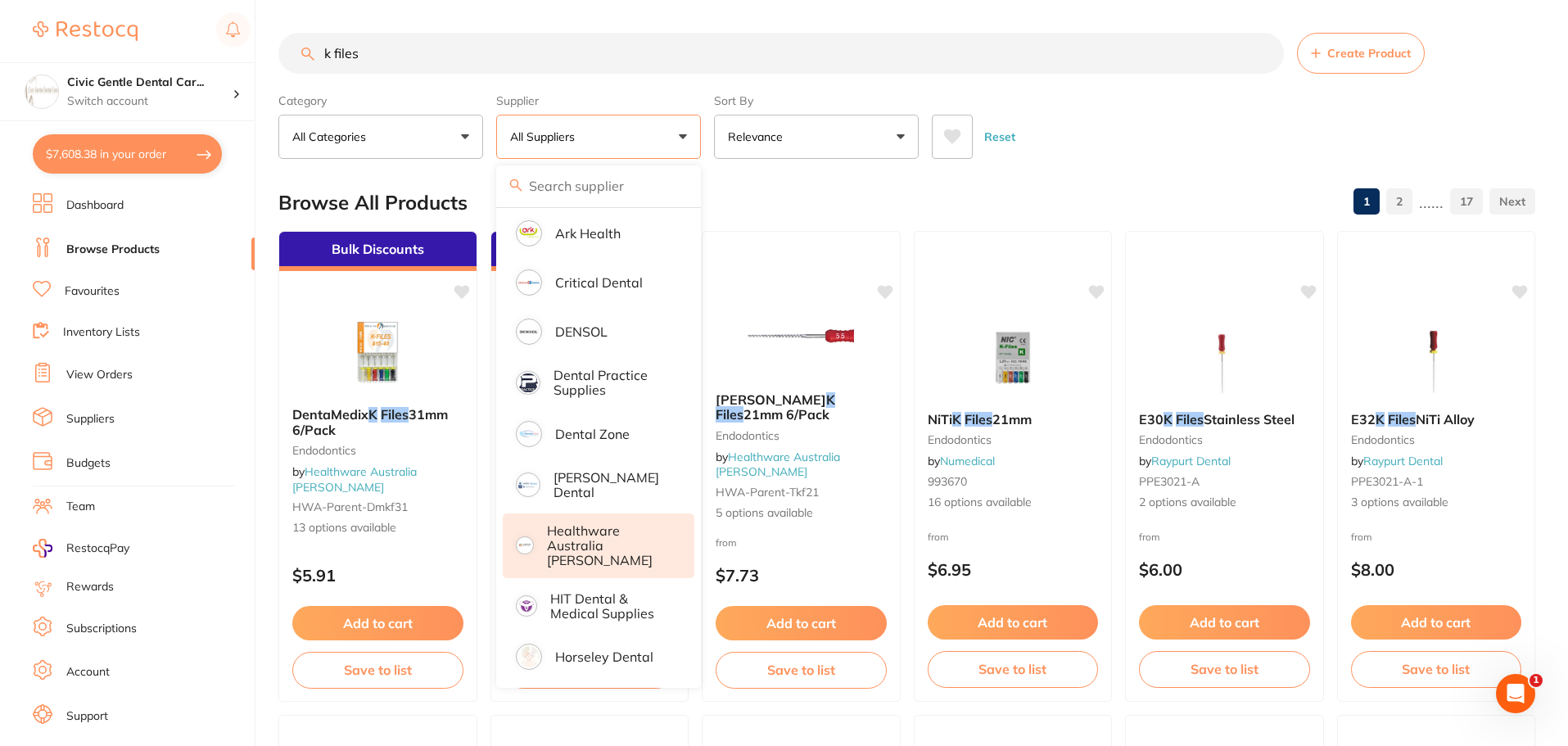
click at [597, 528] on p "Healthware Australia [PERSON_NAME]" at bounding box center [610, 545] width 125 height 45
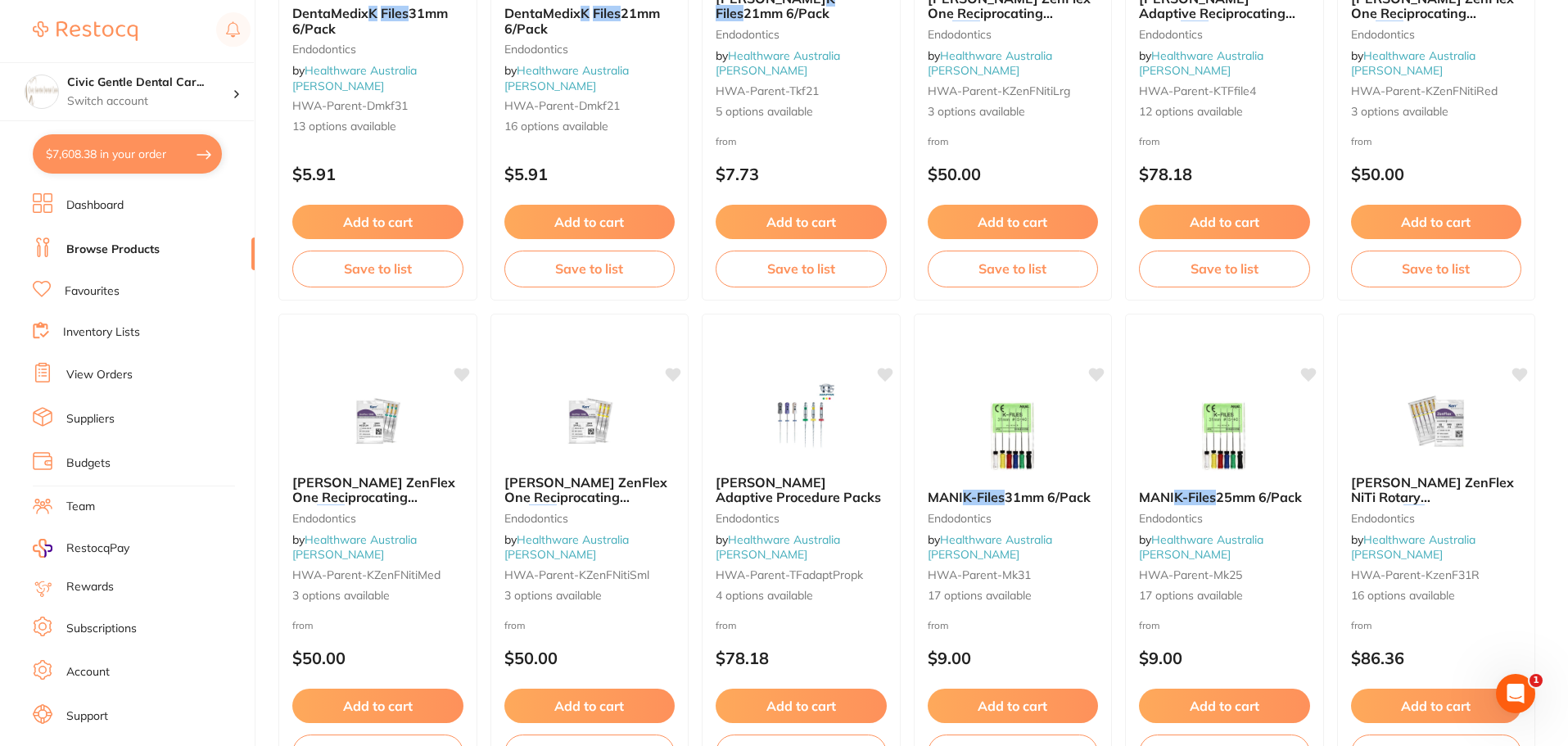
scroll to position [0, 0]
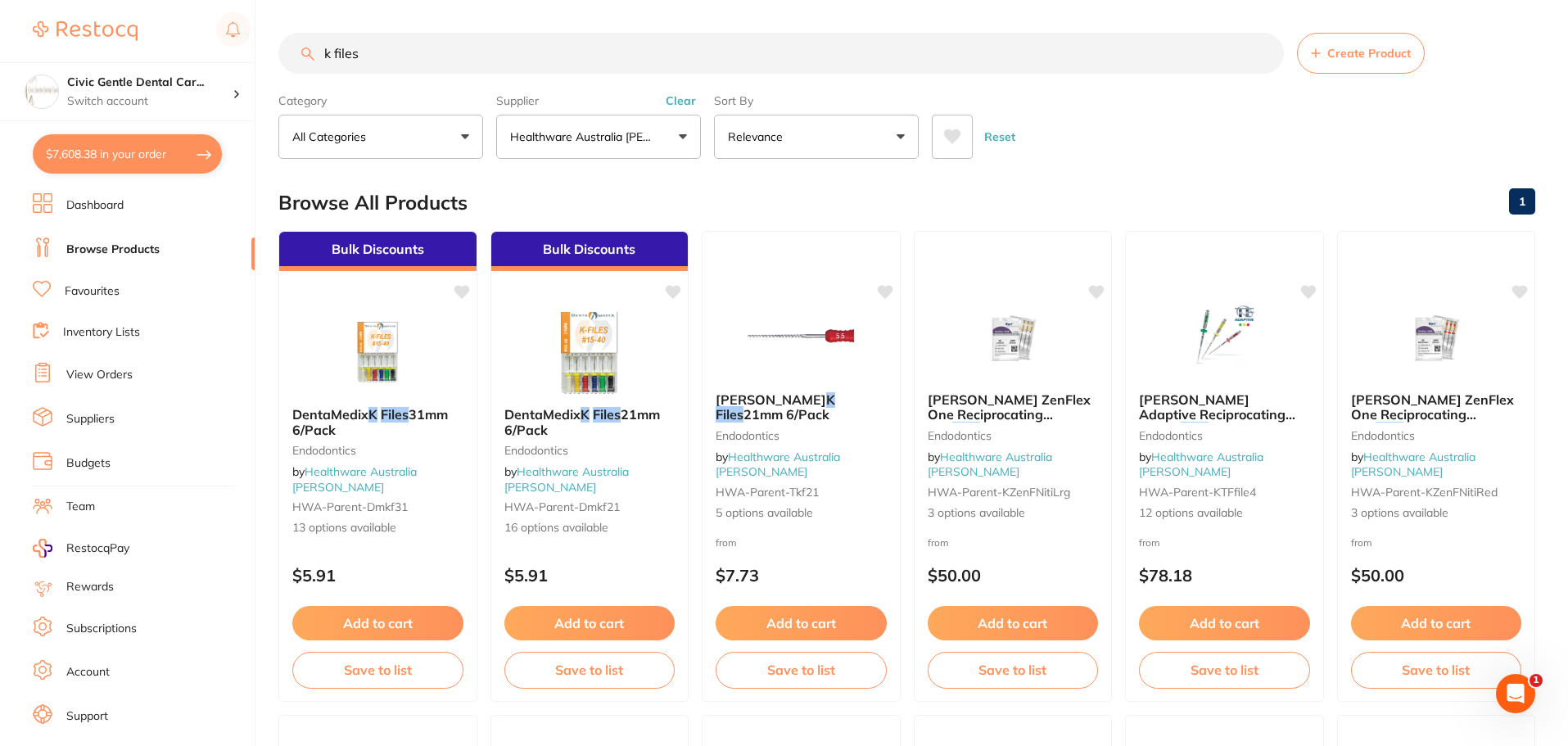
drag, startPoint x: 1086, startPoint y: 224, endPoint x: 908, endPoint y: 4, distance: 283.0
click at [403, 50] on input "k files" at bounding box center [781, 53] width 1005 height 41
type input "k files 25"
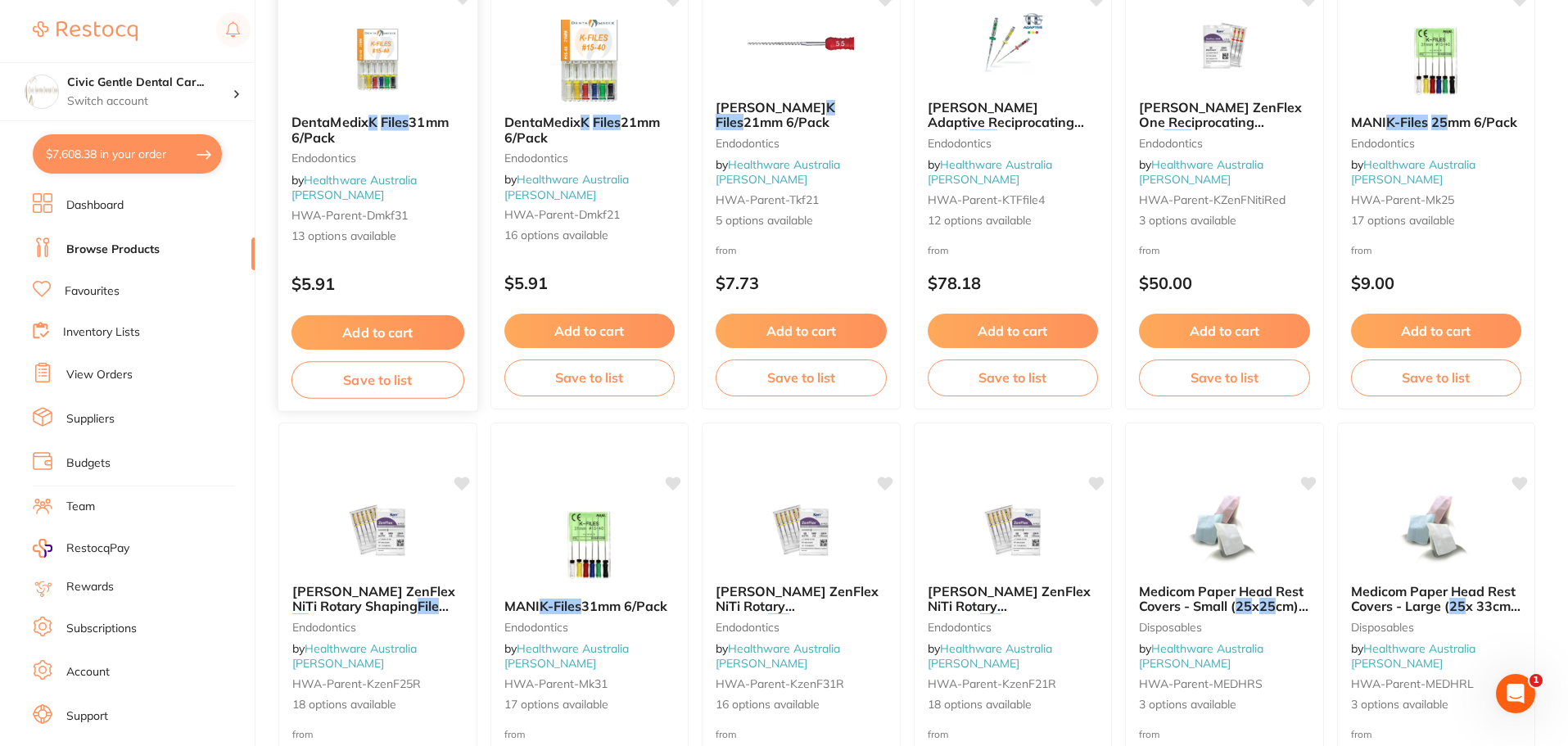
scroll to position [163, 0]
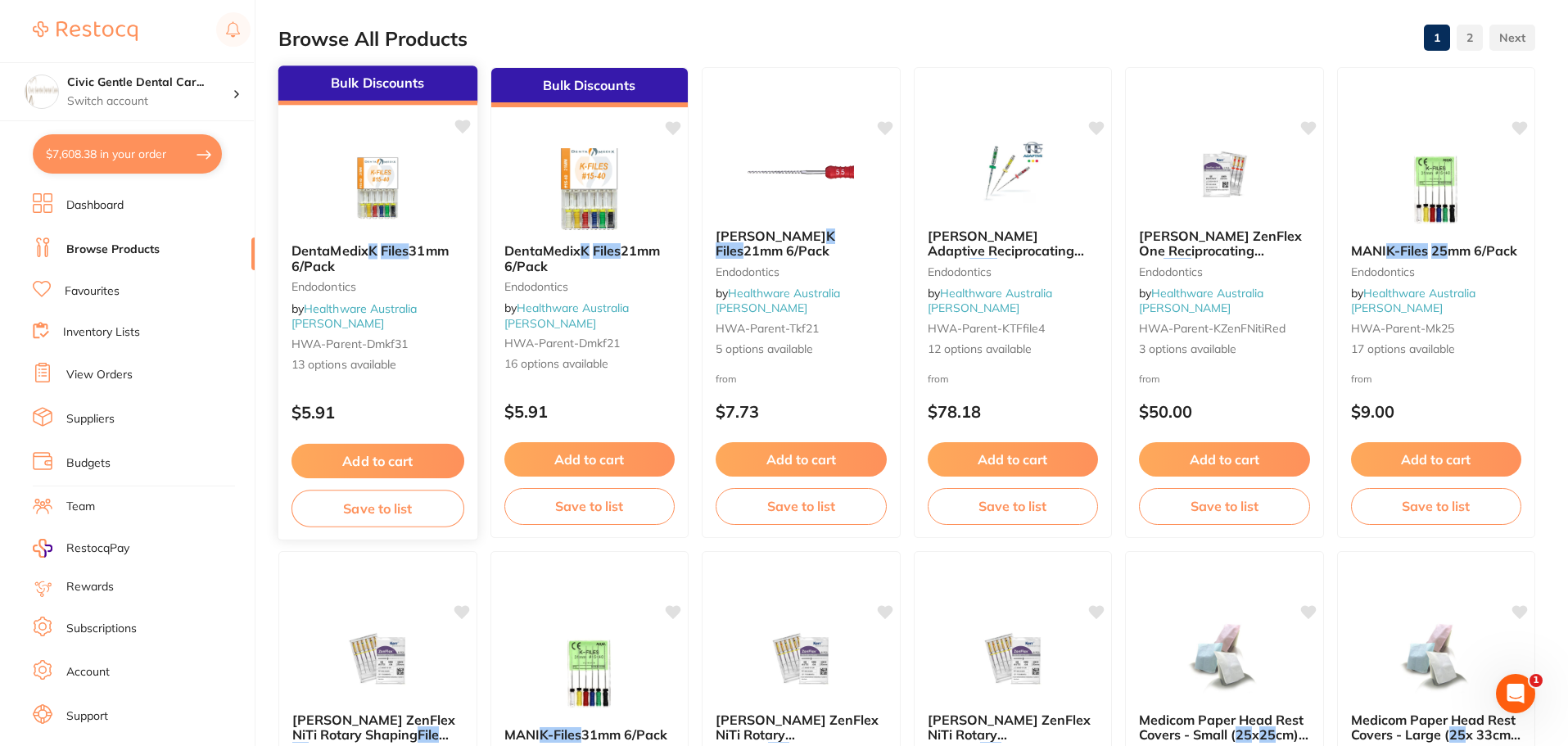
click at [399, 255] on em "Files" at bounding box center [394, 250] width 28 height 16
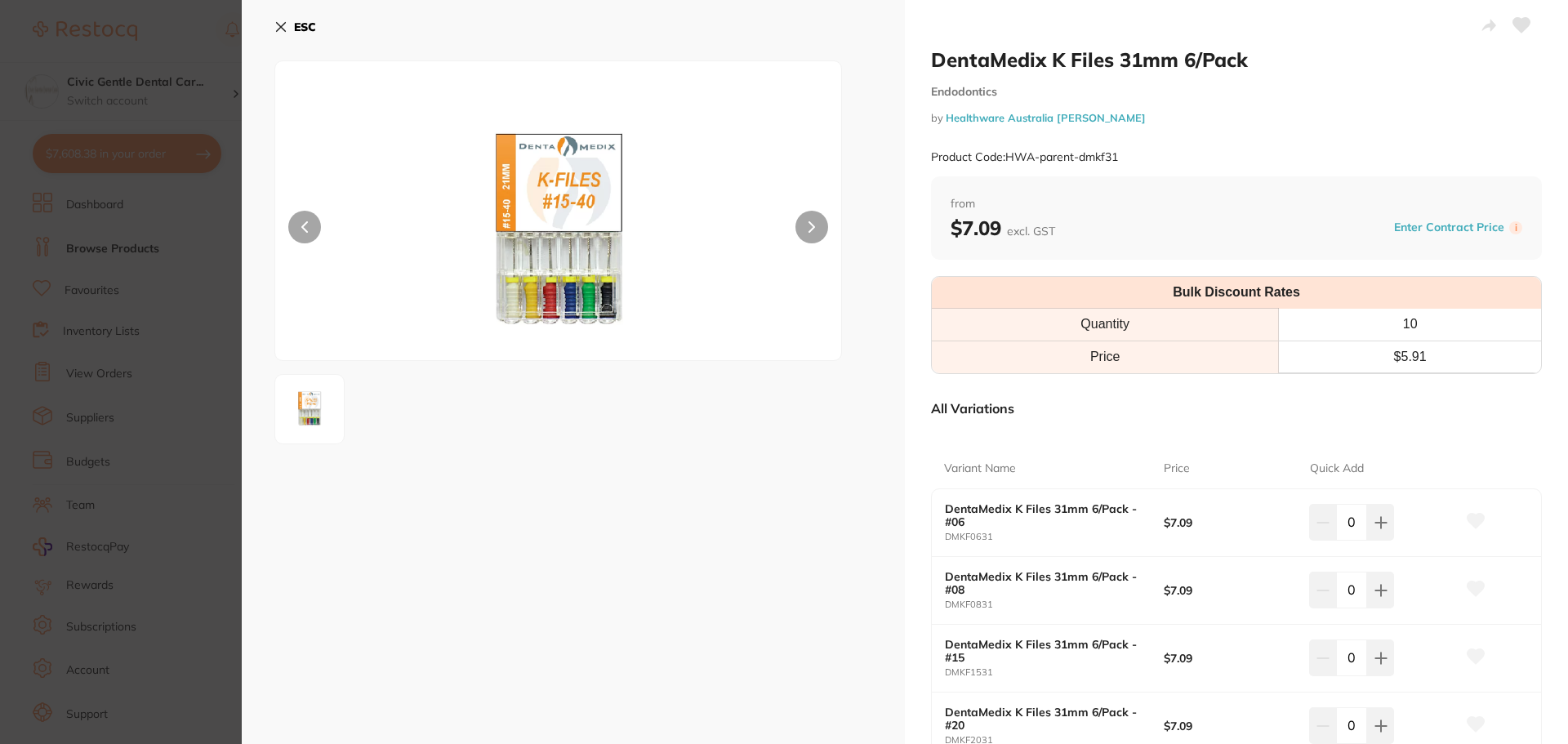
click at [1367, 522] on button at bounding box center [1381, 521] width 27 height 36
type input "1"
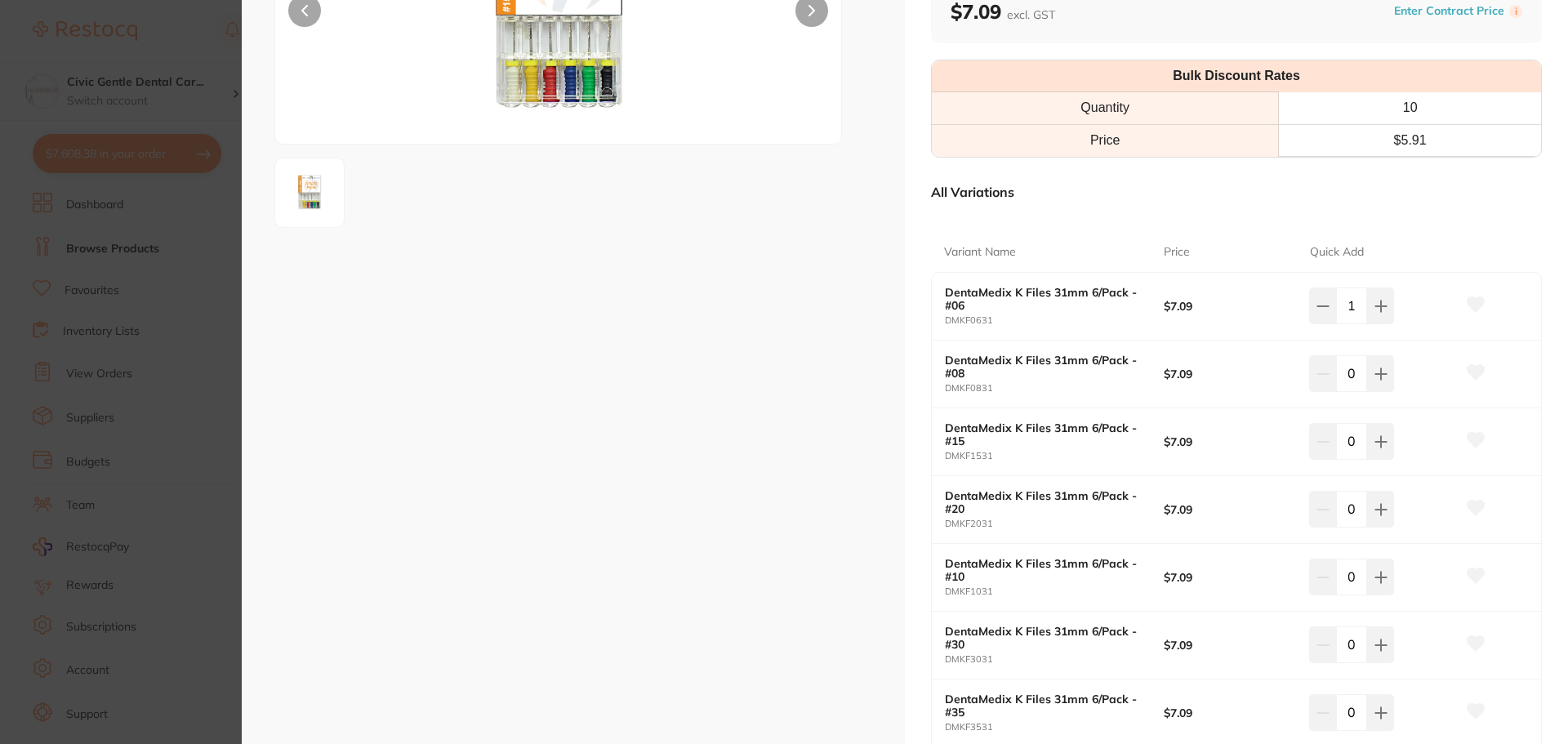
scroll to position [245, 0]
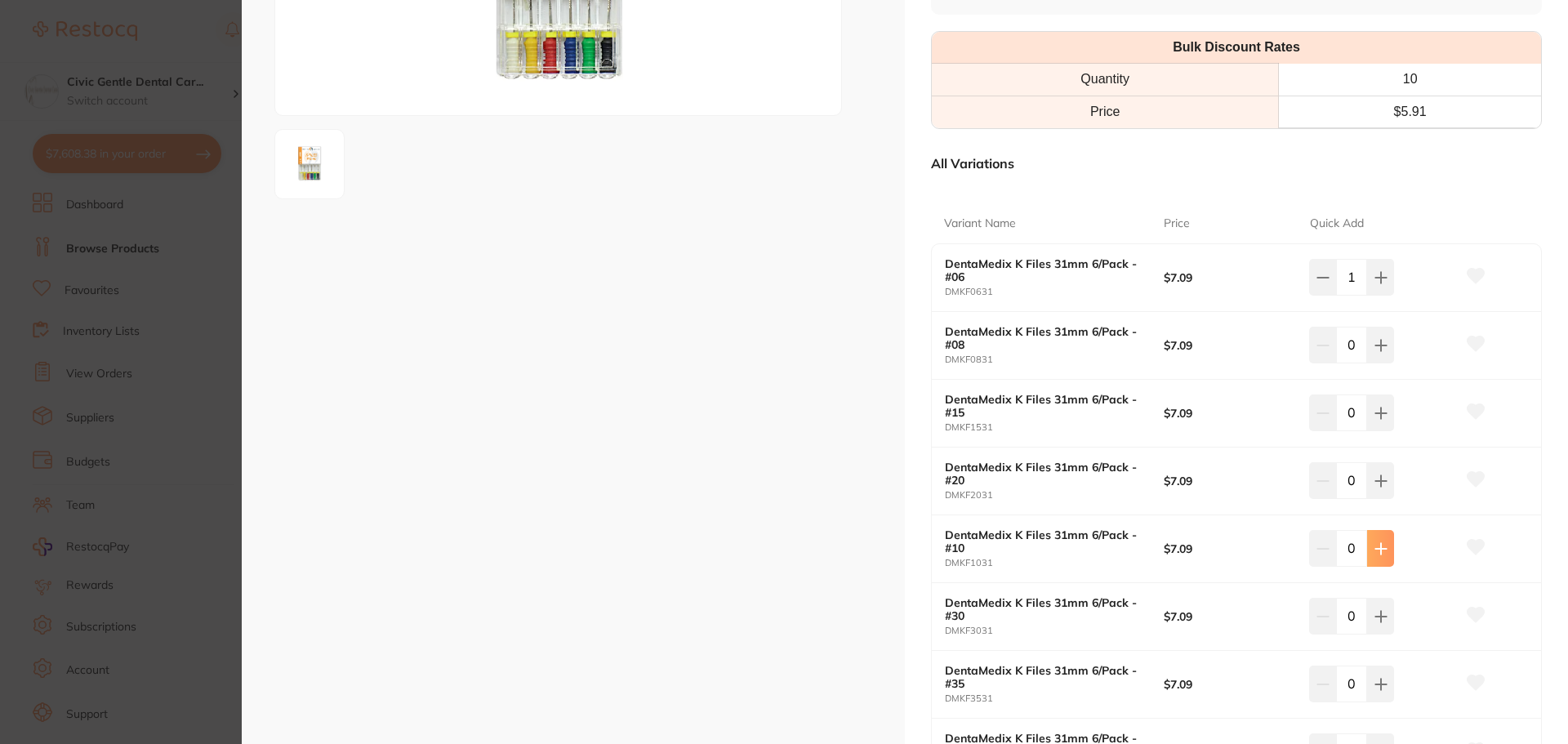
click at [1380, 555] on button at bounding box center [1381, 548] width 27 height 36
type input "1"
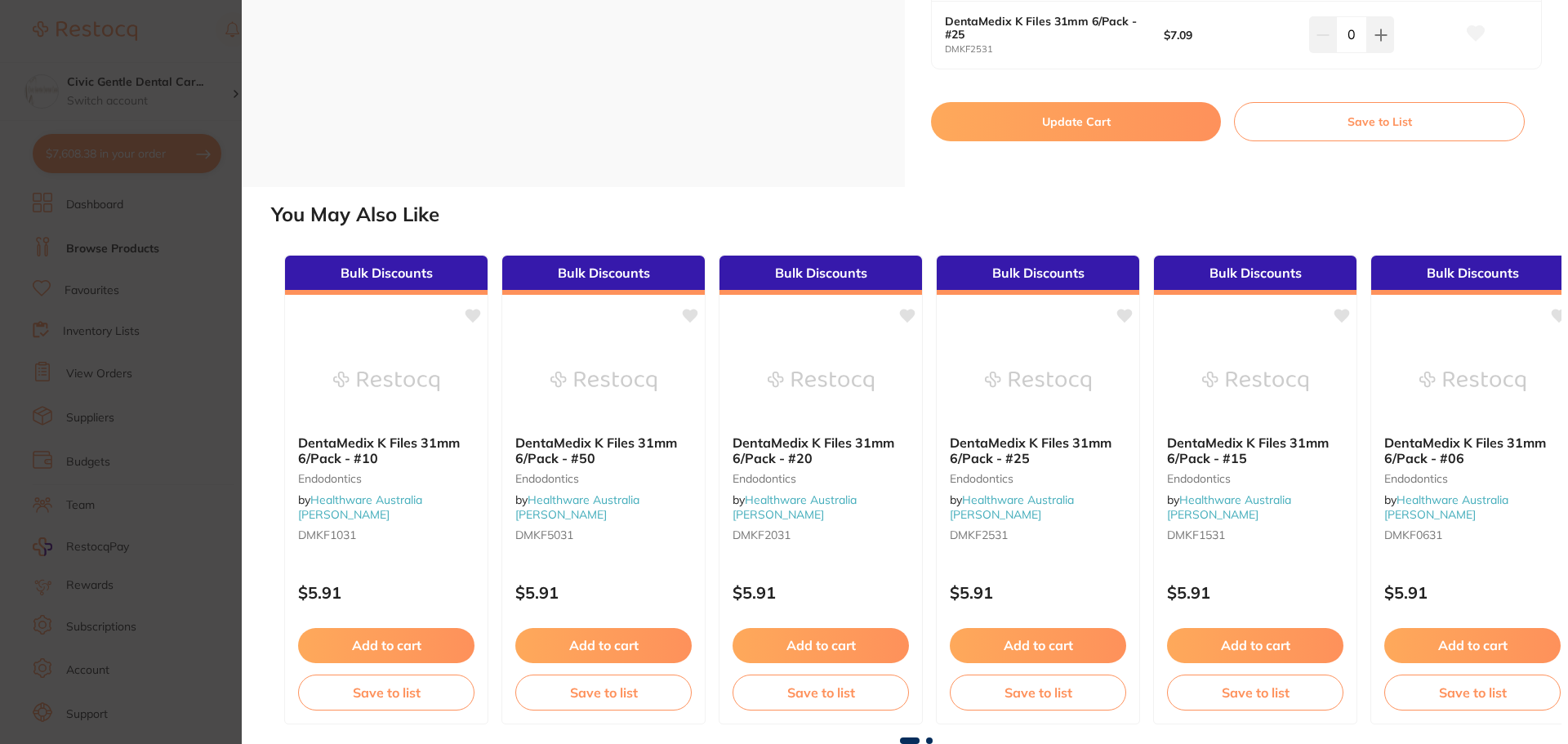
scroll to position [0, 0]
click at [1030, 134] on button "Update Cart" at bounding box center [1075, 122] width 290 height 39
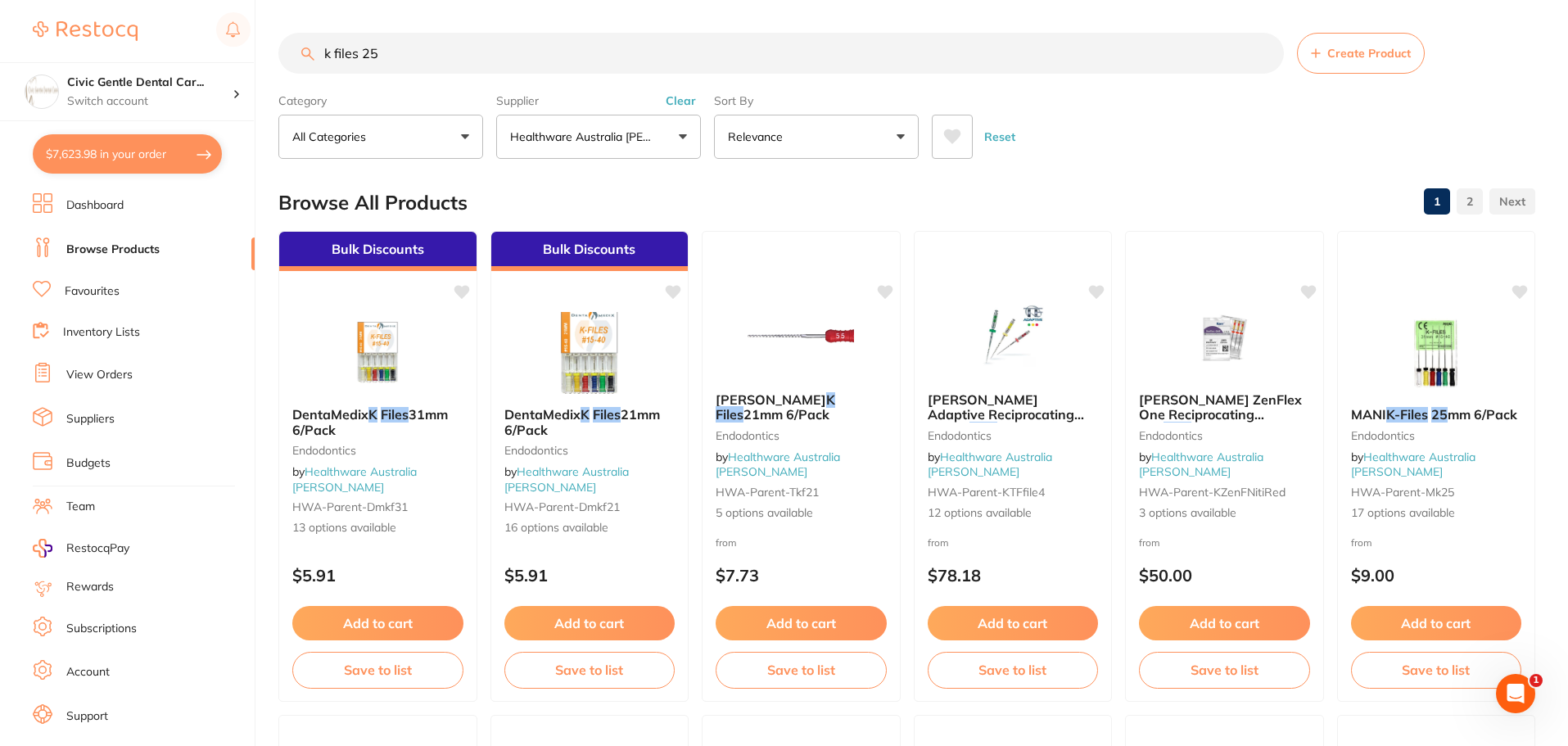
drag, startPoint x: 426, startPoint y: 42, endPoint x: 126, endPoint y: 41, distance: 300.0
click at [126, 41] on div "$7,623.98 Civic Gentle Dental Car... Switch account Civic Gentle Dental Care $7…" at bounding box center [784, 373] width 1568 height 746
type input "p"
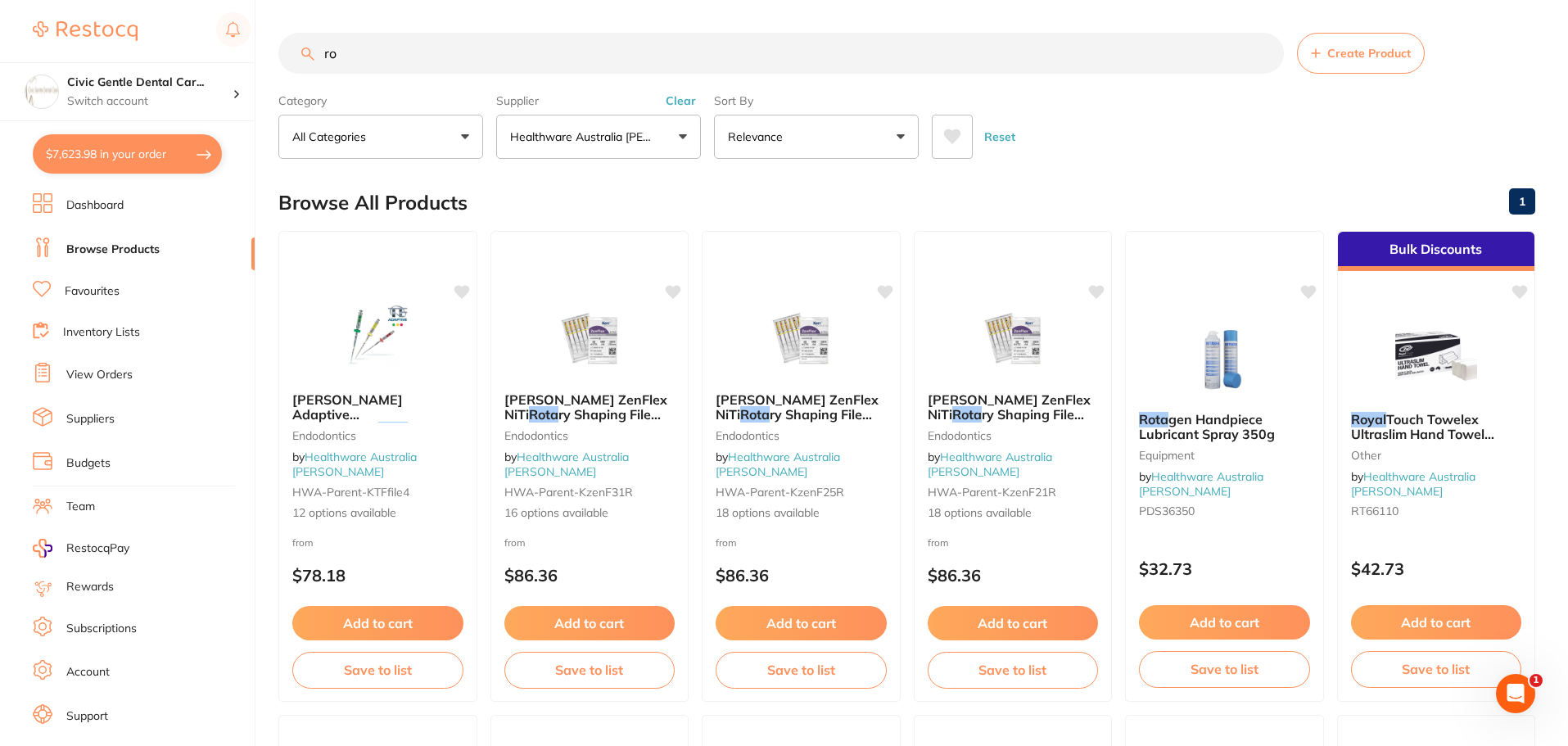
type input "r"
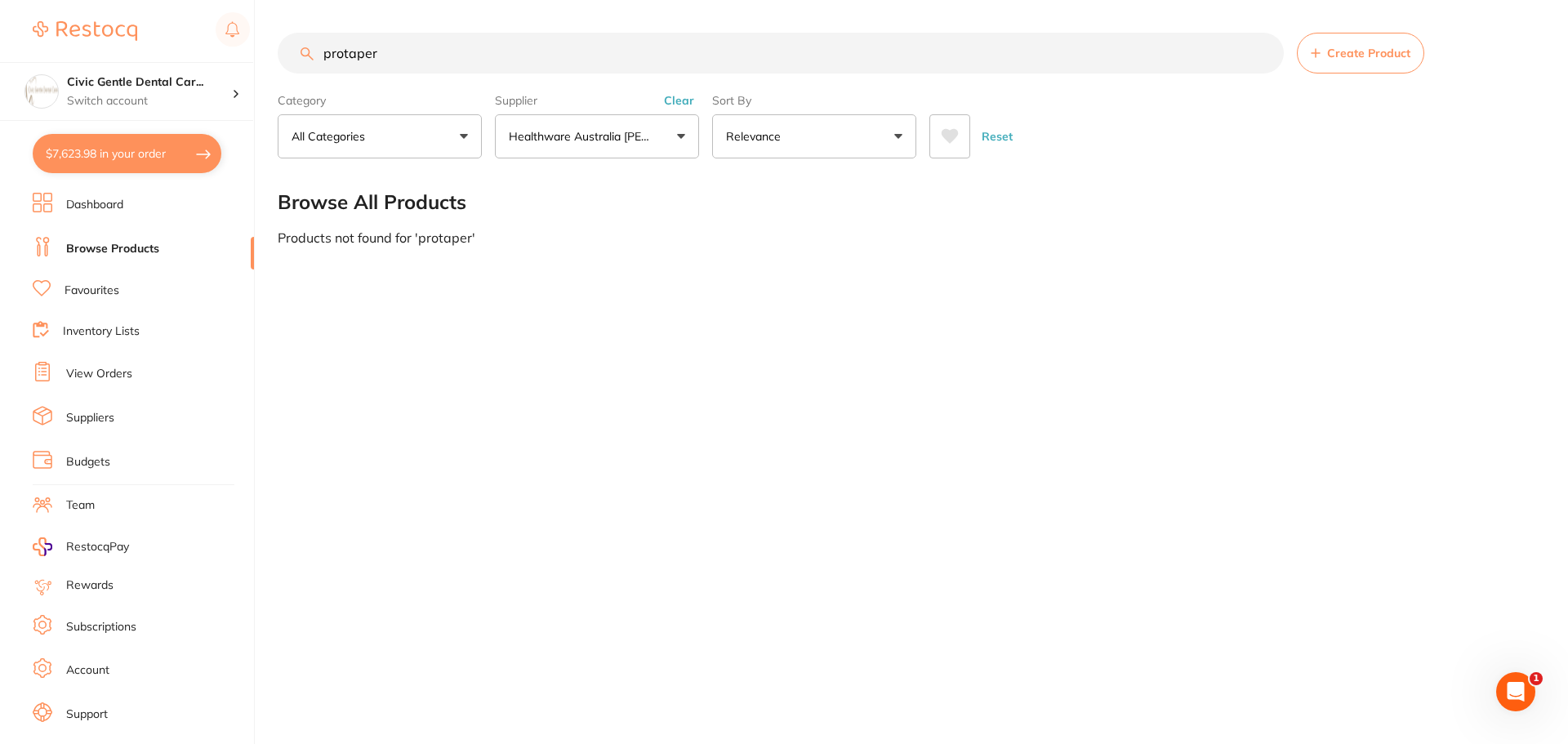
type input "protaper"
click at [631, 135] on p "Healthware Australia [PERSON_NAME]" at bounding box center [583, 136] width 149 height 16
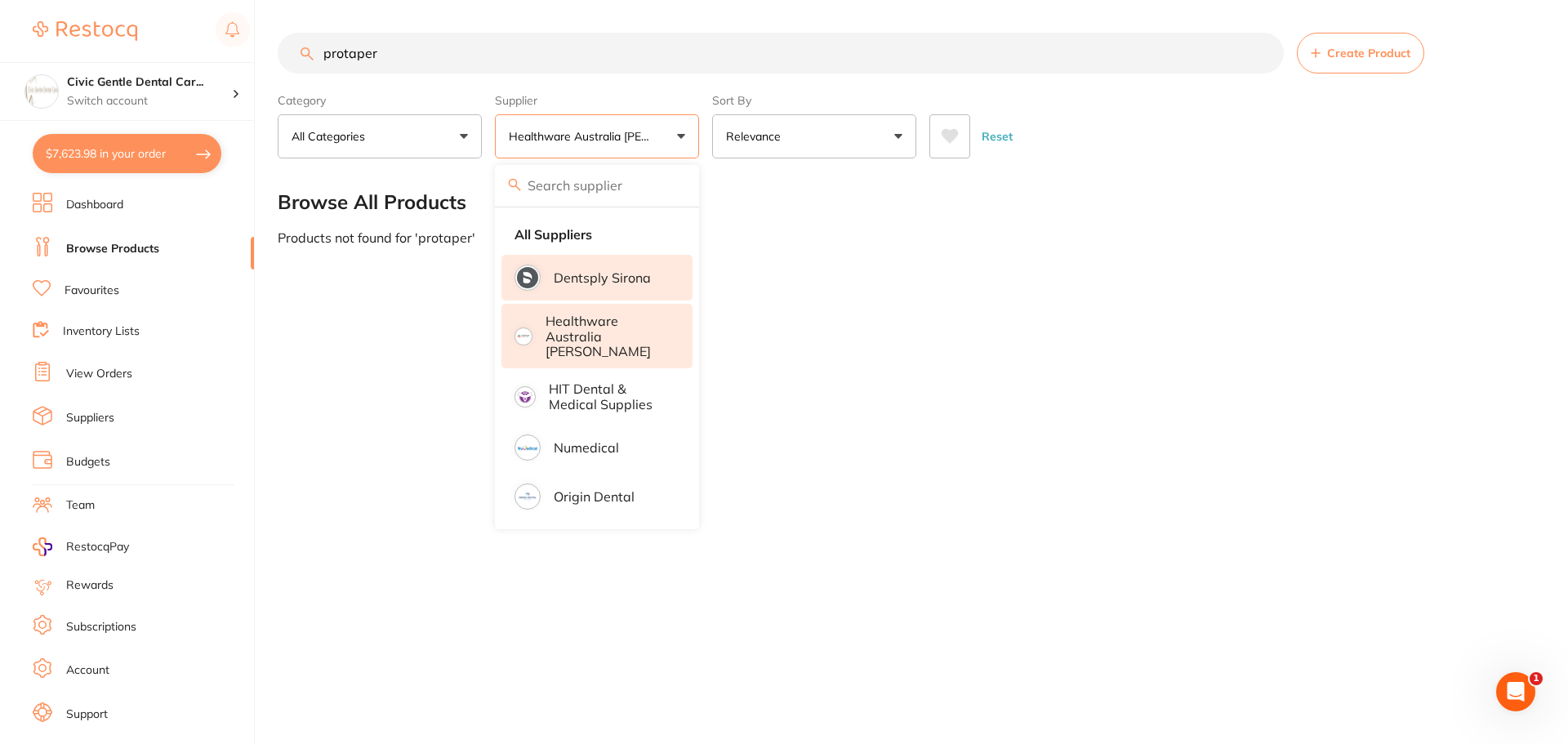
click at [569, 275] on p "Dentsply Sirona" at bounding box center [602, 278] width 97 height 15
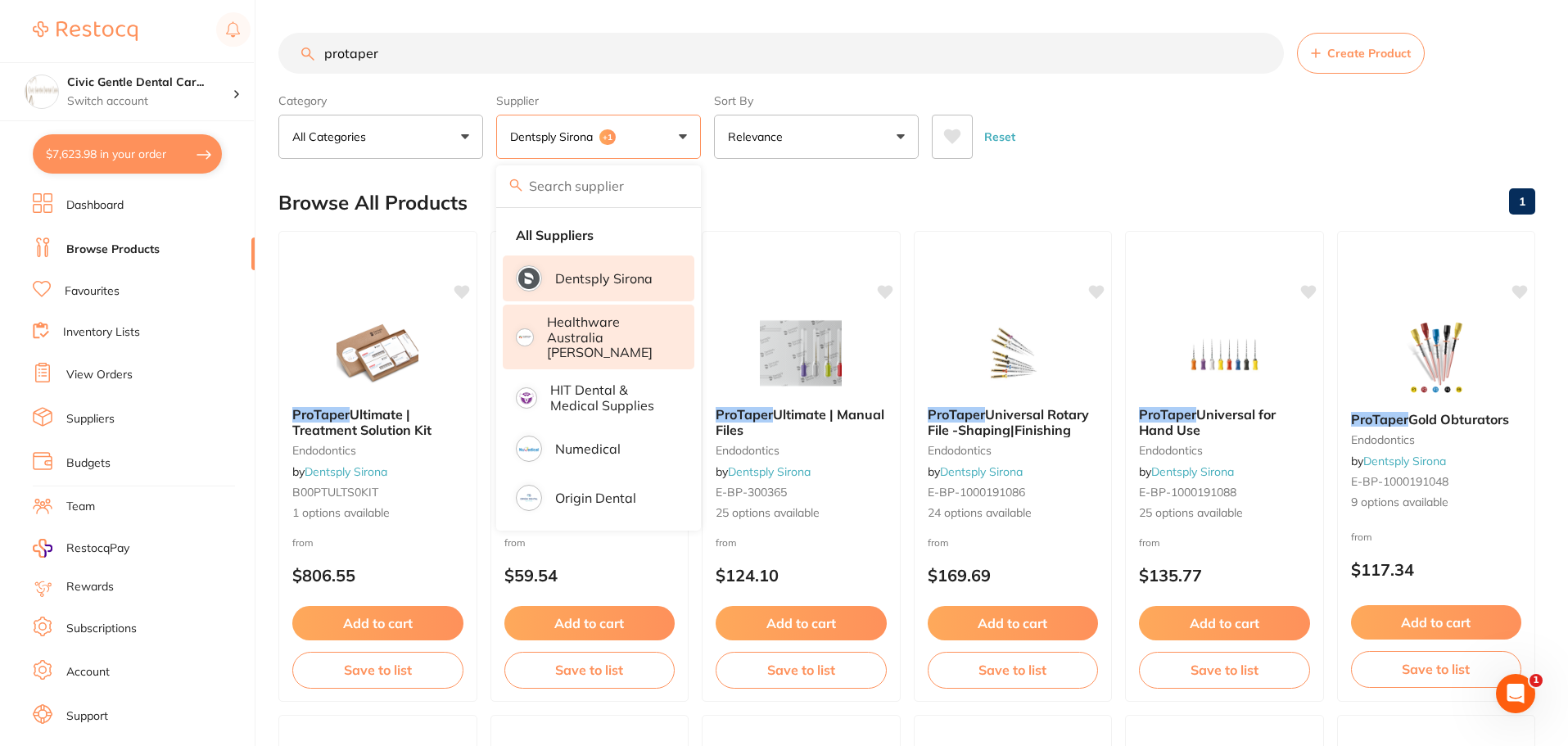
click at [571, 277] on p "Dentsply Sirona" at bounding box center [604, 279] width 98 height 15
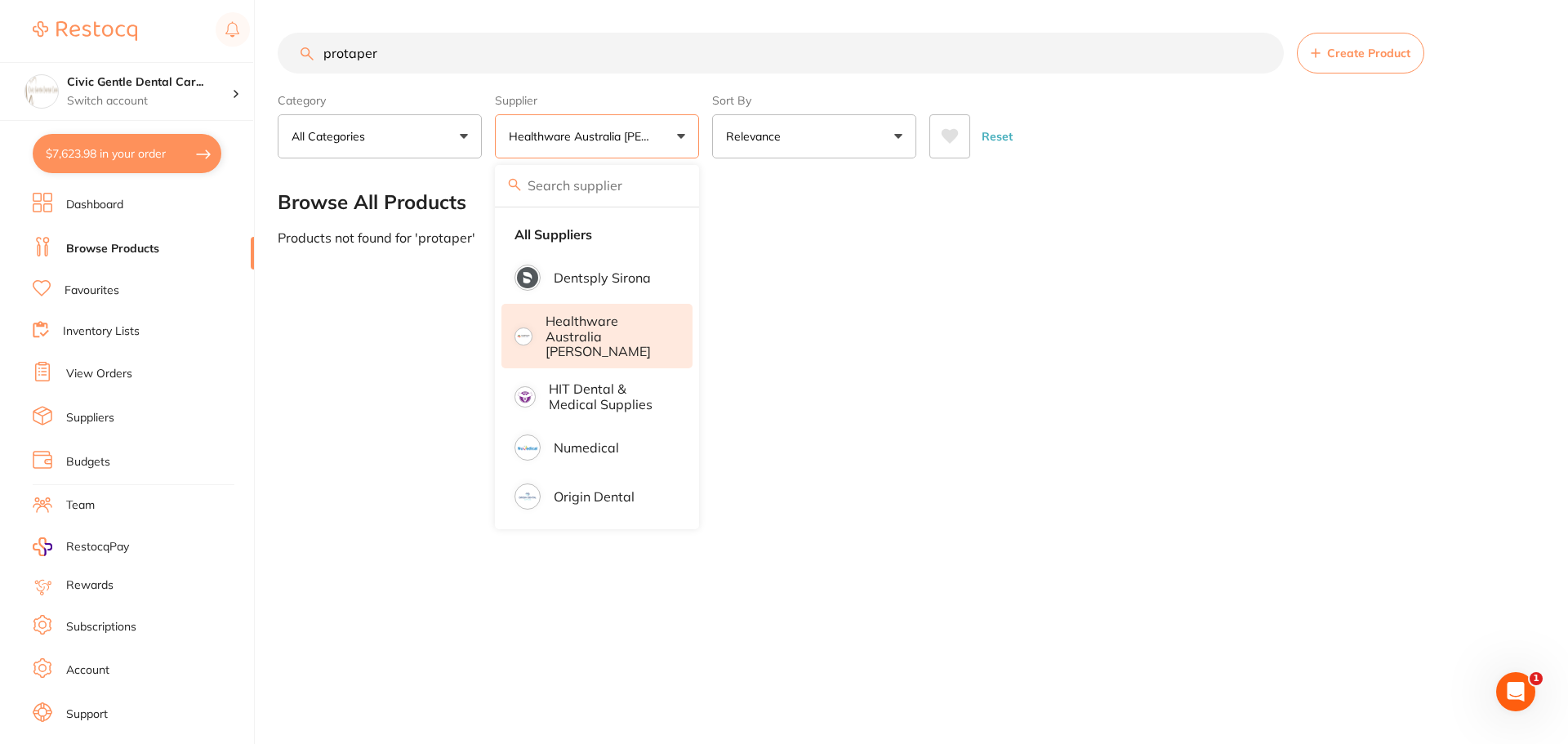
click at [635, 91] on div "Supplier Healthware Australia Ridley All Suppliers Dentsply Sirona Healthware A…" at bounding box center [596, 123] width 204 height 72
click at [641, 270] on p "Dentsply Sirona" at bounding box center [602, 278] width 97 height 15
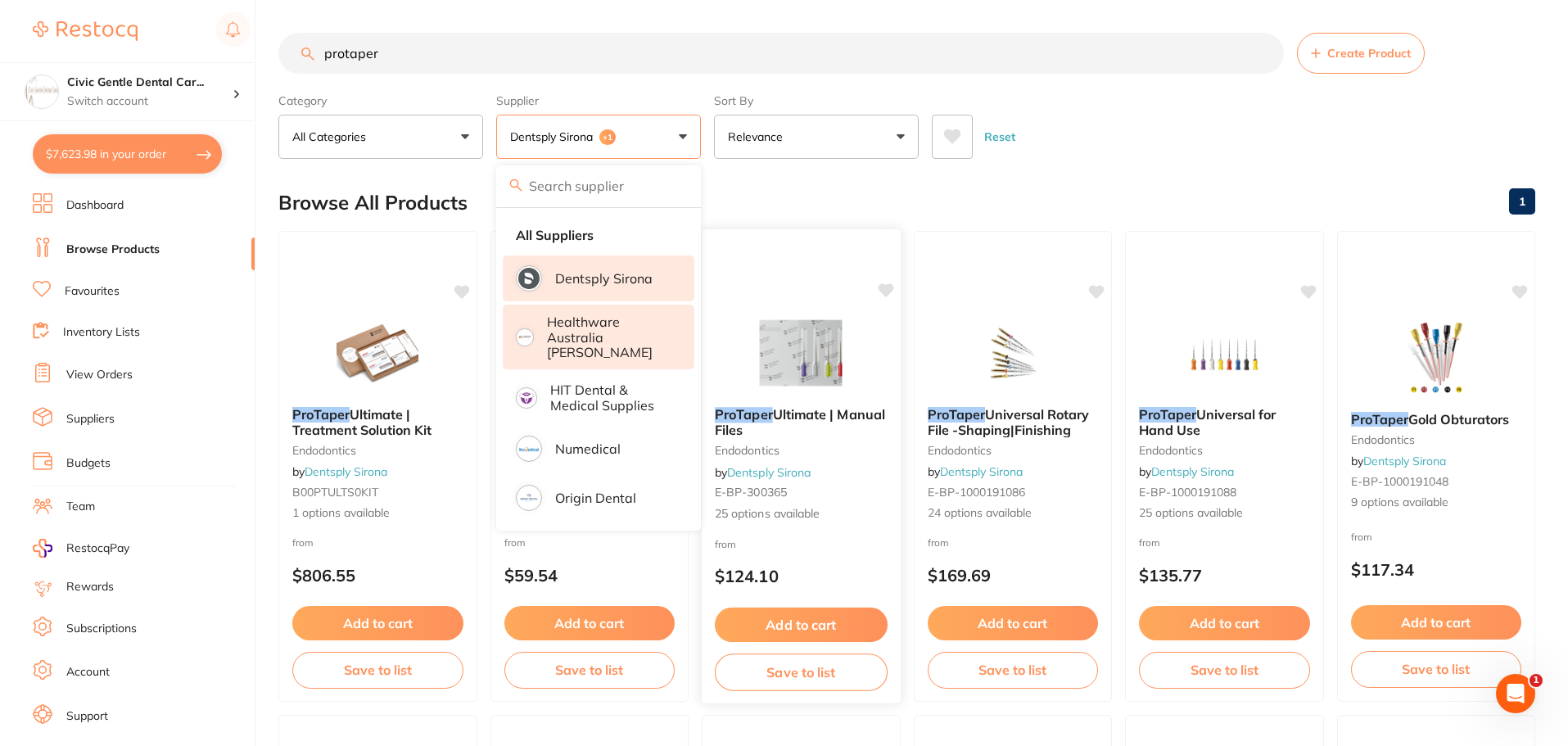
click at [749, 402] on div "ProTaper Ultimate | Manual Files endodontics by Dentsply Sirona E-BP-300365 25 …" at bounding box center [801, 465] width 199 height 141
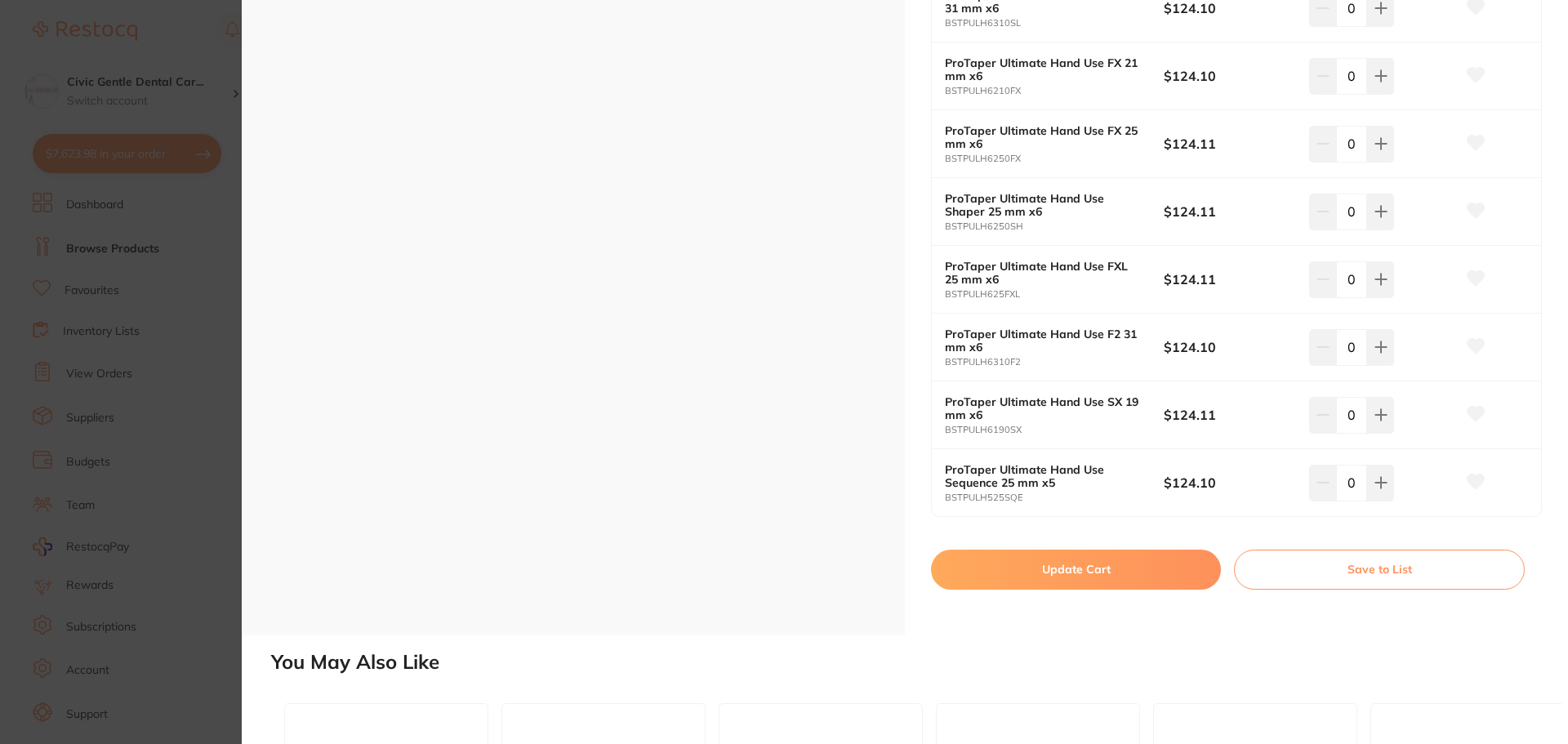
scroll to position [1878, 0]
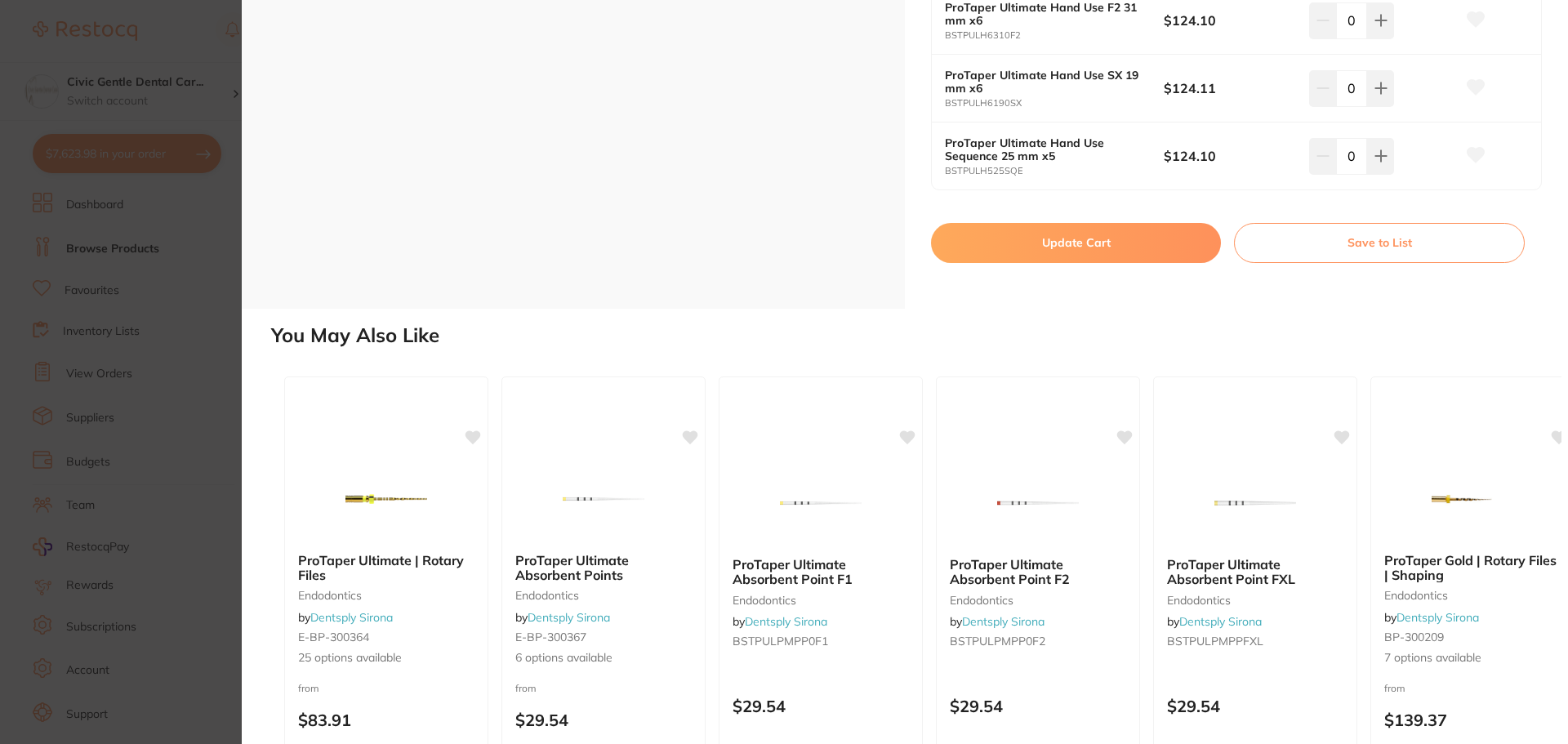
click at [1083, 244] on button "Update Cart" at bounding box center [1075, 242] width 290 height 39
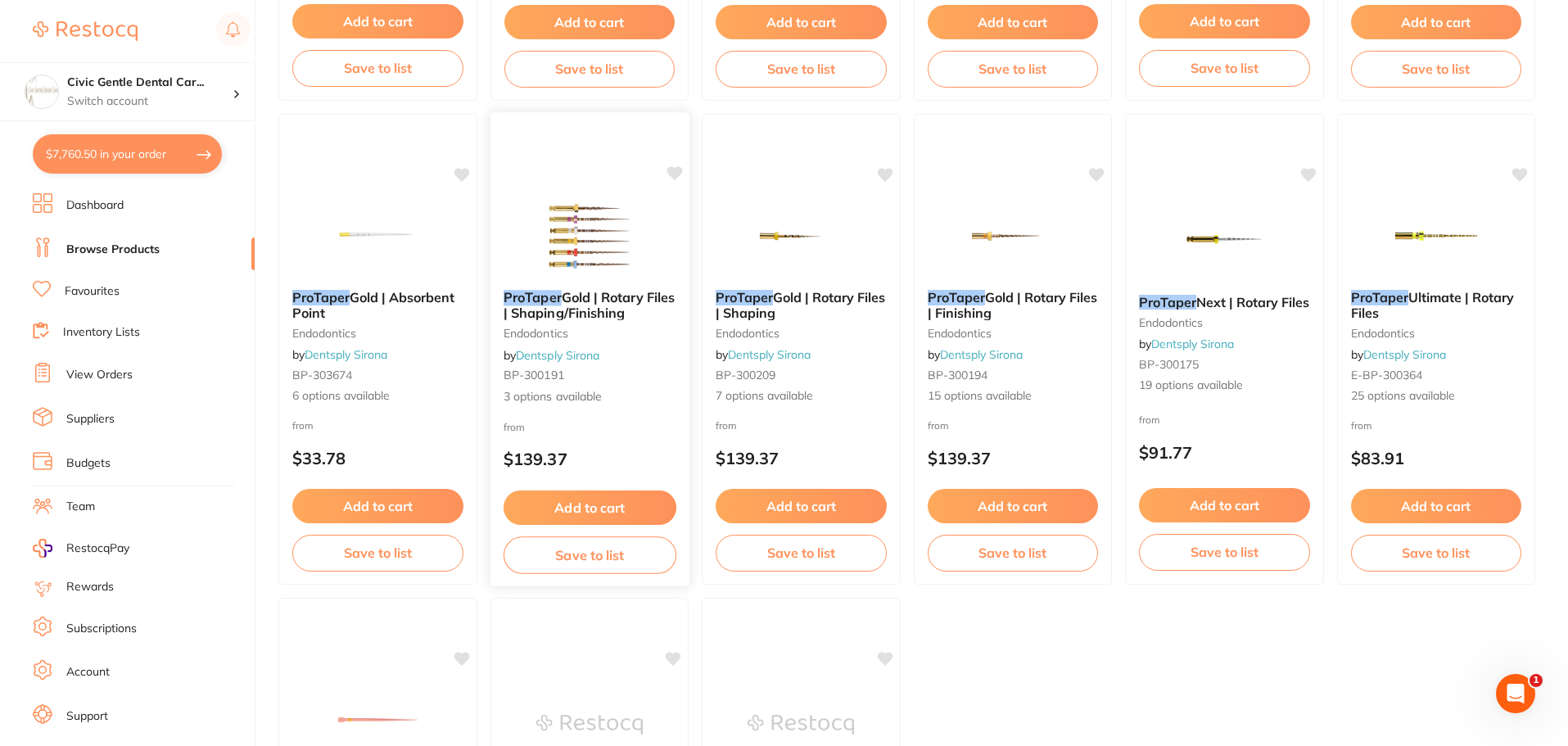
scroll to position [1147, 0]
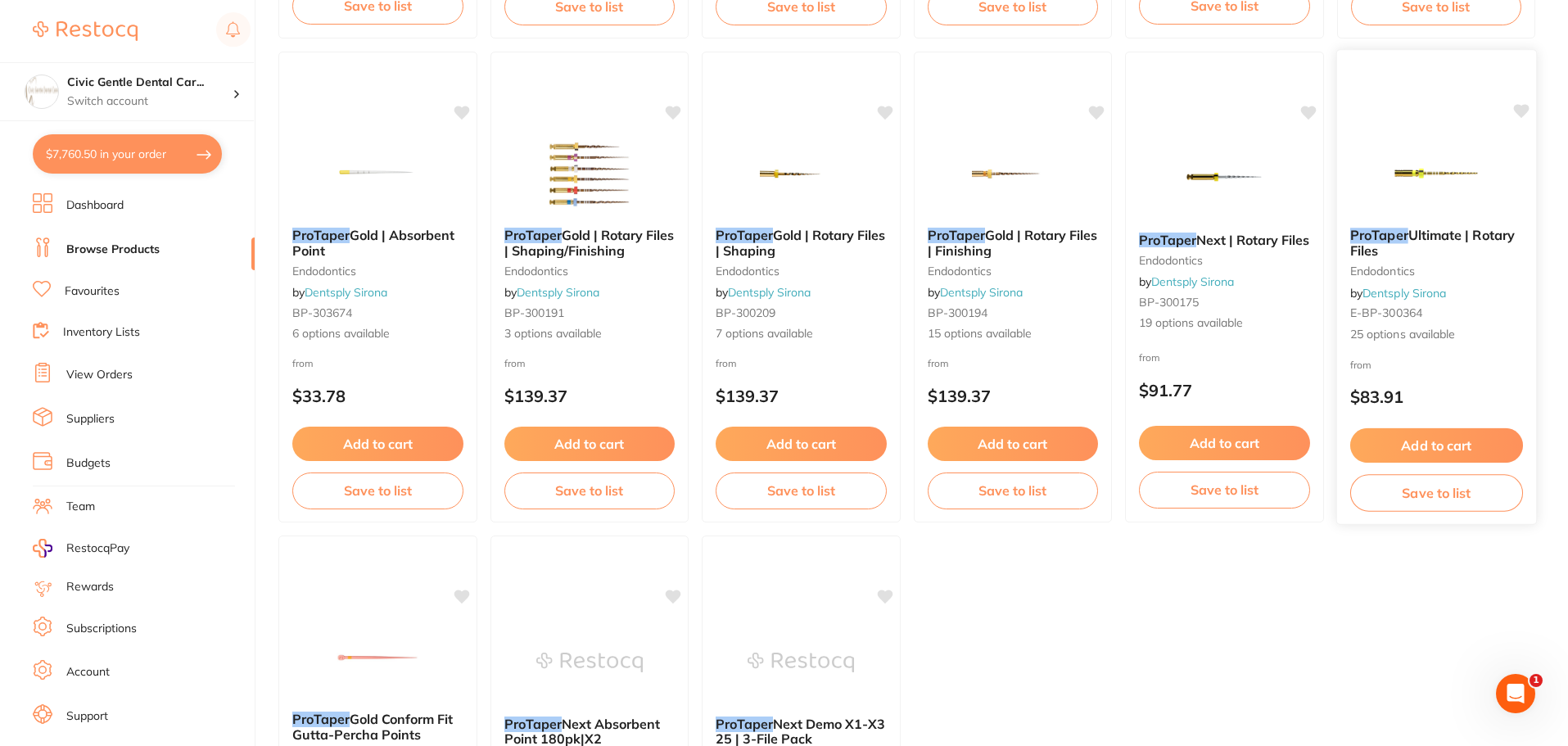
click at [1419, 230] on span "Ultimate | Rotary Files" at bounding box center [1431, 242] width 164 height 32
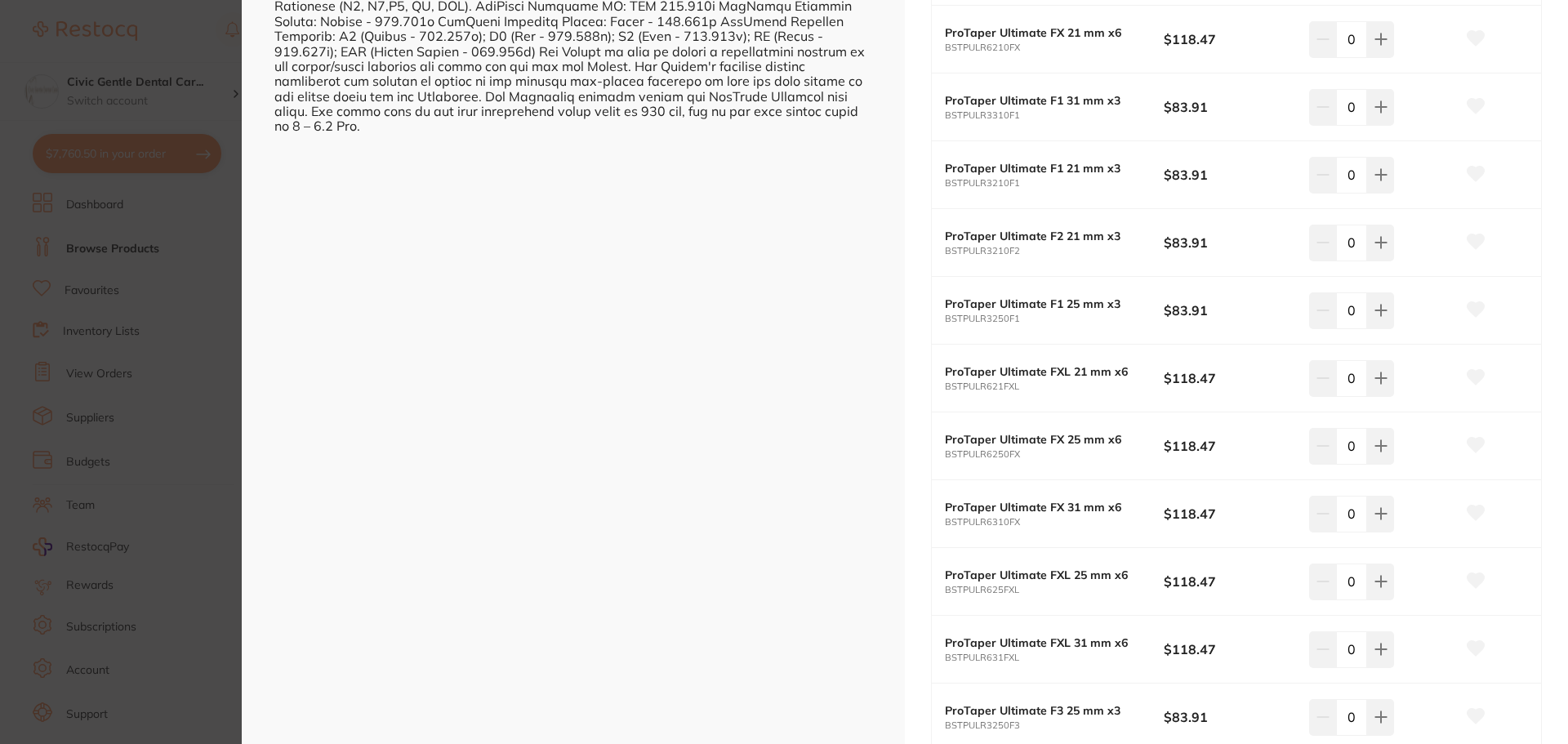
scroll to position [653, 0]
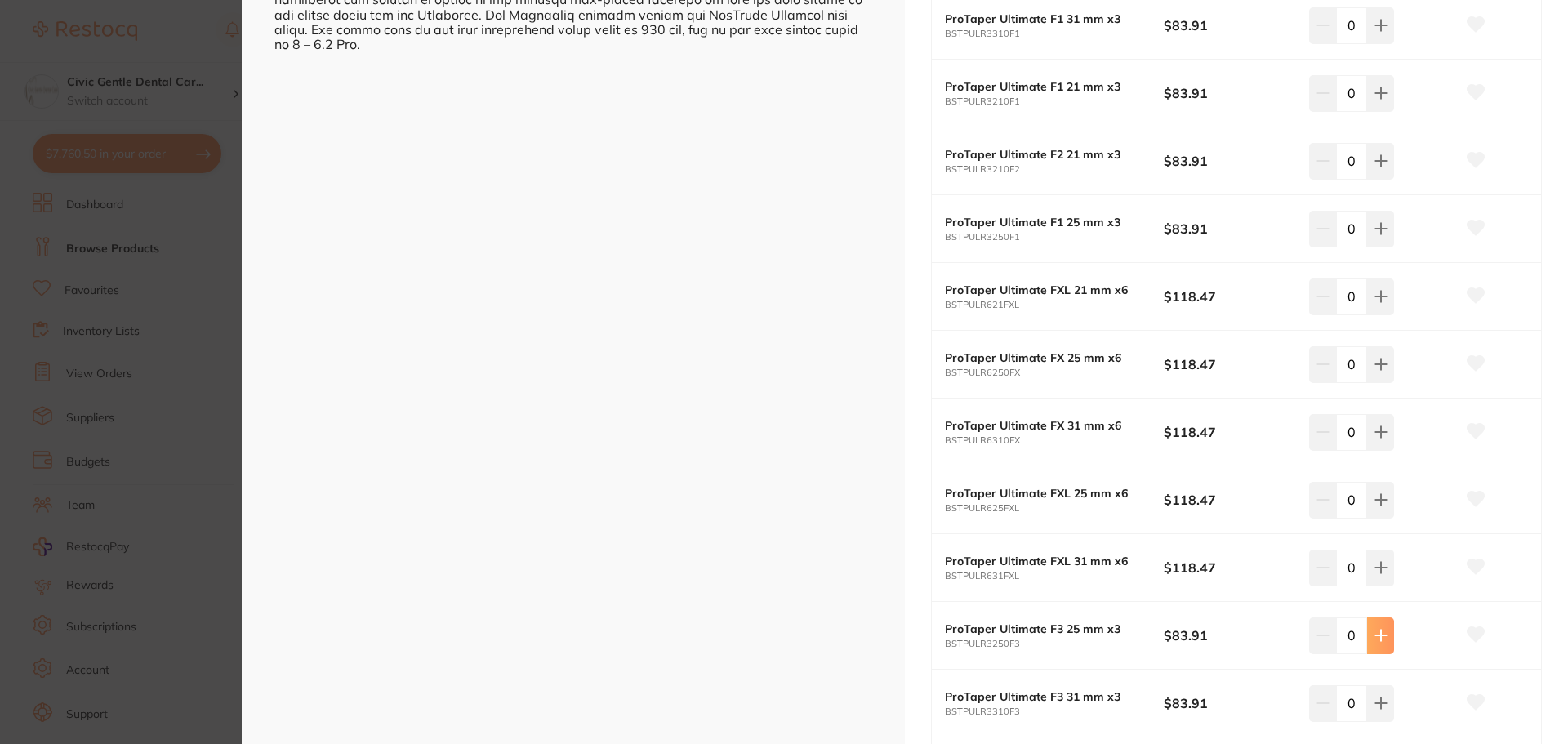
click at [1374, 640] on icon at bounding box center [1381, 636] width 13 height 13
type input "1"
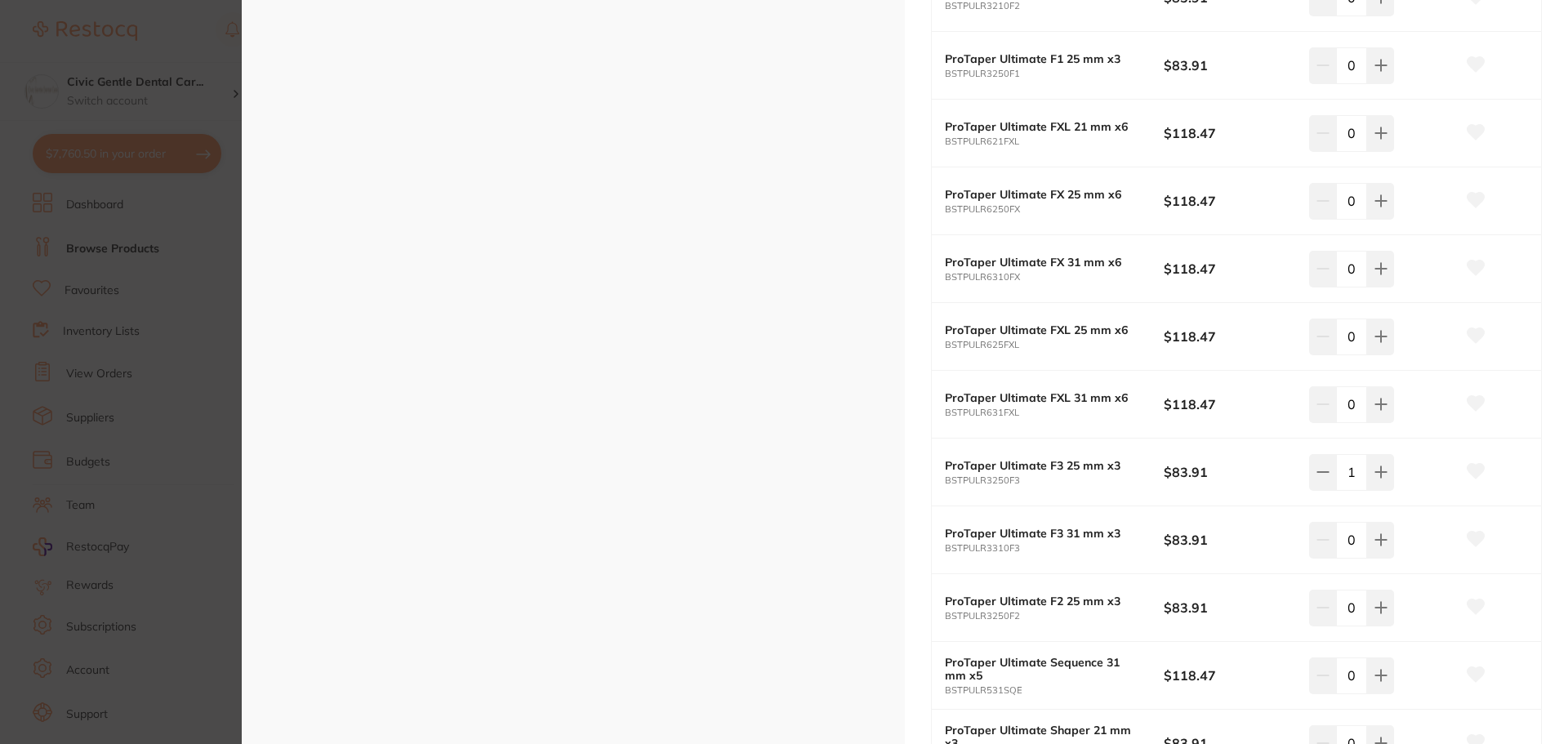
scroll to position [980, 0]
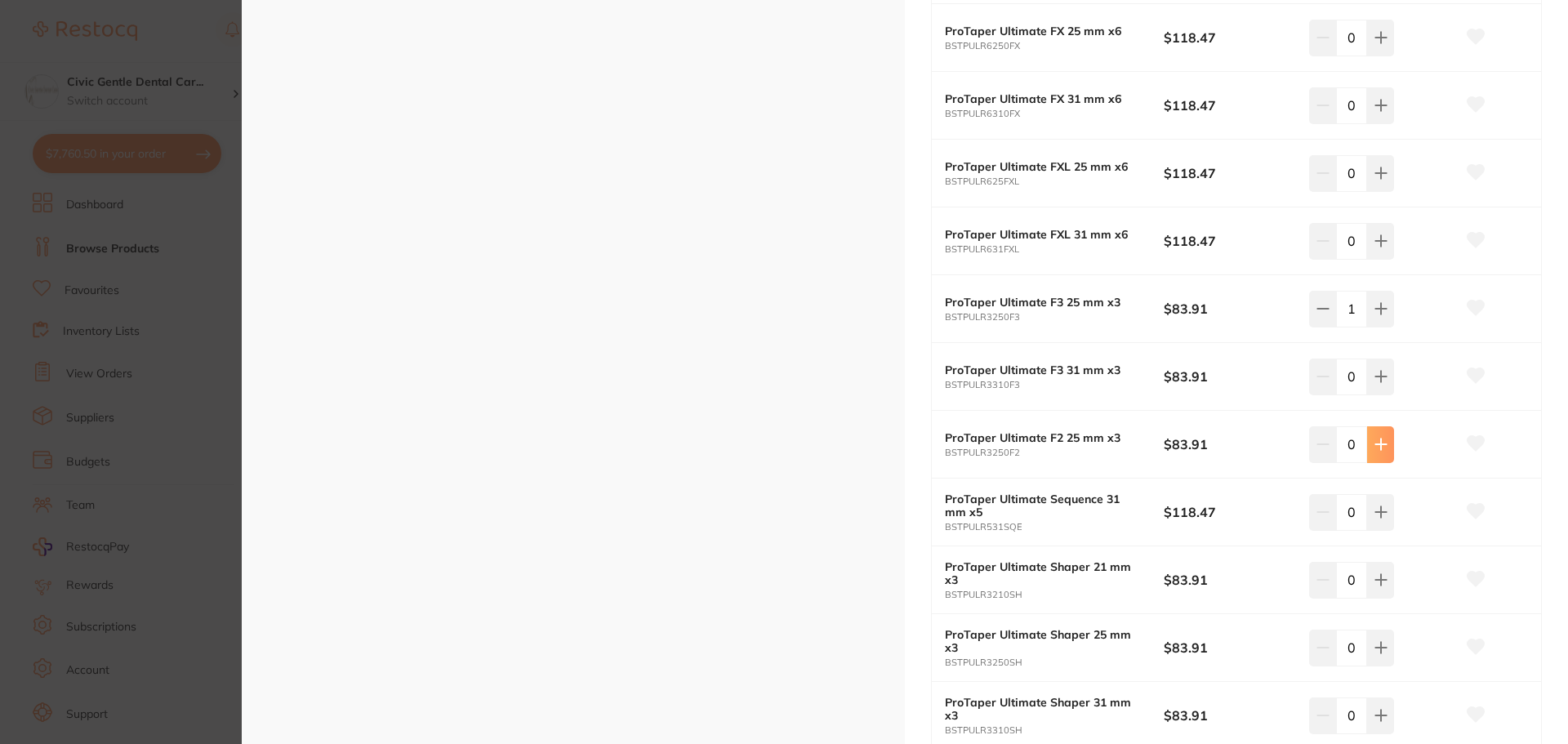
click at [1385, 444] on button at bounding box center [1381, 444] width 27 height 36
type input "1"
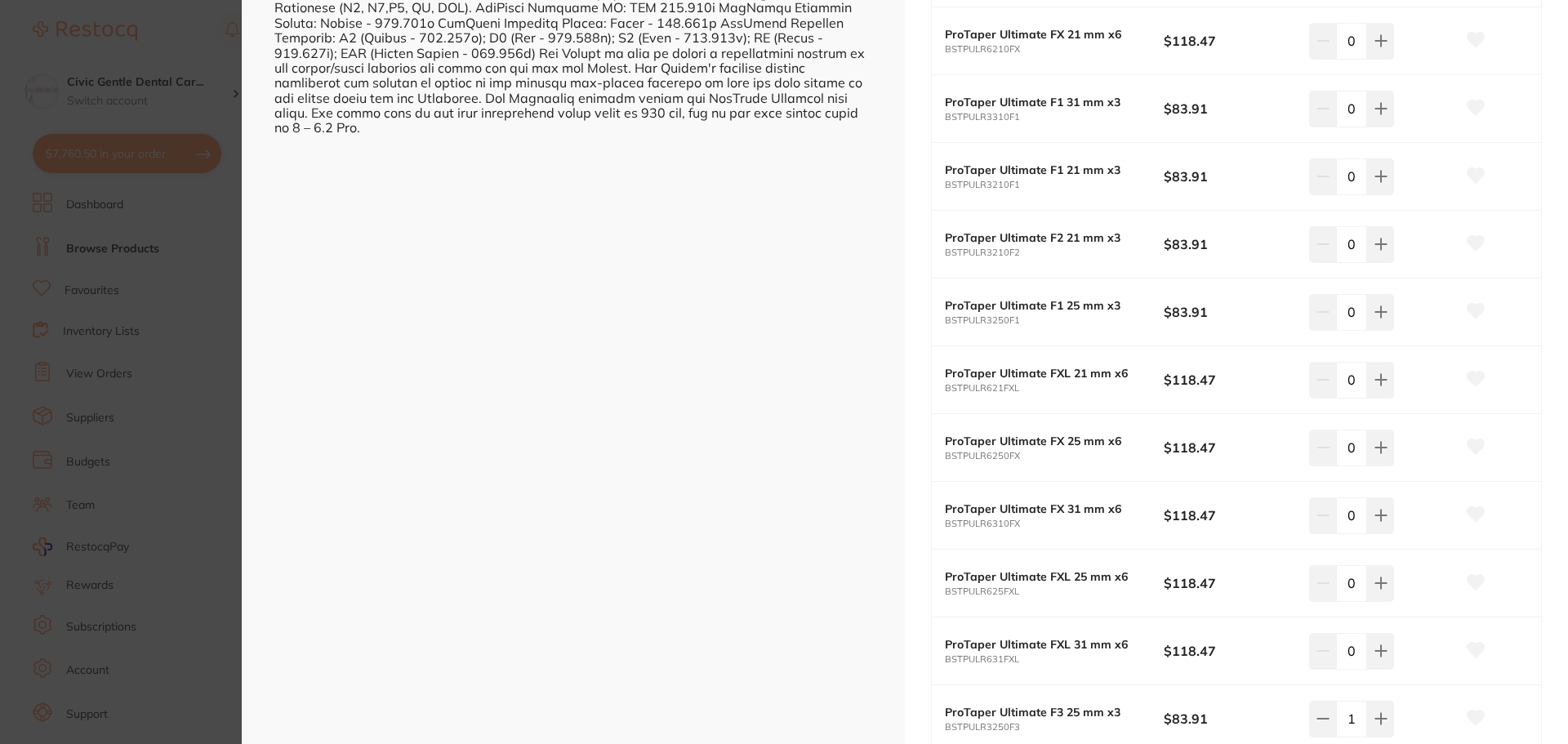
scroll to position [327, 0]
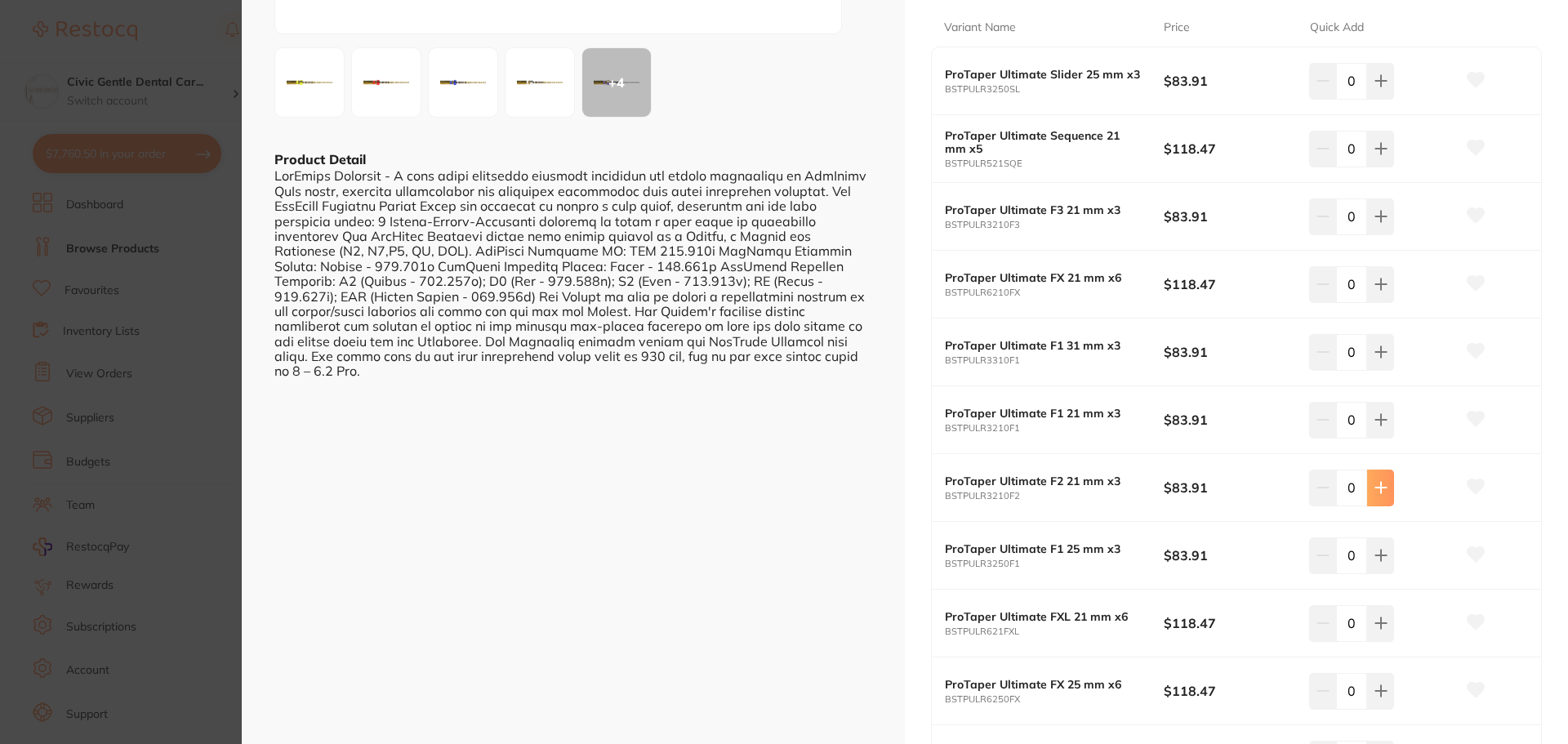
click at [1382, 489] on icon at bounding box center [1381, 488] width 13 height 13
type input "1"
click at [1374, 553] on icon at bounding box center [1381, 555] width 13 height 13
type input "1"
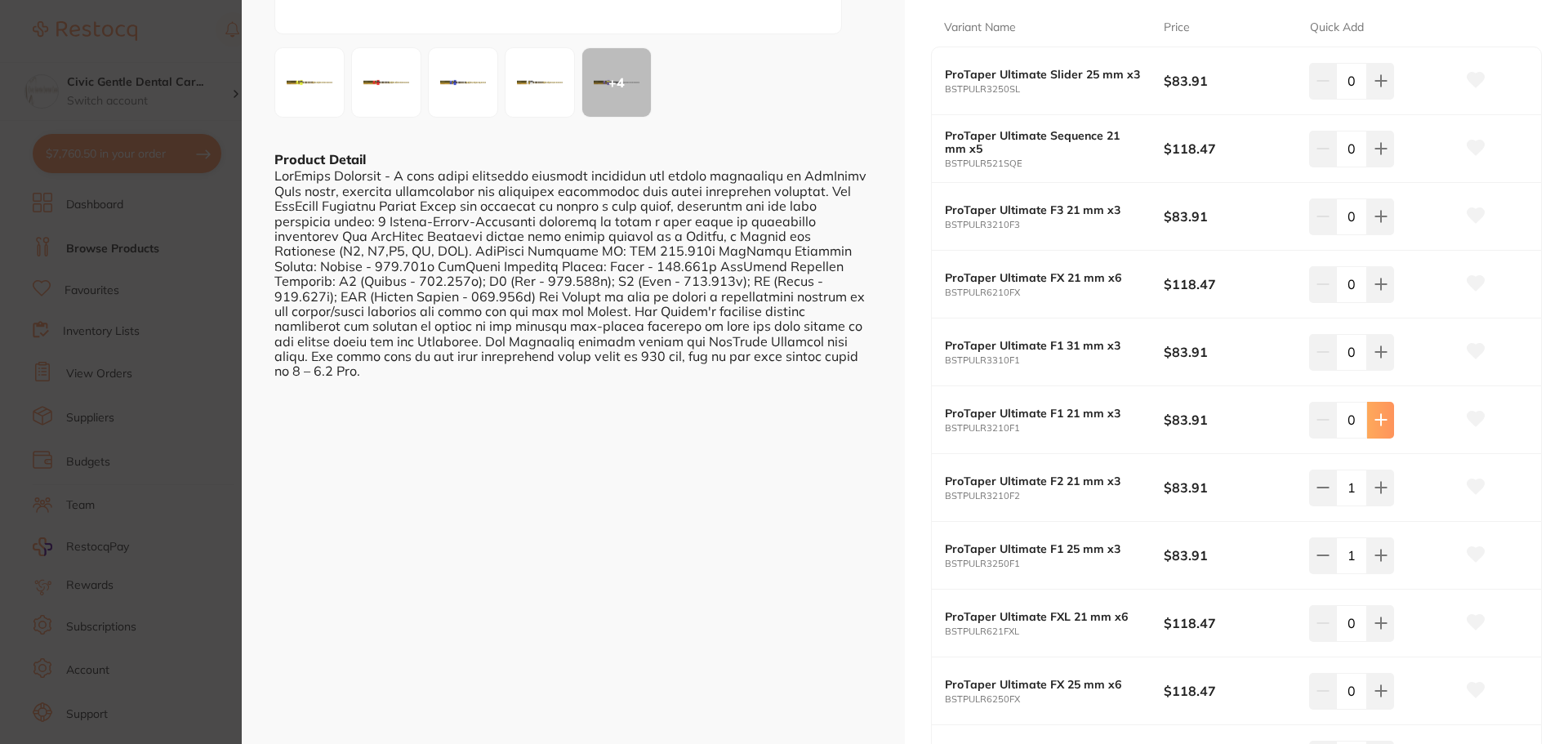
click at [1377, 415] on icon at bounding box center [1380, 420] width 11 height 11
type input "1"
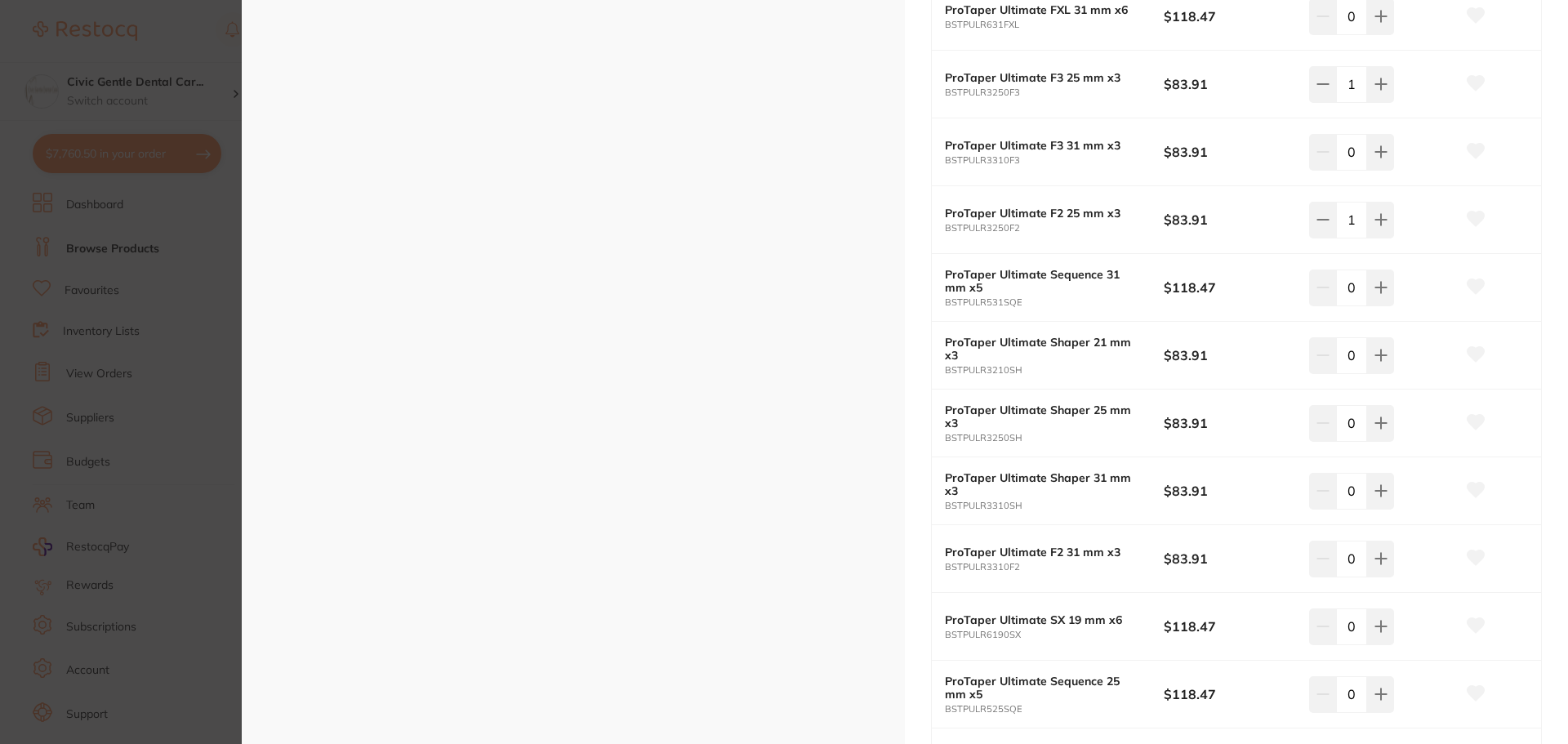
scroll to position [1388, 0]
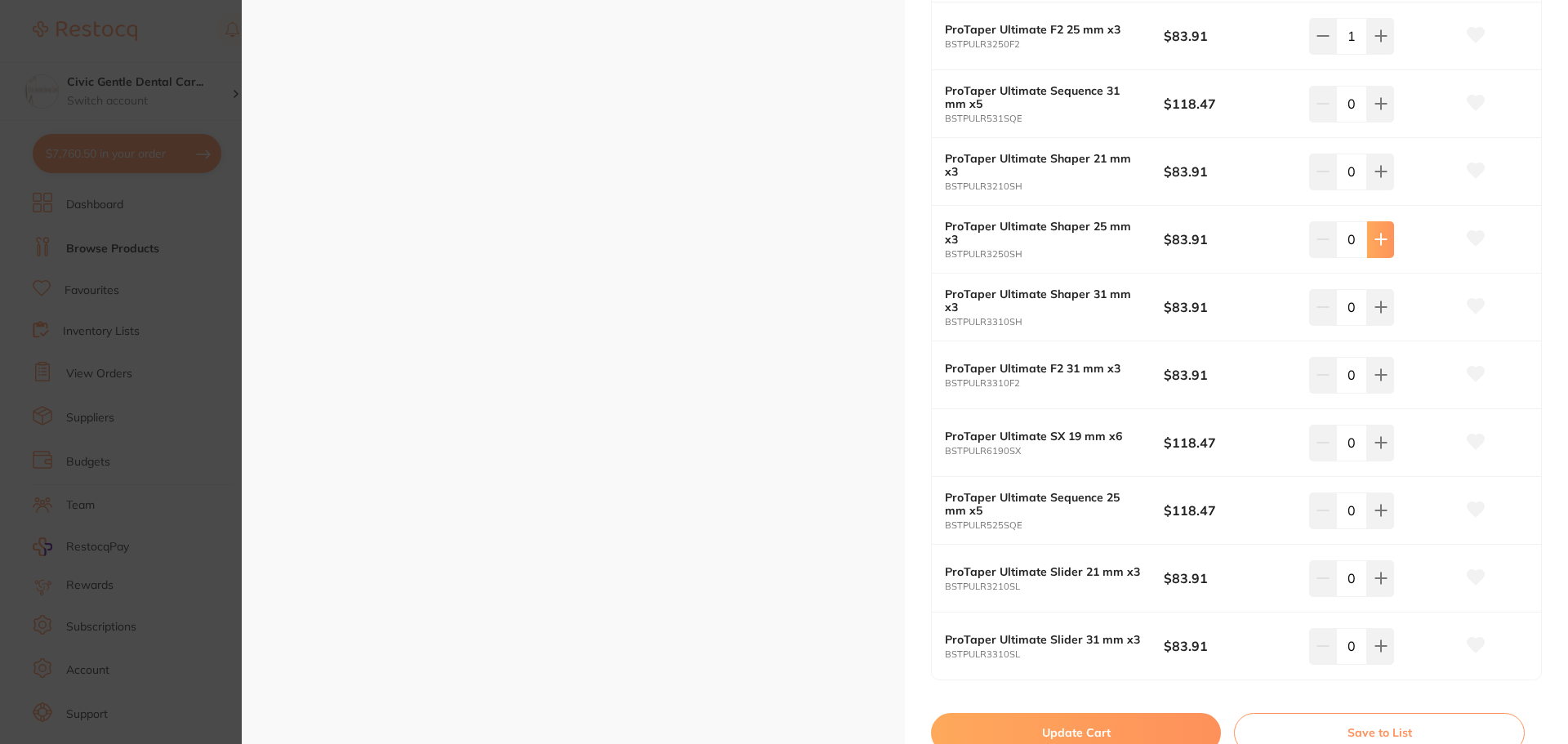
click at [1377, 237] on icon at bounding box center [1380, 239] width 11 height 11
type input "1"
click at [1378, 172] on icon at bounding box center [1380, 171] width 11 height 11
type input "1"
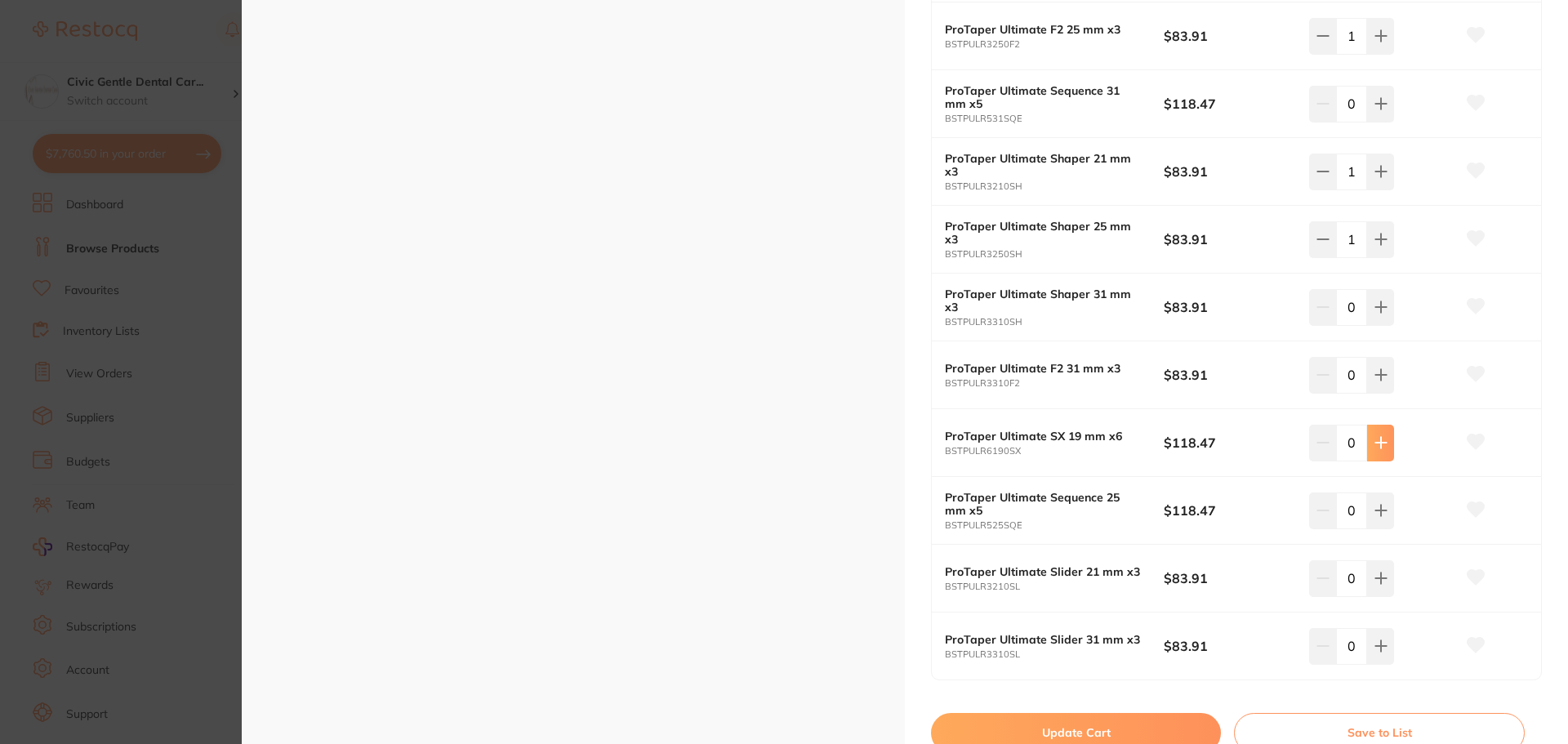
click at [1377, 444] on icon at bounding box center [1380, 443] width 11 height 11
type input "1"
click at [1383, 573] on icon at bounding box center [1381, 579] width 13 height 13
type input "1"
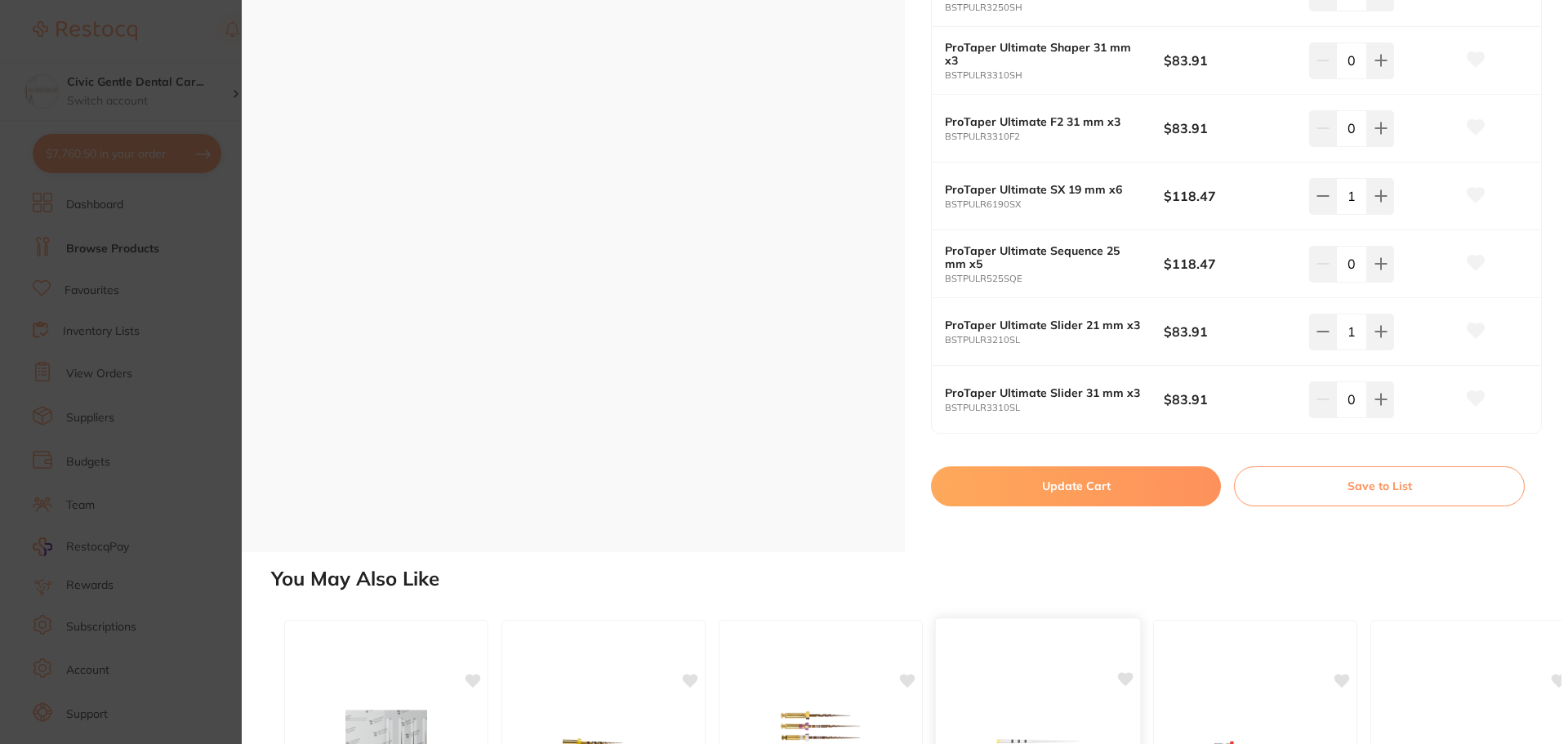
scroll to position [1715, 0]
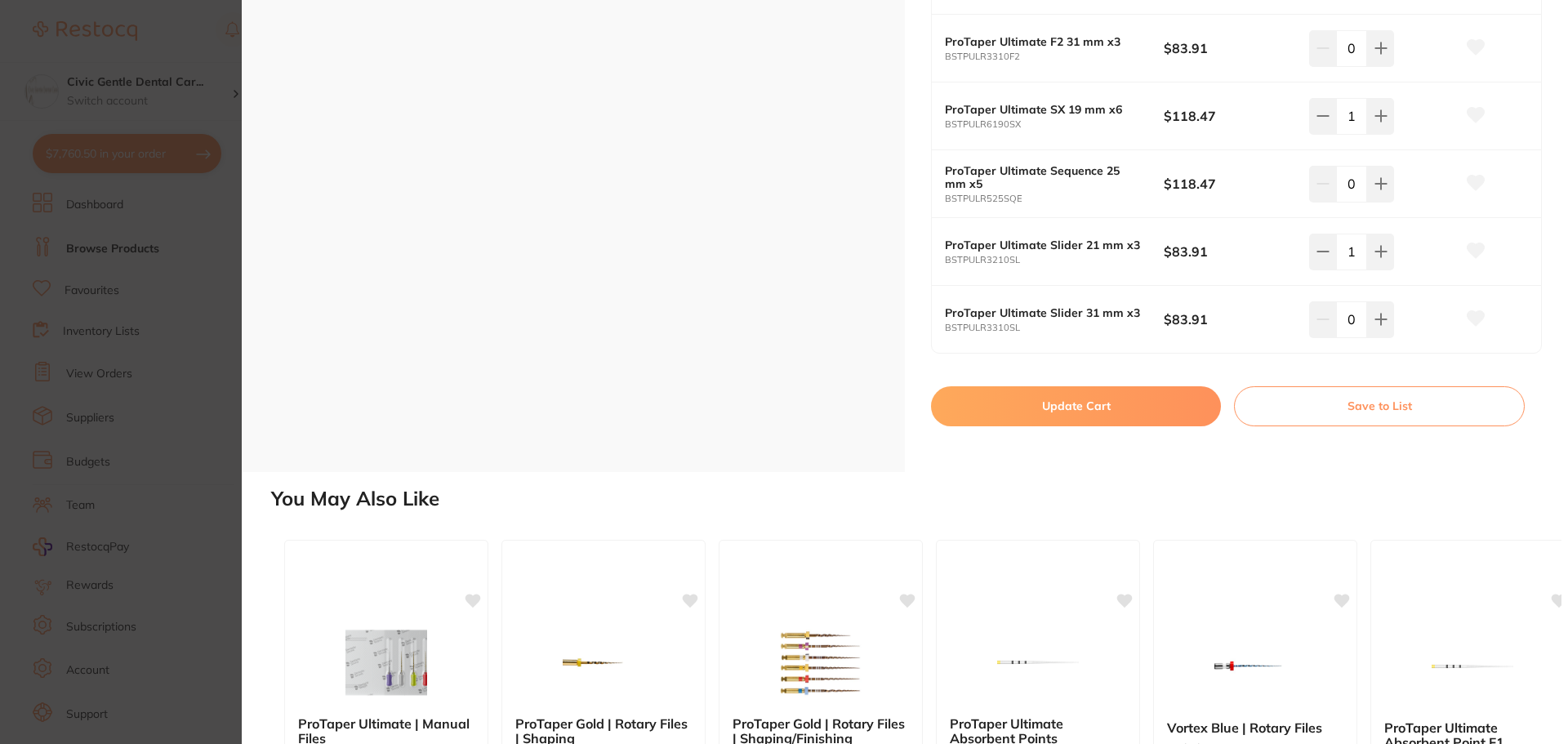
click at [1085, 406] on button "Update Cart" at bounding box center [1075, 406] width 290 height 39
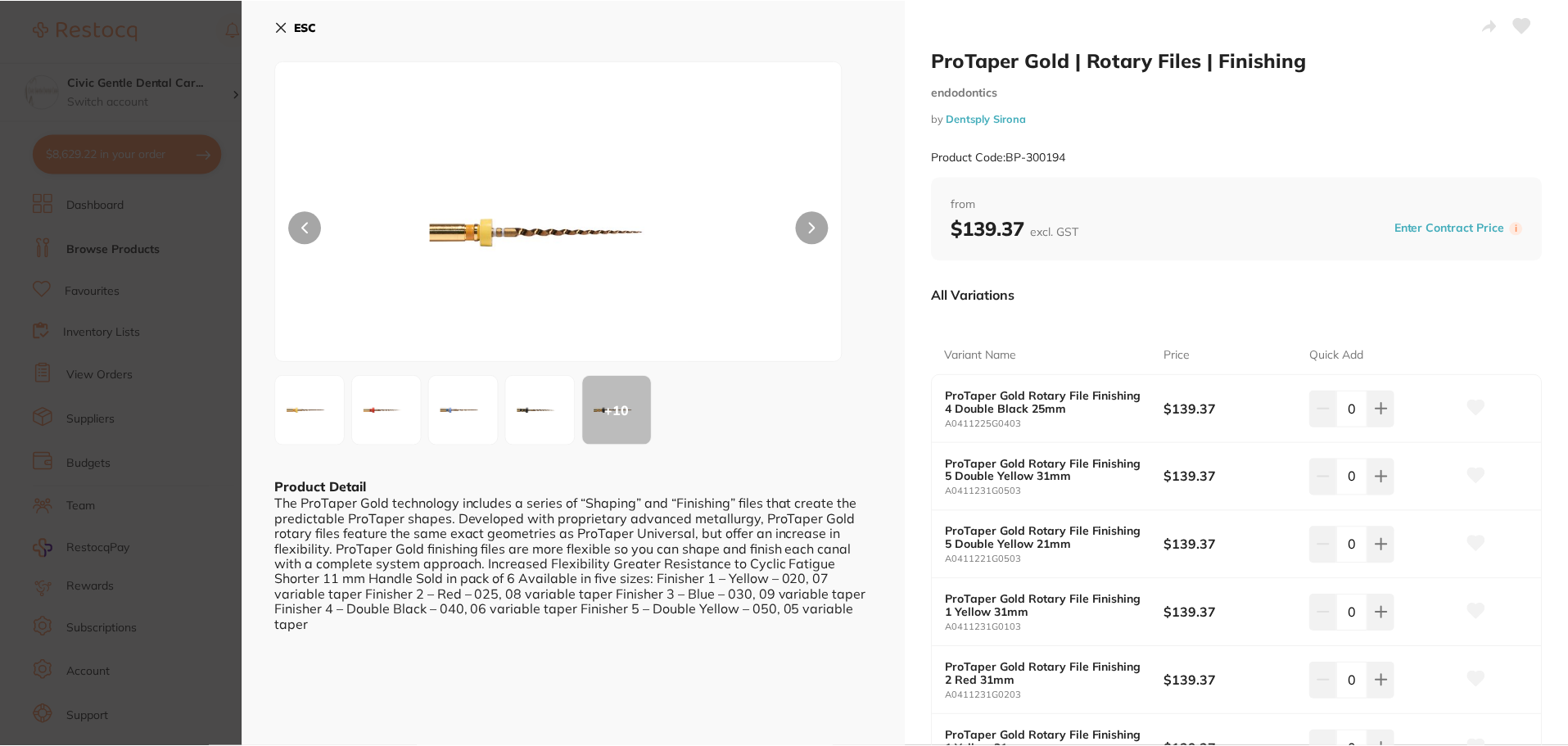
scroll to position [1147, 0]
click at [279, 17] on button "ESC" at bounding box center [296, 27] width 42 height 28
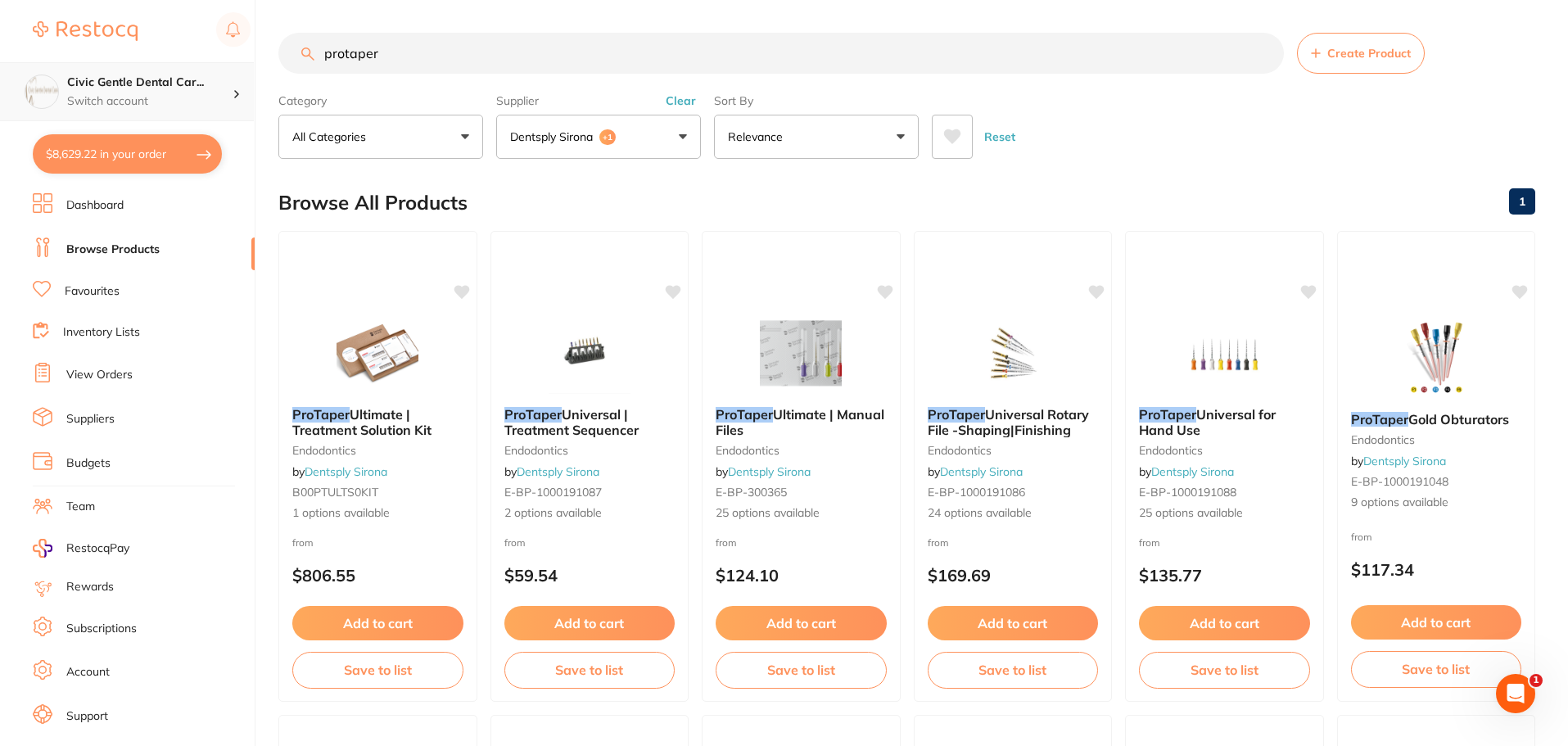
drag, startPoint x: 485, startPoint y: 532, endPoint x: 242, endPoint y: 115, distance: 482.6
drag, startPoint x: 435, startPoint y: 54, endPoint x: 252, endPoint y: 45, distance: 183.2
click at [252, 45] on div "$8,629.22 Civic Gentle Dental Car... Switch account Civic Gentle Dental Care $8…" at bounding box center [784, 373] width 1568 height 746
type input "d"
type input "a"
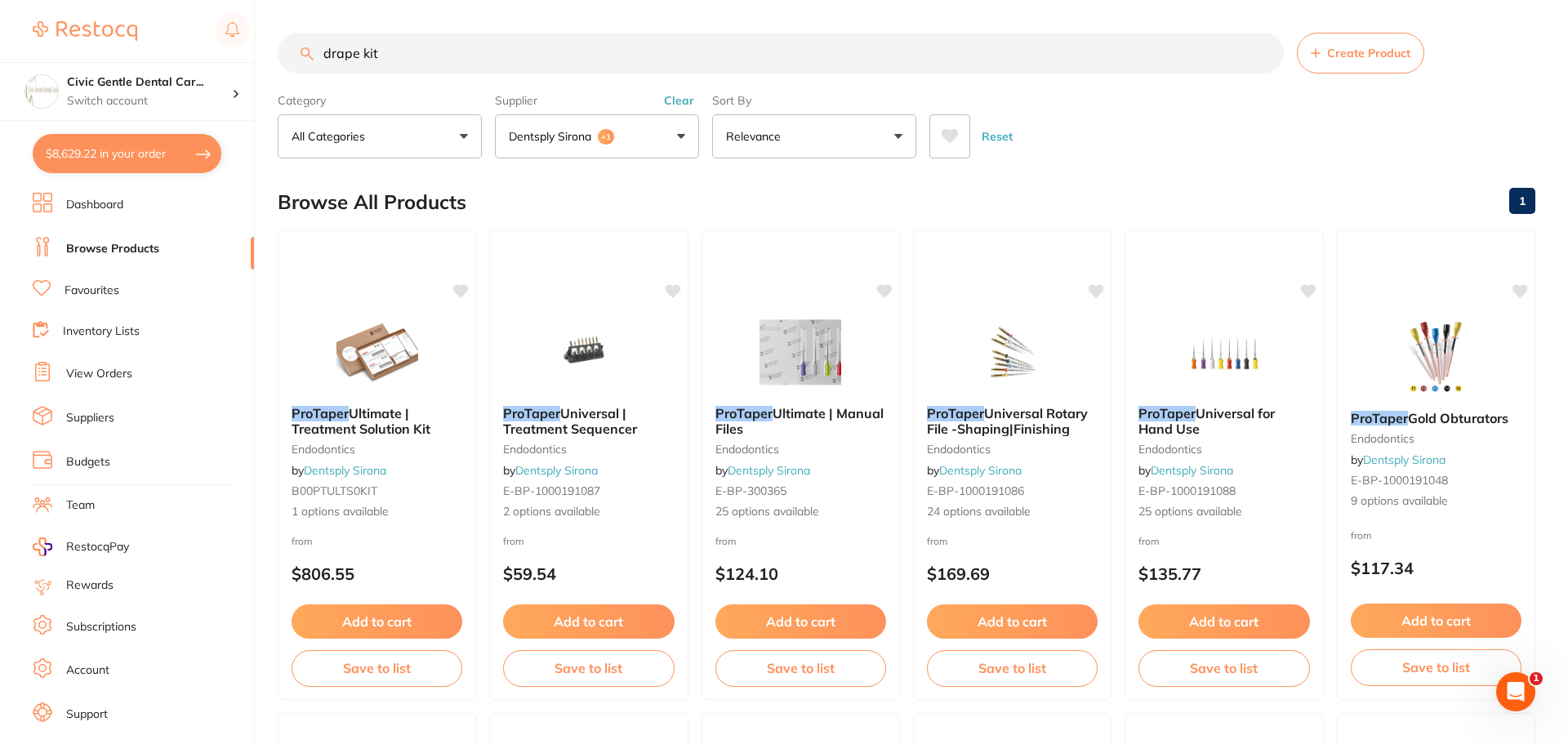
type input "drape kit"
click at [635, 122] on button "Dentsply Sirona +1" at bounding box center [596, 136] width 204 height 45
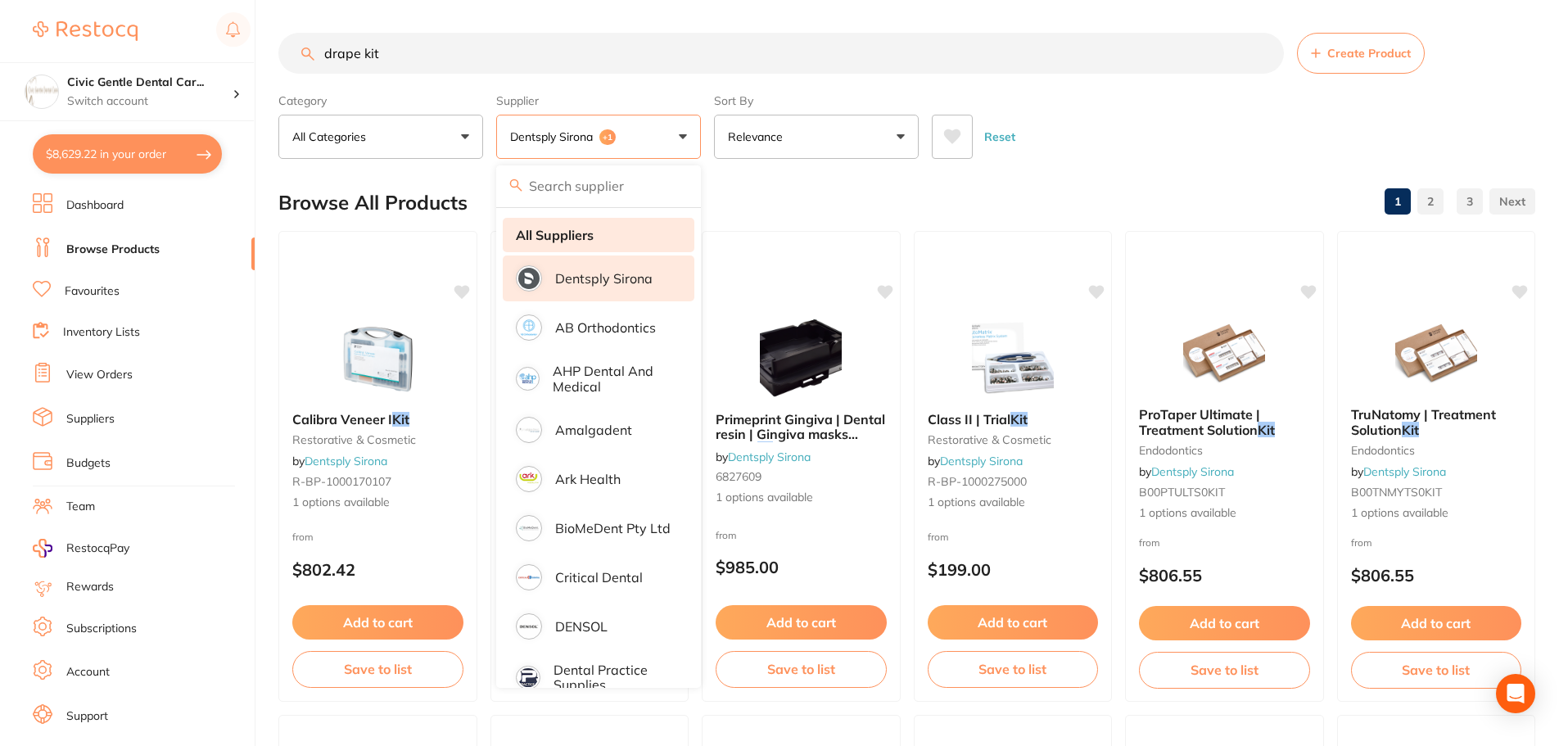
click at [565, 242] on strong "All Suppliers" at bounding box center [555, 235] width 77 height 15
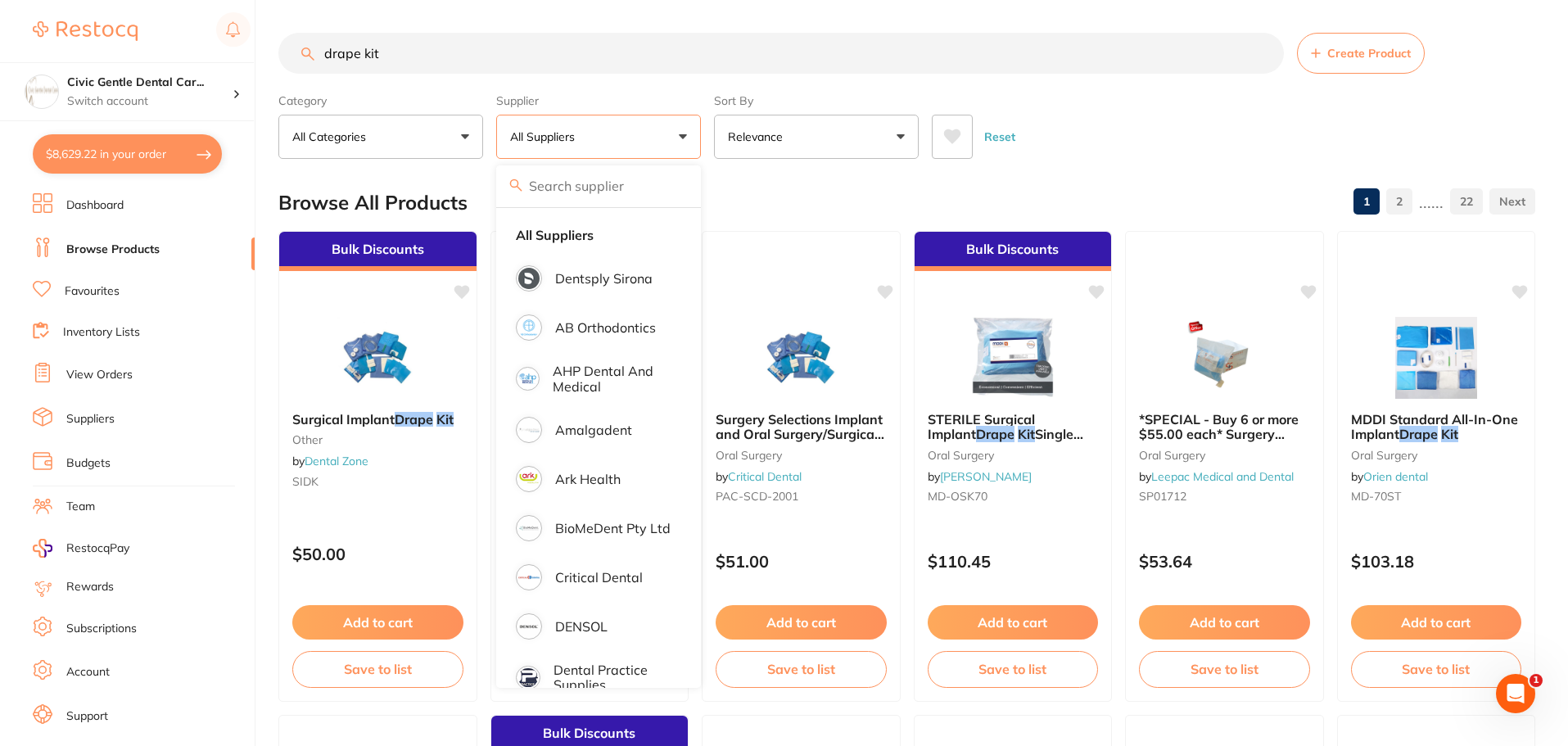
click at [1172, 139] on div "Reset" at bounding box center [1227, 131] width 590 height 57
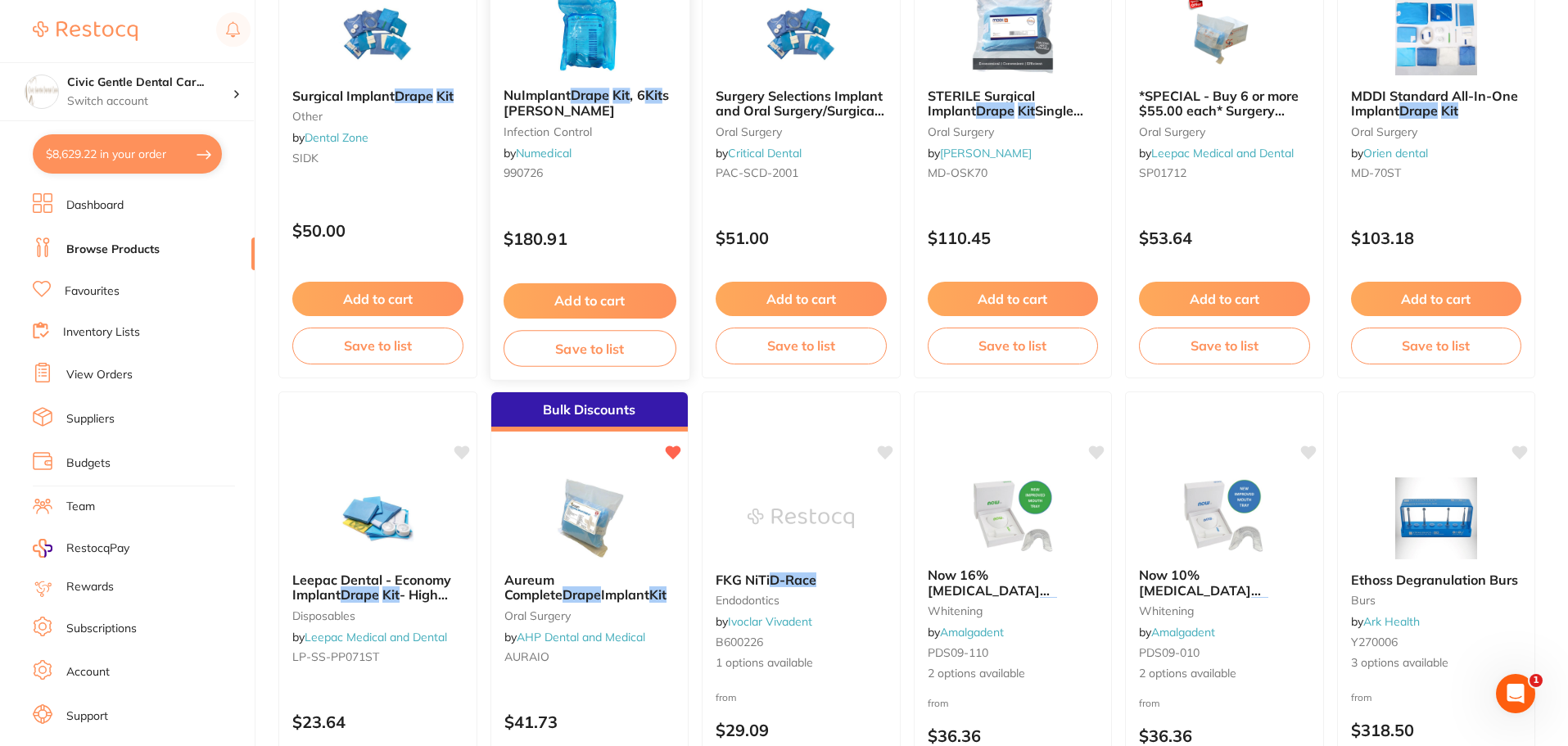
scroll to position [409, 0]
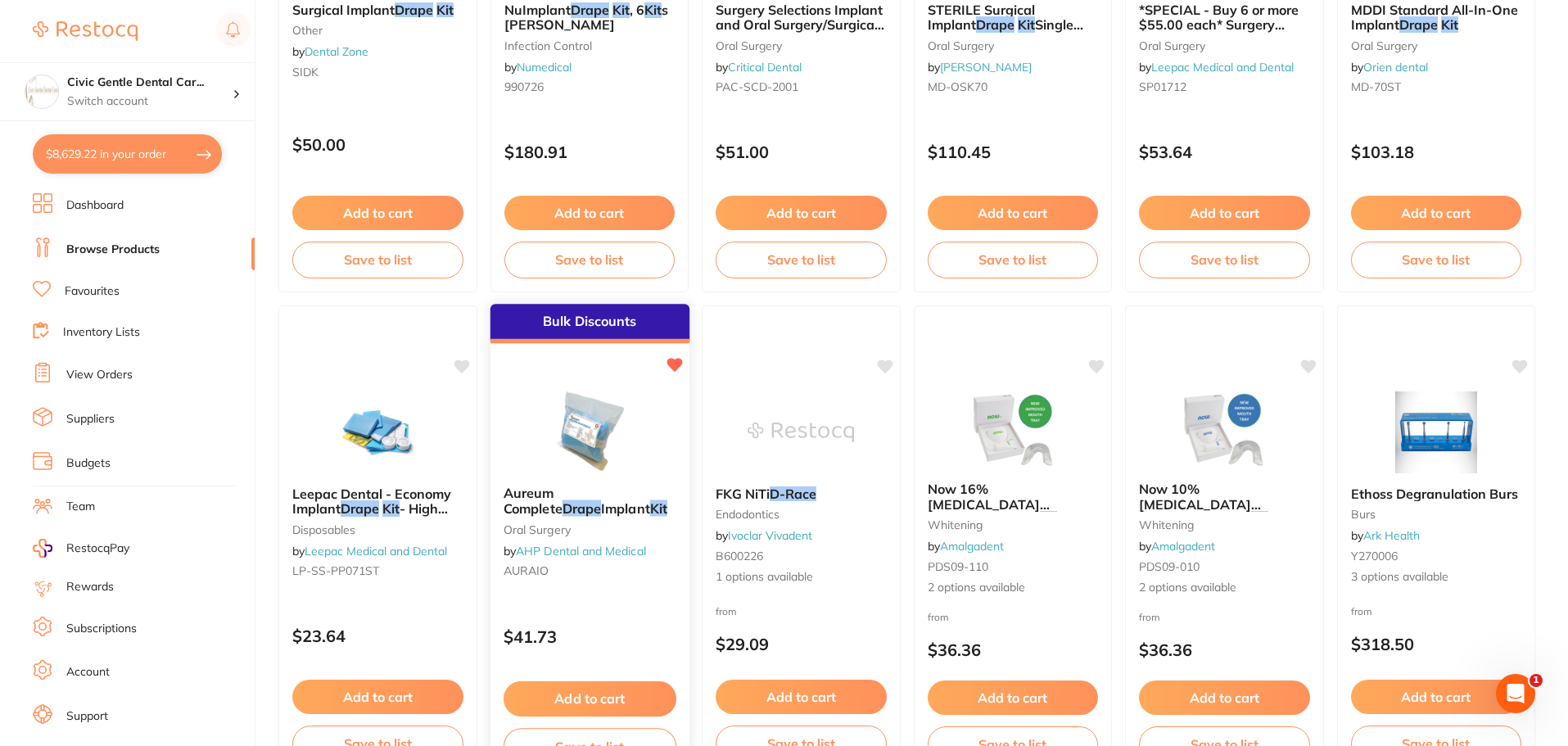
click at [586, 405] on img at bounding box center [589, 431] width 107 height 83
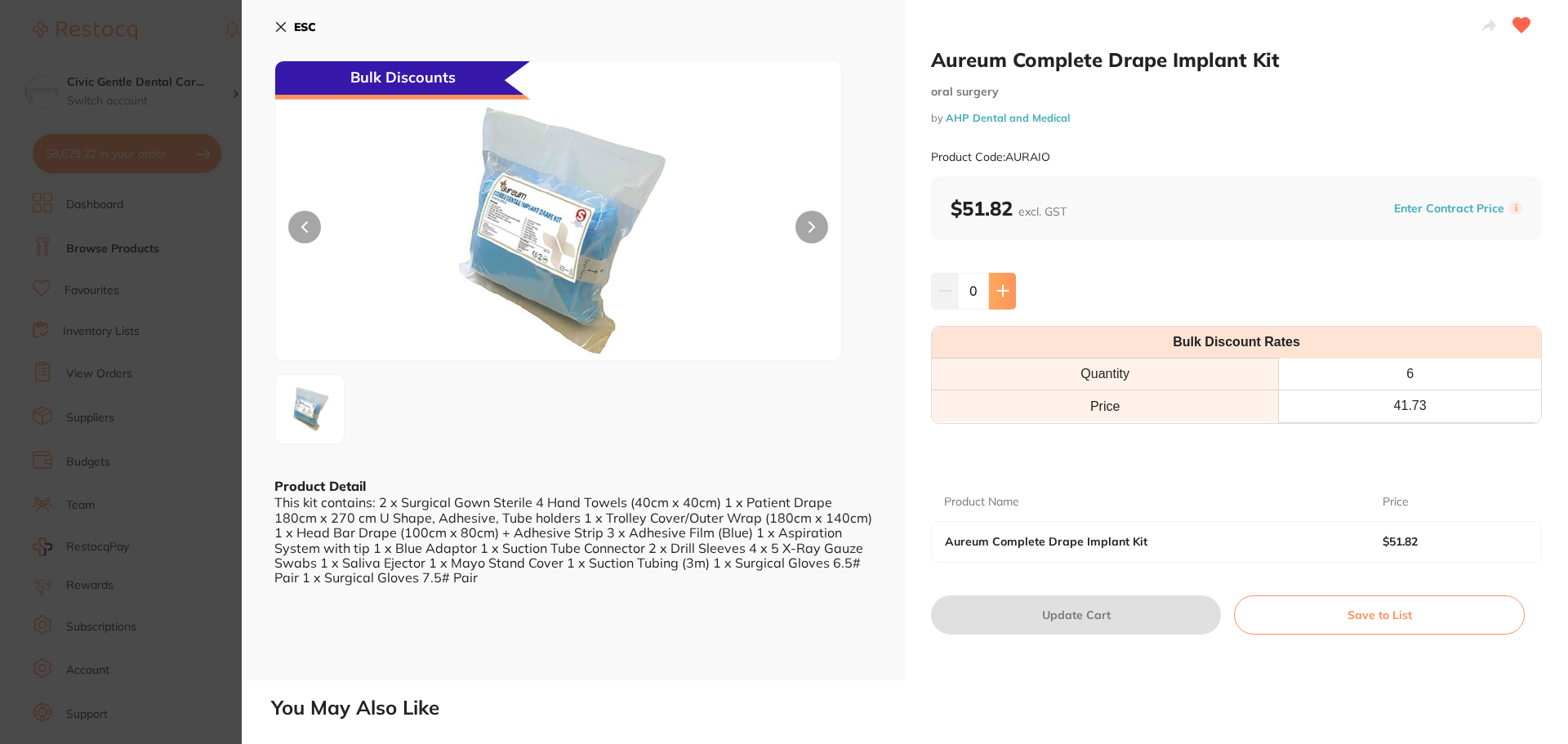
click at [1002, 287] on icon at bounding box center [1003, 291] width 13 height 13
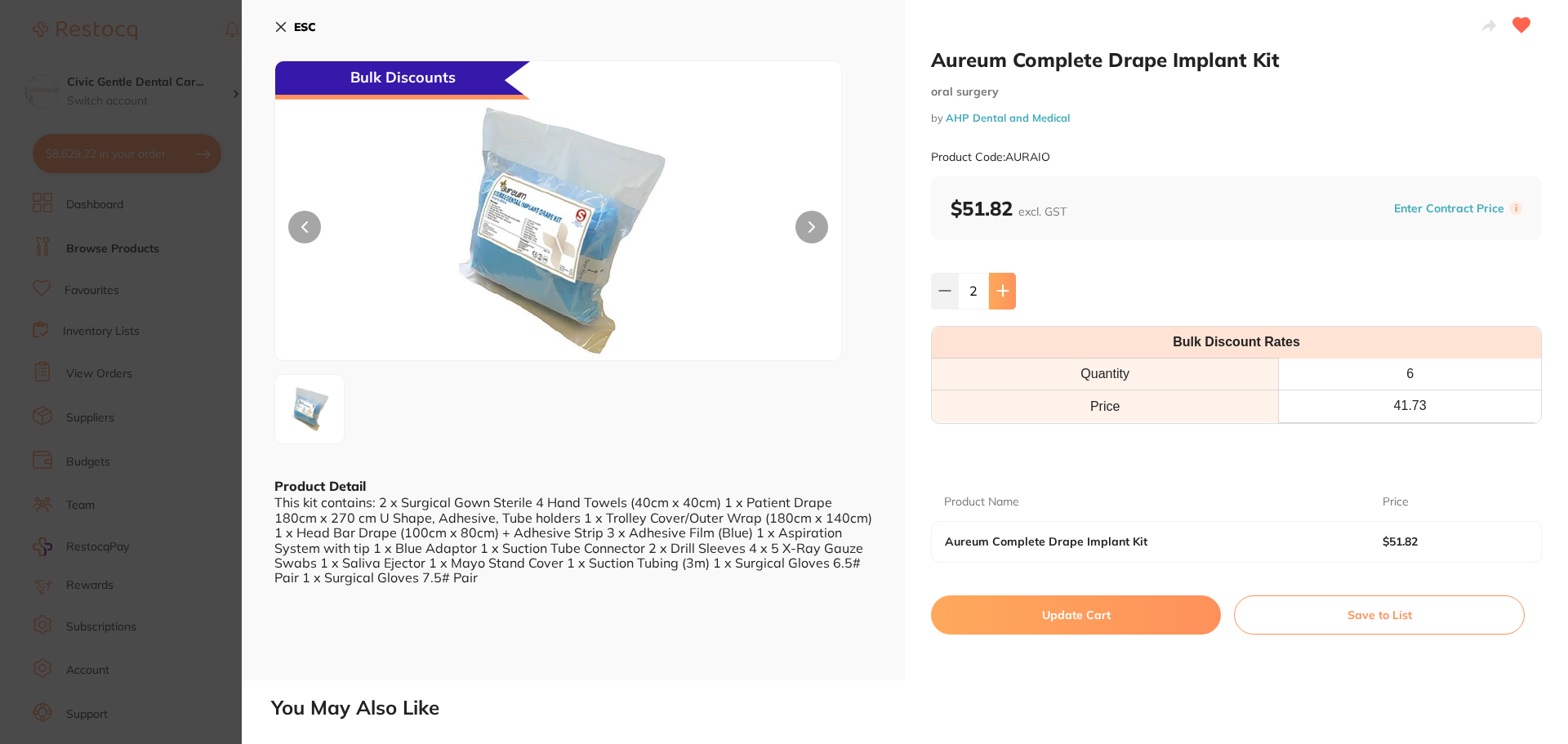
click at [1002, 287] on icon at bounding box center [1003, 291] width 13 height 13
click at [1001, 287] on icon at bounding box center [1002, 291] width 11 height 11
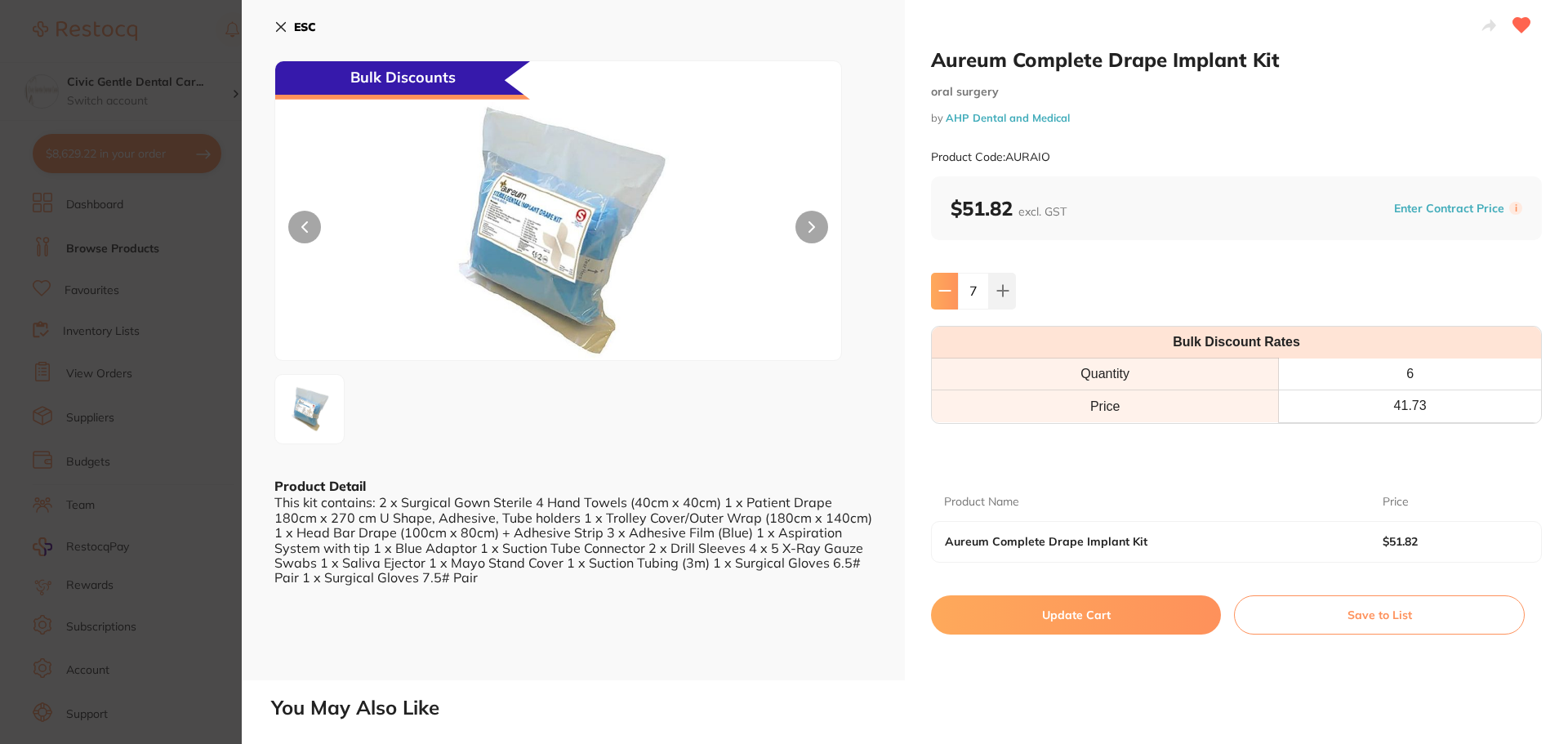
click at [932, 296] on button at bounding box center [944, 291] width 27 height 36
type input "6"
click at [1066, 621] on button "Update Cart" at bounding box center [1075, 615] width 290 height 39
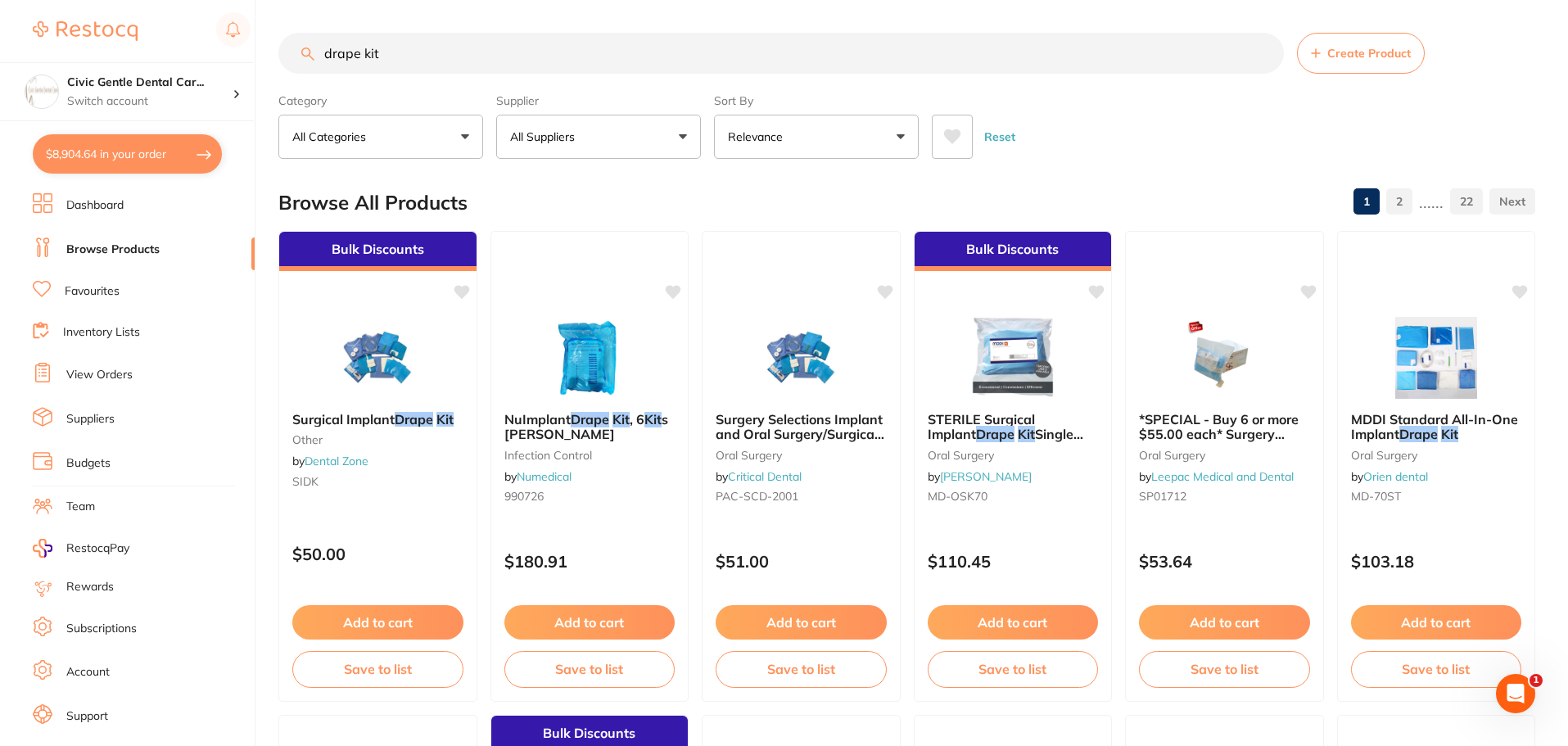
drag, startPoint x: 392, startPoint y: 48, endPoint x: 268, endPoint y: 32, distance: 125.0
click at [268, 32] on div "$8,904.64 Civic Gentle Dental Car... Switch account Civic Gentle Dental Care $8…" at bounding box center [784, 373] width 1568 height 746
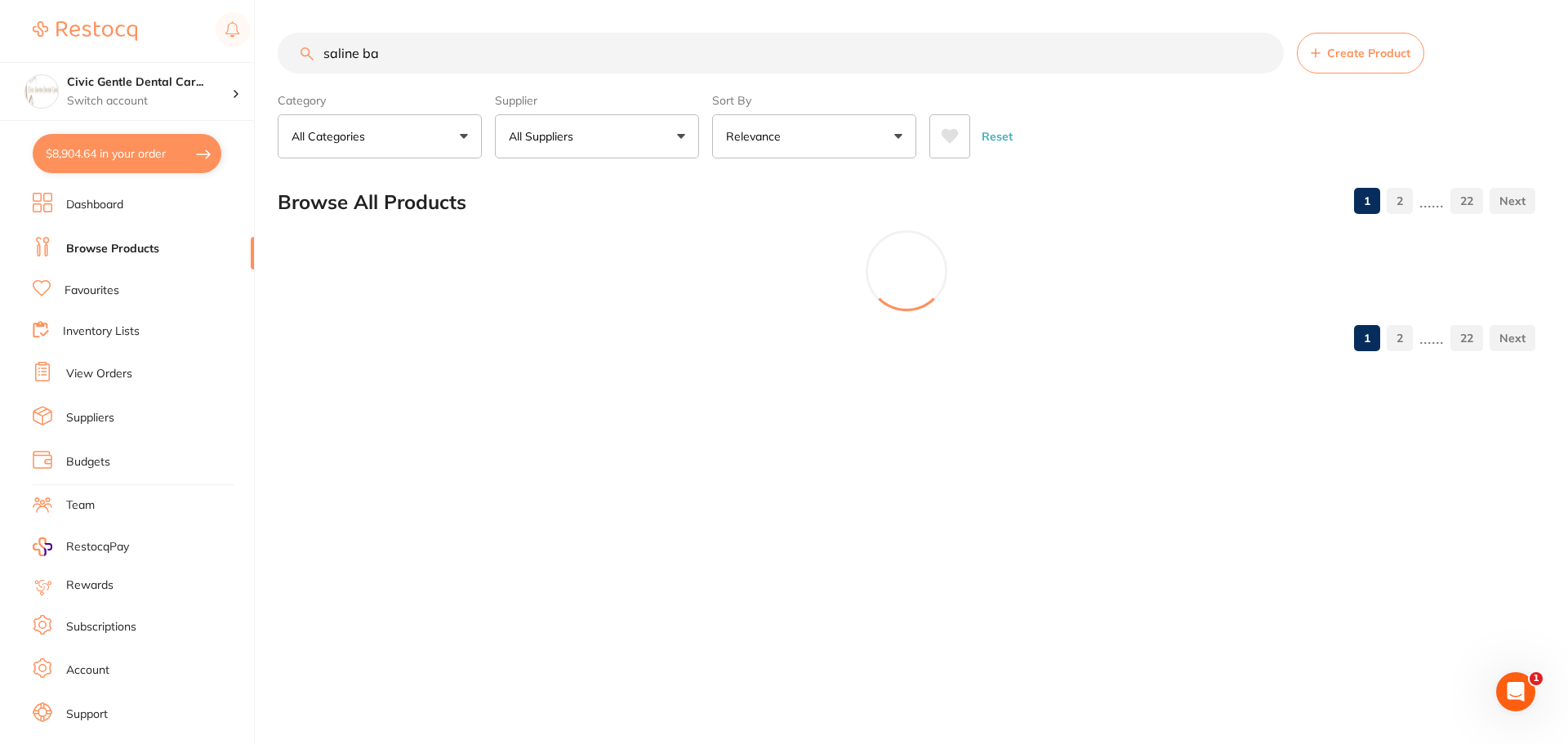
type input "saline bag"
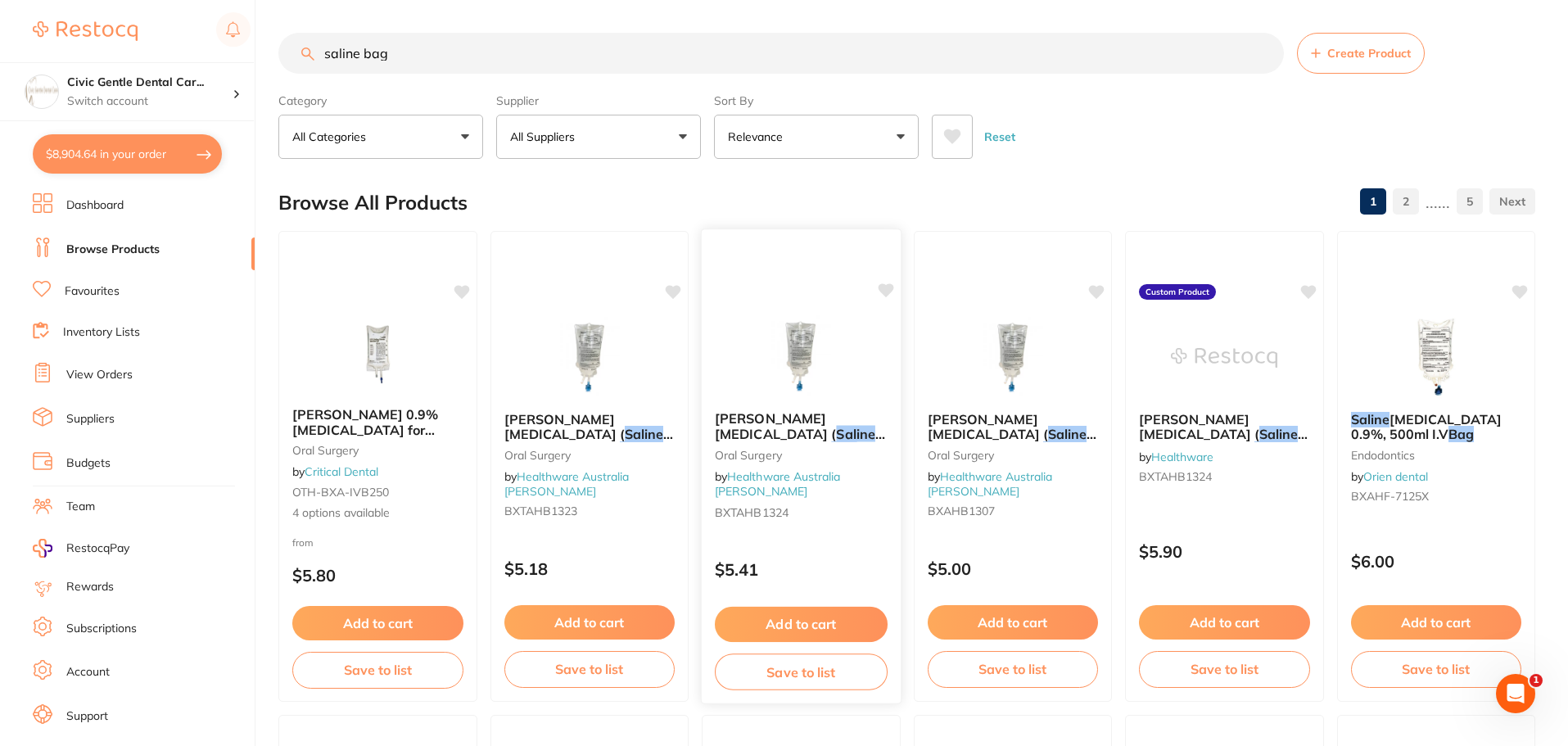
click at [746, 383] on div at bounding box center [801, 356] width 199 height 83
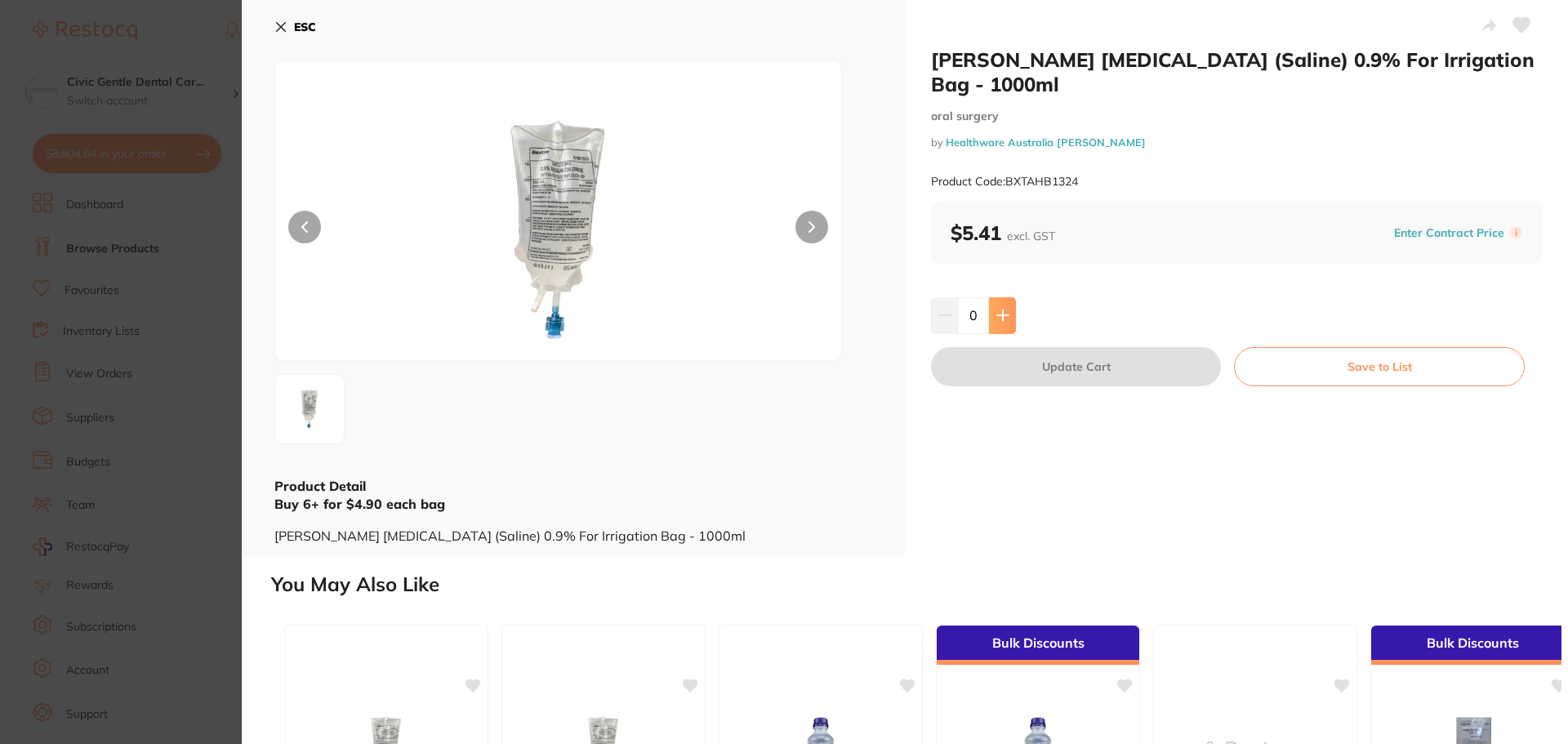
click at [1003, 317] on icon at bounding box center [1003, 316] width 13 height 13
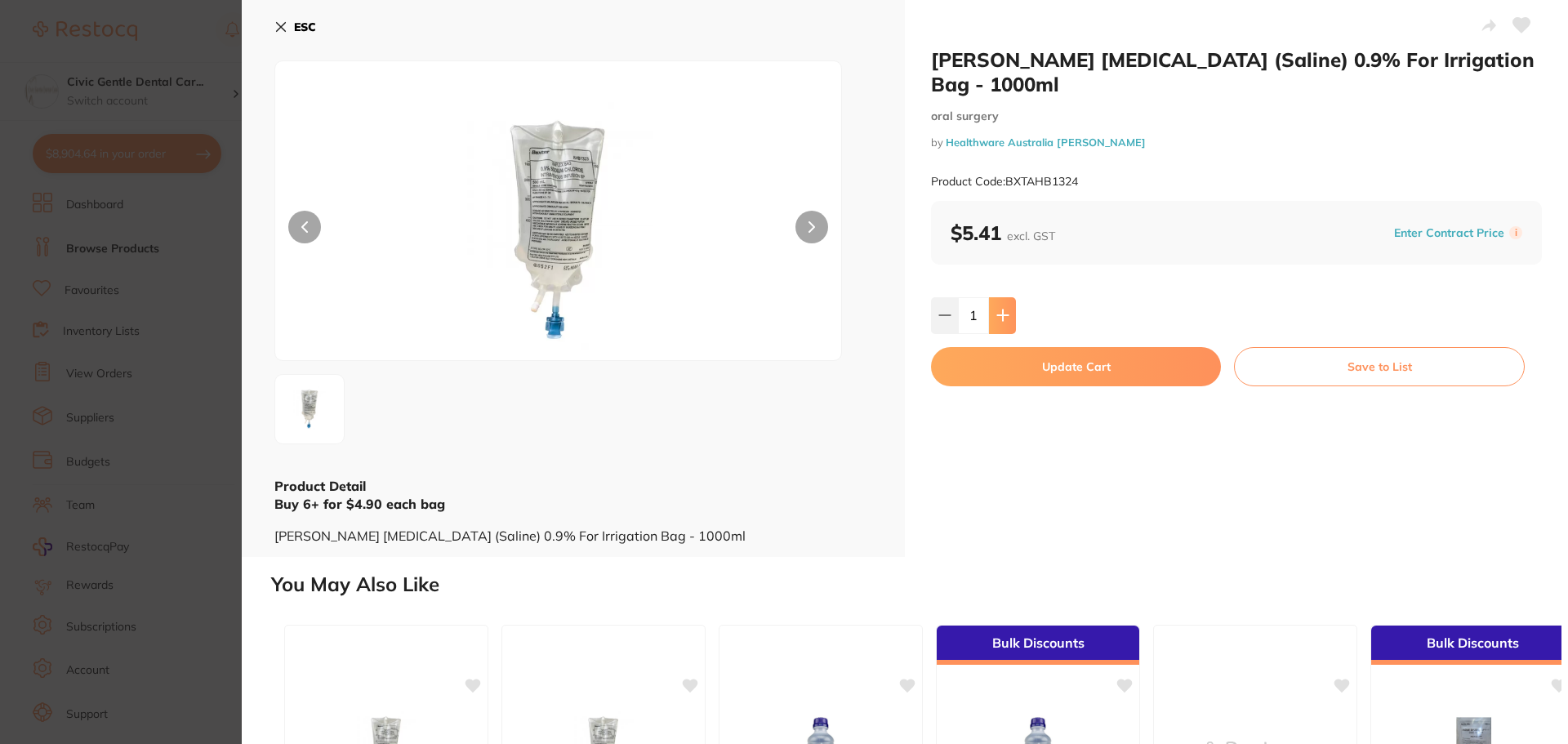
click at [1003, 317] on icon at bounding box center [1003, 316] width 13 height 13
type input "3"
click at [1045, 364] on button "Update Cart" at bounding box center [1075, 366] width 290 height 39
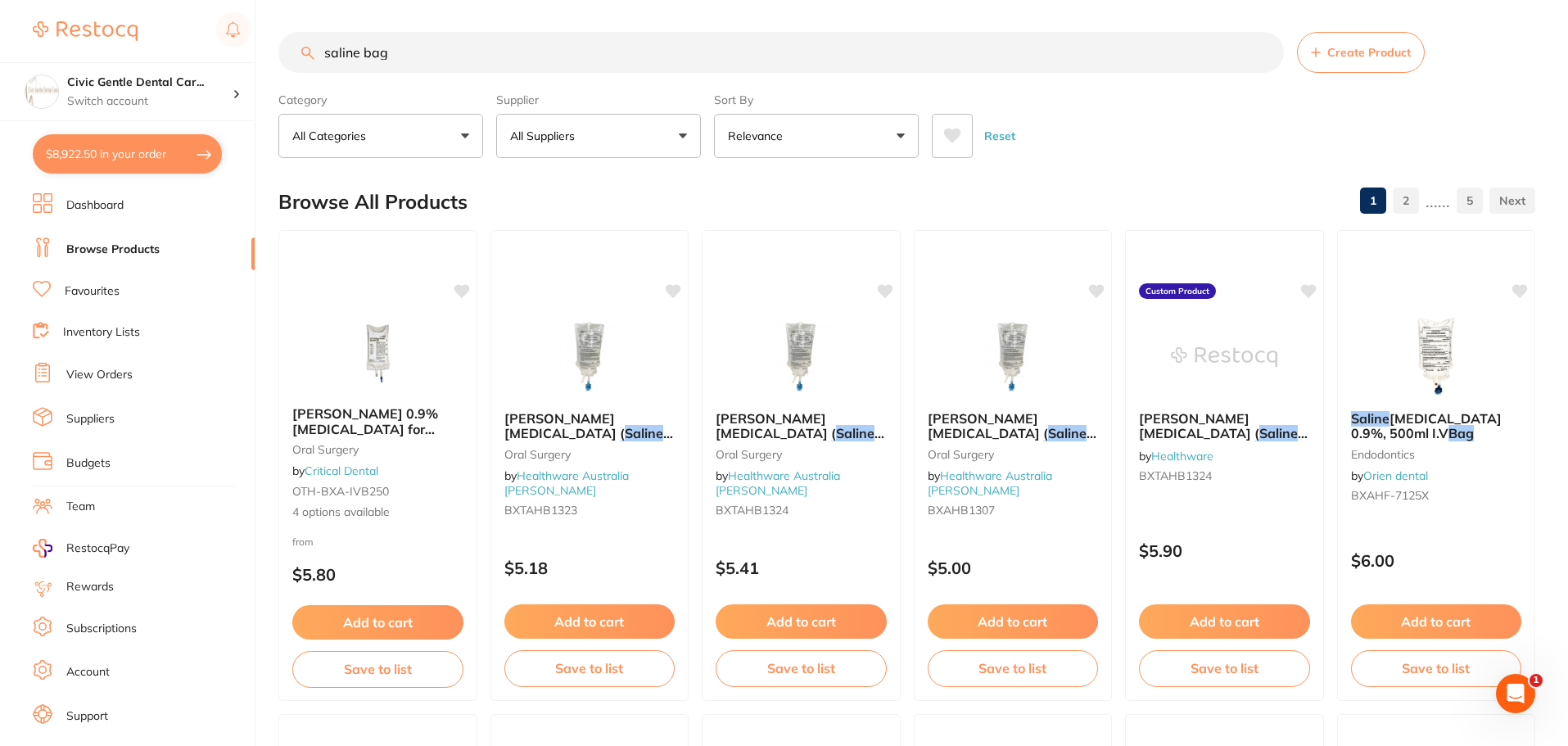
drag, startPoint x: 526, startPoint y: 55, endPoint x: 123, endPoint y: 24, distance: 404.2
click at [123, 24] on div "$8,922.50 Civic Gentle Dental Car... Switch account Civic Gentle Dental Care $8…" at bounding box center [784, 372] width 1568 height 746
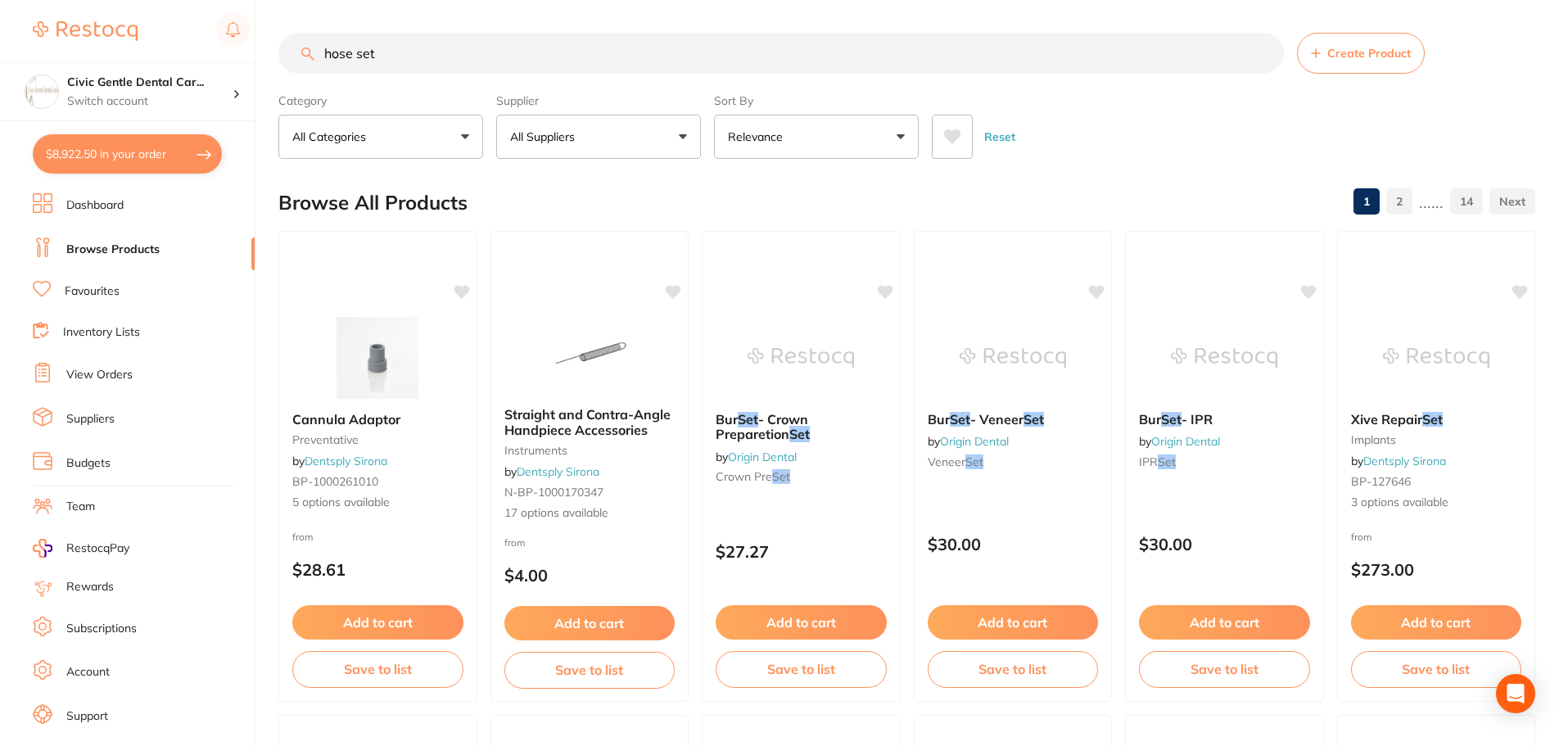
type input "hose set"
click at [616, 143] on button "All Suppliers" at bounding box center [598, 136] width 205 height 45
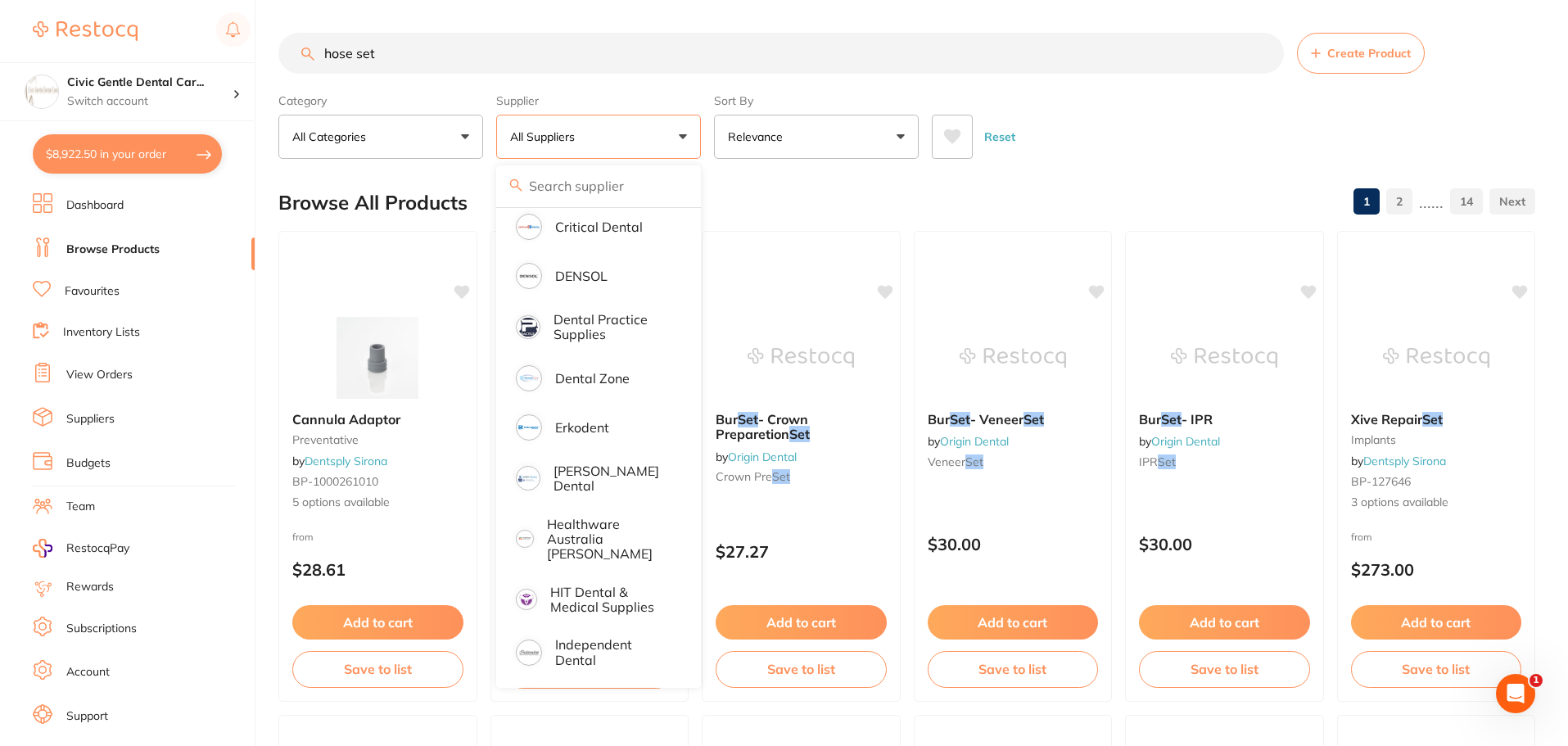
drag, startPoint x: 467, startPoint y: 54, endPoint x: -40, endPoint y: 61, distance: 507.0
click at [0, 61] on html "$8,922.50 Civic Gentle Dental Car... Switch account Civic Gentle Dental Care $8…" at bounding box center [784, 373] width 1568 height 746
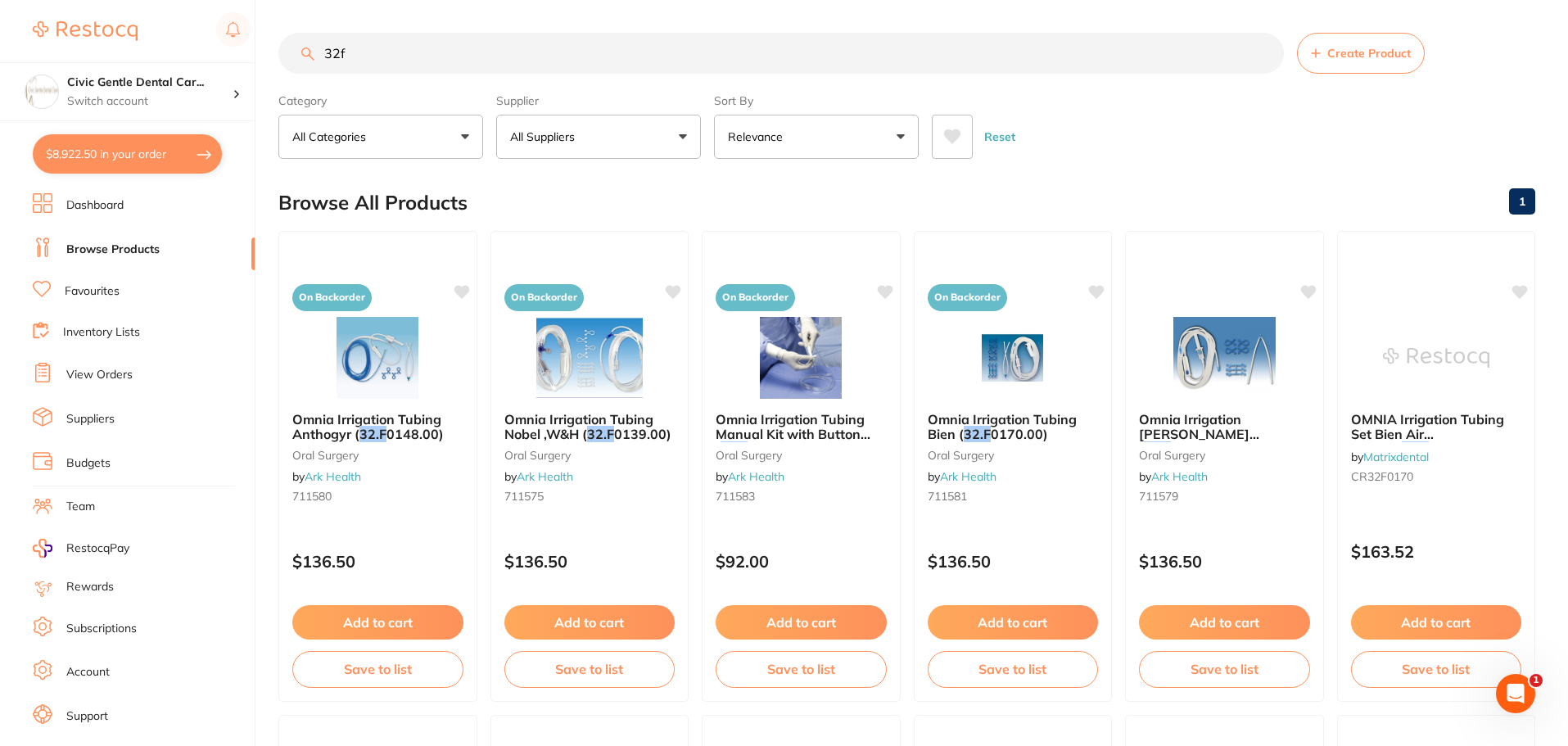
drag, startPoint x: 161, startPoint y: 31, endPoint x: 97, endPoint y: 31, distance: 64.0
click at [97, 31] on div "$8,922.50 Civic Gentle Dental Car... Switch account Civic Gentle Dental Care $8…" at bounding box center [784, 373] width 1568 height 746
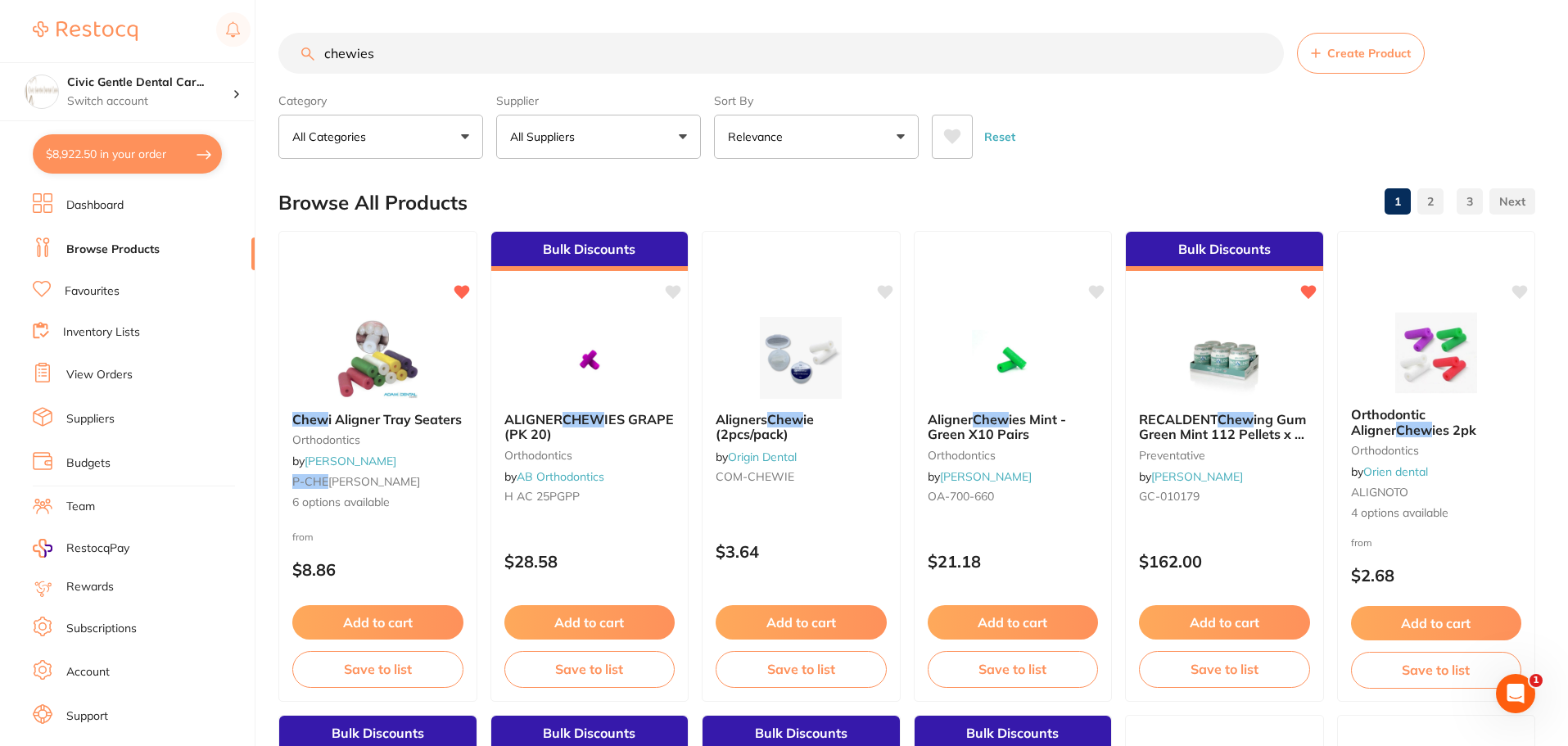
type input "chewies"
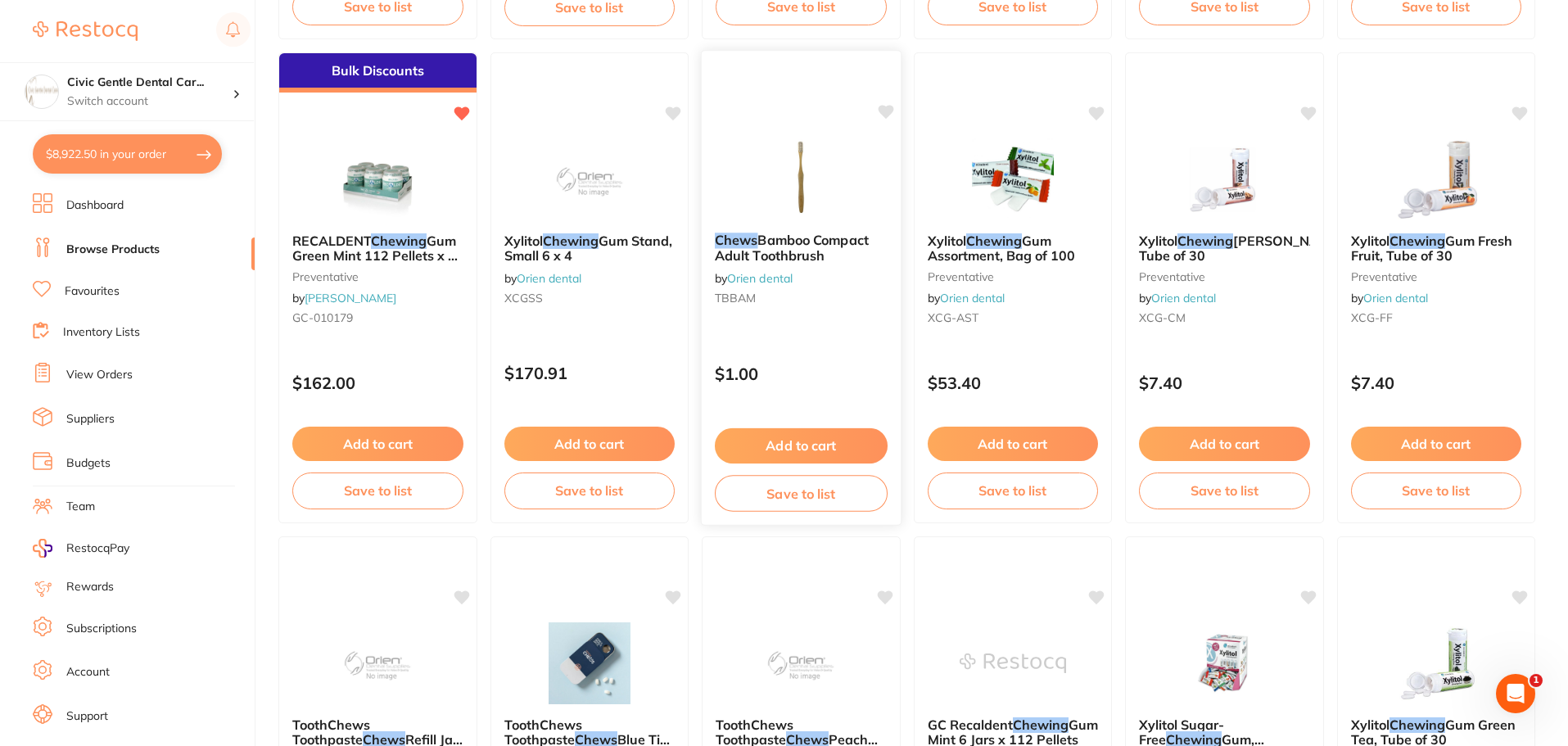
scroll to position [1473, 0]
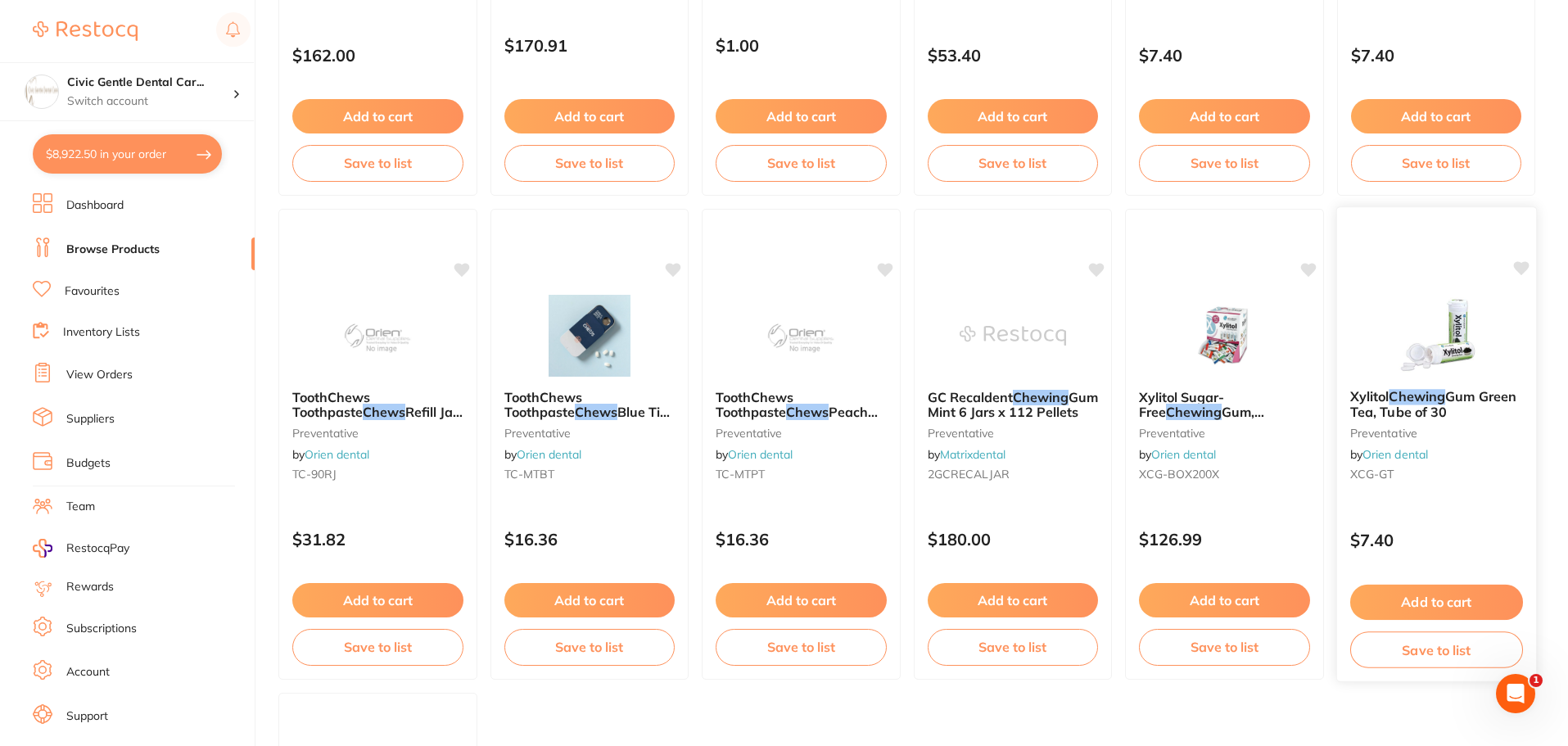
drag, startPoint x: 1533, startPoint y: 578, endPoint x: 1523, endPoint y: 586, distance: 12.8
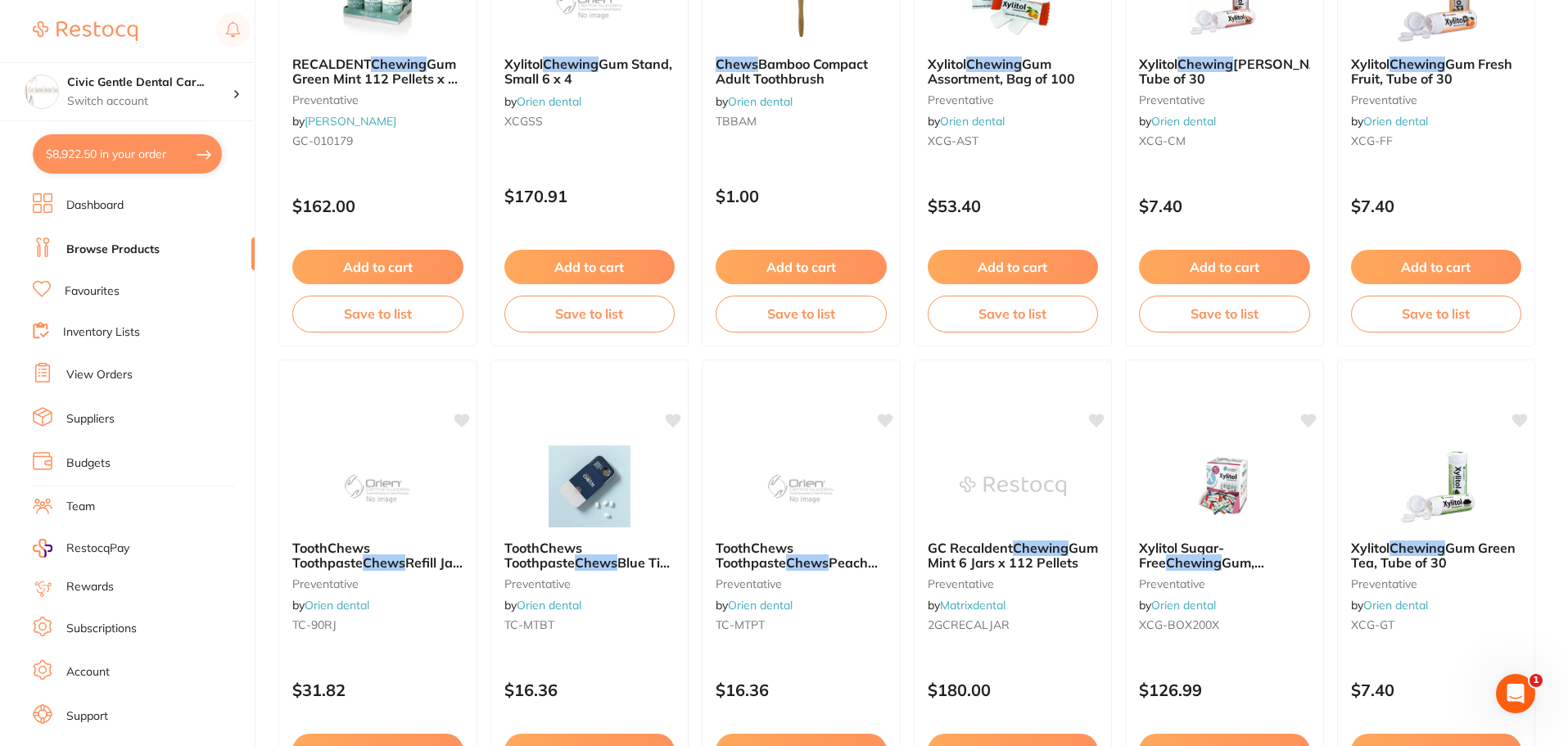
scroll to position [0, 0]
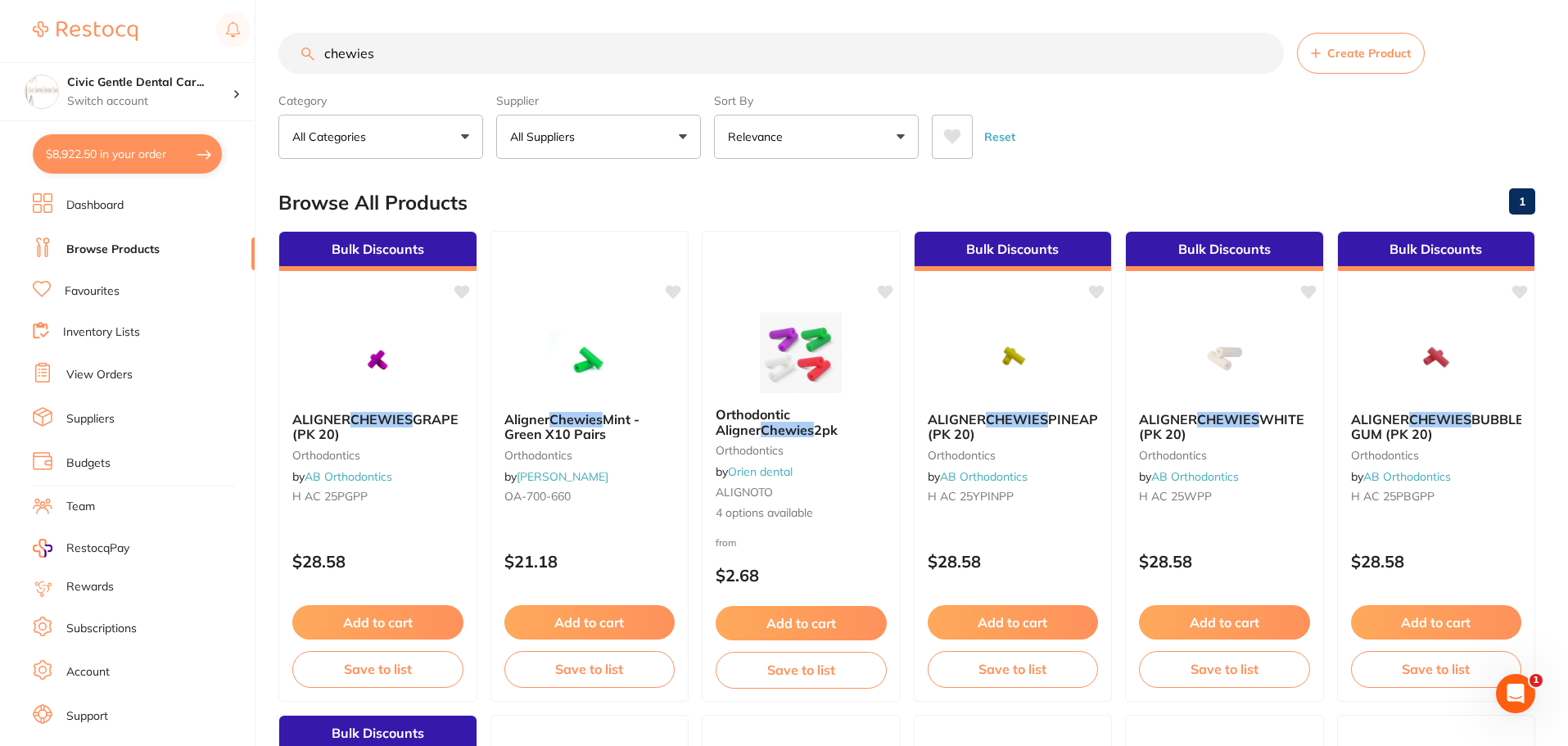
drag, startPoint x: 870, startPoint y: 560, endPoint x: 787, endPoint y: 53, distance: 513.7
click at [633, 133] on button "All Suppliers" at bounding box center [598, 136] width 205 height 45
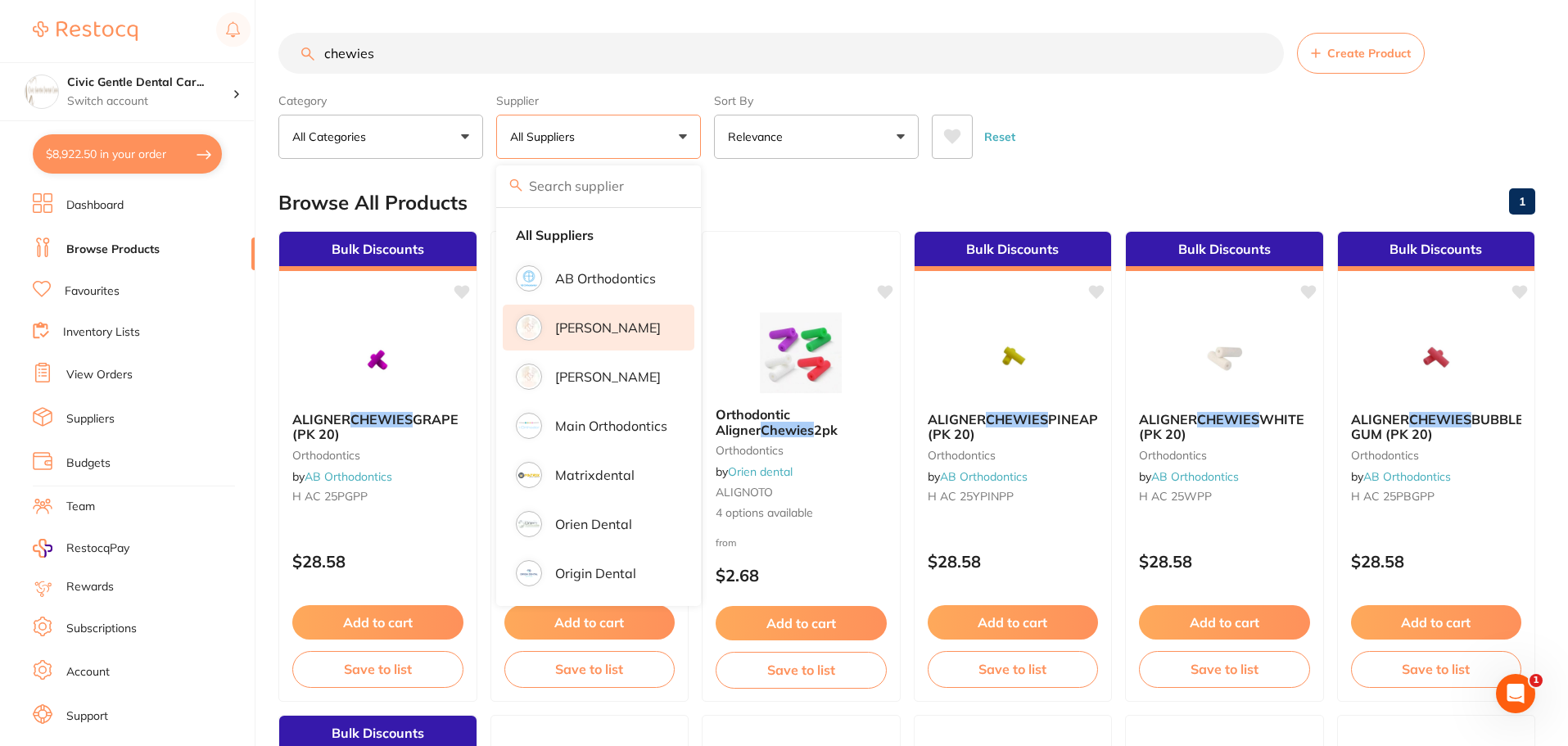
click at [570, 333] on p "[PERSON_NAME]" at bounding box center [607, 328] width 105 height 15
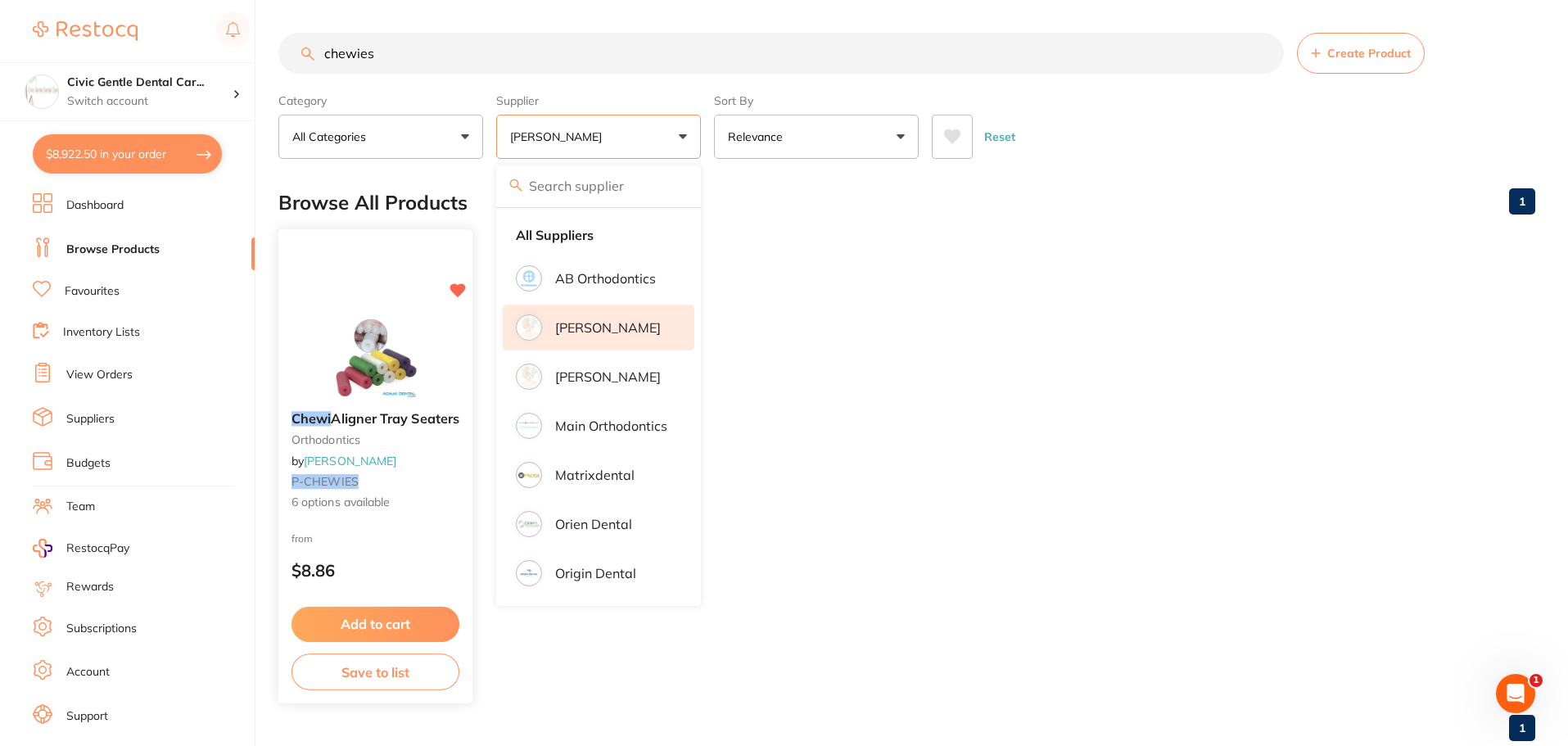
click at [344, 381] on img at bounding box center [375, 356] width 107 height 83
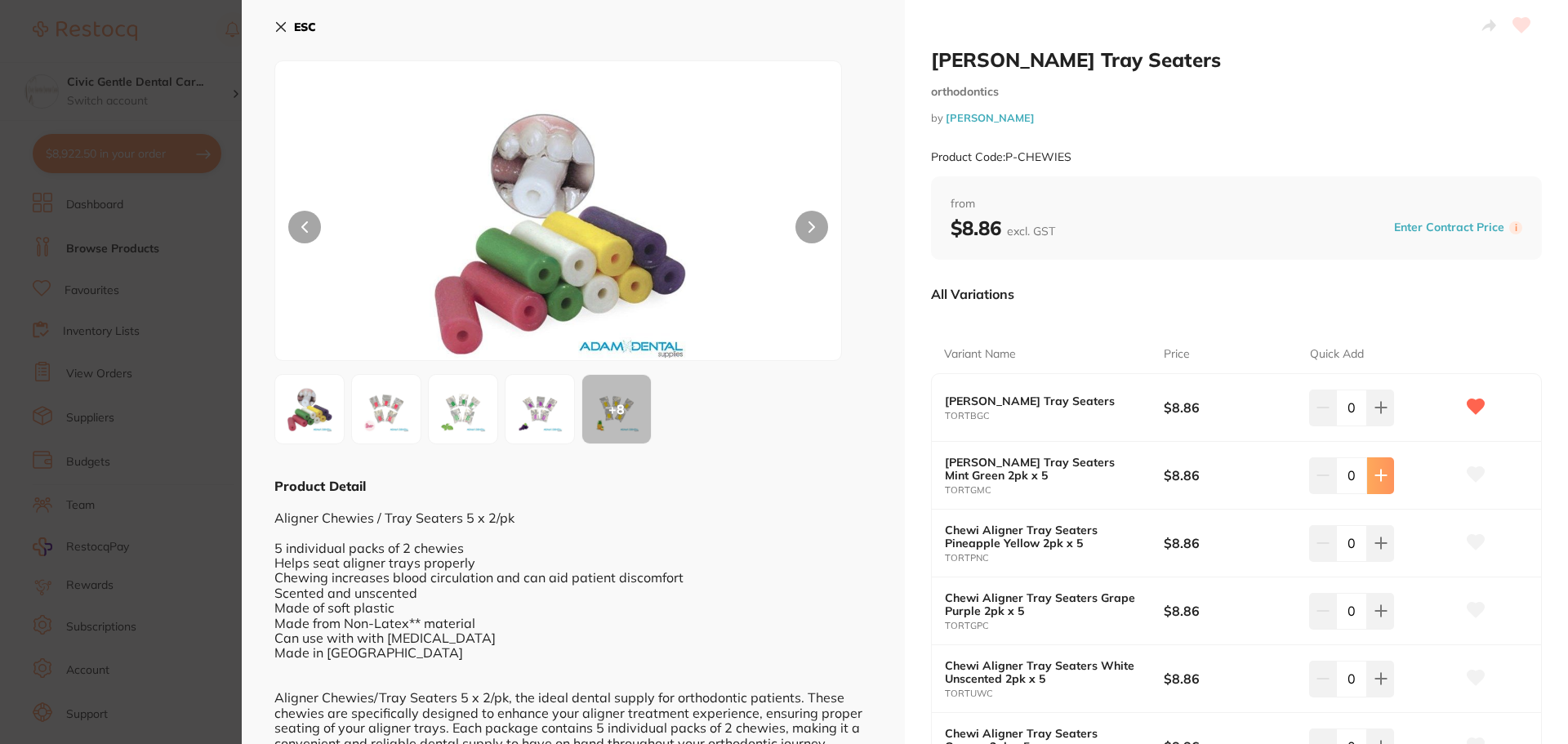
click at [1389, 477] on button at bounding box center [1381, 475] width 27 height 36
type input "1"
click at [1374, 547] on icon at bounding box center [1381, 543] width 13 height 13
type input "1"
click at [1384, 606] on button at bounding box center [1381, 610] width 27 height 36
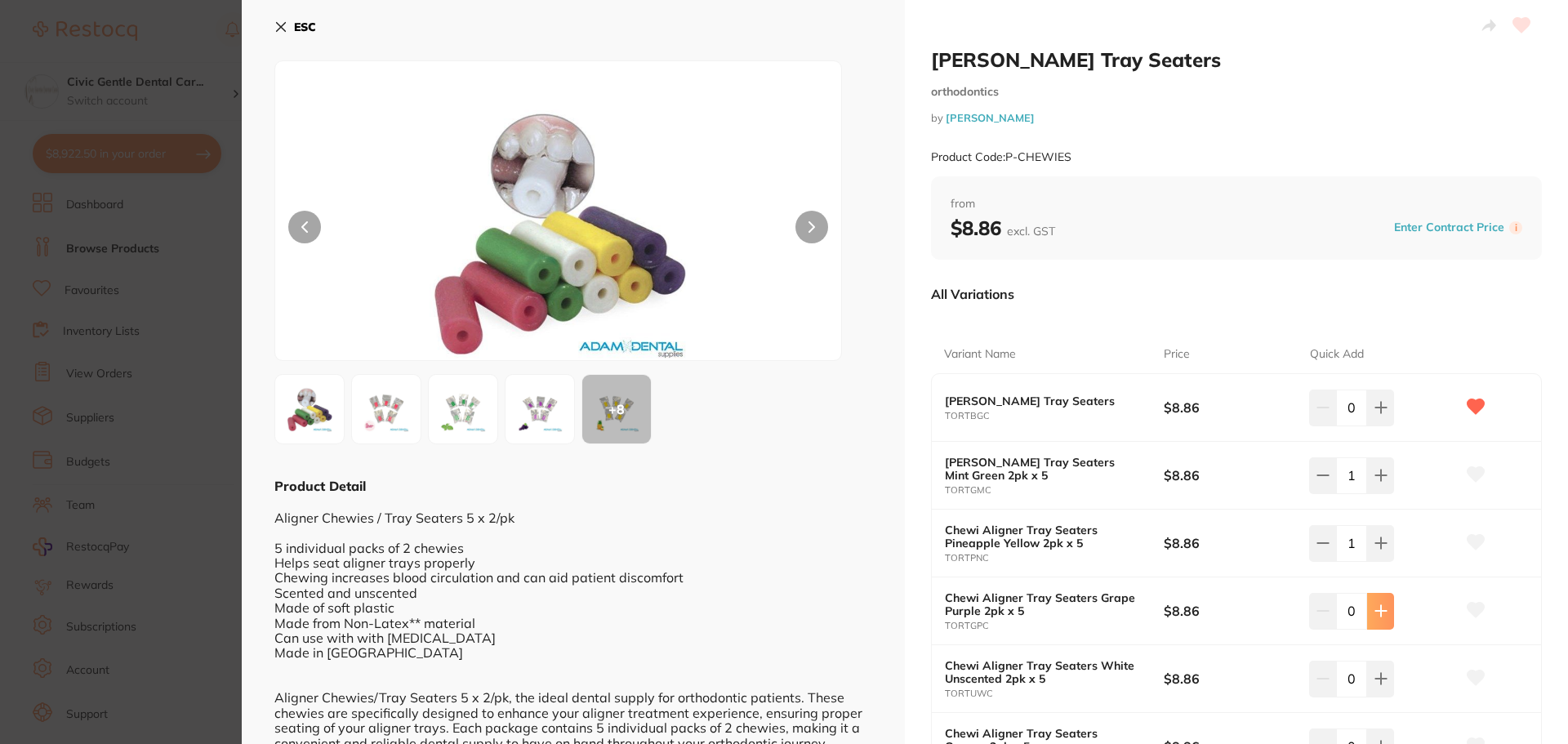
type input "1"
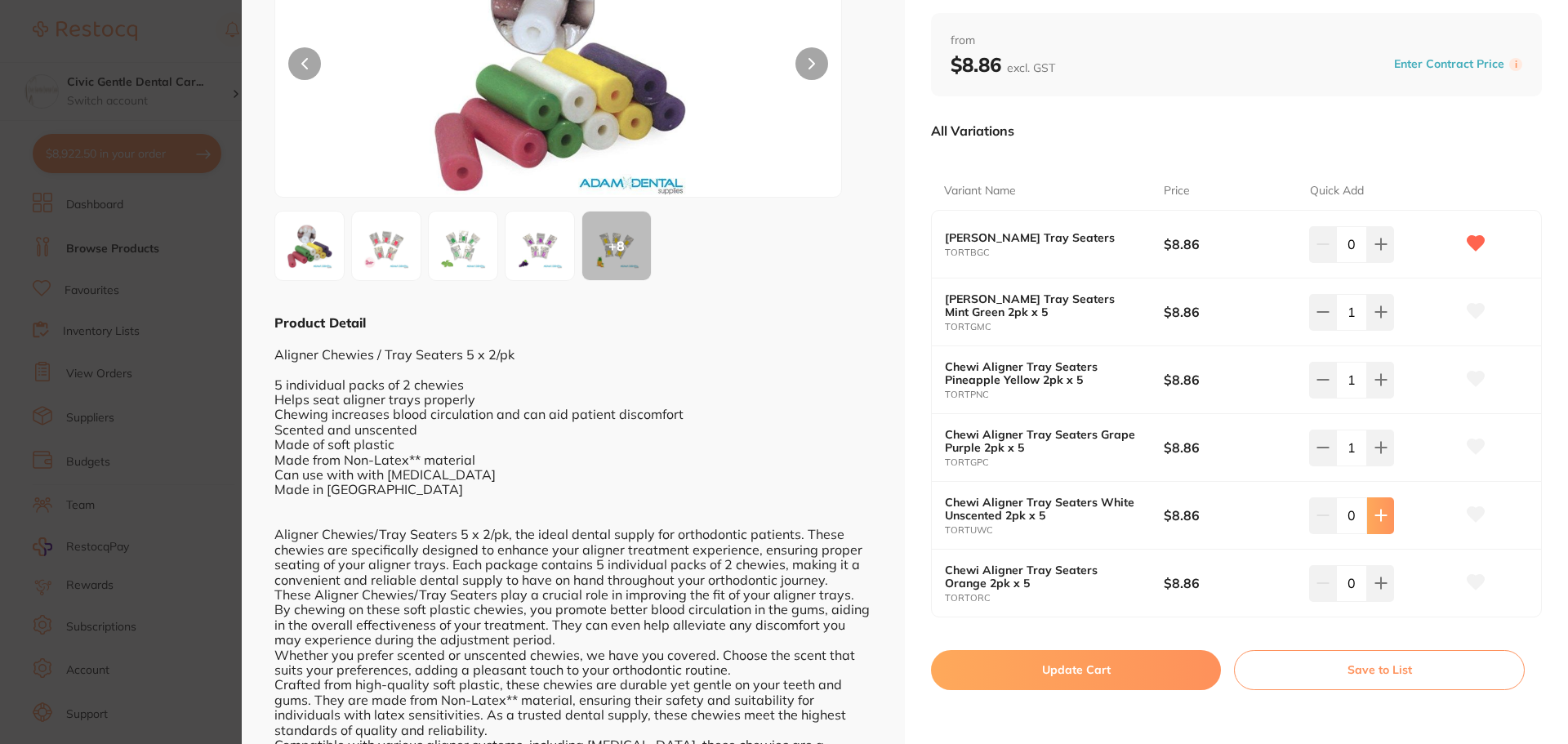
click at [1374, 525] on button at bounding box center [1381, 515] width 27 height 36
type input "1"
click at [1371, 568] on button at bounding box center [1381, 583] width 27 height 36
type input "1"
click at [1374, 248] on icon at bounding box center [1381, 244] width 13 height 13
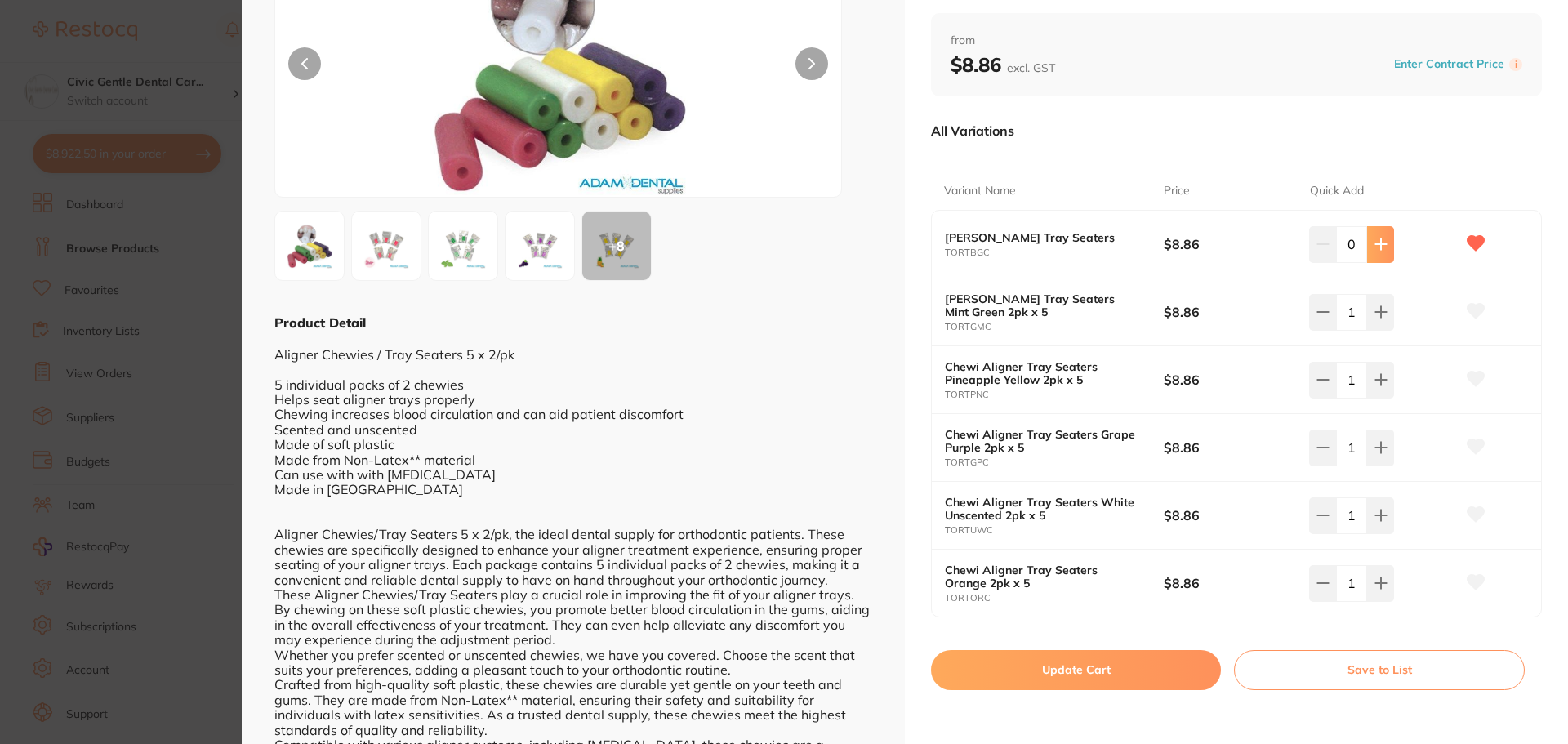
type input "1"
click at [1073, 681] on button "Update Cart" at bounding box center [1075, 669] width 290 height 39
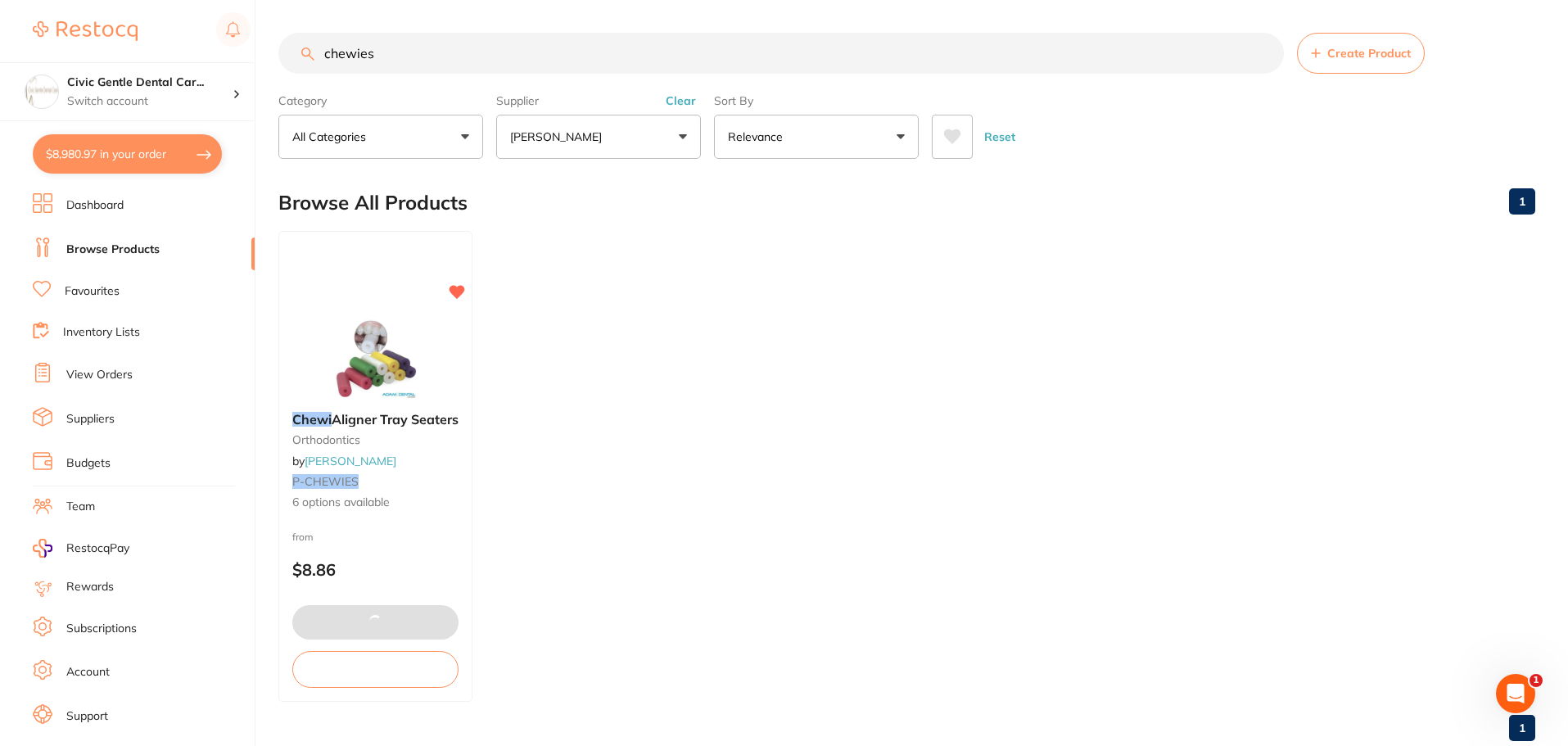
drag, startPoint x: 387, startPoint y: 19, endPoint x: 280, endPoint y: -7, distance: 110.1
click at [280, 0] on html "$8,980.97 Civic Gentle Dental Car... Switch account Civic Gentle Dental Care $8…" at bounding box center [784, 373] width 1568 height 746
type input "dmrba"
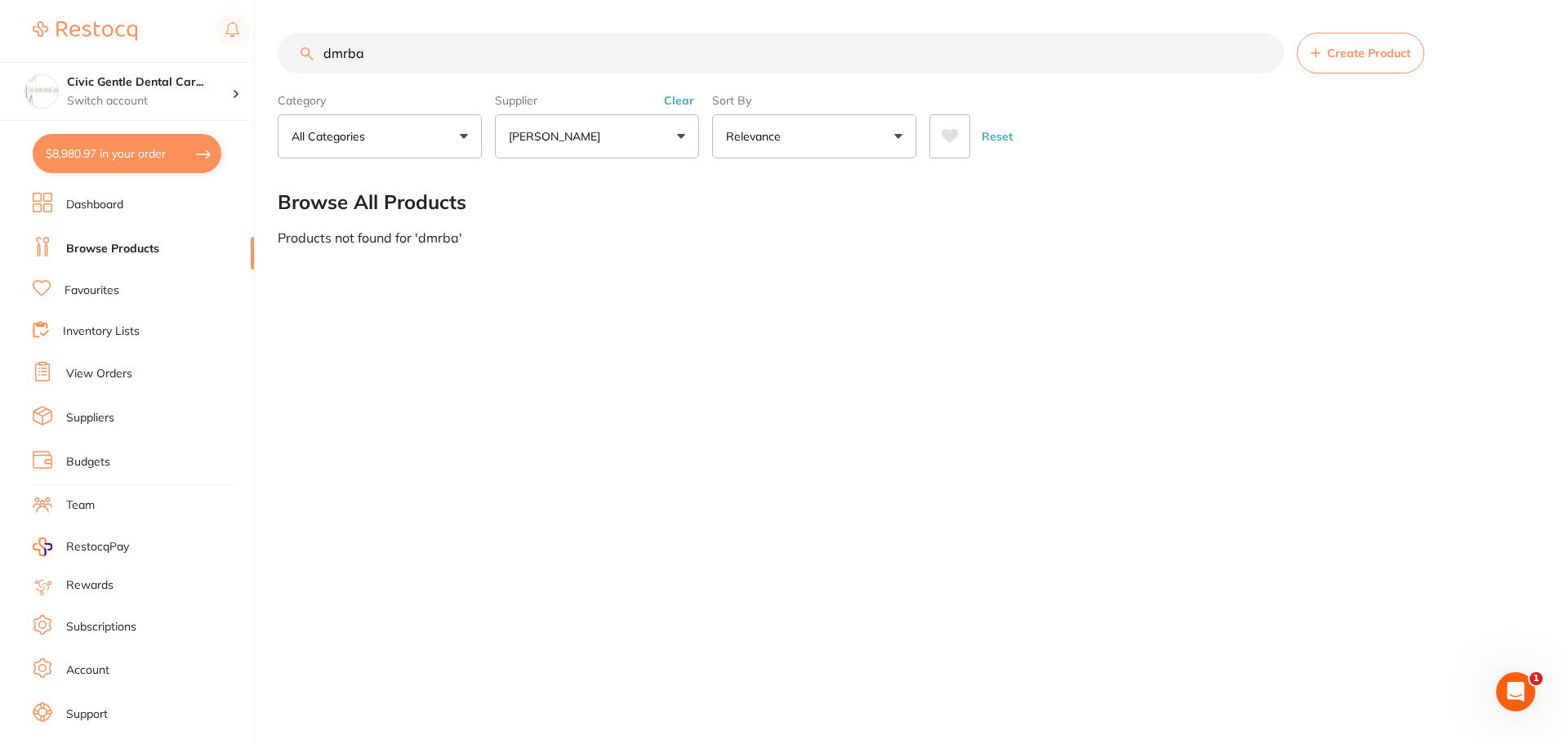
click at [533, 130] on p "[PERSON_NAME]" at bounding box center [558, 136] width 98 height 16
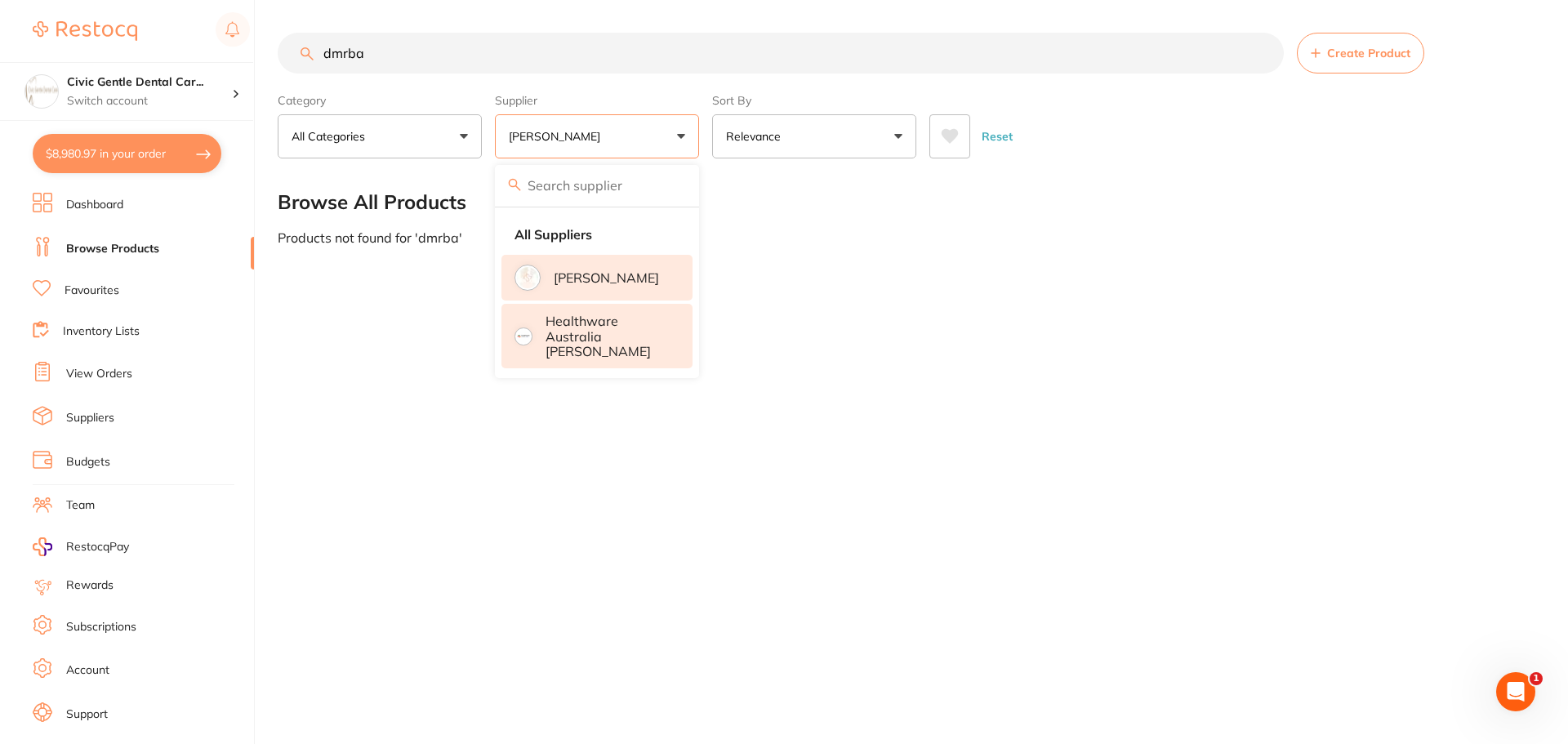
click at [569, 314] on p "Healthware Australia [PERSON_NAME]" at bounding box center [608, 335] width 125 height 45
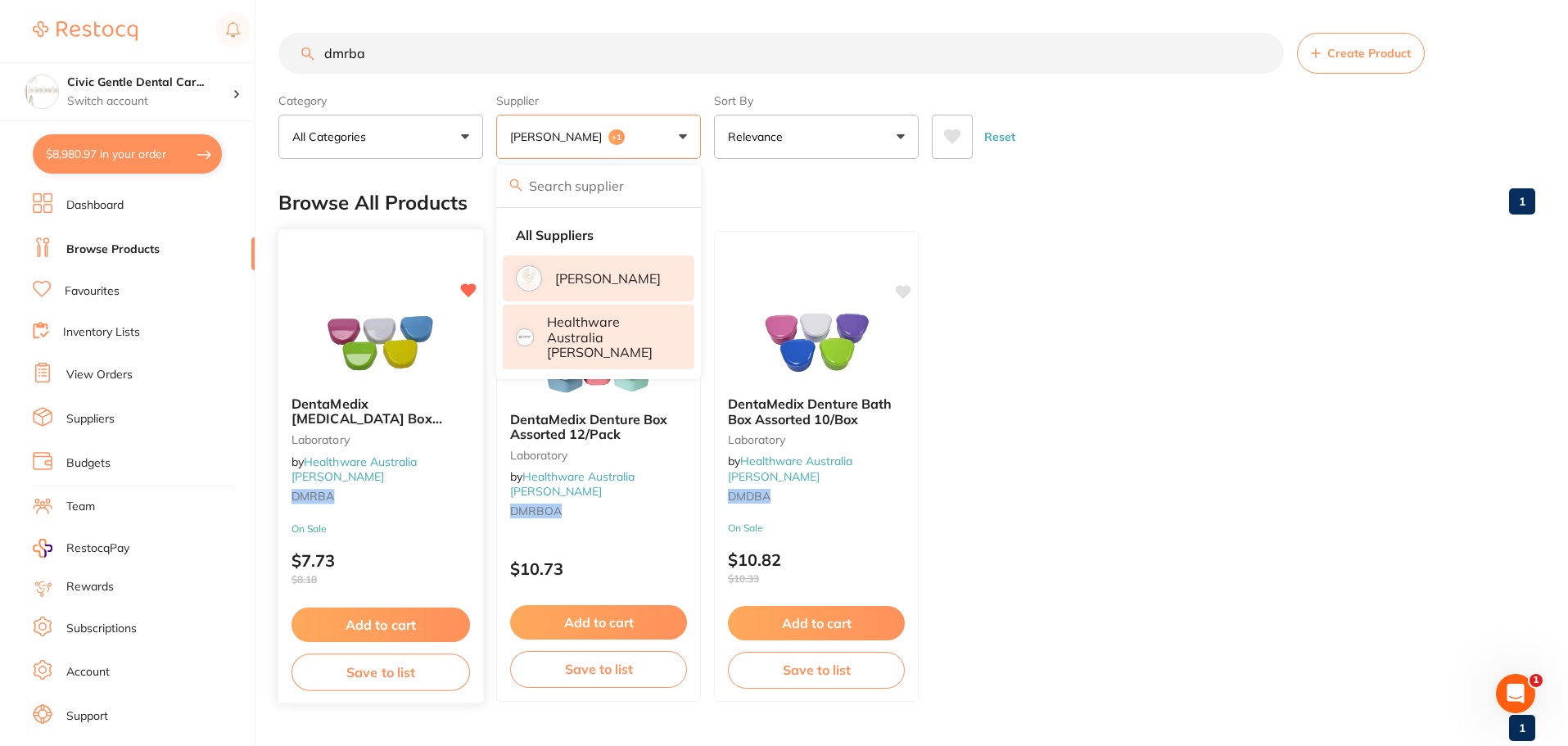
click at [406, 363] on img at bounding box center [380, 341] width 107 height 83
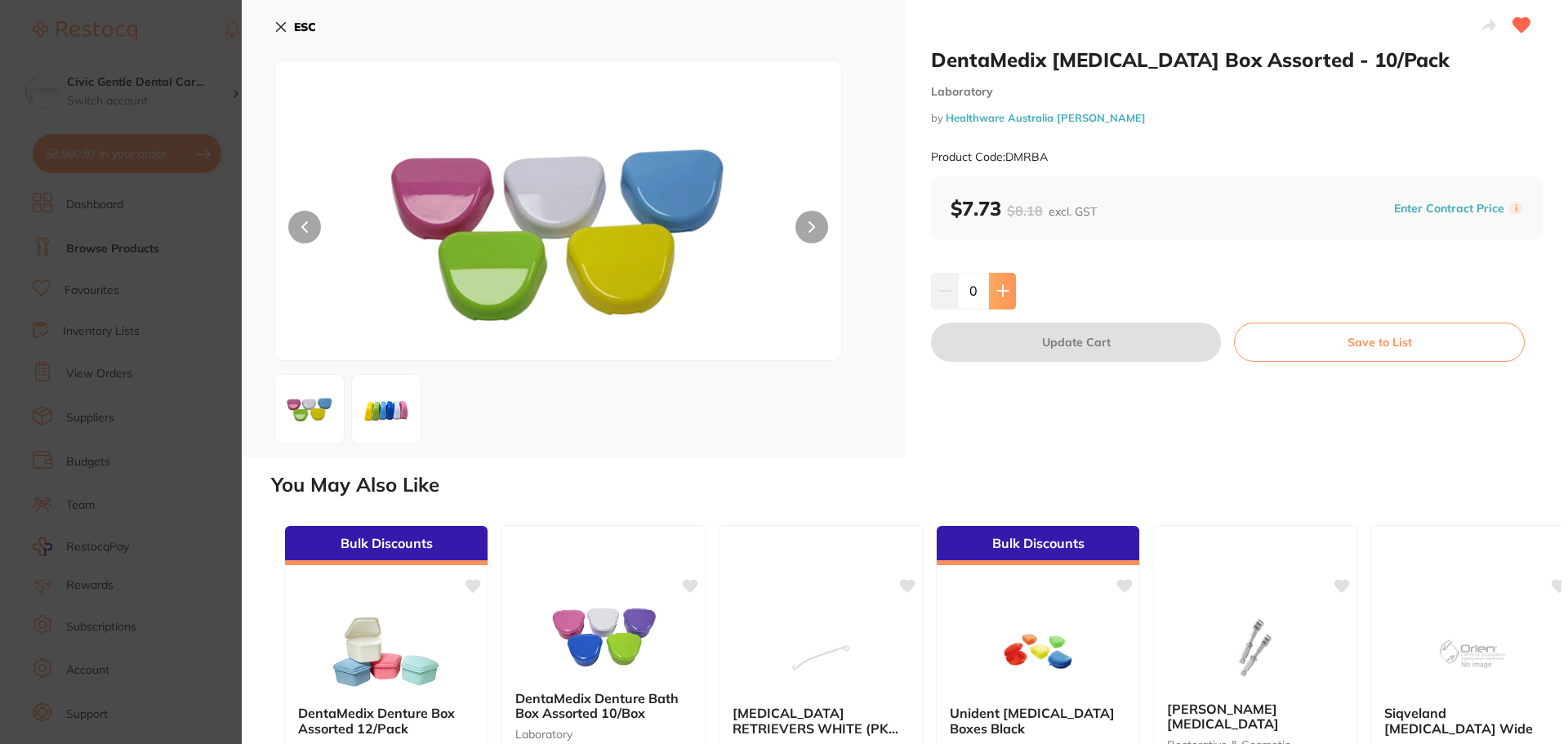
click at [996, 289] on icon at bounding box center [1003, 291] width 13 height 13
type input "1"
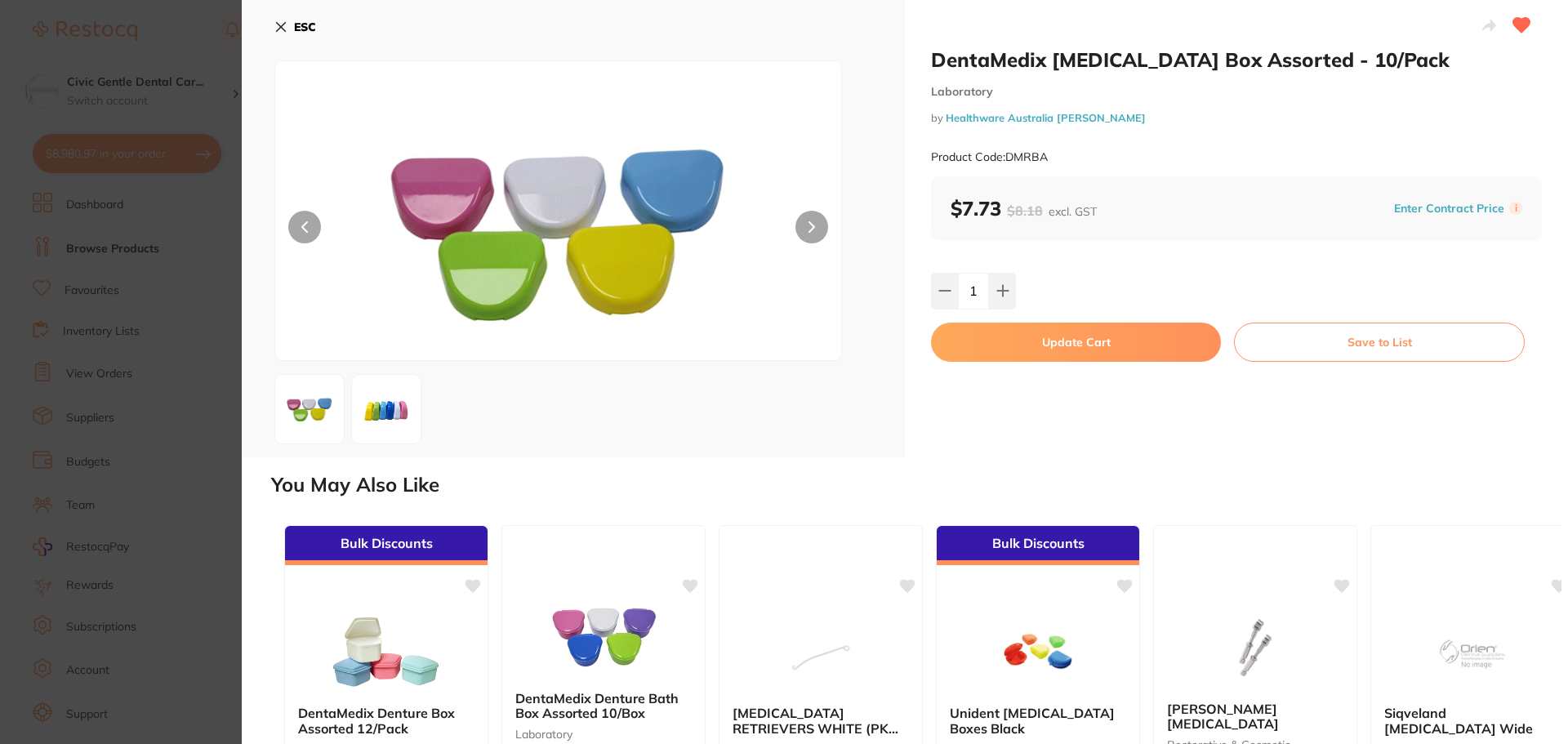
click at [1036, 344] on button "Update Cart" at bounding box center [1075, 342] width 290 height 39
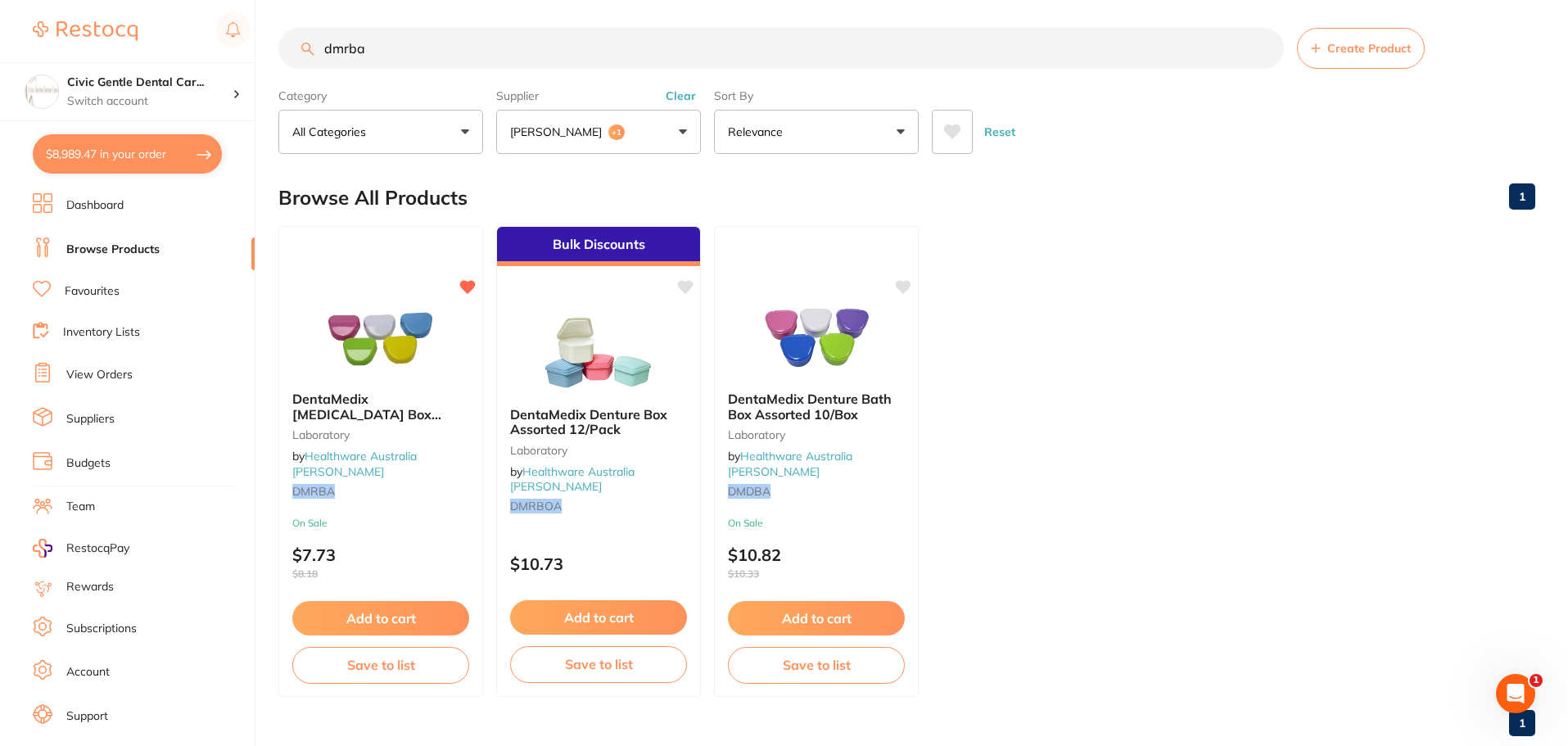
click at [115, 205] on link "Dashboard" at bounding box center [95, 205] width 57 height 16
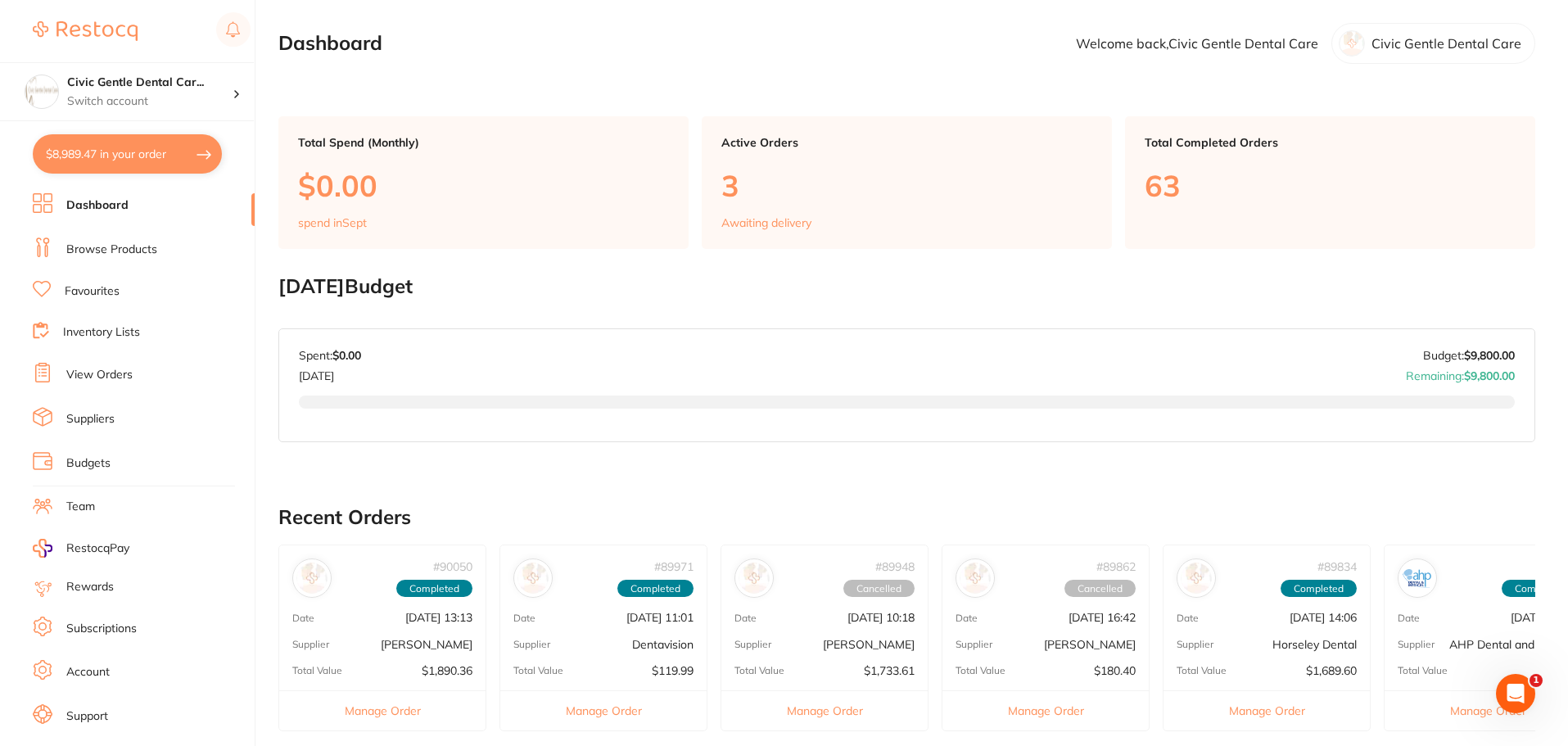
click at [140, 243] on link "Browse Products" at bounding box center [112, 249] width 91 height 16
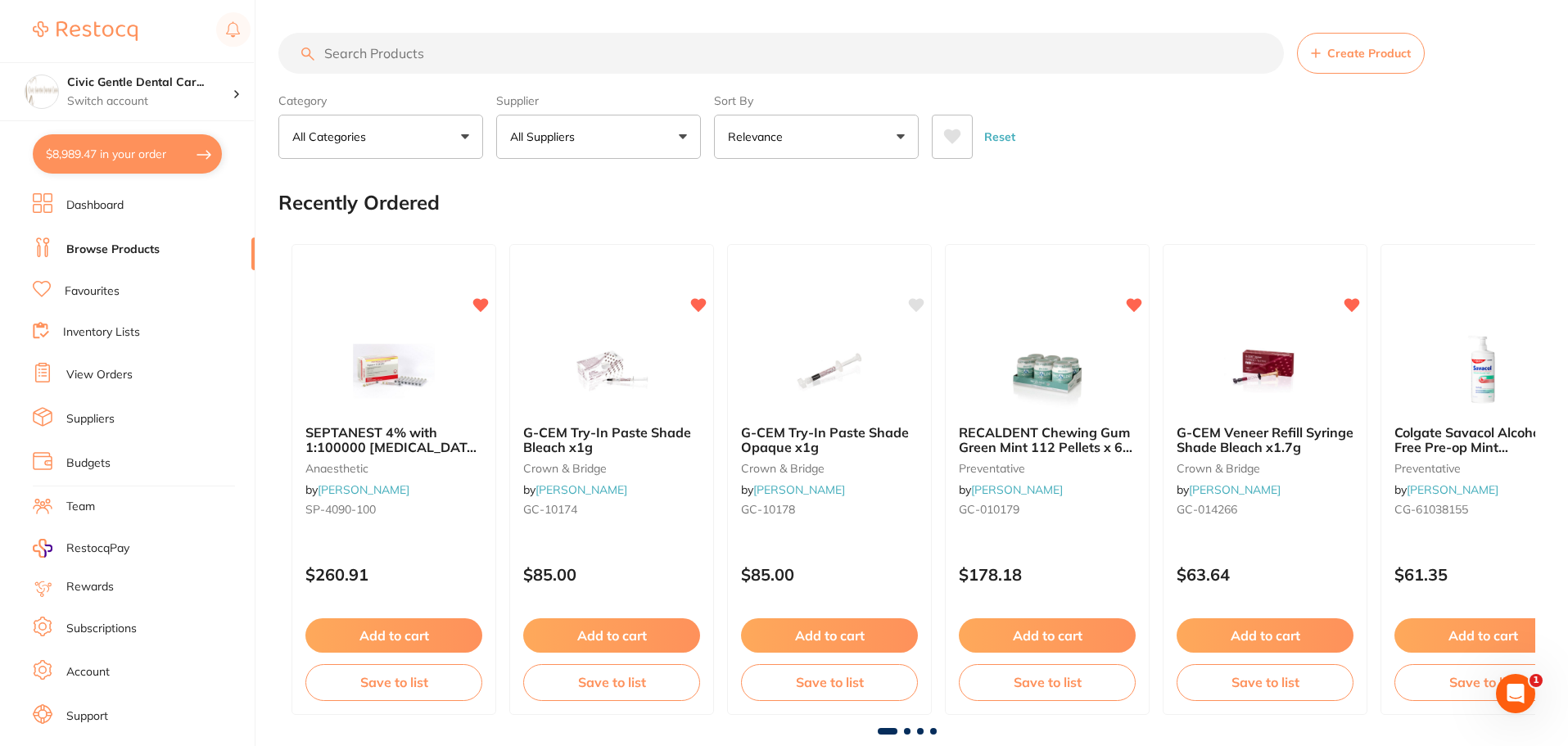
click at [123, 253] on link "Browse Products" at bounding box center [113, 249] width 93 height 16
click at [359, 56] on input "search" at bounding box center [781, 53] width 1005 height 41
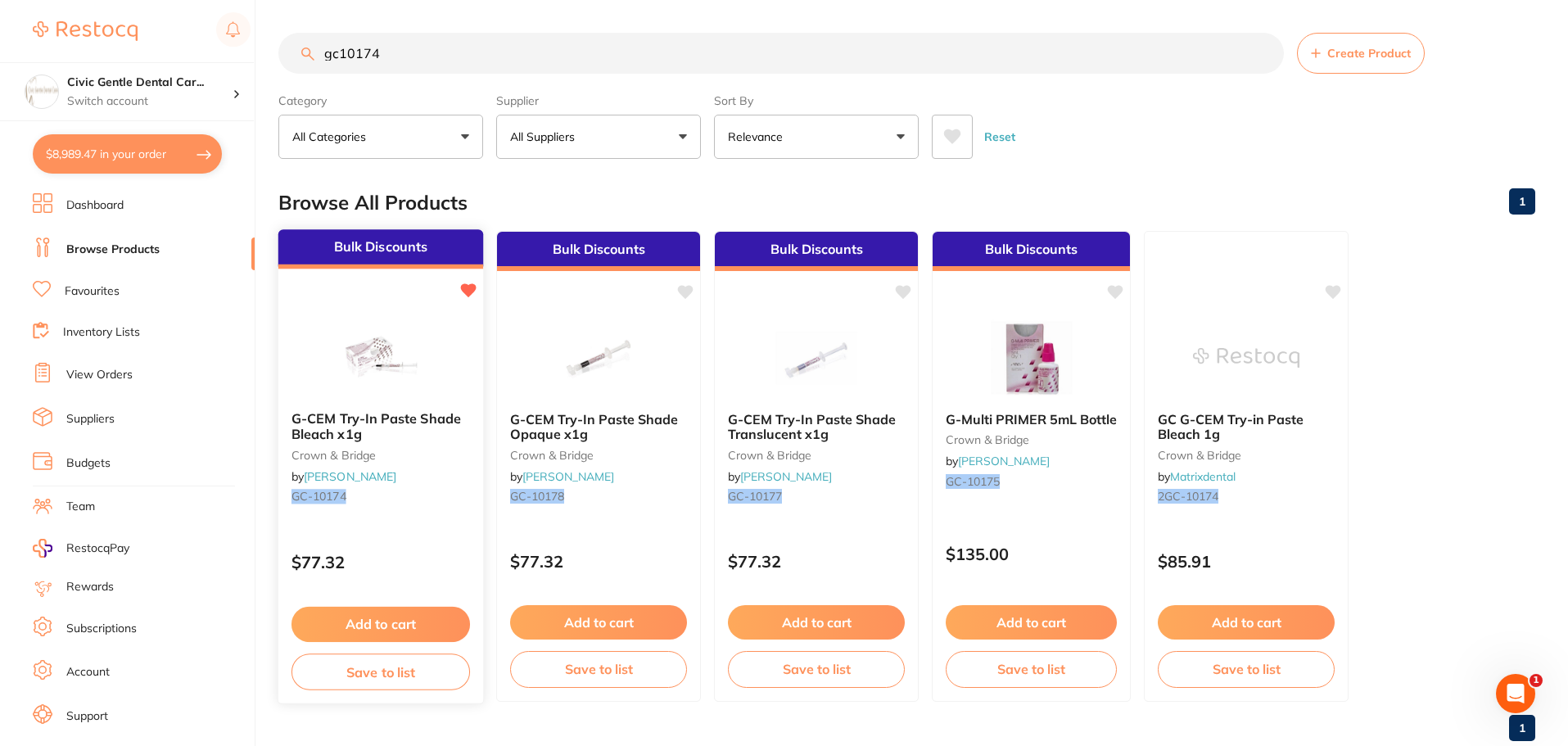
type input "gc10174"
click at [439, 366] on div at bounding box center [381, 356] width 205 height 83
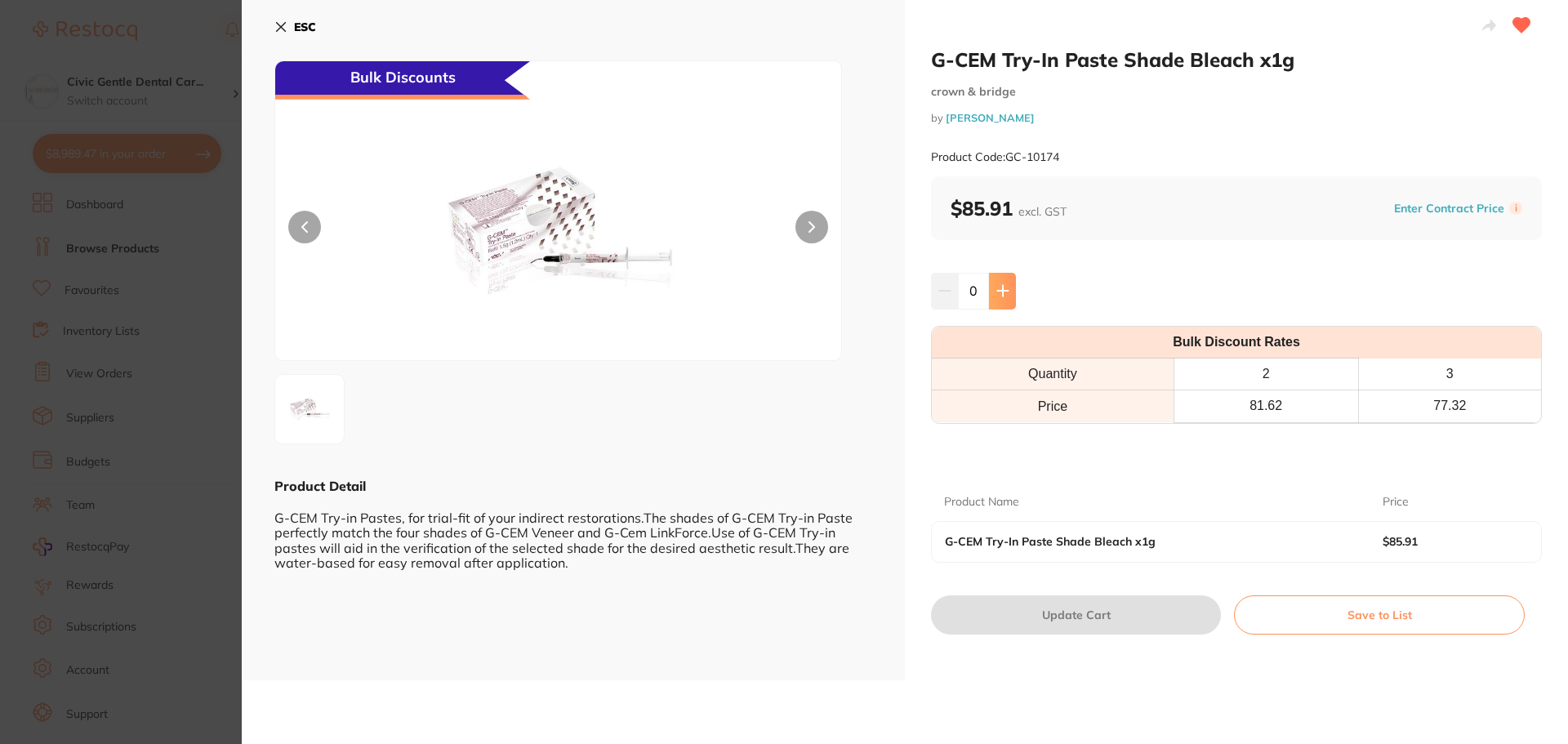
click at [1009, 297] on button at bounding box center [1002, 291] width 27 height 36
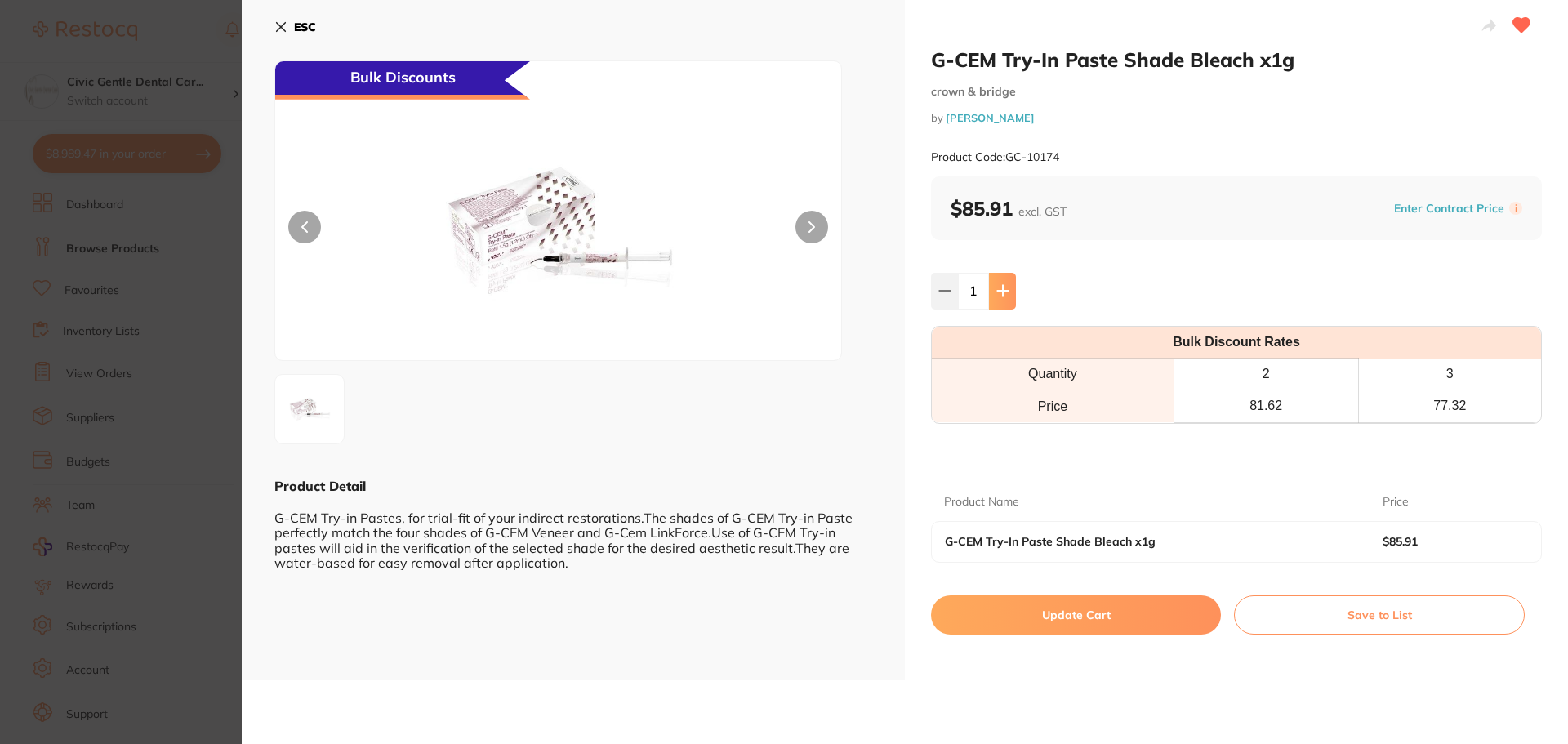
click at [1009, 298] on button at bounding box center [1002, 291] width 27 height 36
type input "4"
click at [1072, 607] on button "Update Cart" at bounding box center [1075, 615] width 290 height 39
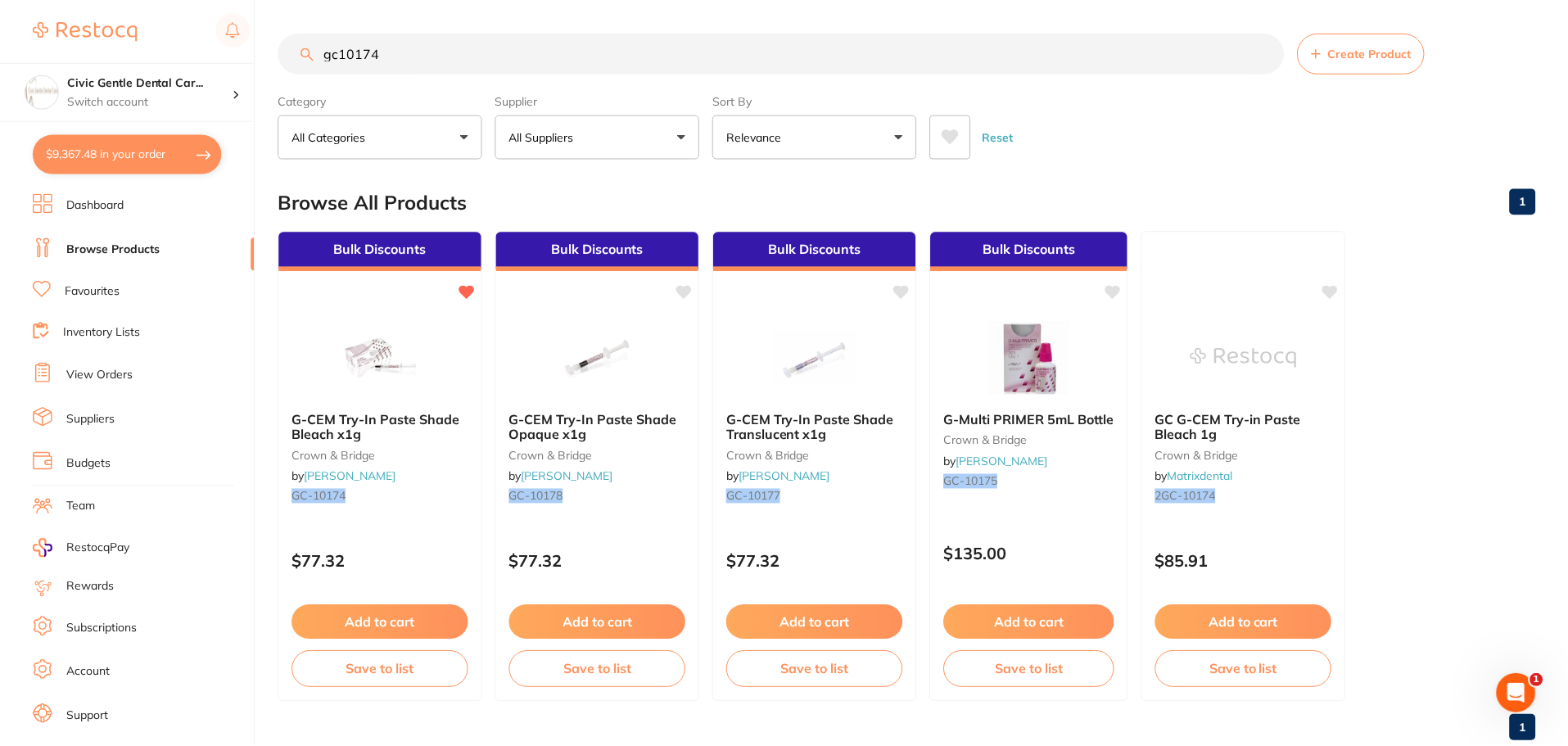
scroll to position [5, 0]
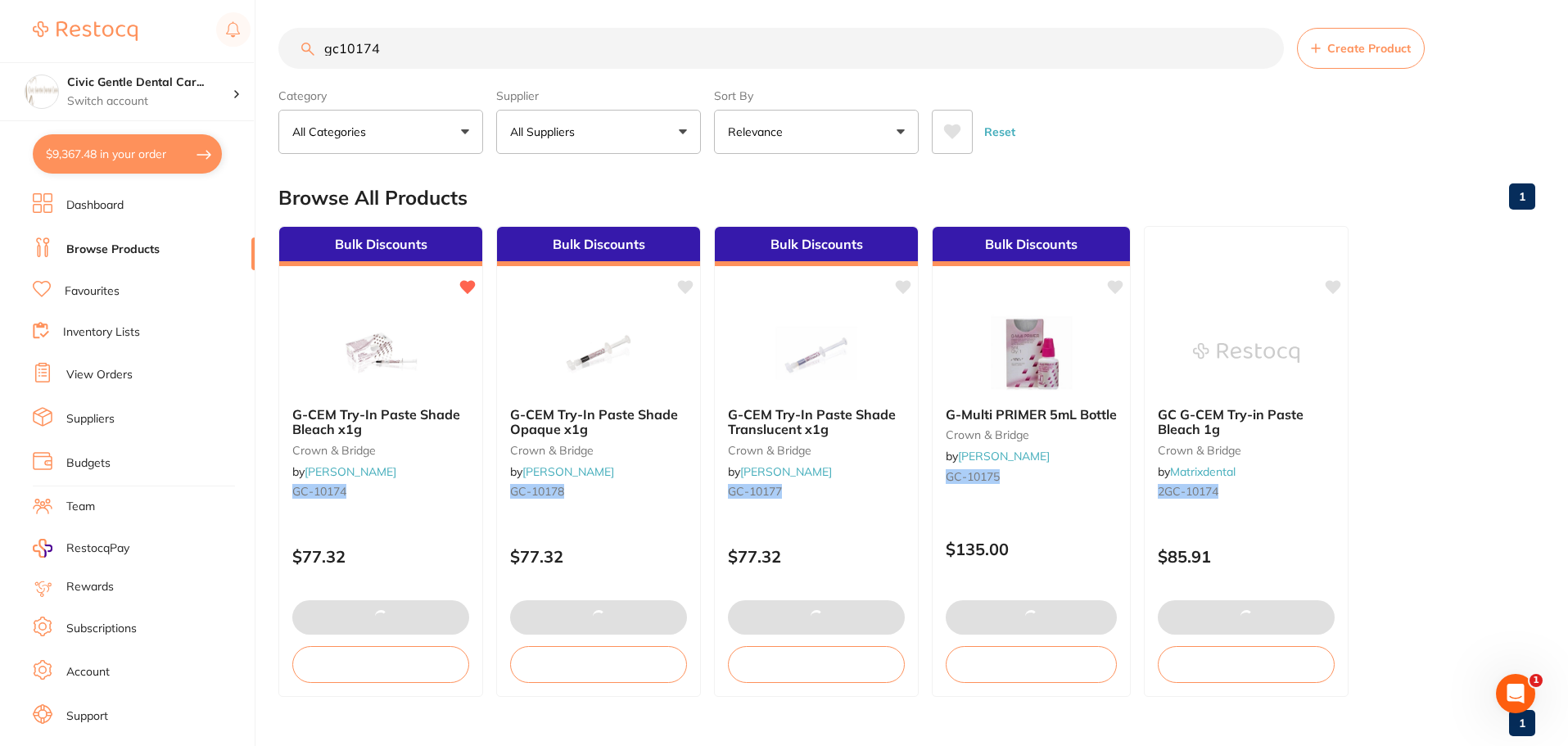
click at [413, 51] on input "gc10174" at bounding box center [781, 48] width 1005 height 41
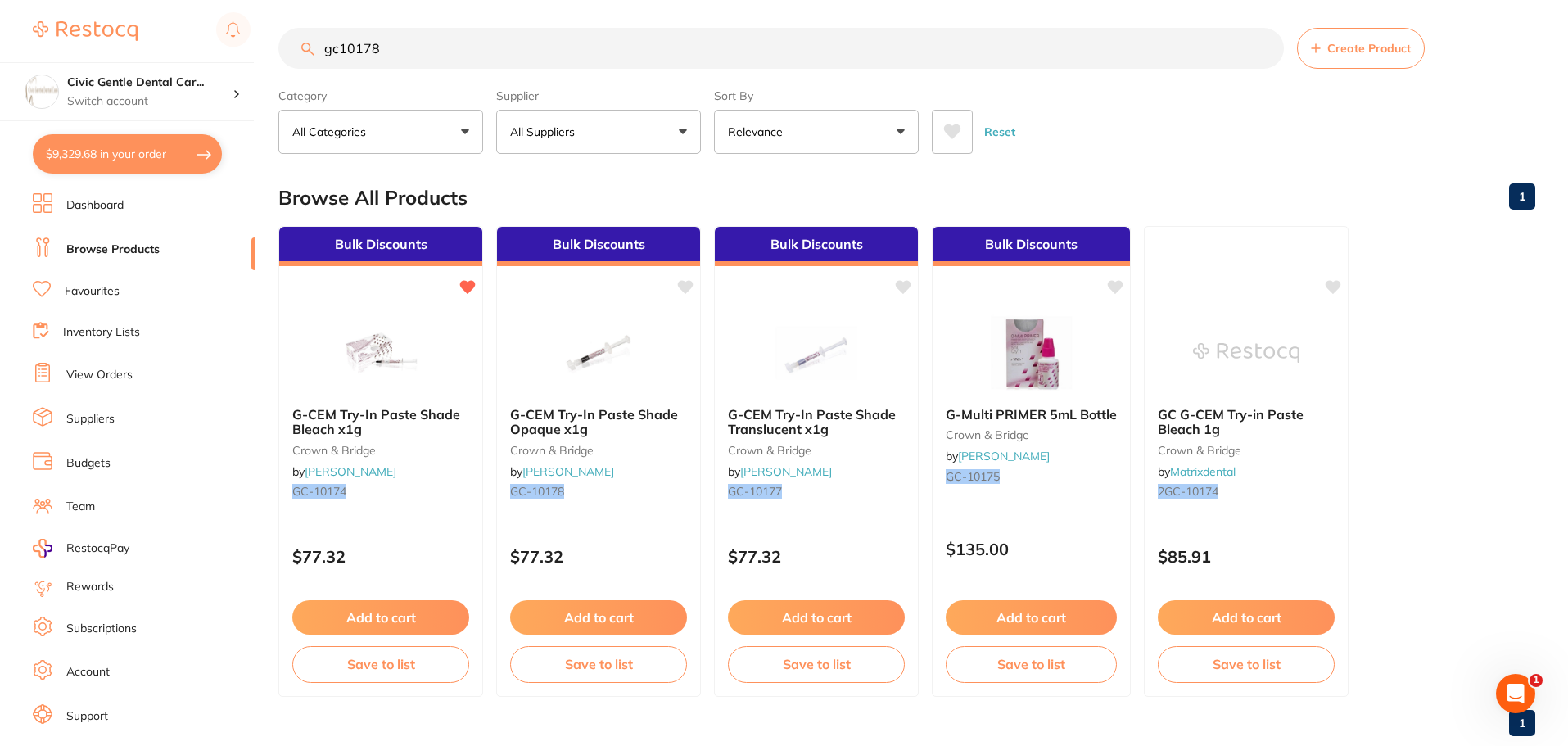
type input "gc10178"
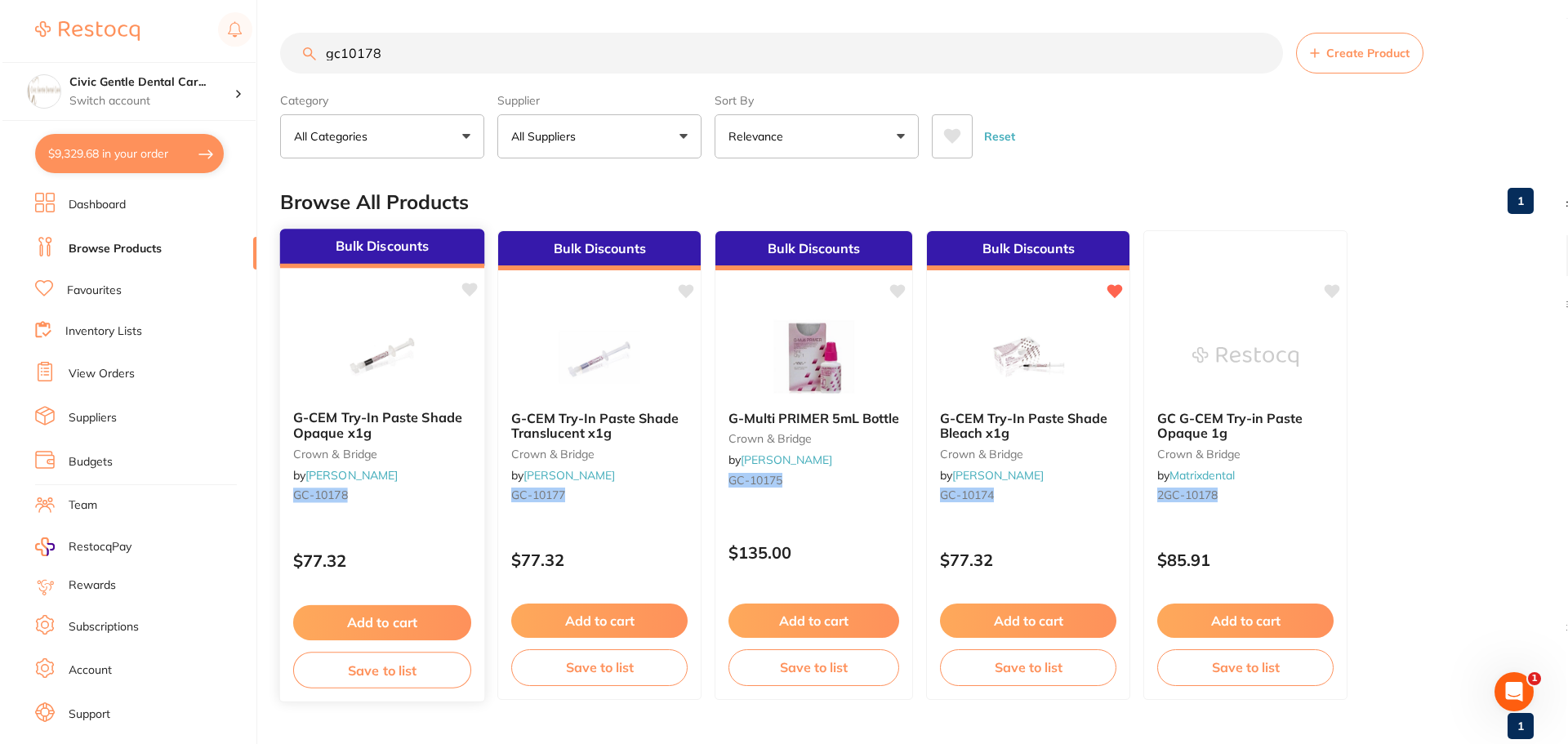
scroll to position [0, 0]
click at [406, 310] on div "Bulk Discounts G-CEM Try-In Paste Shade Opaque x1g crown & bridge by [PERSON_NA…" at bounding box center [380, 464] width 207 height 474
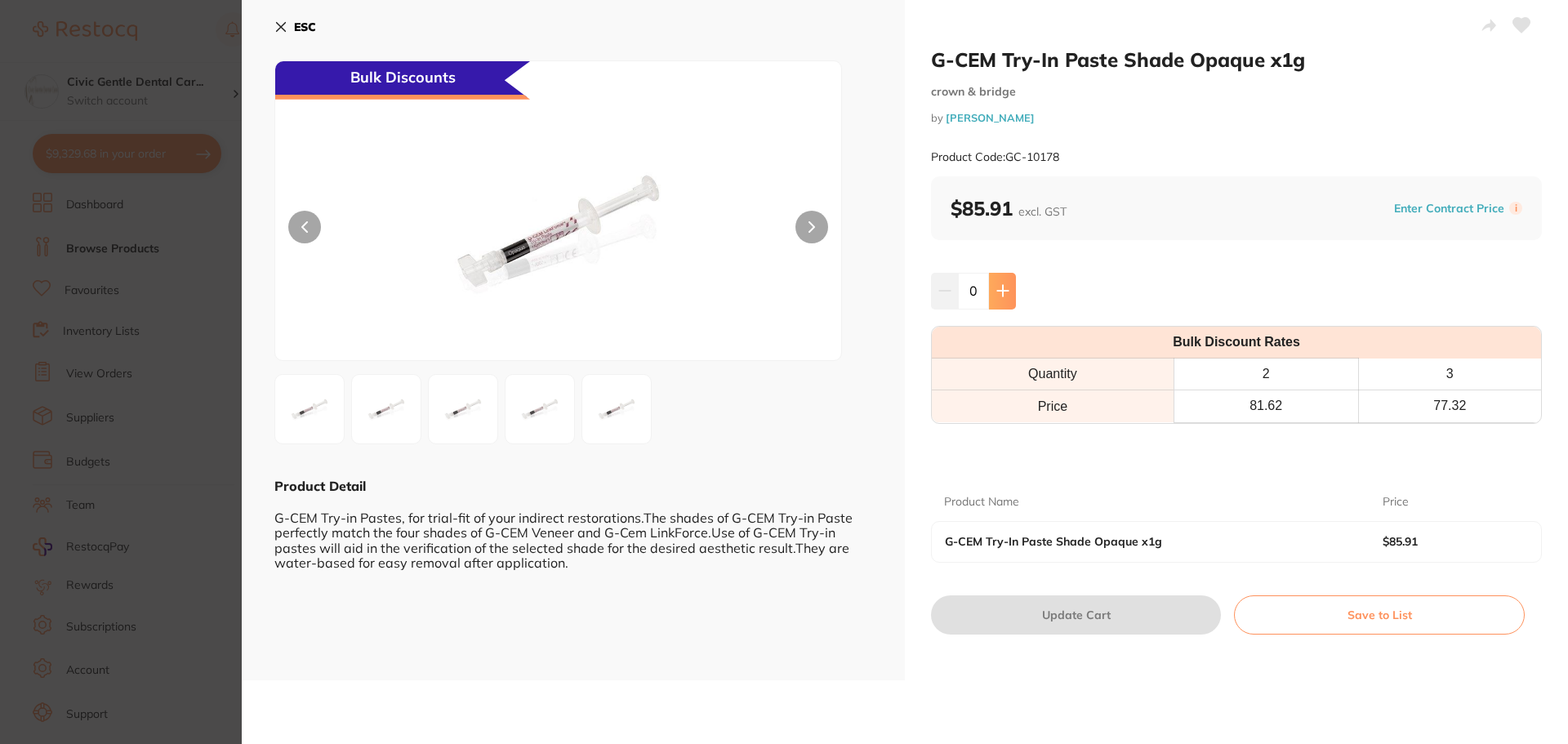
click at [1003, 296] on icon at bounding box center [1003, 291] width 13 height 13
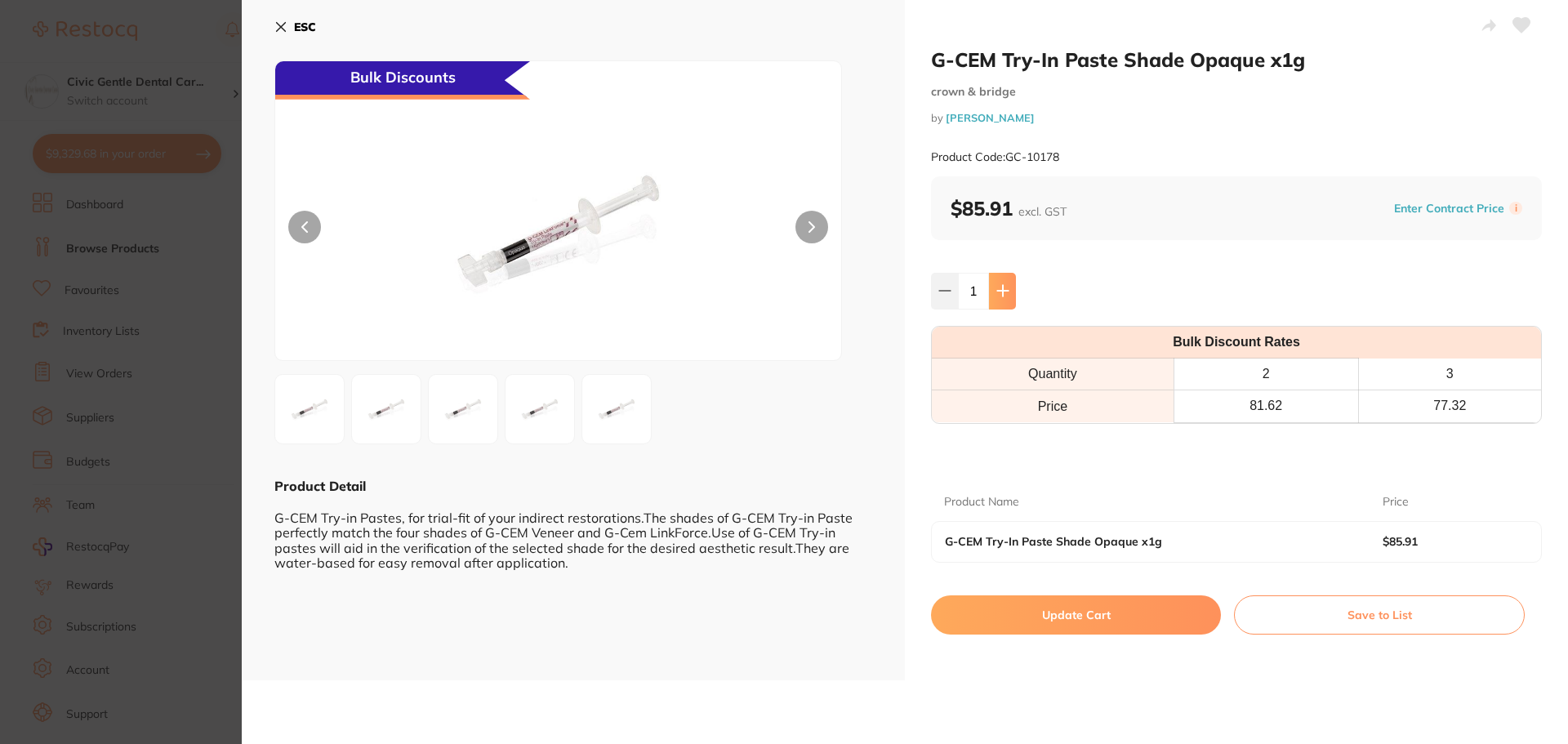
click at [1003, 296] on icon at bounding box center [1003, 291] width 13 height 13
type input "2"
click at [1070, 601] on button "Update Cart" at bounding box center [1075, 615] width 290 height 39
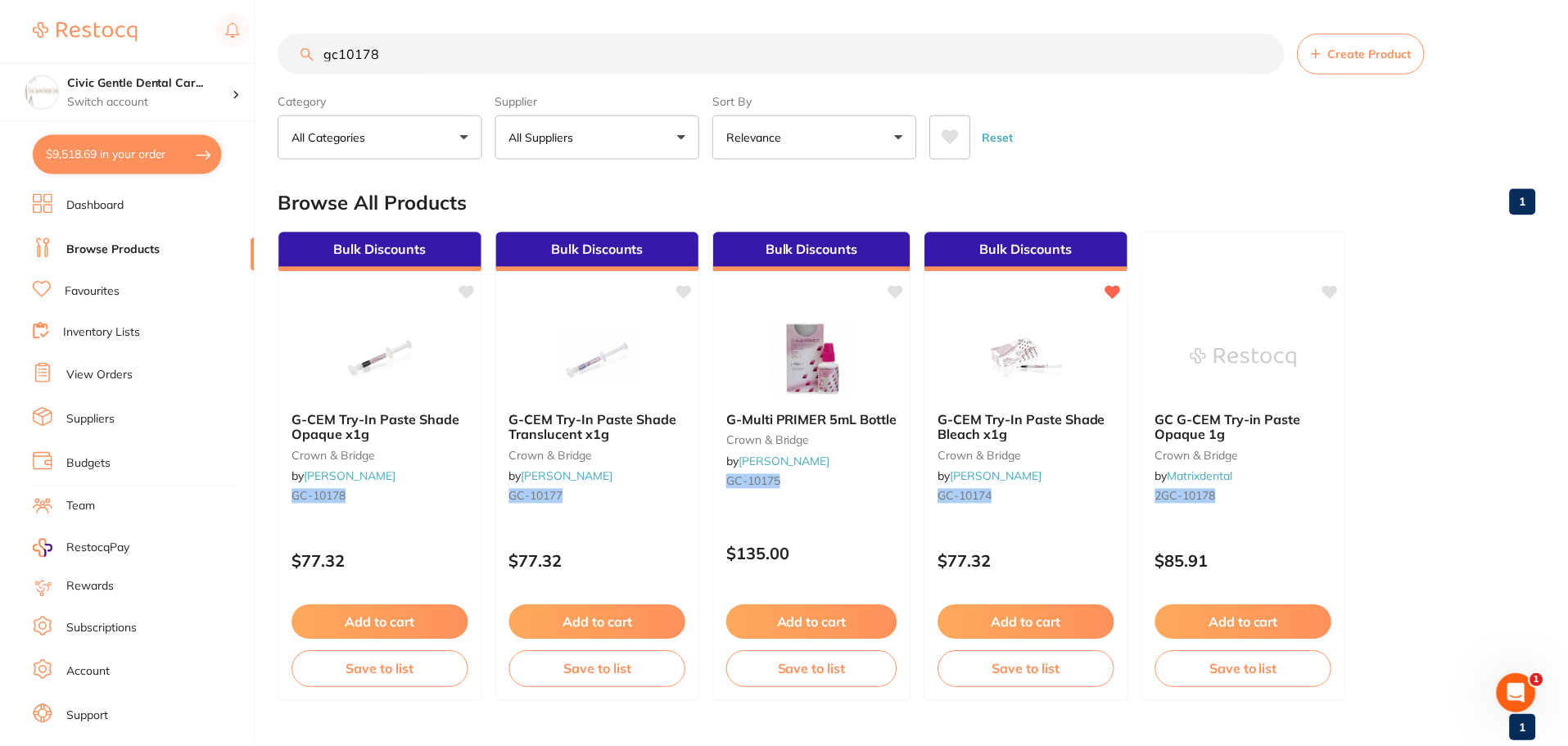
scroll to position [5, 0]
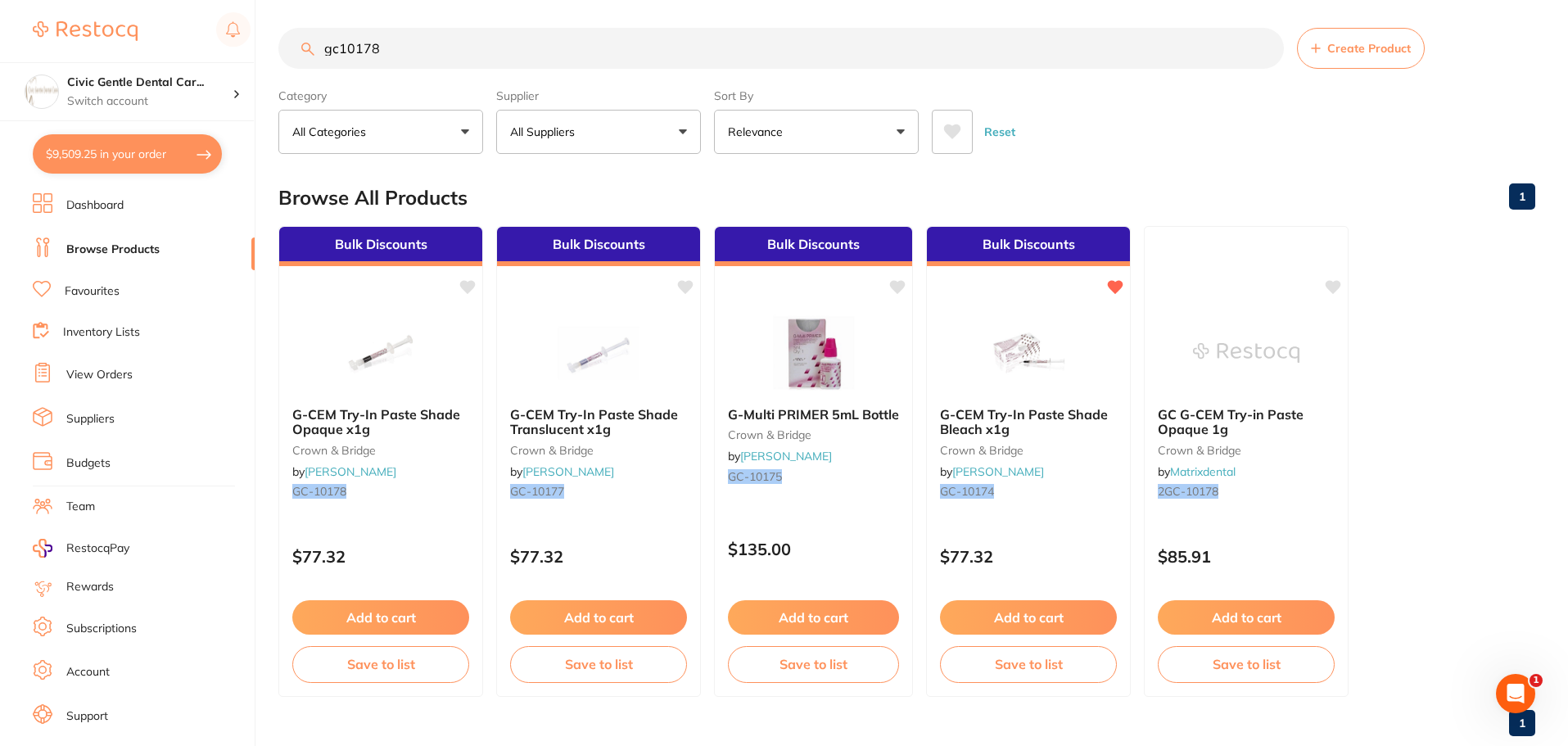
click at [395, 45] on input "gc10178" at bounding box center [781, 48] width 1005 height 41
type input "gc10177"
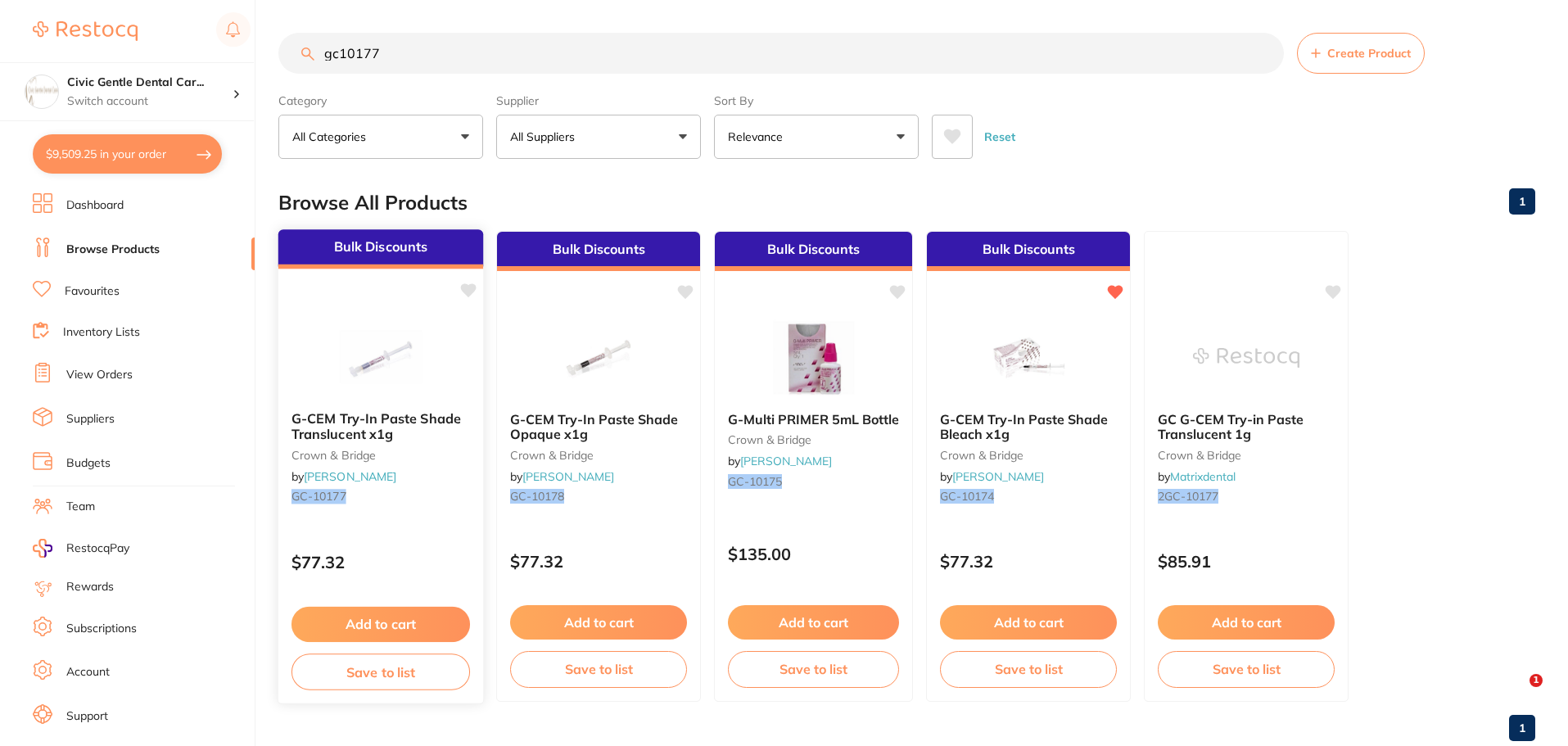
click at [400, 358] on img at bounding box center [380, 356] width 107 height 83
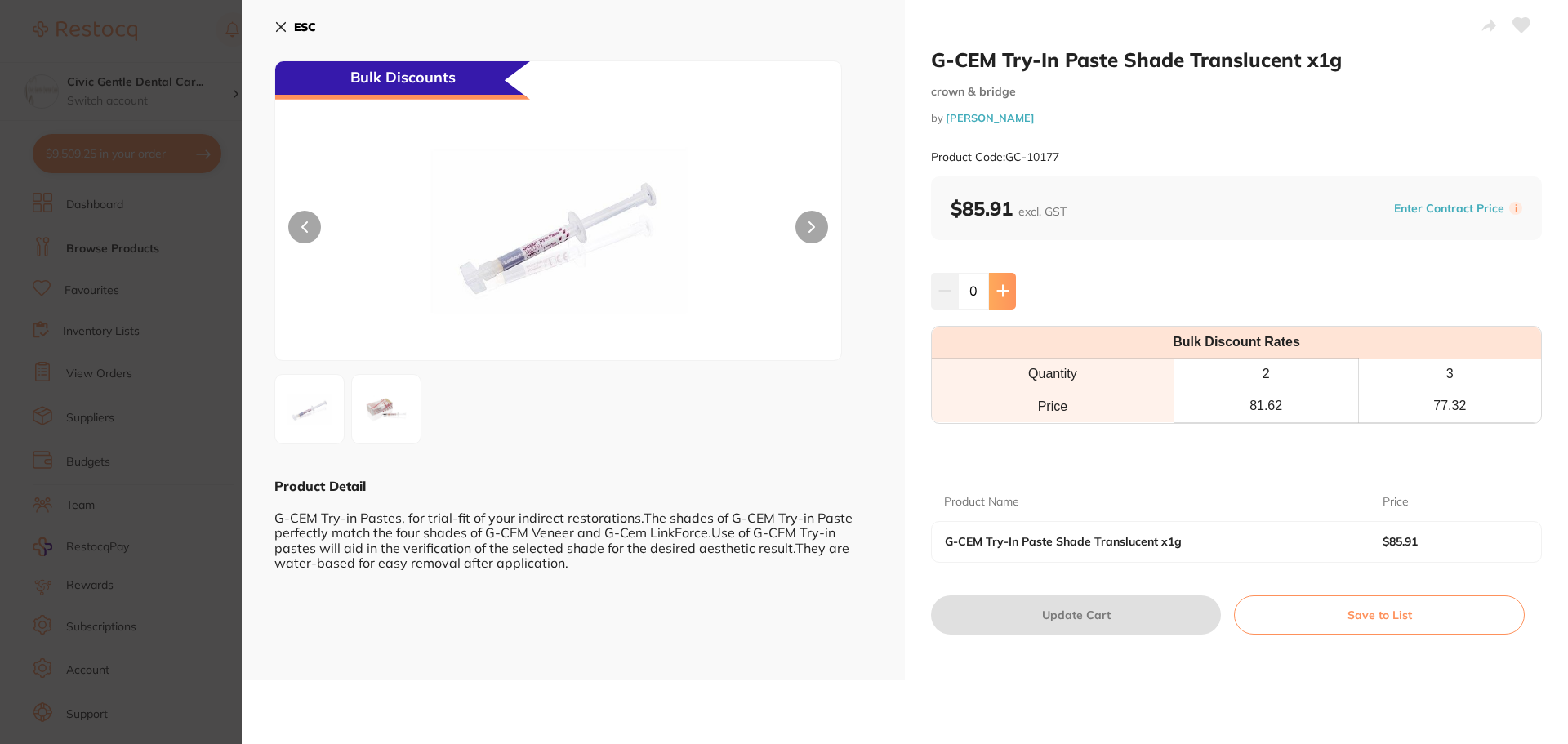
click at [997, 296] on icon at bounding box center [1003, 291] width 13 height 13
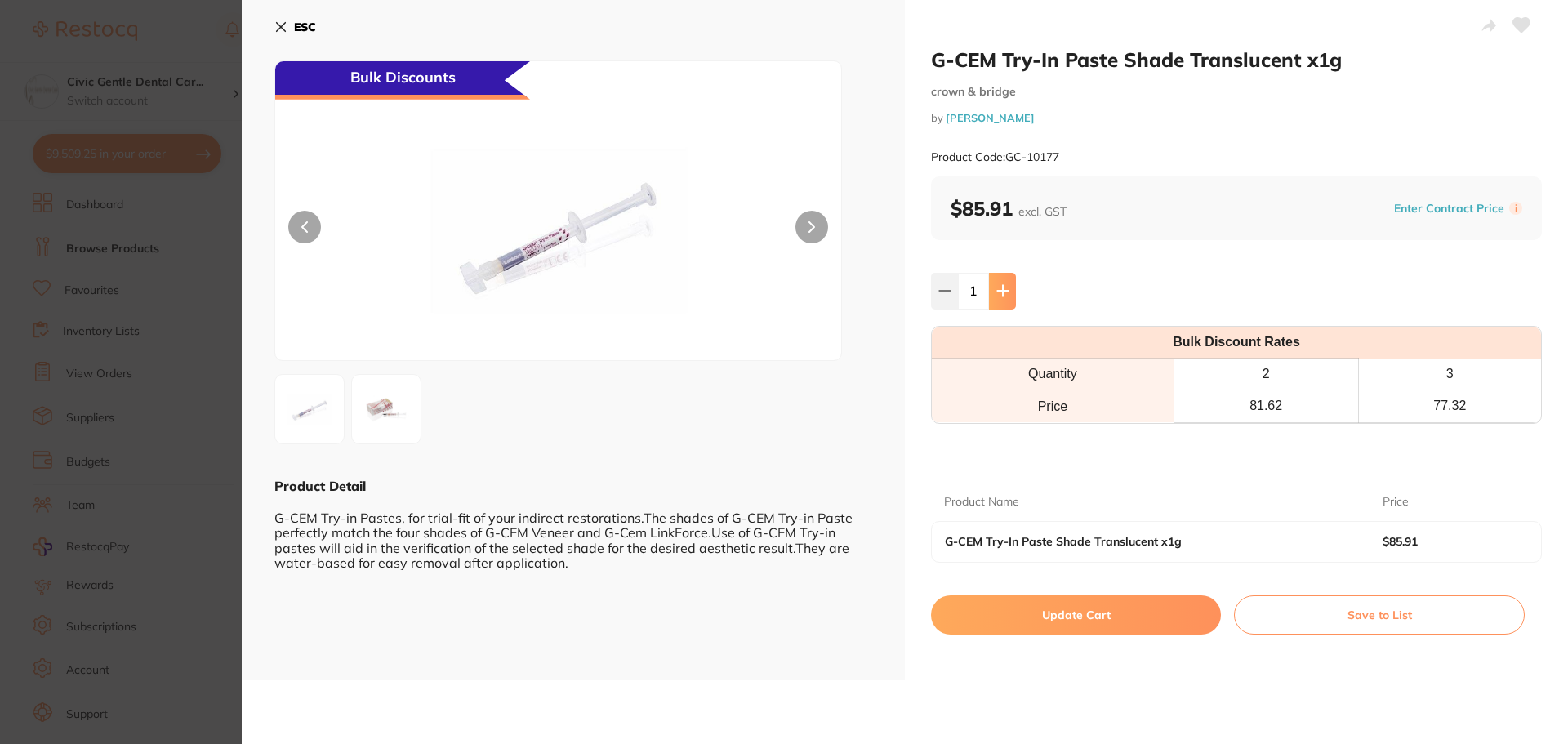
click at [997, 296] on icon at bounding box center [1003, 291] width 13 height 13
type input "2"
click at [1047, 604] on button "Update Cart" at bounding box center [1075, 615] width 290 height 39
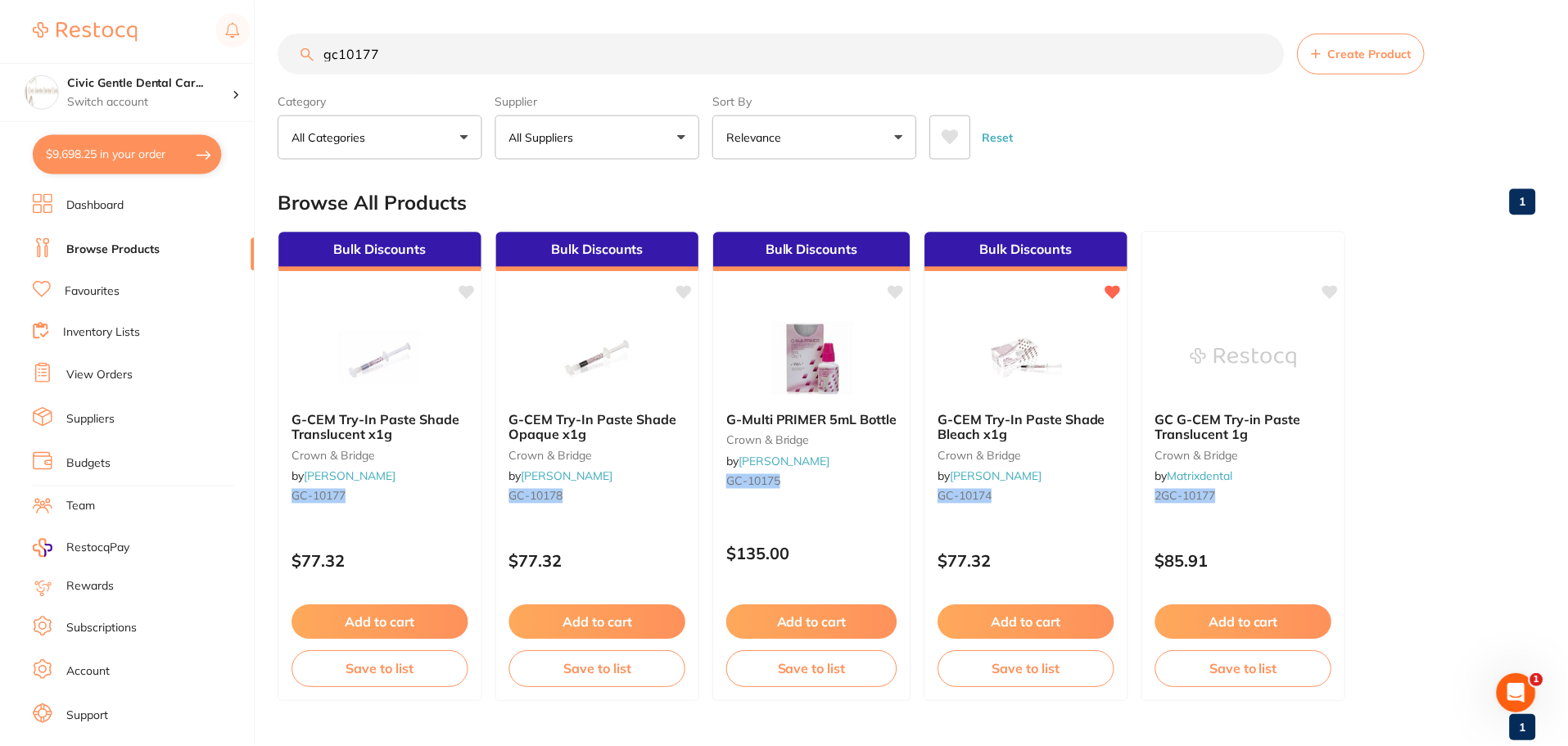
scroll to position [5, 0]
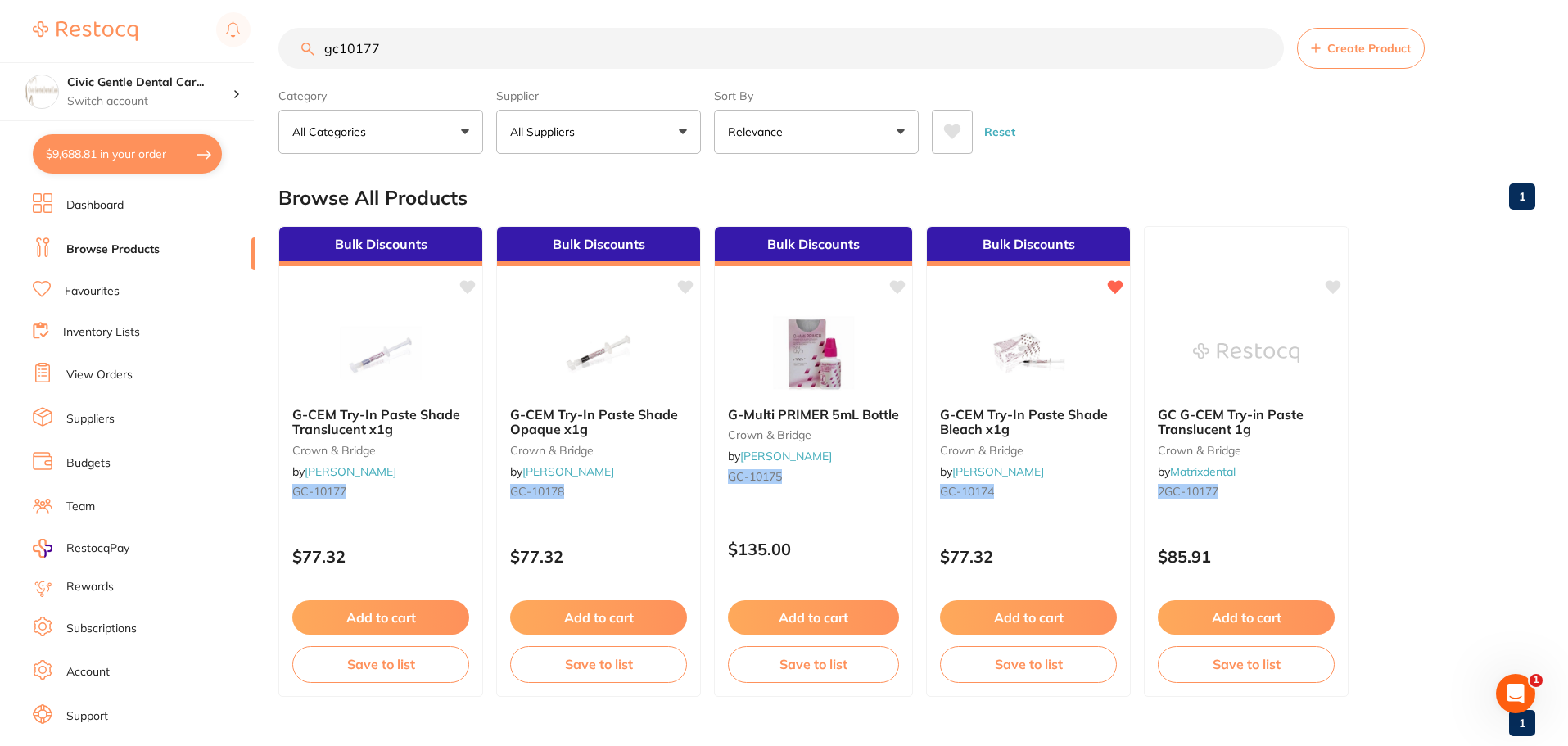
drag, startPoint x: 395, startPoint y: 56, endPoint x: 339, endPoint y: 48, distance: 56.6
click at [339, 48] on input "gc10177" at bounding box center [781, 48] width 1005 height 41
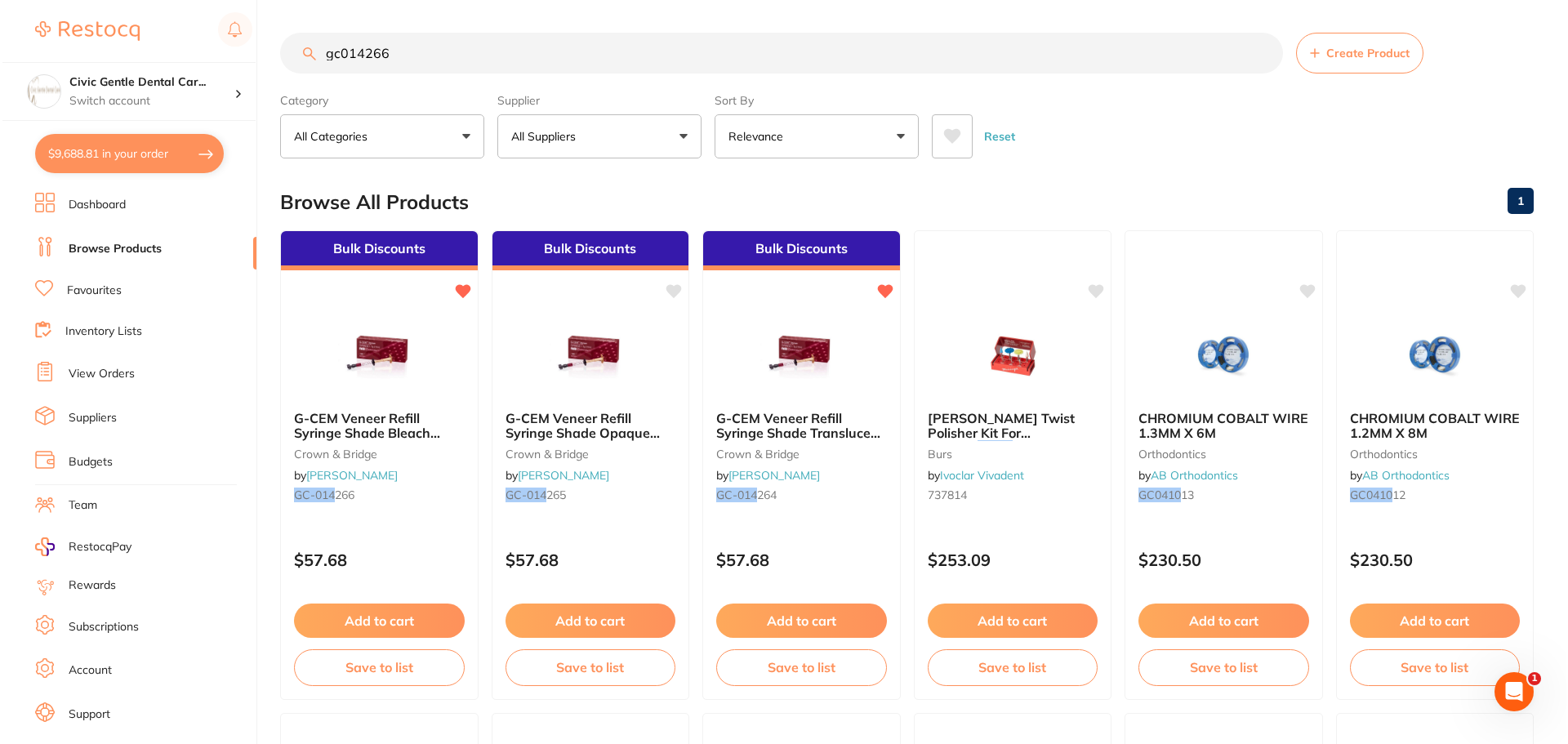
scroll to position [0, 0]
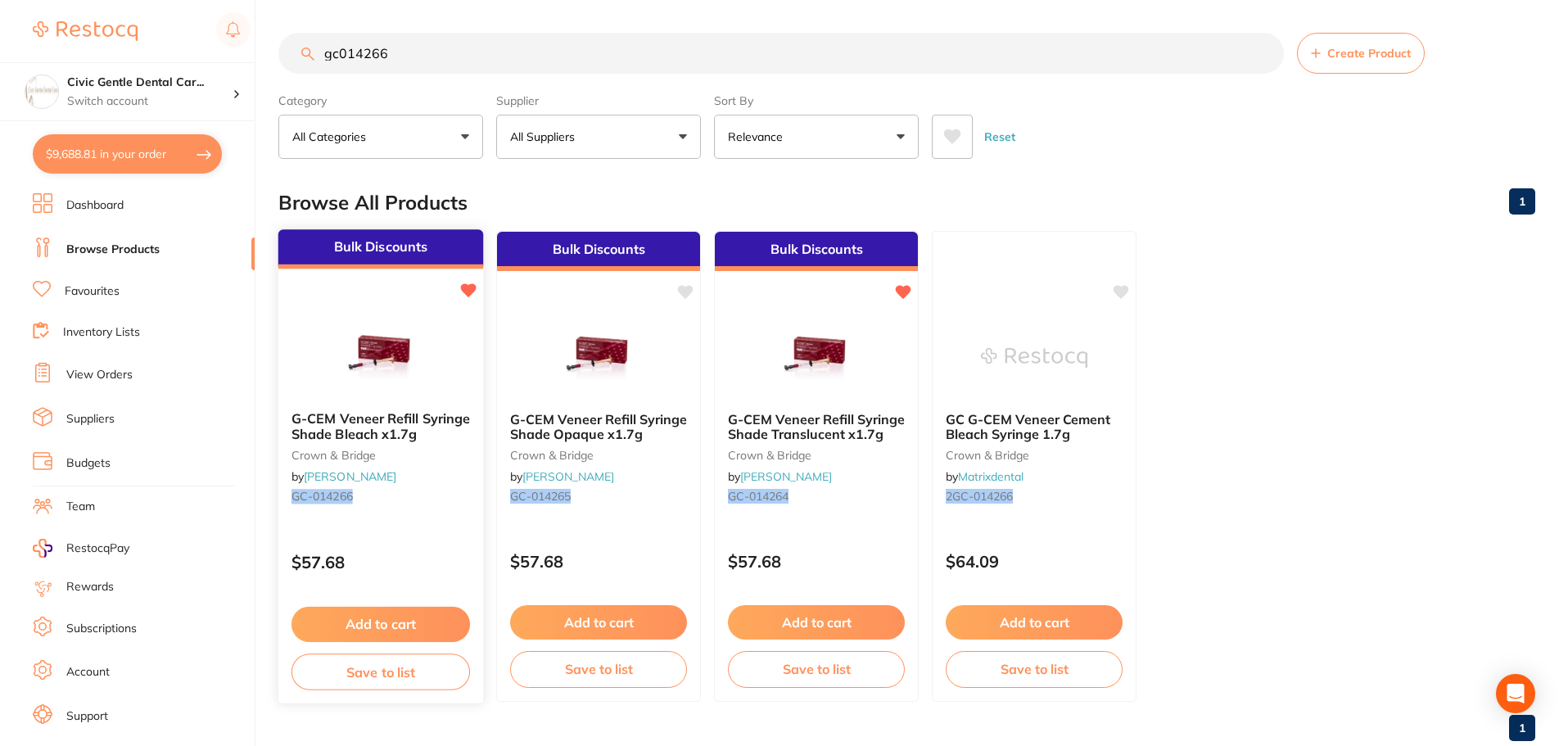
type input "gc014266"
click at [437, 380] on div at bounding box center [381, 356] width 205 height 83
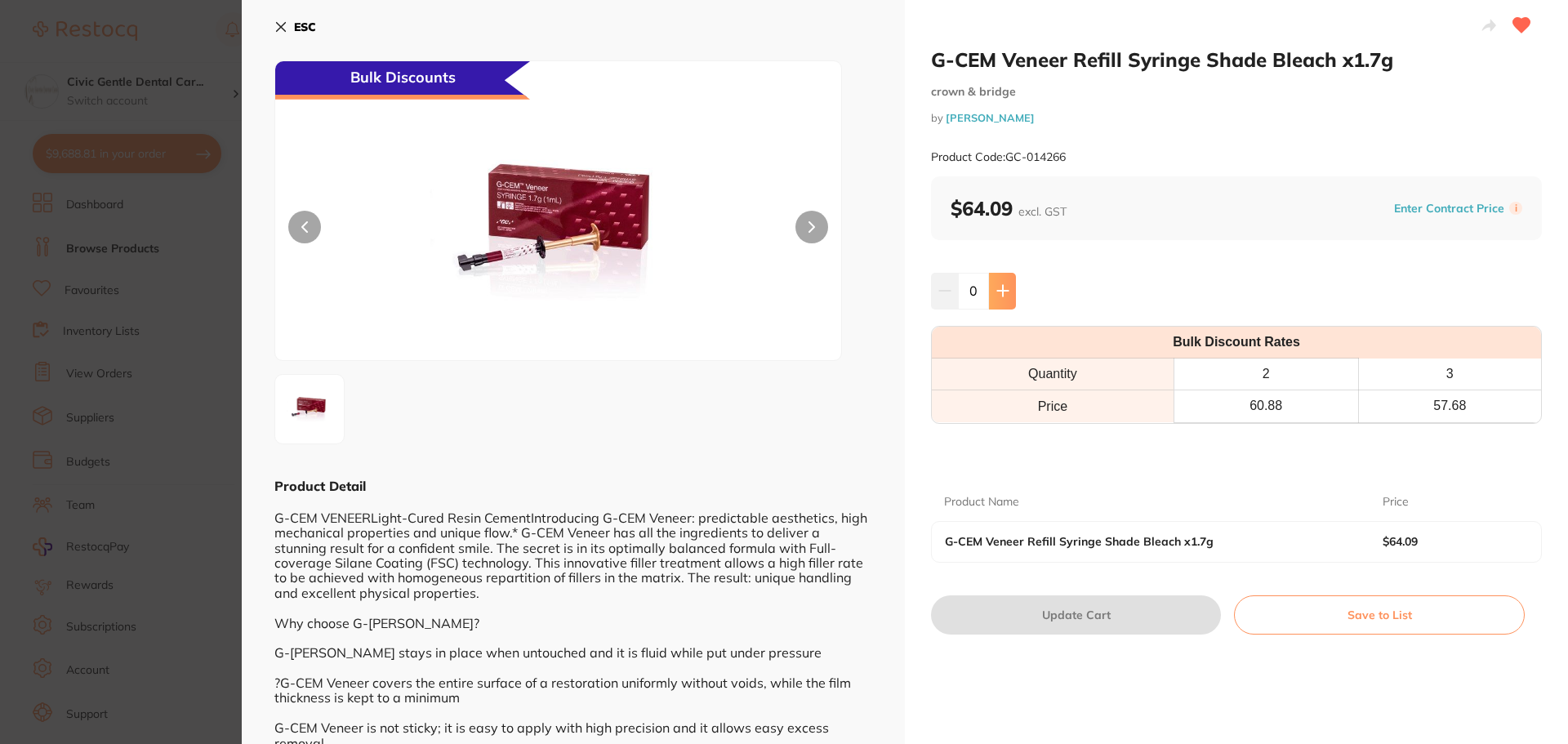
click at [1005, 296] on icon at bounding box center [1003, 291] width 13 height 13
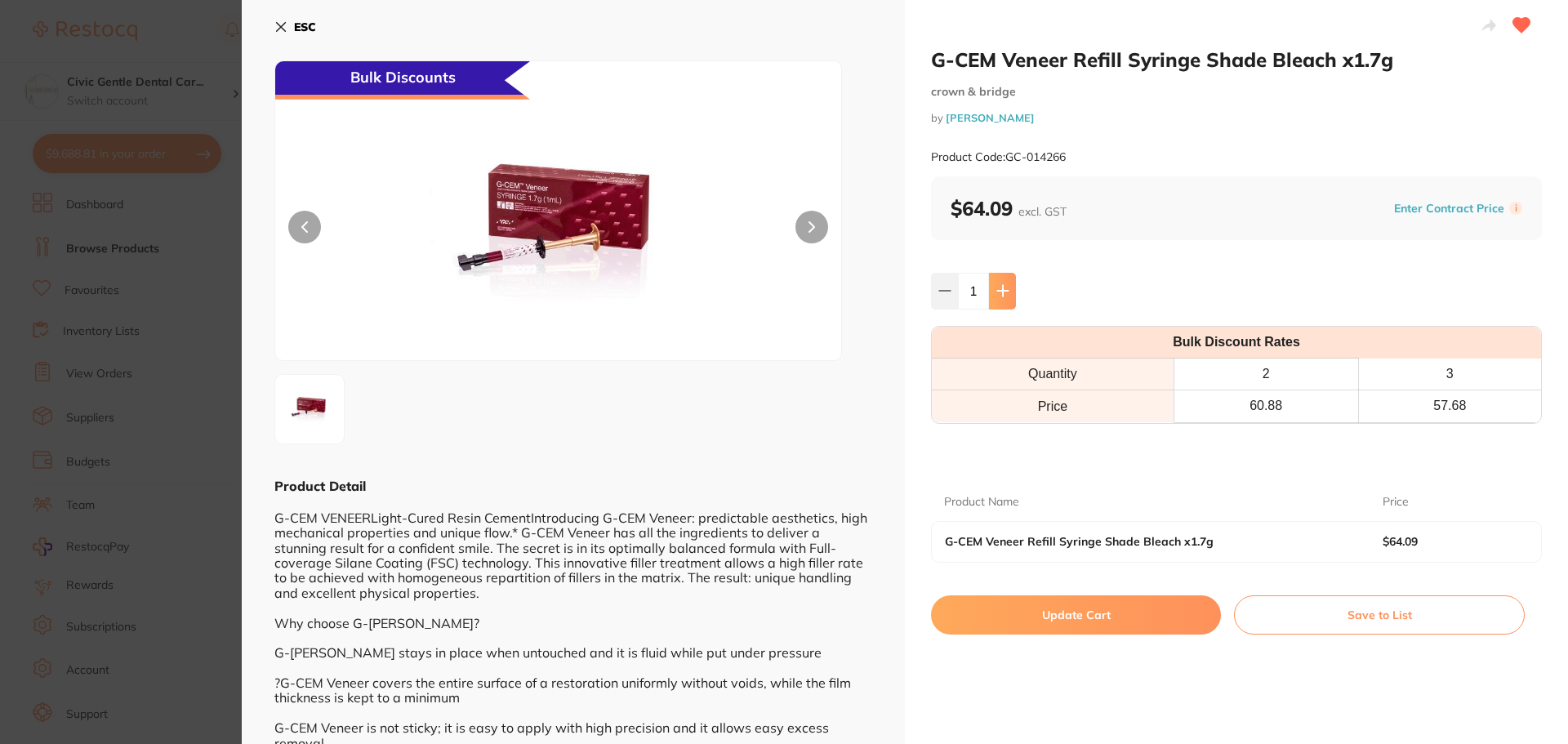
click at [1004, 296] on icon at bounding box center [1003, 291] width 13 height 13
click at [1004, 296] on icon at bounding box center [1003, 291] width 13 height 13
type input "5"
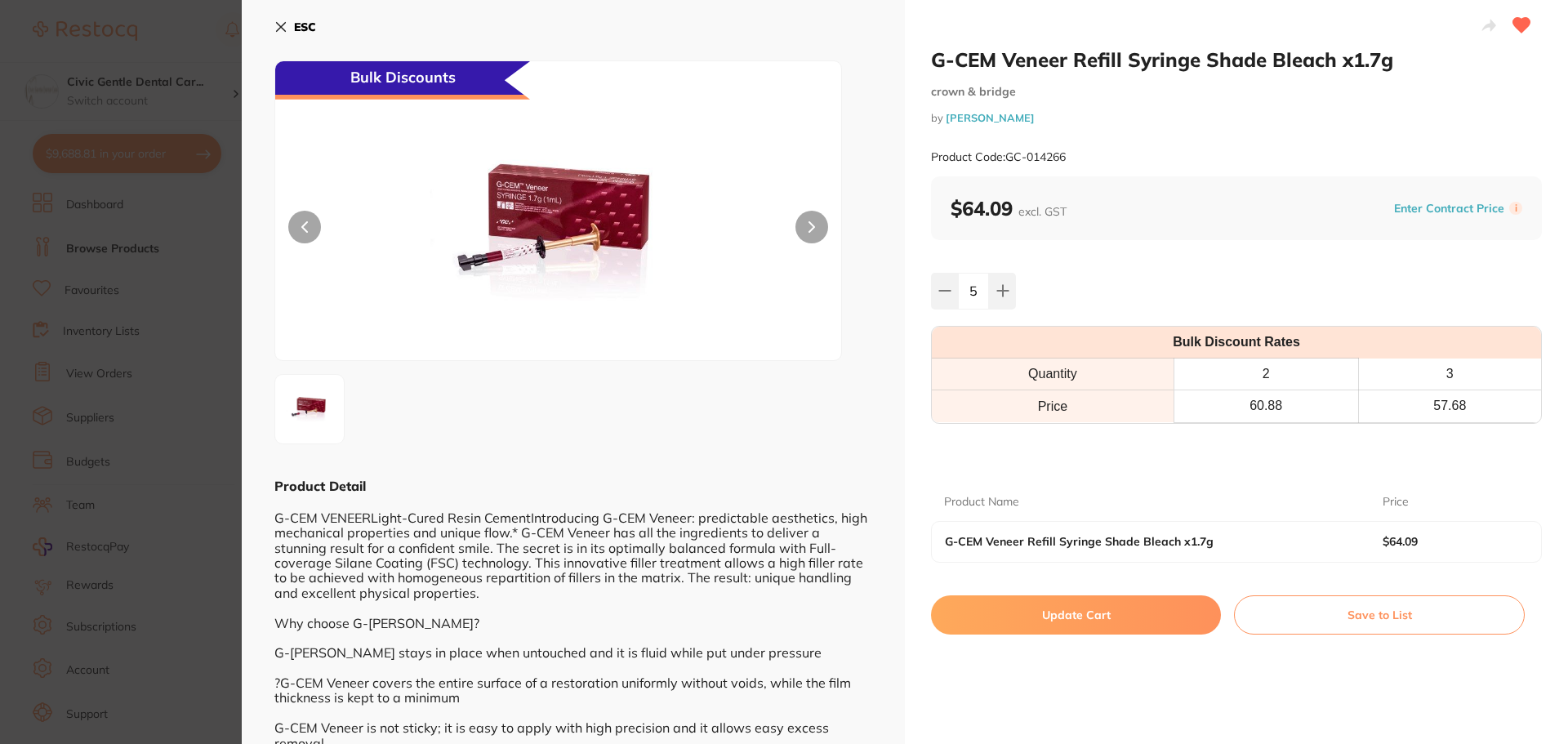
click at [1070, 602] on button "Update Cart" at bounding box center [1075, 615] width 290 height 39
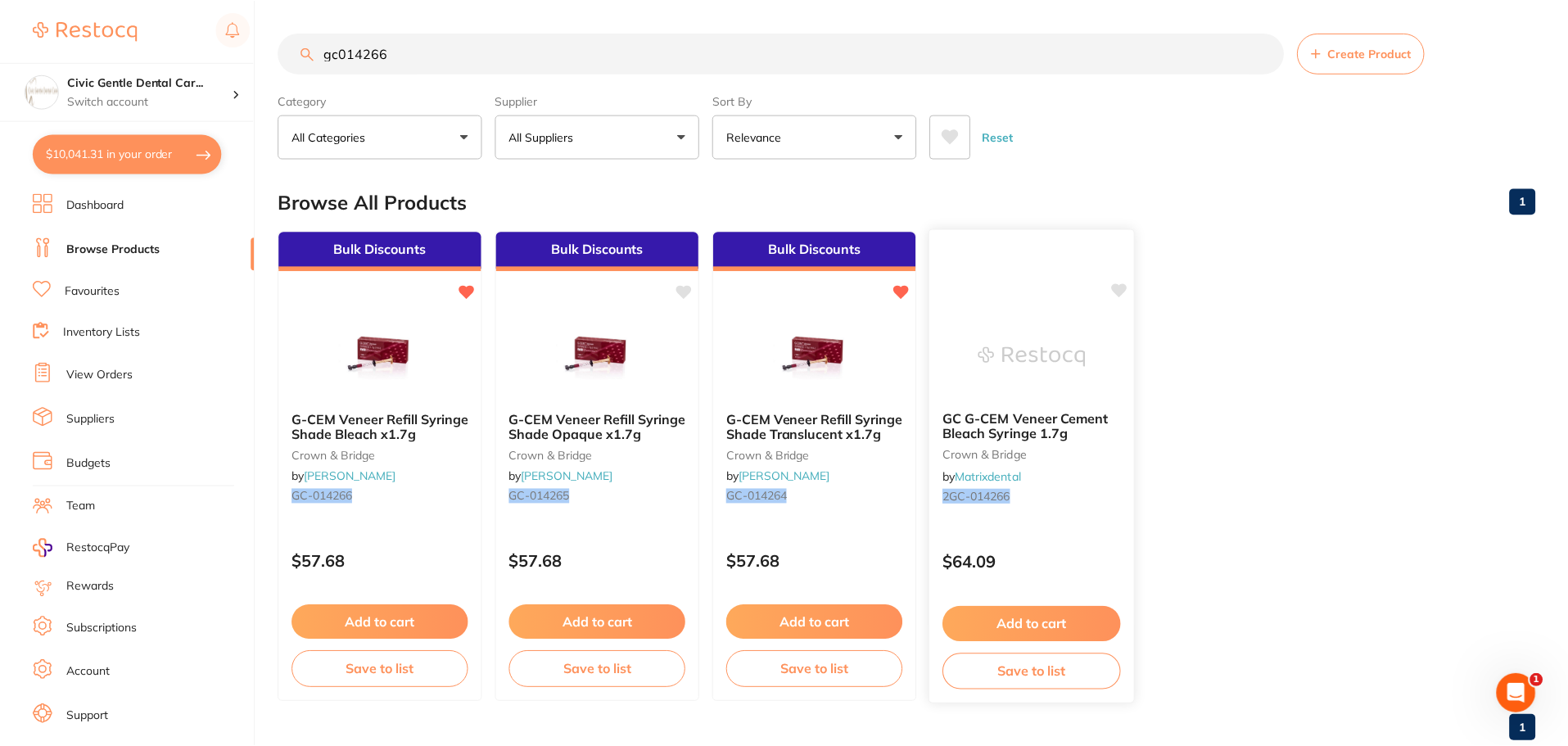
scroll to position [5, 0]
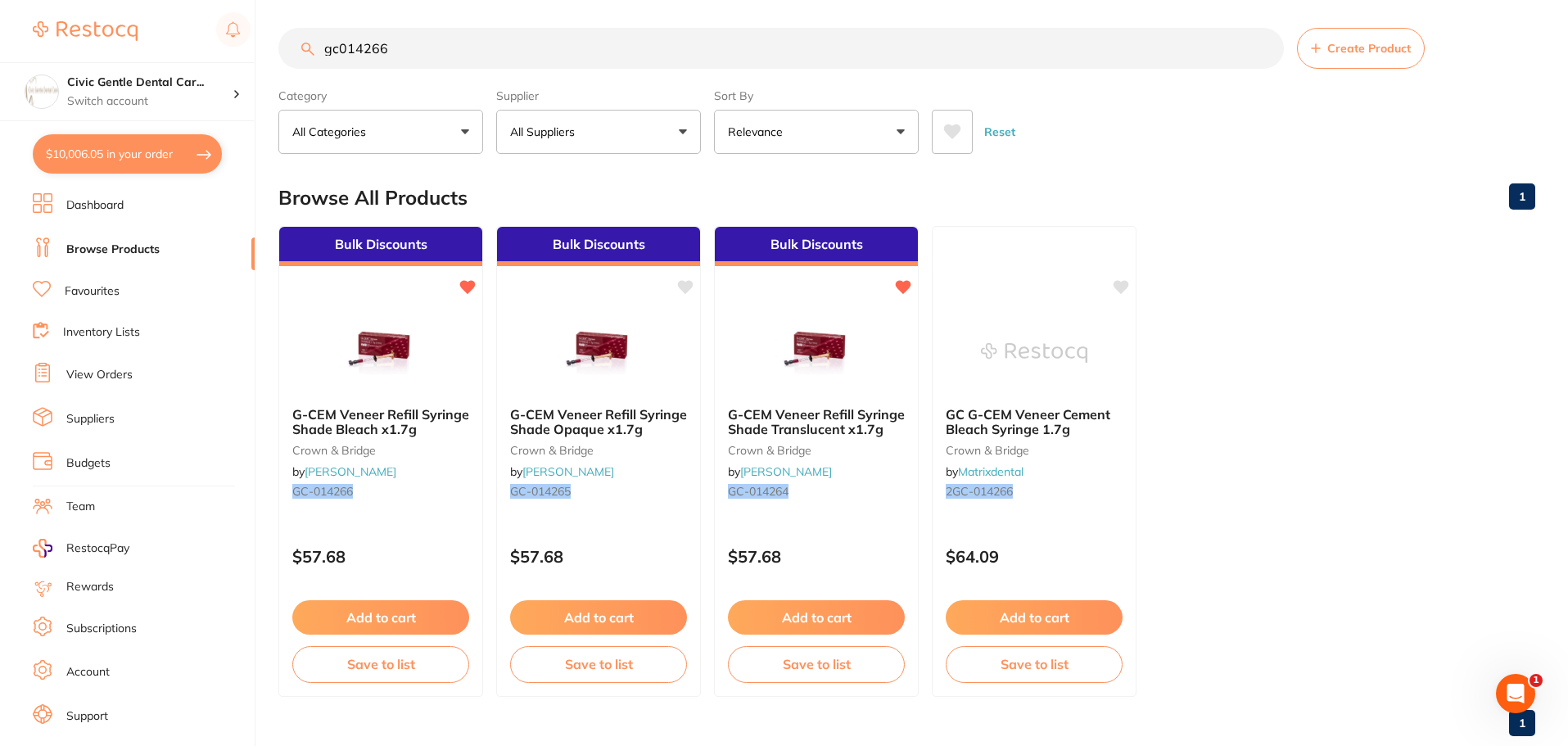
drag, startPoint x: 407, startPoint y: 55, endPoint x: 347, endPoint y: 43, distance: 61.2
click at [347, 43] on input "gc014266" at bounding box center [781, 48] width 1005 height 41
click at [161, 161] on button "$10,006.05 in your order" at bounding box center [127, 153] width 189 height 40
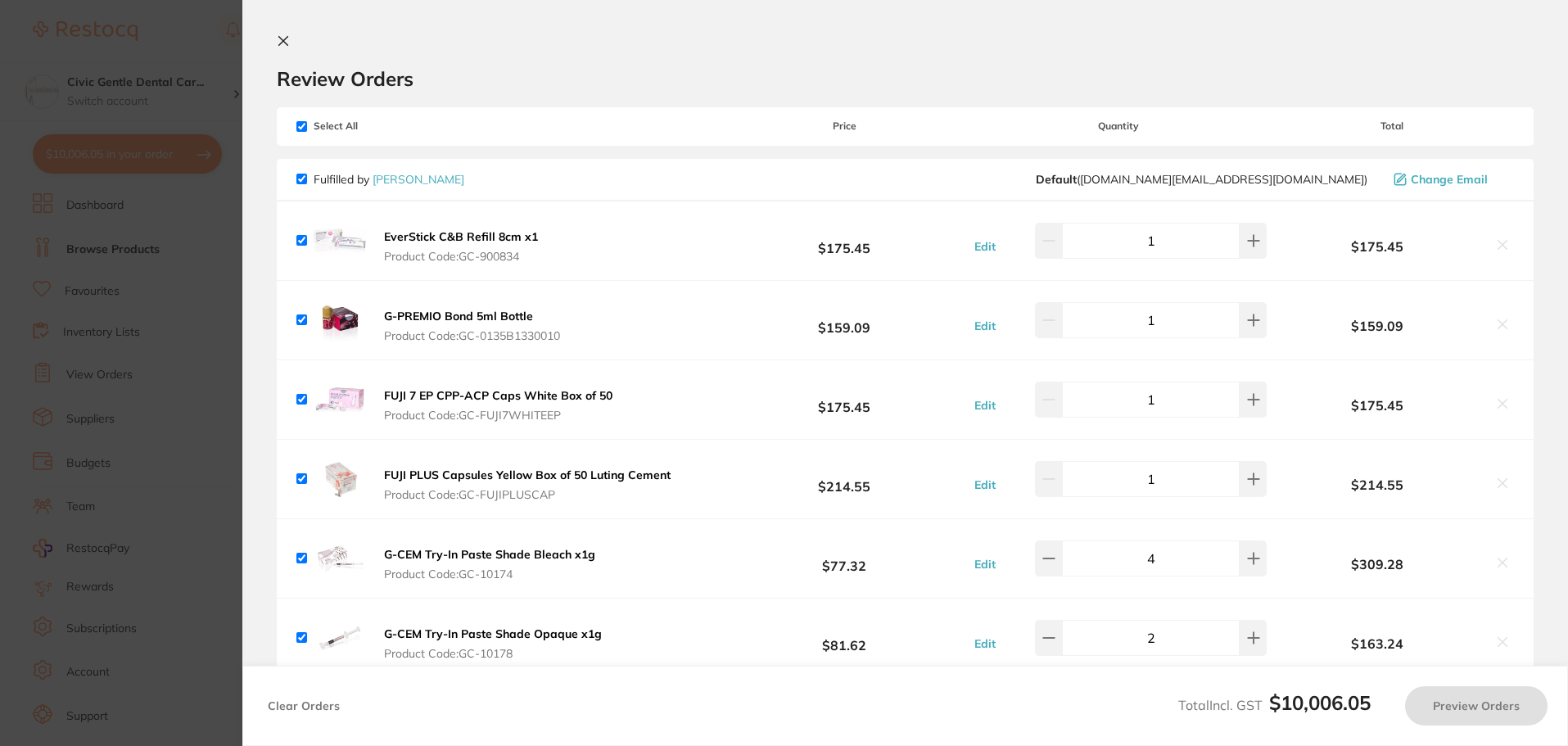
checkbox input "true"
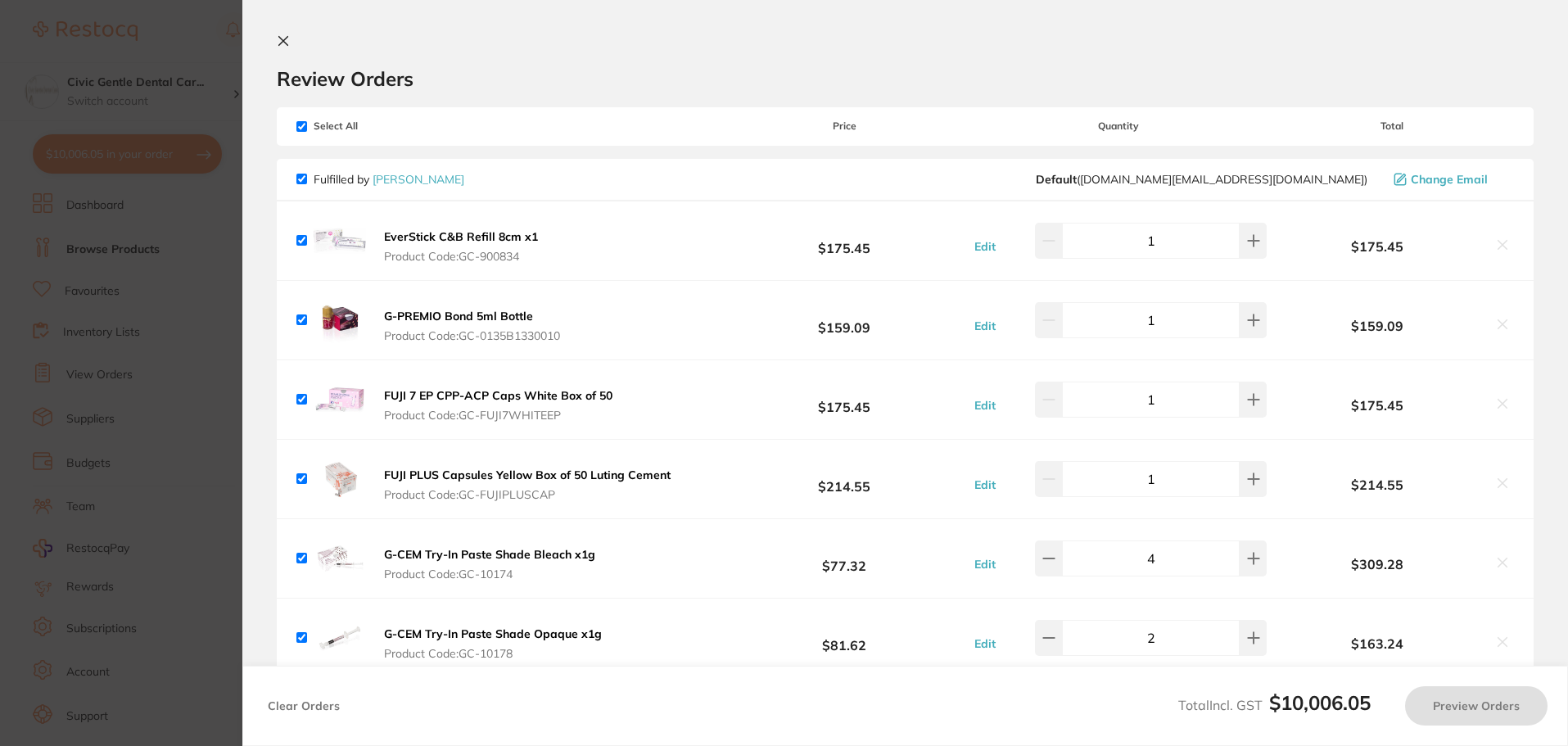
checkbox input "true"
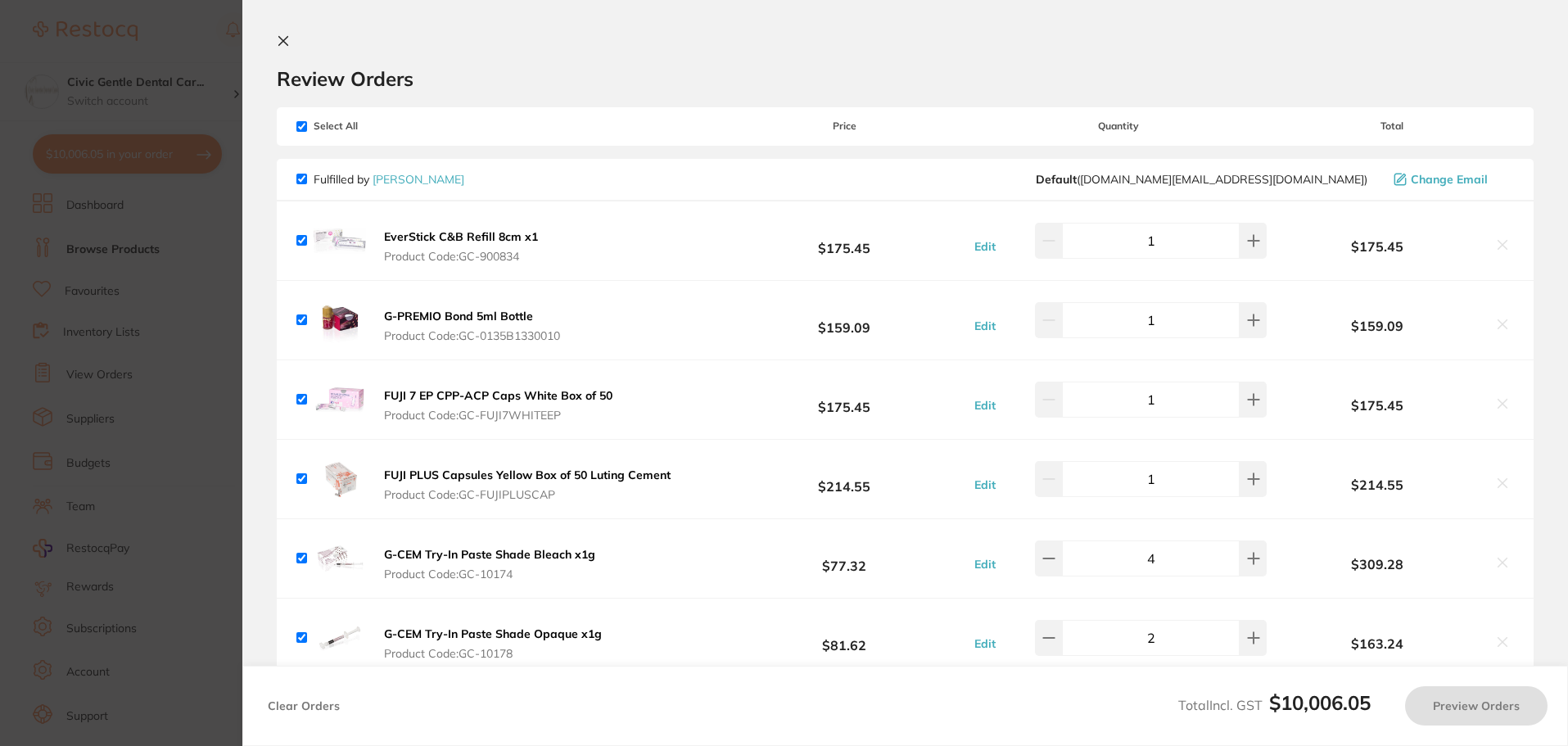
checkbox input "true"
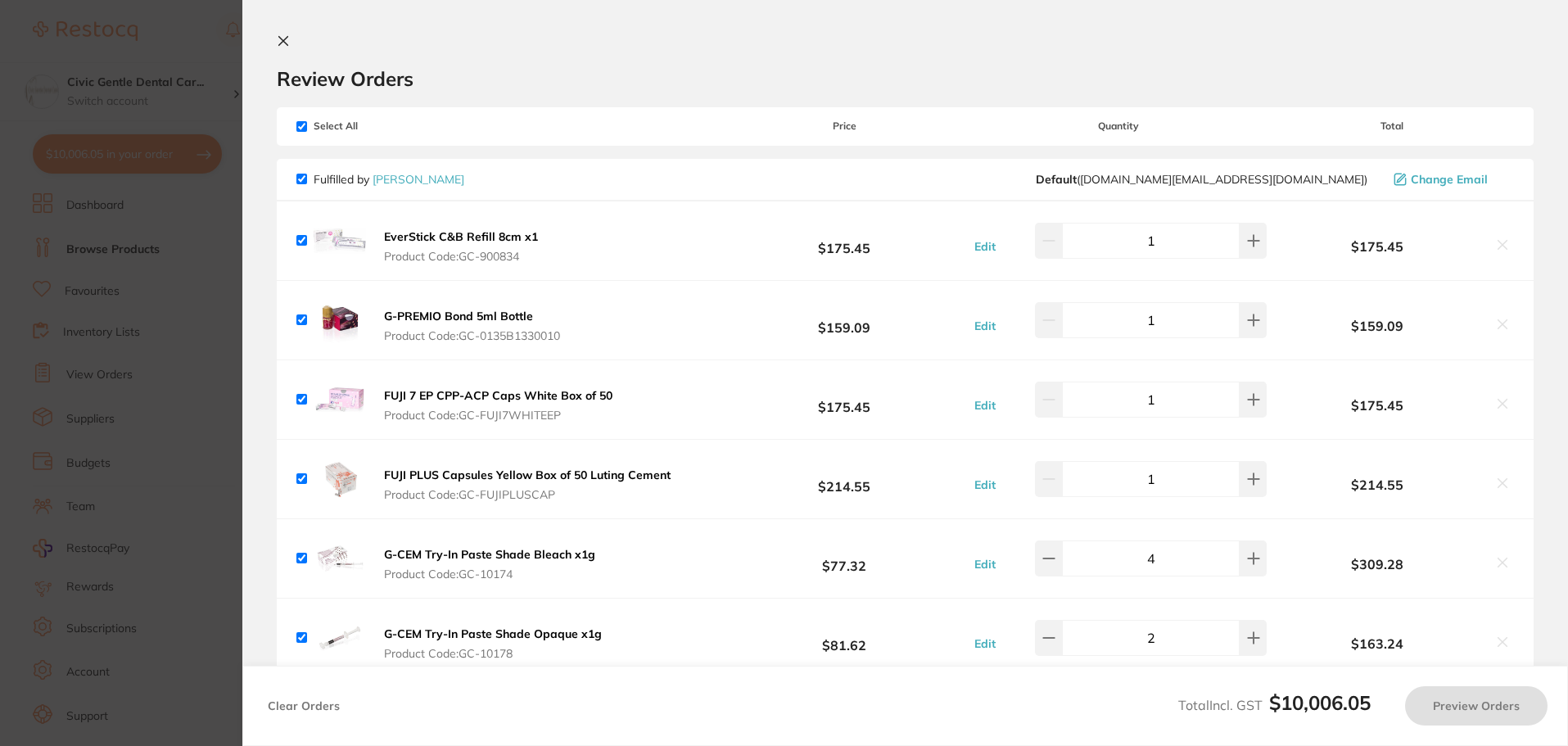
checkbox input "true"
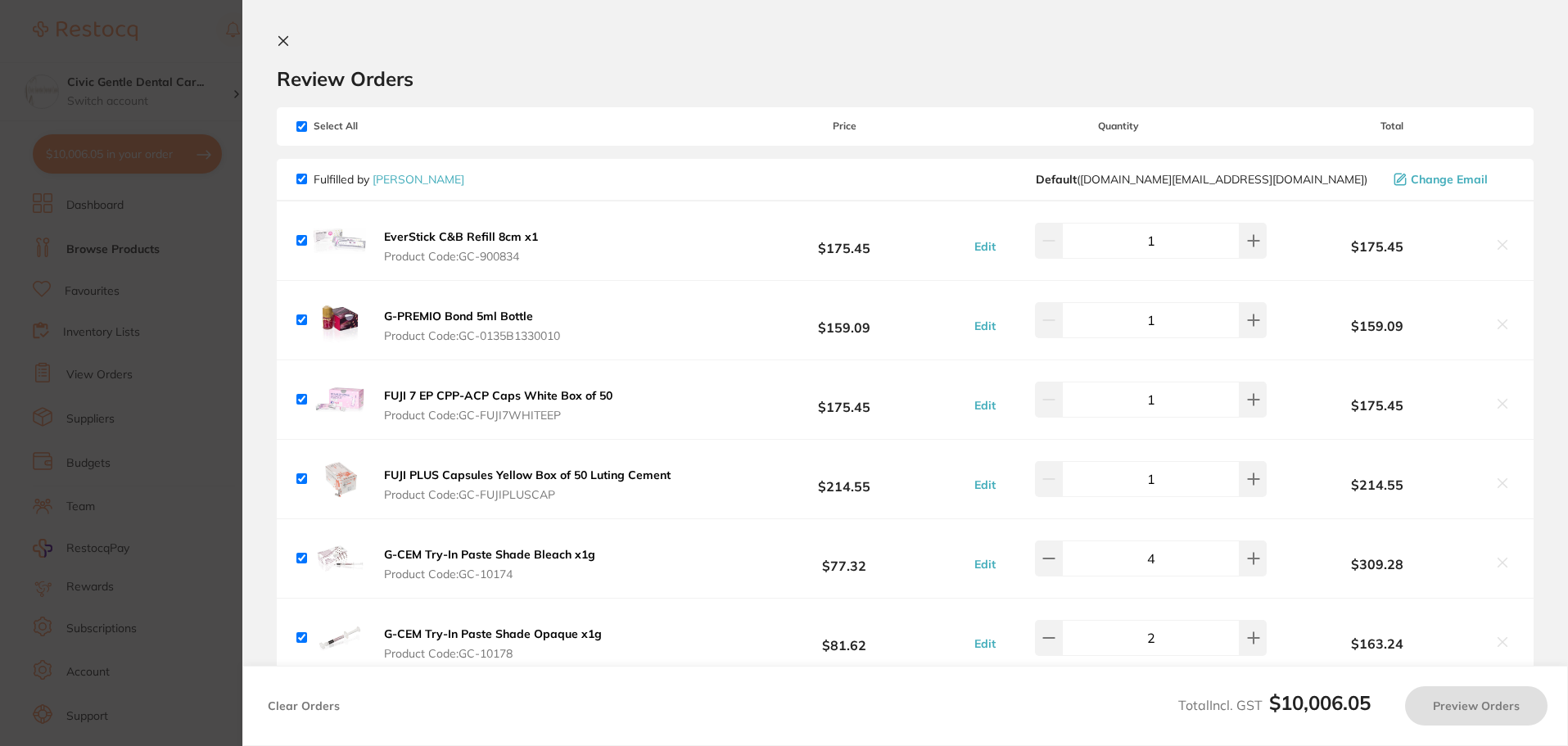
checkbox input "true"
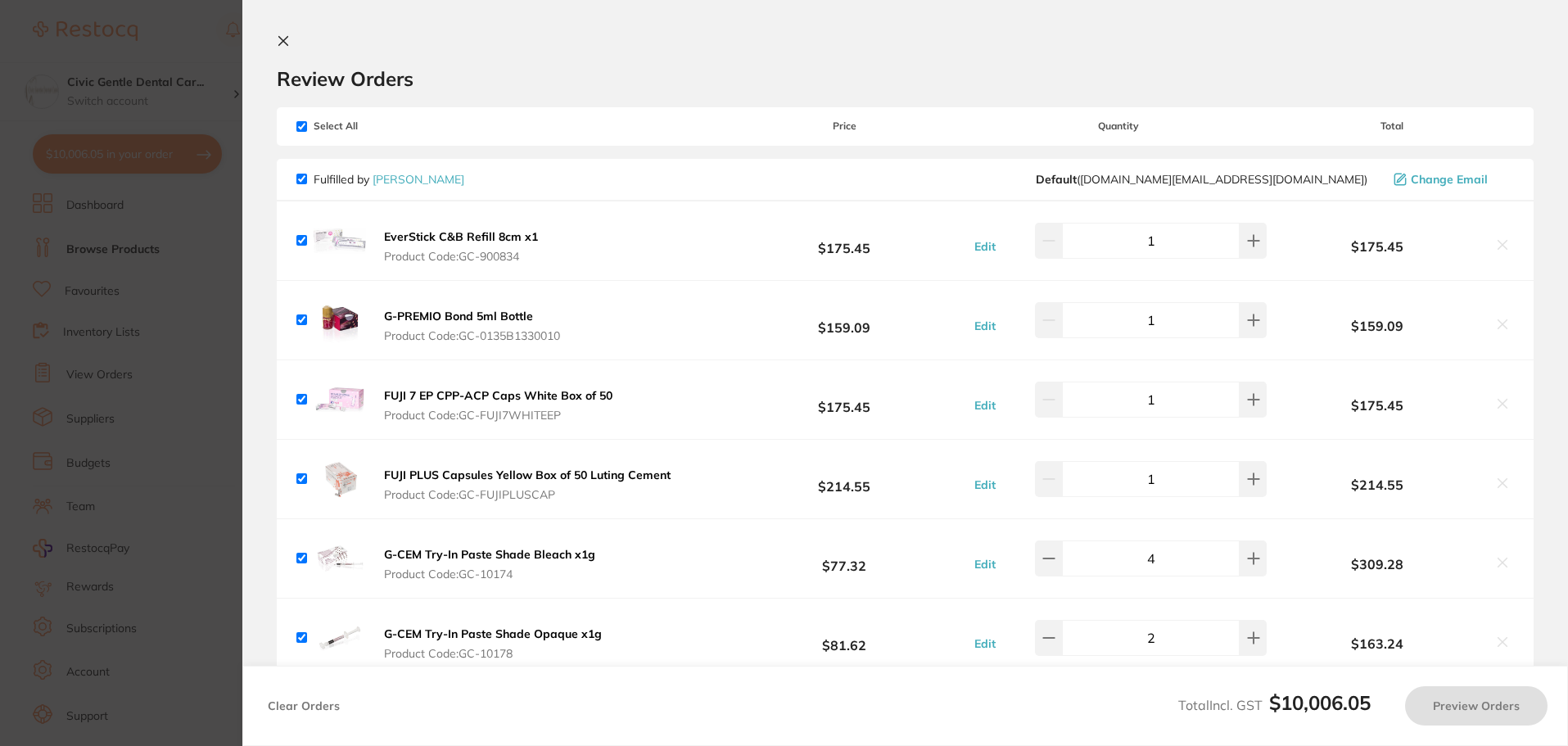
checkbox input "true"
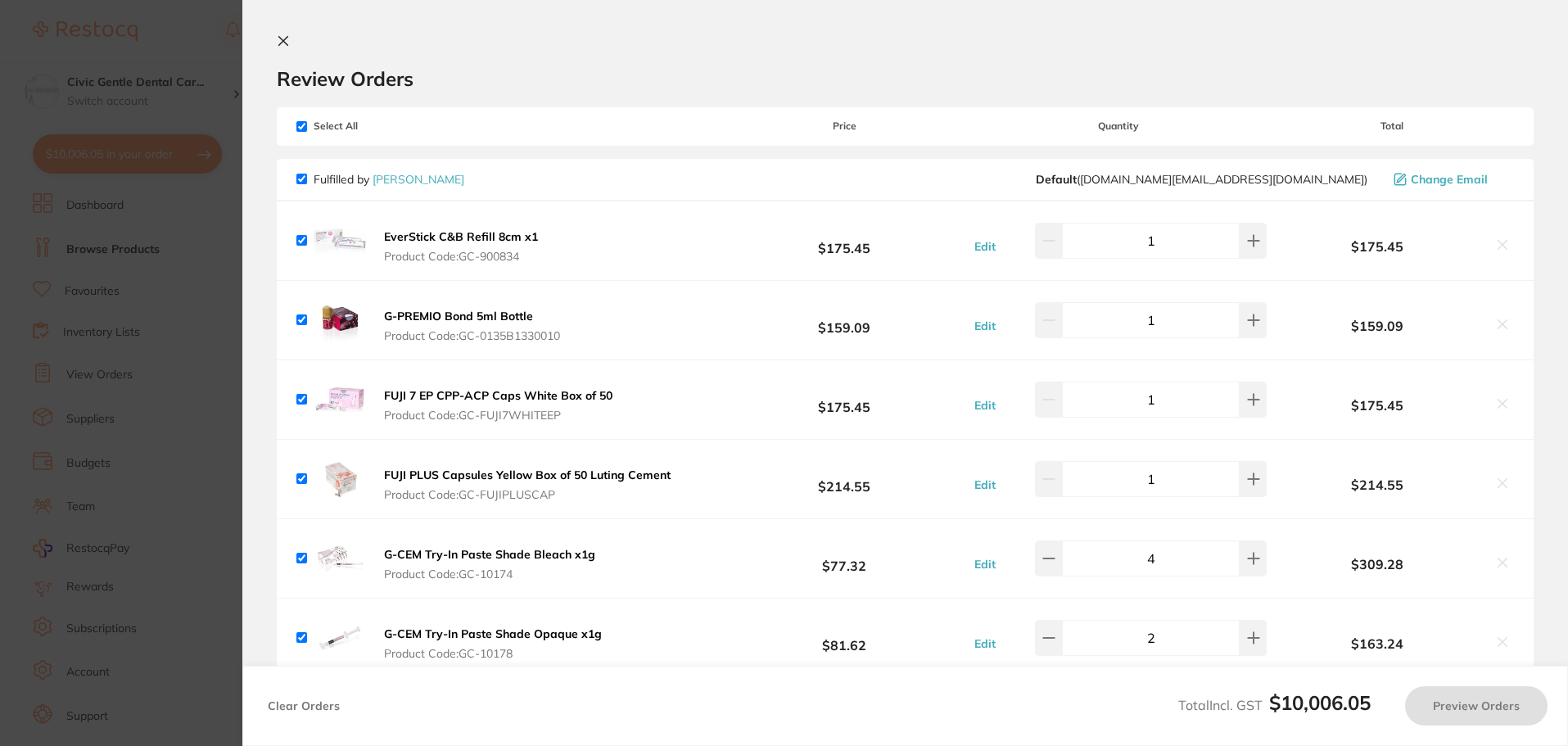
checkbox input "true"
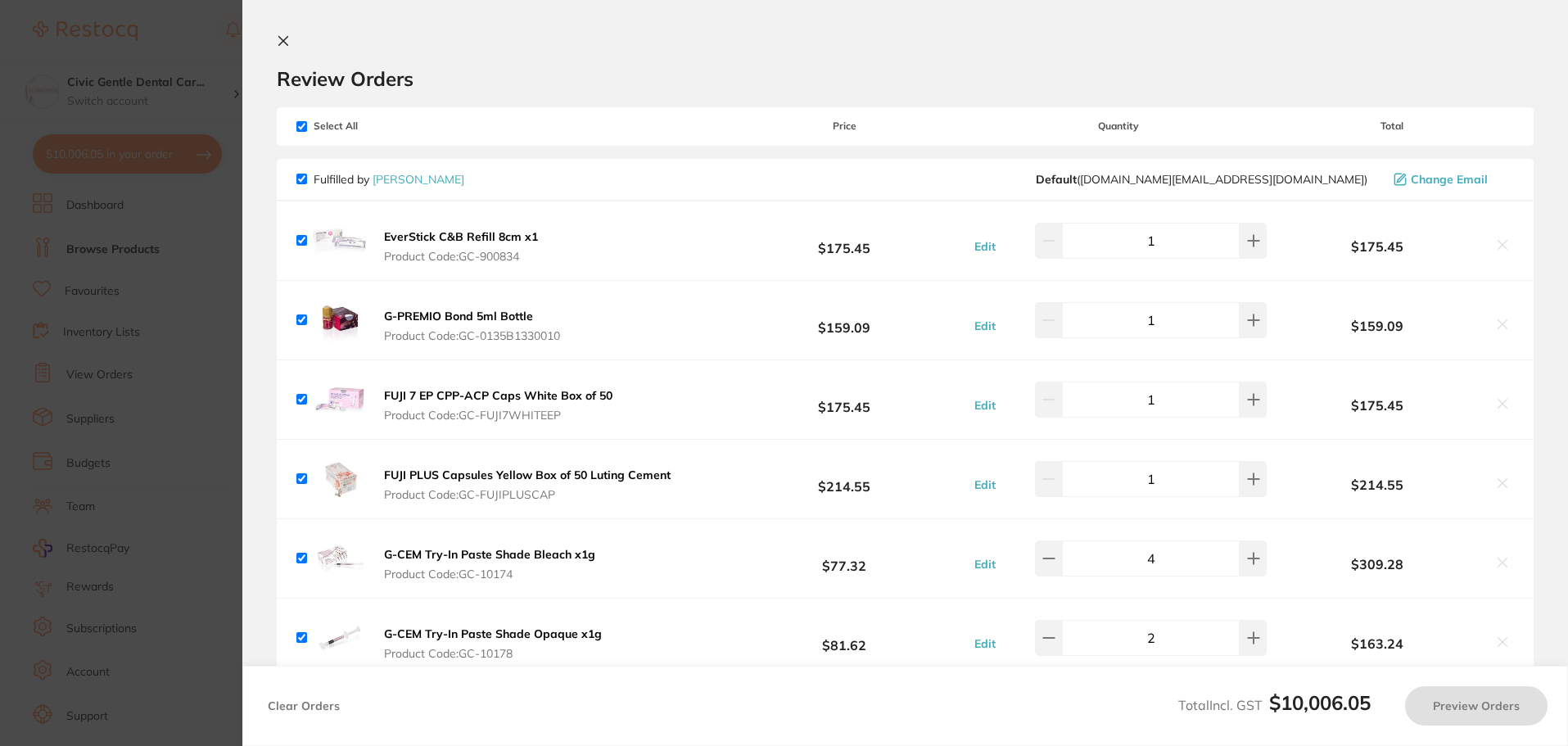
checkbox input "true"
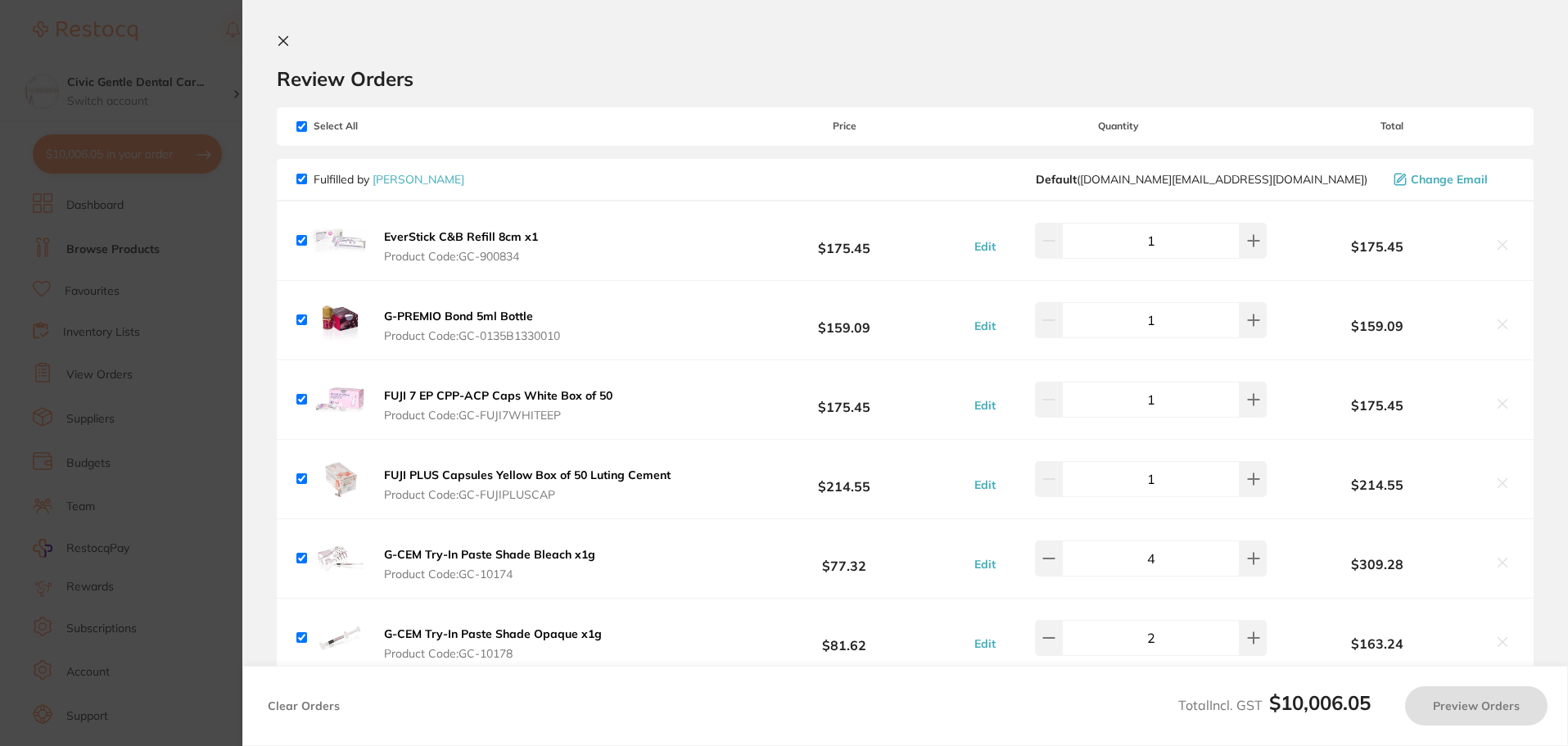
checkbox input "true"
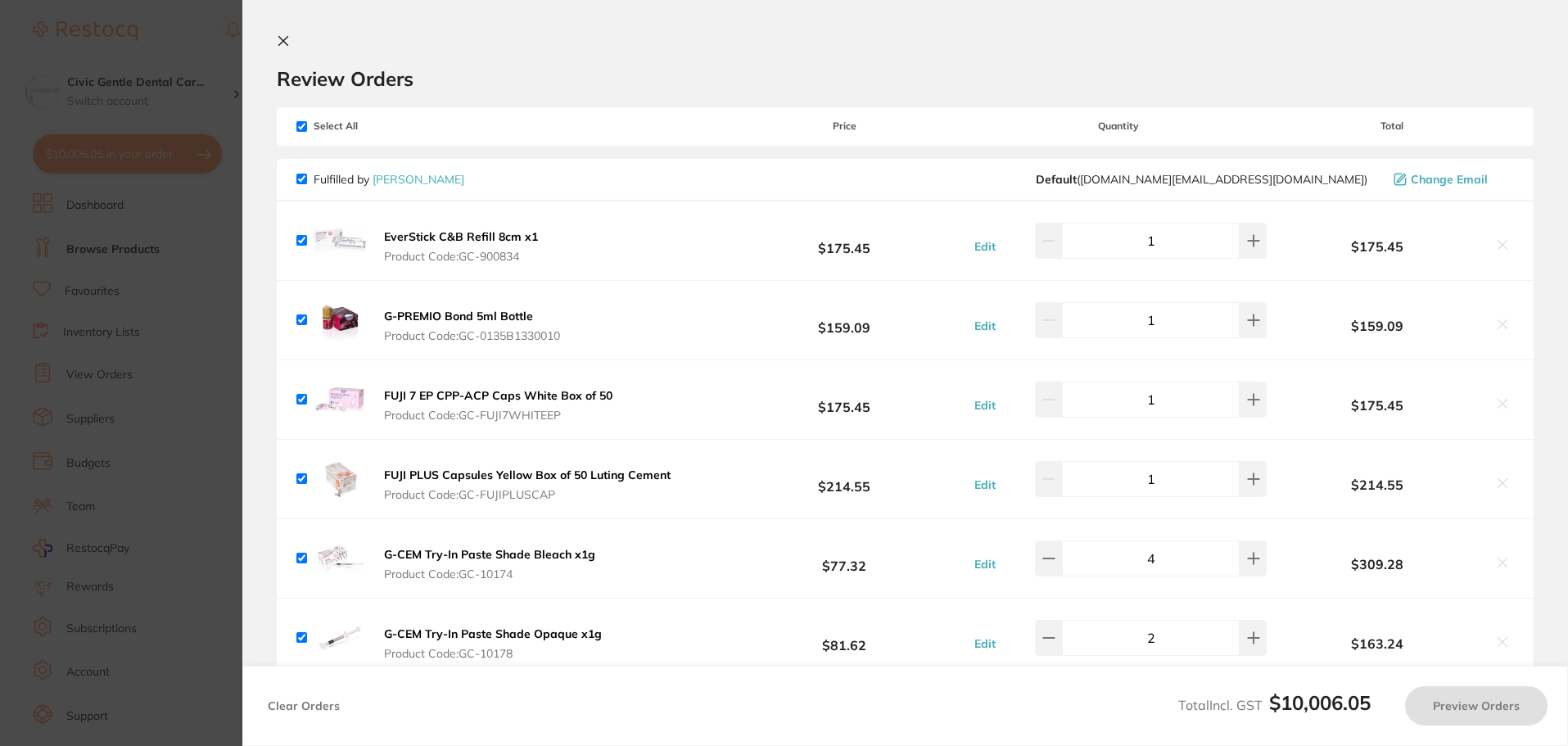
checkbox input "true"
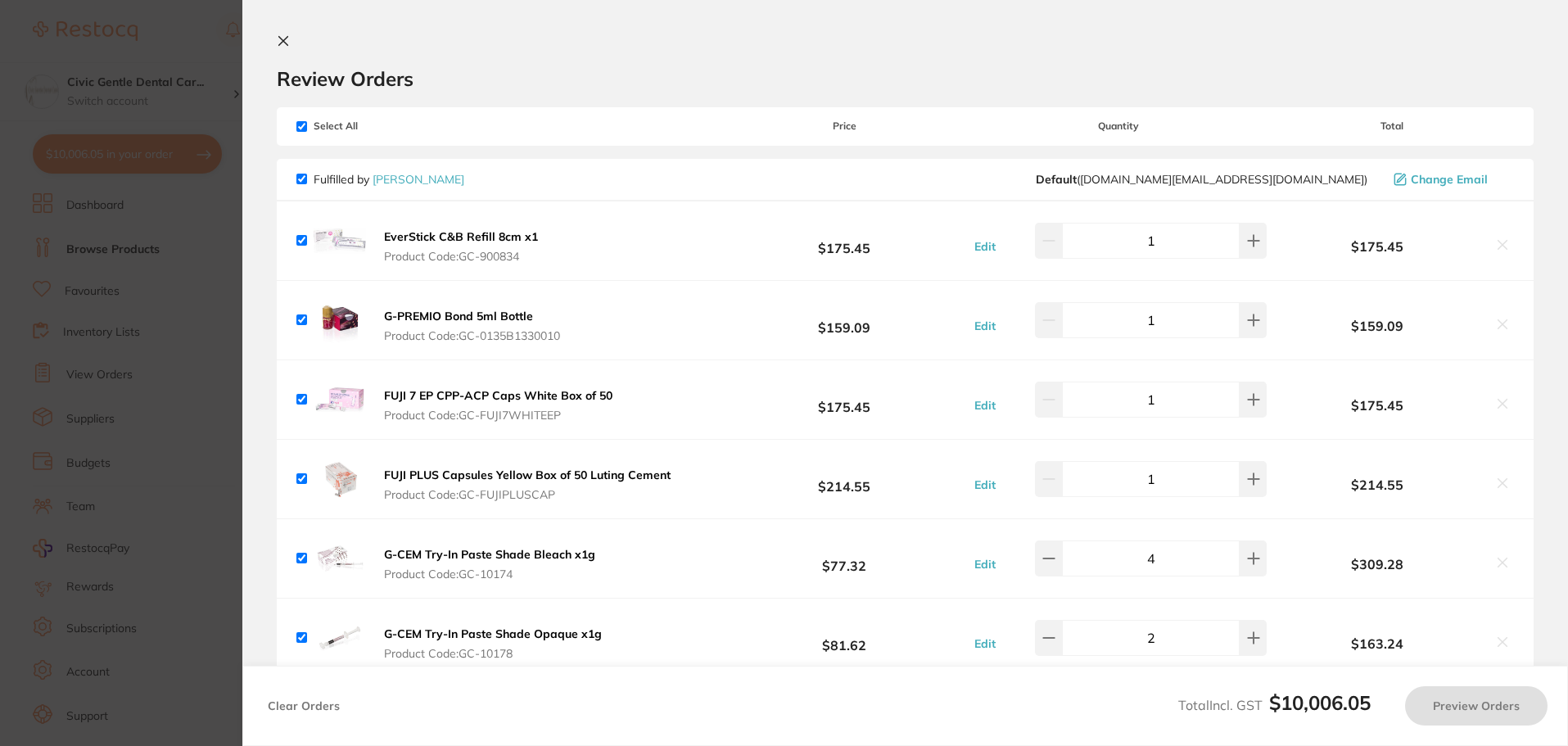
checkbox input "true"
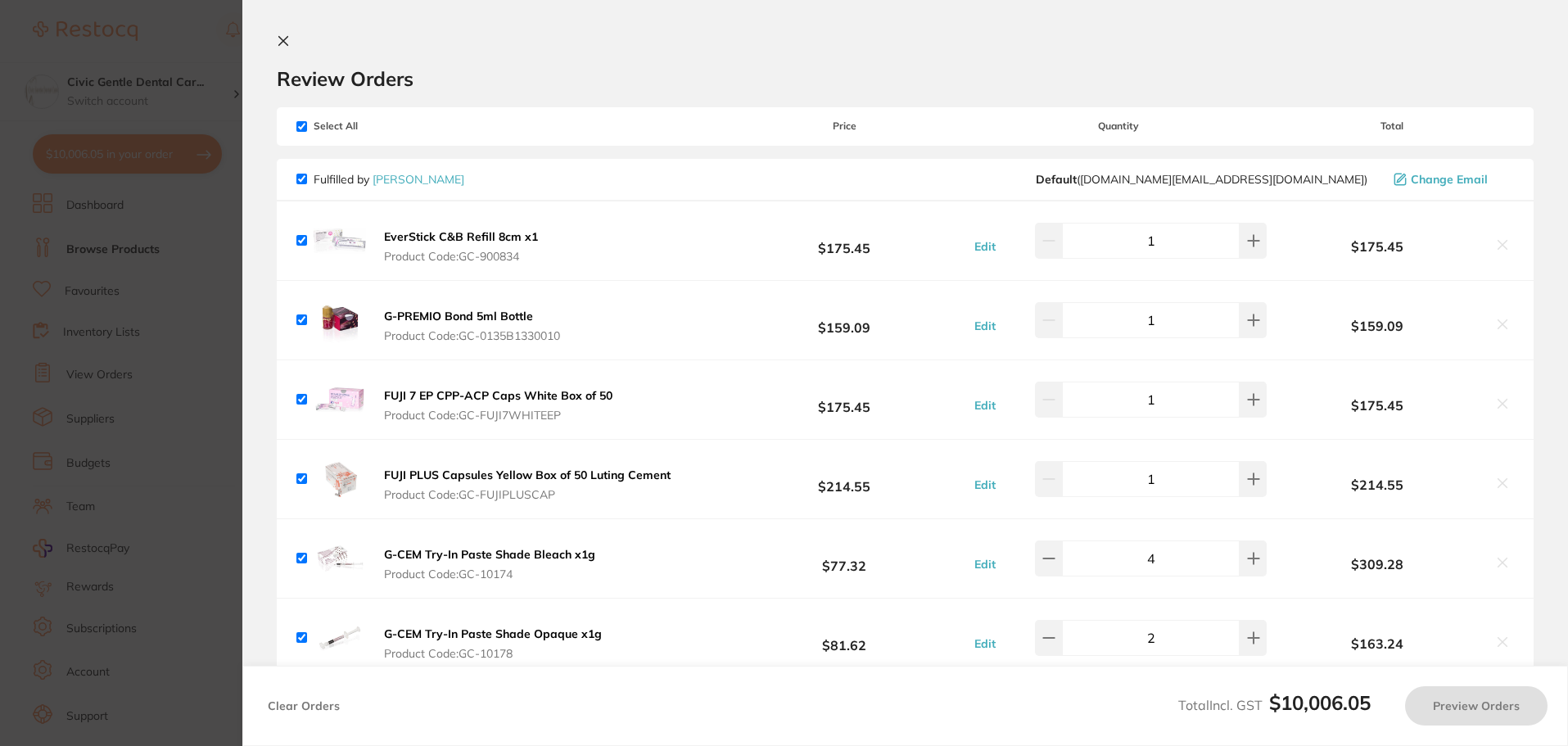
checkbox input "true"
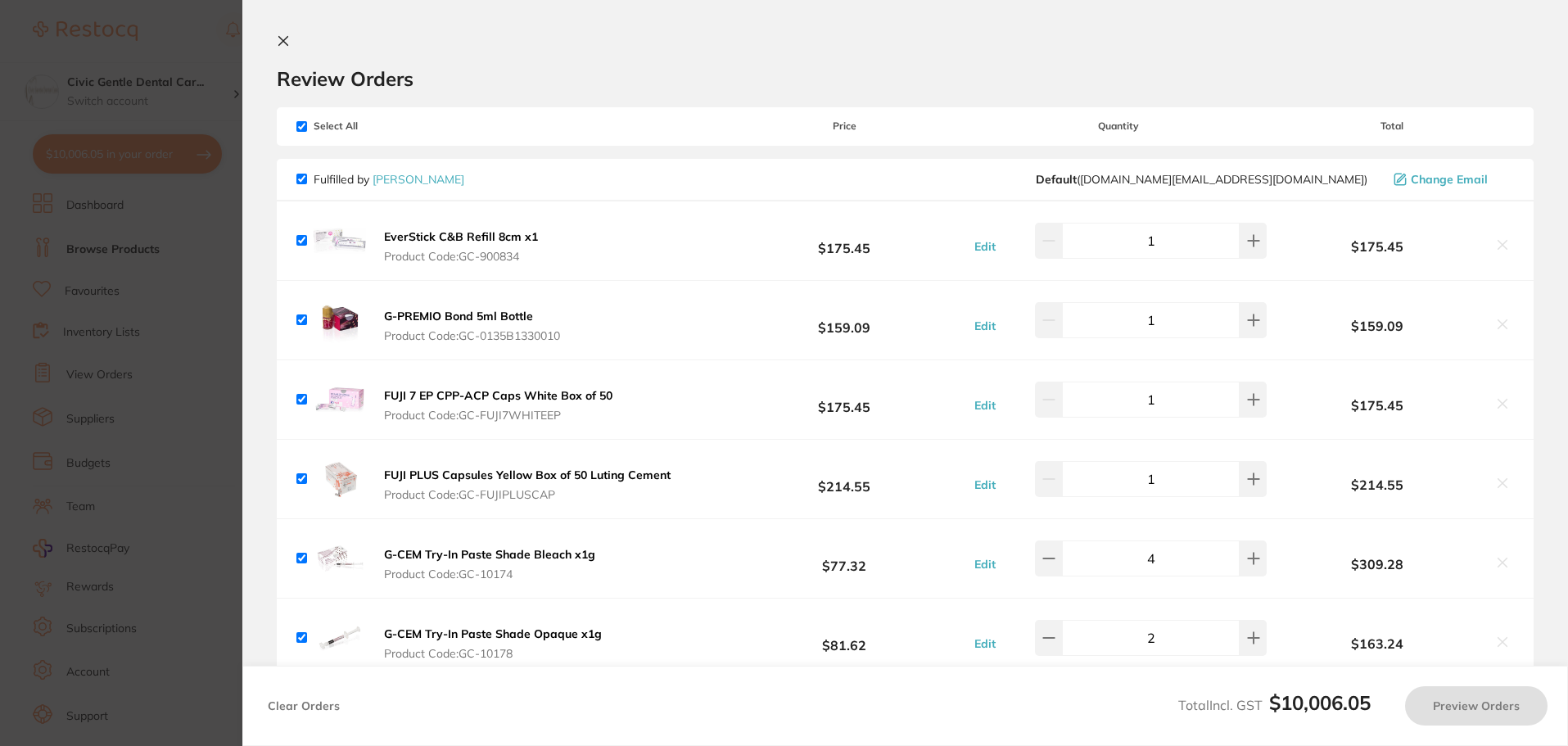
checkbox input "true"
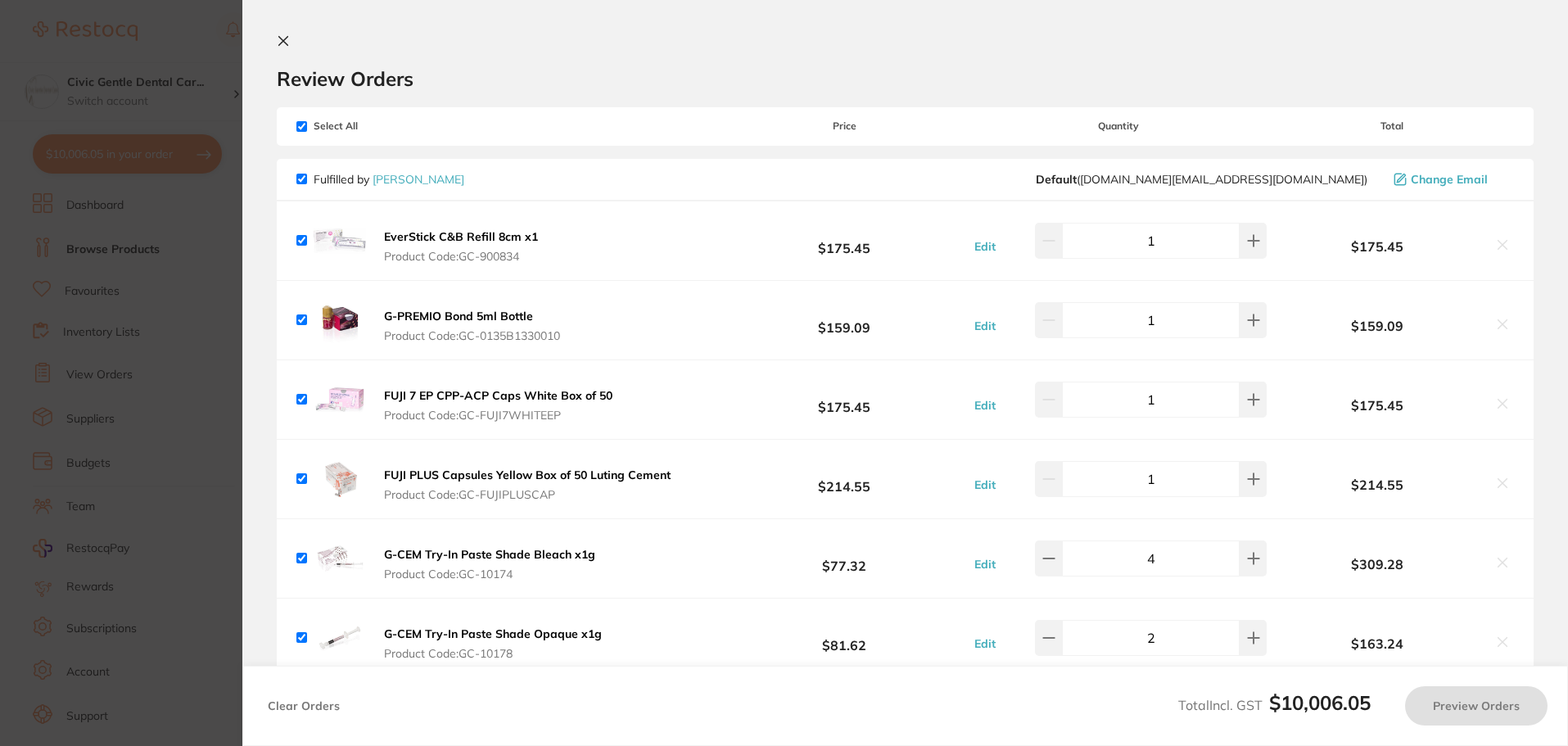
checkbox input "true"
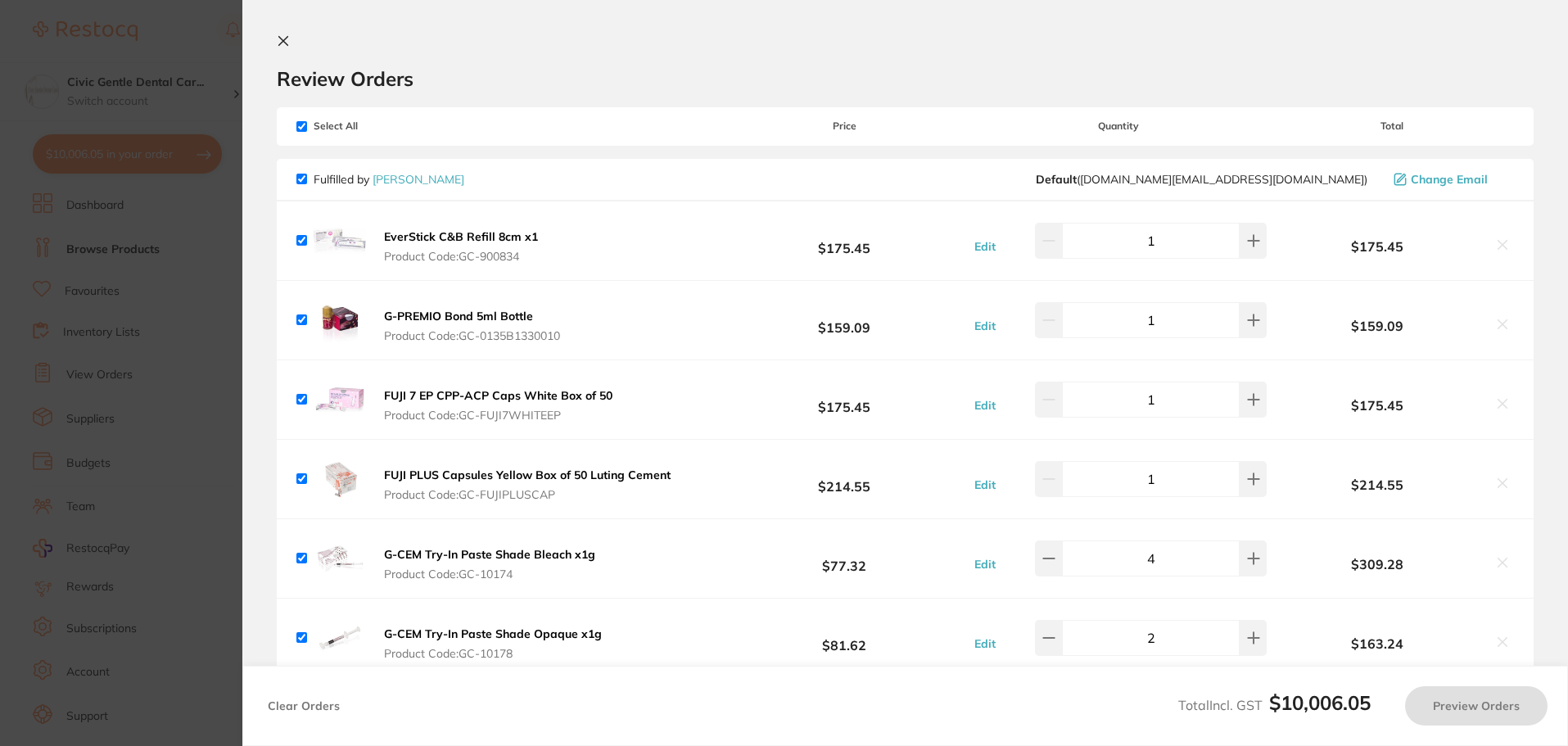
checkbox input "true"
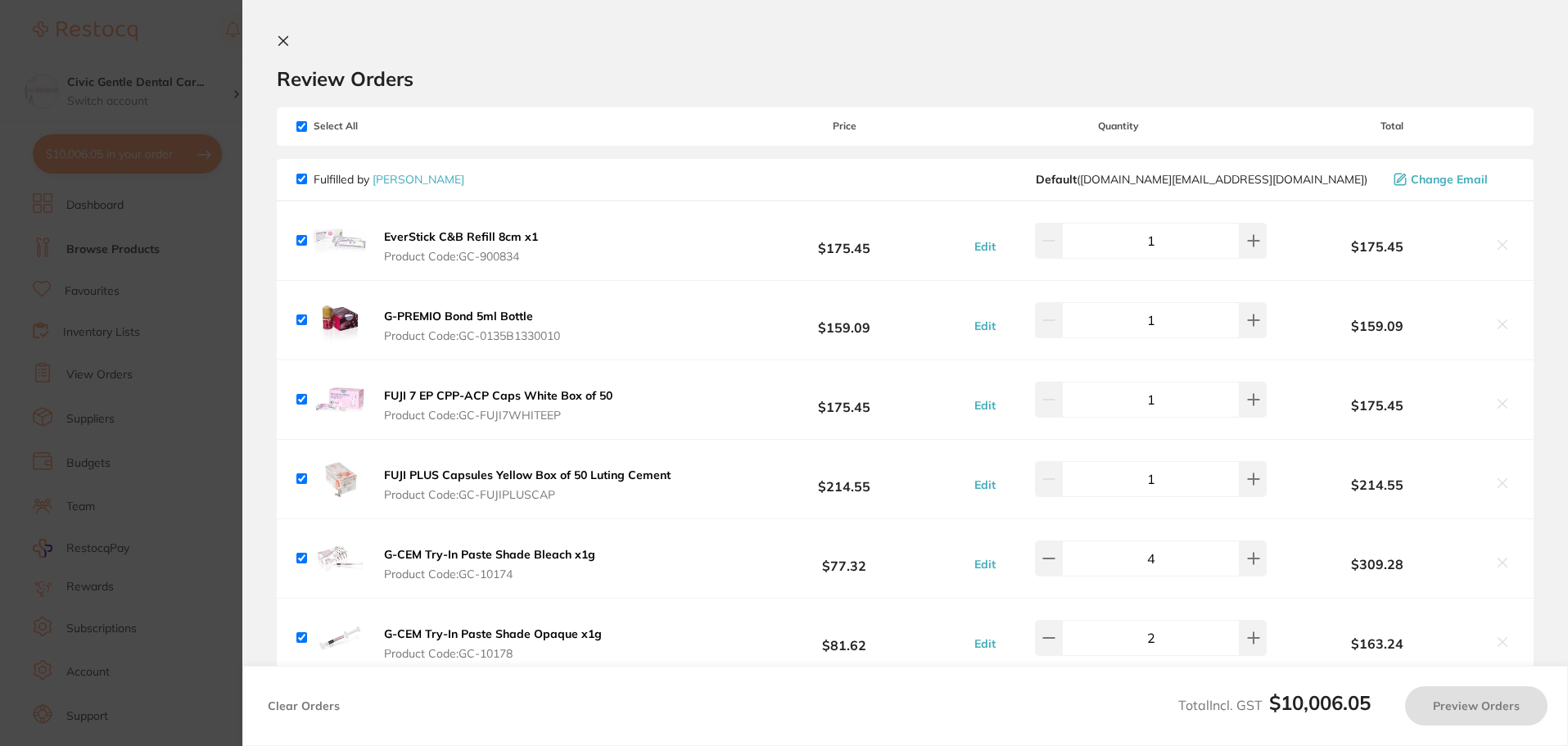
checkbox input "true"
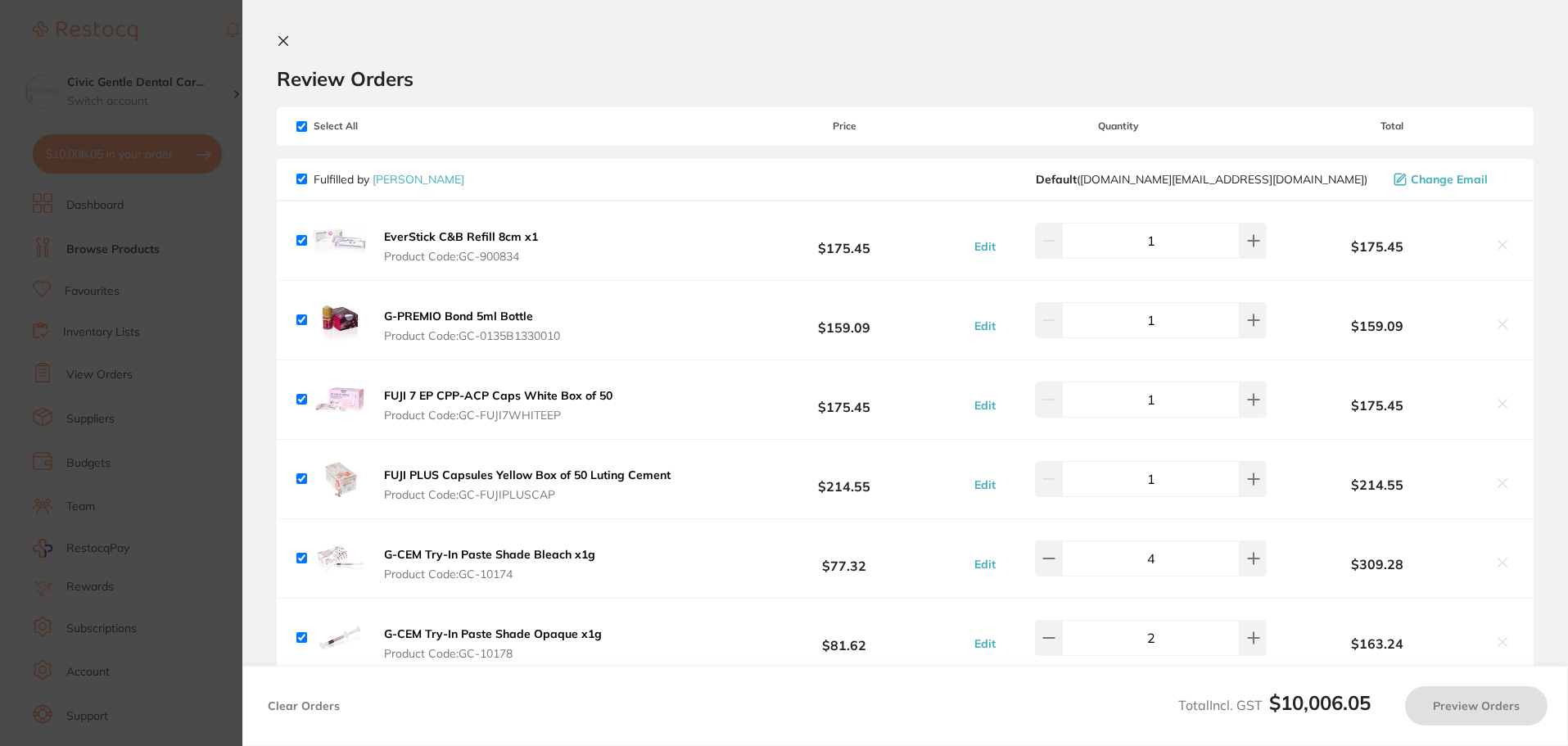
checkbox input "true"
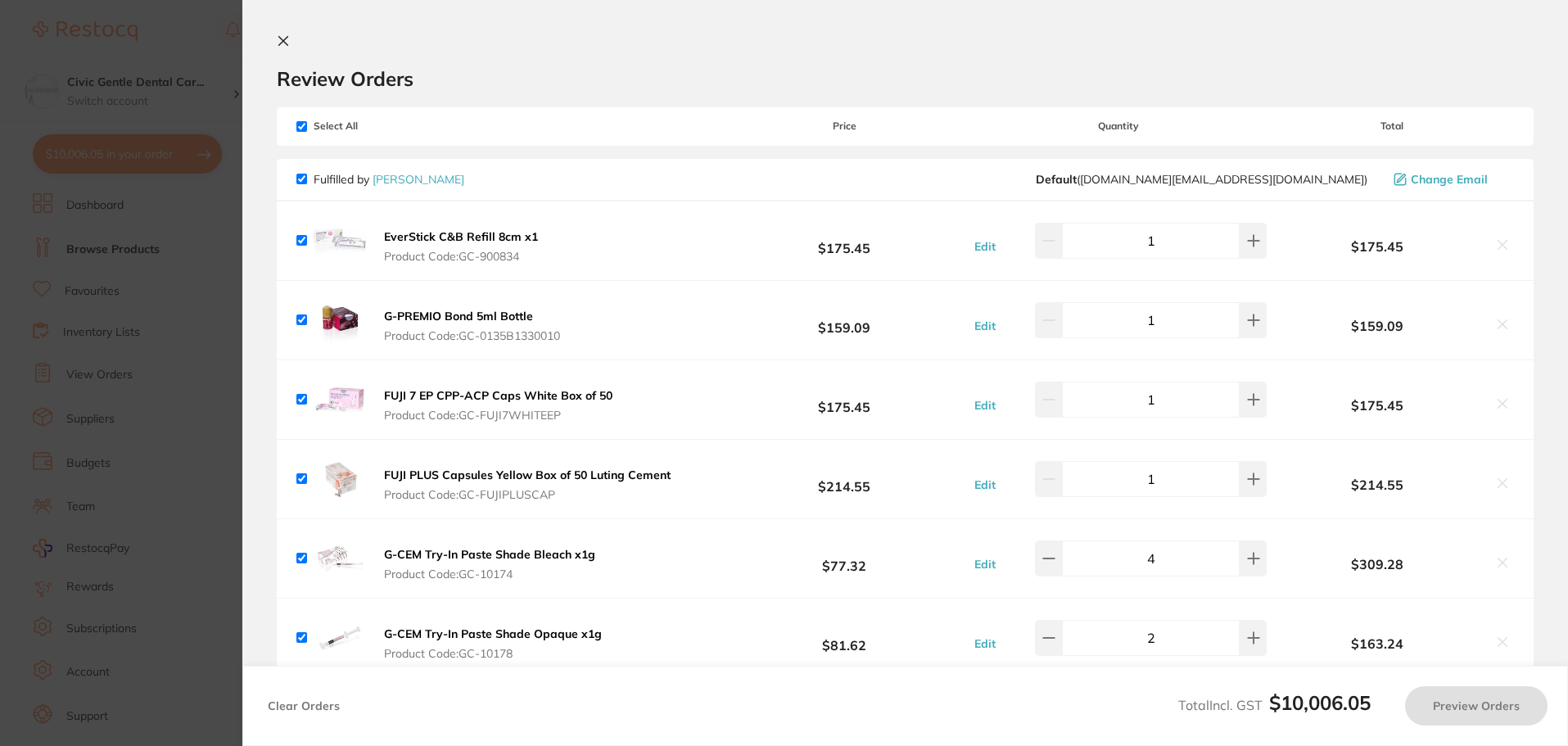
checkbox input "true"
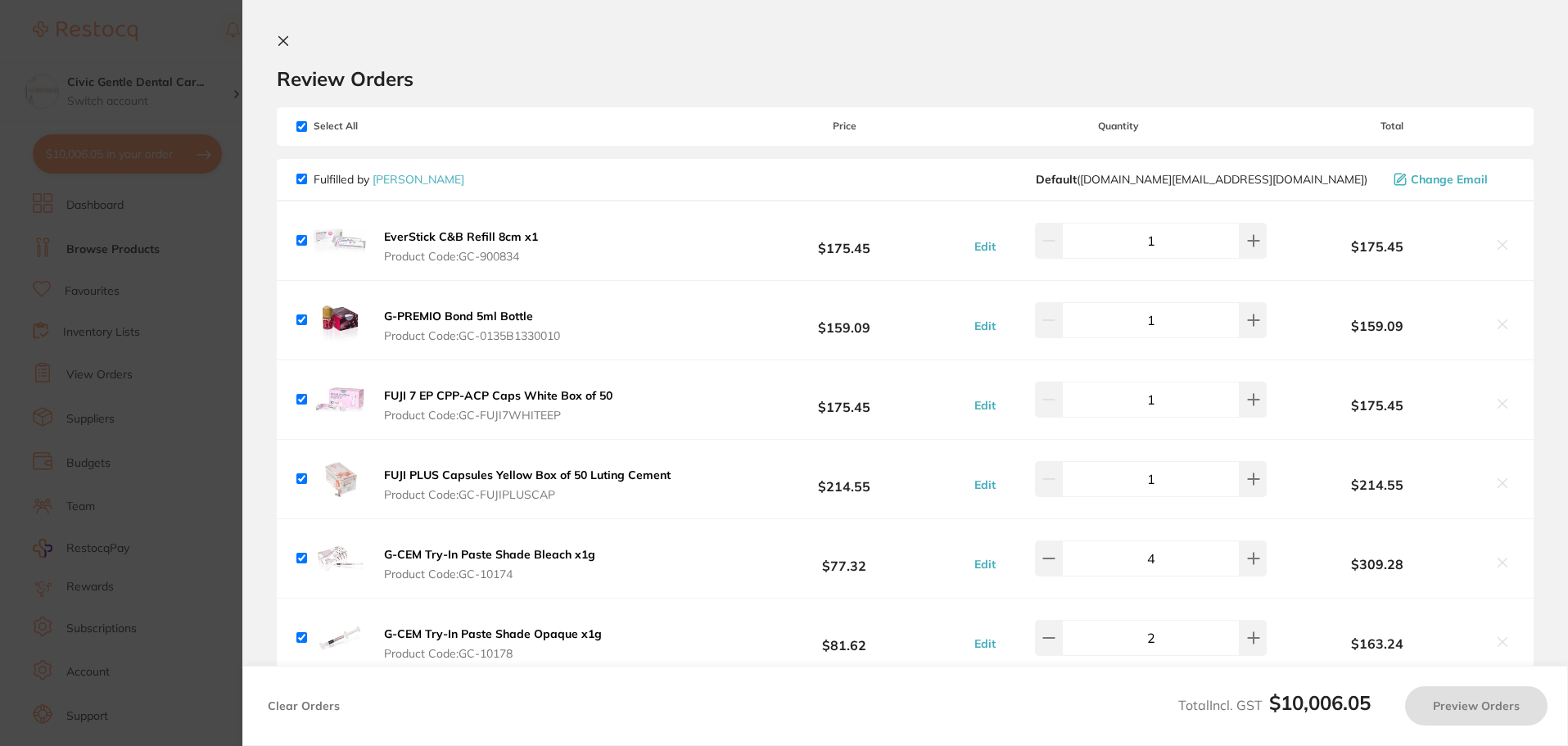
checkbox input "true"
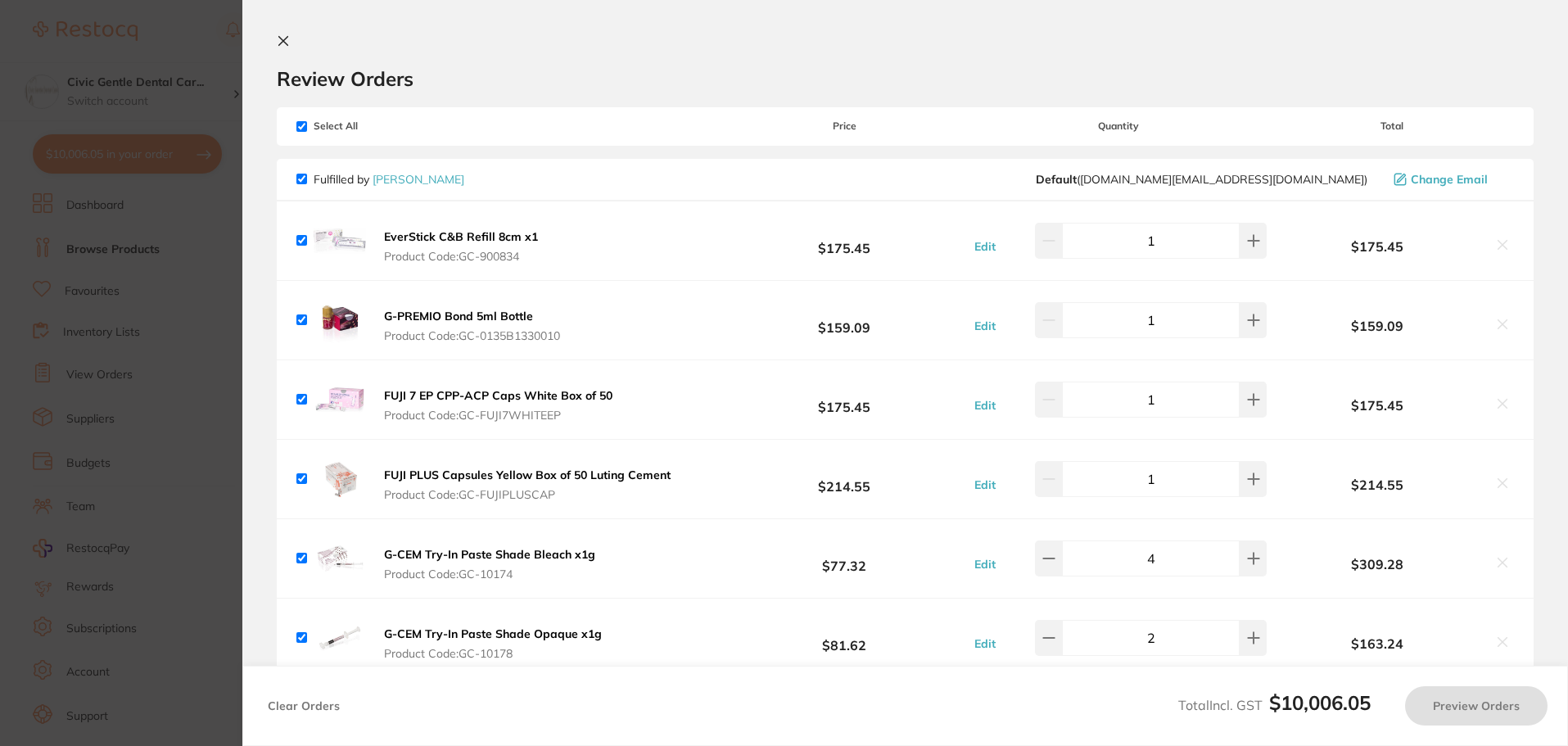
checkbox input "true"
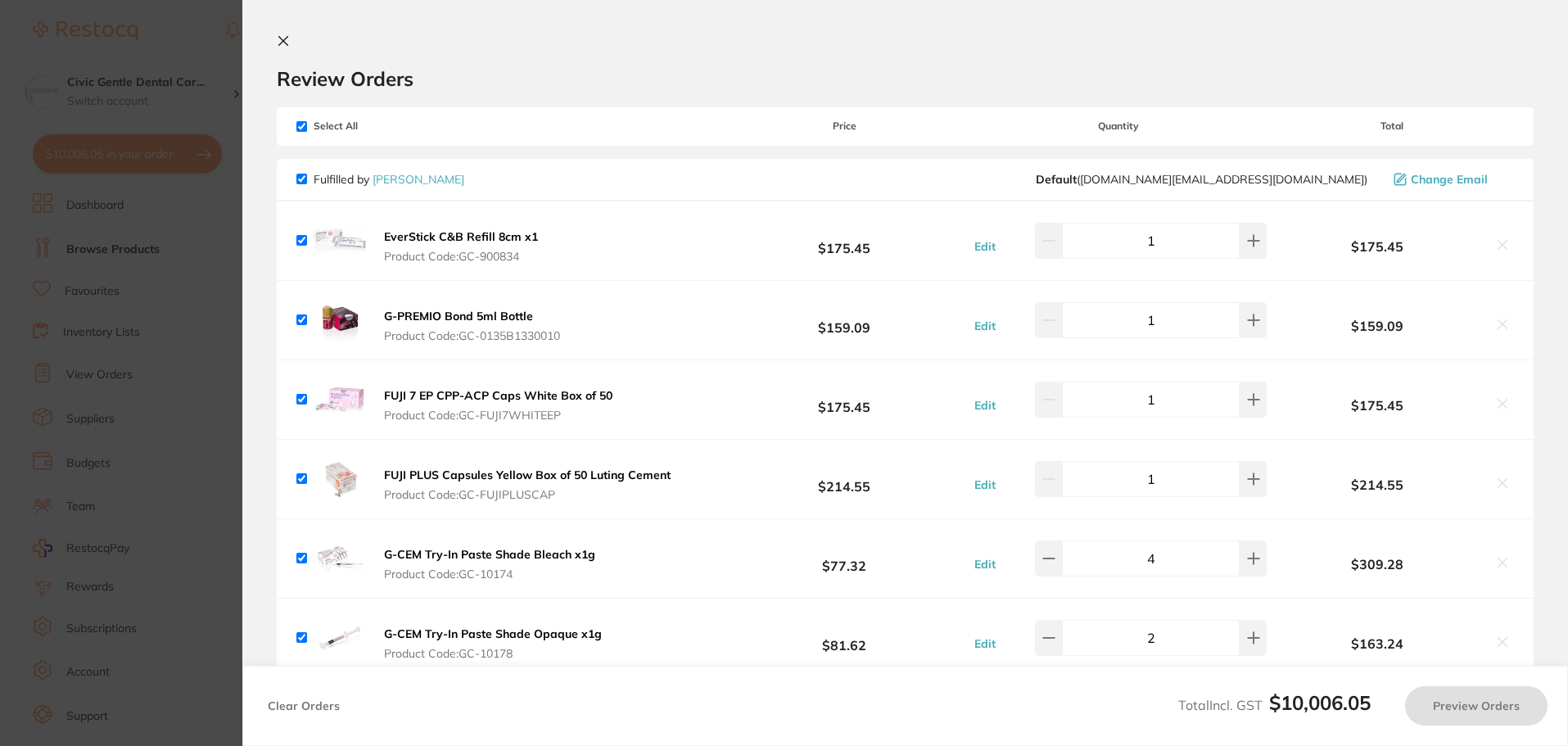
checkbox input "true"
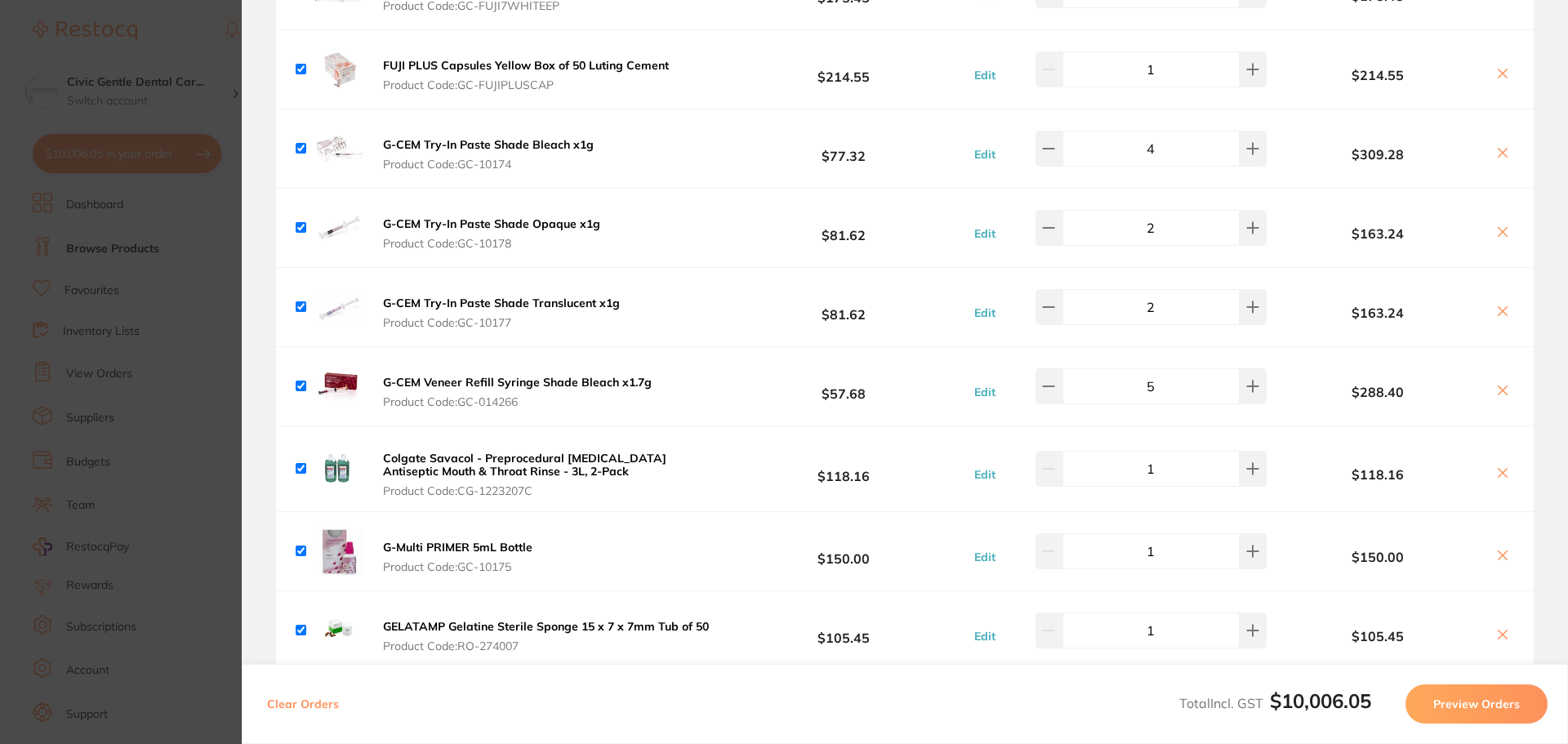
scroll to position [81, 0]
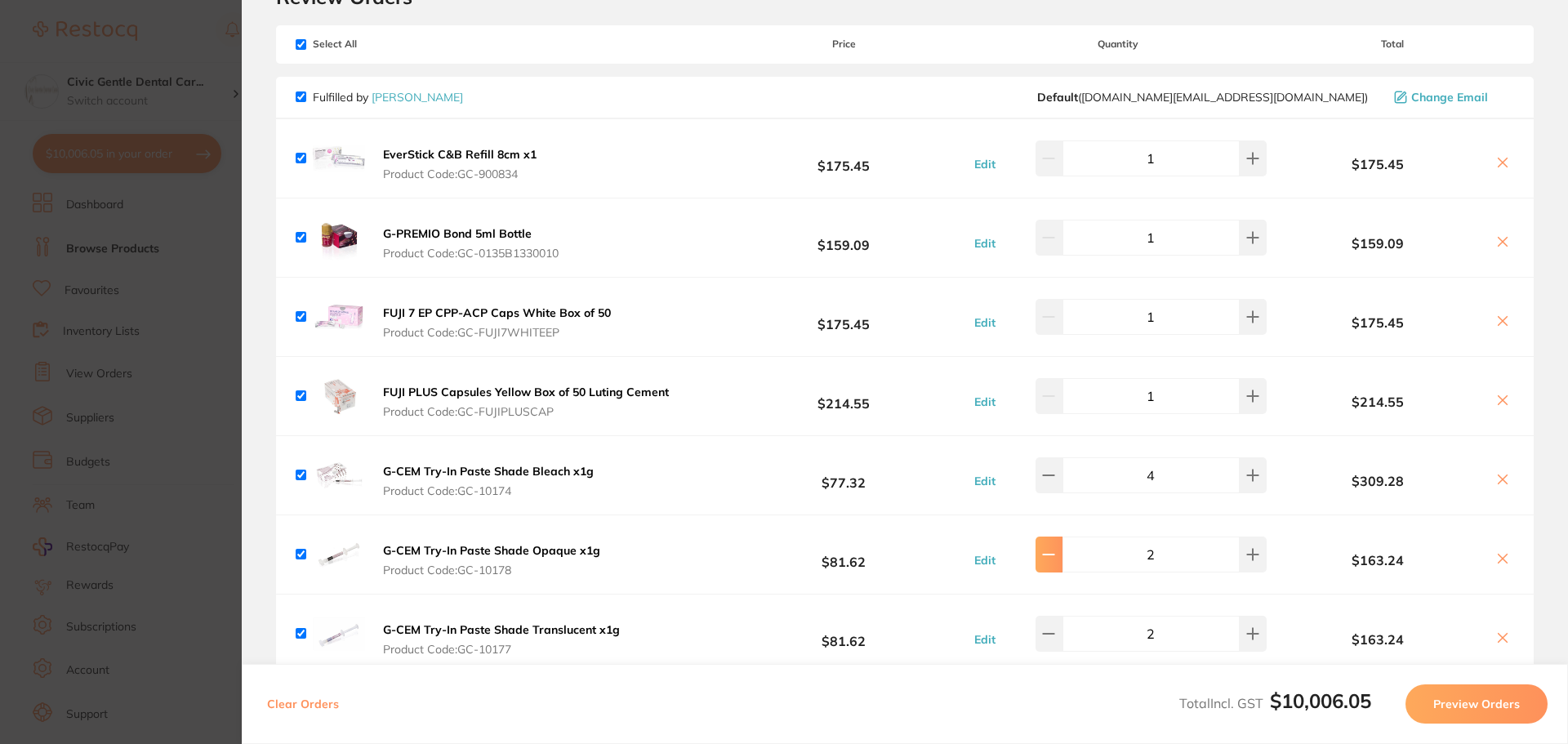
click at [1055, 566] on button at bounding box center [1049, 554] width 27 height 36
type input "1"
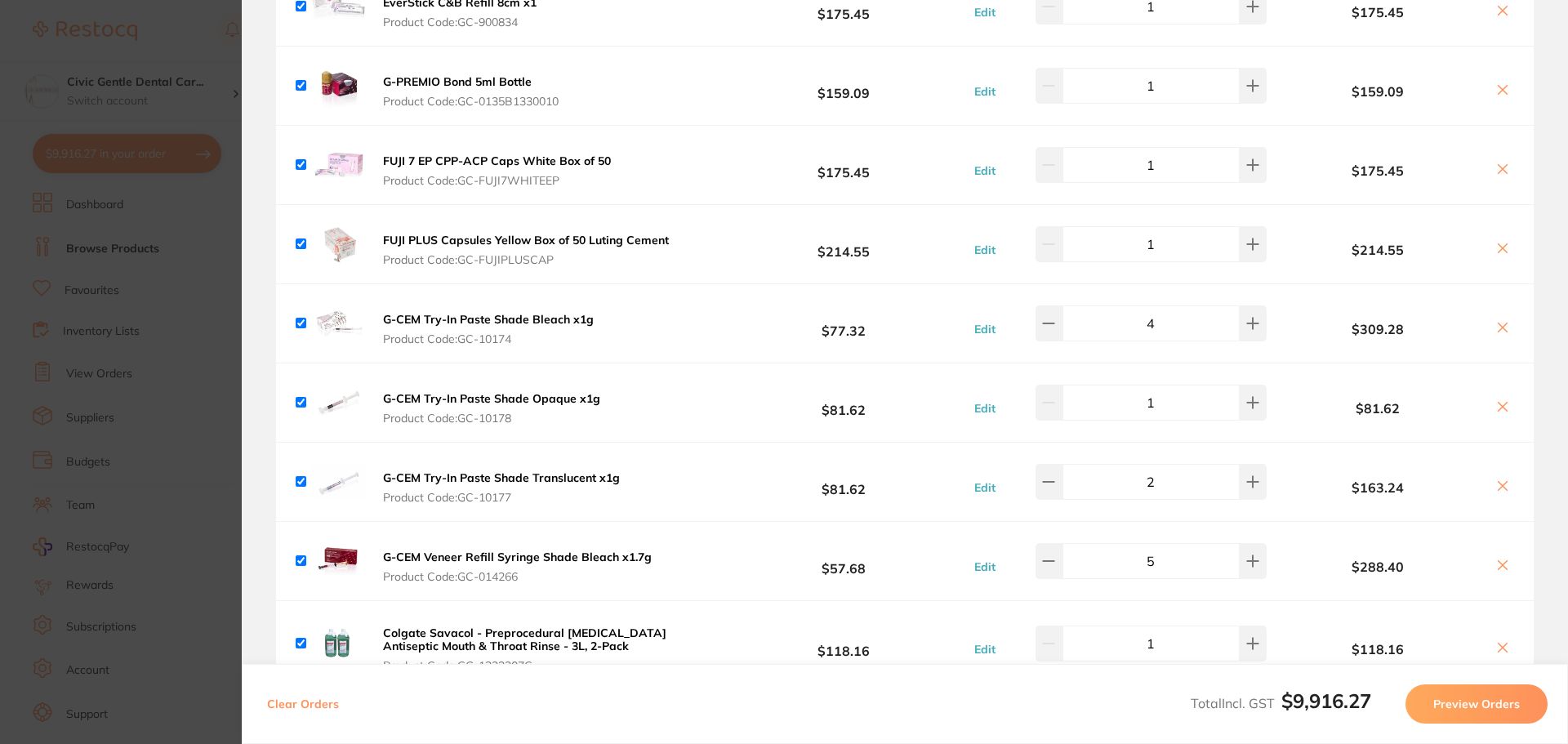
scroll to position [245, 0]
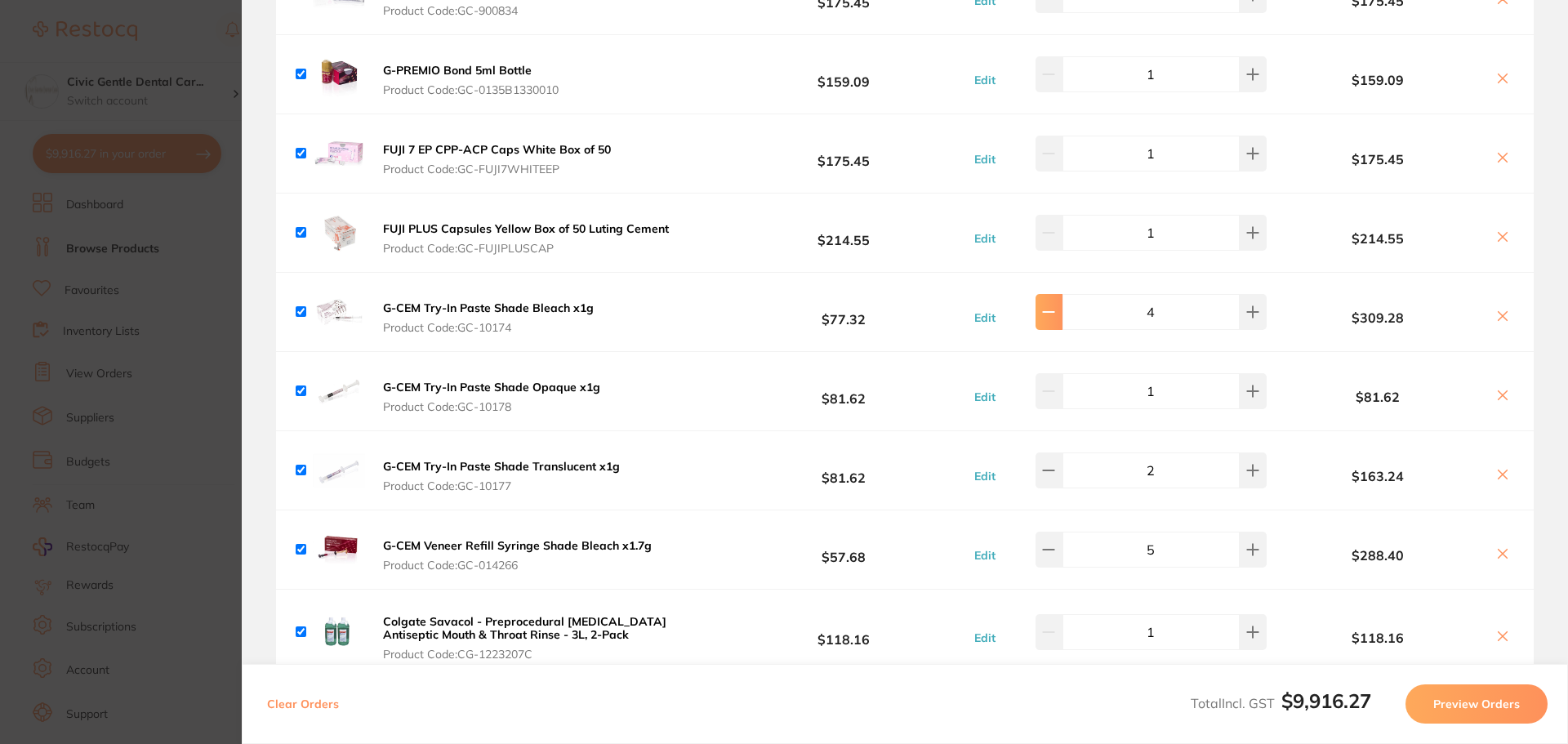
click at [1055, 316] on icon at bounding box center [1049, 312] width 13 height 13
click at [1052, 470] on icon at bounding box center [1049, 470] width 11 height 0
type input "3"
type input "1"
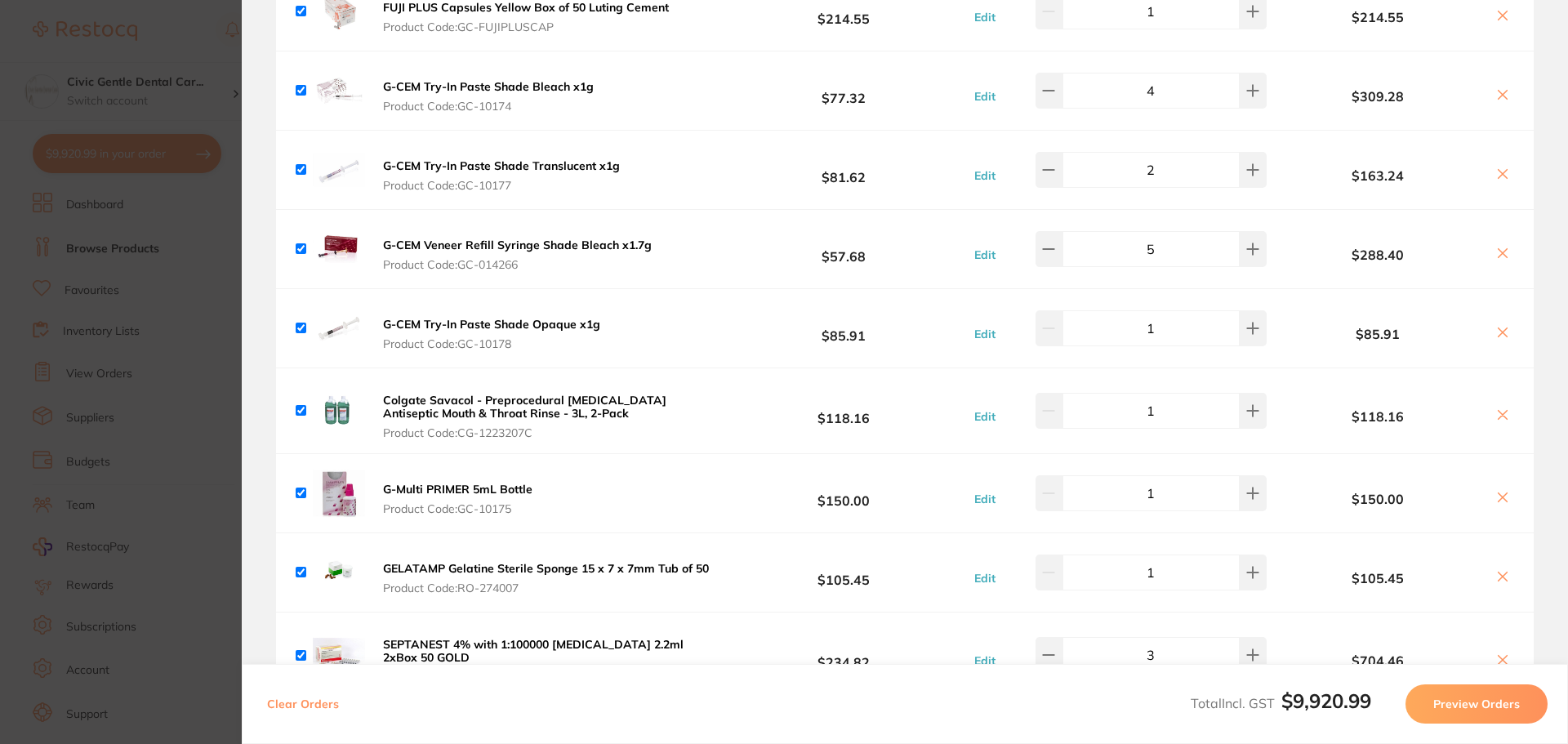
scroll to position [327, 0]
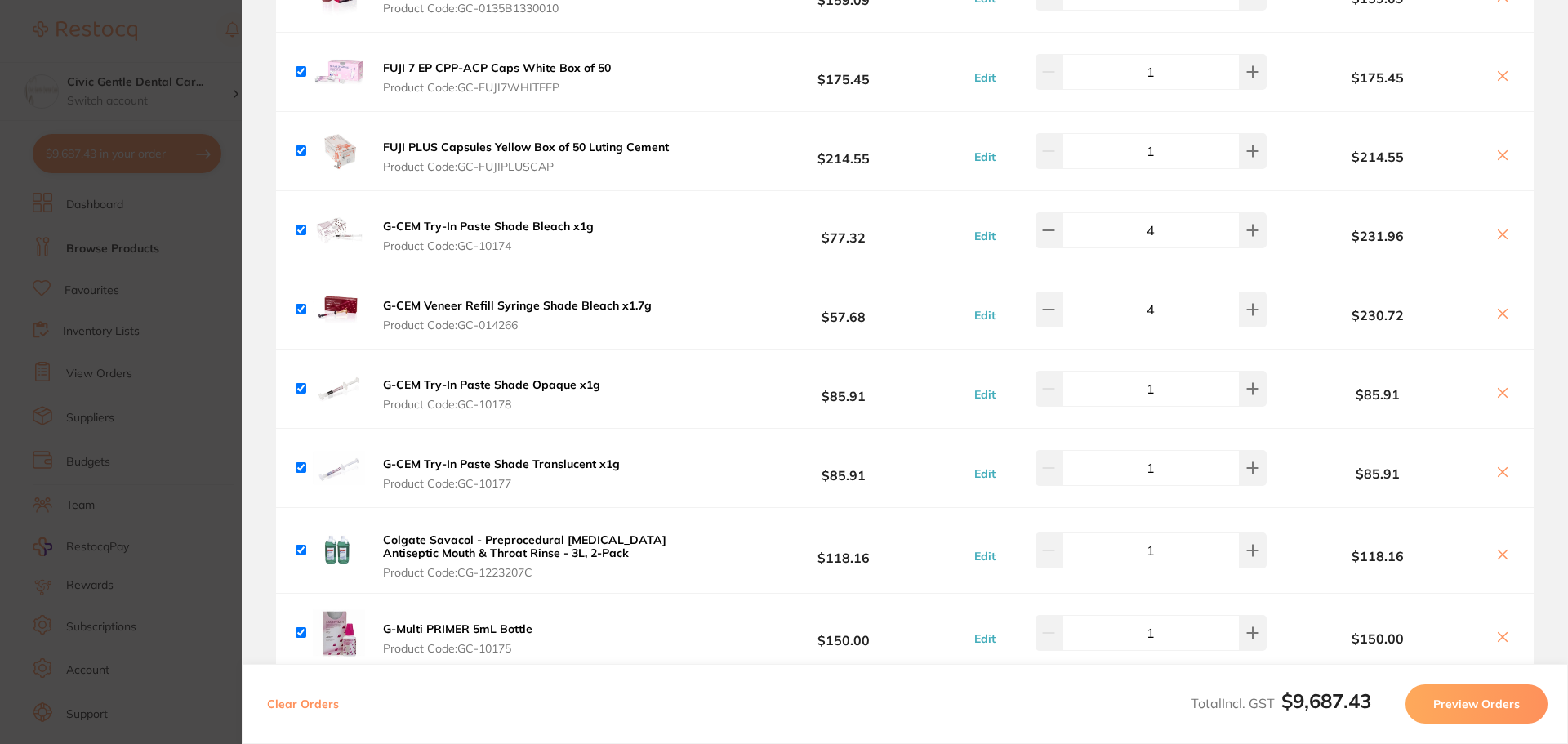
type input "3"
click at [1246, 312] on icon at bounding box center [1253, 310] width 13 height 13
type input "5"
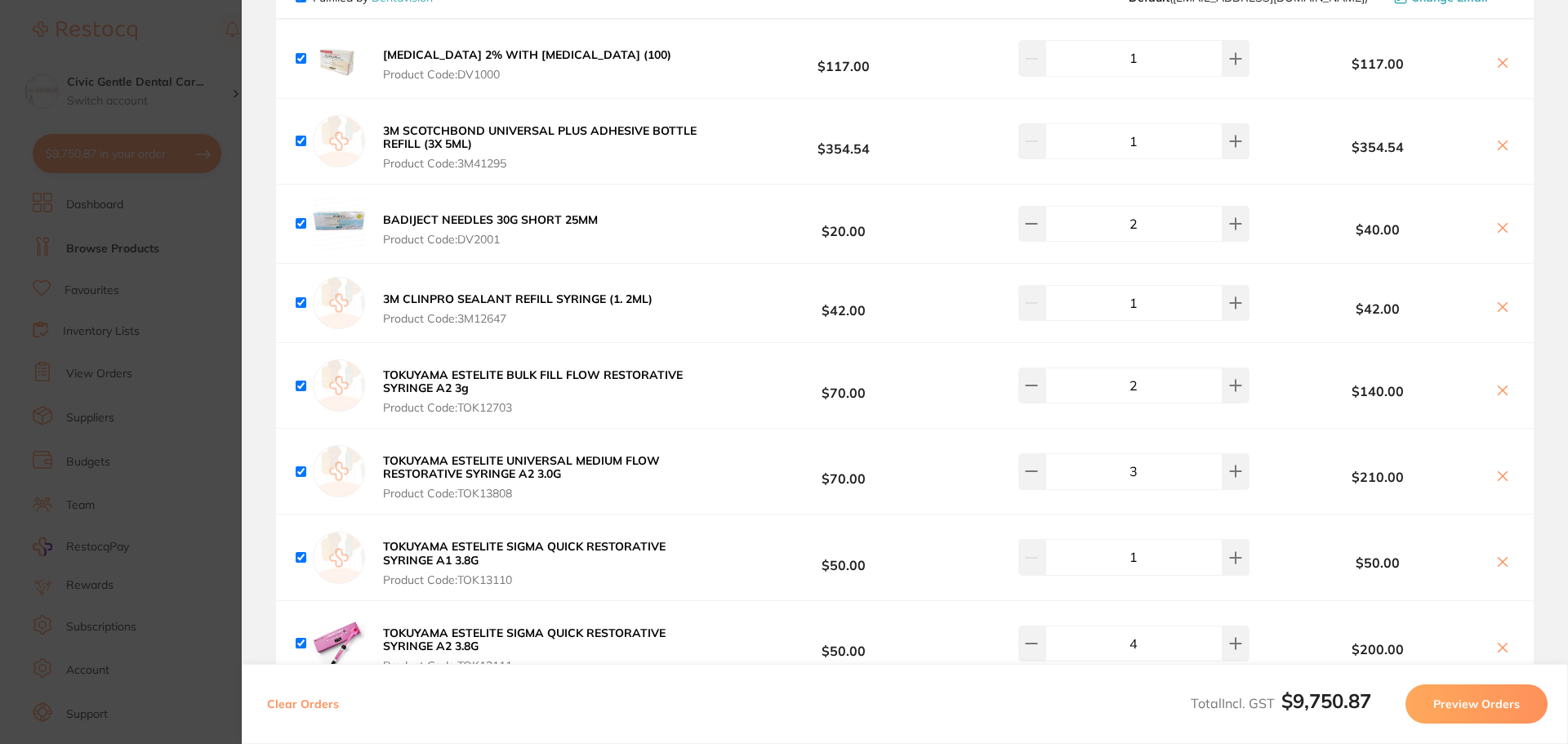
scroll to position [7267, 0]
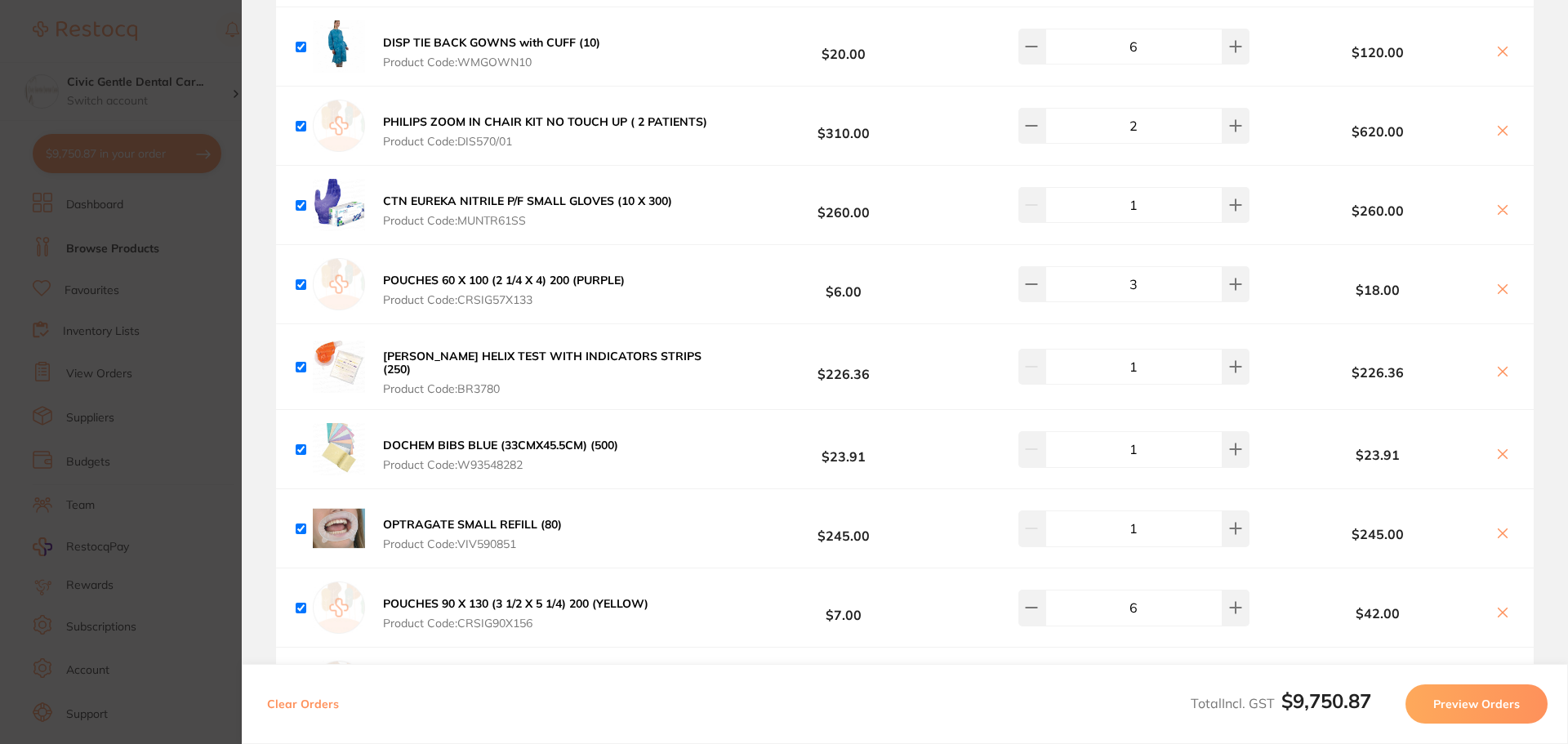
drag, startPoint x: 711, startPoint y: 369, endPoint x: 690, endPoint y: 384, distance: 25.8
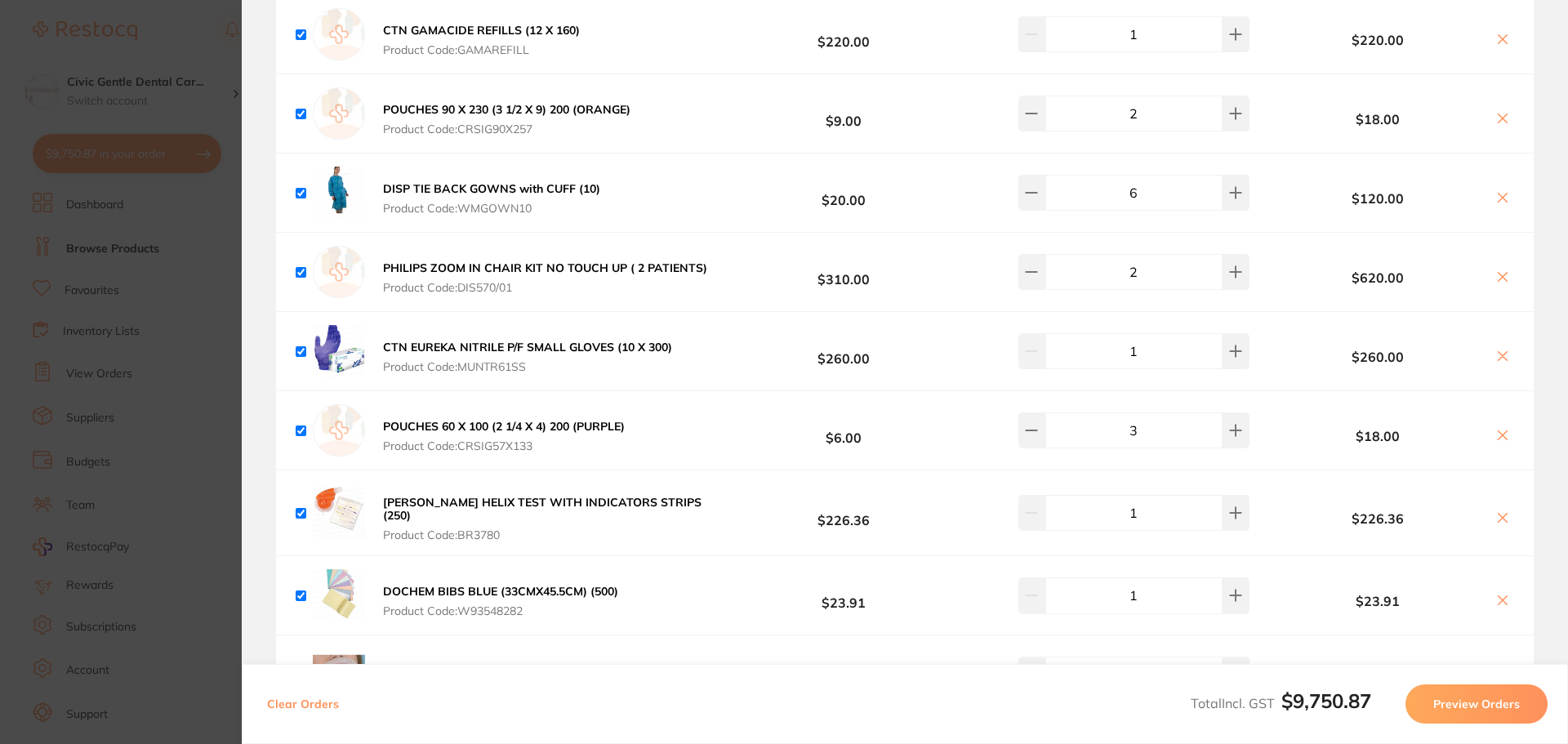
scroll to position [8223, 0]
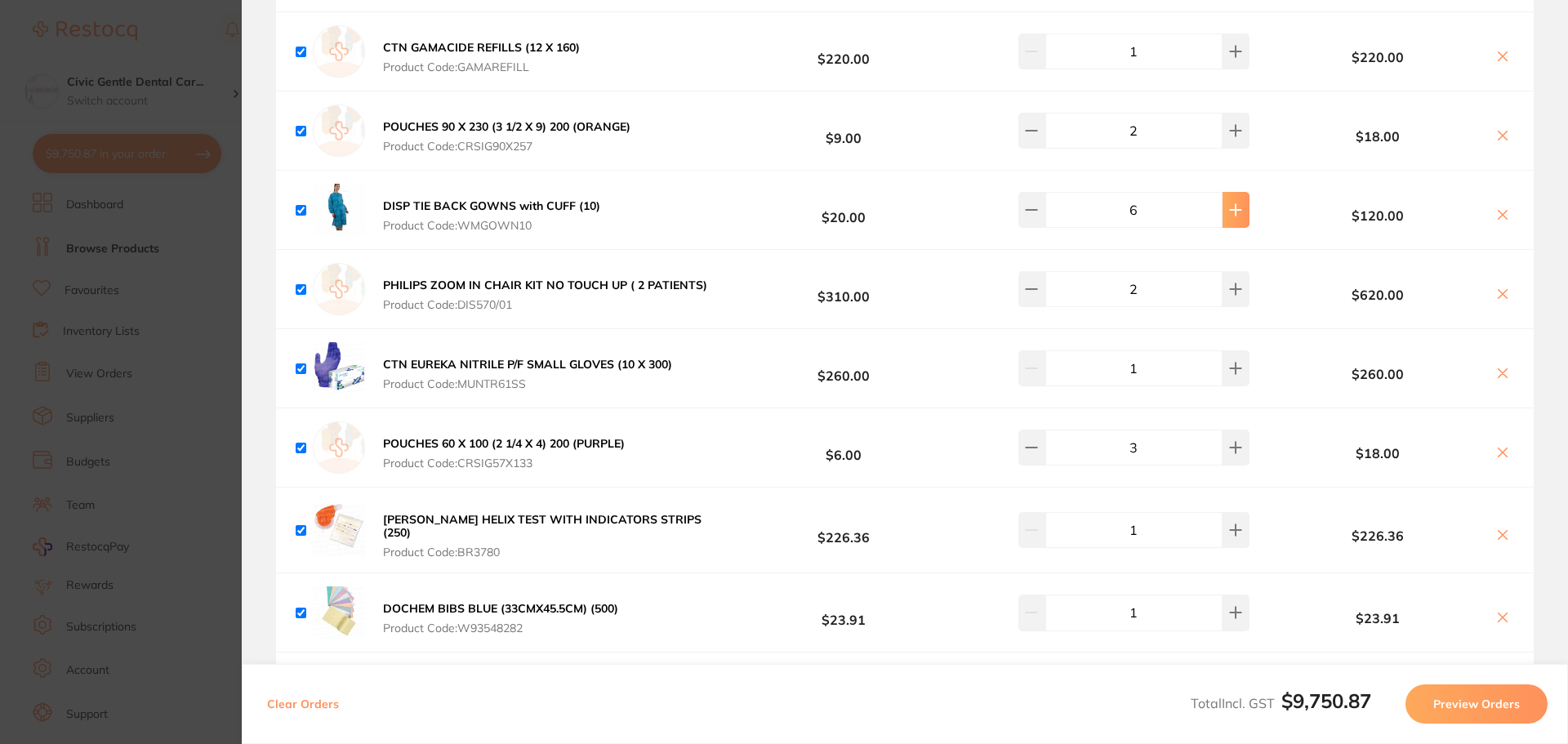
click at [1233, 197] on button at bounding box center [1236, 209] width 27 height 36
click at [1229, 203] on icon at bounding box center [1235, 210] width 13 height 13
click at [1230, 204] on icon at bounding box center [1235, 209] width 11 height 11
type input "10"
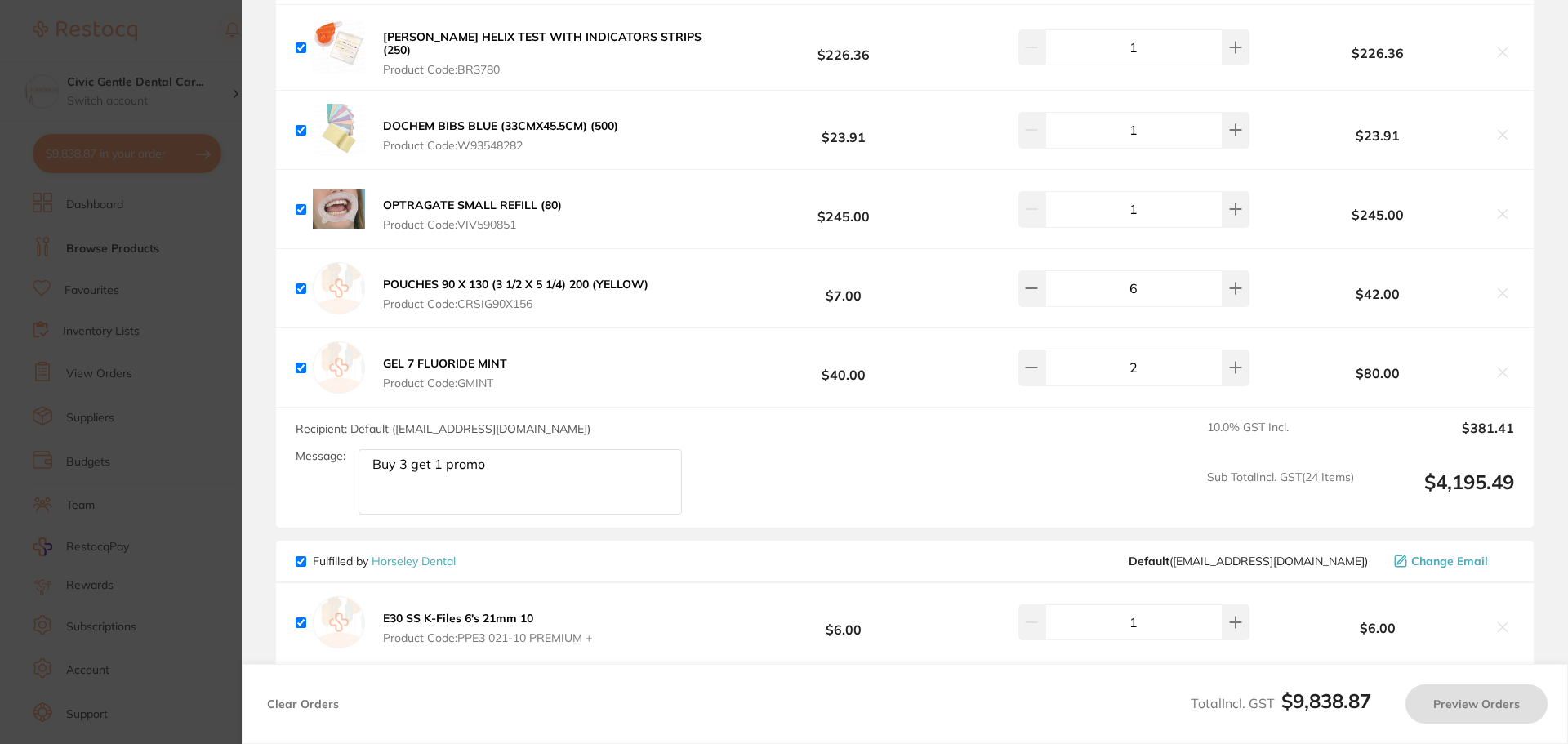
scroll to position [8976, 0]
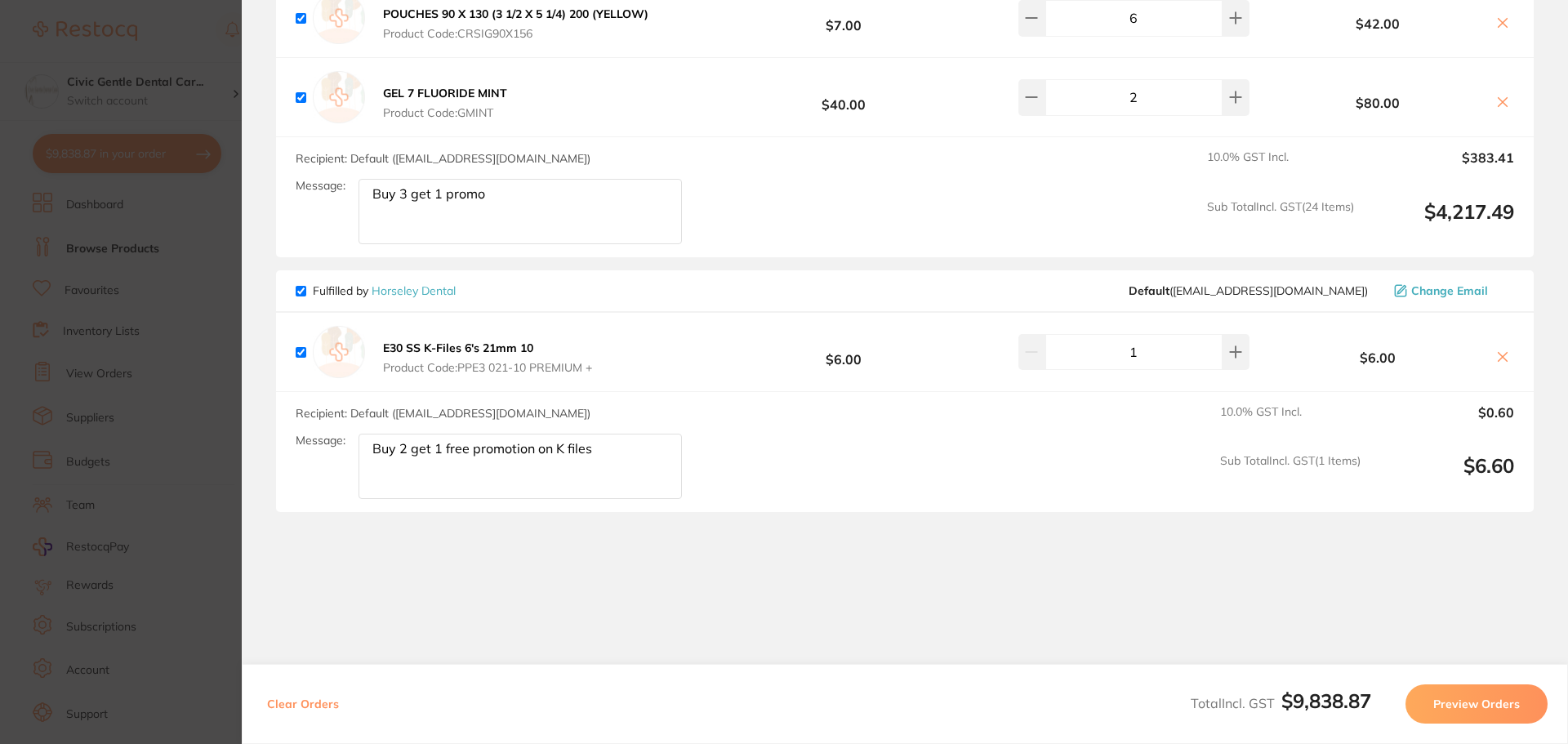
drag, startPoint x: 896, startPoint y: 220, endPoint x: 848, endPoint y: 390, distance: 176.6
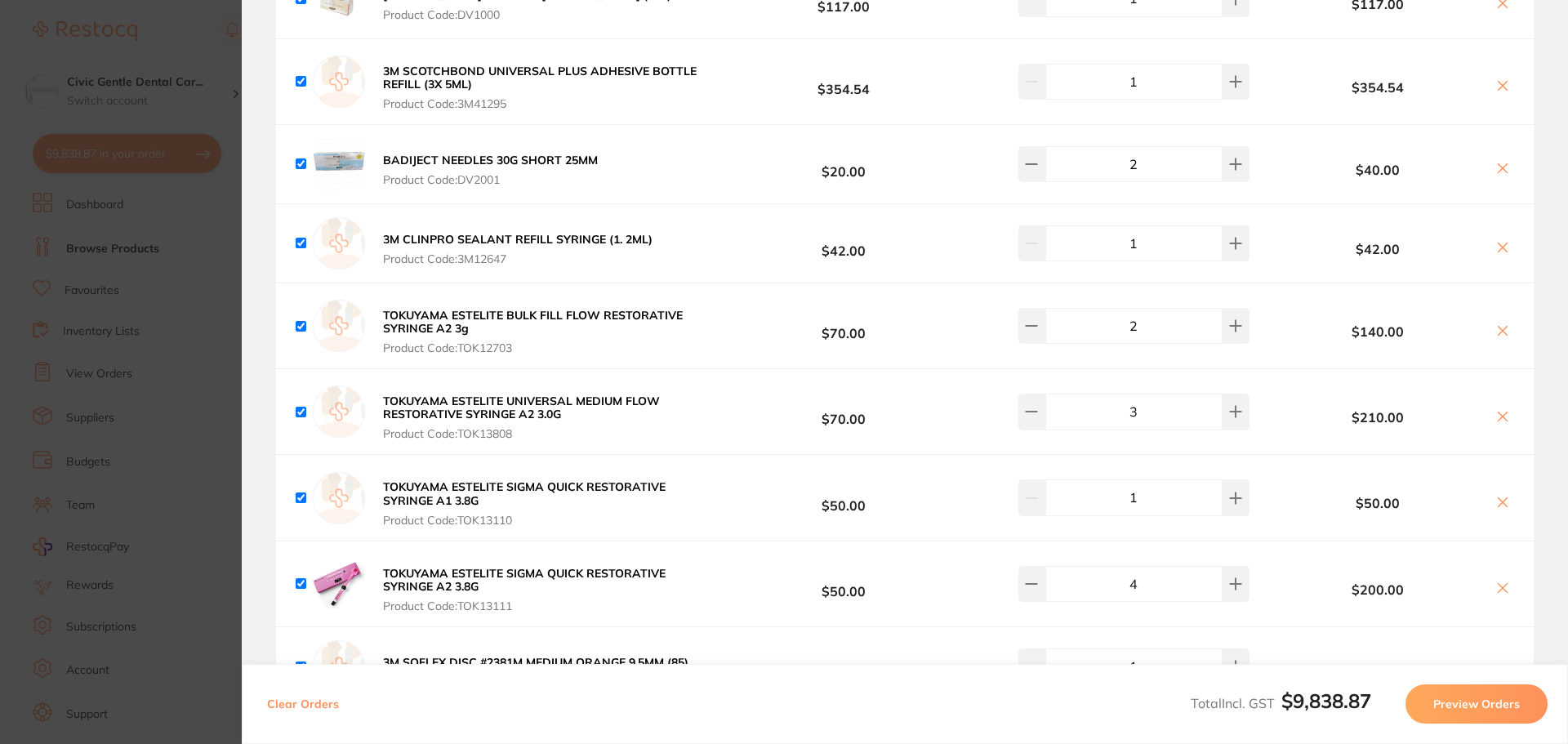
drag, startPoint x: 725, startPoint y: 420, endPoint x: 733, endPoint y: 228, distance: 192.2
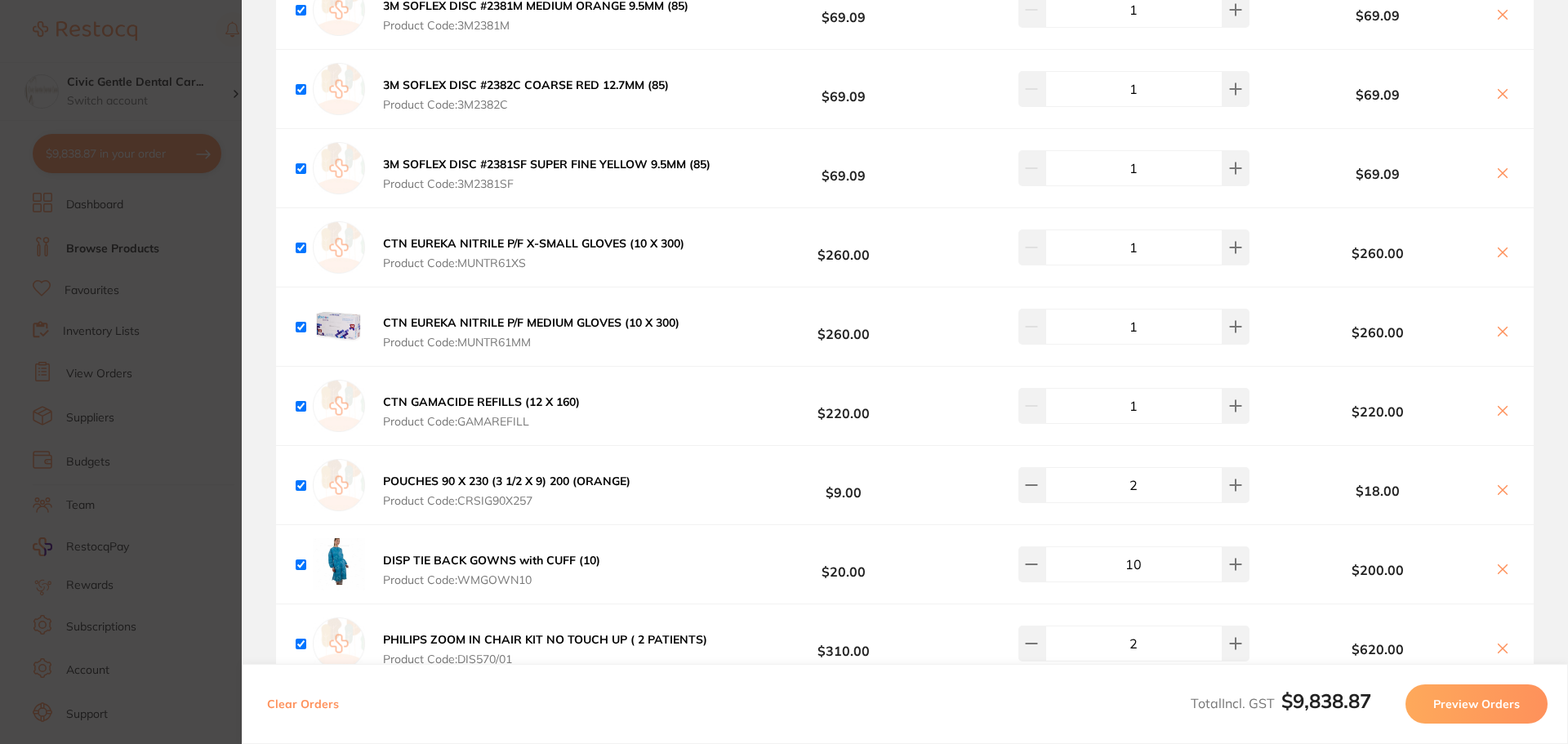
drag, startPoint x: 723, startPoint y: 287, endPoint x: 703, endPoint y: 343, distance: 59.5
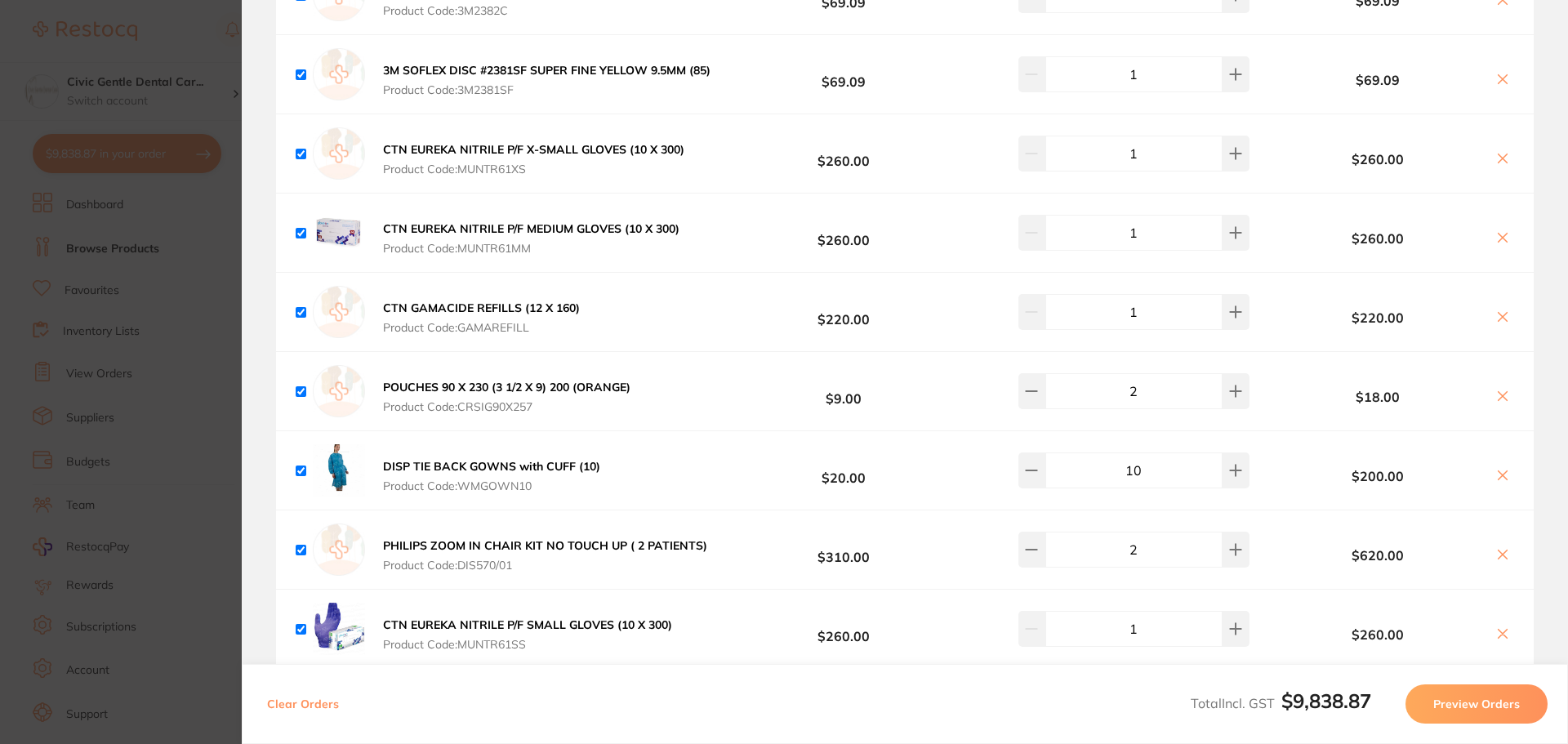
click at [186, 97] on section "Update RRP Set your pre negotiated price for this item. Item Agreed RRP (excl. …" at bounding box center [784, 372] width 1568 height 744
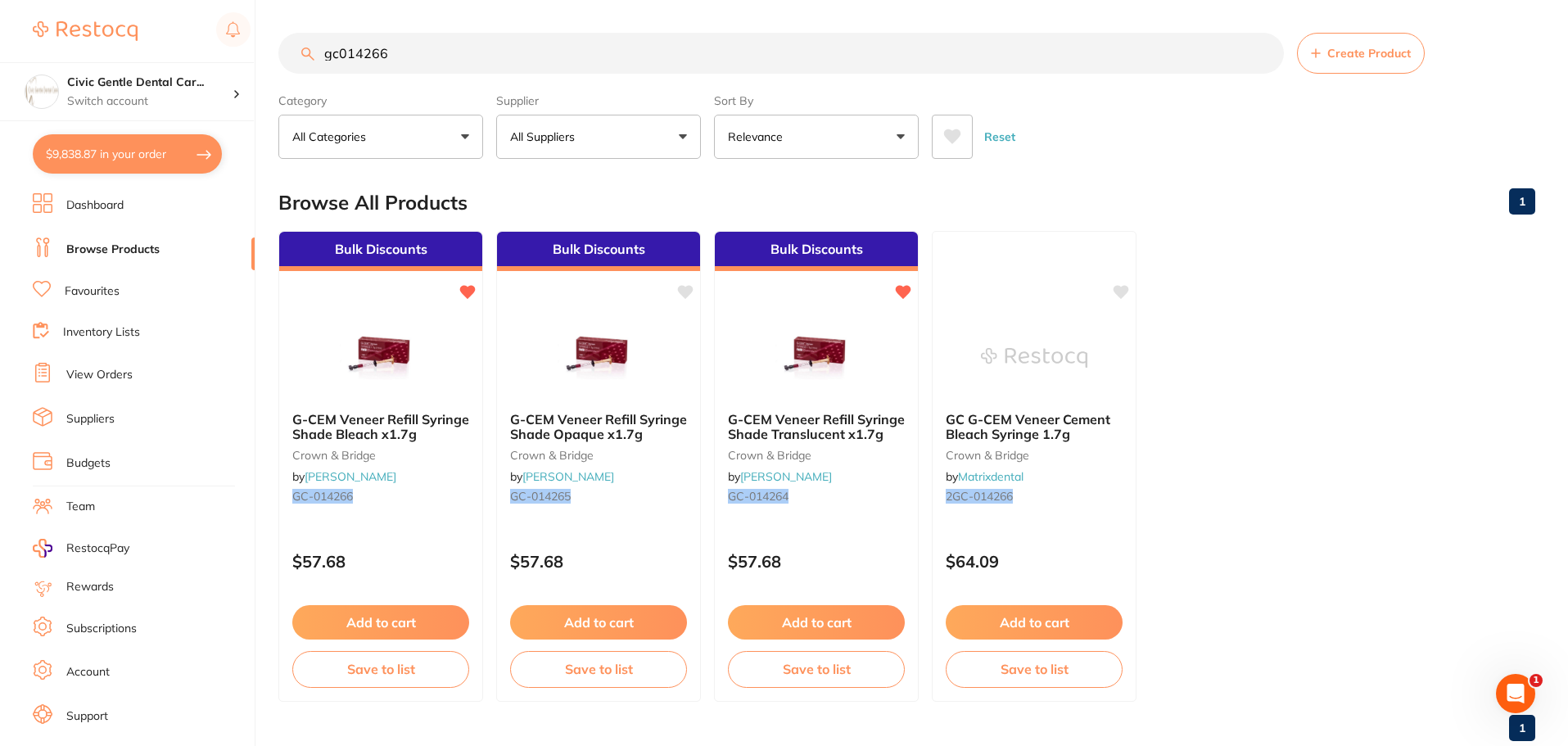
click at [98, 252] on link "Browse Products" at bounding box center [113, 249] width 93 height 16
click at [73, 205] on link "Dashboard" at bounding box center [95, 205] width 57 height 16
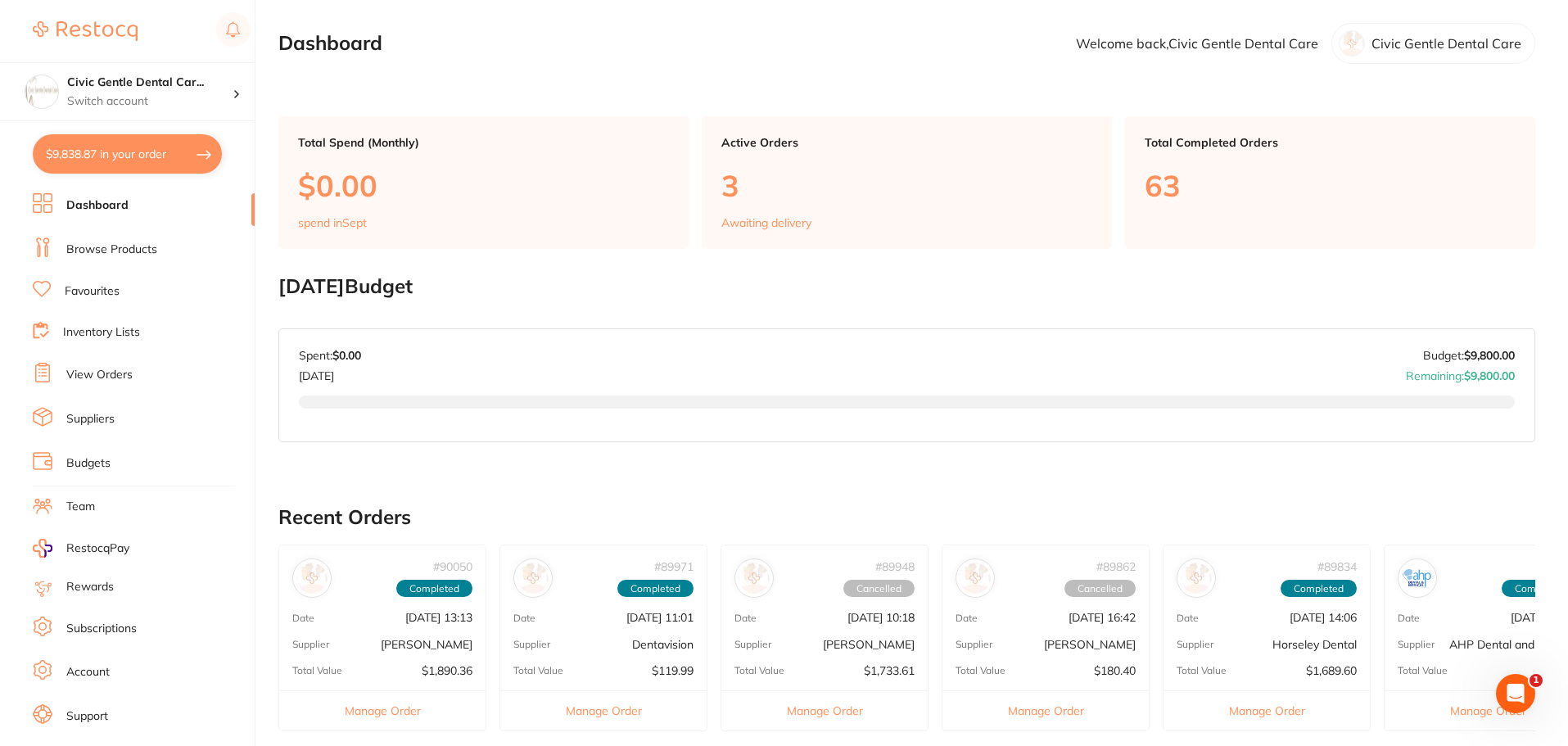
click at [90, 253] on link "Browse Products" at bounding box center [112, 249] width 91 height 16
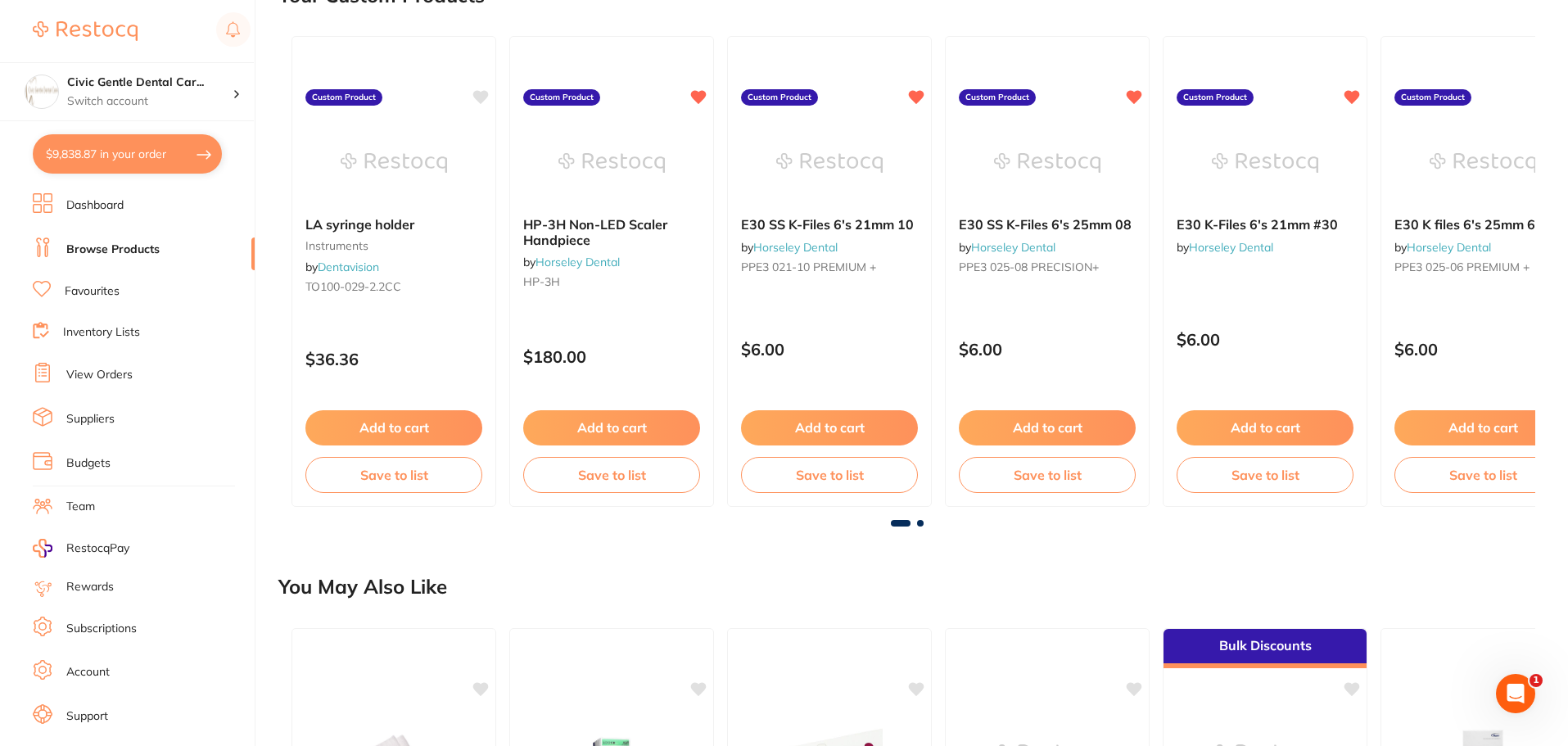
drag, startPoint x: 167, startPoint y: 163, endPoint x: 718, endPoint y: 567, distance: 683.2
click at [167, 163] on button "$9,838.87 in your order" at bounding box center [127, 153] width 189 height 40
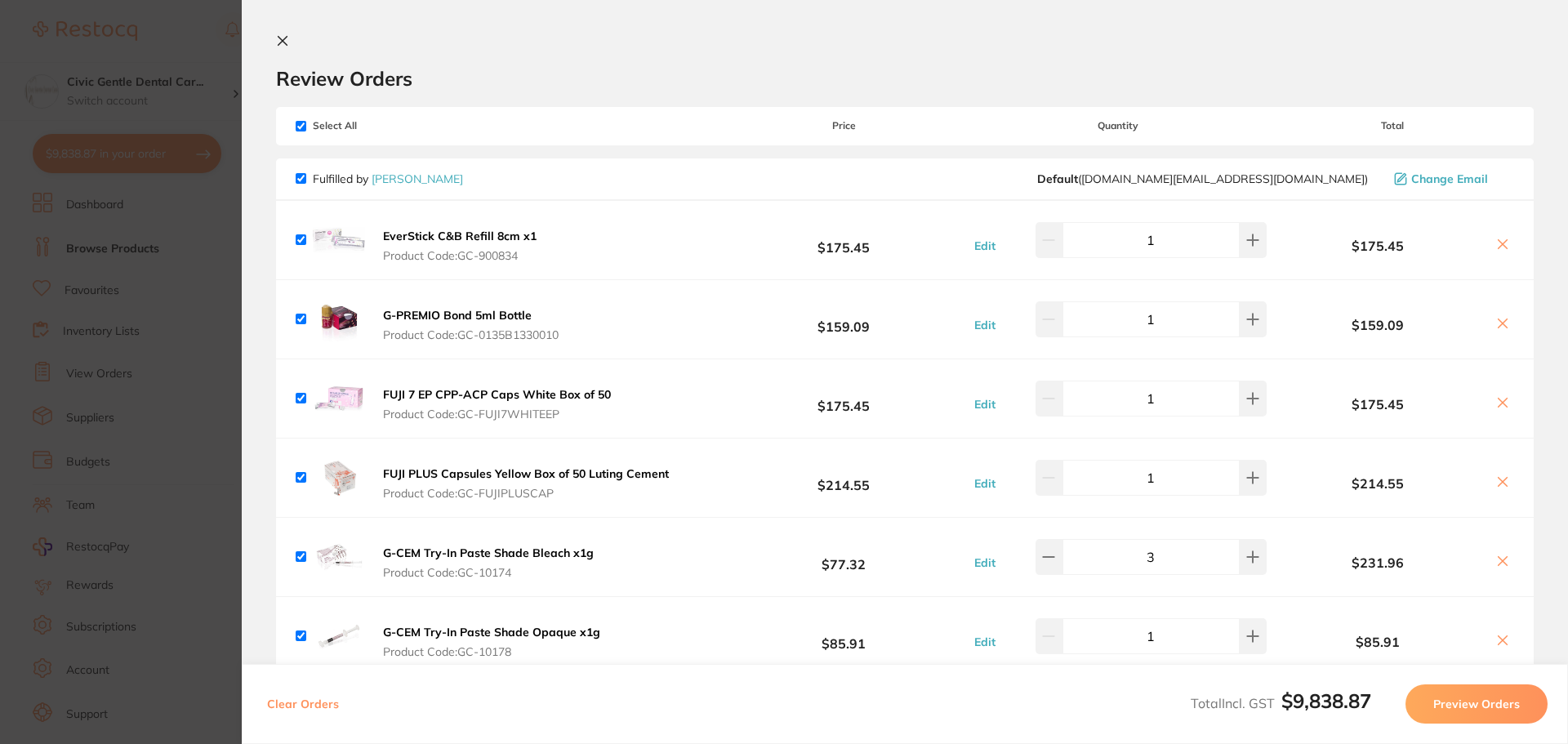
drag, startPoint x: 742, startPoint y: 562, endPoint x: 742, endPoint y: 216, distance: 346.0
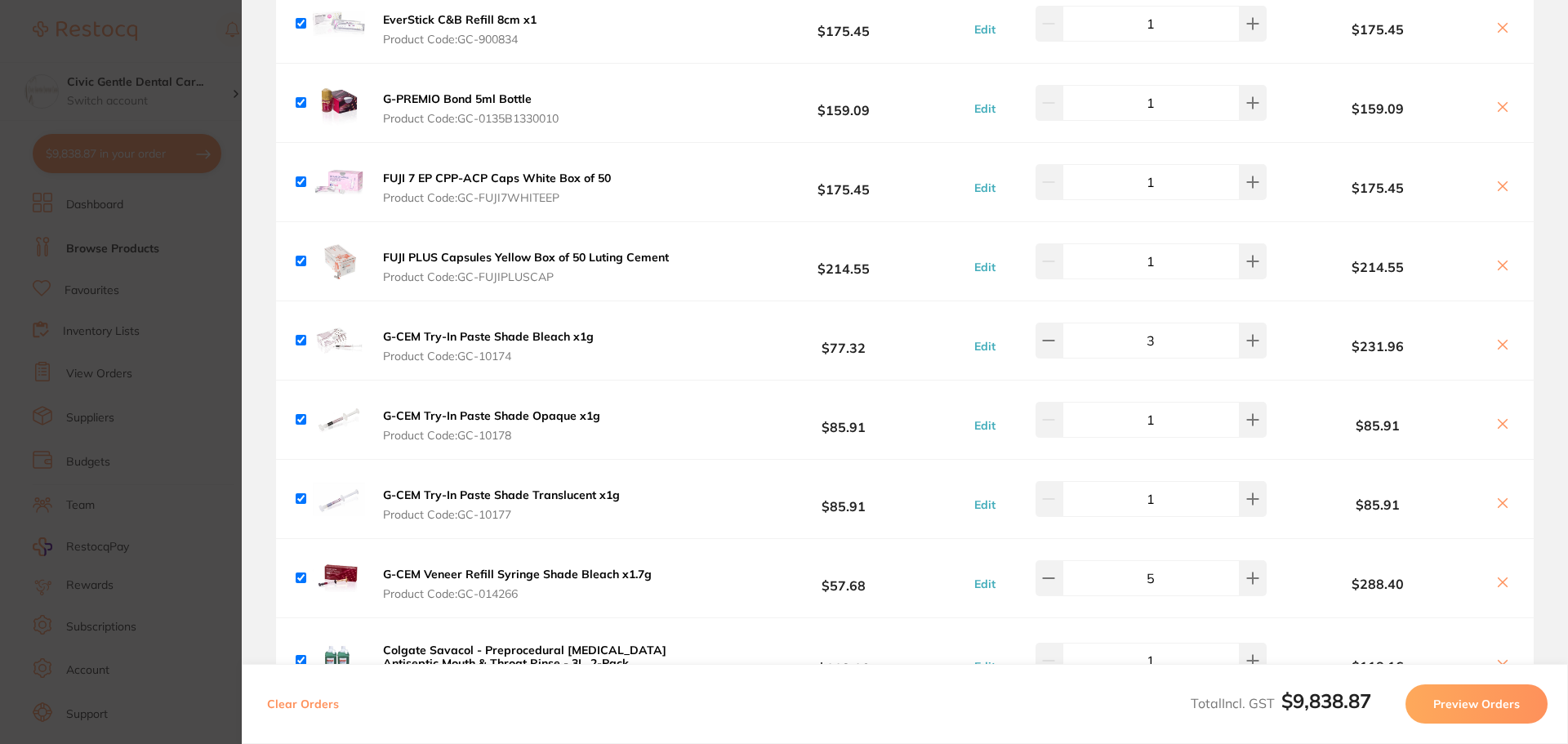
scroll to position [245, 0]
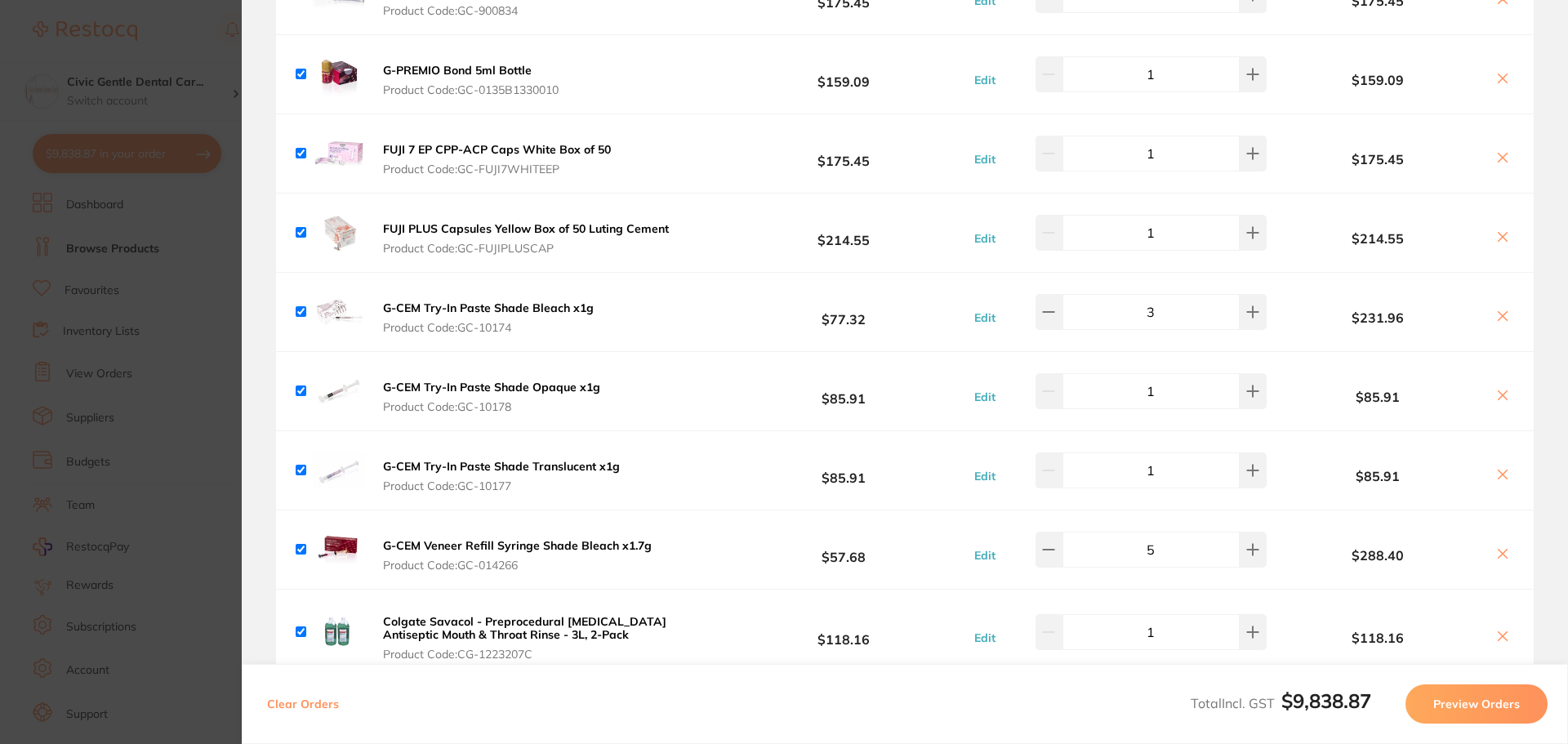
click at [1502, 400] on icon at bounding box center [1502, 396] width 13 height 13
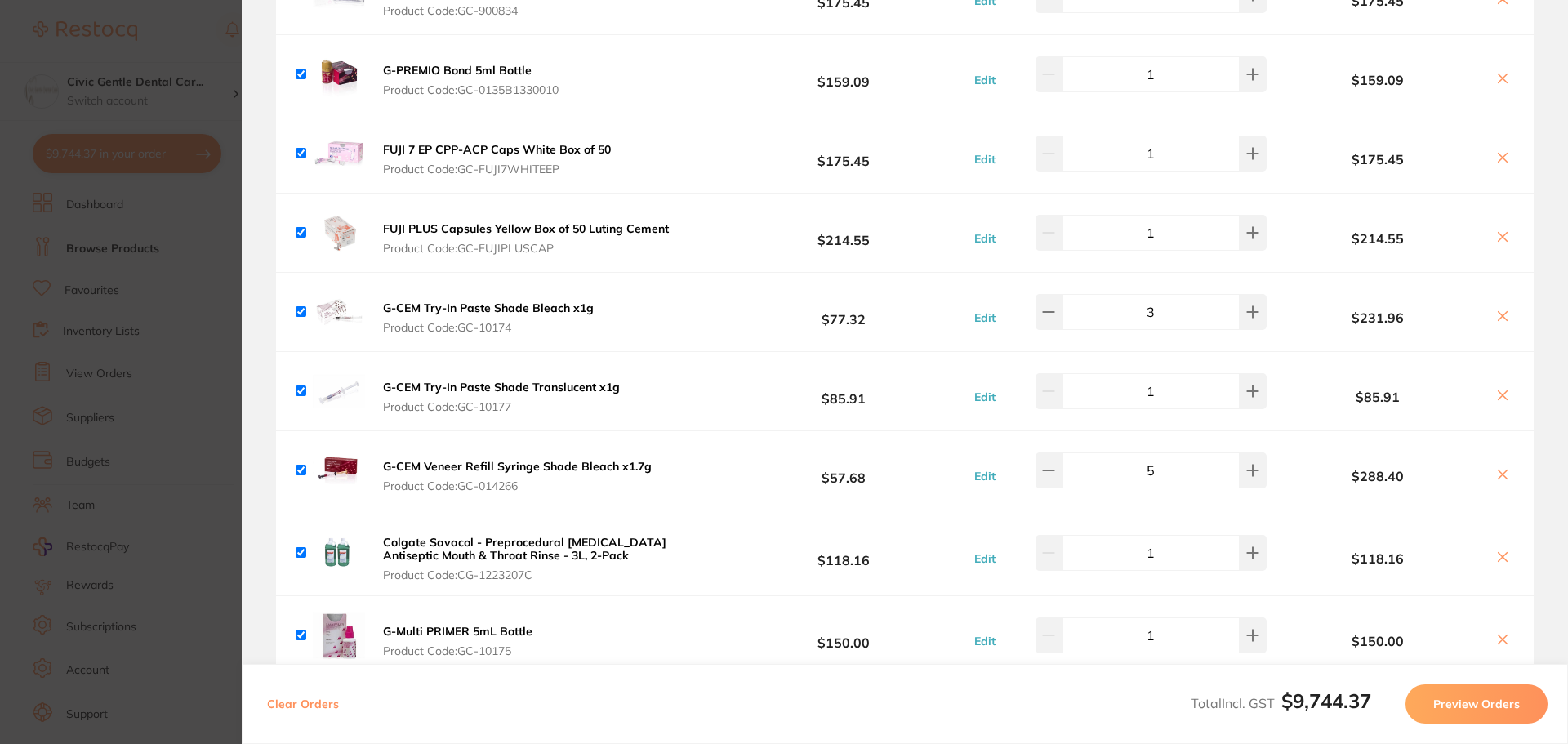
click at [1496, 393] on icon at bounding box center [1502, 396] width 13 height 13
checkbox input "false"
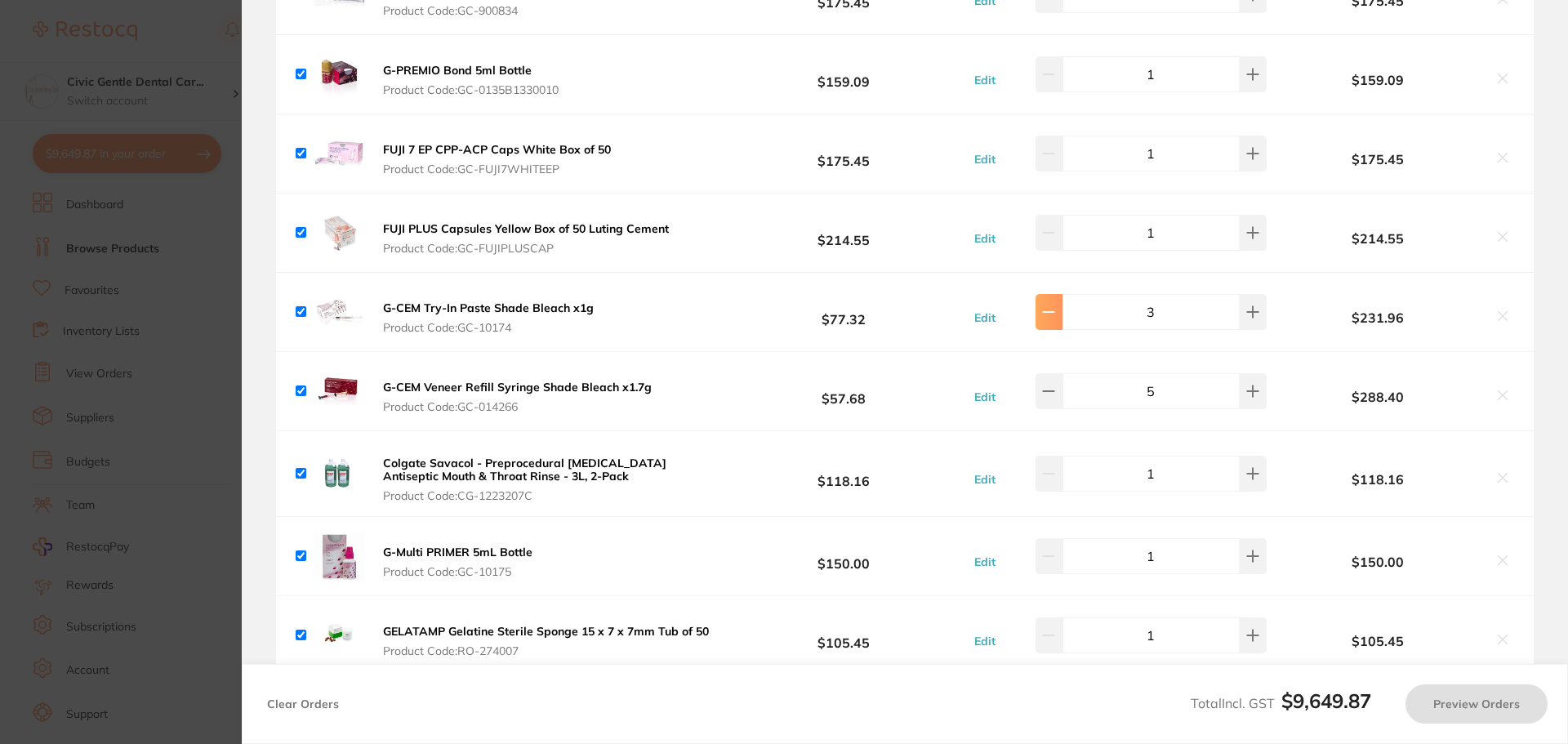
click at [1053, 320] on button at bounding box center [1049, 312] width 27 height 36
type input "2"
checkbox input "true"
click at [191, 348] on section "Update RRP Set your pre negotiated price for this item. Item Agreed RRP (excl. …" at bounding box center [784, 372] width 1568 height 744
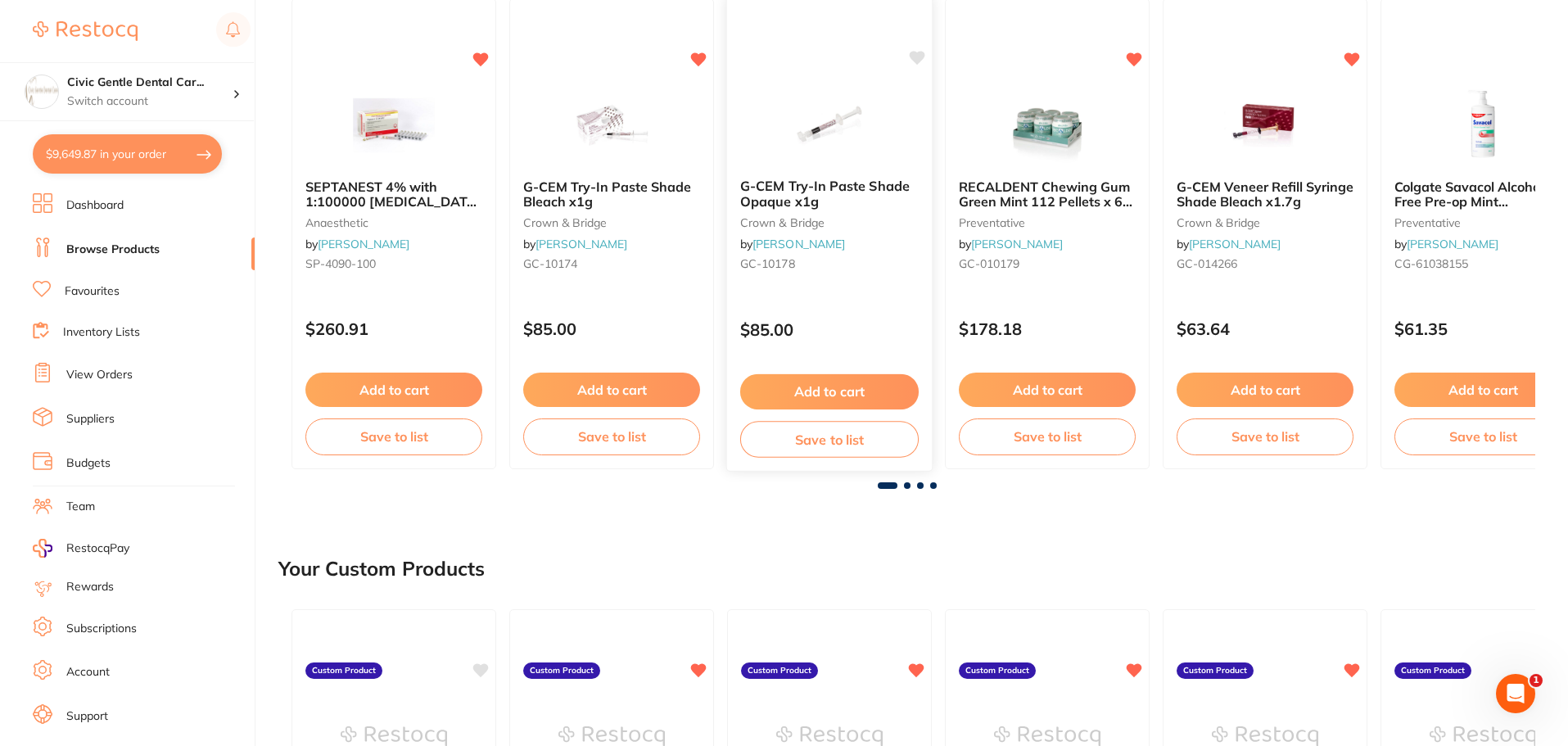
type input "2"
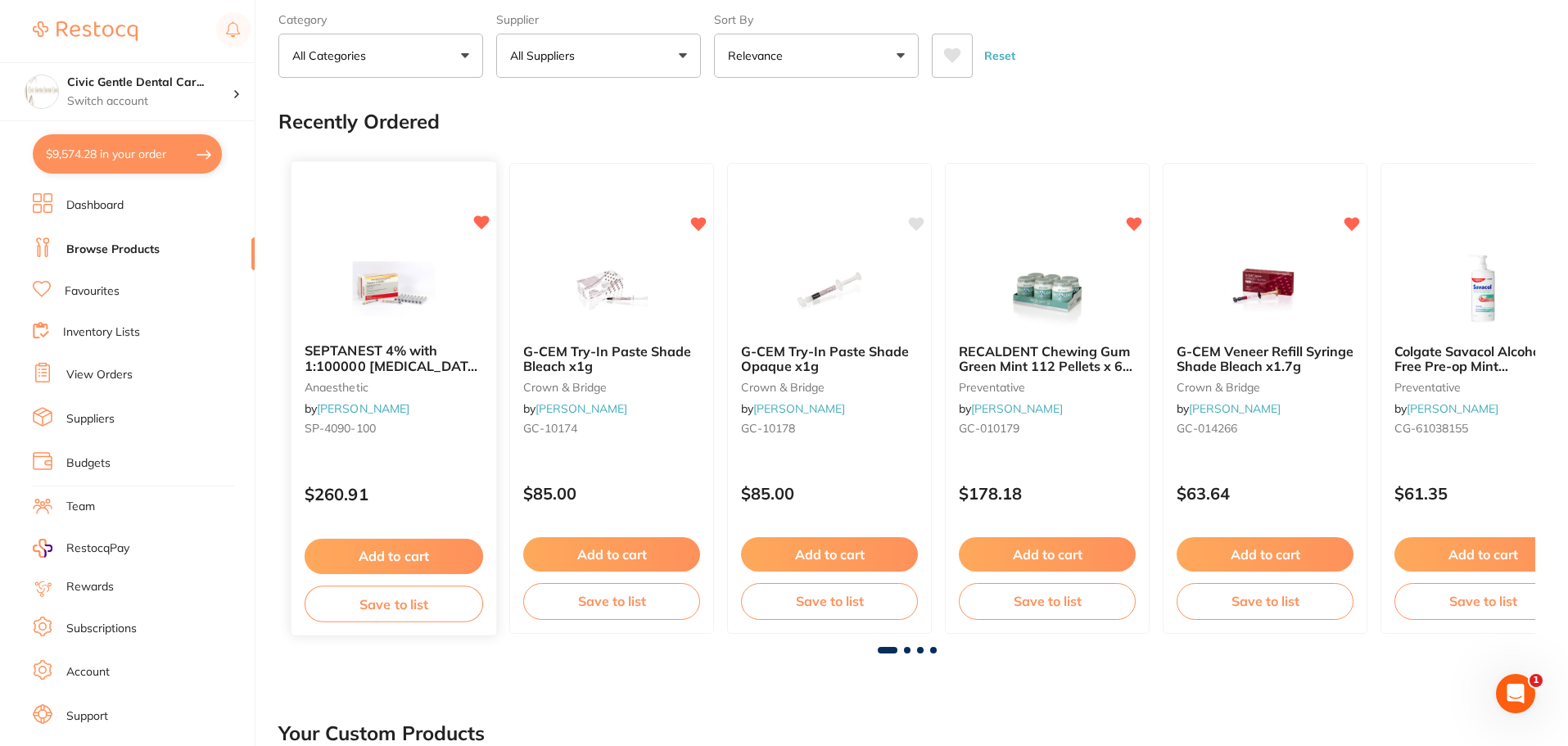
scroll to position [0, 0]
